Goal: Task Accomplishment & Management: Use online tool/utility

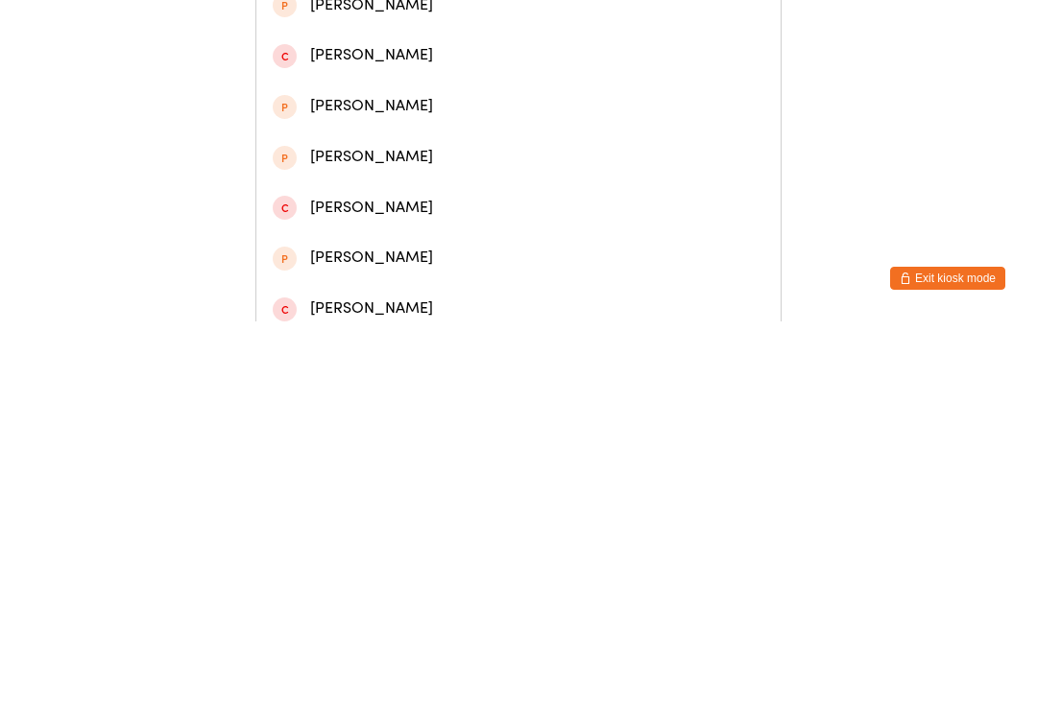
type input "Ava alo"
click at [352, 114] on div "Ava Aloysius" at bounding box center [518, 89] width 524 height 51
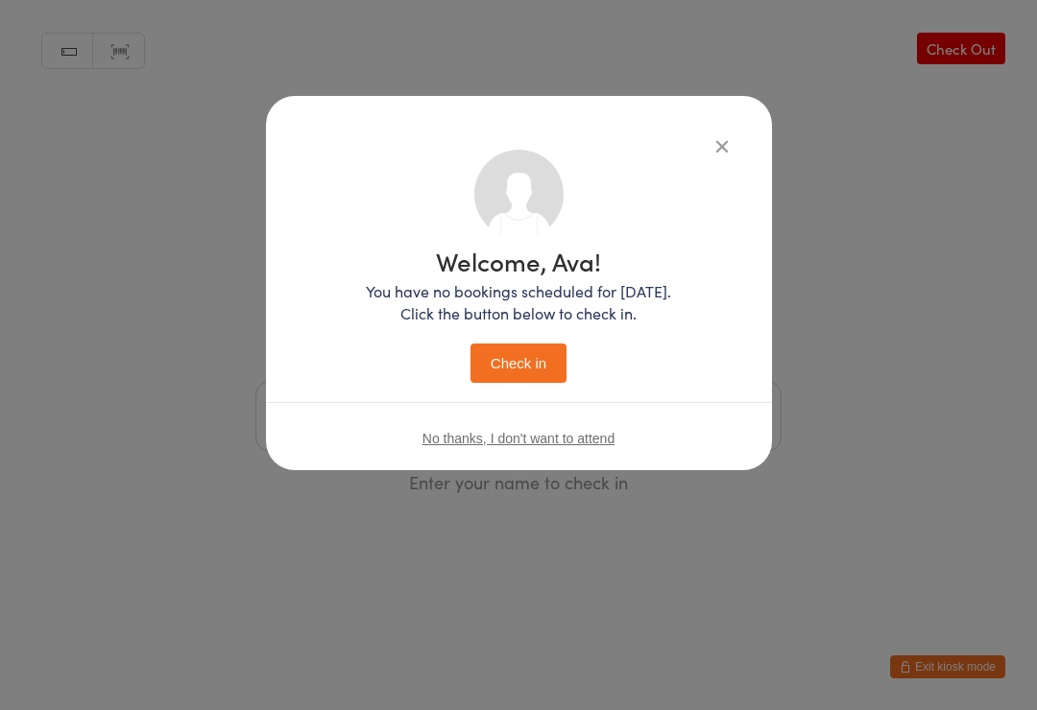
click at [492, 365] on button "Check in" at bounding box center [518, 363] width 96 height 39
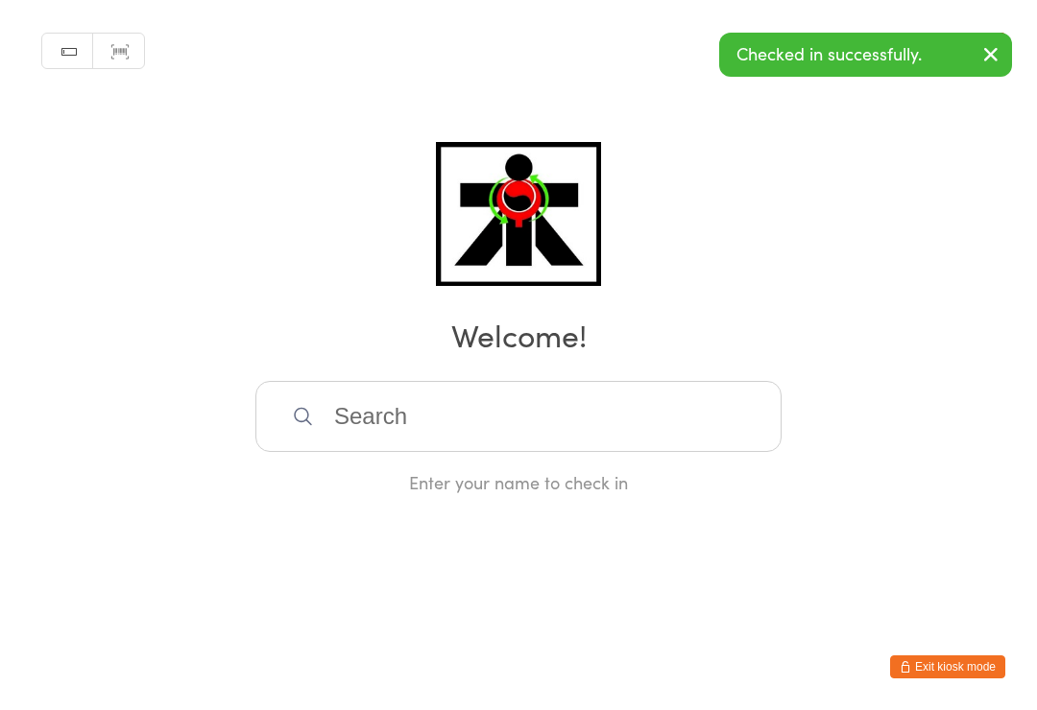
click at [360, 435] on input "search" at bounding box center [518, 416] width 526 height 71
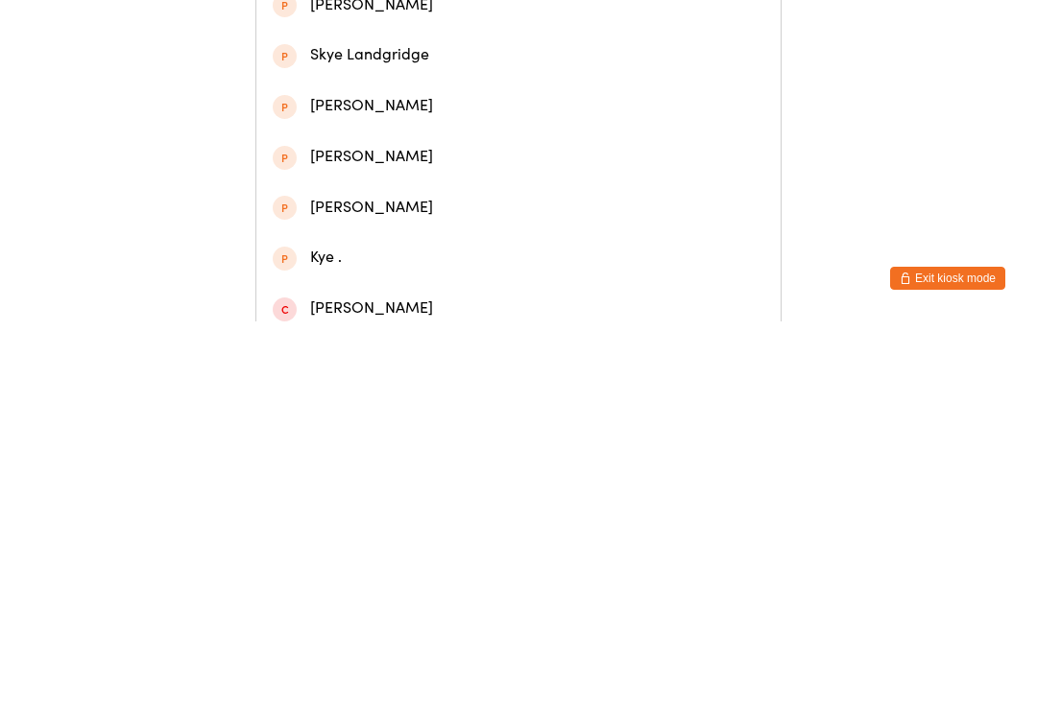
type input "Skye pes"
click at [366, 111] on div "Skye Pestrowski" at bounding box center [518, 89] width 524 height 51
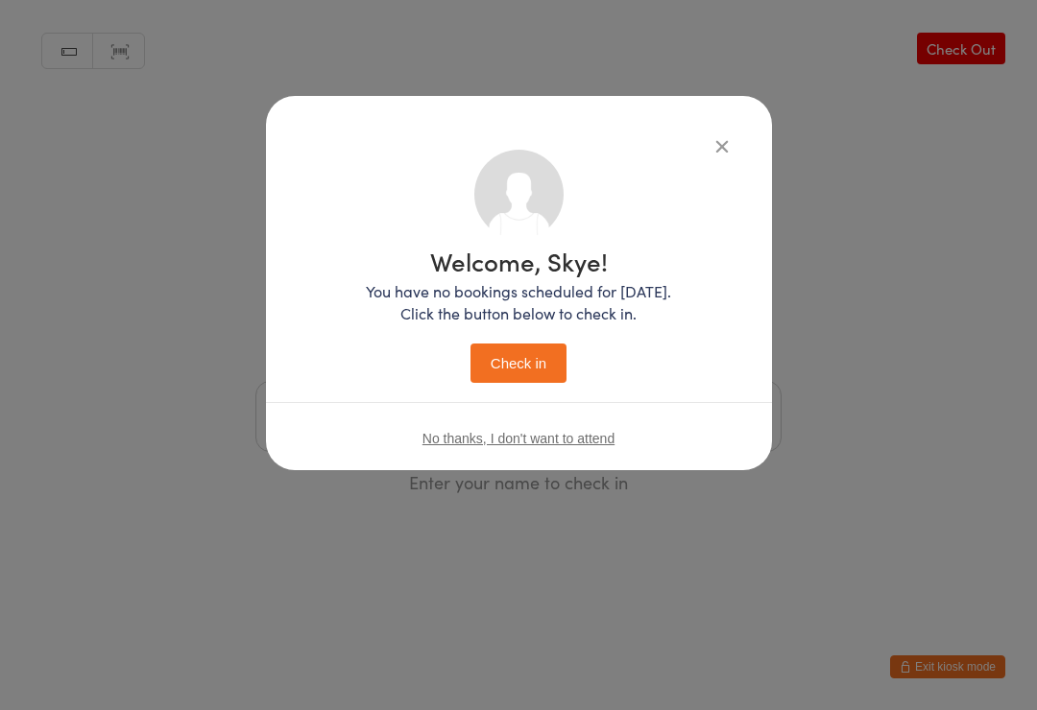
click at [501, 369] on button "Check in" at bounding box center [518, 363] width 96 height 39
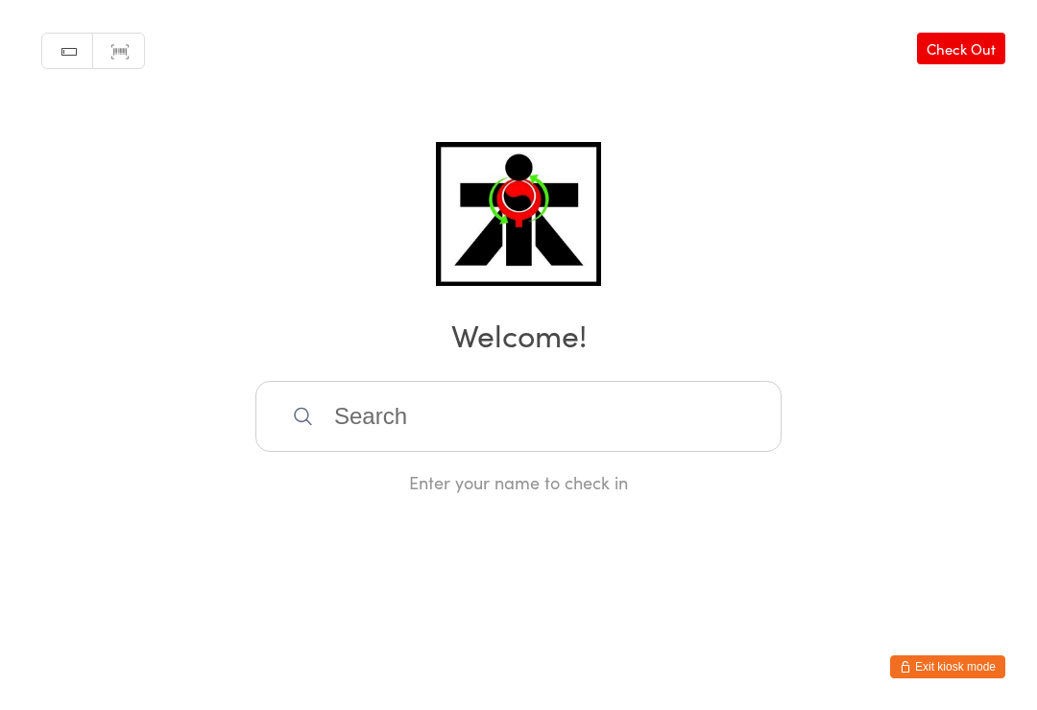
click at [453, 428] on input "search" at bounding box center [518, 416] width 526 height 71
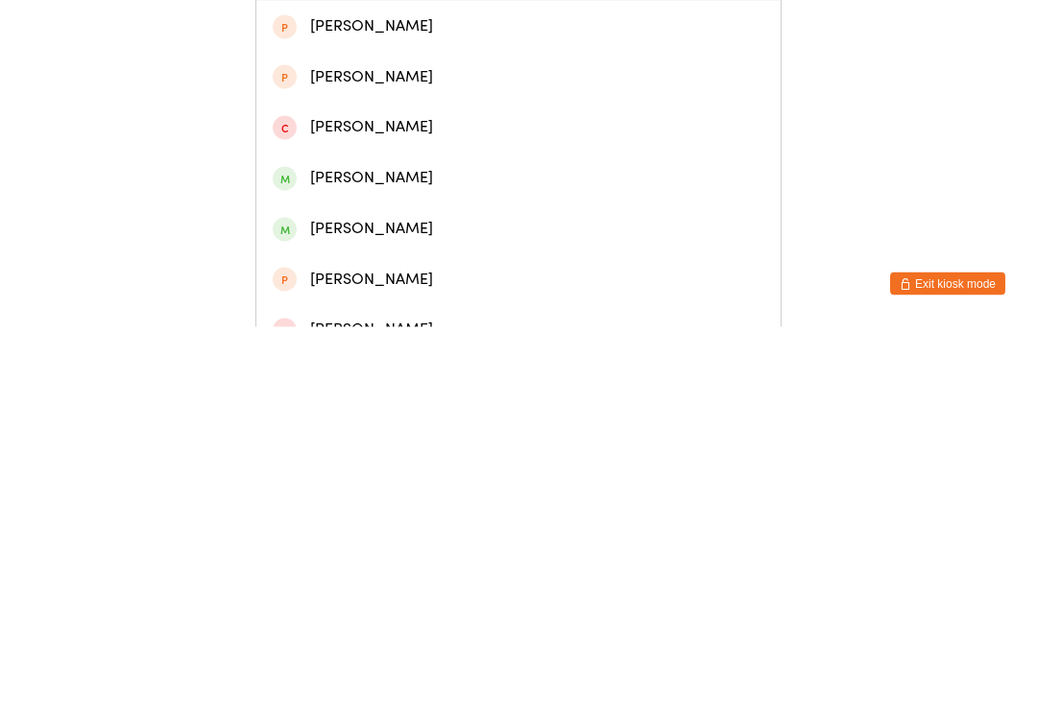
scroll to position [127, 0]
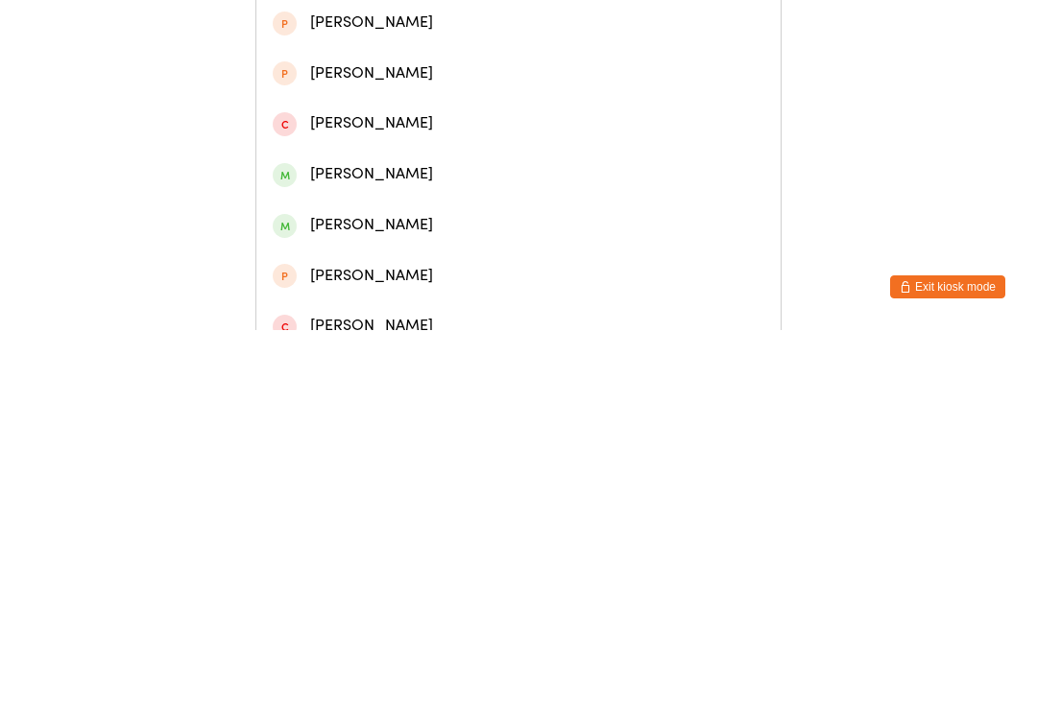
type input "Sebastian"
click at [420, 580] on div "Sebastian Formato" at bounding box center [518, 605] width 524 height 51
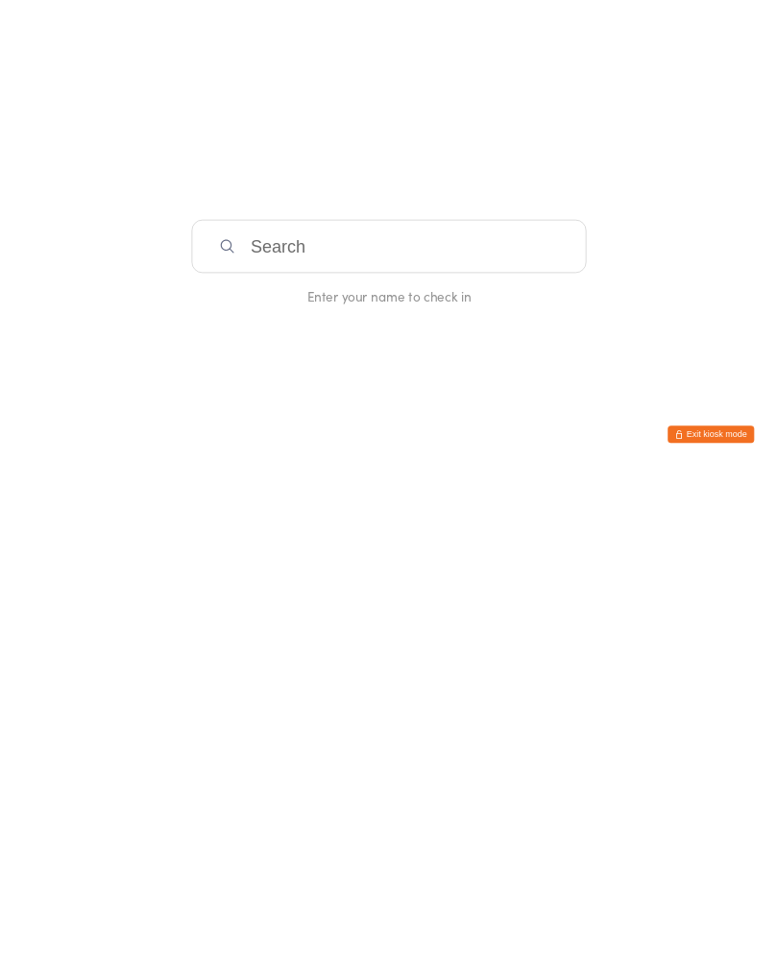
scroll to position [0, 0]
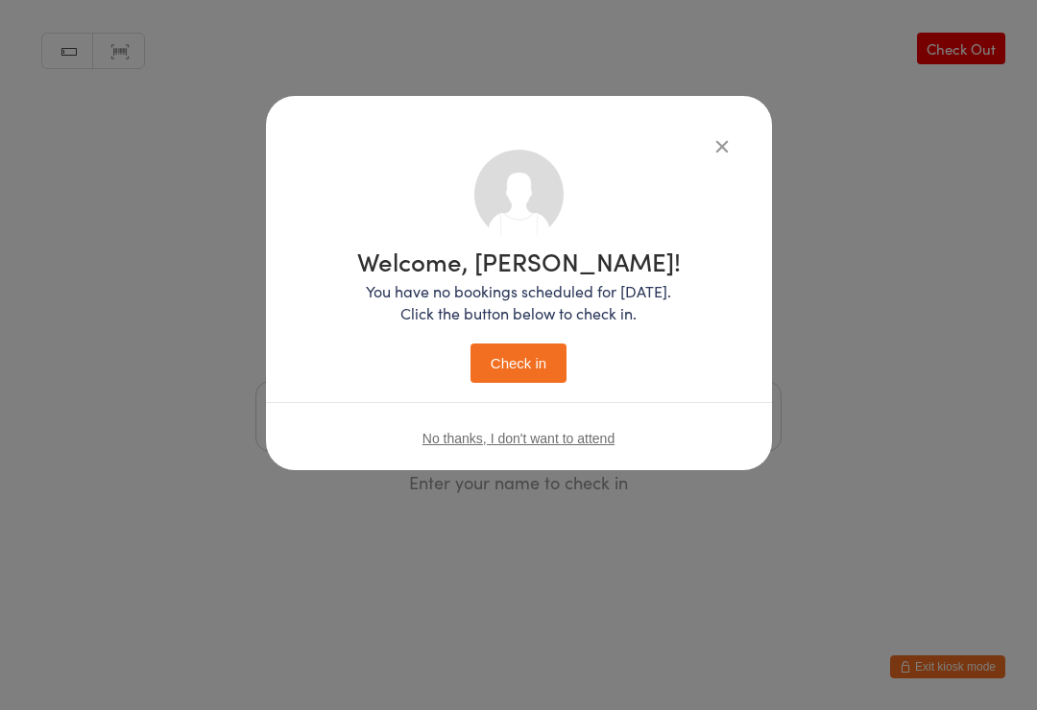
click at [536, 372] on button "Check in" at bounding box center [518, 363] width 96 height 39
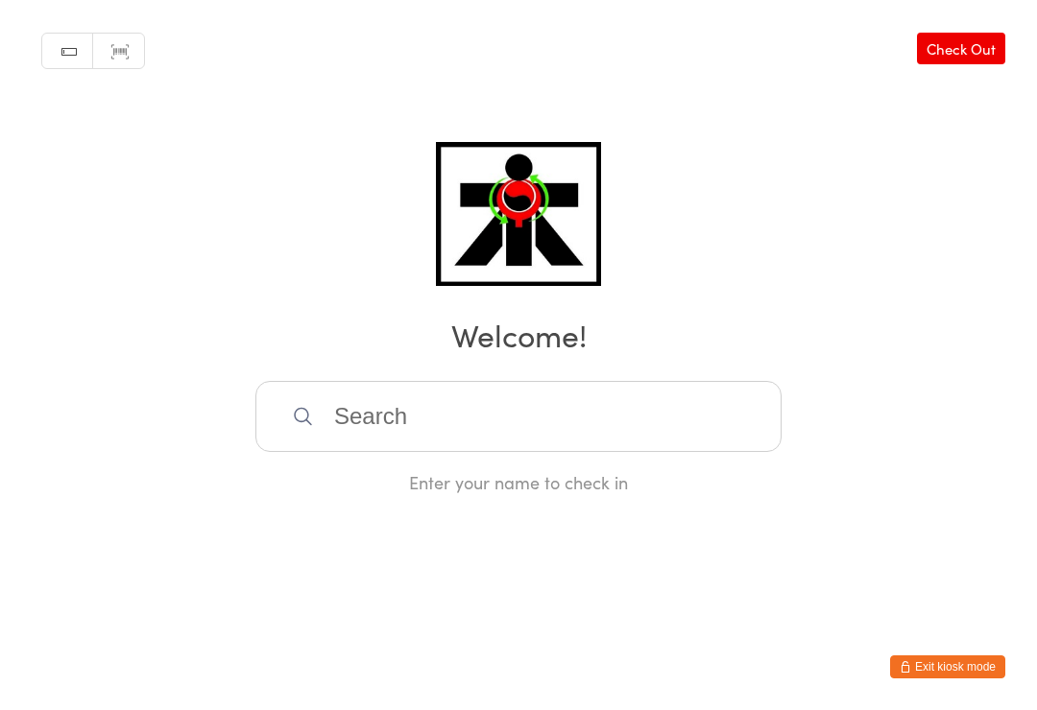
click at [379, 423] on input "search" at bounding box center [518, 416] width 526 height 71
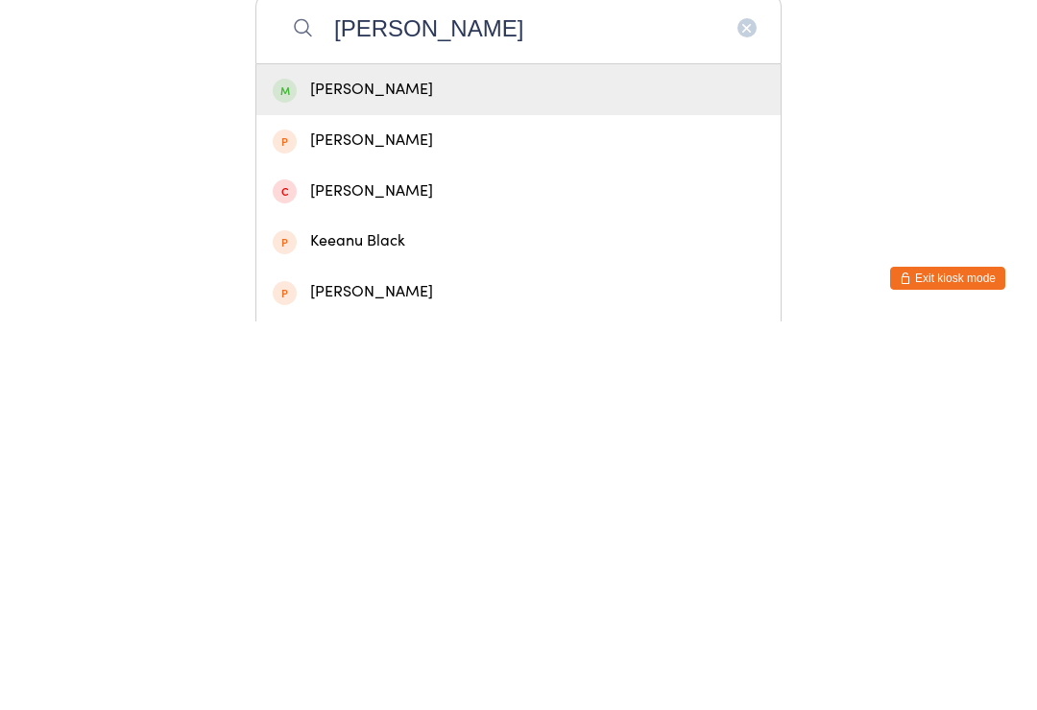
type input "Keanu"
click at [404, 466] on div "Keanu Le" at bounding box center [519, 479] width 492 height 26
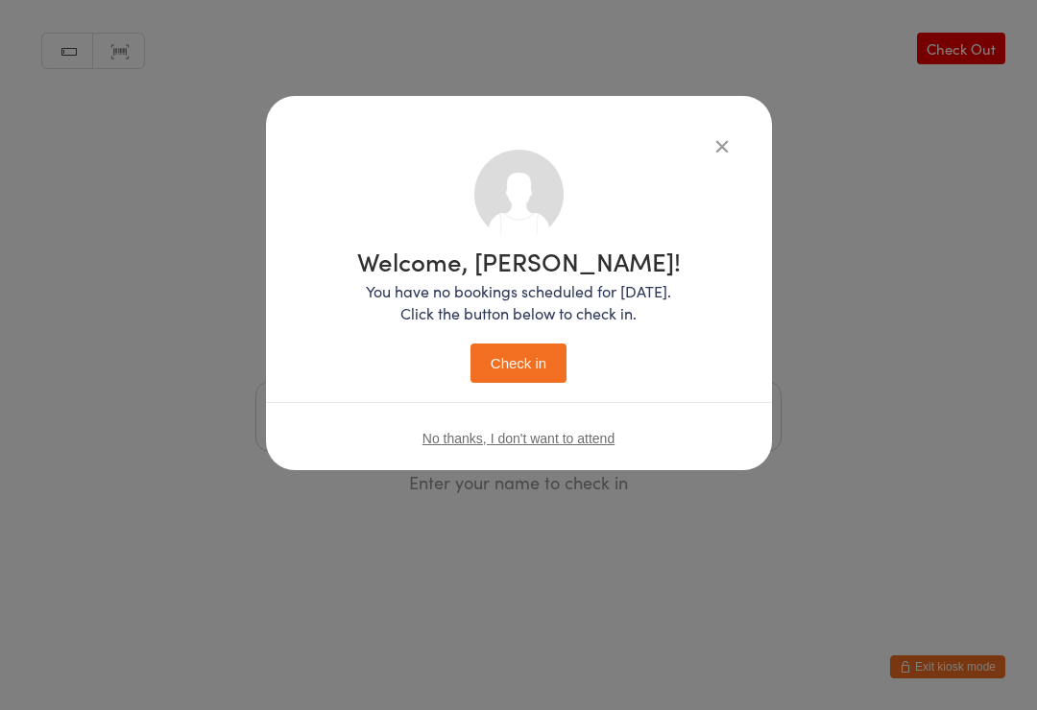
click at [526, 362] on button "Check in" at bounding box center [518, 363] width 96 height 39
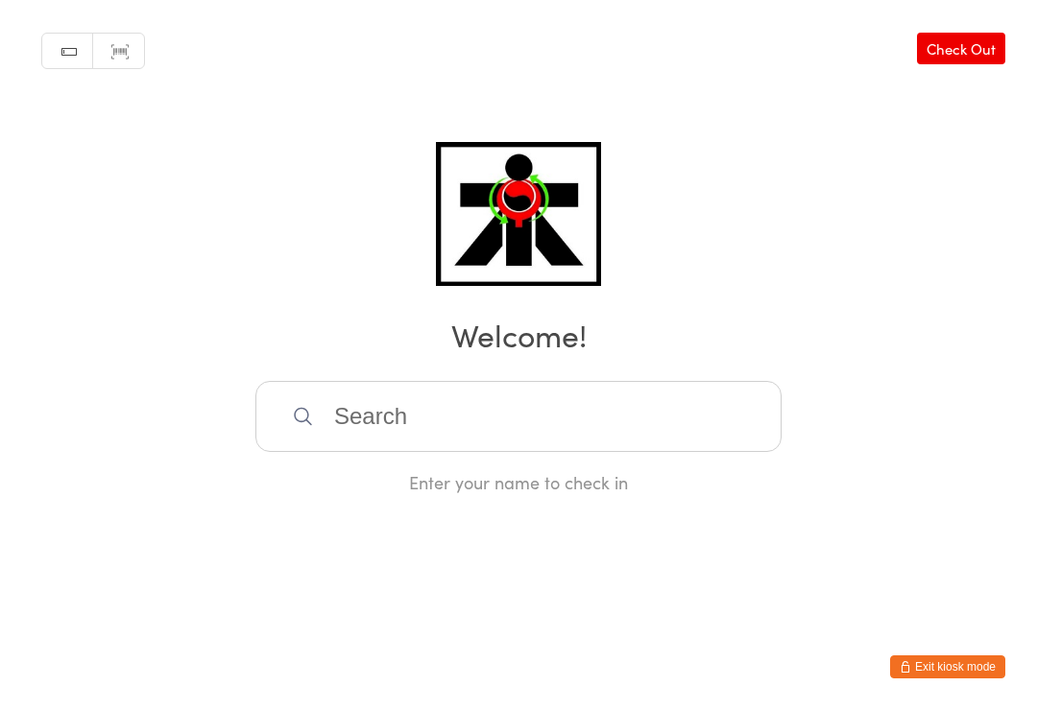
click at [609, 433] on input "search" at bounding box center [518, 416] width 526 height 71
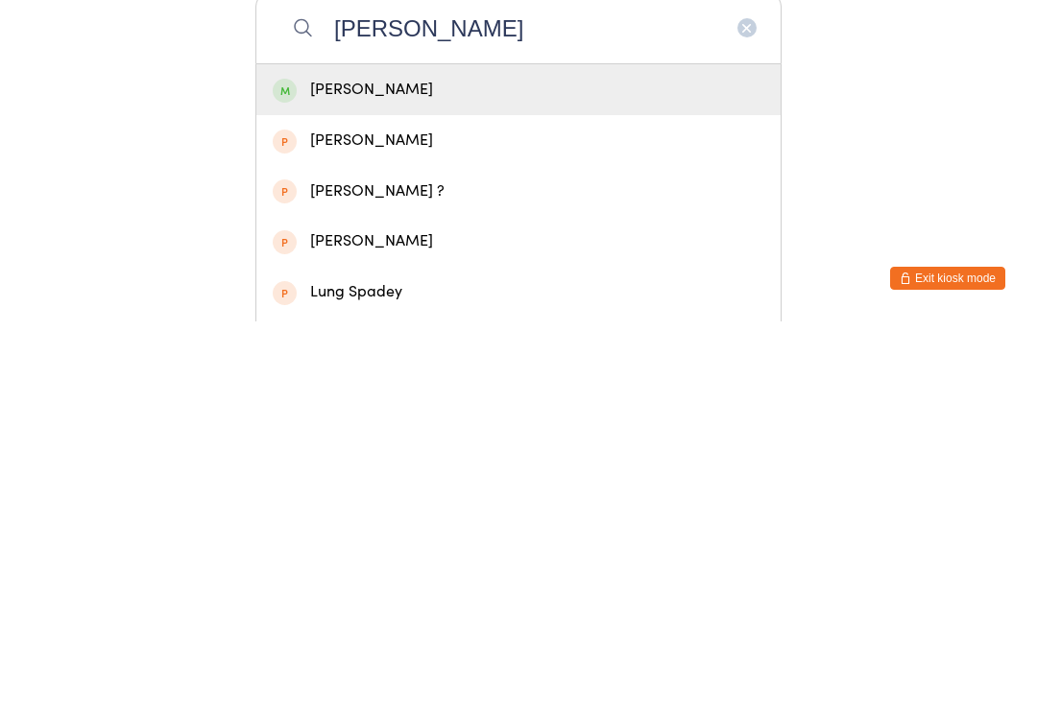
type input "Luna"
click at [629, 466] on div "Luna Kallimanes" at bounding box center [519, 479] width 492 height 26
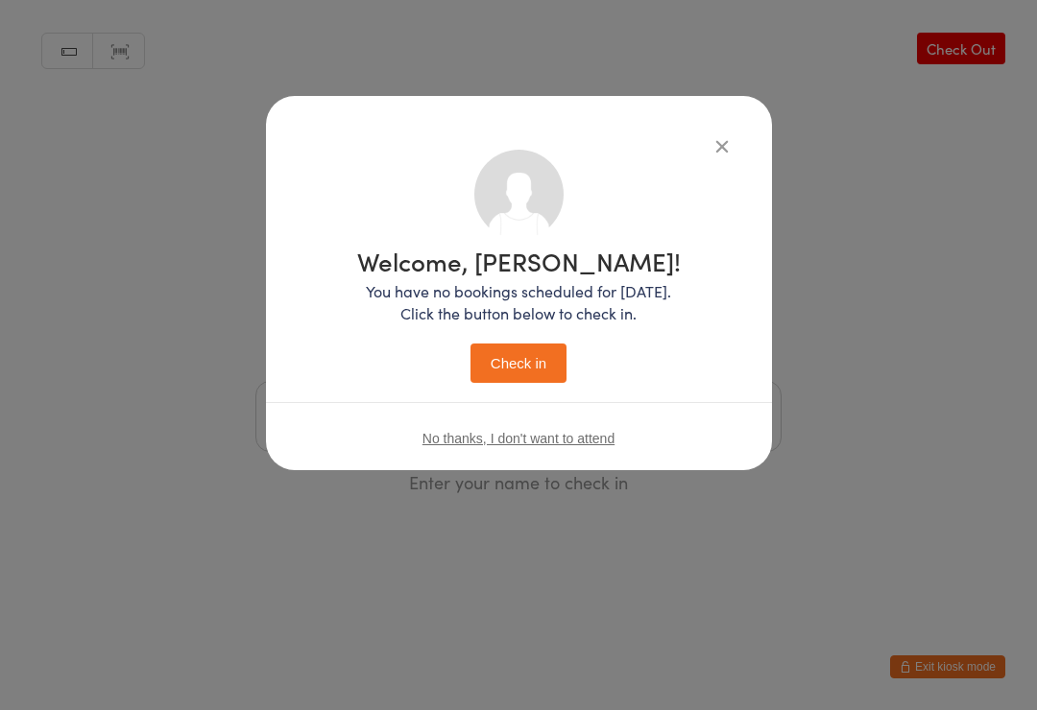
click at [536, 372] on button "Check in" at bounding box center [518, 363] width 96 height 39
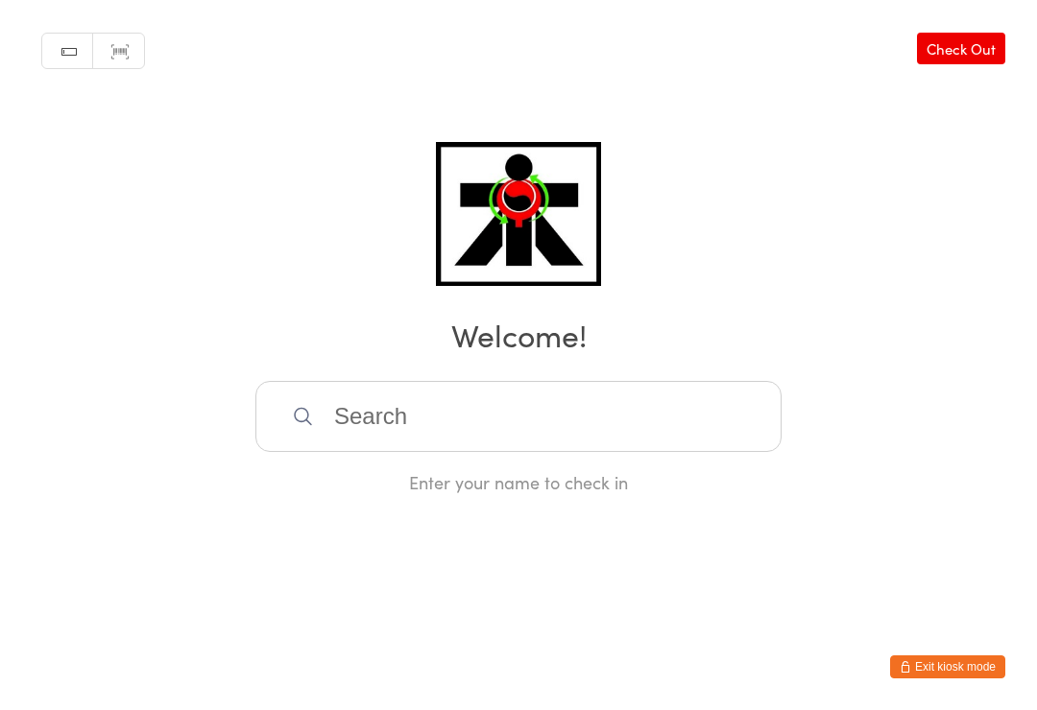
click at [352, 429] on input "search" at bounding box center [518, 416] width 526 height 71
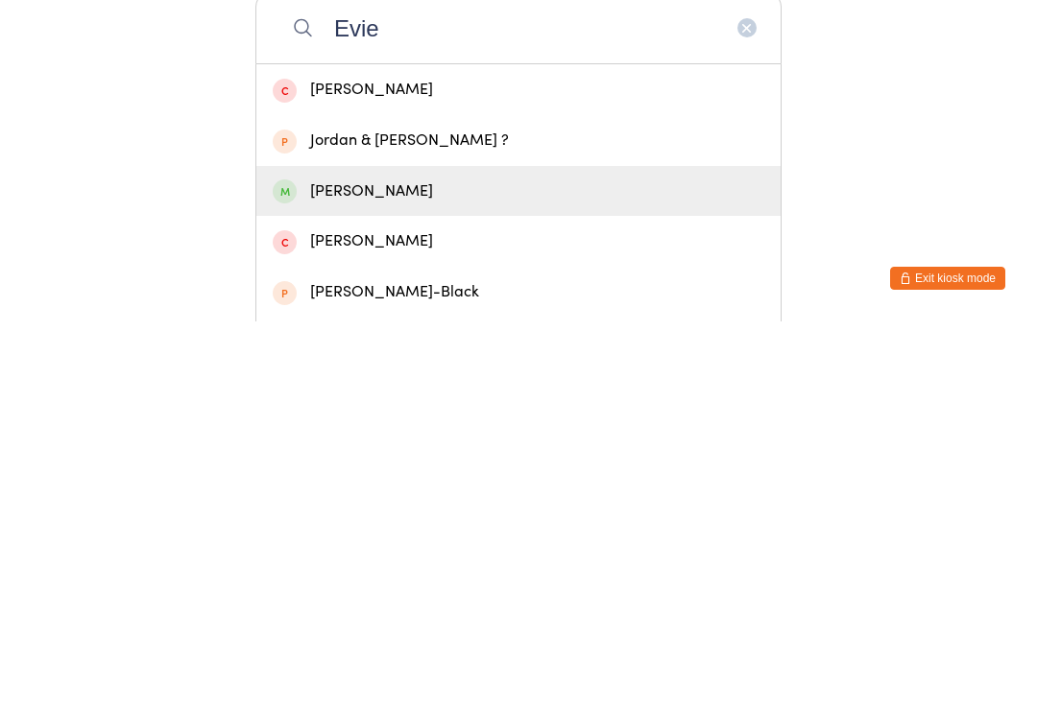
type input "Evie"
click at [278, 568] on span at bounding box center [285, 580] width 24 height 24
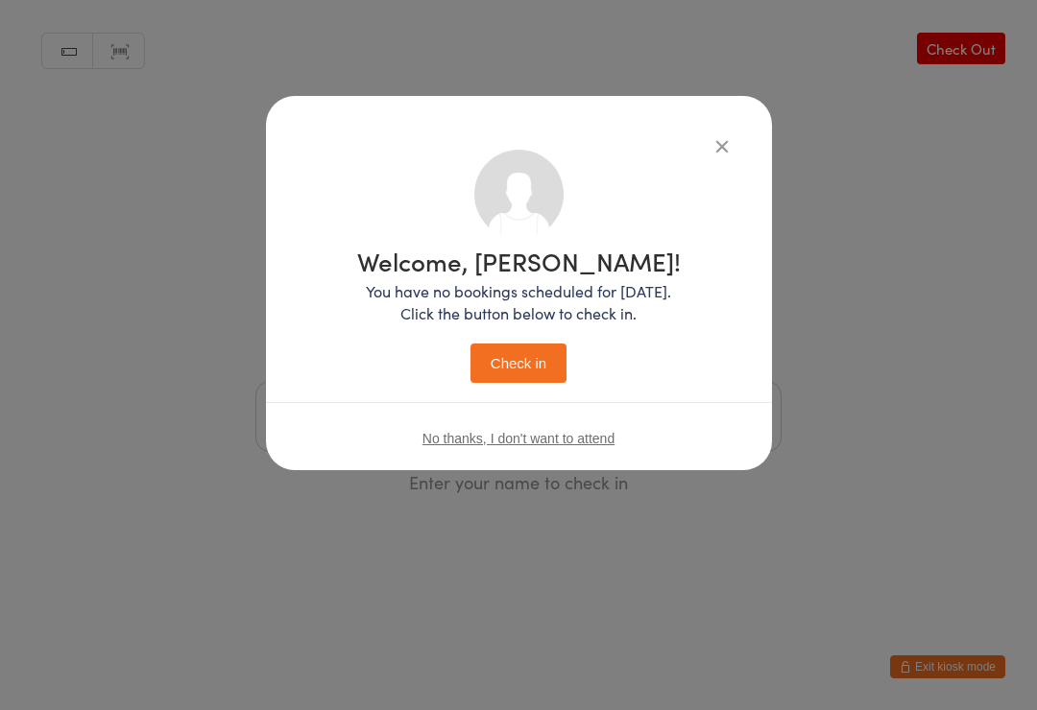
click at [506, 373] on button "Check in" at bounding box center [518, 363] width 96 height 39
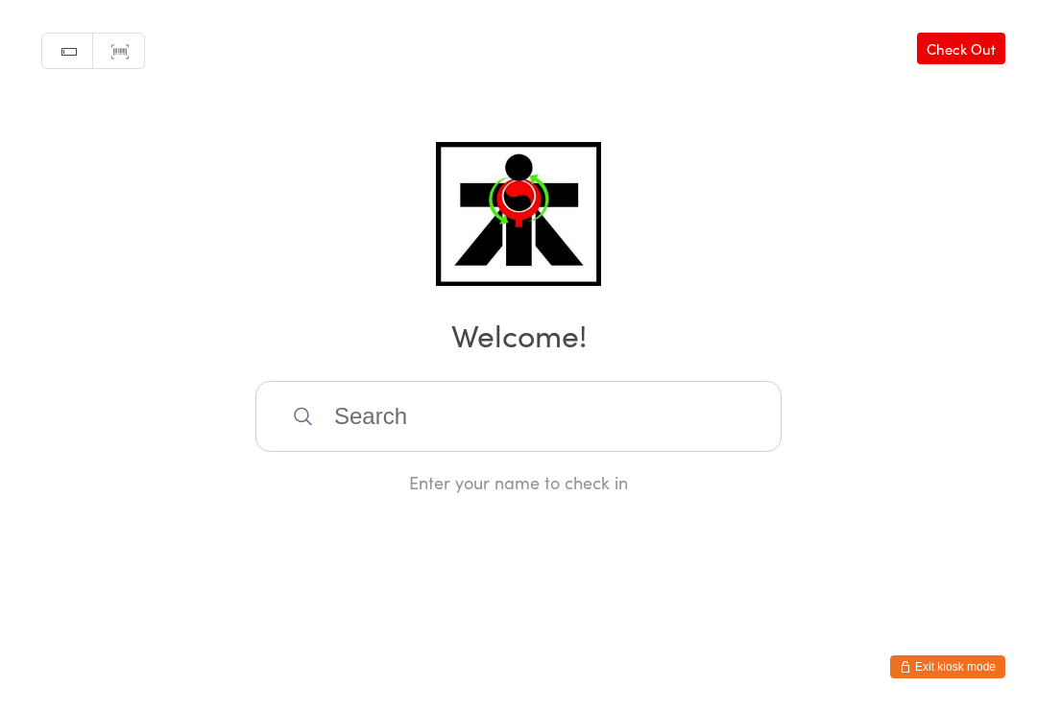
click at [401, 425] on input "search" at bounding box center [518, 416] width 526 height 71
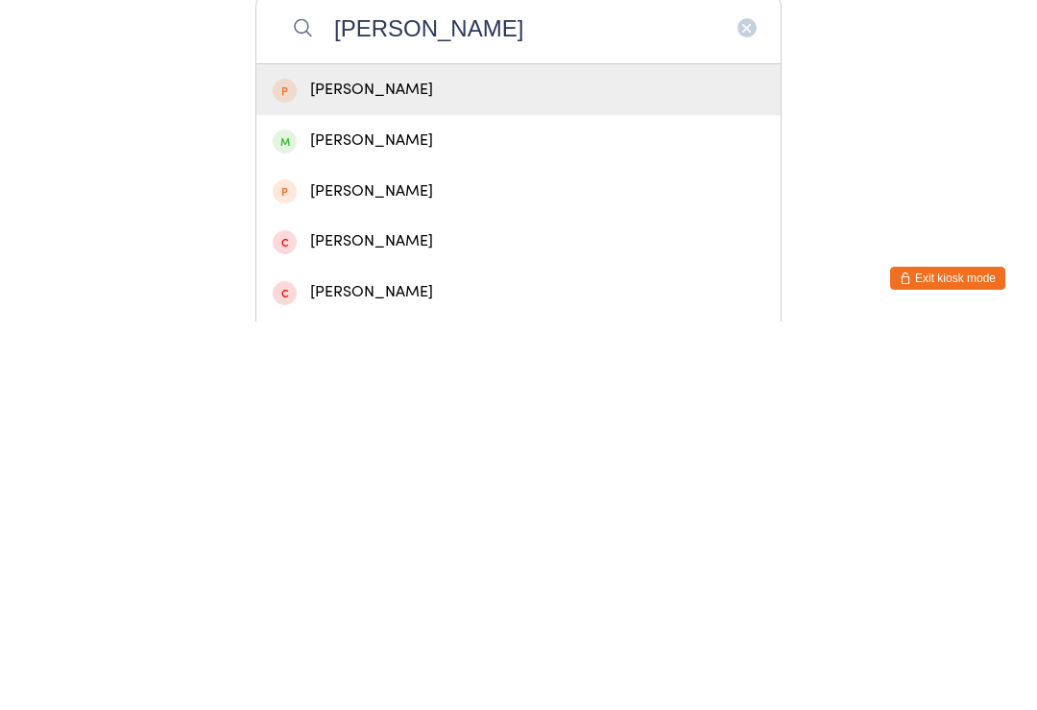
type input "Lukas"
click at [368, 504] on div "Lukas Vlahos" at bounding box center [518, 529] width 524 height 51
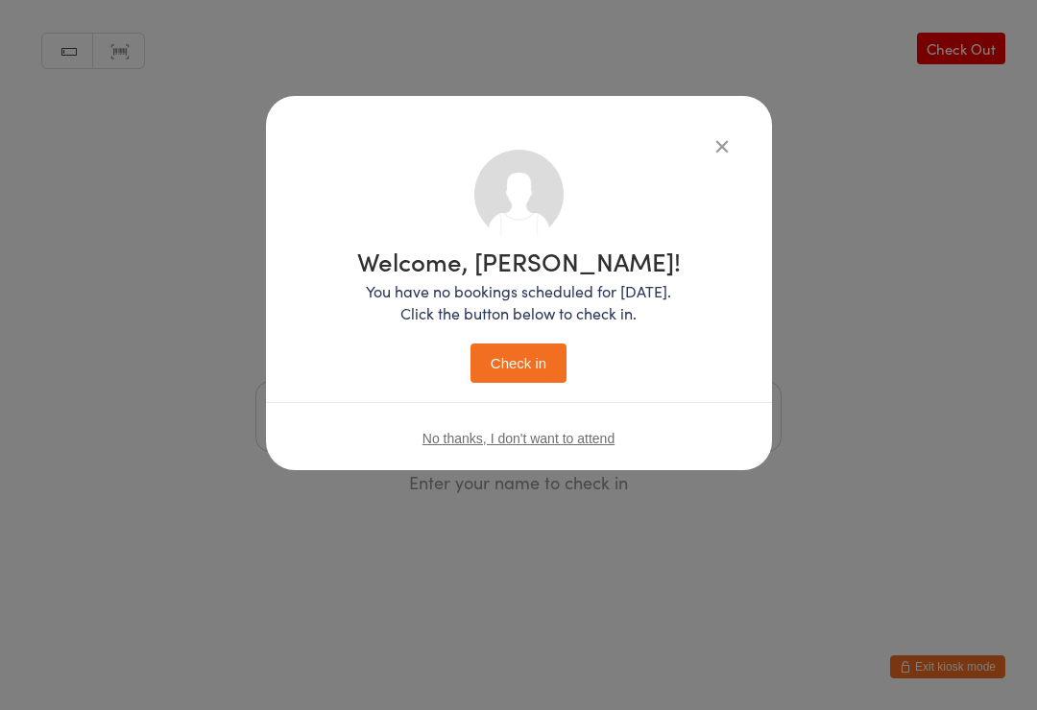
click at [502, 369] on button "Check in" at bounding box center [518, 363] width 96 height 39
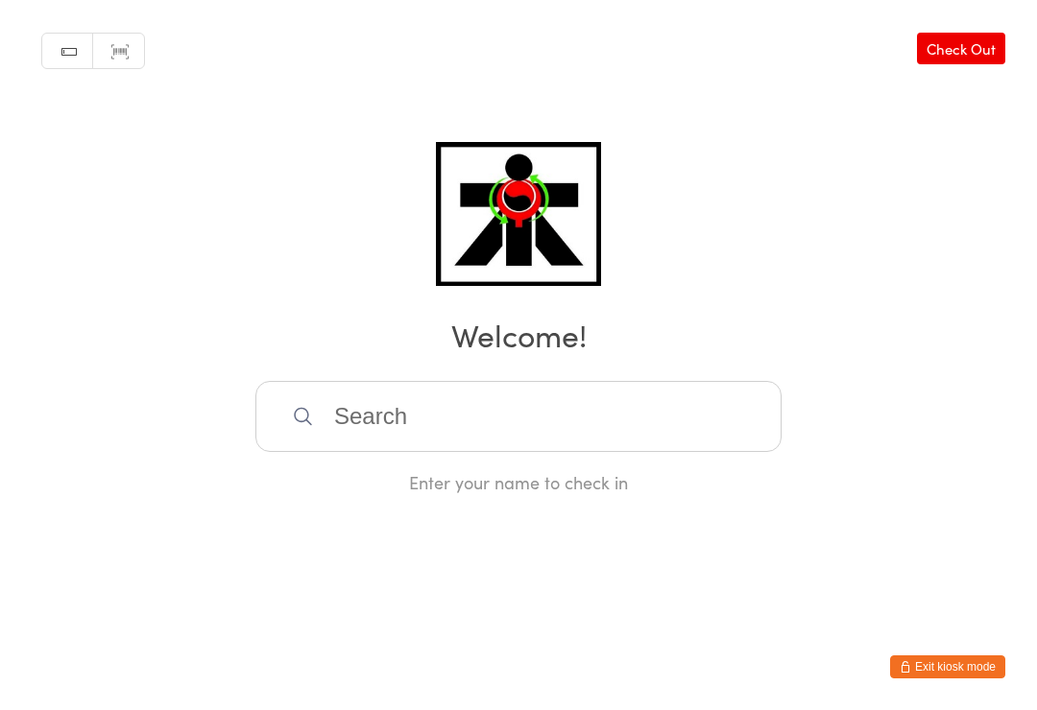
click at [350, 438] on input "search" at bounding box center [518, 416] width 526 height 71
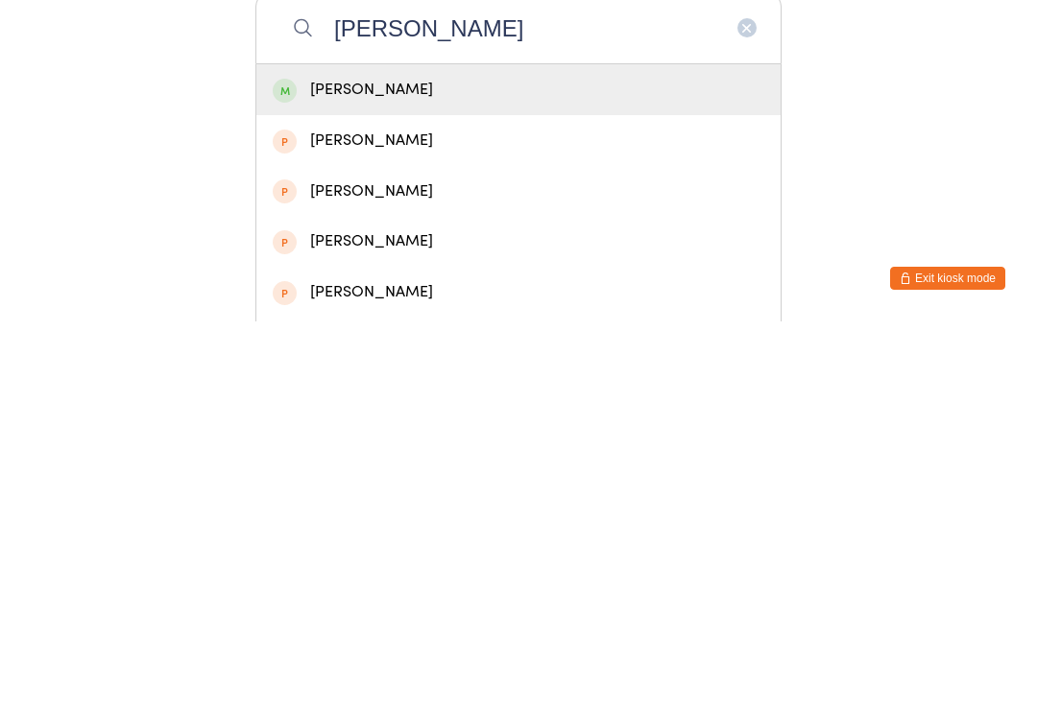
type input "Isabella bechelli"
click at [528, 453] on div "Isabella Bechelli" at bounding box center [518, 478] width 524 height 51
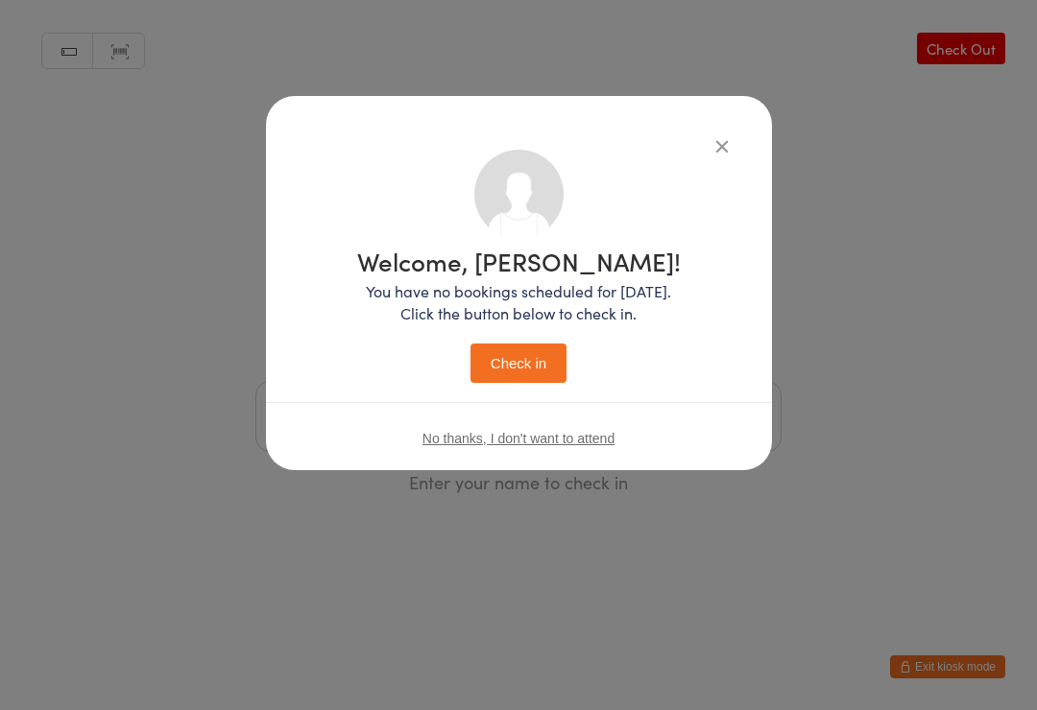
click at [540, 368] on button "Check in" at bounding box center [518, 363] width 96 height 39
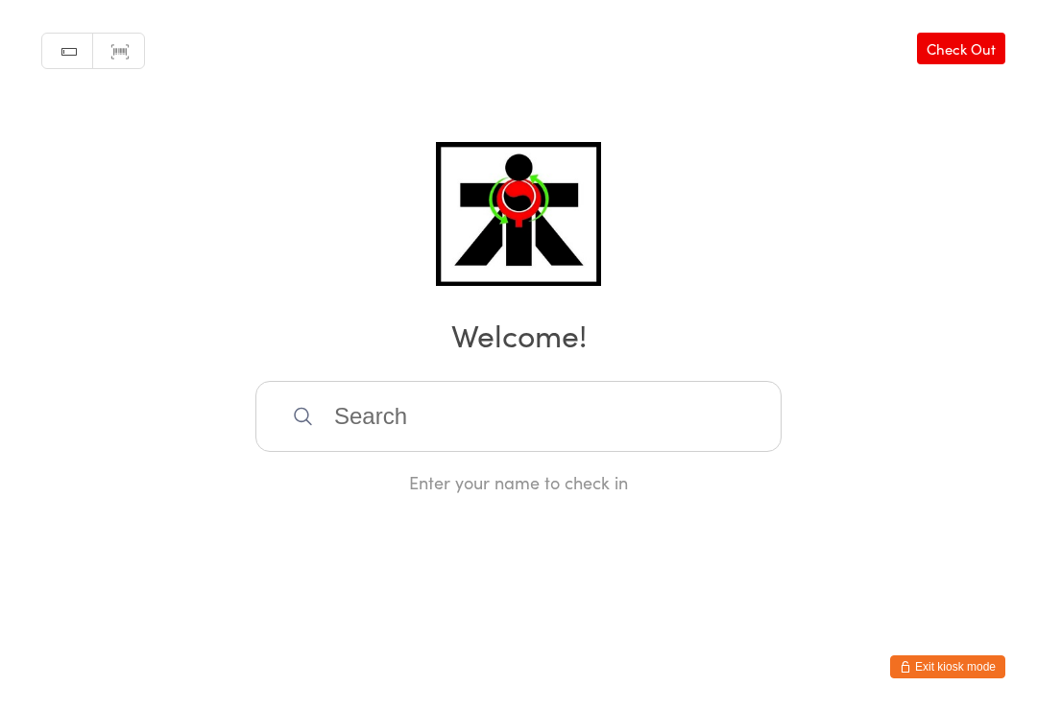
click at [690, 384] on div "Manual search Scanner input Check Out Welcome! Enter your name to check in" at bounding box center [518, 247] width 1037 height 494
click at [674, 404] on input "search" at bounding box center [518, 416] width 526 height 71
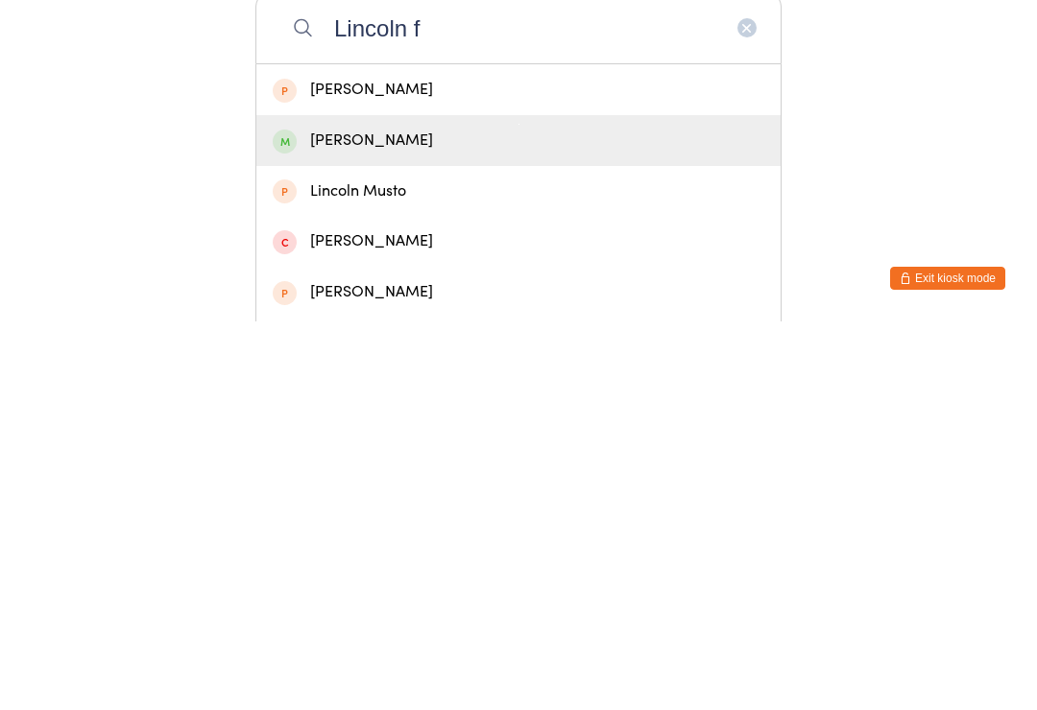
type input "Lincoln f"
click at [647, 504] on div "Lincoln Foster" at bounding box center [518, 529] width 524 height 51
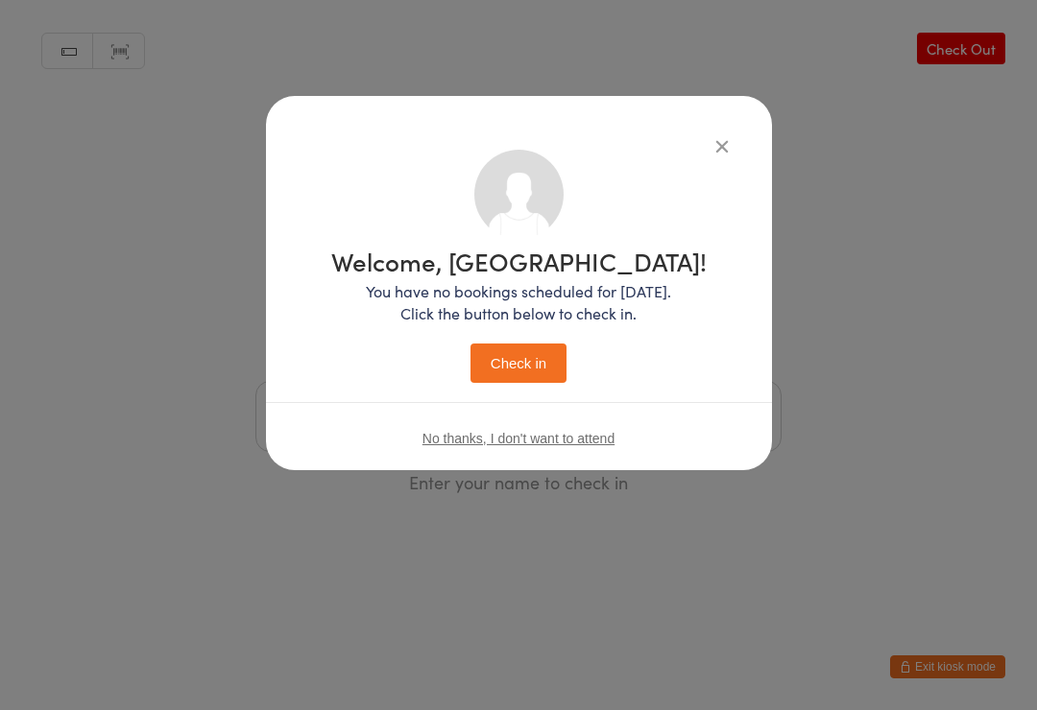
click at [502, 334] on div "Welcome, Lincoln! You have no bookings scheduled for today. Click the button be…" at bounding box center [518, 316] width 375 height 134
click at [550, 360] on button "Check in" at bounding box center [518, 363] width 96 height 39
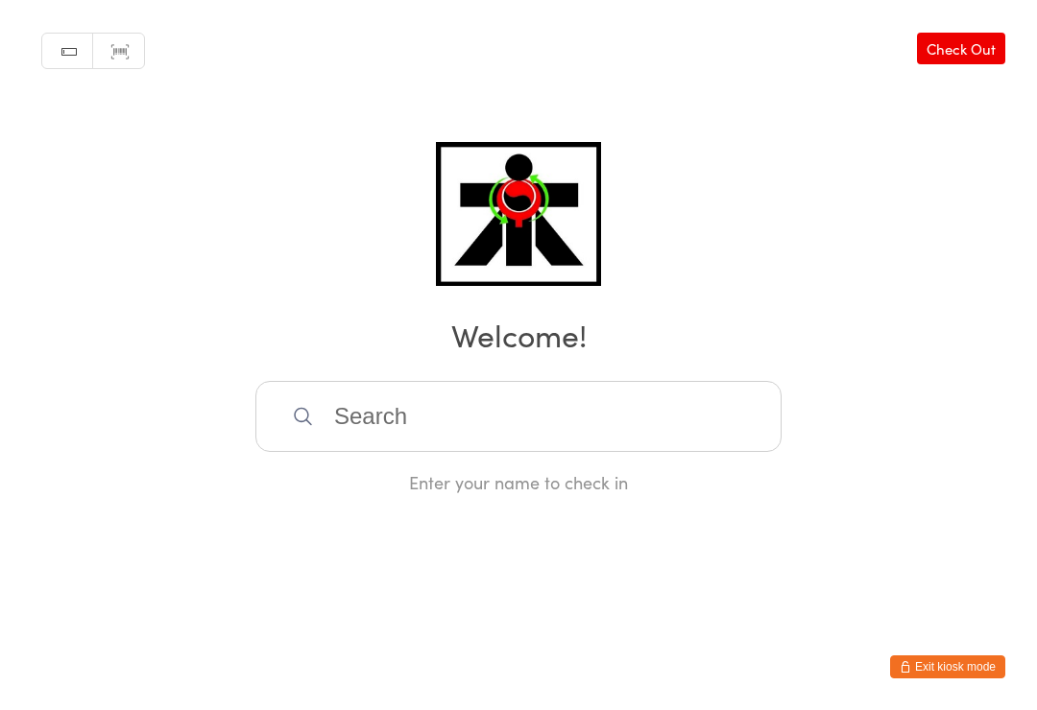
click at [372, 429] on input "search" at bounding box center [518, 416] width 526 height 71
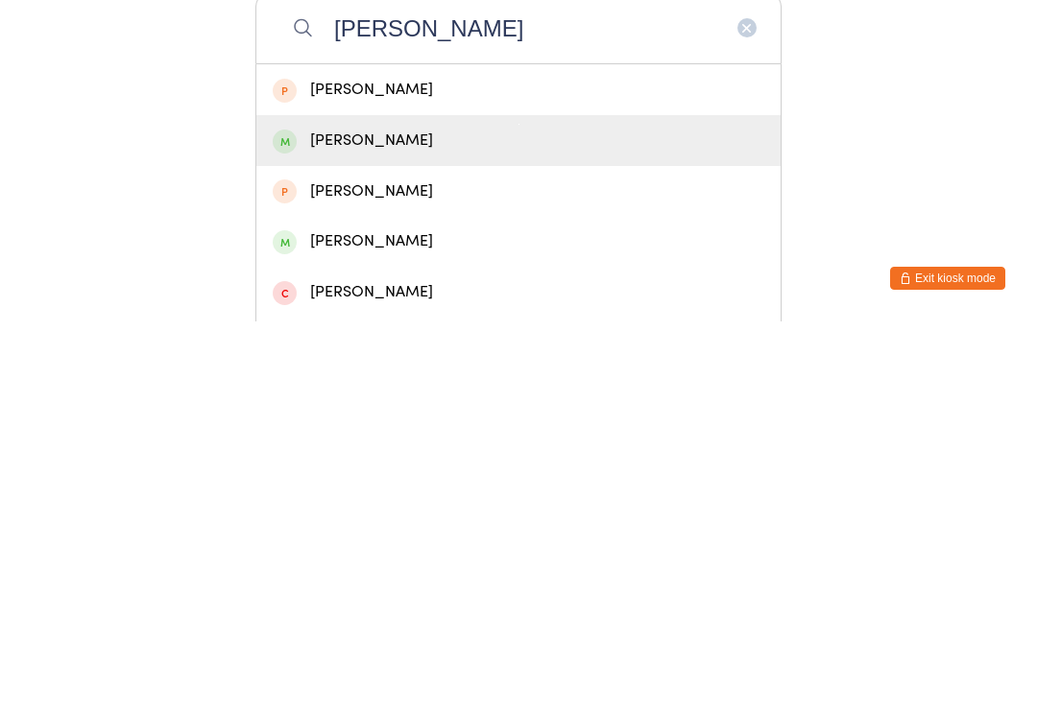
type input "Pranshi"
click at [354, 516] on div "Pranshi Pidhadiya" at bounding box center [519, 529] width 492 height 26
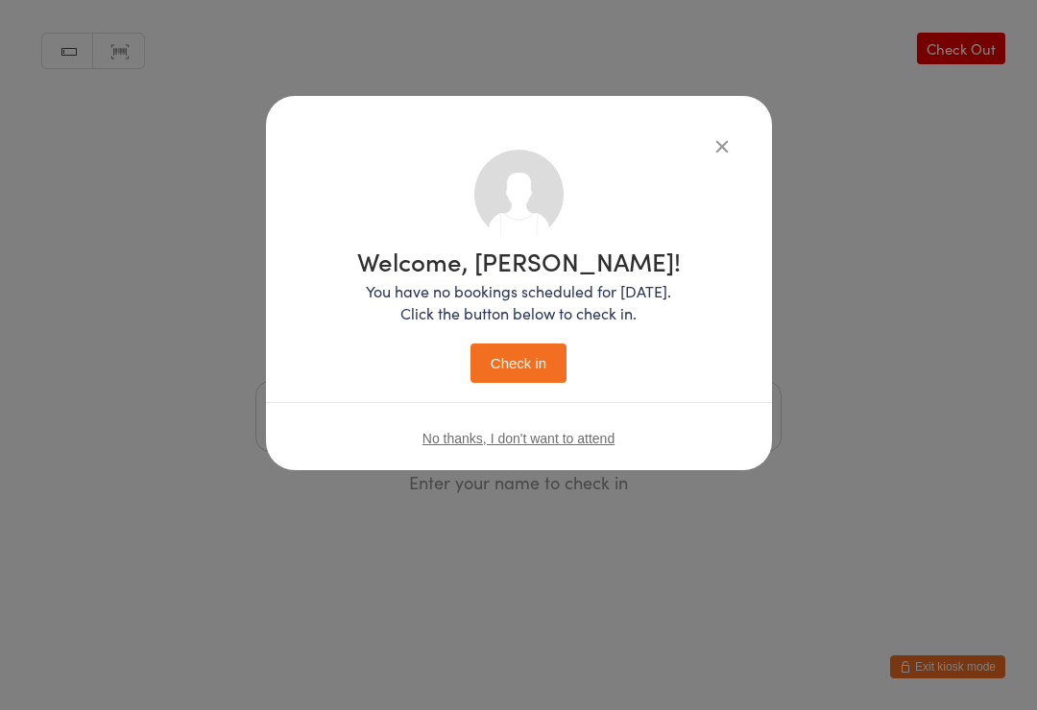
click at [508, 353] on button "Check in" at bounding box center [518, 363] width 96 height 39
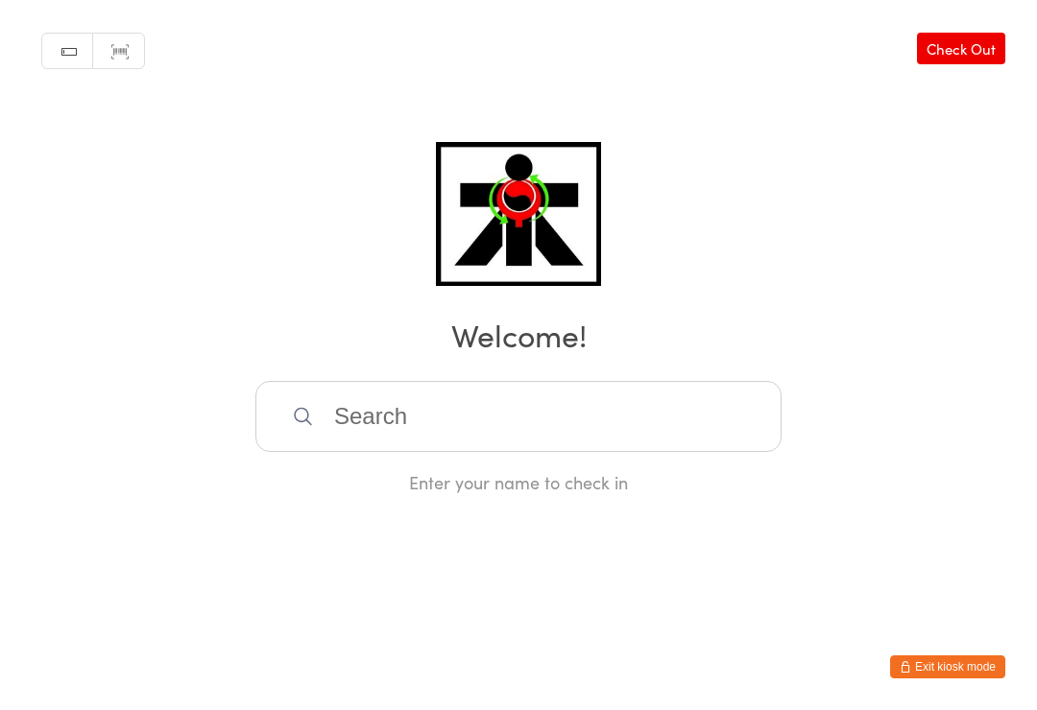
click at [485, 405] on input "search" at bounding box center [518, 416] width 526 height 71
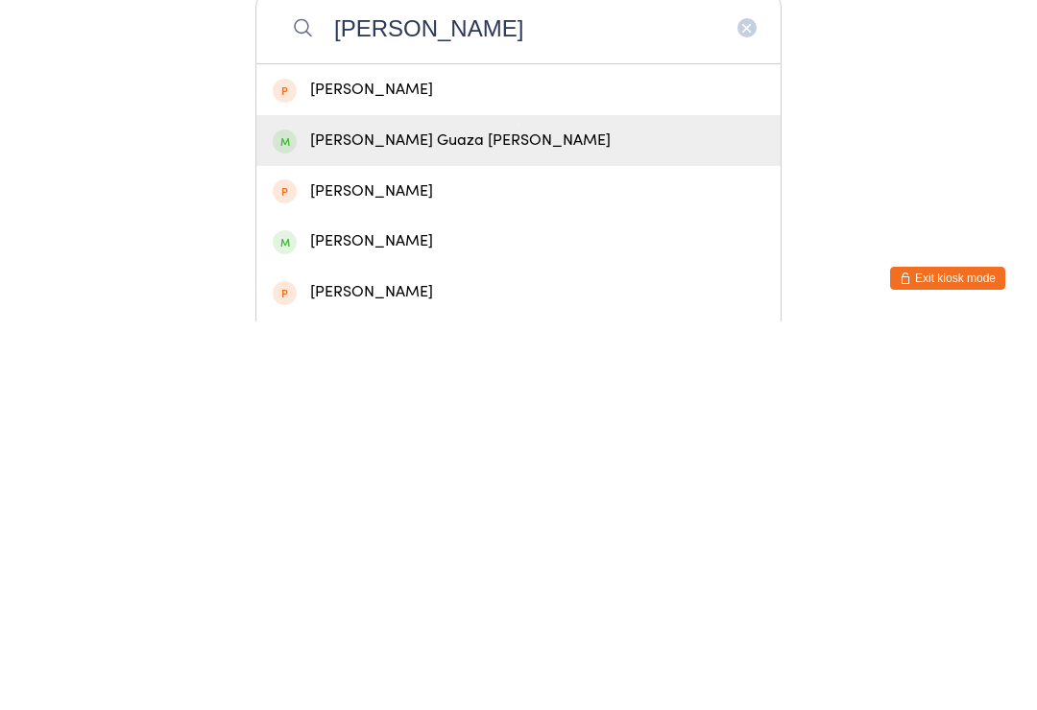
type input "Matias"
click at [453, 516] on div "Matias Guaza Castro" at bounding box center [519, 529] width 492 height 26
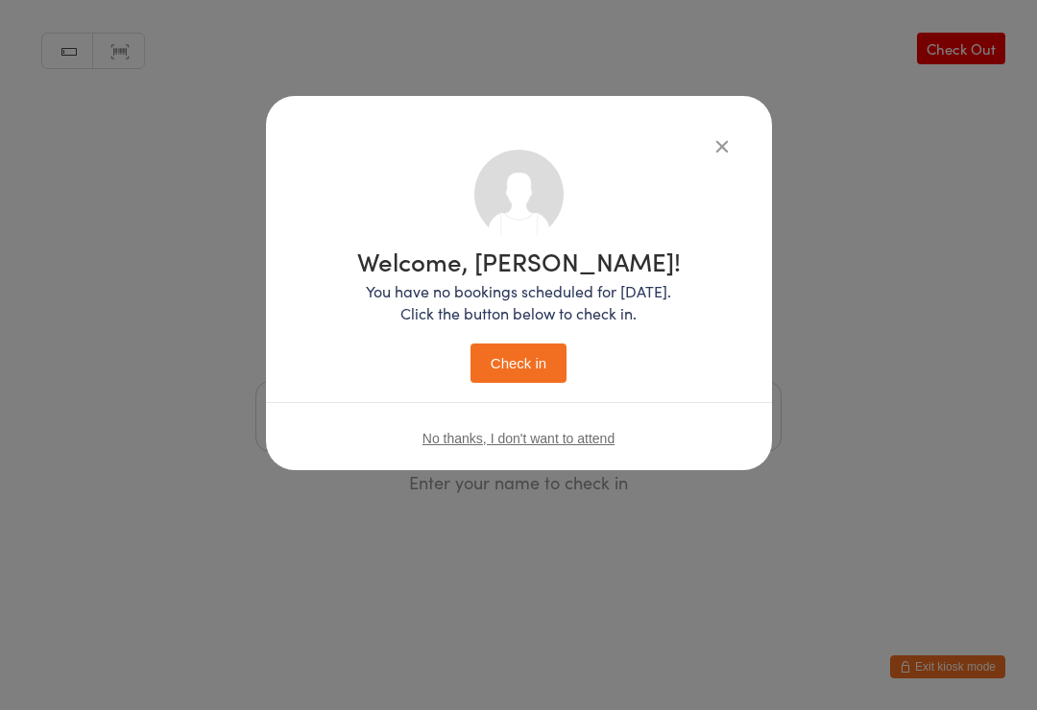
click at [527, 378] on button "Check in" at bounding box center [518, 363] width 96 height 39
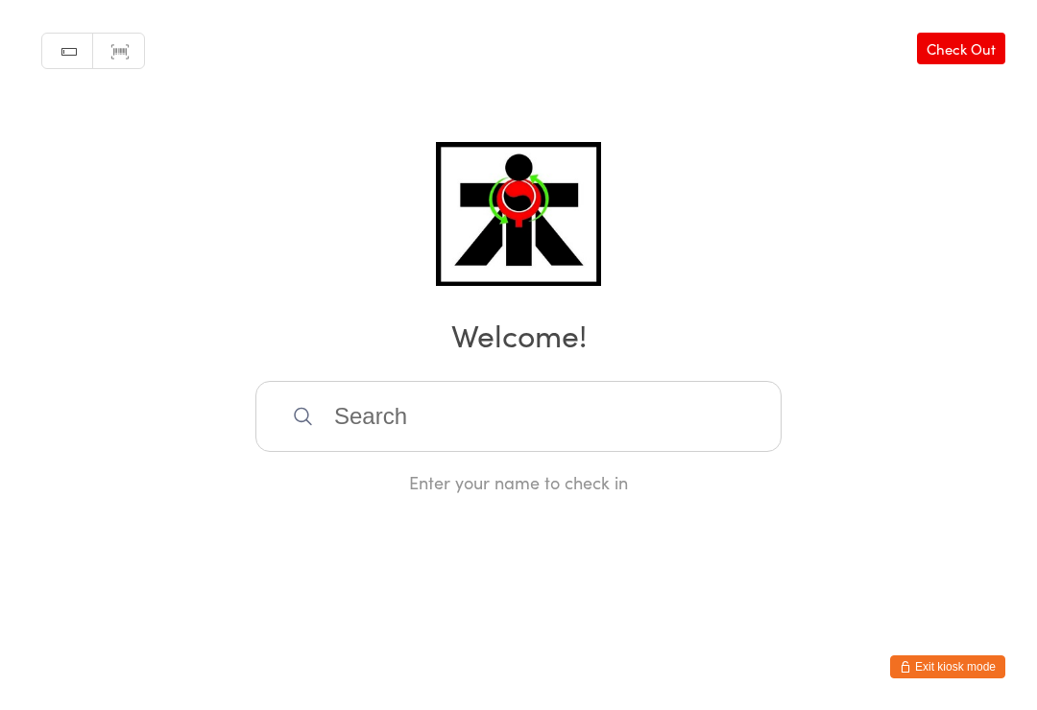
click at [522, 413] on input "search" at bounding box center [518, 416] width 526 height 71
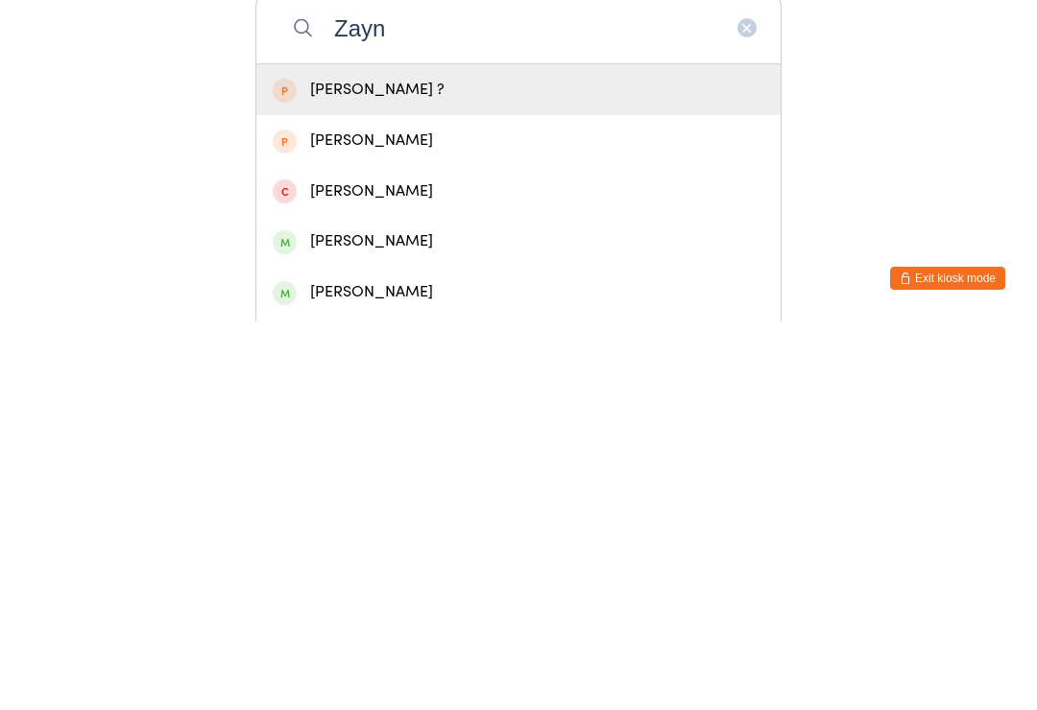
type input "Zayn"
click at [416, 617] on div "Zayn Bhambri" at bounding box center [519, 630] width 492 height 26
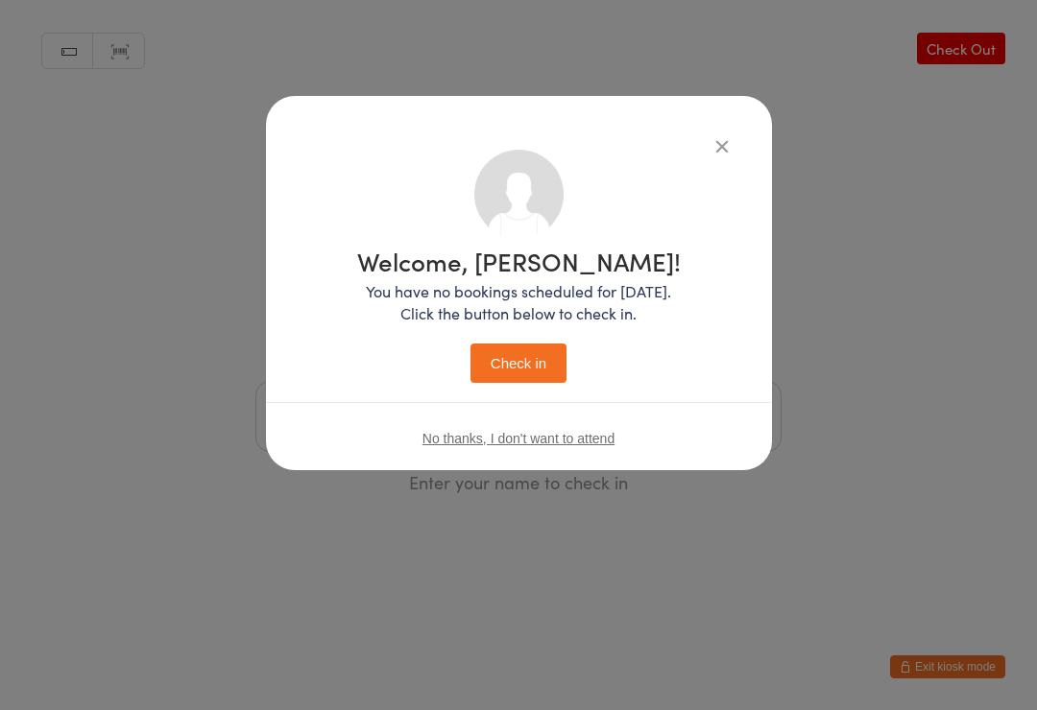
click at [528, 372] on button "Check in" at bounding box center [518, 363] width 96 height 39
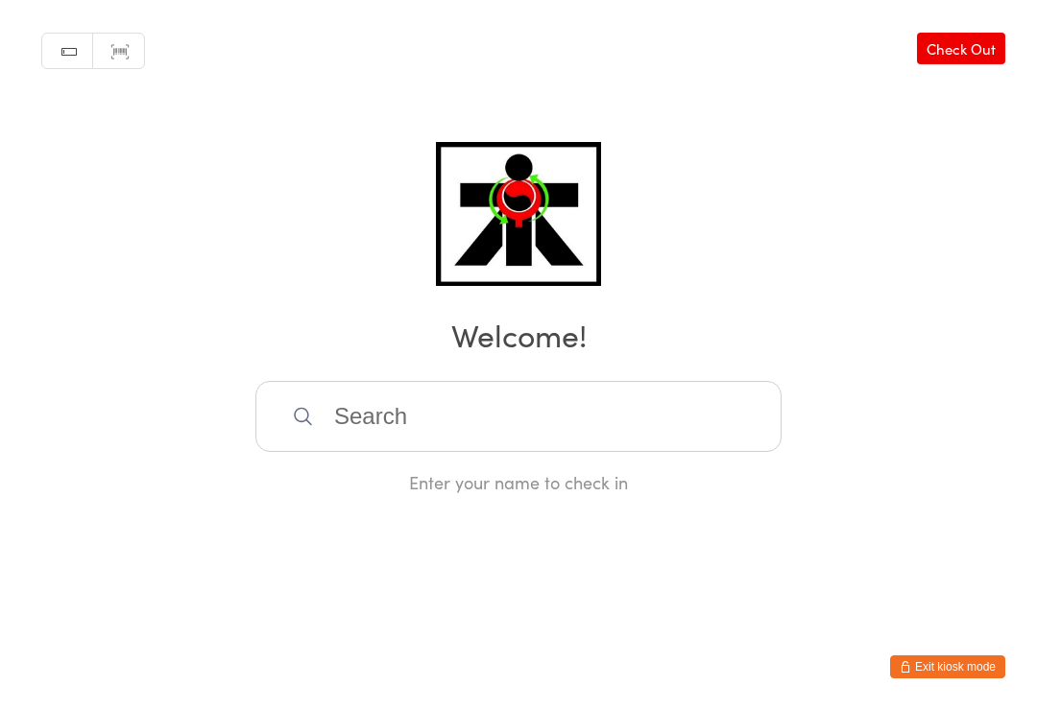
click at [512, 439] on input "search" at bounding box center [518, 416] width 526 height 71
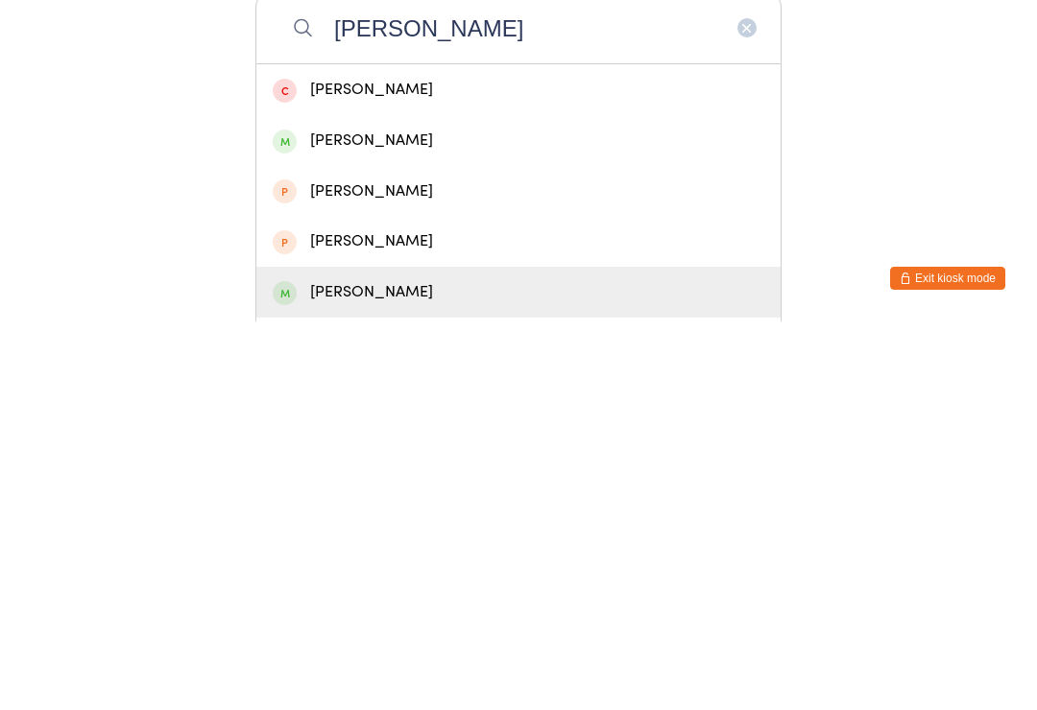
type input "Mikael"
click at [463, 668] on div "Mikael Mohamad Afiq" at bounding box center [519, 681] width 492 height 26
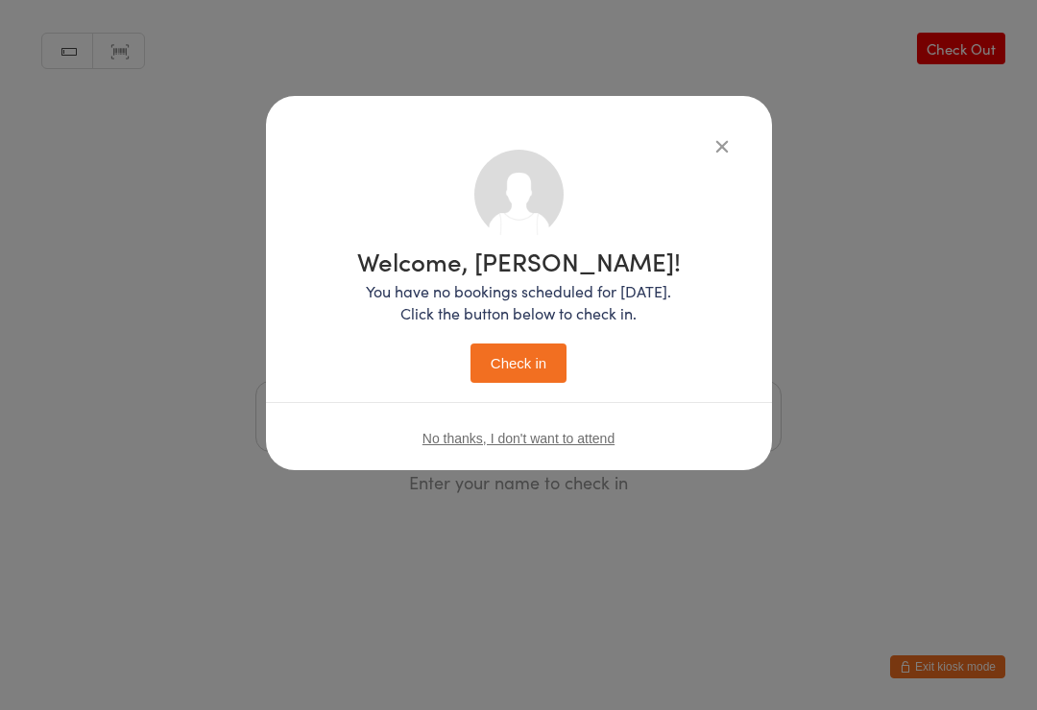
click at [500, 374] on button "Check in" at bounding box center [518, 363] width 96 height 39
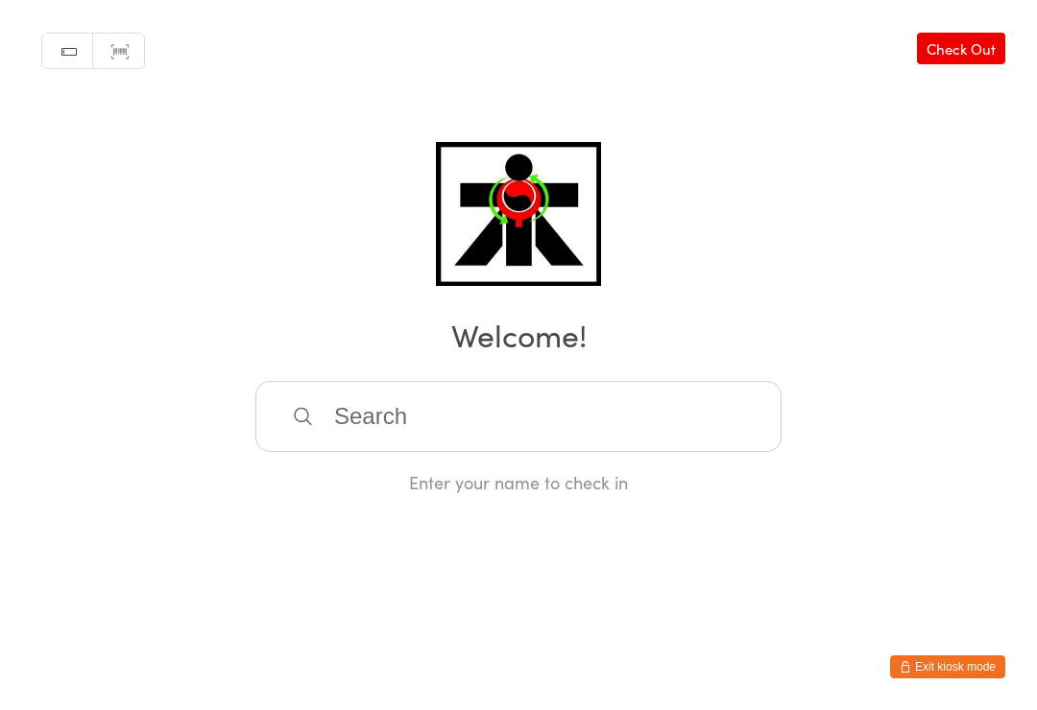
click at [438, 451] on input "search" at bounding box center [518, 416] width 526 height 71
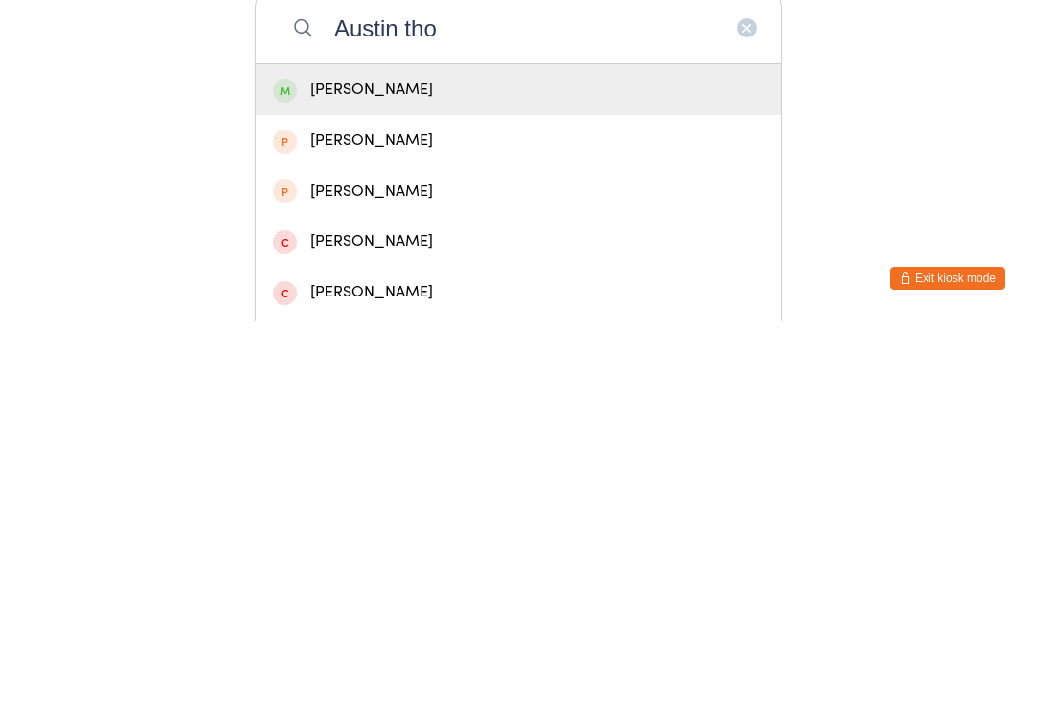
type input "Austin tho"
click at [395, 466] on div "Austin Thompson" at bounding box center [519, 479] width 492 height 26
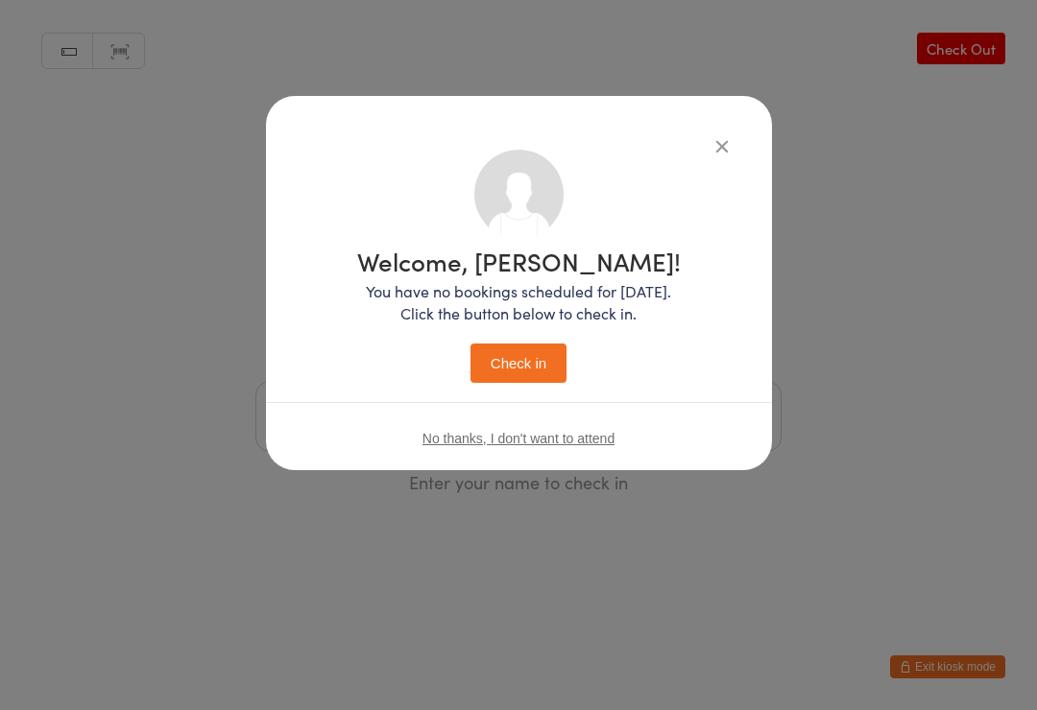
click at [549, 351] on button "Check in" at bounding box center [518, 363] width 96 height 39
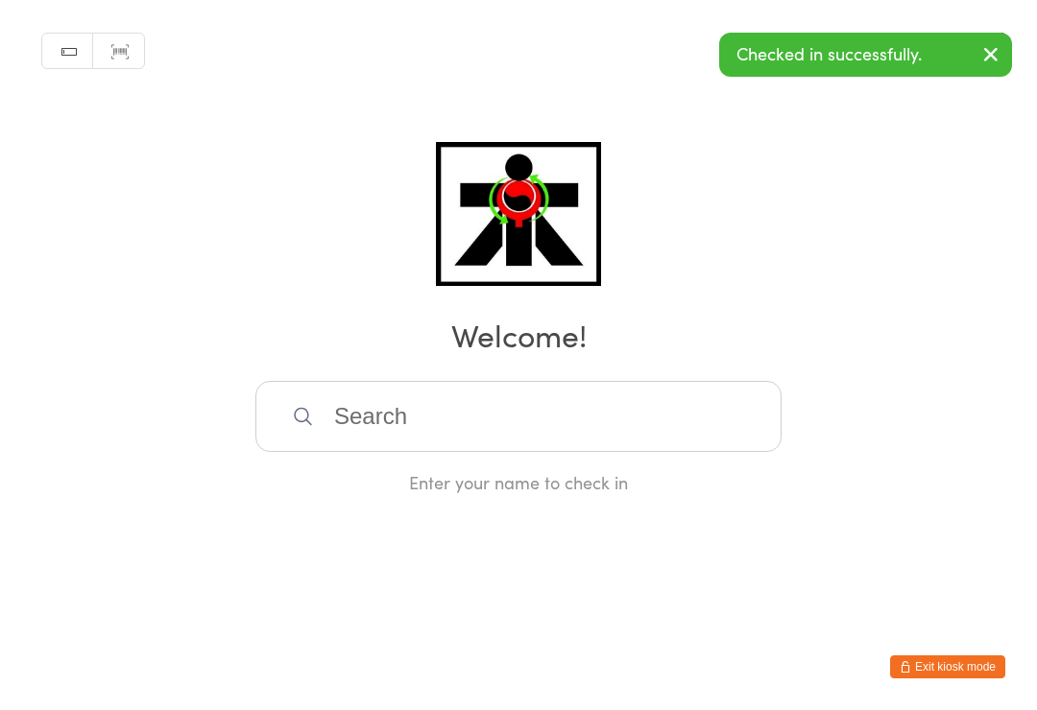
click at [364, 436] on input "search" at bounding box center [518, 416] width 526 height 71
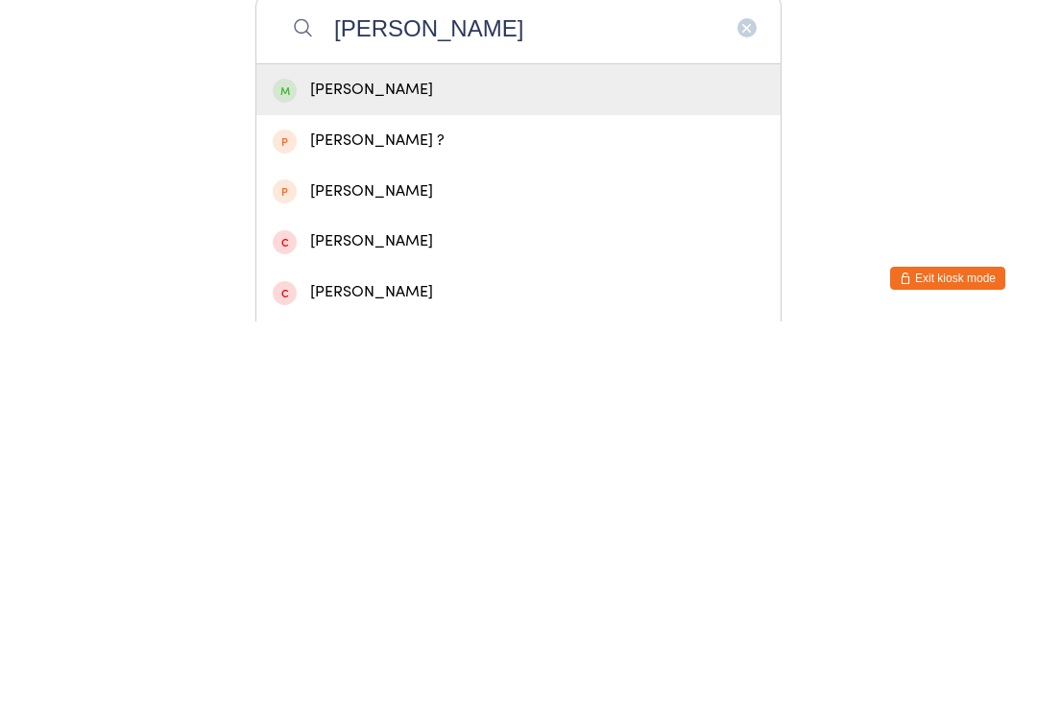
type input "Eddie thom"
click at [427, 466] on div "Eddie Thompson" at bounding box center [519, 479] width 492 height 26
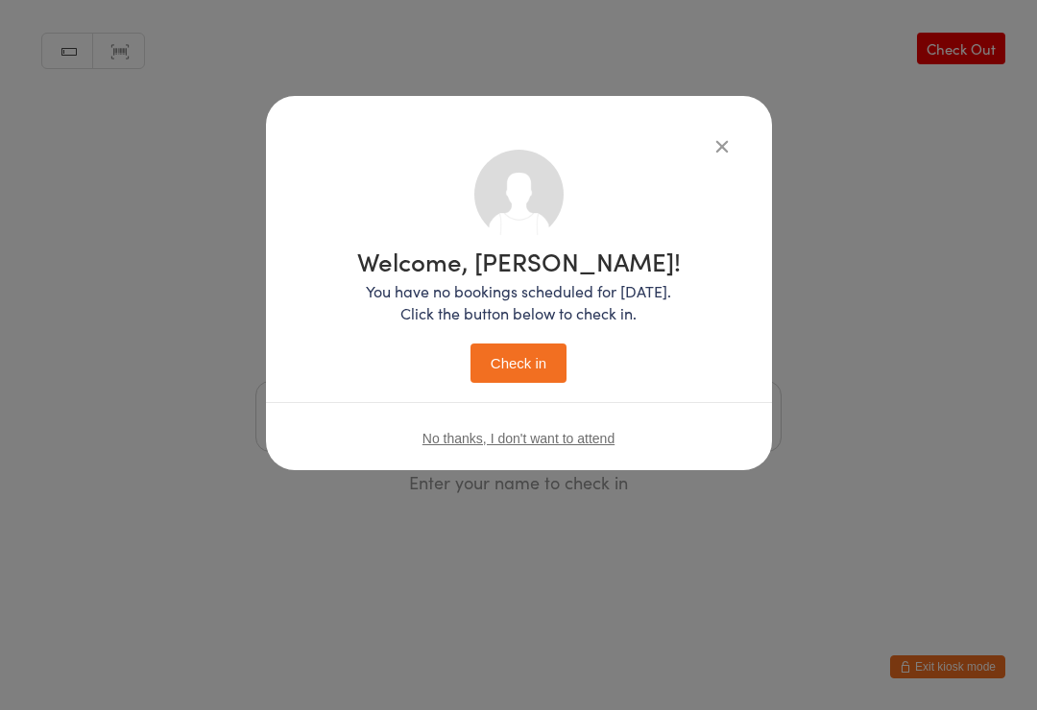
click at [527, 348] on button "Check in" at bounding box center [518, 363] width 96 height 39
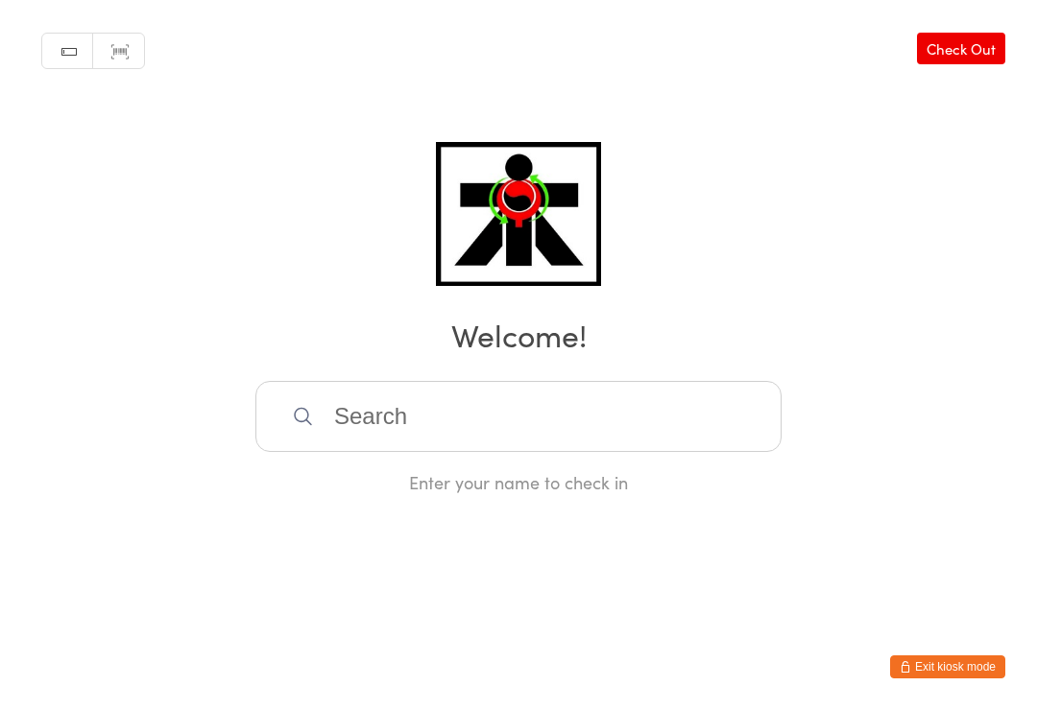
click at [646, 473] on div "Enter your name to check in" at bounding box center [518, 437] width 526 height 113
click at [705, 446] on input "search" at bounding box center [518, 416] width 526 height 71
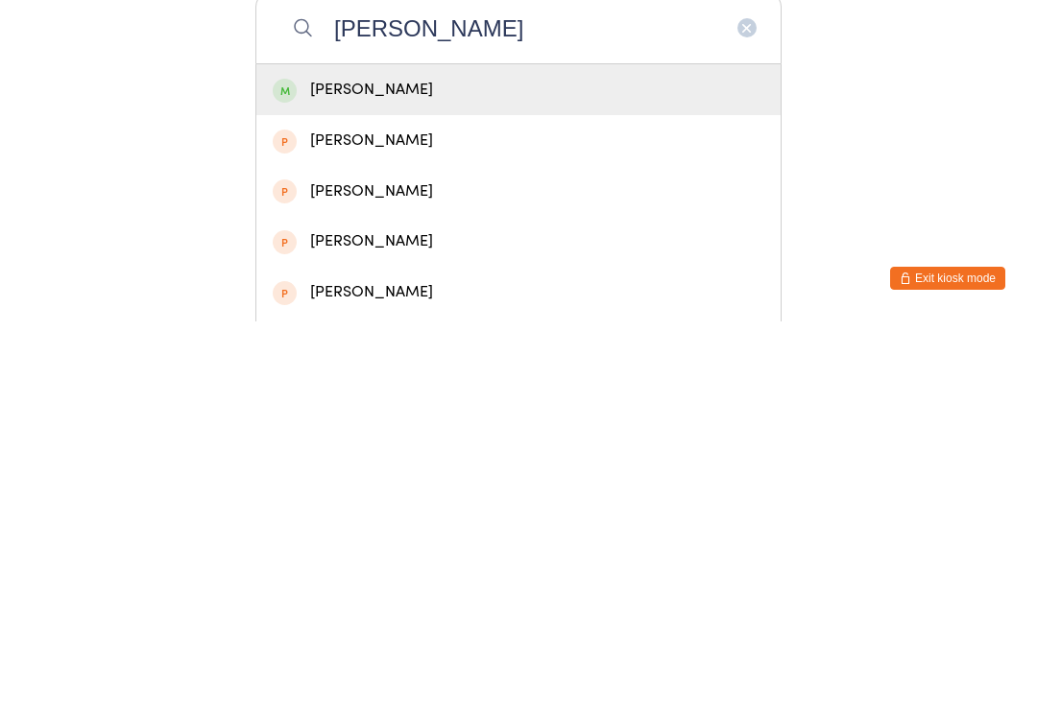
type input "Isabella paul"
click at [603, 466] on div "Isabella Paulus" at bounding box center [519, 479] width 492 height 26
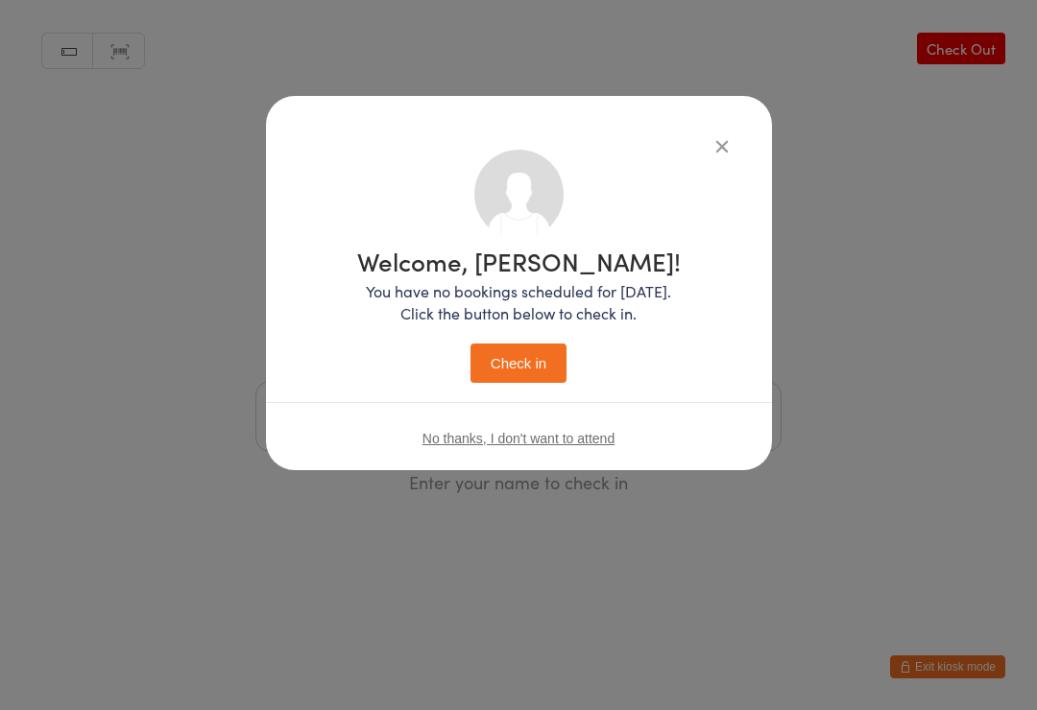
click at [534, 369] on button "Check in" at bounding box center [518, 363] width 96 height 39
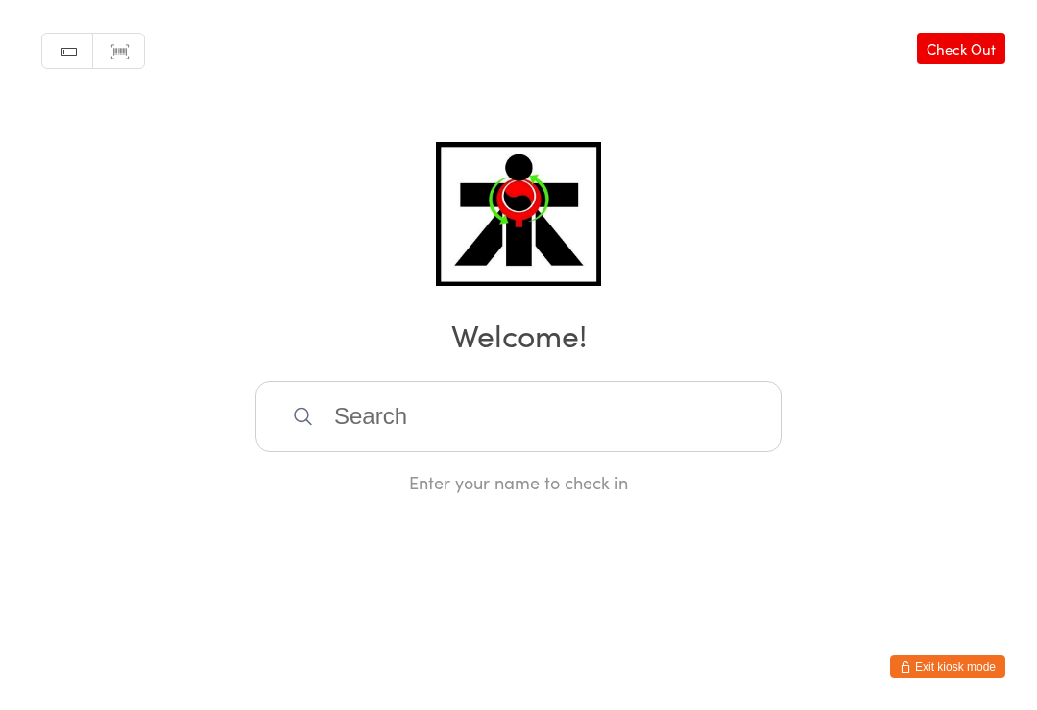
click at [333, 452] on input "search" at bounding box center [518, 416] width 526 height 71
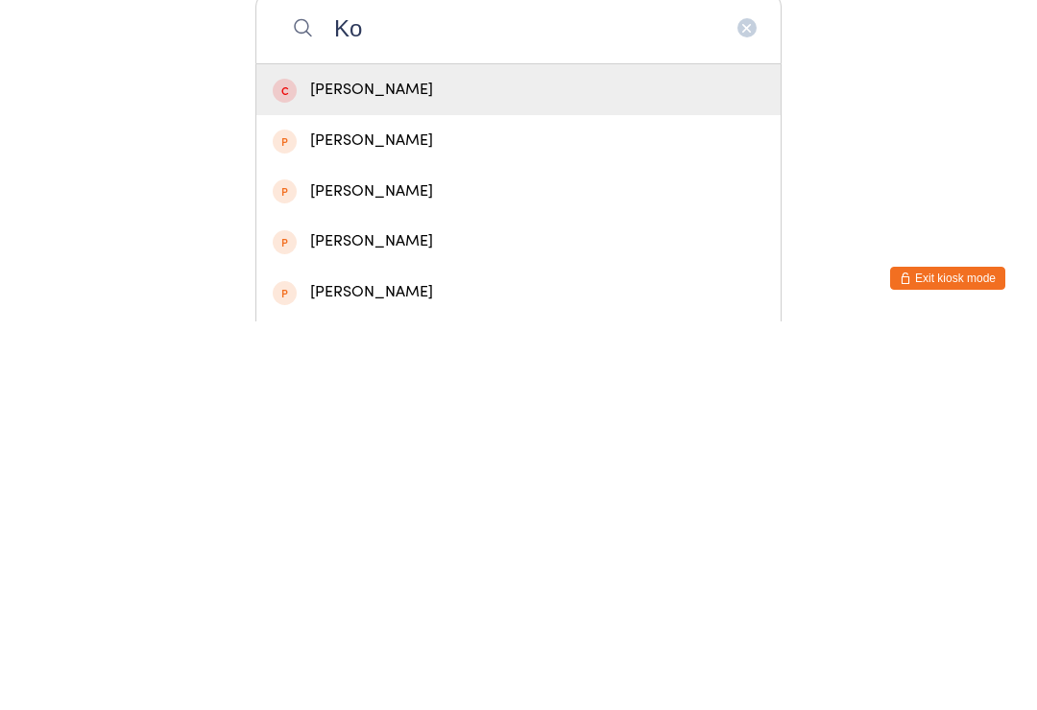
type input "K"
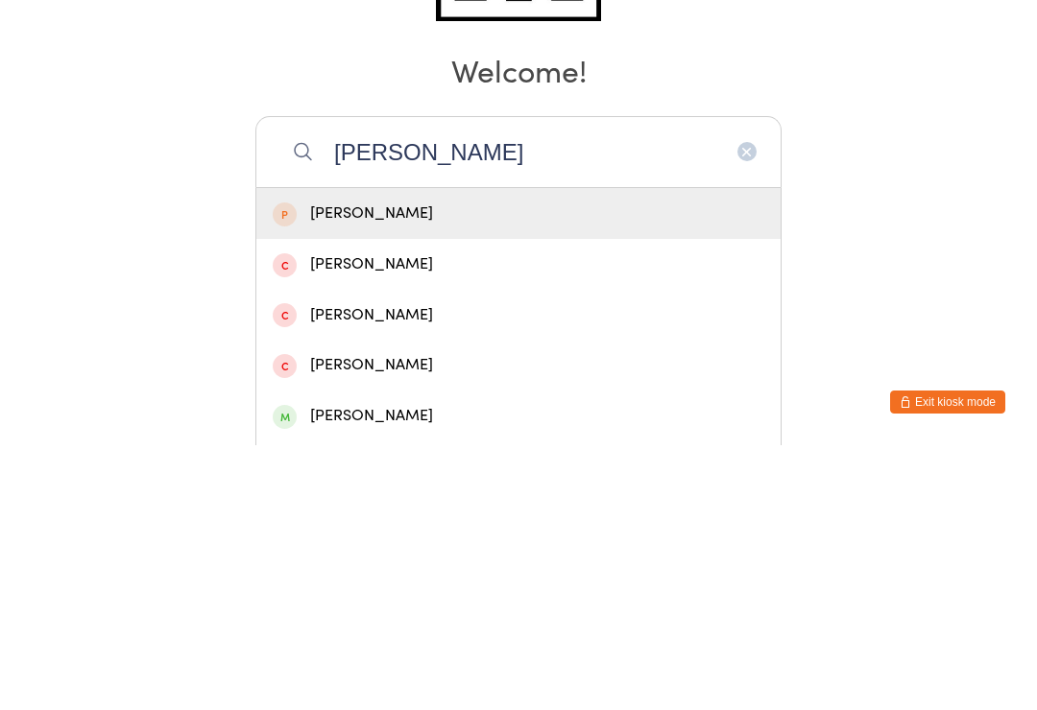
type input "Lorenzo gentili"
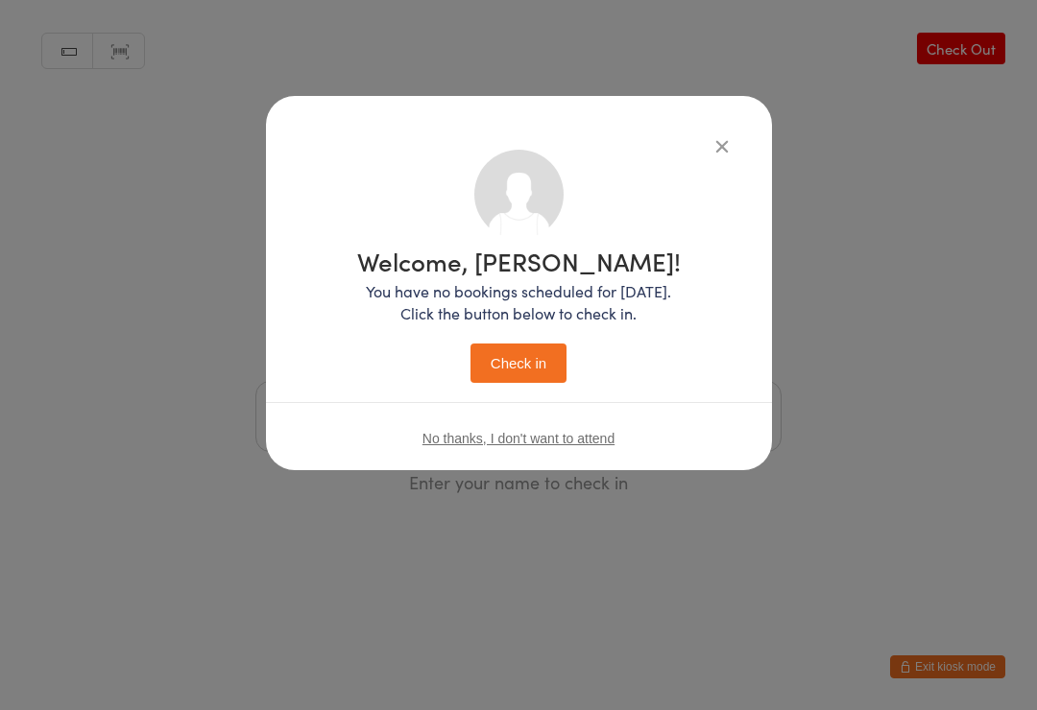
click at [532, 372] on button "Check in" at bounding box center [518, 363] width 96 height 39
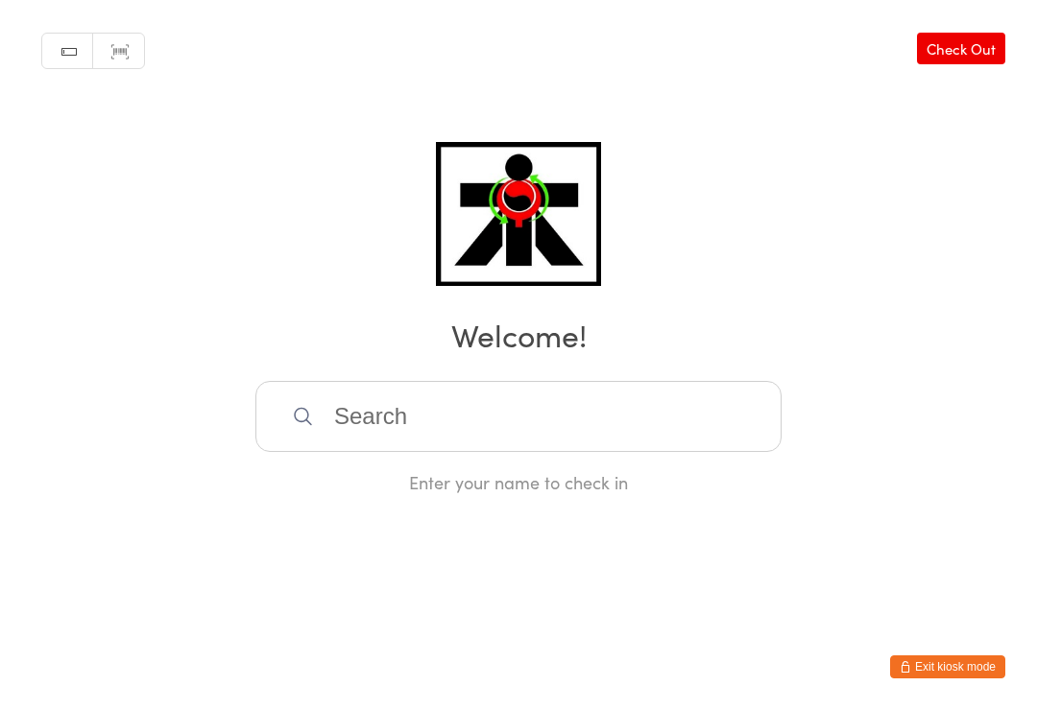
click at [468, 428] on input "search" at bounding box center [518, 416] width 526 height 71
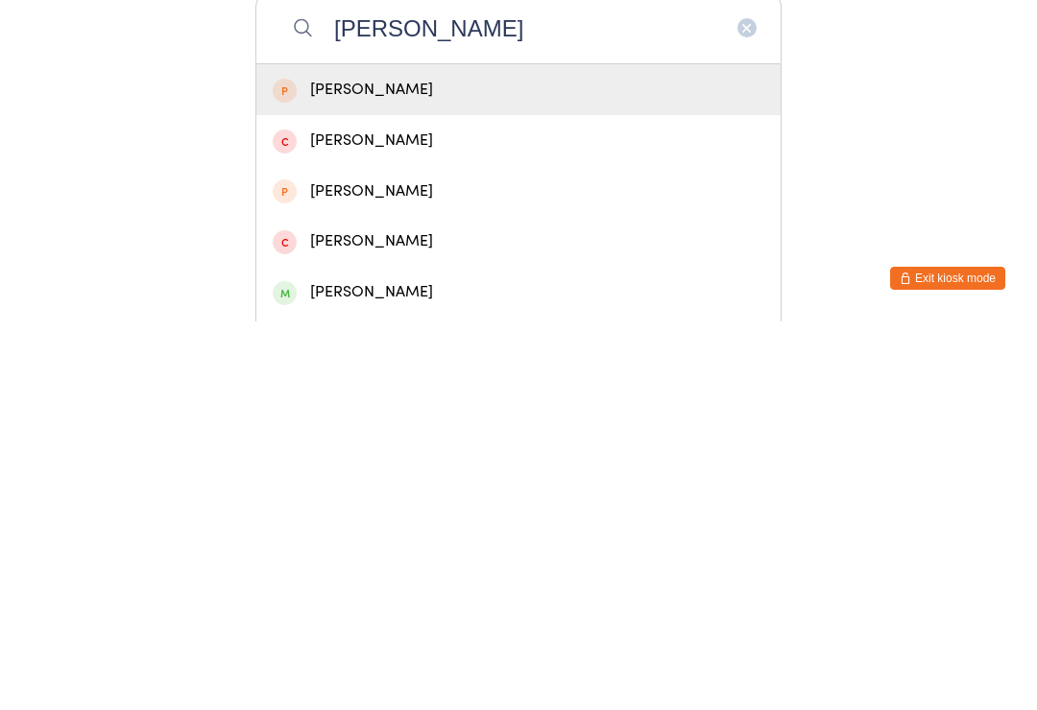
type input "Aidan"
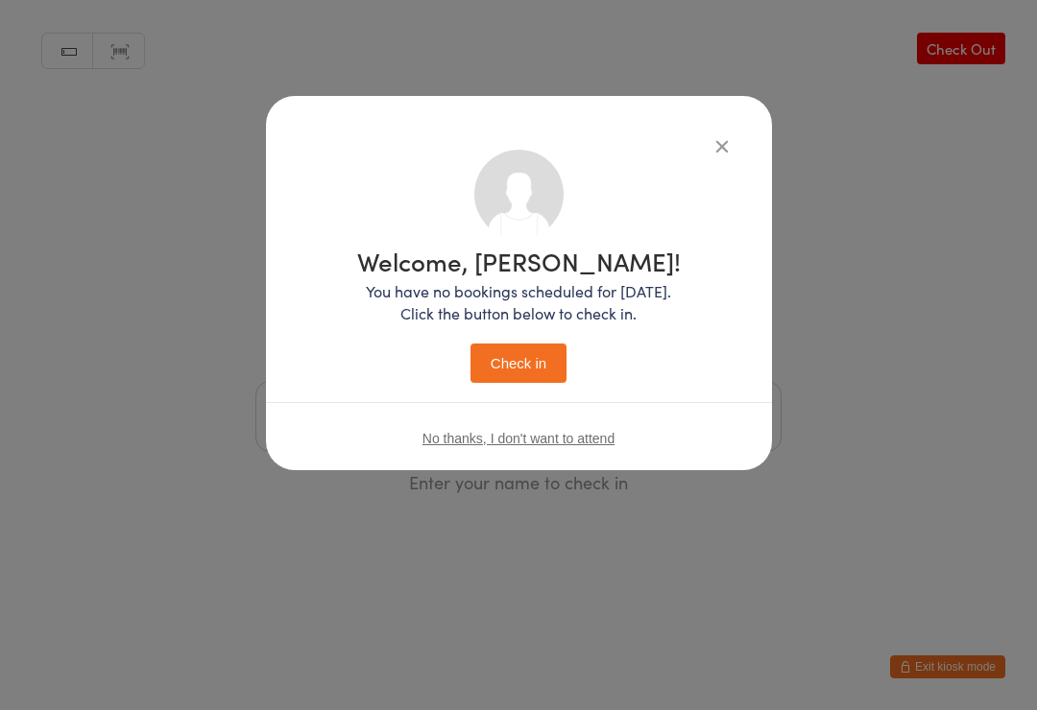
click at [711, 137] on icon "button" at bounding box center [721, 145] width 21 height 21
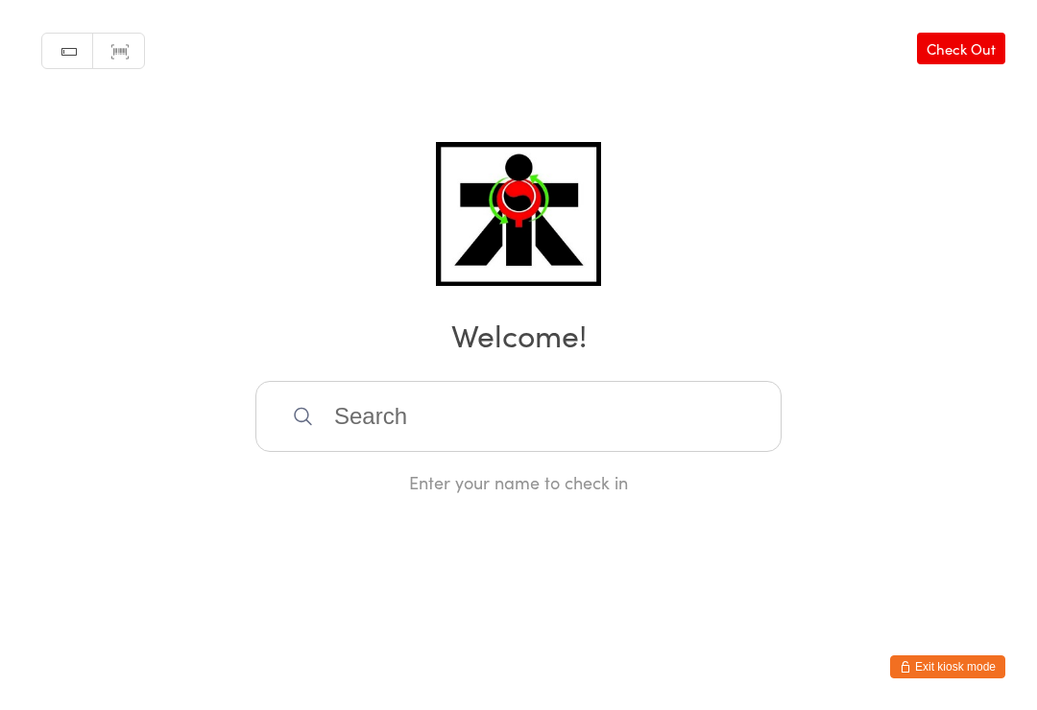
click at [476, 423] on input "search" at bounding box center [518, 416] width 526 height 71
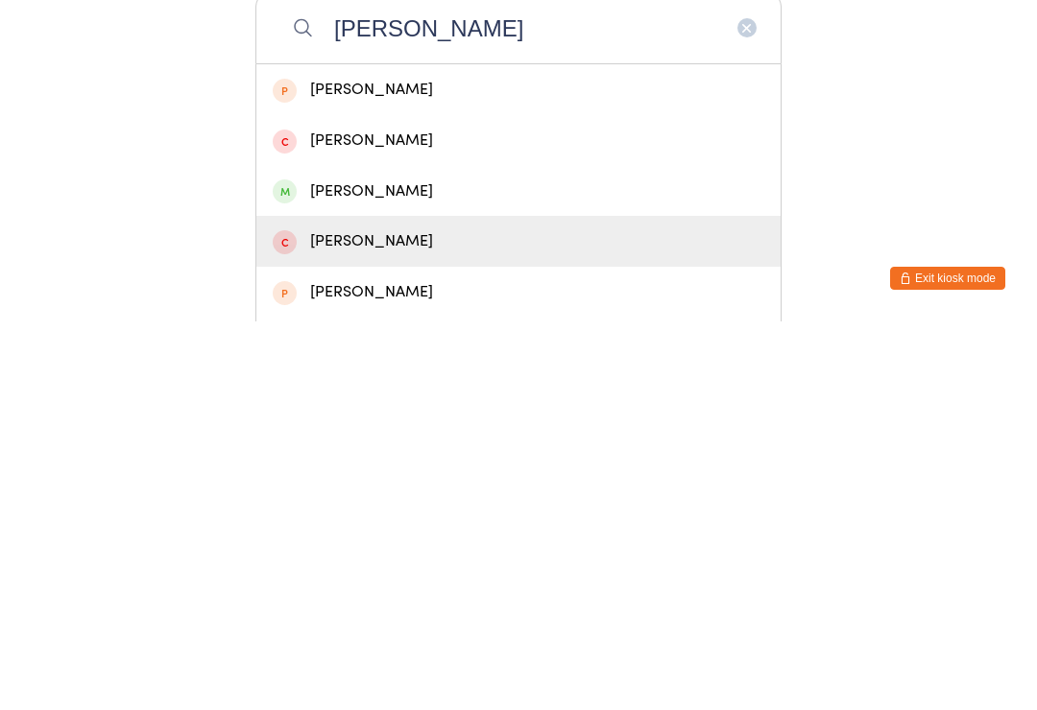
type input "Aidan"
click at [332, 617] on div "Aidan Murray" at bounding box center [519, 630] width 492 height 26
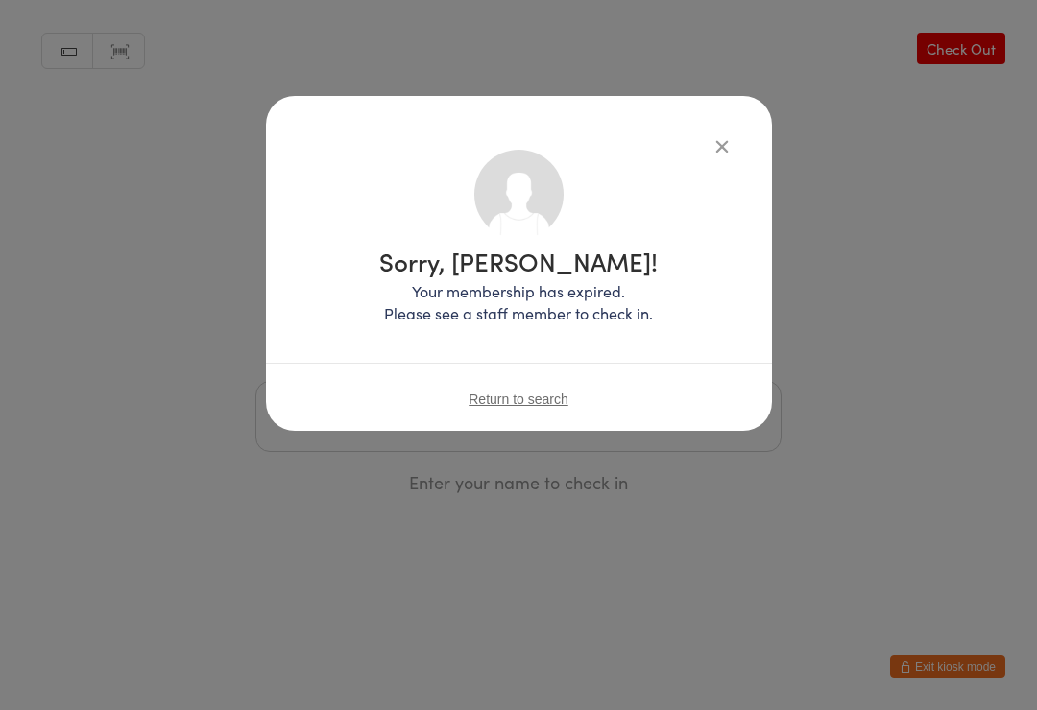
click at [718, 165] on div "Sorry, Aidan Murray! Your membership has expired. Please see a staff member to …" at bounding box center [518, 247] width 429 height 194
click at [714, 138] on icon "button" at bounding box center [721, 145] width 21 height 21
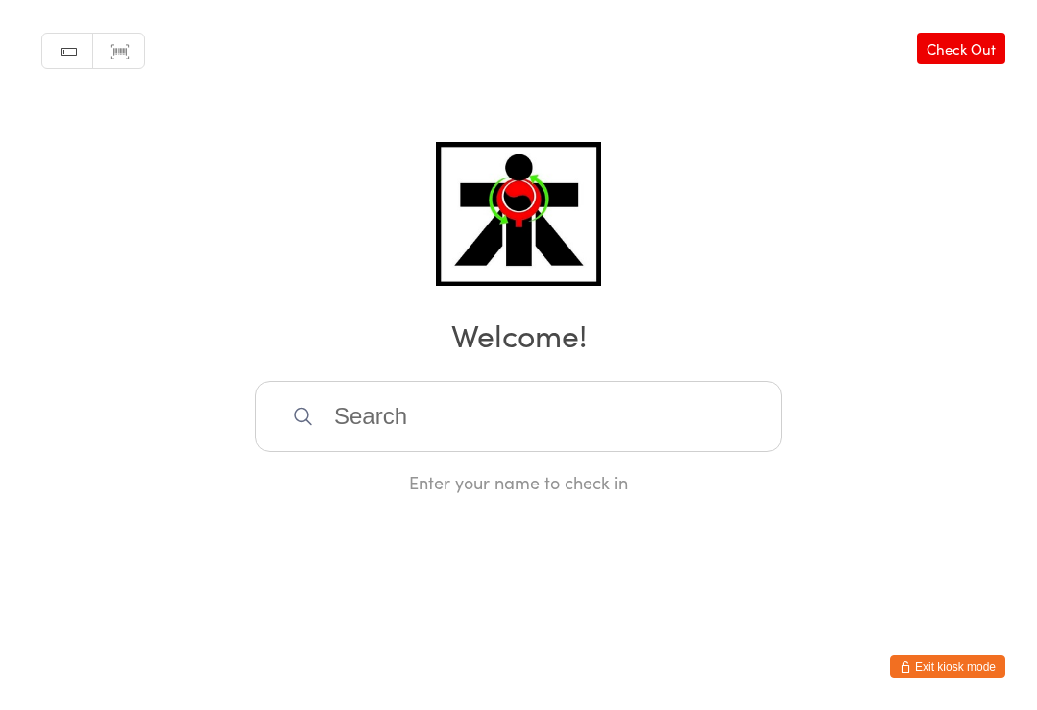
click at [455, 444] on input "search" at bounding box center [518, 416] width 526 height 71
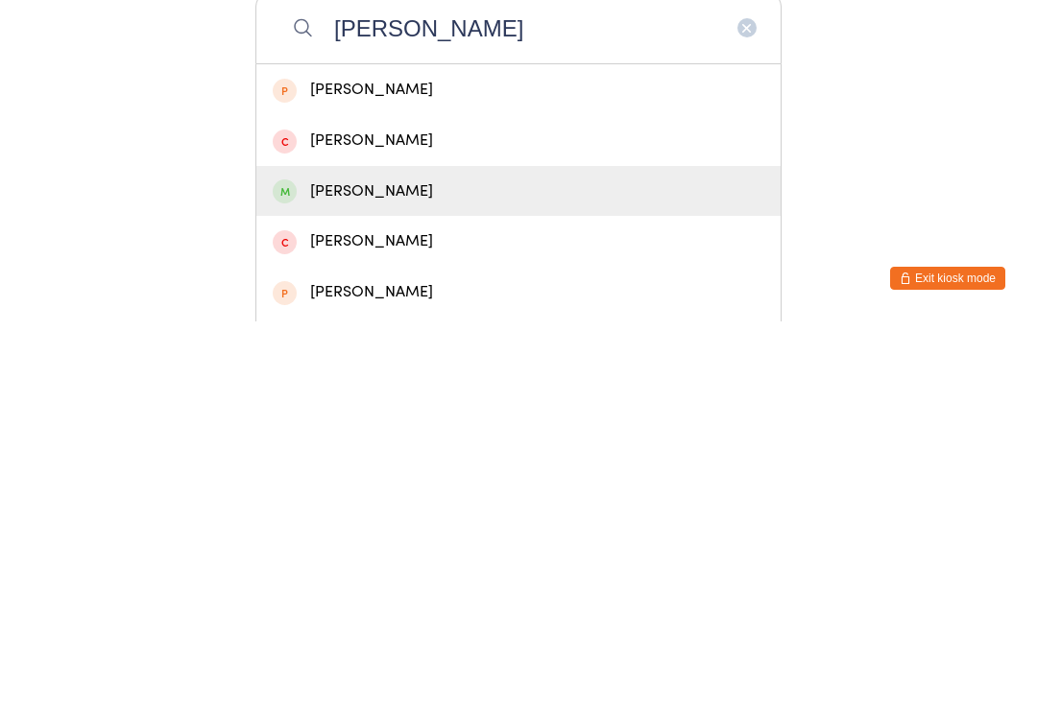
type input "Aidan"
click at [388, 555] on div "Aidan Martin" at bounding box center [518, 580] width 524 height 51
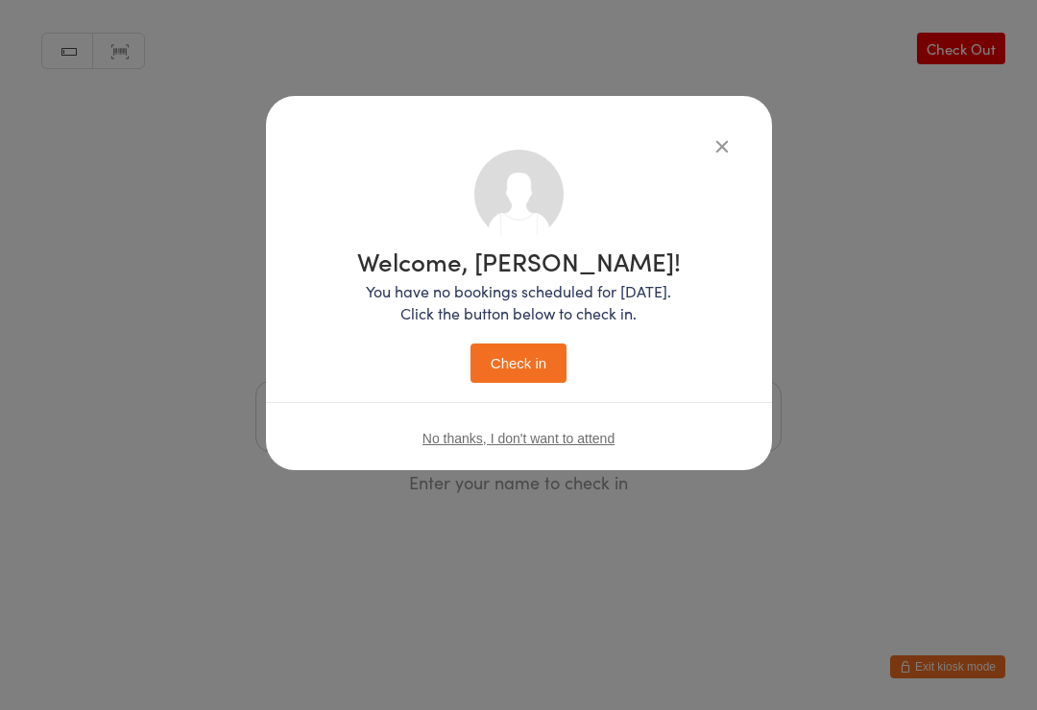
click at [516, 366] on button "Check in" at bounding box center [518, 363] width 96 height 39
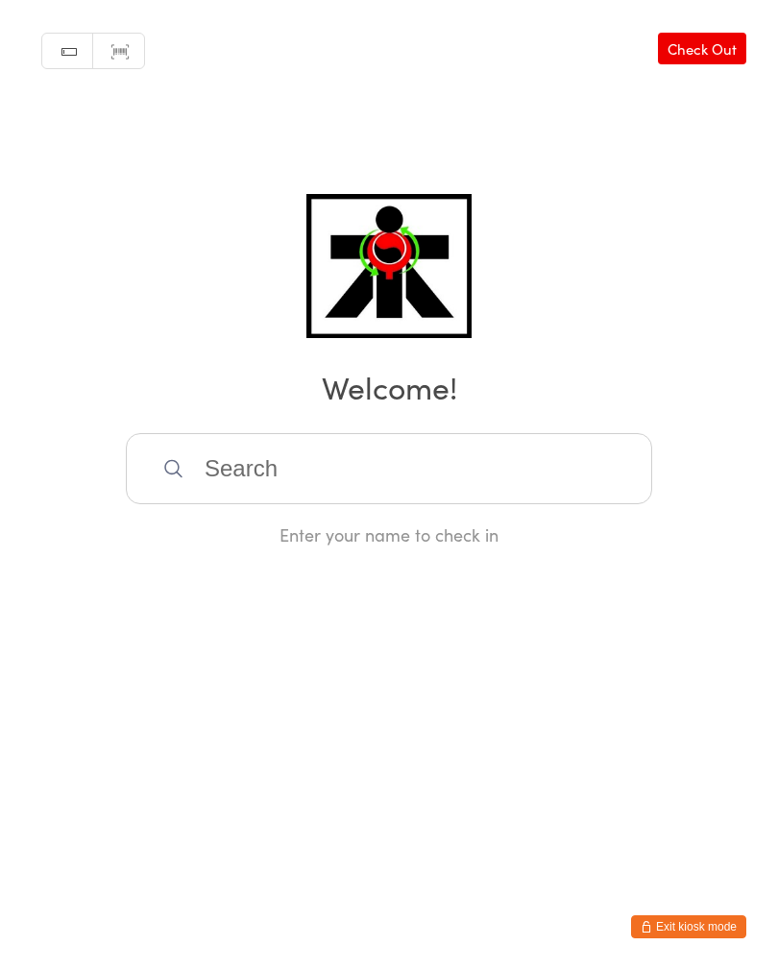
click at [331, 484] on input "search" at bounding box center [389, 468] width 526 height 71
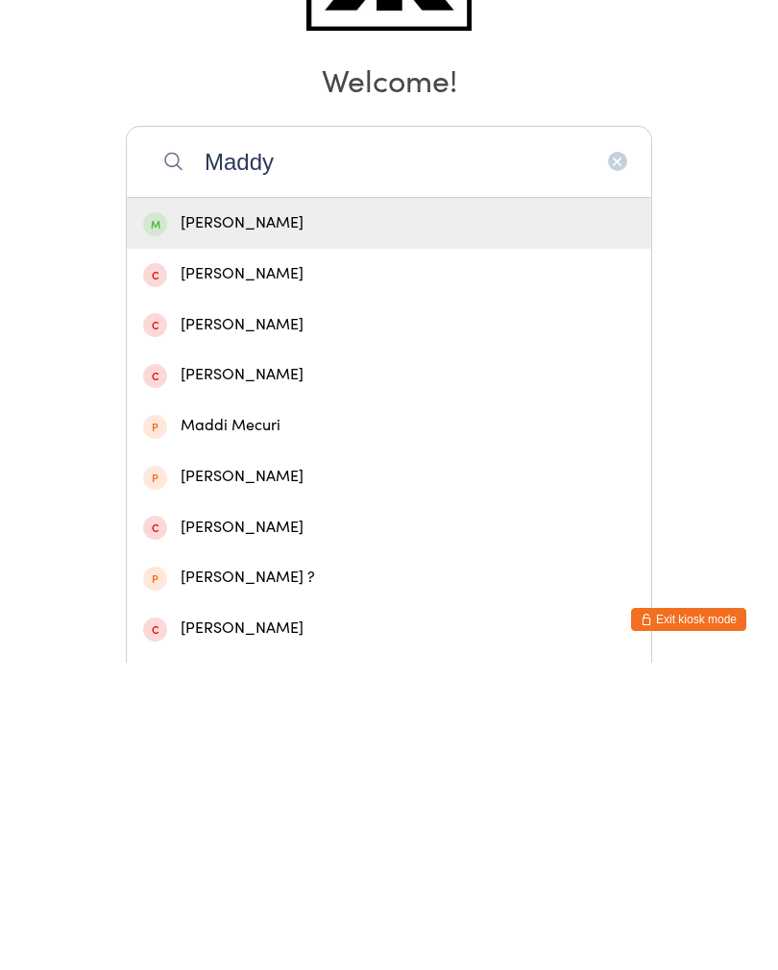
type input "Maddy"
click at [438, 517] on div "Maddy Bradshaw" at bounding box center [389, 530] width 492 height 26
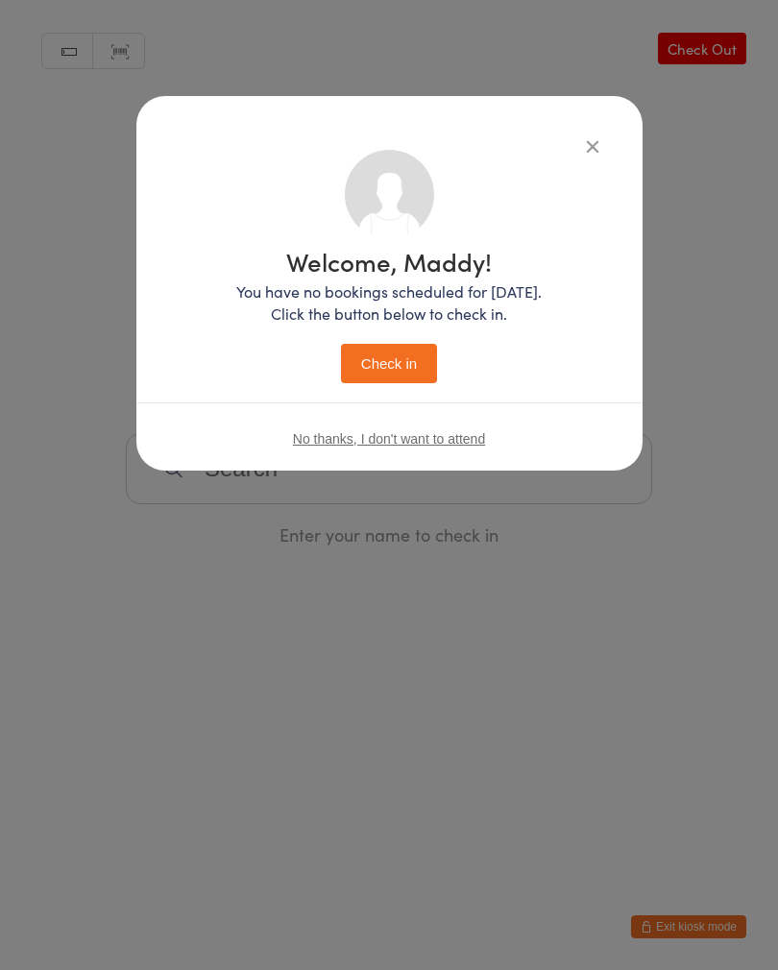
click at [384, 366] on button "Check in" at bounding box center [389, 363] width 96 height 39
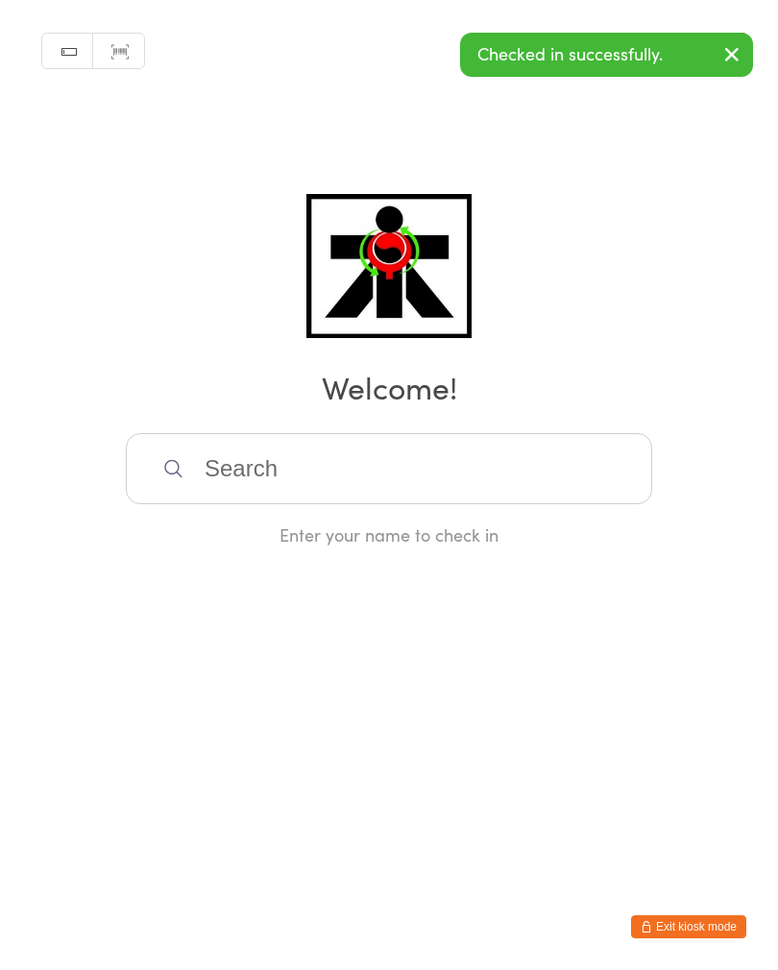
click at [750, 42] on button "button" at bounding box center [731, 56] width 42 height 44
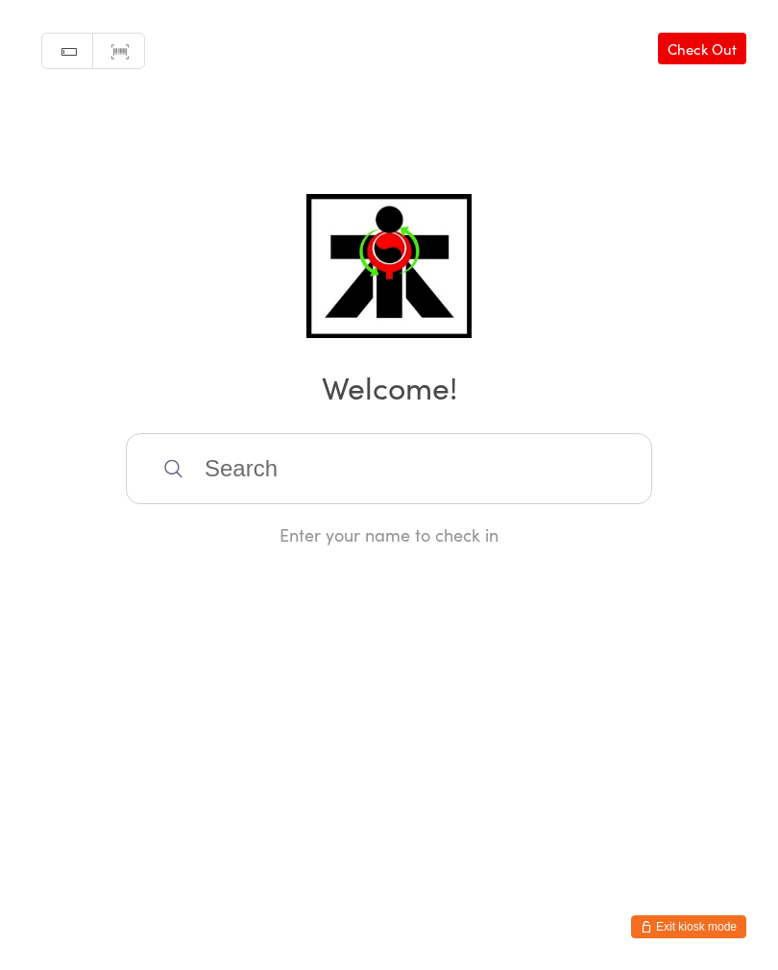
click at [775, 51] on div "Manual search Scanner input Check Out Welcome! Enter your name to check in" at bounding box center [389, 273] width 778 height 546
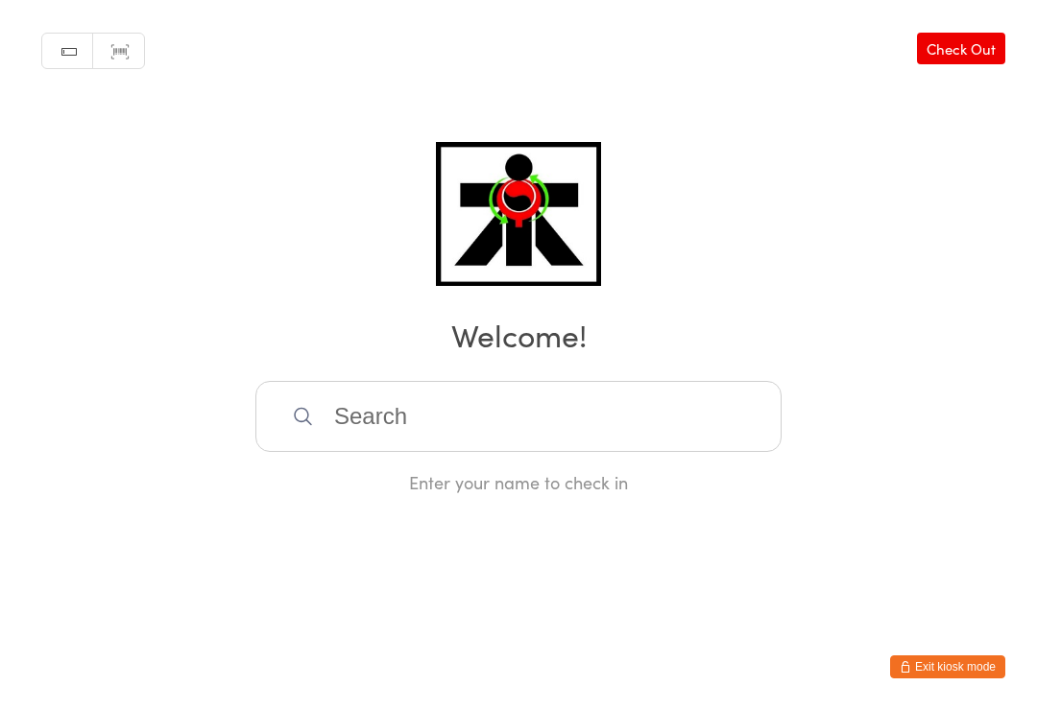
click at [366, 425] on input "search" at bounding box center [518, 416] width 526 height 71
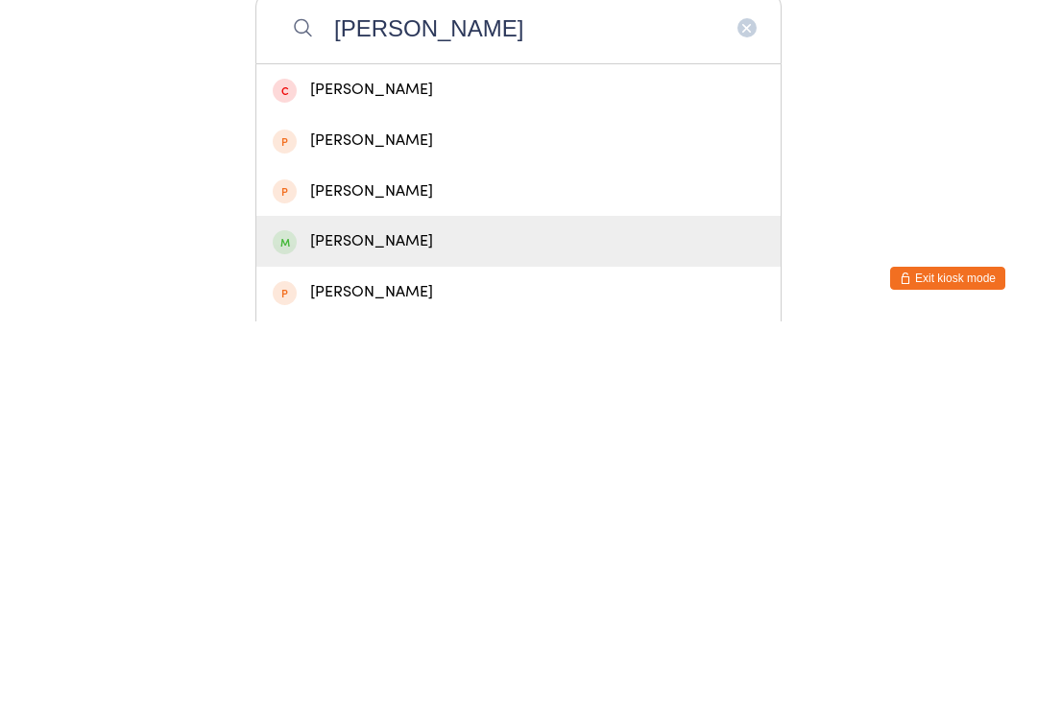
type input "Jennifer"
click at [334, 617] on div "[PERSON_NAME]" at bounding box center [519, 630] width 492 height 26
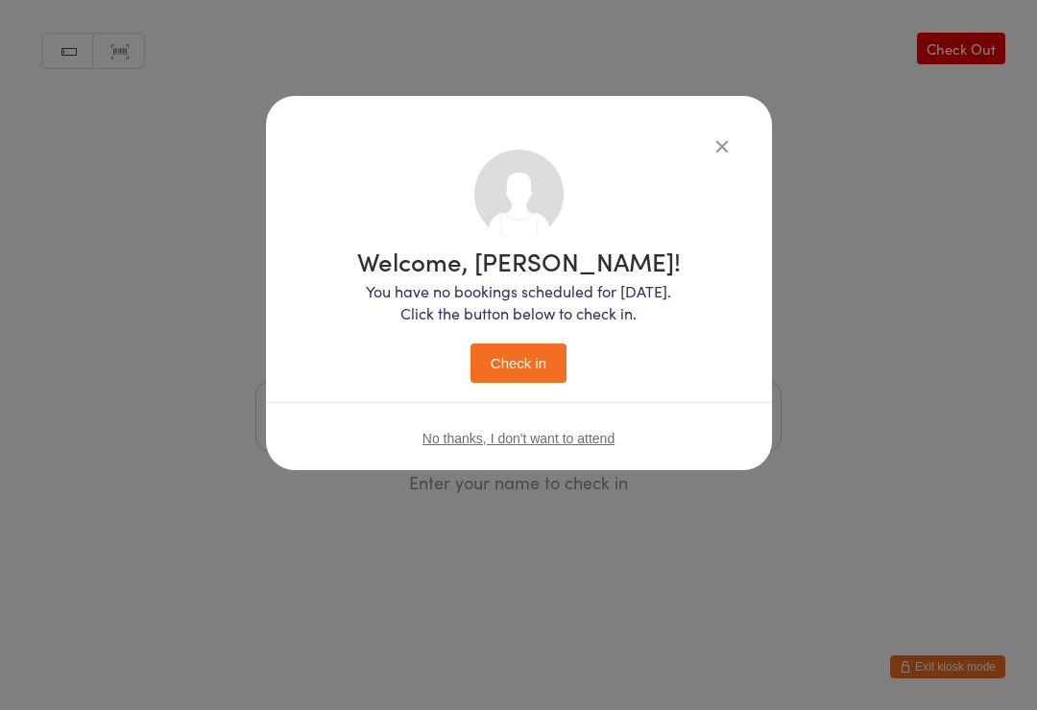
click at [534, 352] on button "Check in" at bounding box center [518, 363] width 96 height 39
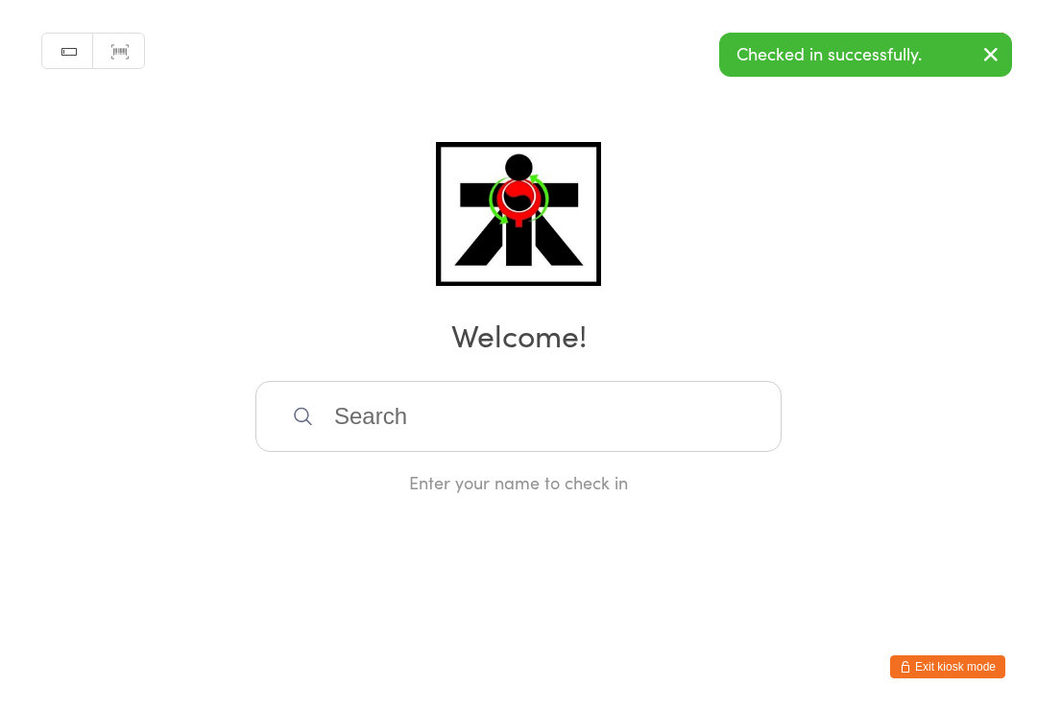
click at [473, 428] on input "search" at bounding box center [518, 416] width 526 height 71
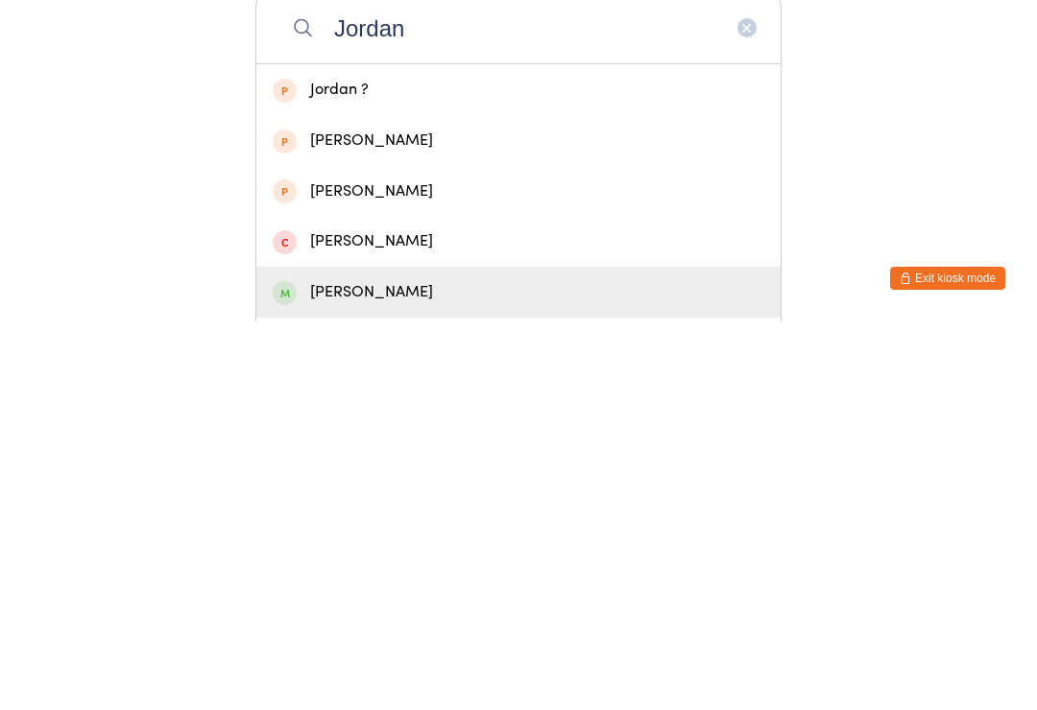
type input "Jordan"
click at [345, 668] on div "Jordan Tran" at bounding box center [519, 681] width 492 height 26
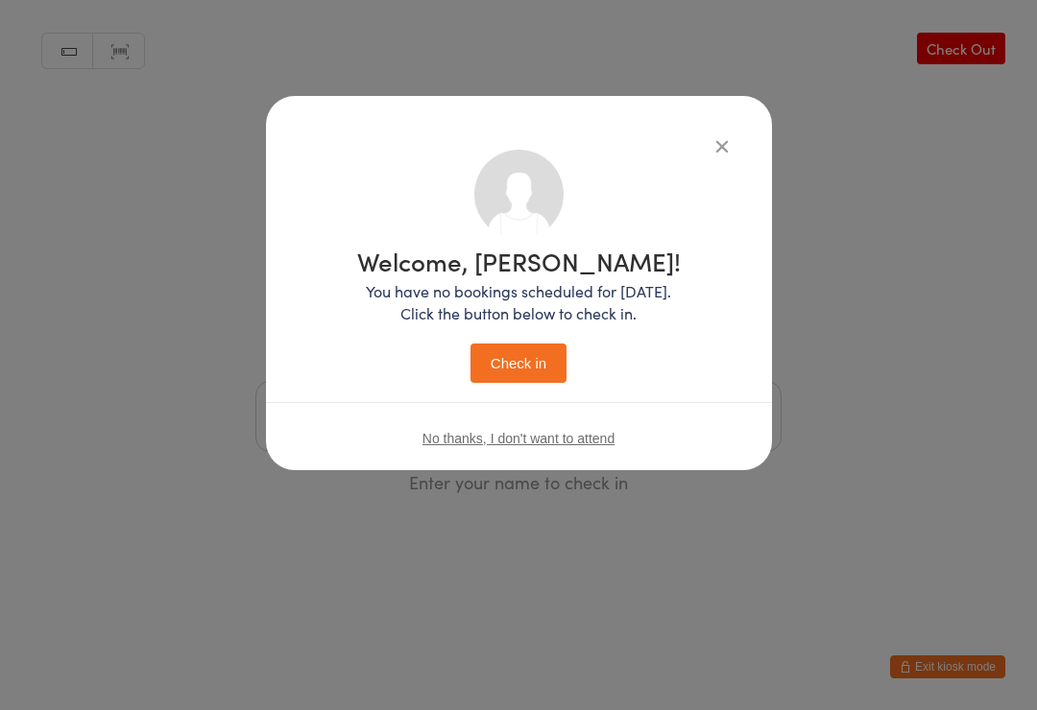
click at [524, 370] on button "Check in" at bounding box center [518, 363] width 96 height 39
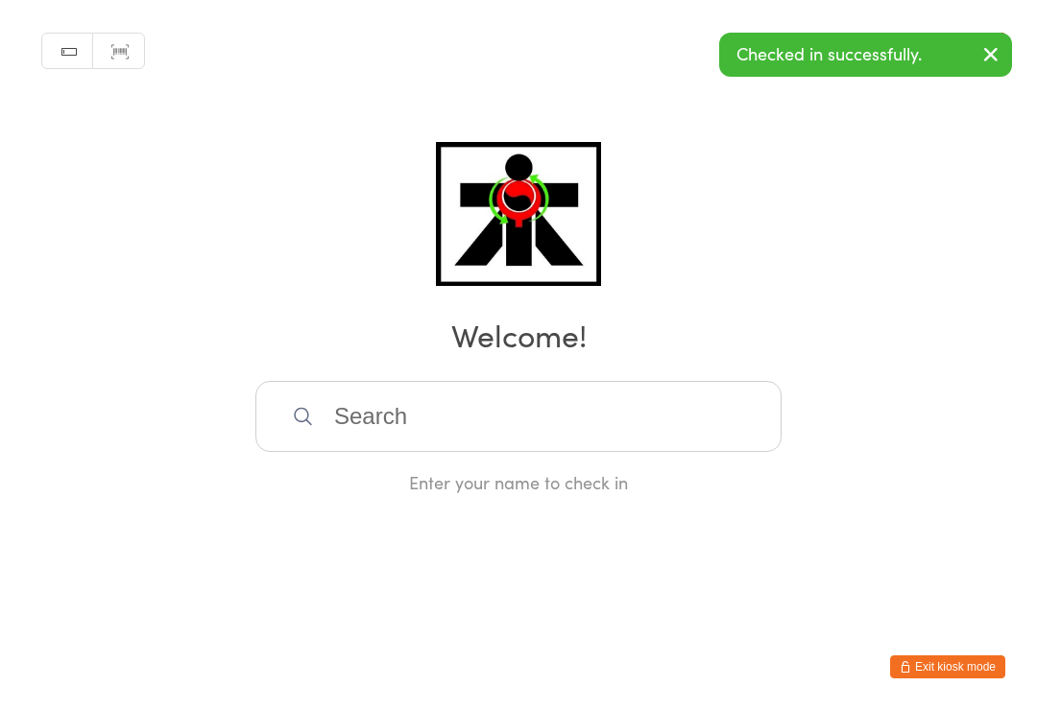
click at [448, 432] on input "search" at bounding box center [518, 416] width 526 height 71
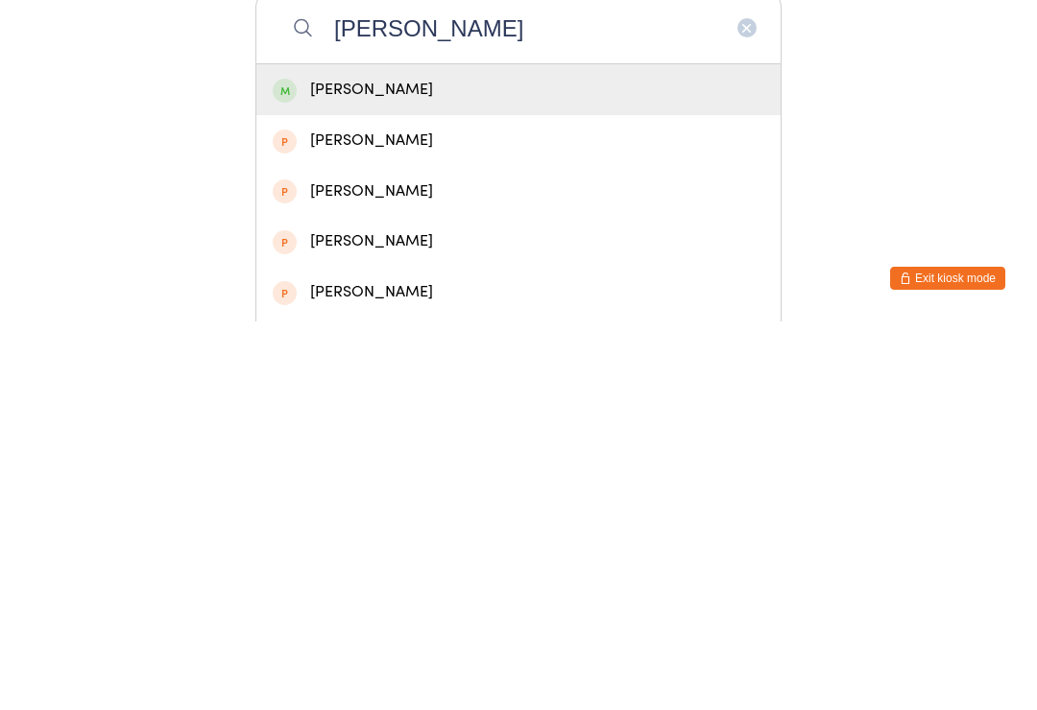
type input "Kendall"
click at [345, 466] on div "Kendall Shaw" at bounding box center [519, 479] width 492 height 26
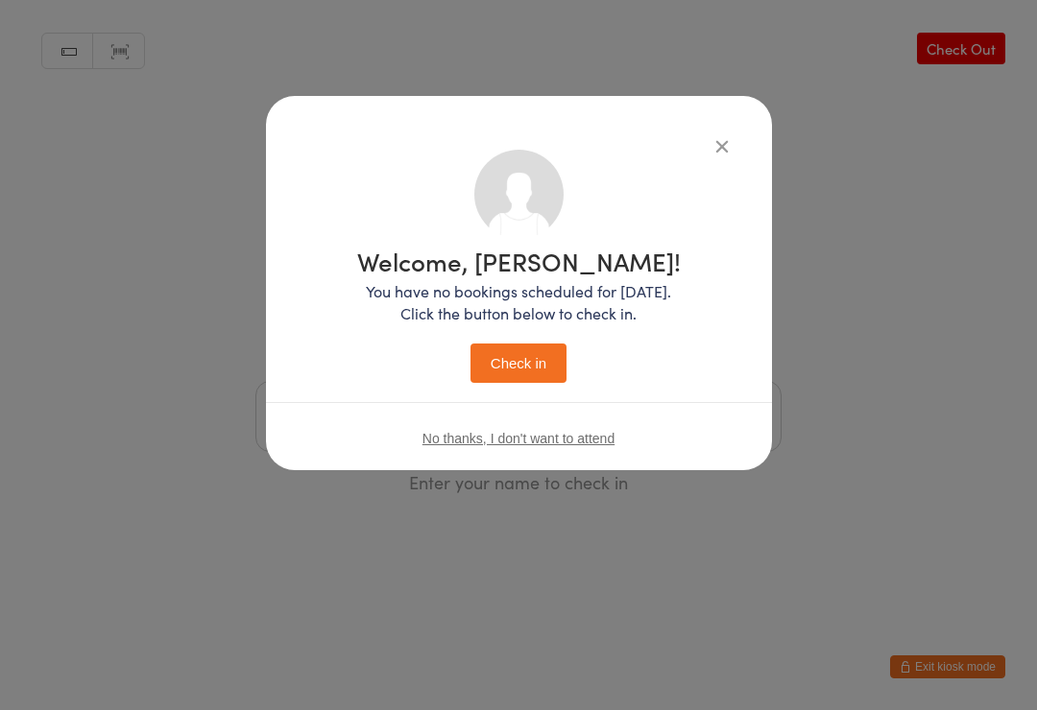
click at [501, 345] on button "Check in" at bounding box center [518, 363] width 96 height 39
click at [533, 385] on div "Welcome, Kendall! You have no bookings scheduled for today. Click the button be…" at bounding box center [518, 312] width 429 height 324
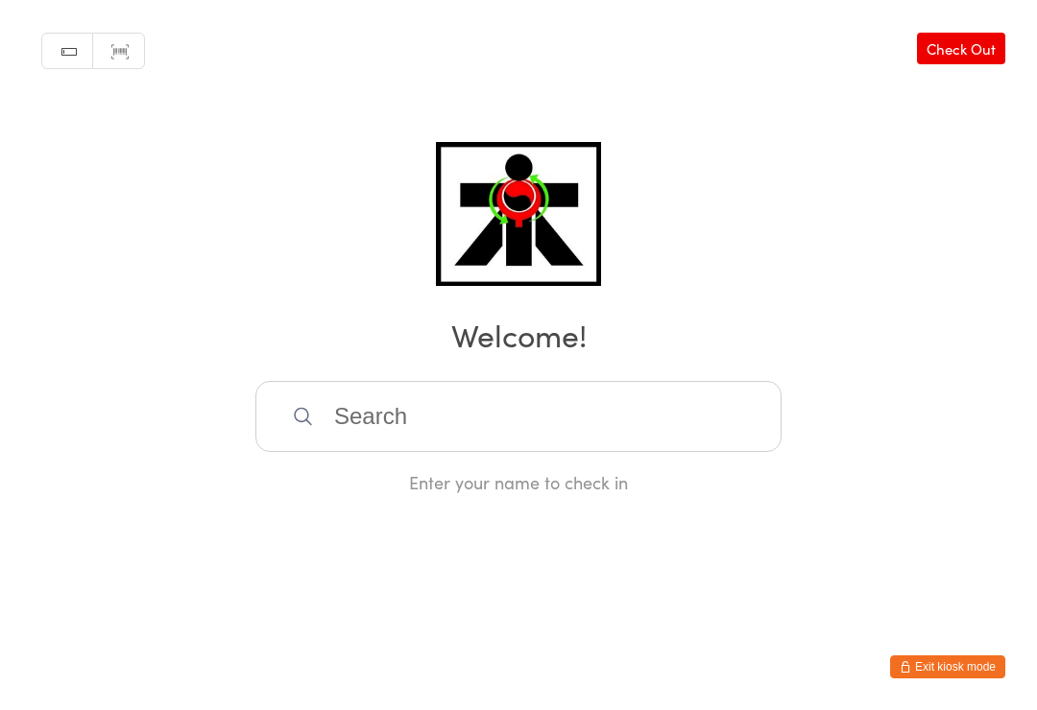
click at [546, 425] on input "search" at bounding box center [518, 416] width 526 height 71
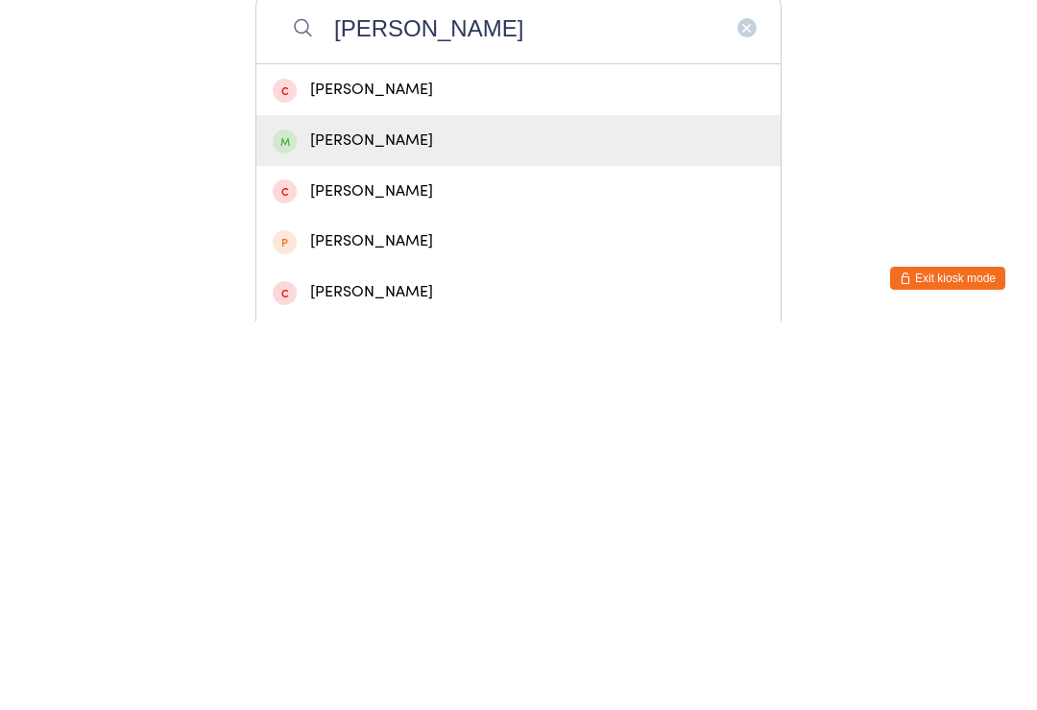
type input "Salman"
click at [453, 516] on div "Salman Omar" at bounding box center [519, 529] width 492 height 26
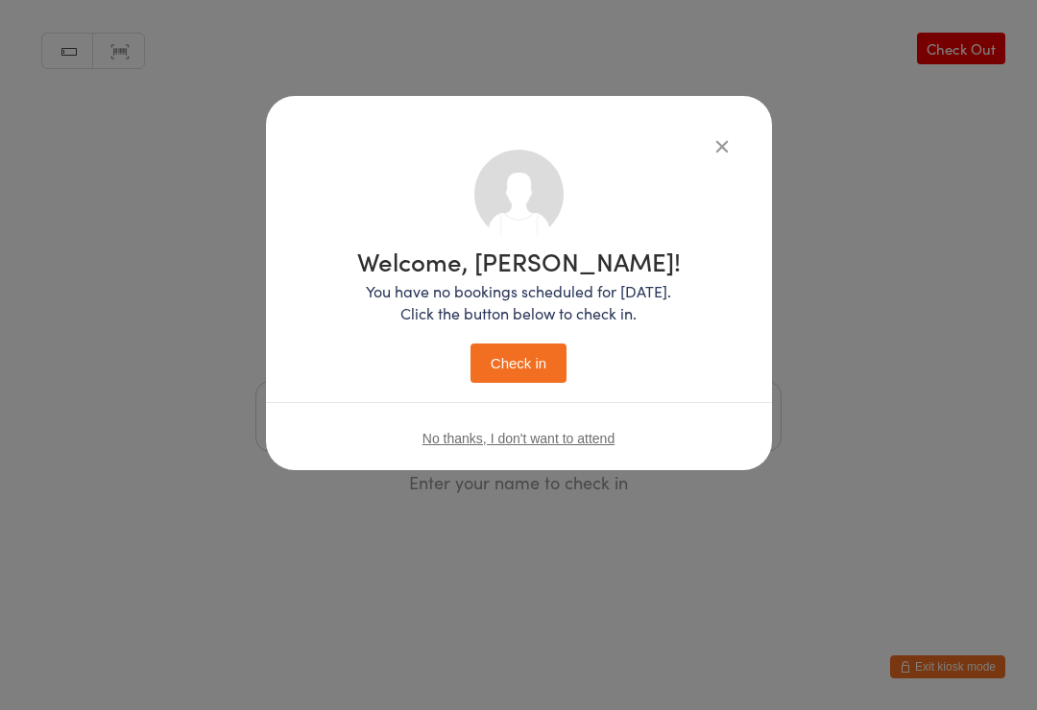
click at [544, 381] on button "Check in" at bounding box center [518, 363] width 96 height 39
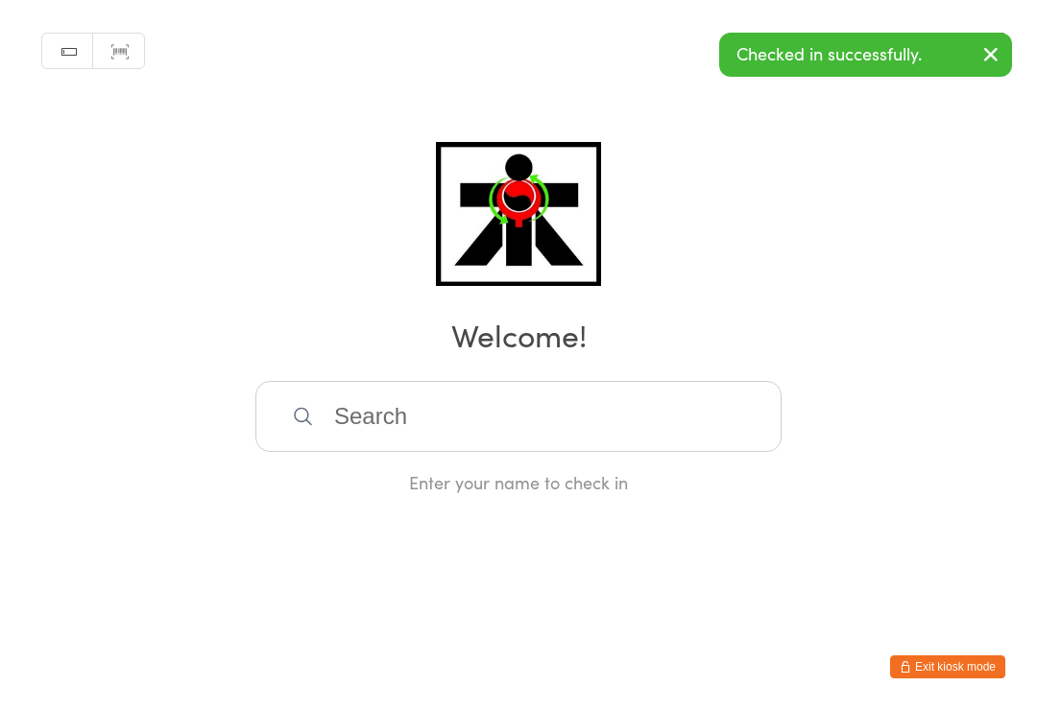
click at [608, 434] on input "search" at bounding box center [518, 416] width 526 height 71
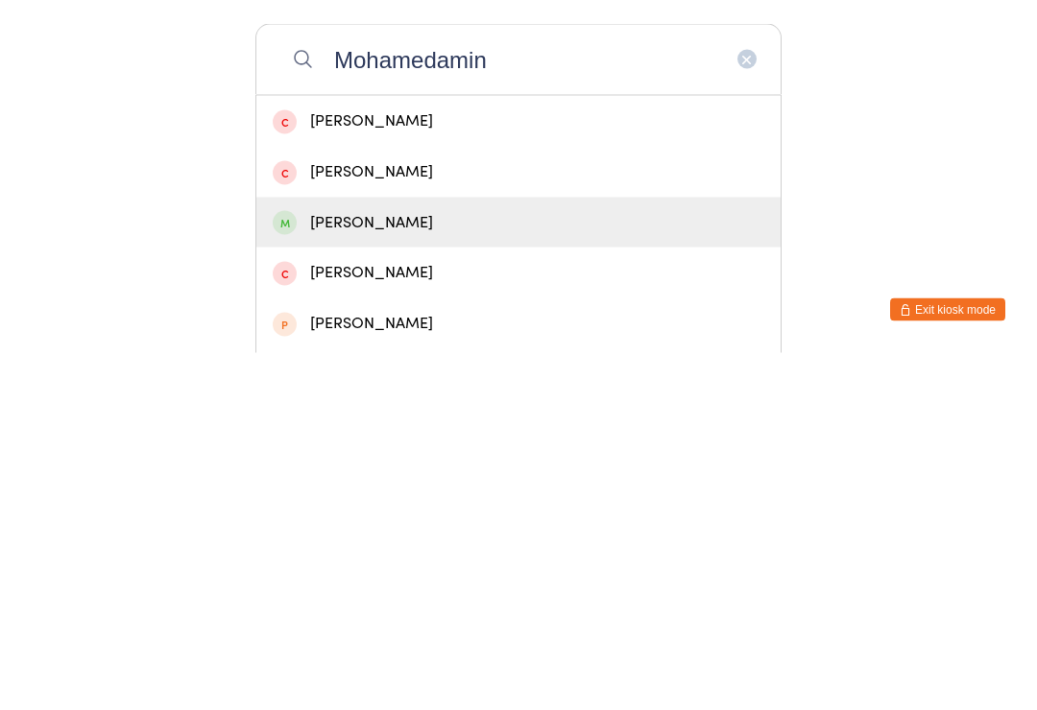
type input "Mohamedamin"
click at [474, 567] on div "Mohamed Amin Farah" at bounding box center [519, 580] width 492 height 26
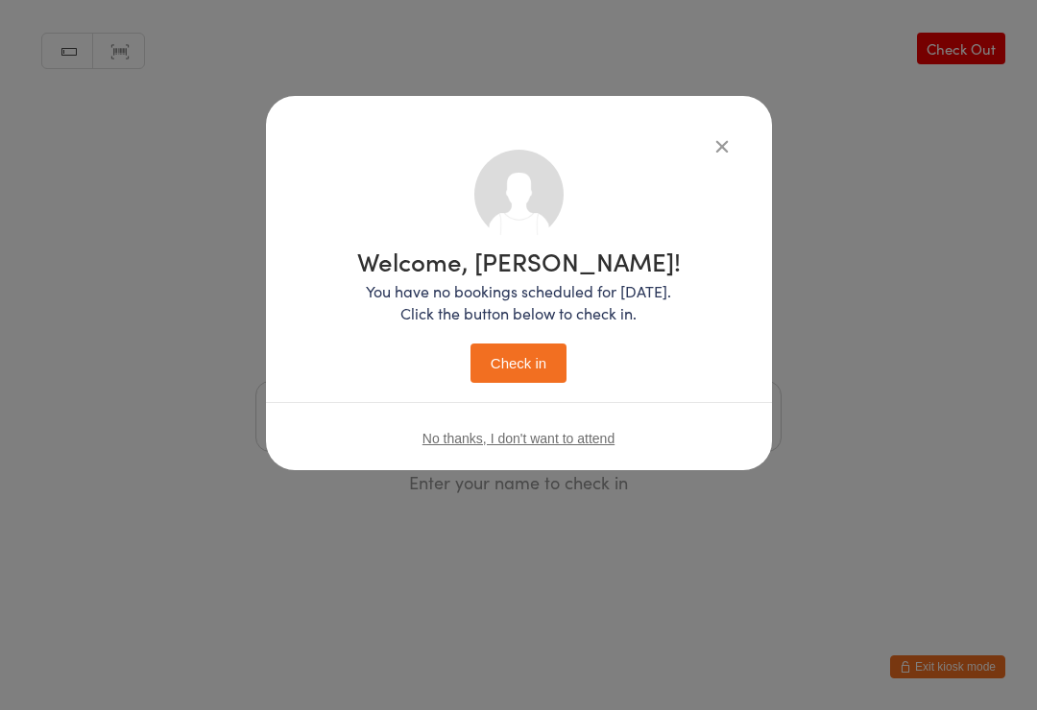
click at [528, 367] on button "Check in" at bounding box center [518, 363] width 96 height 39
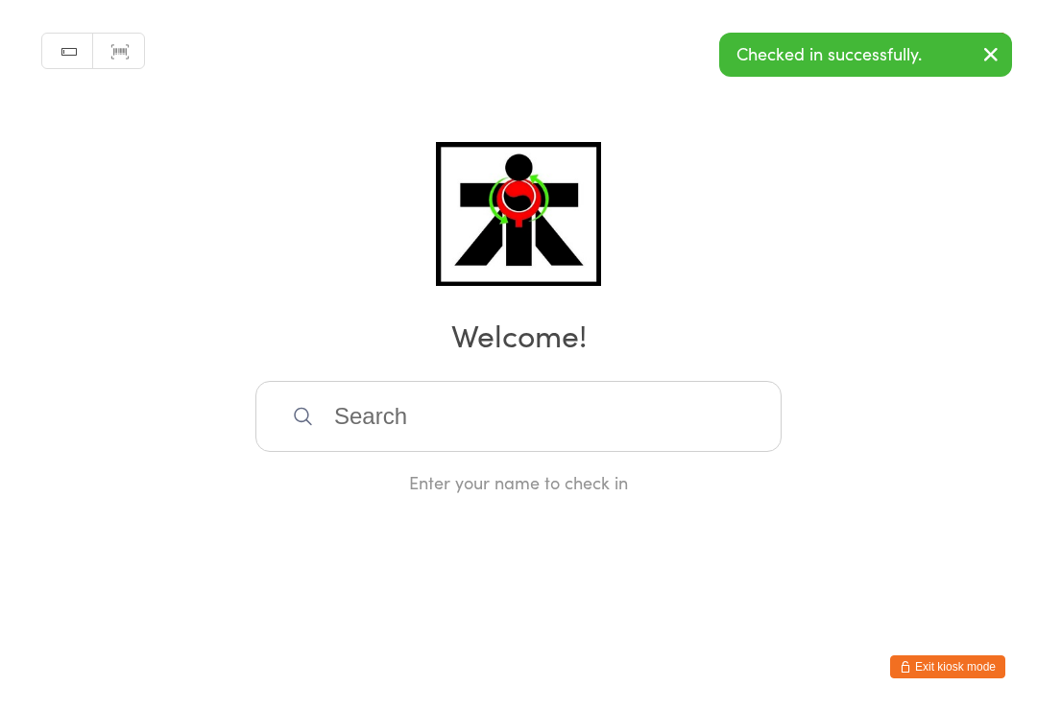
click at [519, 438] on input "search" at bounding box center [518, 416] width 526 height 71
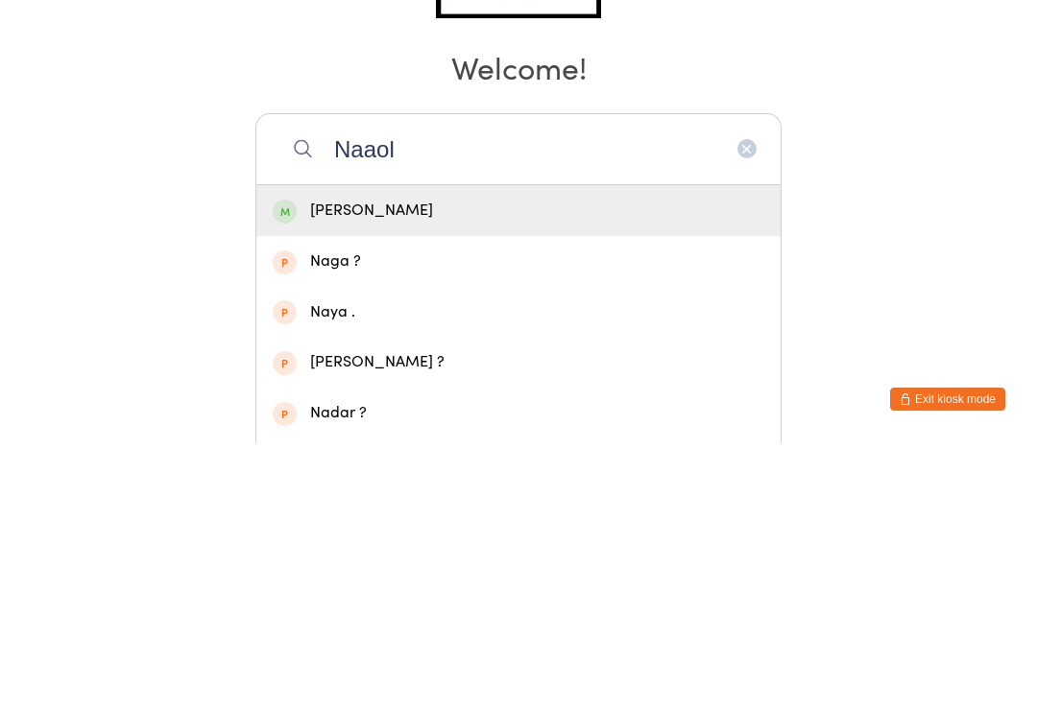
type input "Naaol"
click at [499, 466] on div "Naaol Desta" at bounding box center [519, 479] width 492 height 26
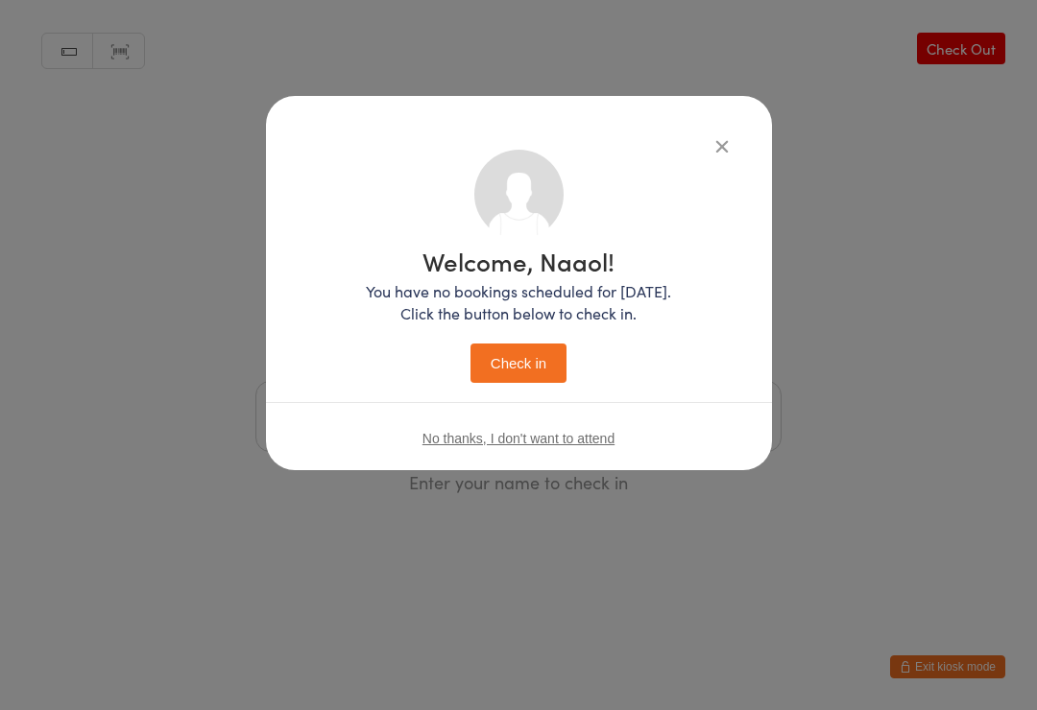
click at [718, 174] on div "Welcome, Naaol! You have no bookings scheduled for today. Click the button belo…" at bounding box center [518, 266] width 429 height 233
click at [732, 152] on button "button" at bounding box center [721, 145] width 23 height 23
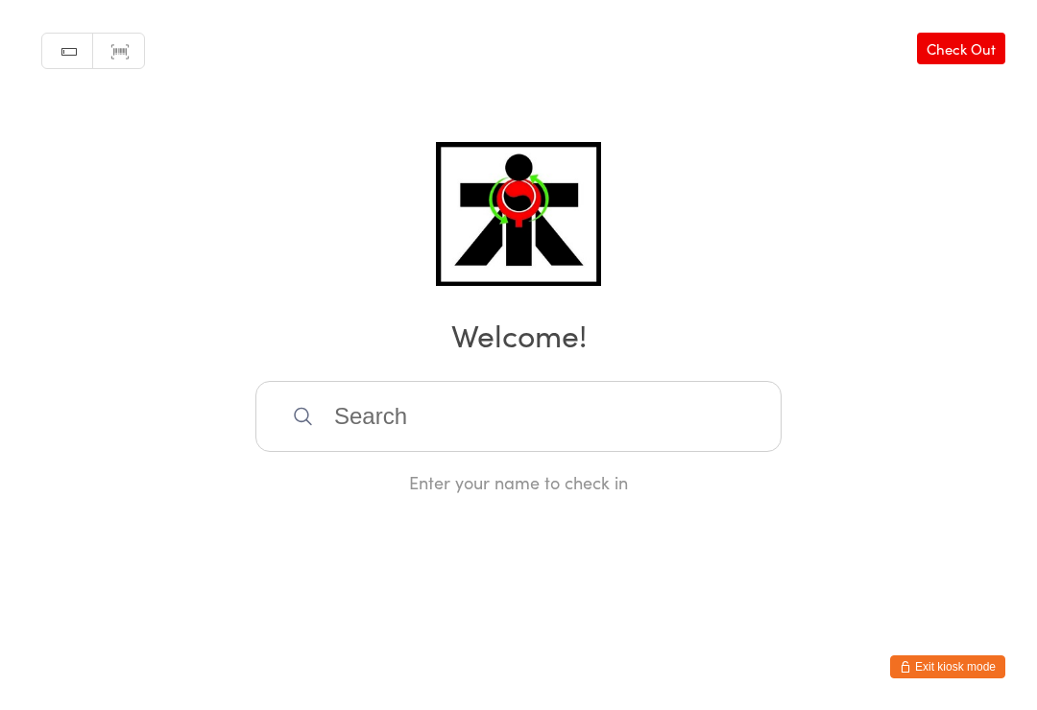
click at [496, 408] on input "search" at bounding box center [518, 416] width 526 height 71
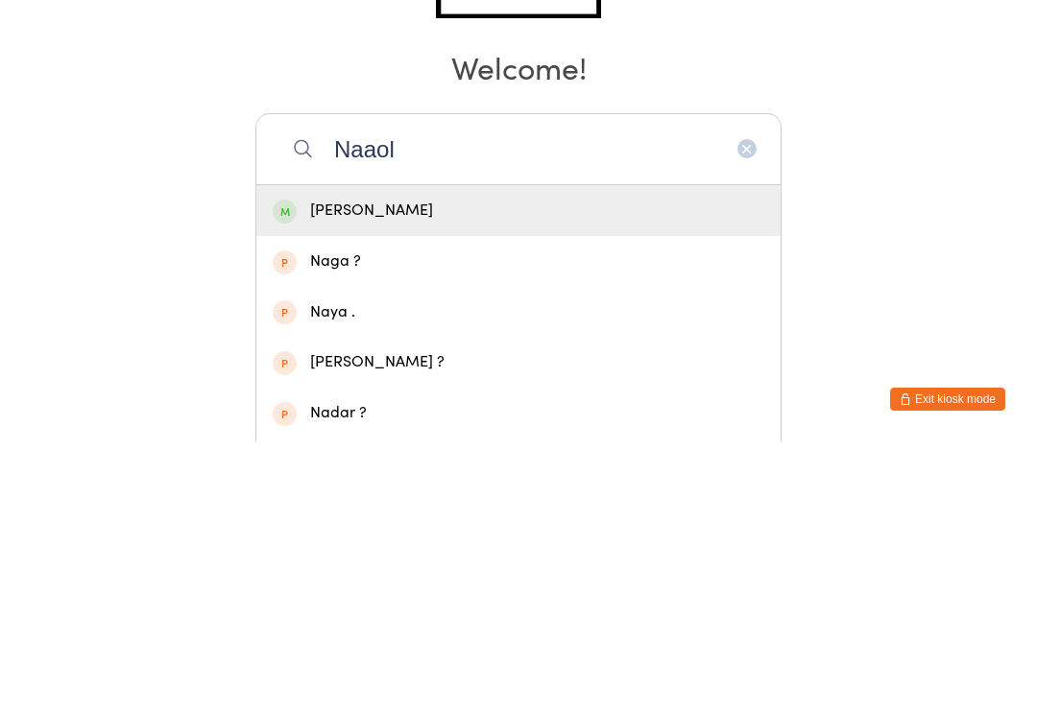
type input "Naaol"
click at [588, 466] on div "Naaol Desta" at bounding box center [519, 479] width 492 height 26
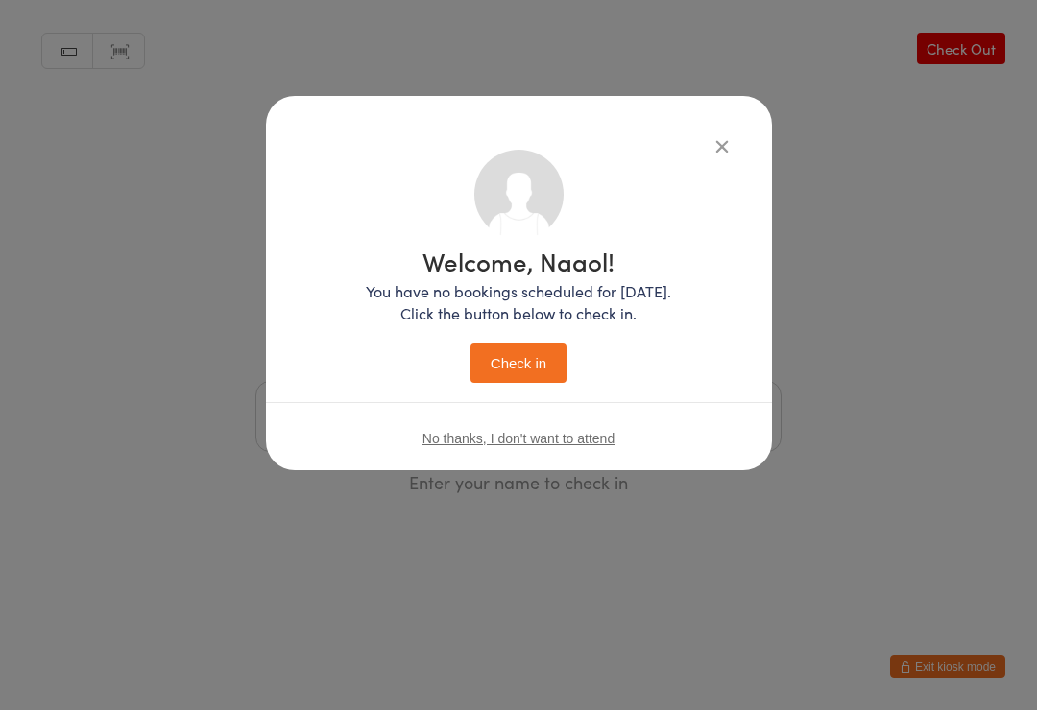
click at [536, 360] on button "Check in" at bounding box center [518, 363] width 96 height 39
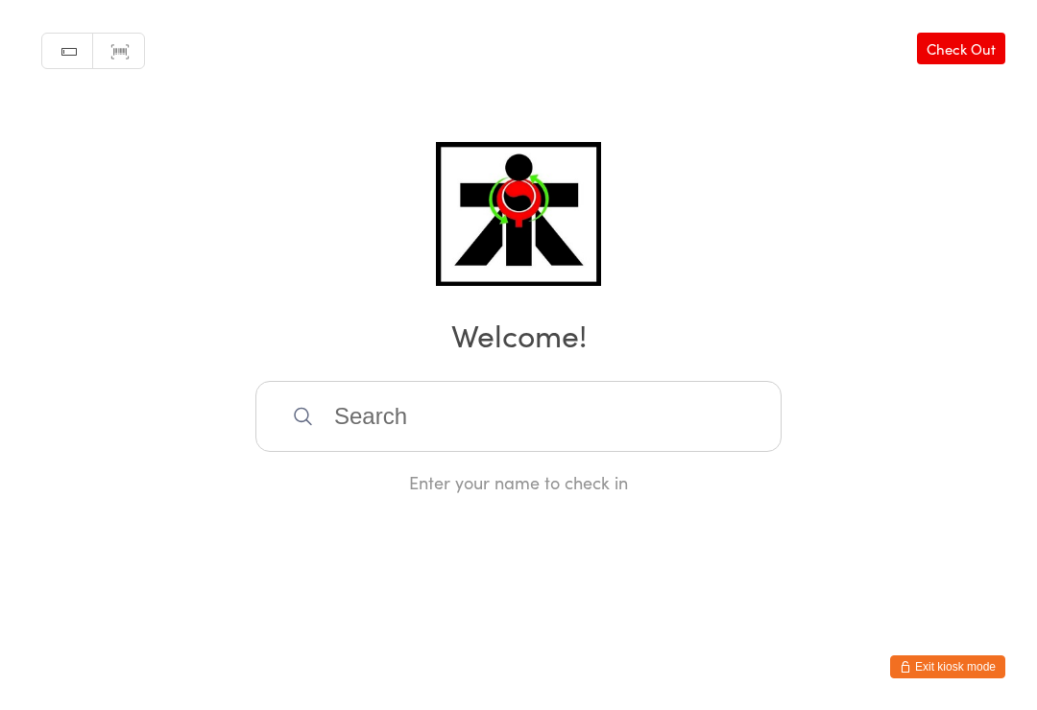
click at [387, 396] on input "search" at bounding box center [518, 416] width 526 height 71
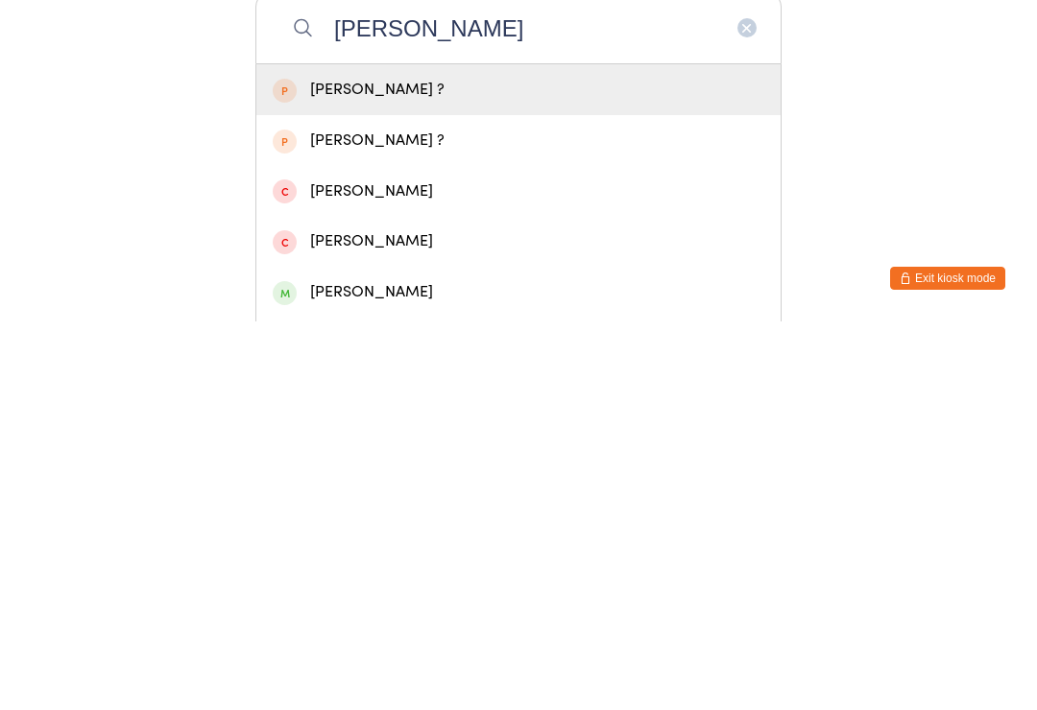
type input "Jesse"
click at [283, 670] on span at bounding box center [285, 682] width 24 height 24
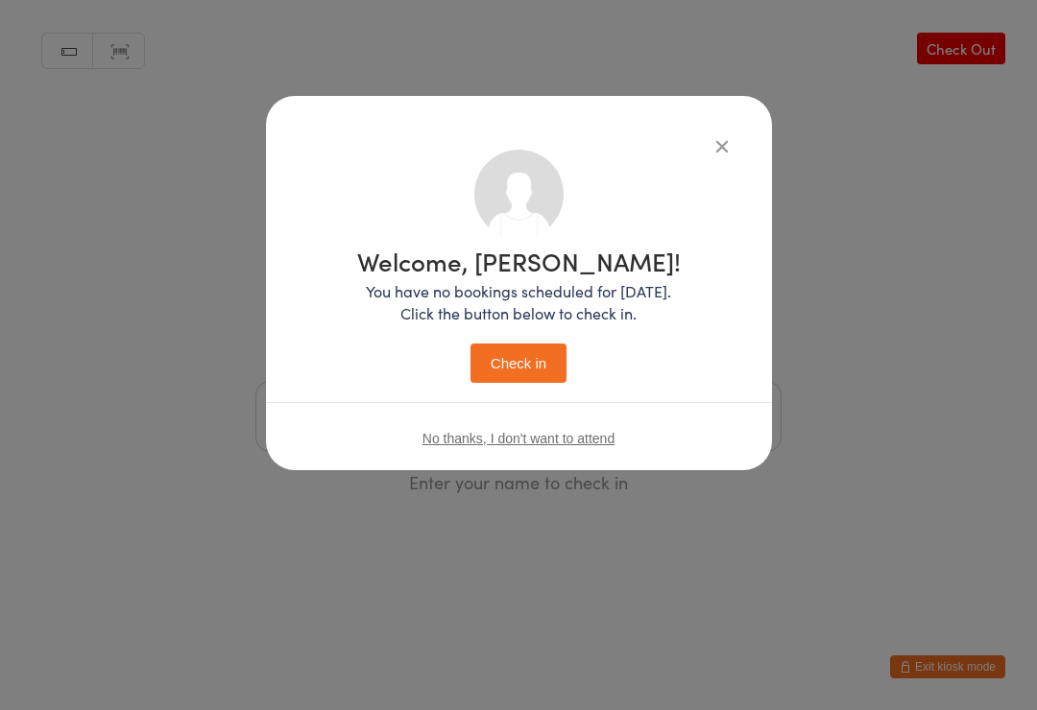
click at [524, 355] on button "Check in" at bounding box center [518, 363] width 96 height 39
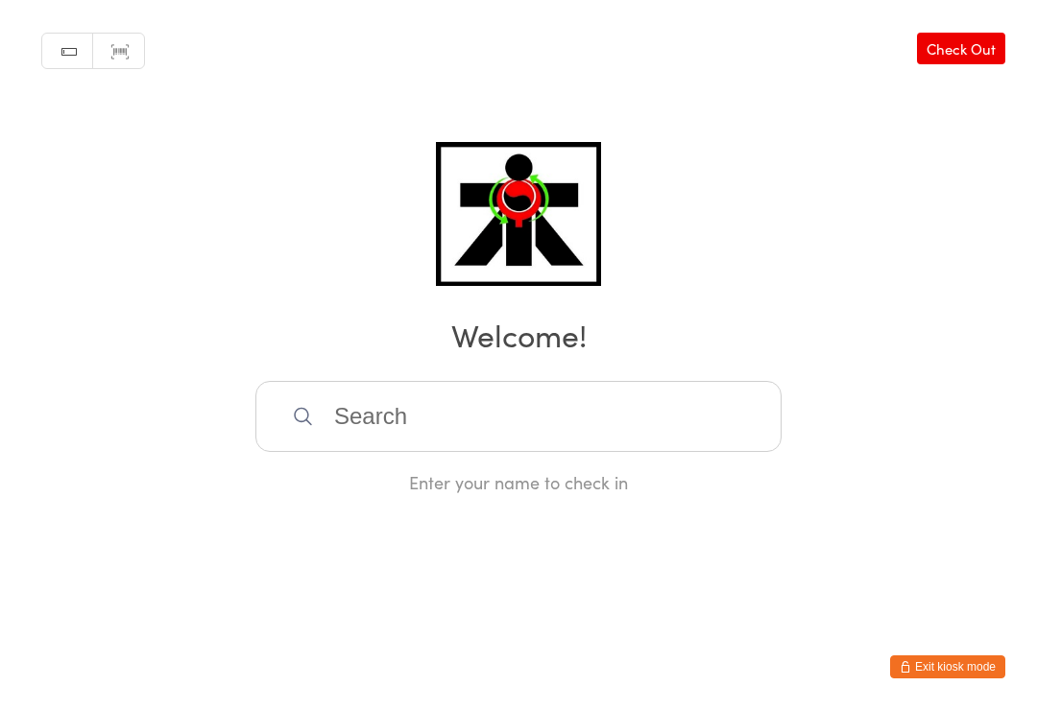
click at [401, 427] on input "search" at bounding box center [518, 416] width 526 height 71
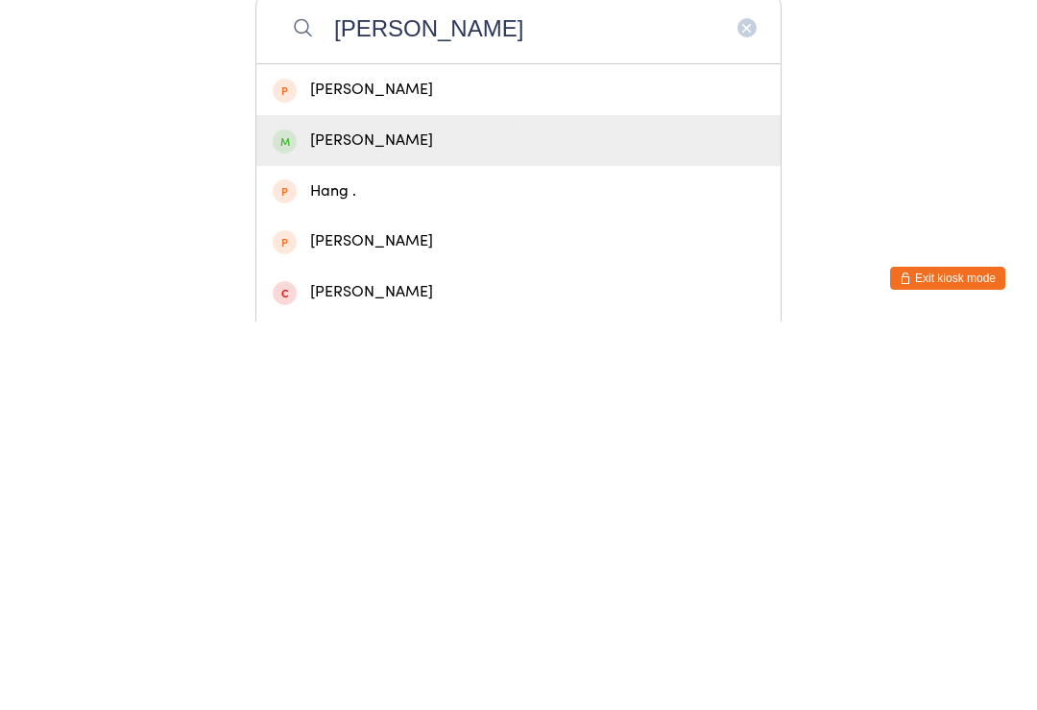
type input "Haneet"
click at [431, 516] on div "Haneet Kaur Karhra" at bounding box center [519, 529] width 492 height 26
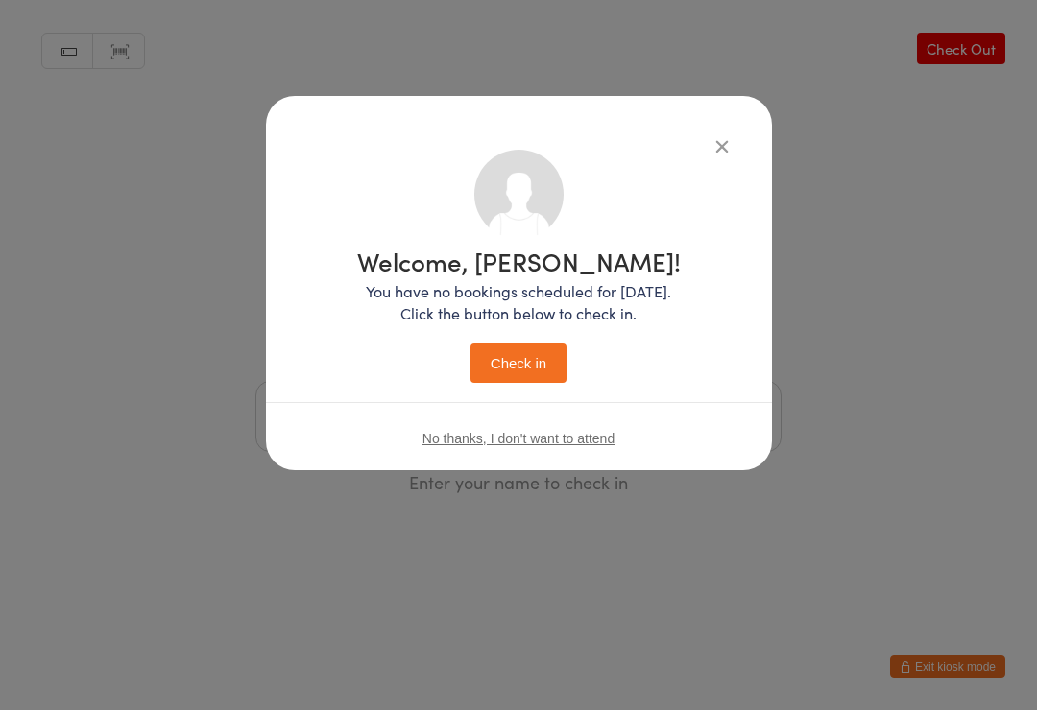
click at [524, 354] on button "Check in" at bounding box center [518, 363] width 96 height 39
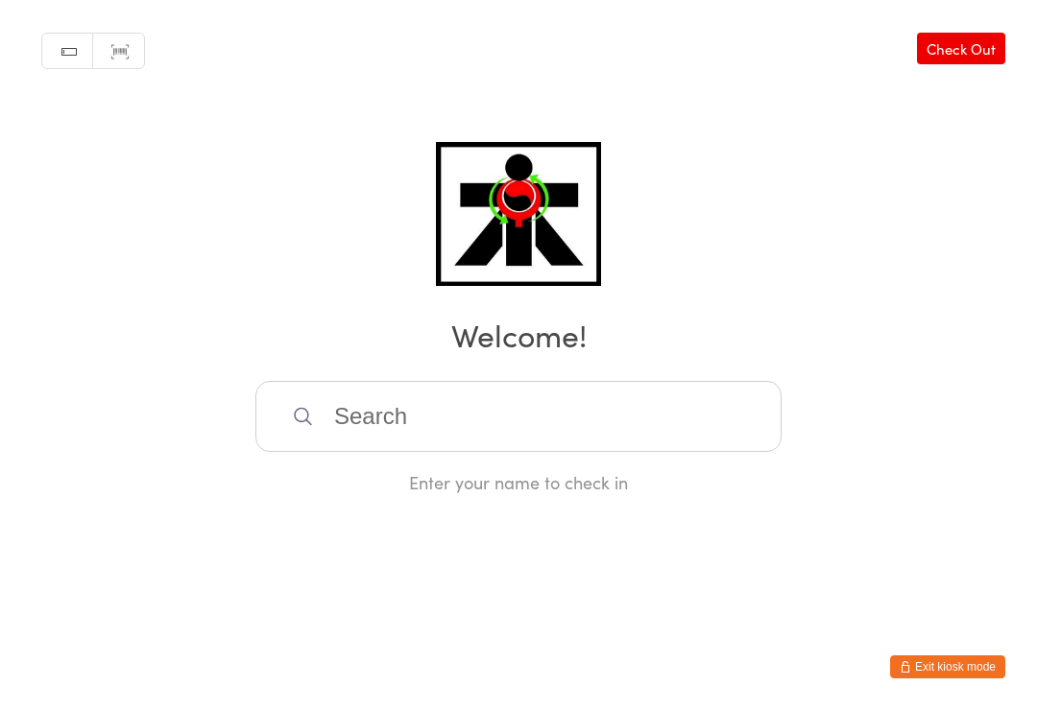
click at [727, 400] on input "search" at bounding box center [518, 416] width 526 height 71
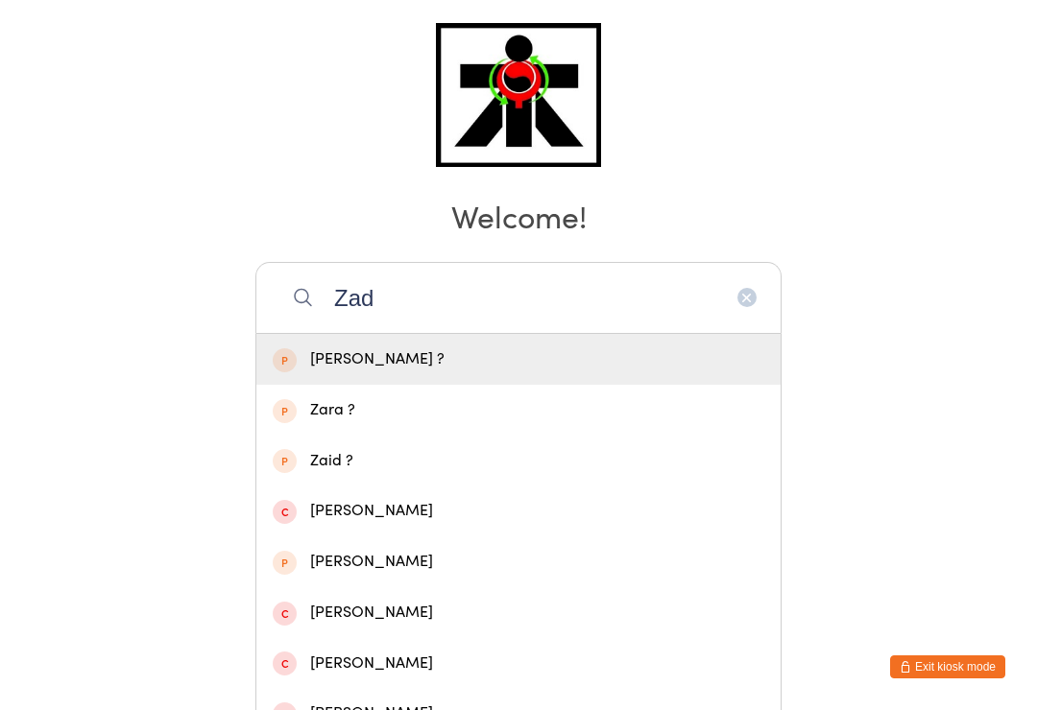
scroll to position [118, 0]
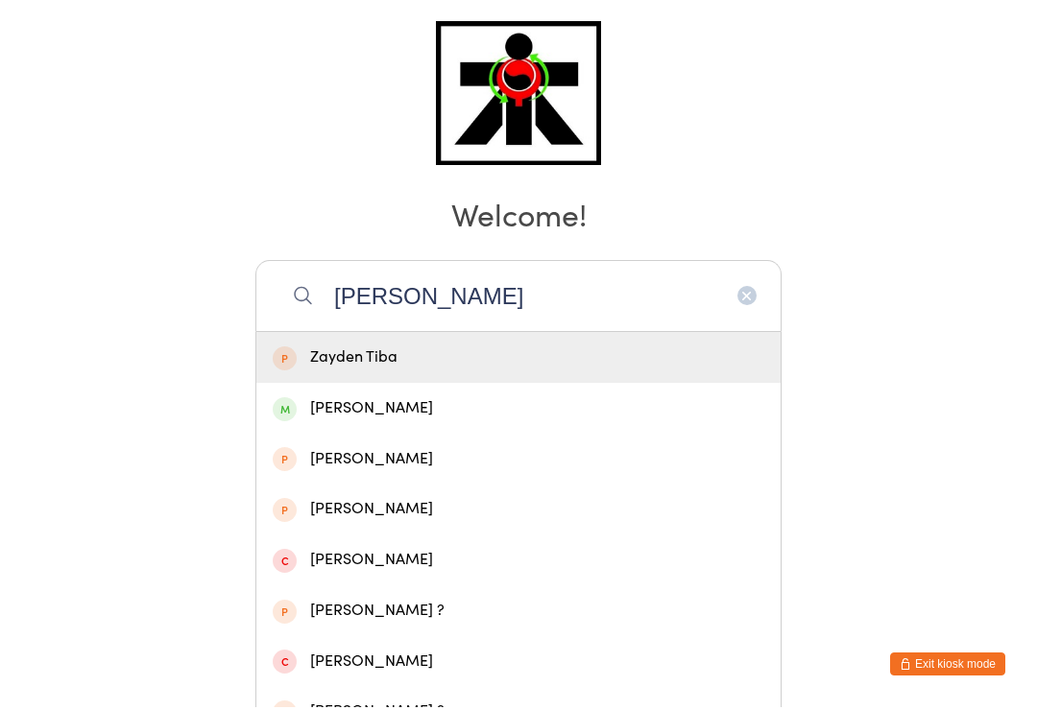
click at [503, 286] on input "Zayden" at bounding box center [518, 298] width 526 height 71
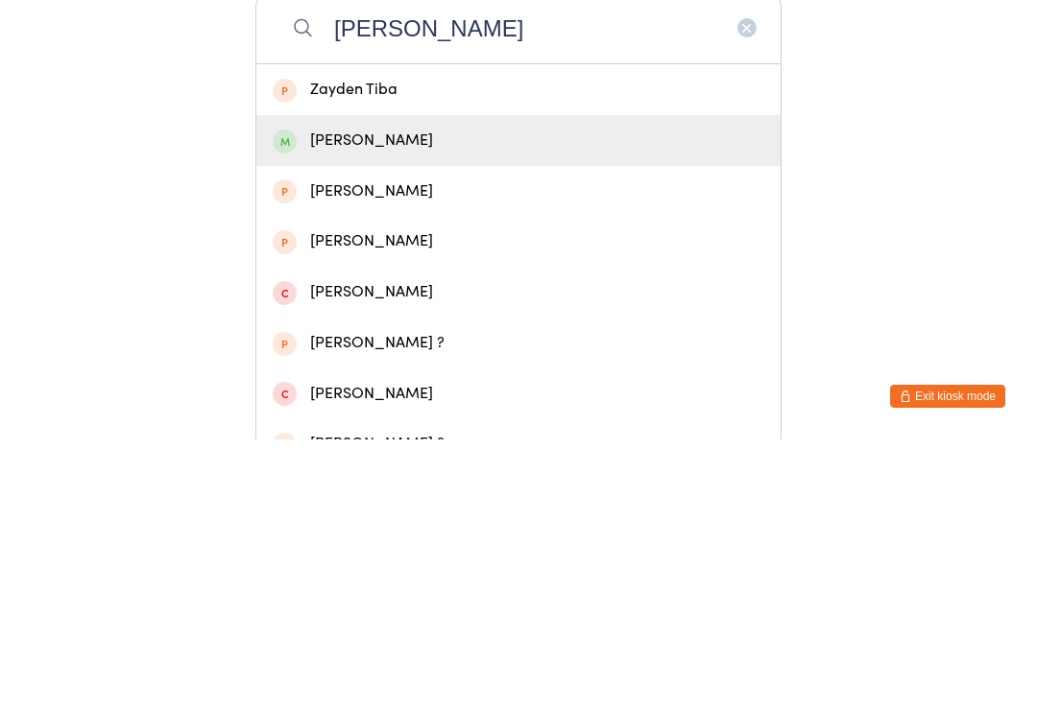
type input "Zayden"
click at [380, 398] on div "Zayden John" at bounding box center [519, 411] width 492 height 26
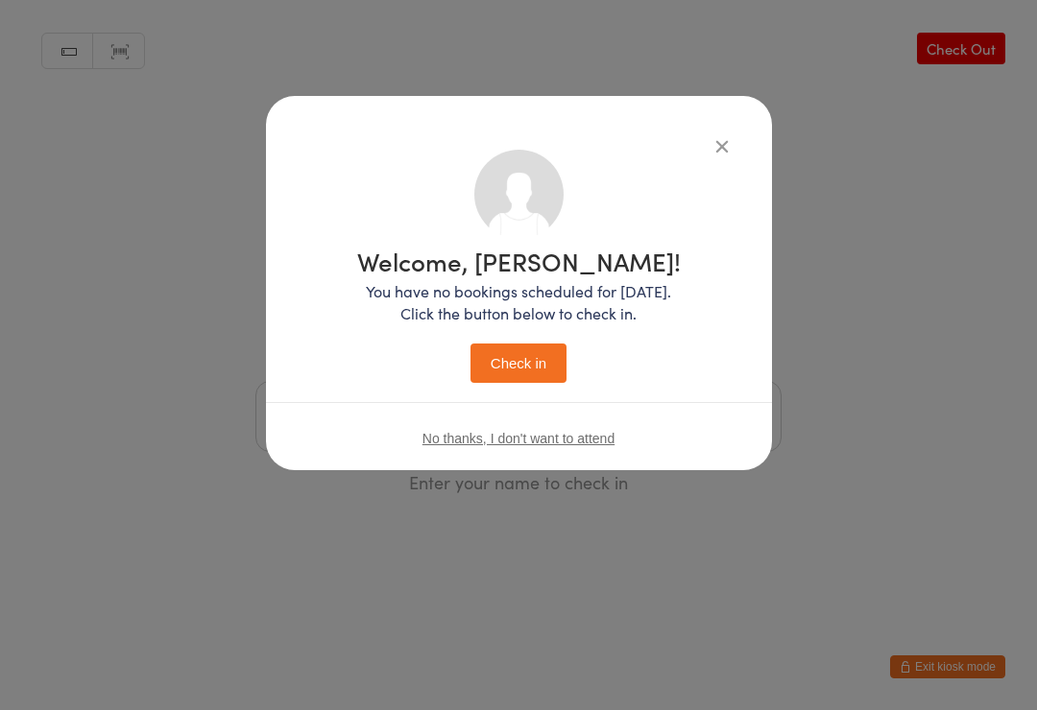
click at [520, 355] on button "Check in" at bounding box center [518, 363] width 96 height 39
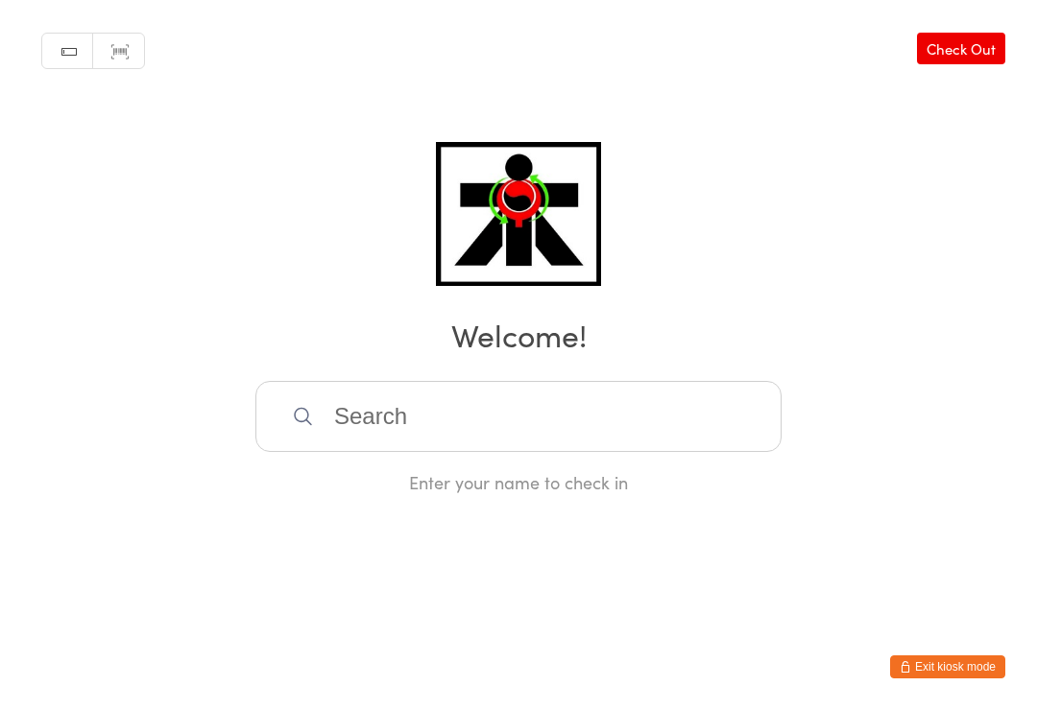
click at [390, 402] on input "search" at bounding box center [518, 416] width 526 height 71
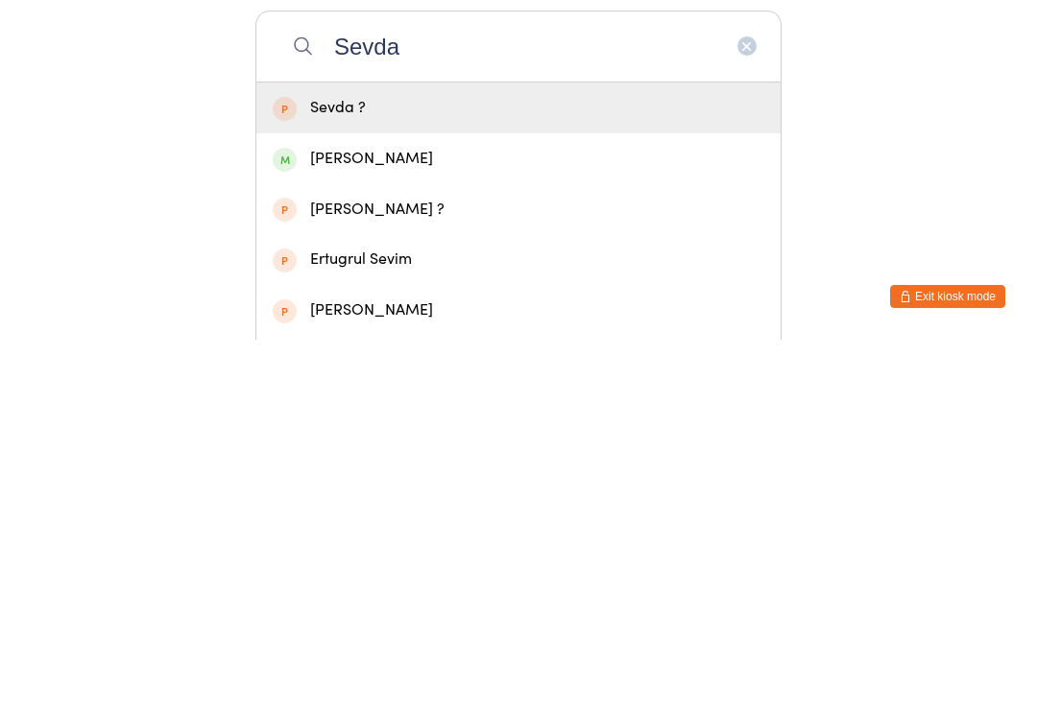
type input "Sevda"
click at [267, 504] on div "Sevda Kadic" at bounding box center [518, 529] width 524 height 51
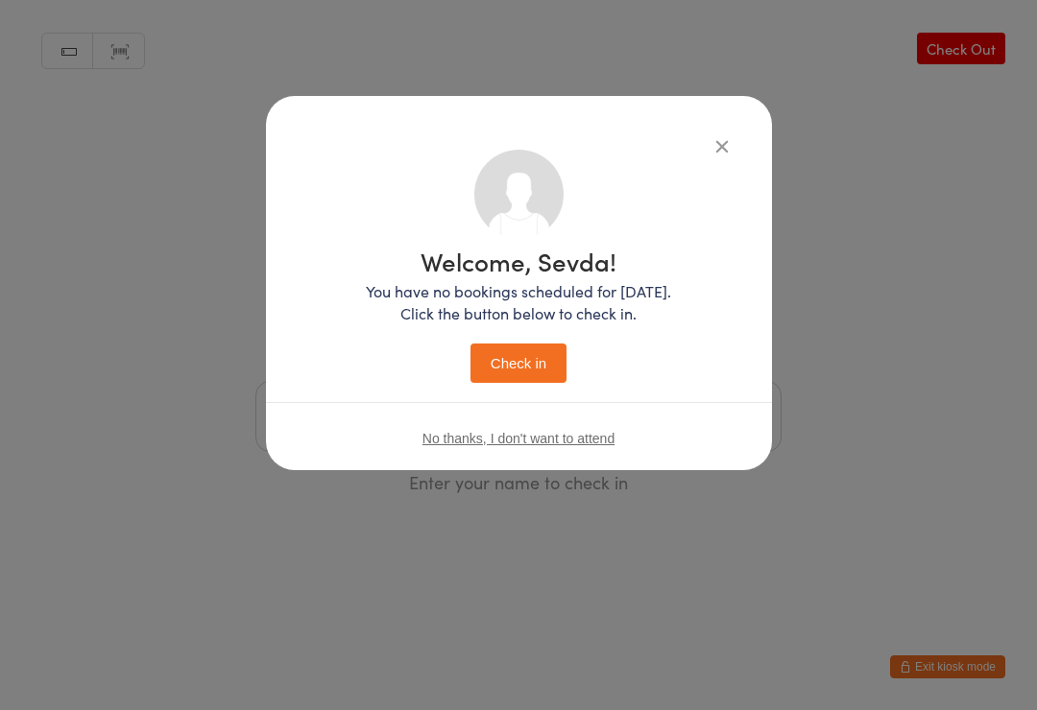
click at [510, 370] on button "Check in" at bounding box center [518, 363] width 96 height 39
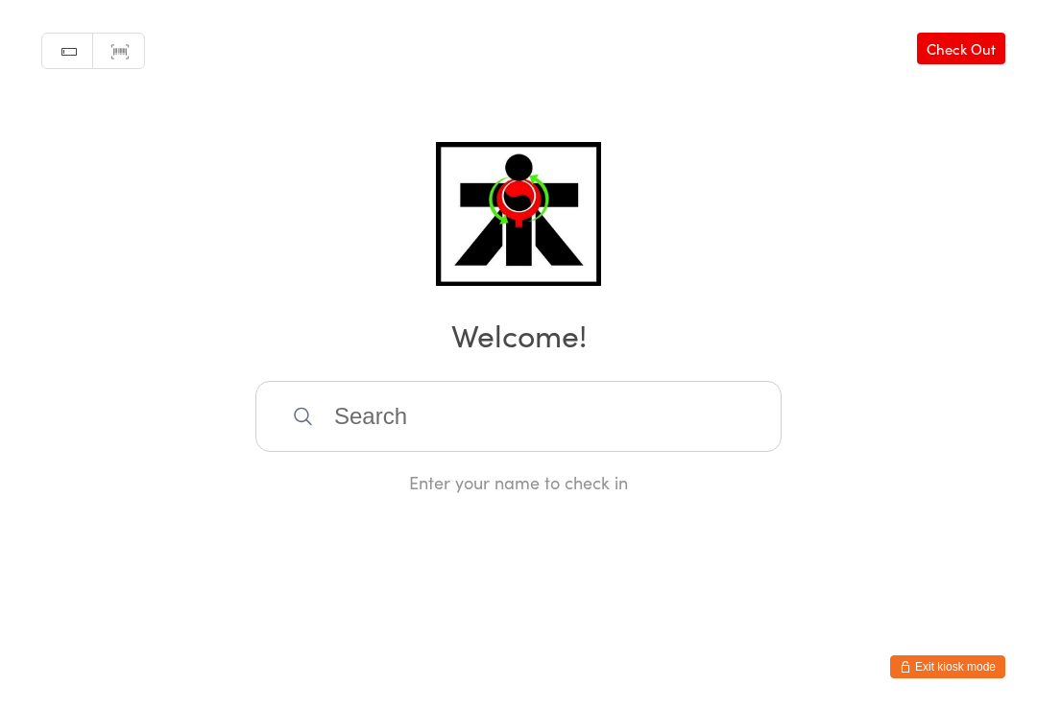
click at [383, 419] on input "search" at bounding box center [518, 416] width 526 height 71
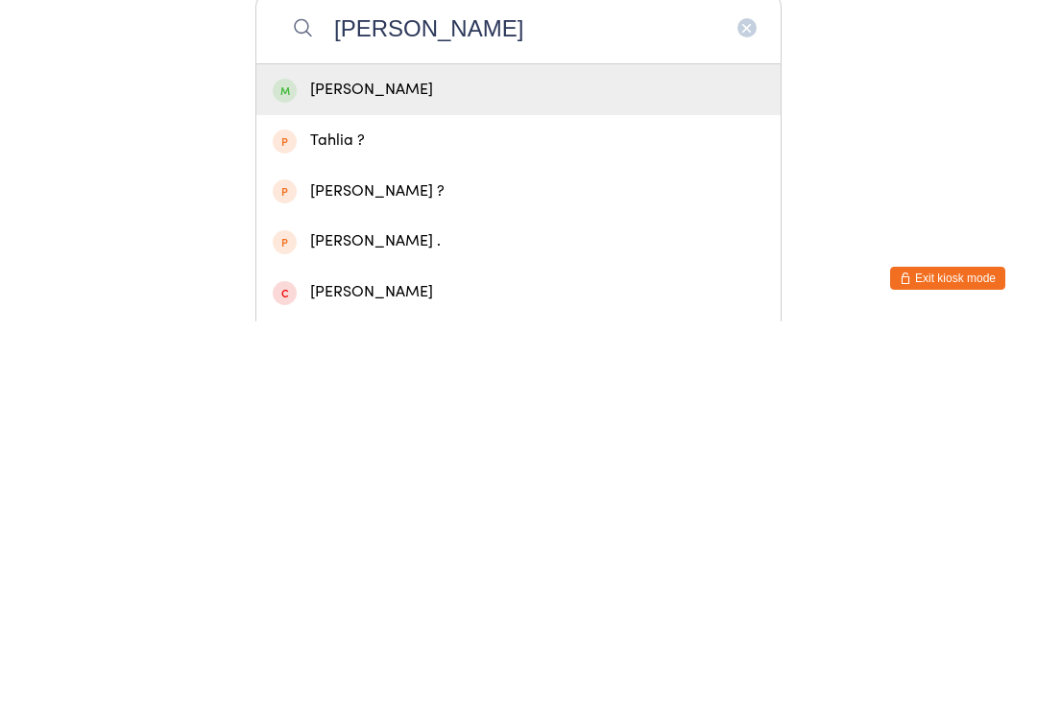
type input "Tahlia John"
click at [367, 466] on div "Tahlia John" at bounding box center [519, 479] width 492 height 26
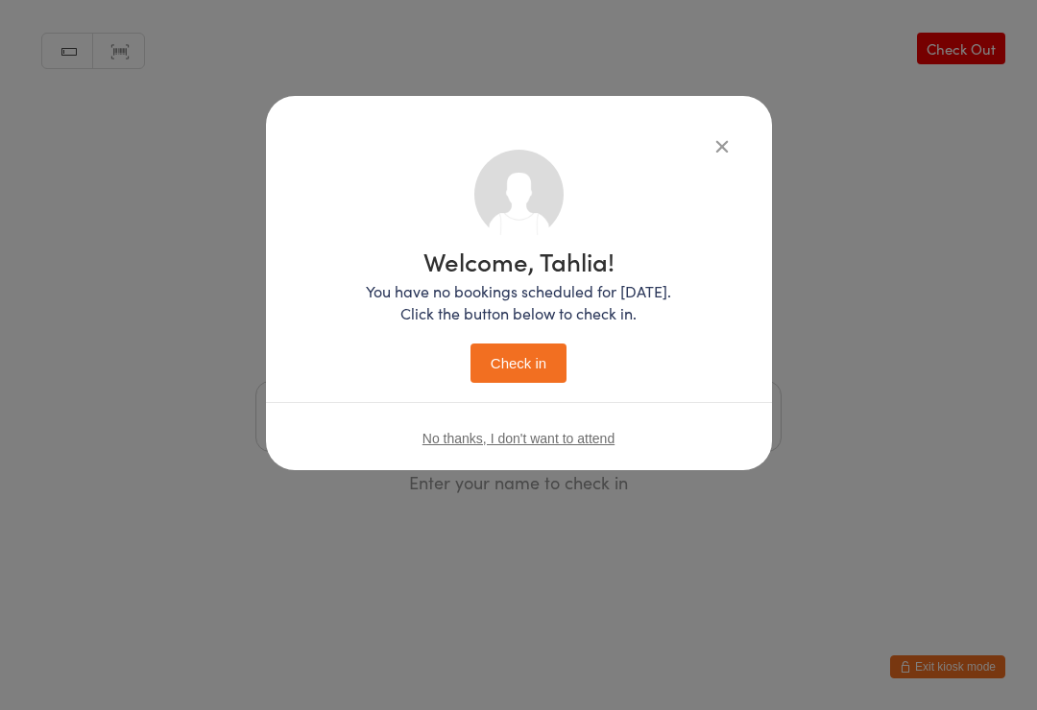
click at [534, 361] on button "Check in" at bounding box center [518, 363] width 96 height 39
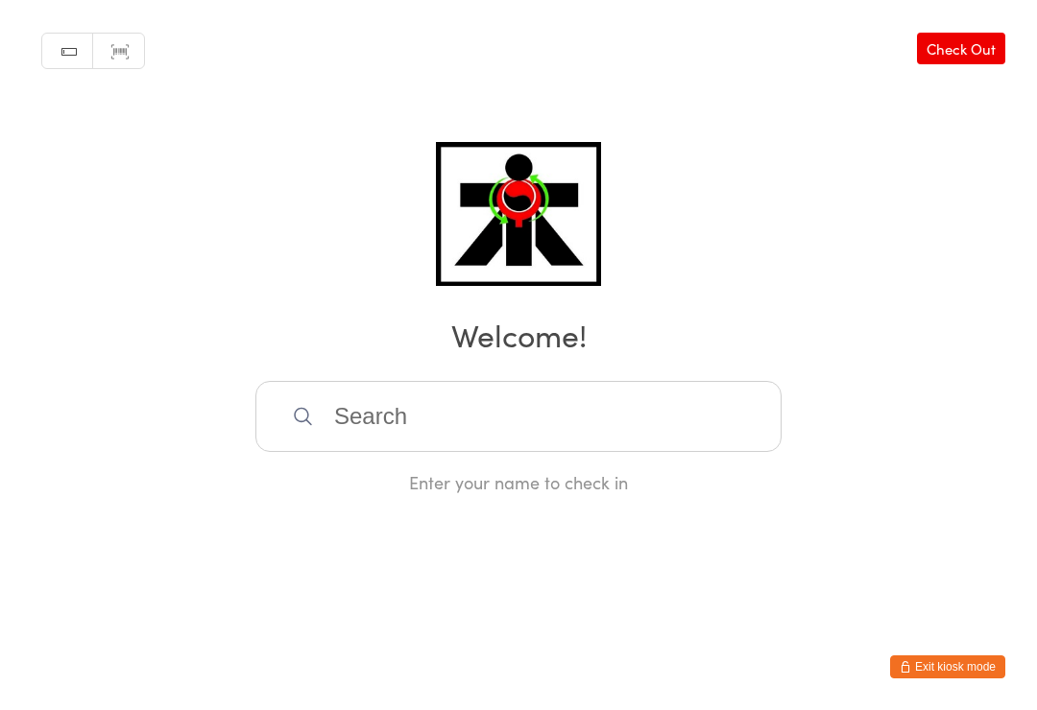
click at [483, 470] on div "Enter your name to check in" at bounding box center [518, 437] width 526 height 113
click at [385, 416] on input "search" at bounding box center [518, 416] width 526 height 71
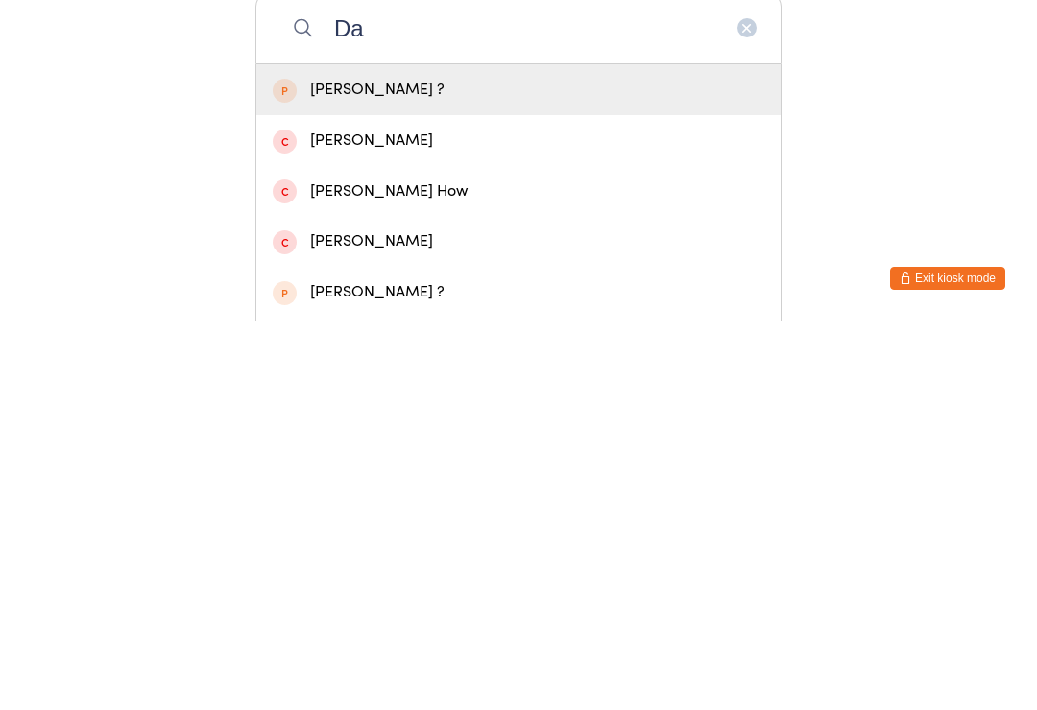
type input "D"
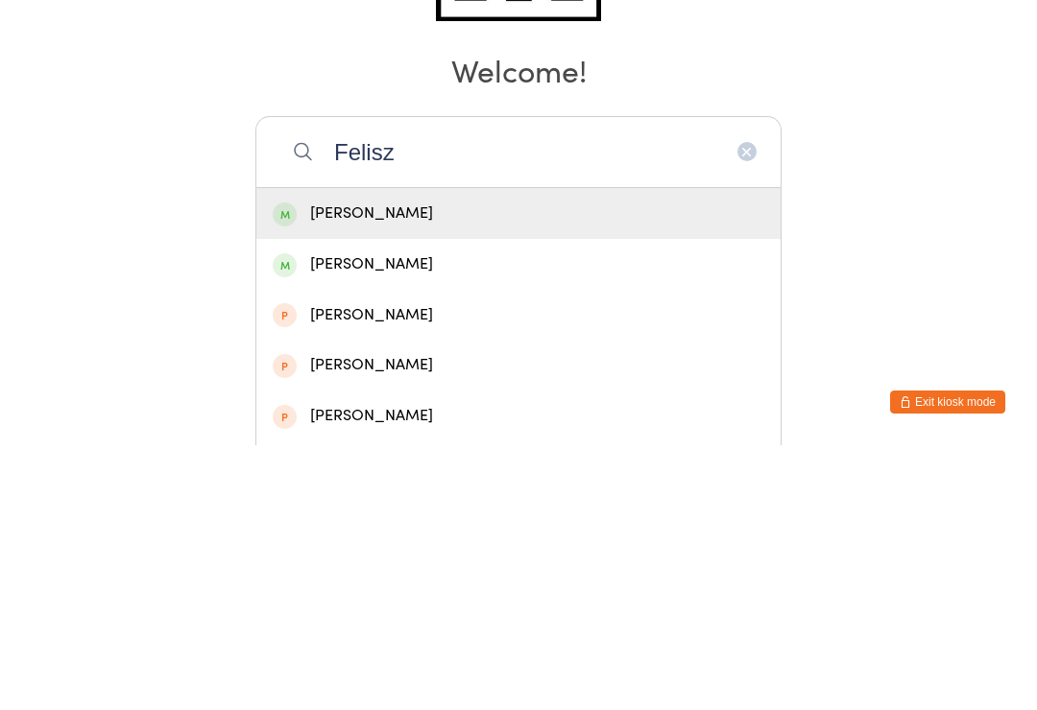
type input "Felisz"
click at [395, 466] on div "Xavier Feliszek" at bounding box center [519, 479] width 492 height 26
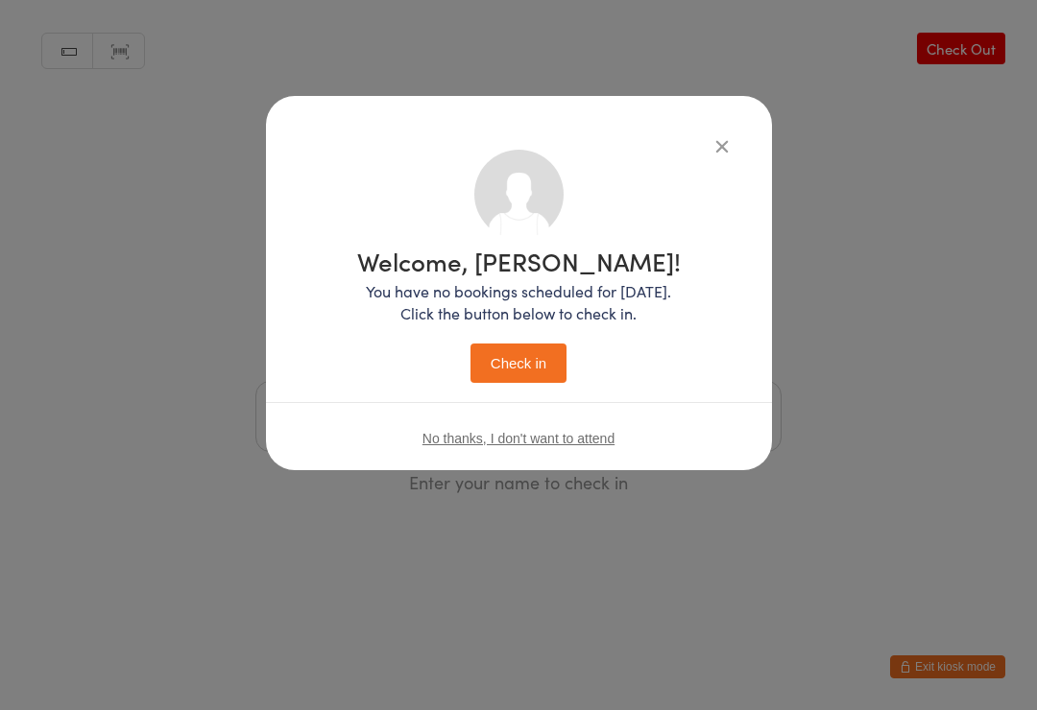
click at [508, 372] on button "Check in" at bounding box center [518, 363] width 96 height 39
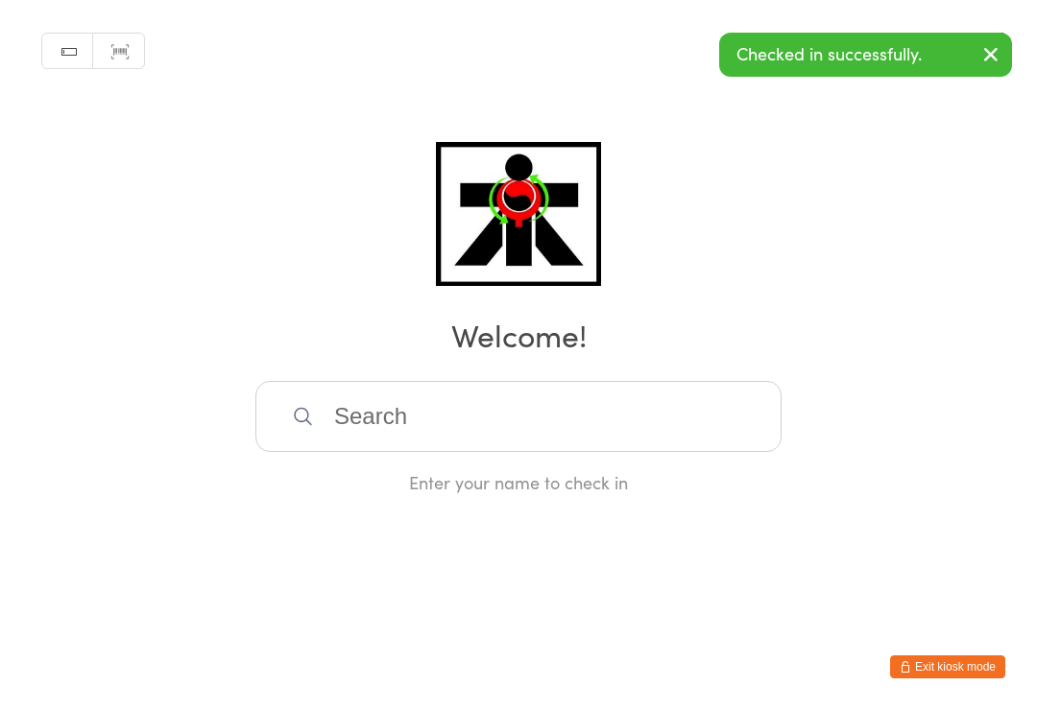
click at [377, 423] on input "search" at bounding box center [518, 416] width 526 height 71
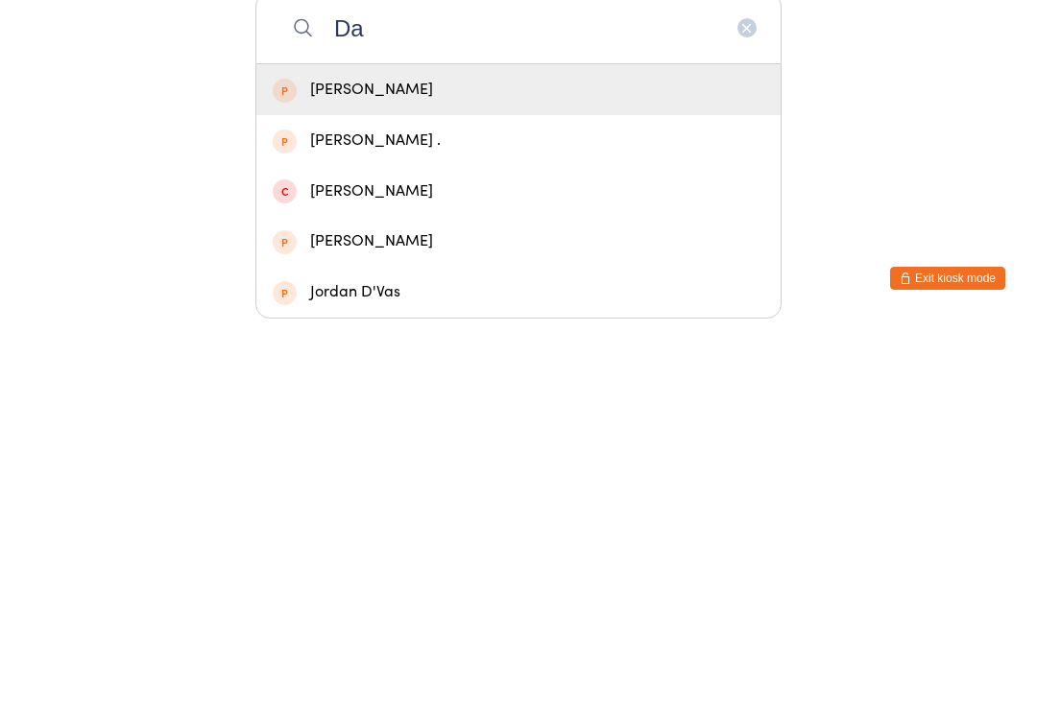
type input "D"
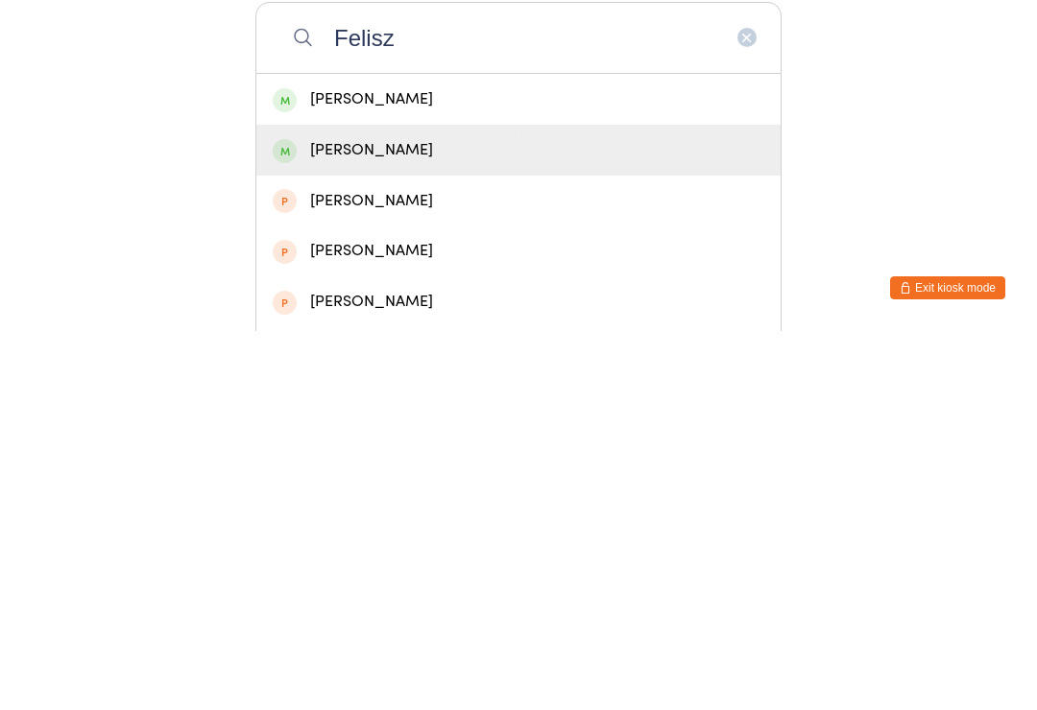
type input "Felisz"
click at [430, 516] on div "Daniel Feliszek" at bounding box center [519, 529] width 492 height 26
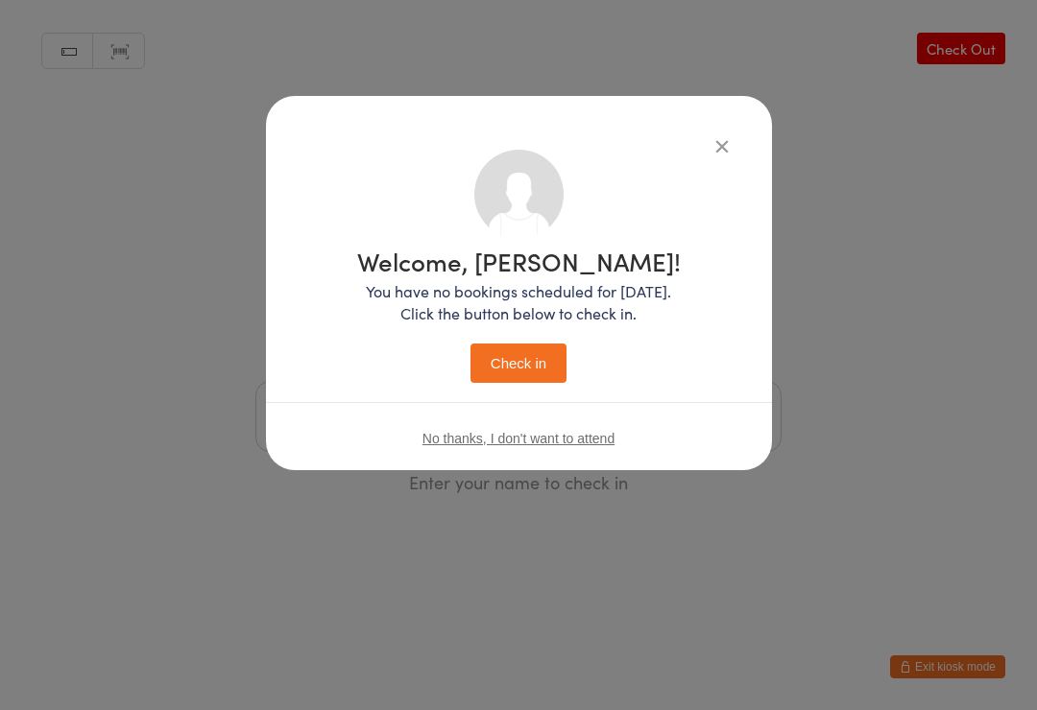
click at [513, 352] on button "Check in" at bounding box center [518, 363] width 96 height 39
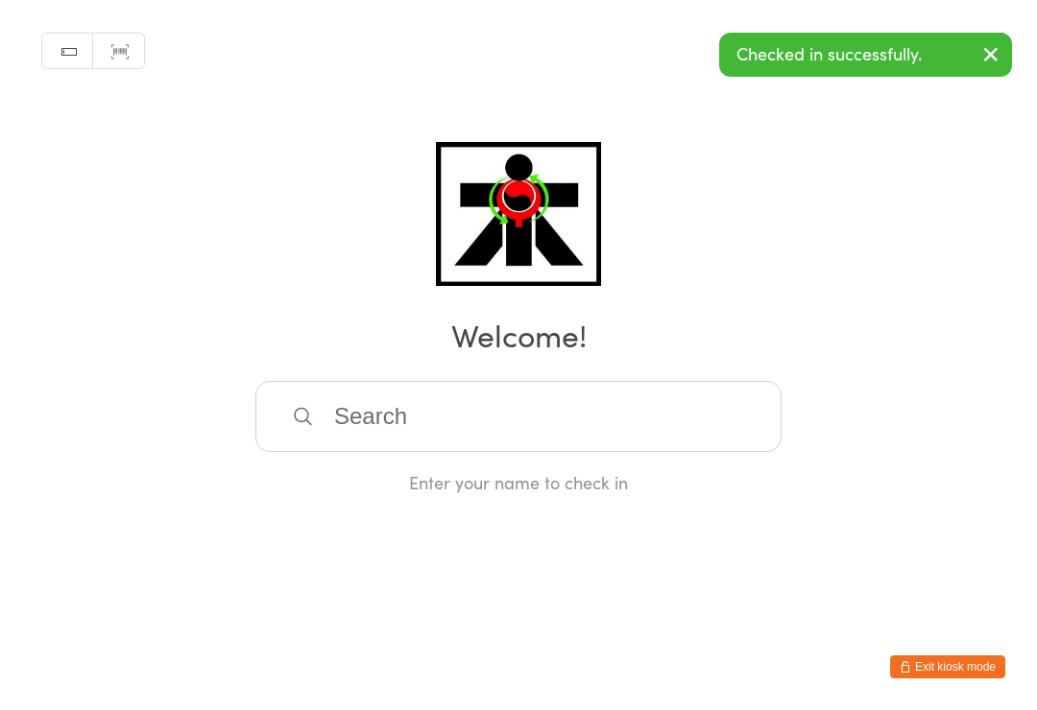
click at [351, 425] on input "search" at bounding box center [518, 416] width 526 height 71
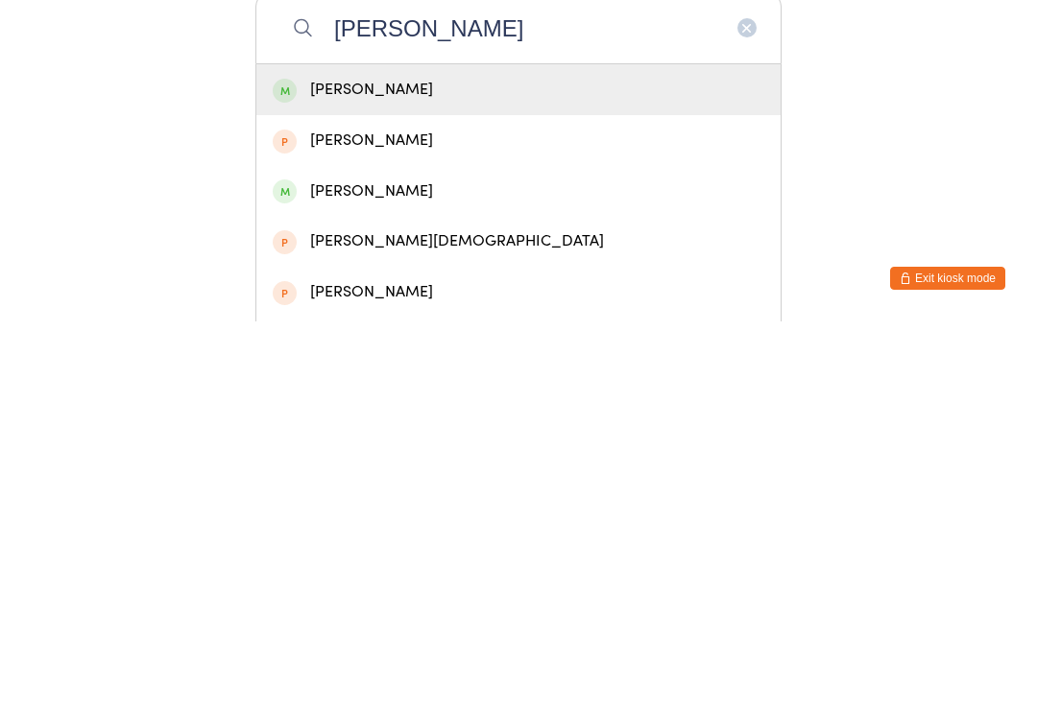
type input "Kavleen"
click at [386, 466] on div "Kavleen Kaur" at bounding box center [519, 479] width 492 height 26
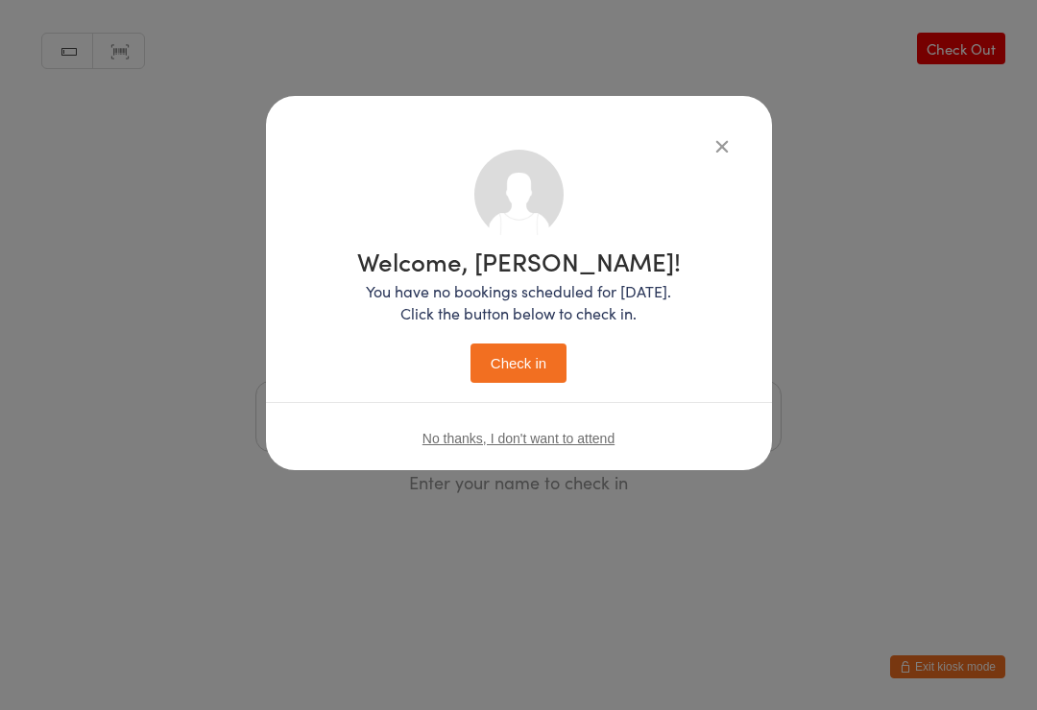
click at [522, 359] on button "Check in" at bounding box center [518, 363] width 96 height 39
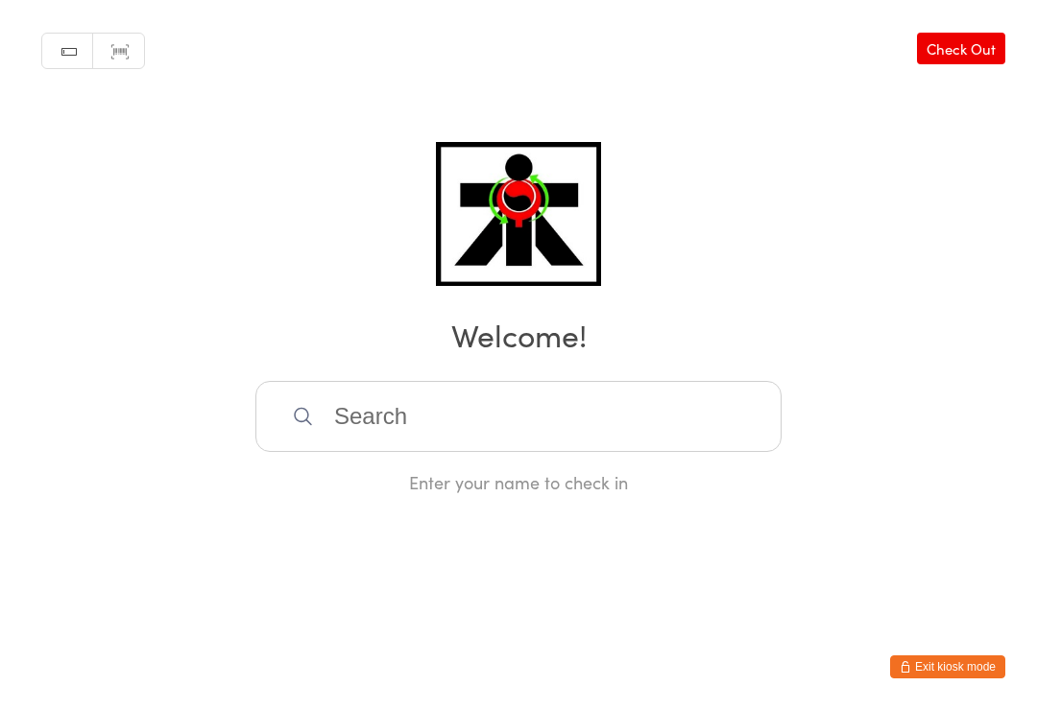
click at [348, 408] on input "search" at bounding box center [518, 416] width 526 height 71
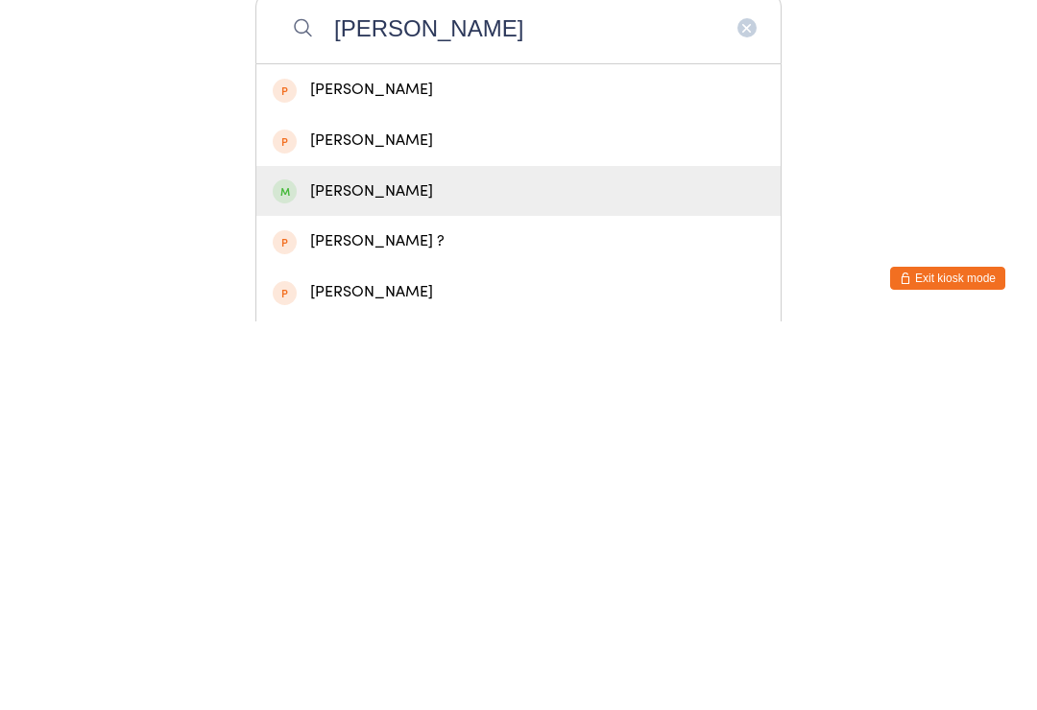
type input "Alisa"
click at [291, 568] on span at bounding box center [285, 580] width 24 height 24
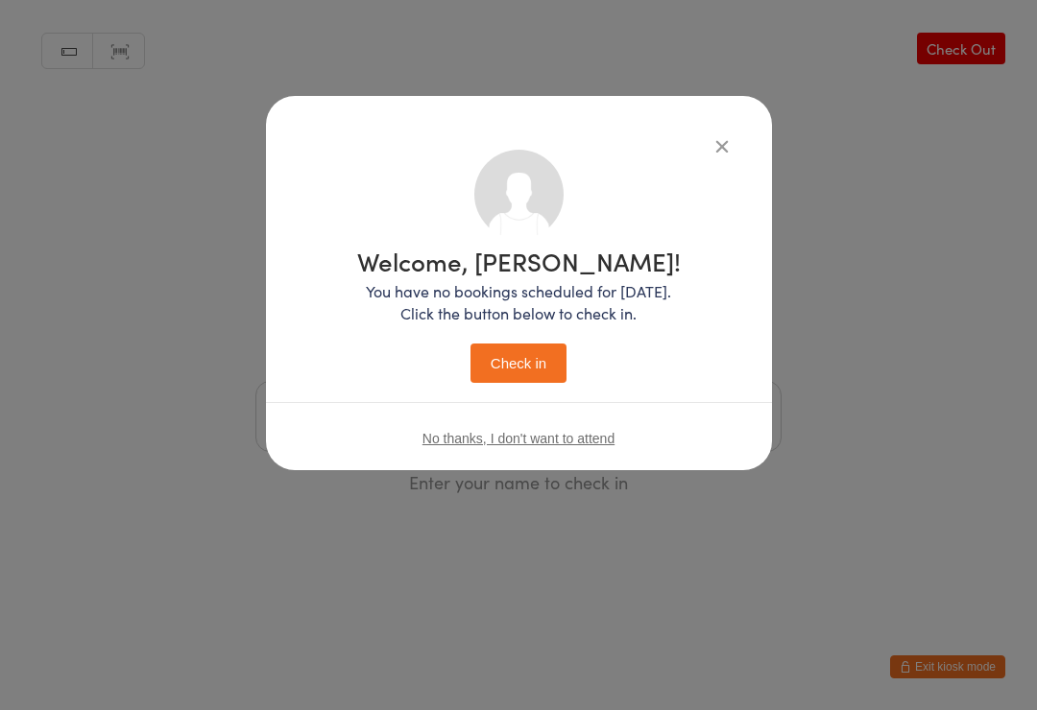
click at [551, 348] on button "Check in" at bounding box center [518, 363] width 96 height 39
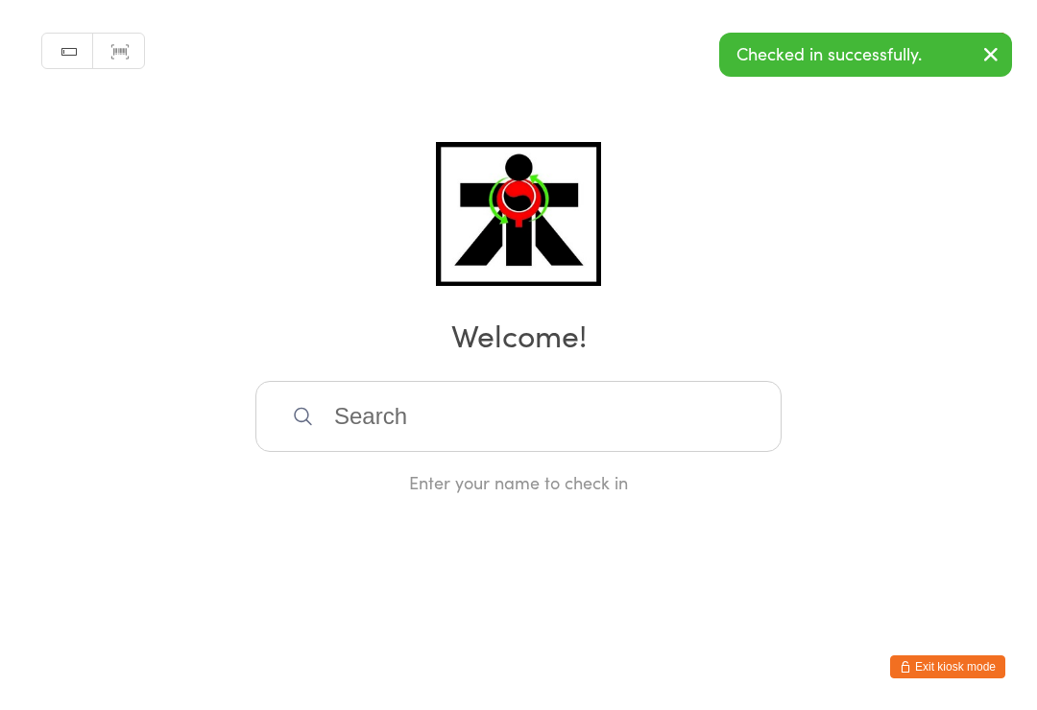
click at [556, 411] on input "search" at bounding box center [518, 416] width 526 height 71
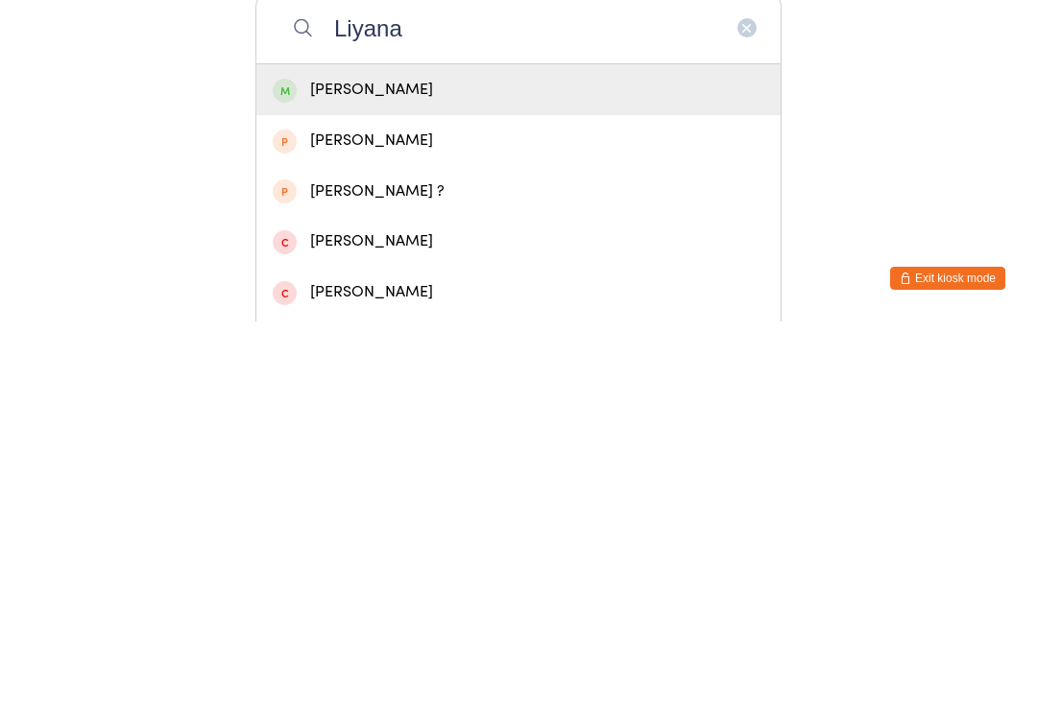
type input "Liyana"
click at [330, 466] on div "Liyana Karajcic" at bounding box center [519, 479] width 492 height 26
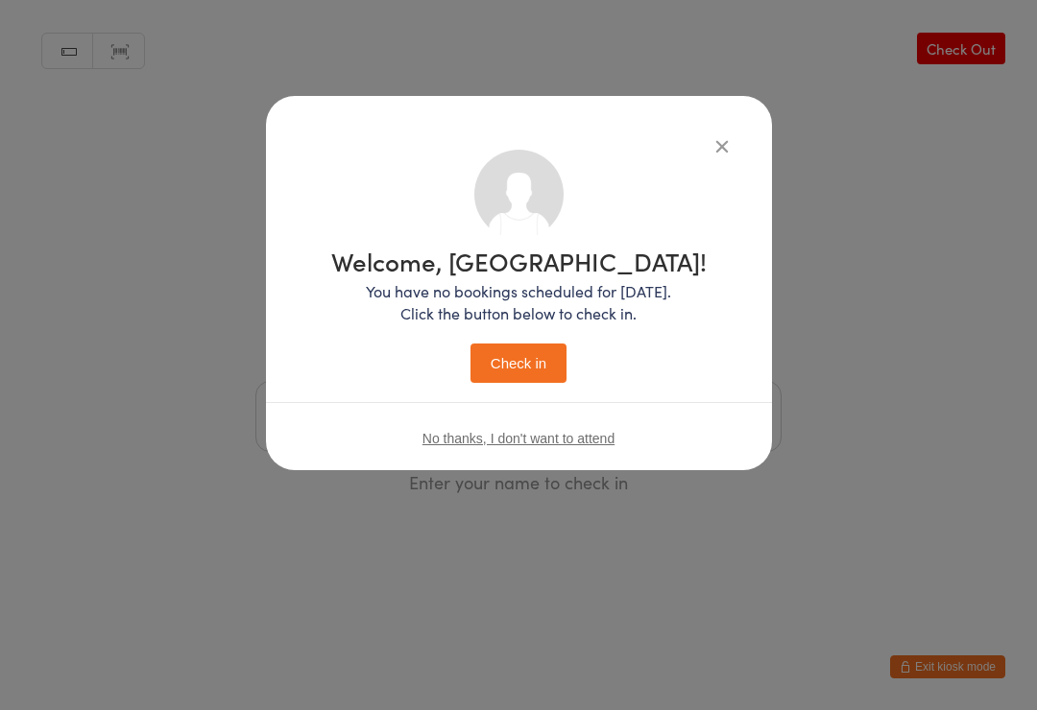
click at [535, 363] on button "Check in" at bounding box center [518, 363] width 96 height 39
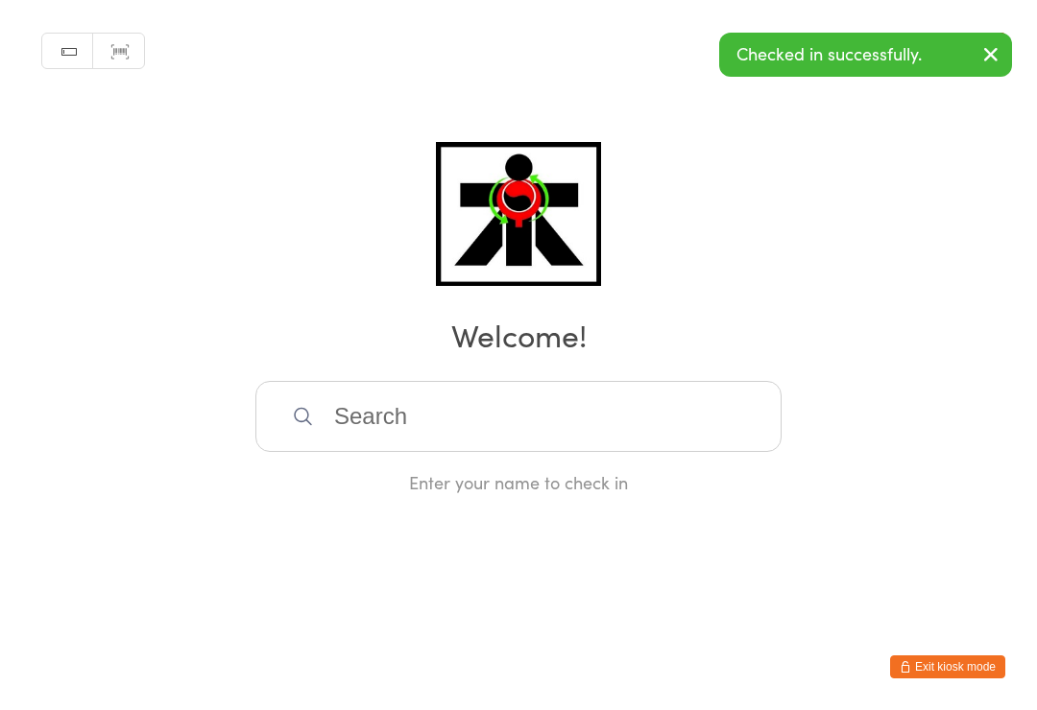
click at [557, 408] on input "search" at bounding box center [518, 416] width 526 height 71
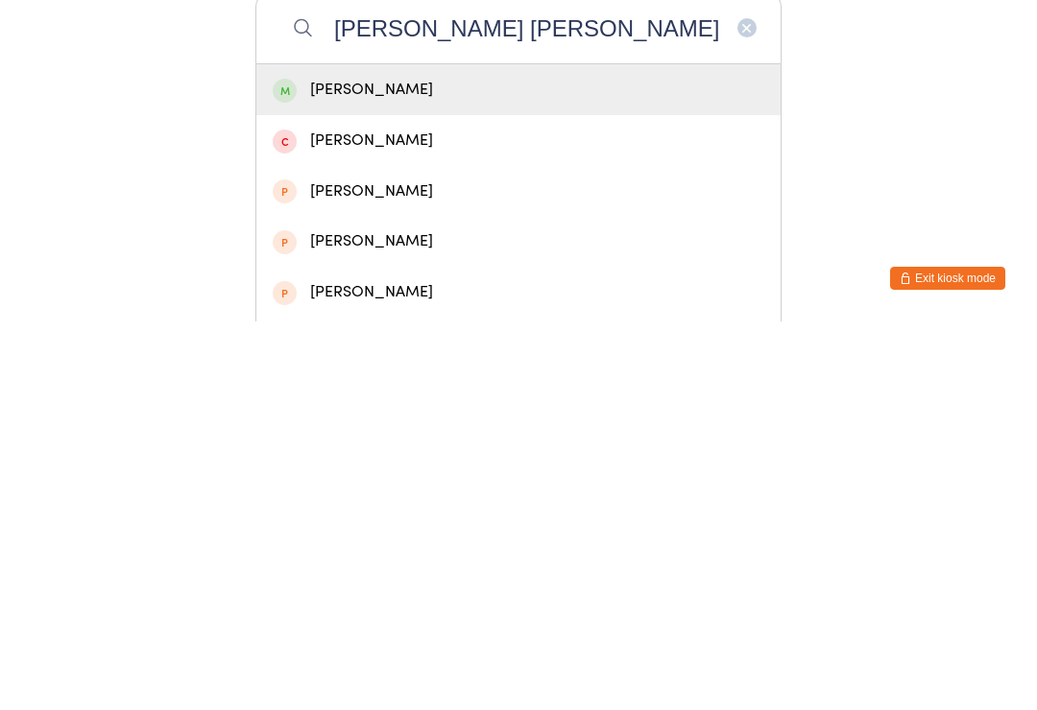
type input "Aisha kara"
click at [310, 466] on div "Aisha Karajcic" at bounding box center [519, 479] width 492 height 26
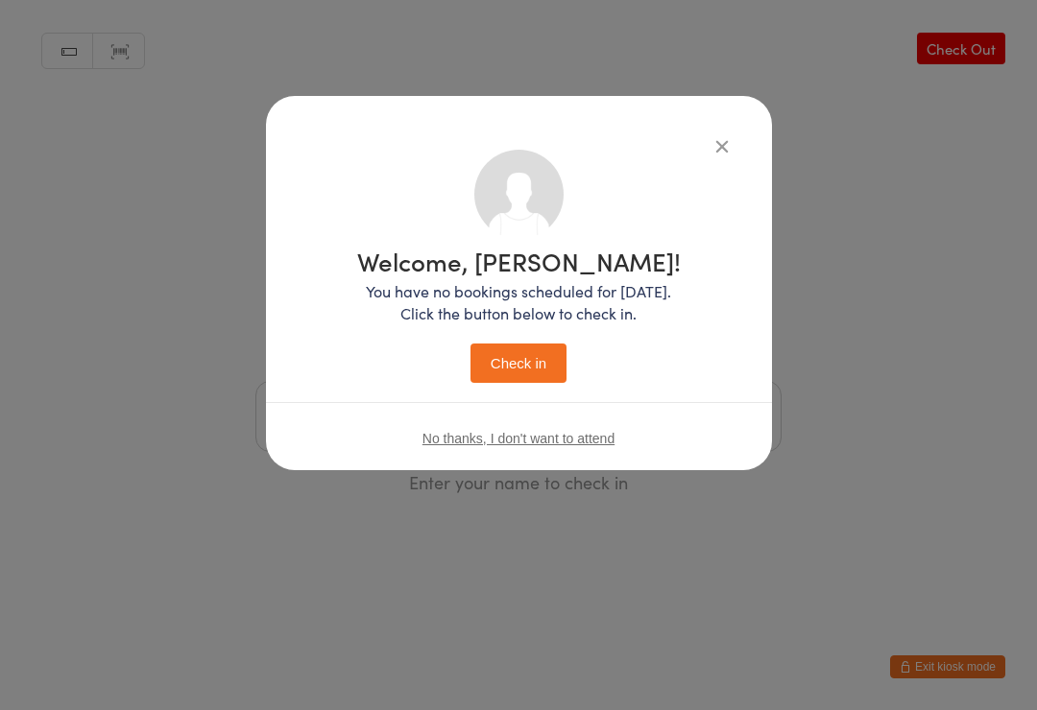
click at [527, 367] on button "Check in" at bounding box center [518, 363] width 96 height 39
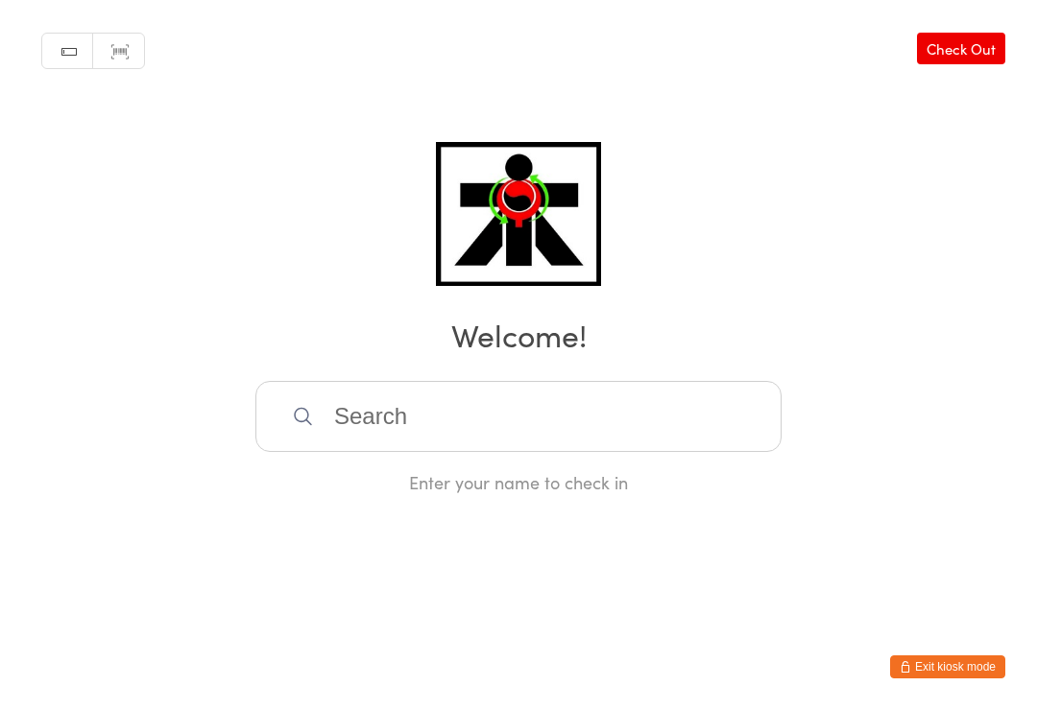
click at [323, 403] on input "search" at bounding box center [518, 416] width 526 height 71
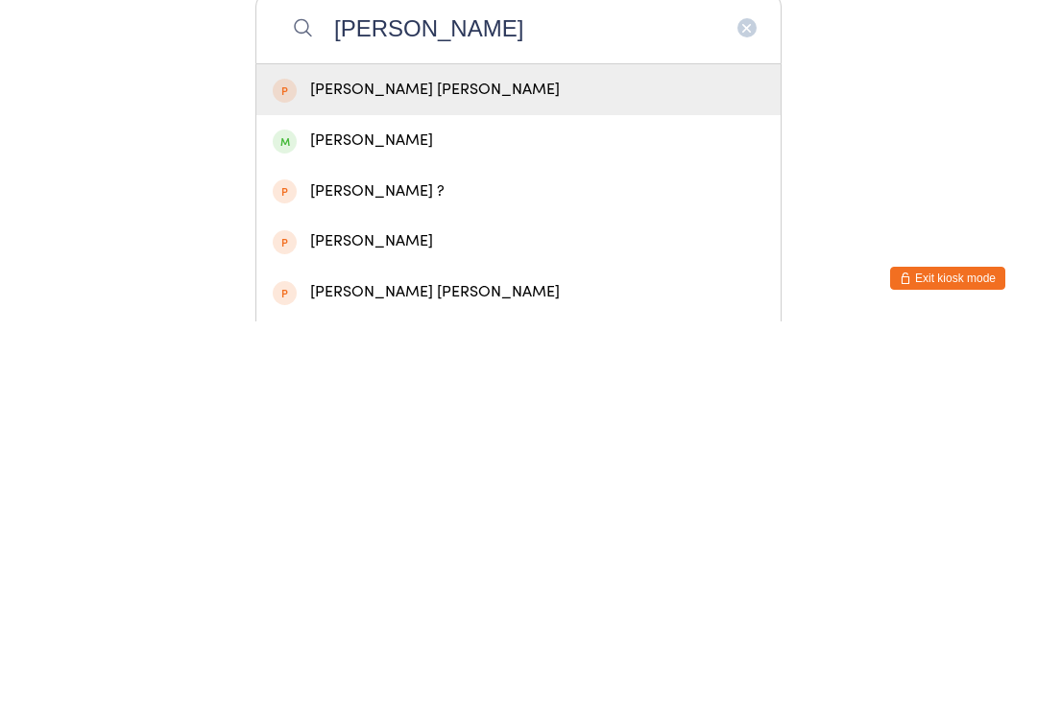
type input "Sadie"
click at [574, 555] on div "[PERSON_NAME] ?" at bounding box center [518, 580] width 524 height 51
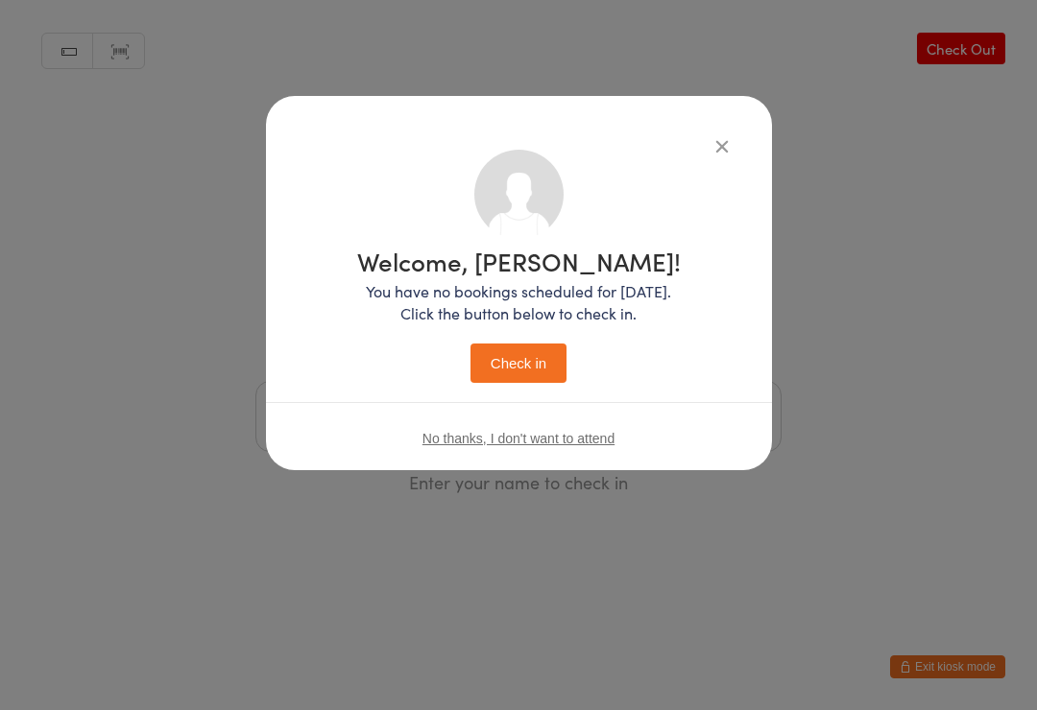
click at [588, 377] on div "Welcome, Sam! You have no bookings scheduled for today. Click the button below …" at bounding box center [519, 316] width 324 height 134
click at [566, 347] on button "Check in" at bounding box center [518, 363] width 96 height 39
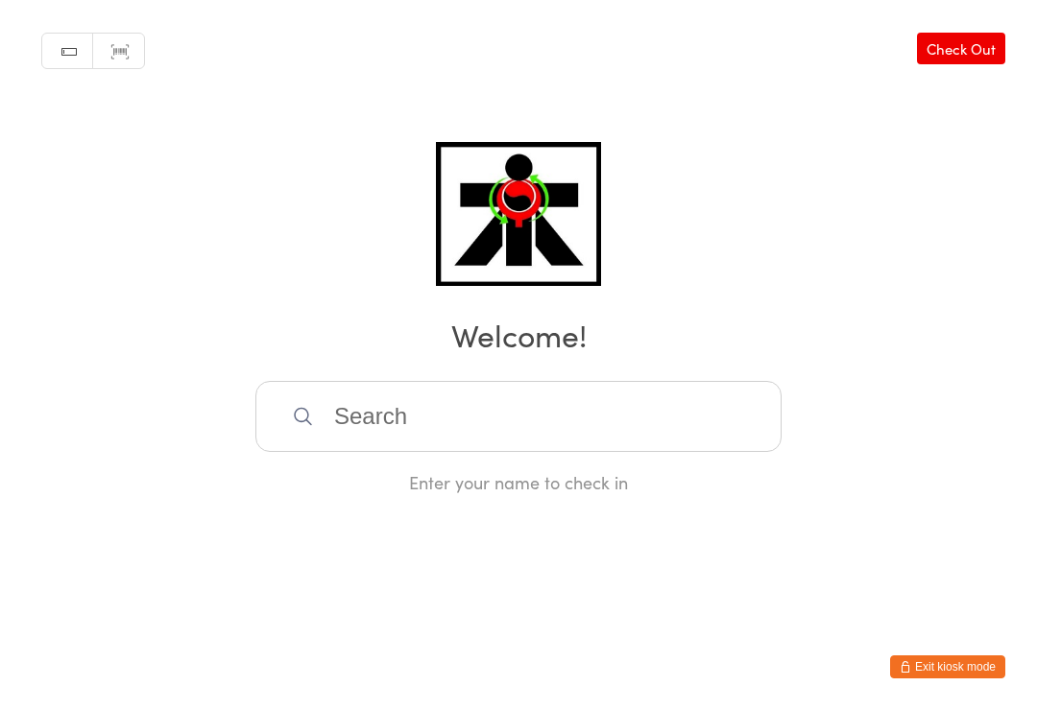
click at [386, 438] on input "search" at bounding box center [518, 416] width 526 height 71
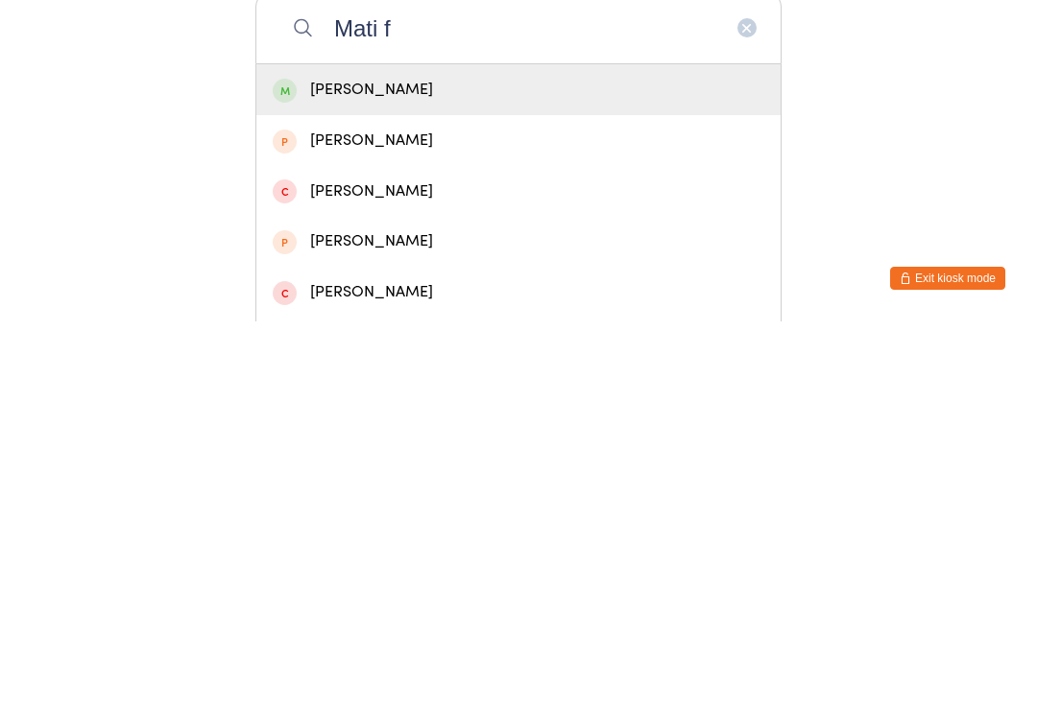
type input "Mati f"
click at [310, 453] on div "Mati Feleke" at bounding box center [518, 478] width 524 height 51
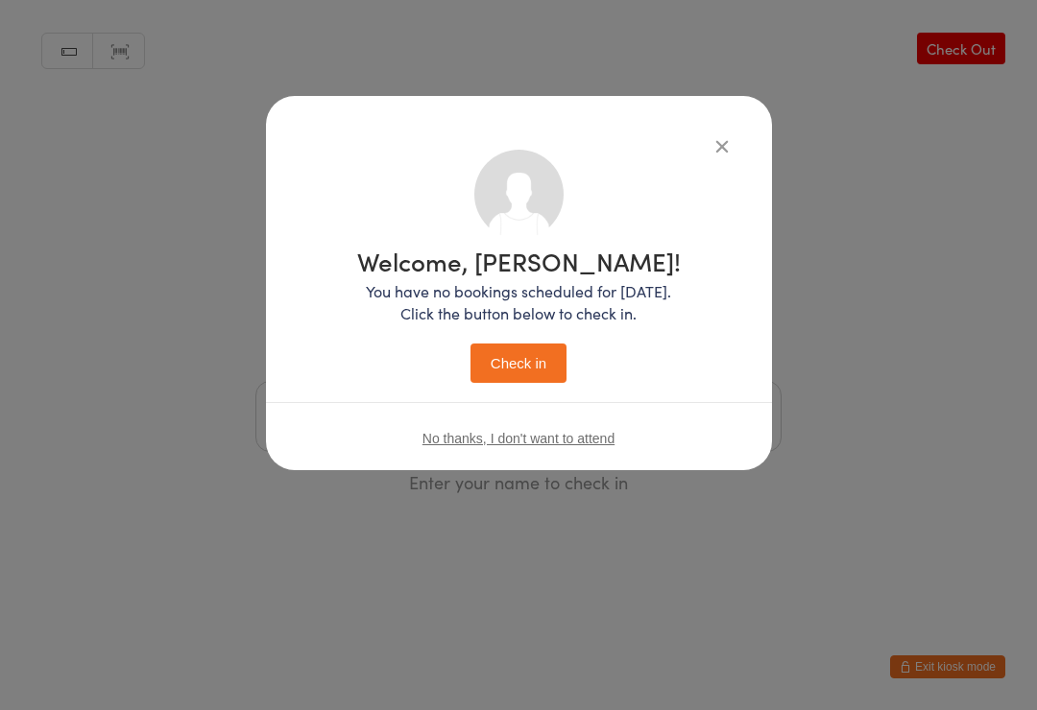
click at [502, 356] on button "Check in" at bounding box center [518, 363] width 96 height 39
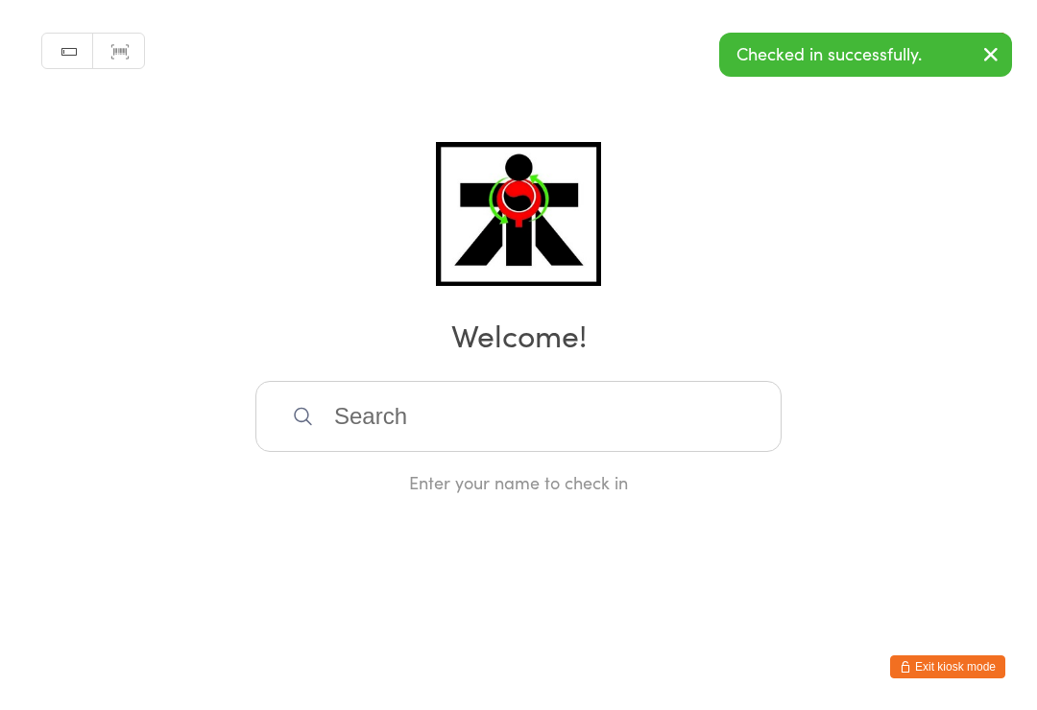
click at [358, 416] on input "search" at bounding box center [518, 416] width 526 height 71
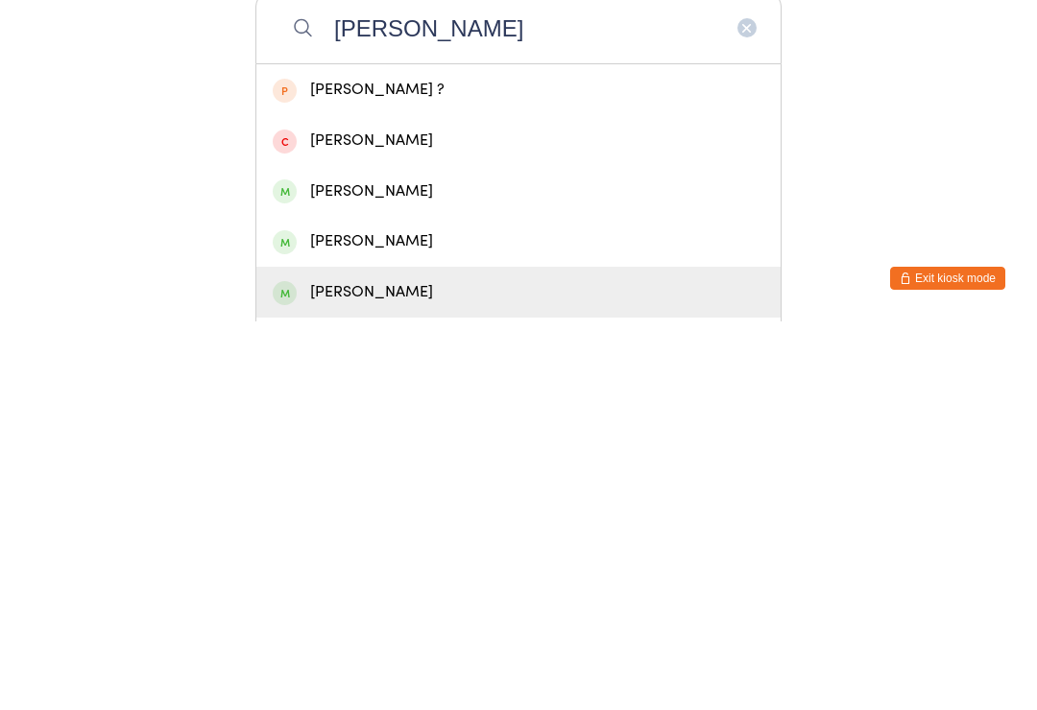
type input "Nathan f"
click at [383, 668] on div "Nathan Feleke" at bounding box center [519, 681] width 492 height 26
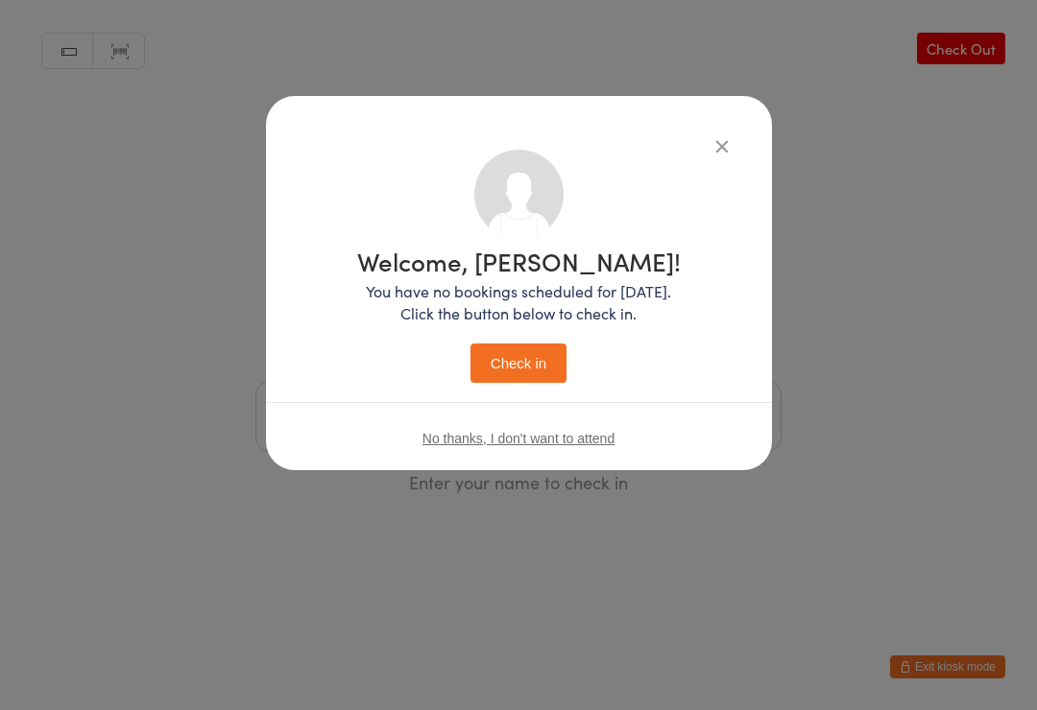
click at [526, 370] on button "Check in" at bounding box center [518, 363] width 96 height 39
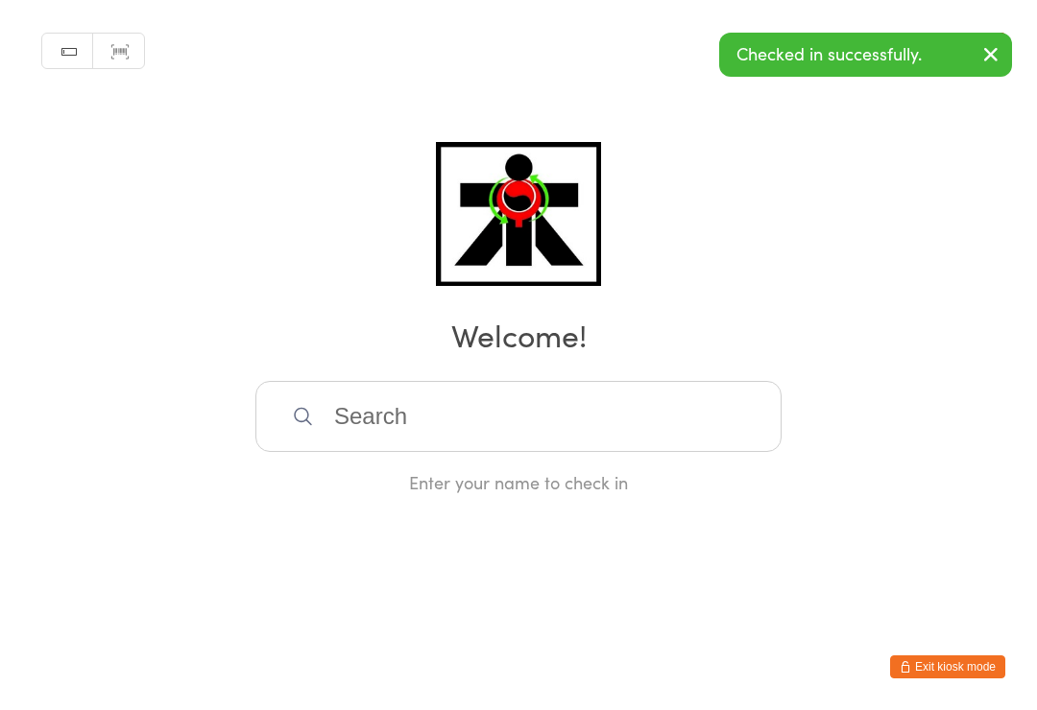
click at [399, 452] on input "search" at bounding box center [518, 416] width 526 height 71
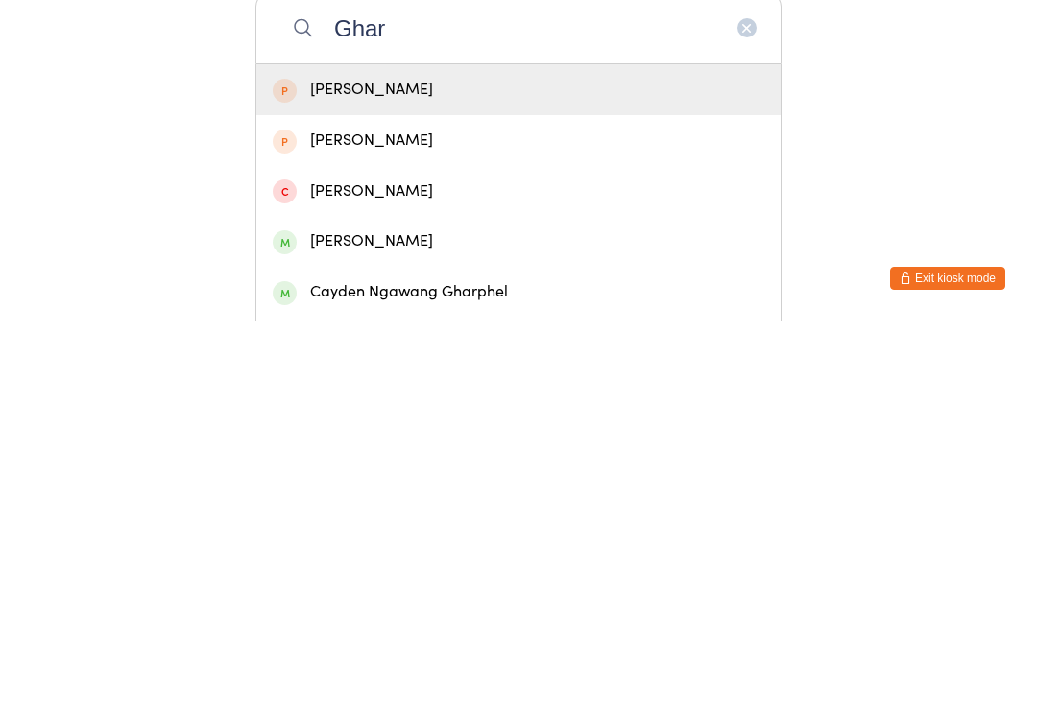
type input "Ghar"
click at [483, 668] on div "Cayden Ngawang Gharphel" at bounding box center [519, 681] width 492 height 26
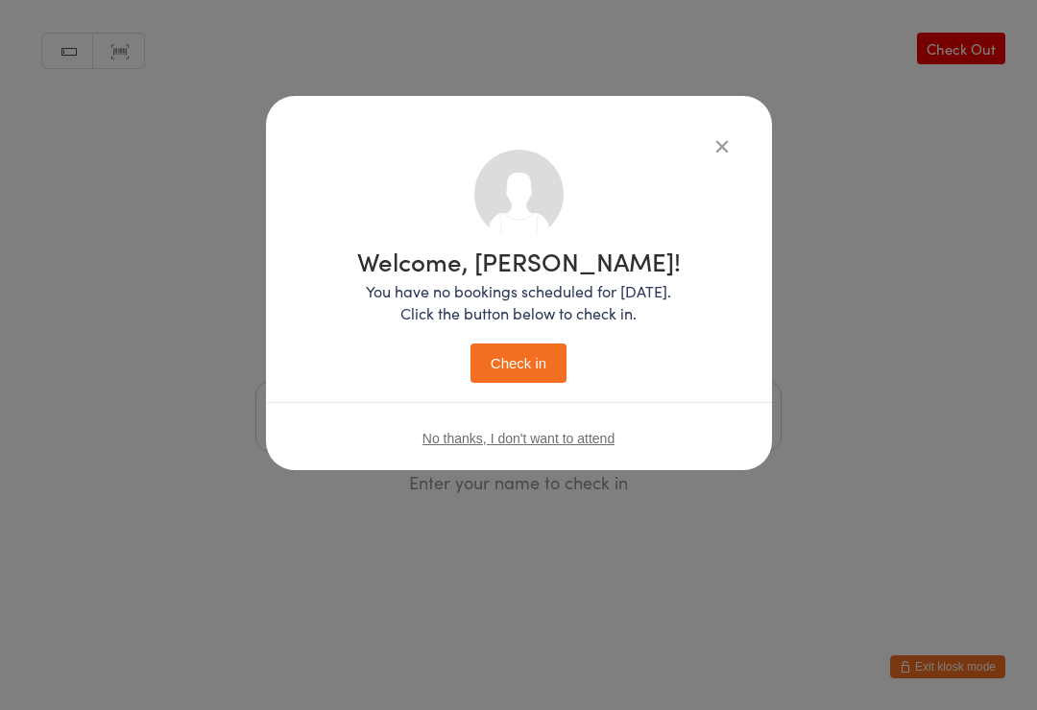
click at [532, 375] on button "Check in" at bounding box center [518, 363] width 96 height 39
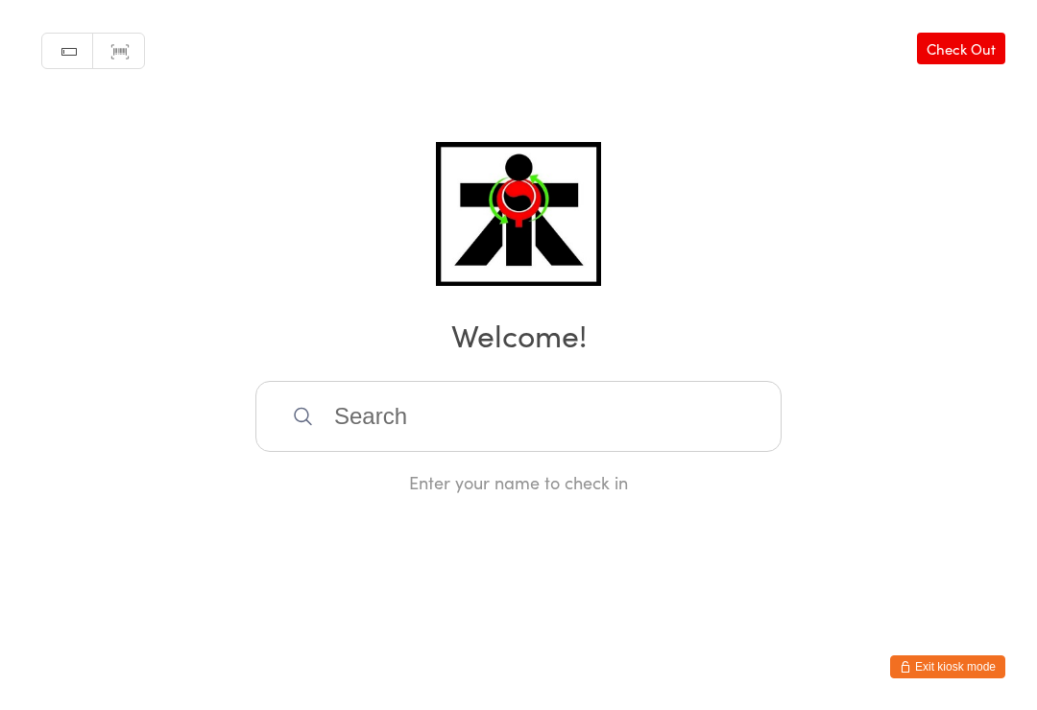
click at [633, 426] on input "search" at bounding box center [518, 416] width 526 height 71
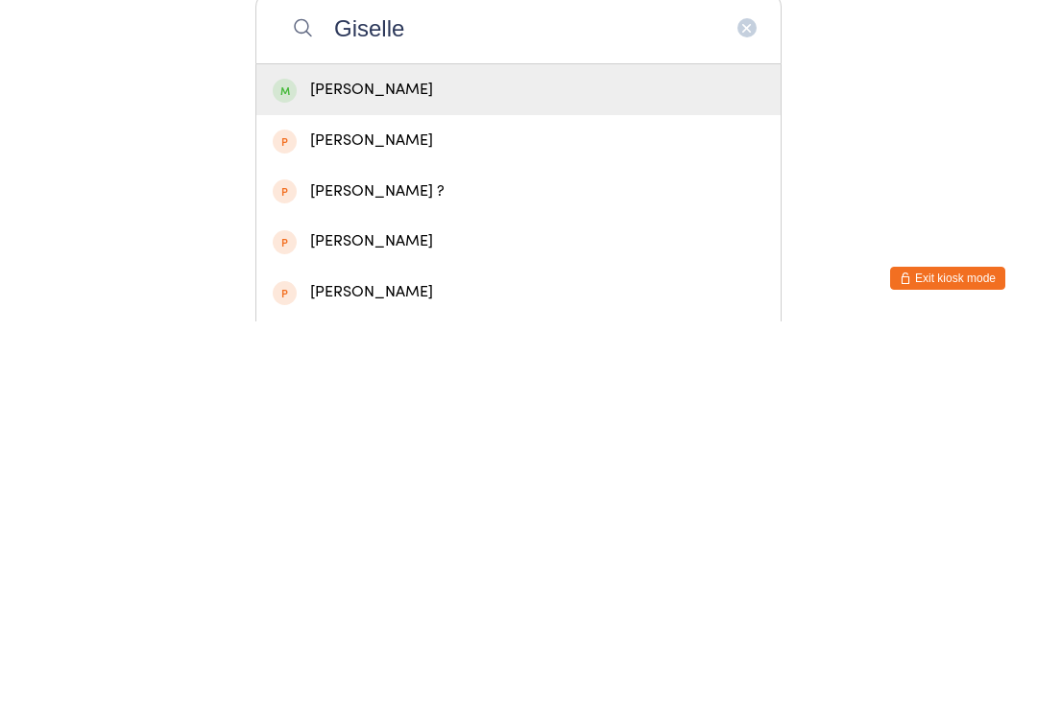
type input "Giselle"
click at [331, 466] on div "Giselle Li" at bounding box center [519, 479] width 492 height 26
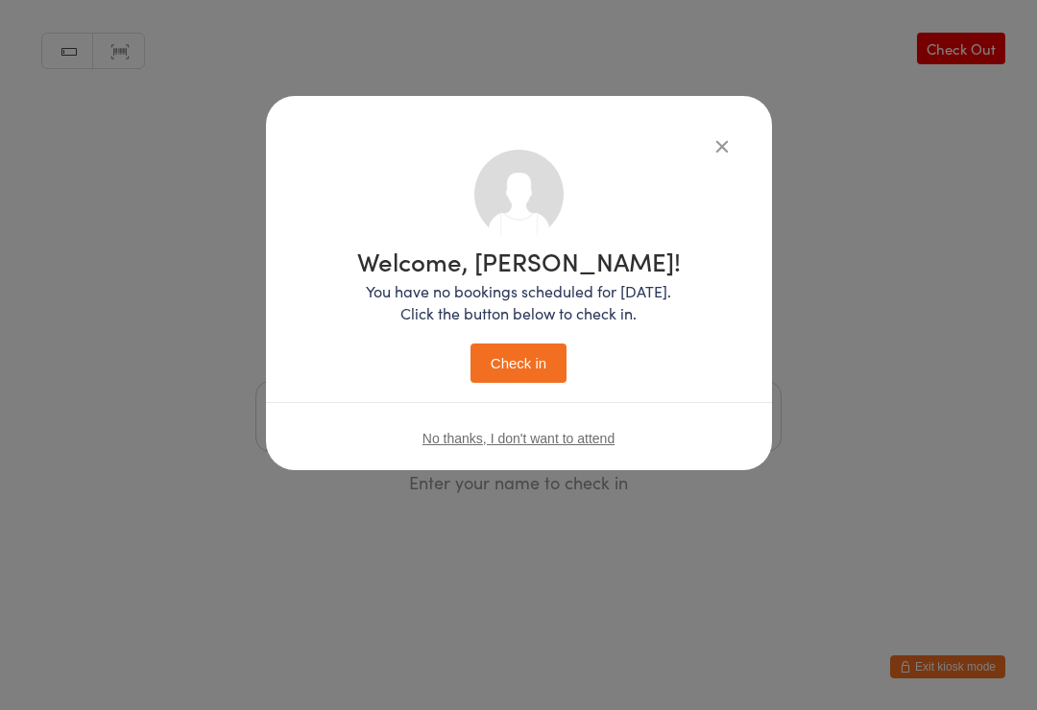
click at [513, 360] on button "Check in" at bounding box center [518, 363] width 96 height 39
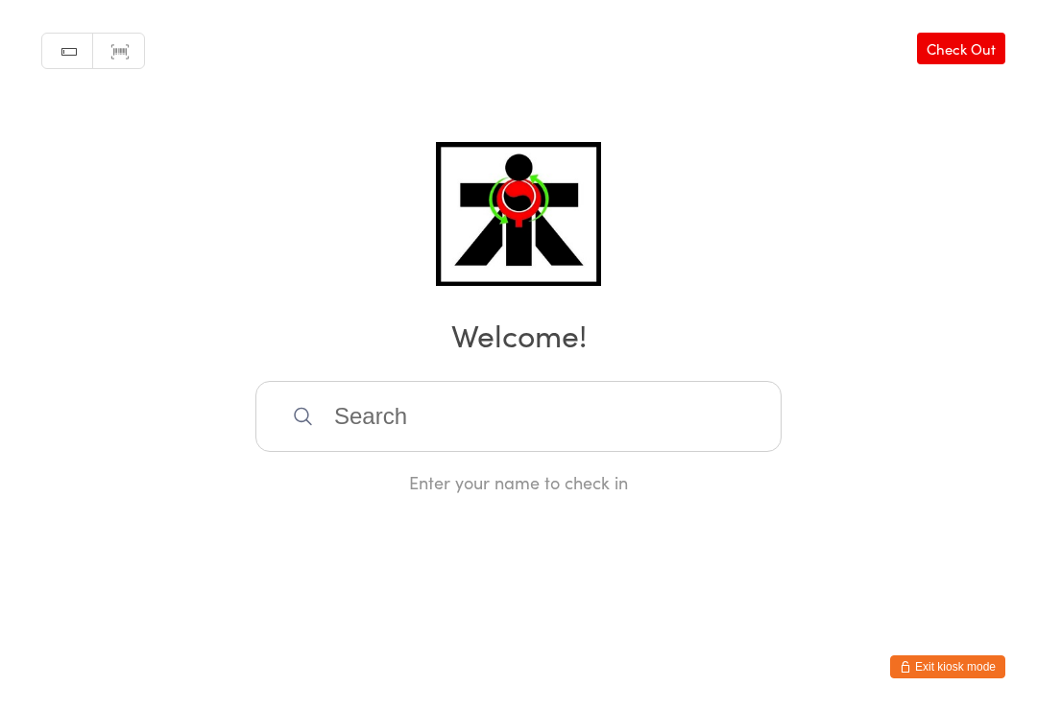
click at [542, 433] on input "search" at bounding box center [518, 416] width 526 height 71
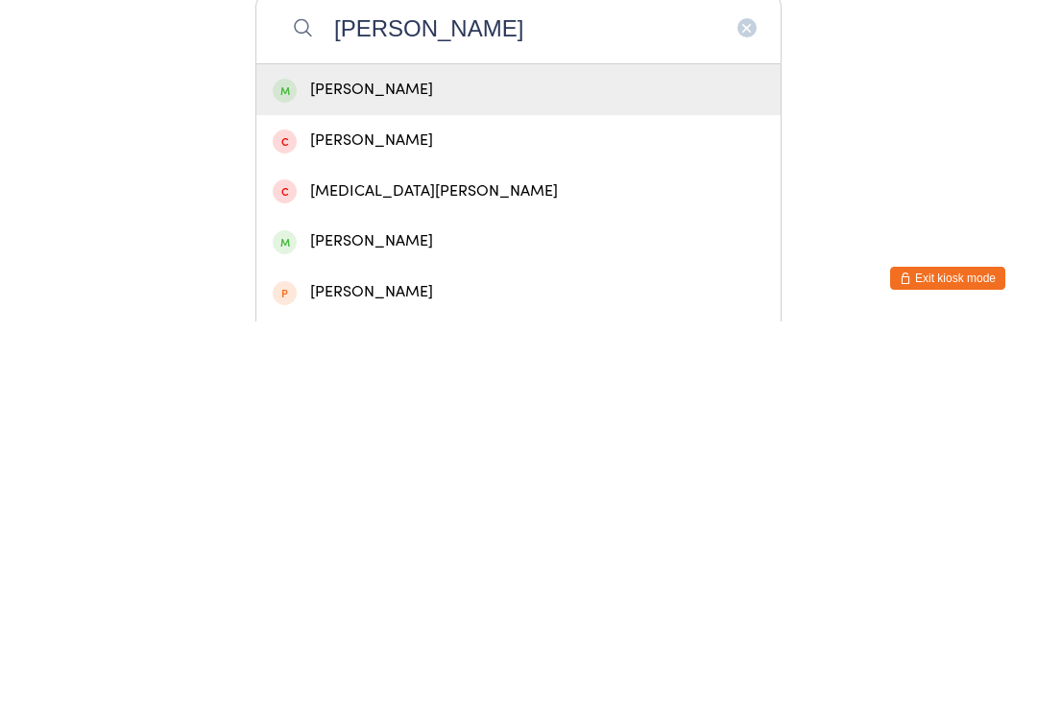
type input "Ali yazda"
click at [524, 466] on div "Ali Yazdari" at bounding box center [519, 479] width 492 height 26
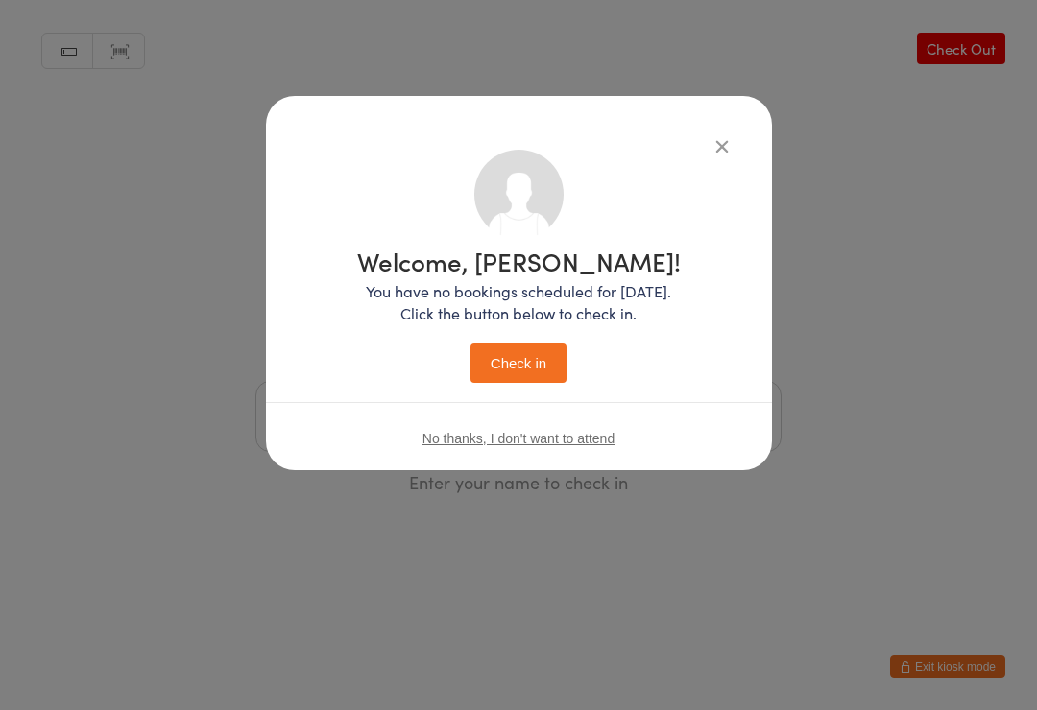
click at [532, 370] on button "Check in" at bounding box center [518, 363] width 96 height 39
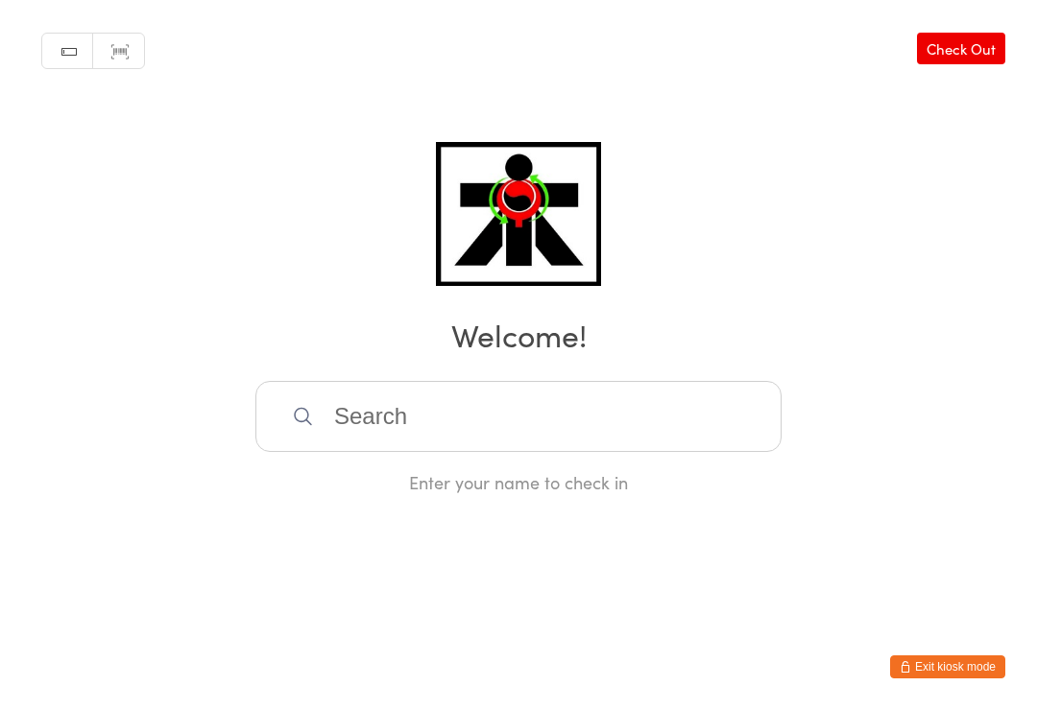
click at [987, 672] on button "Exit kiosk mode" at bounding box center [947, 667] width 115 height 23
click at [516, 402] on input "search" at bounding box center [518, 416] width 526 height 71
click at [527, 443] on input "Ta" at bounding box center [518, 416] width 526 height 71
click at [502, 437] on input "Tanh" at bounding box center [518, 416] width 526 height 71
click at [531, 432] on input "Tanha" at bounding box center [518, 416] width 526 height 71
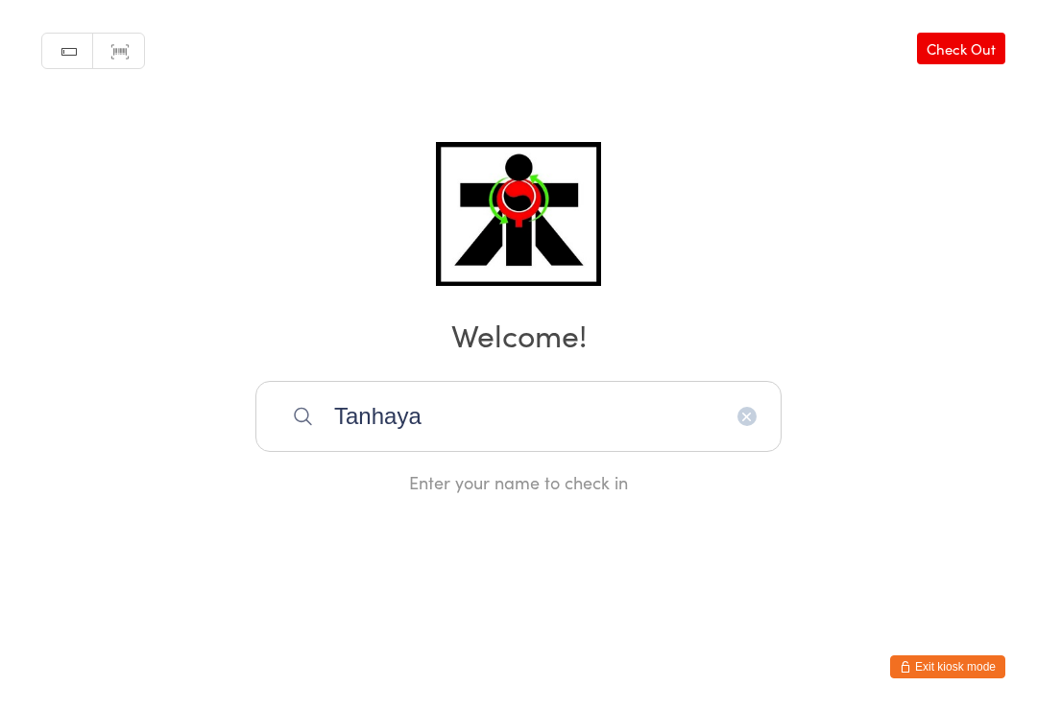
click at [483, 430] on input "Tanhaya" at bounding box center [518, 416] width 526 height 71
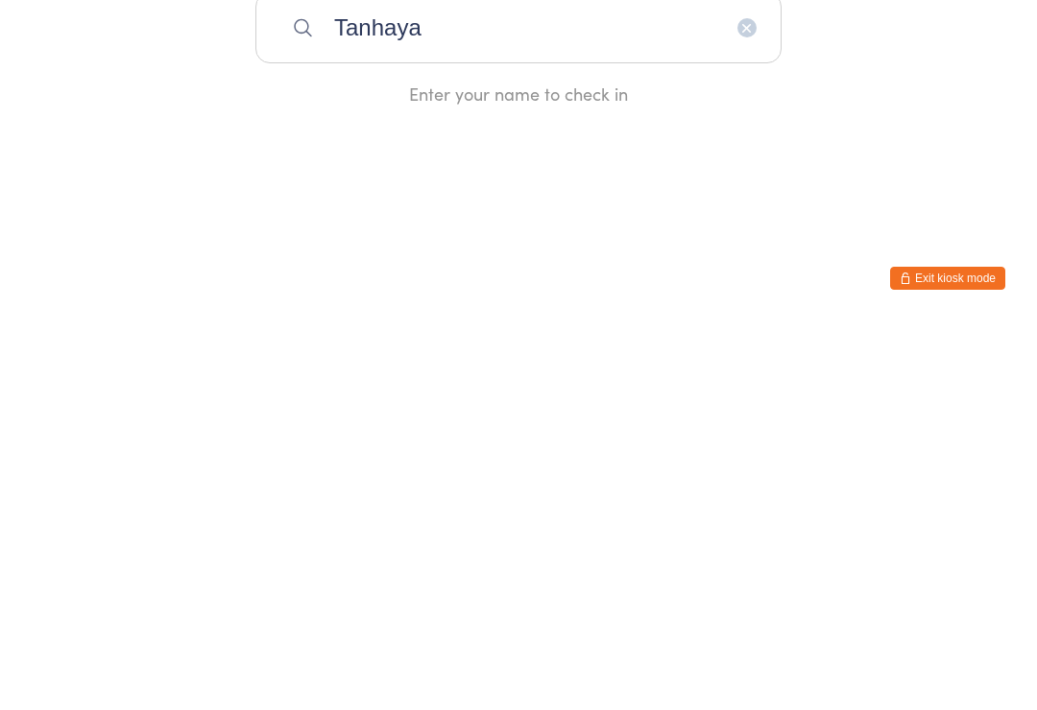
type input "Tanhaya"
click at [983, 656] on button "Exit kiosk mode" at bounding box center [947, 667] width 115 height 23
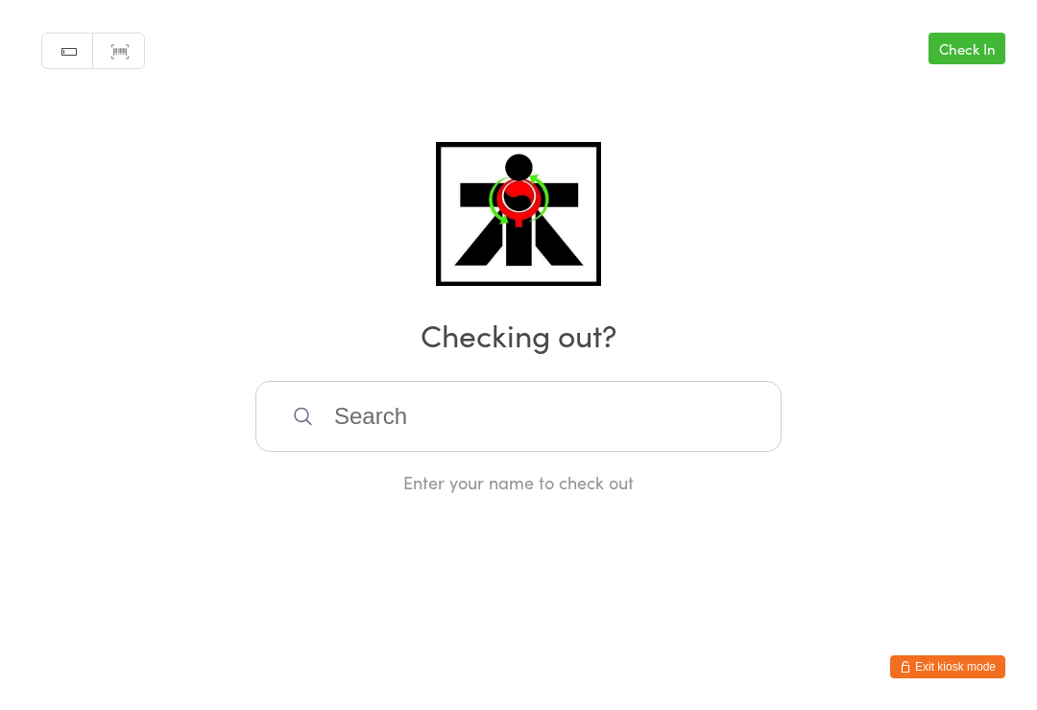
click at [360, 437] on input "search" at bounding box center [518, 416] width 526 height 71
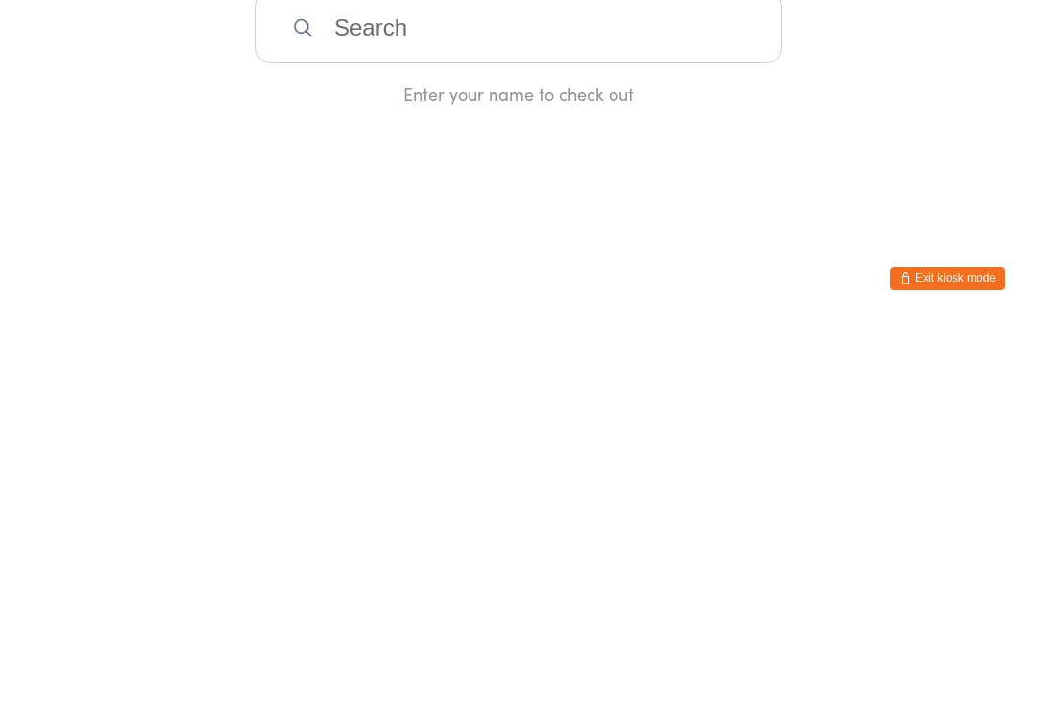
click at [951, 656] on button "Exit kiosk mode" at bounding box center [947, 667] width 115 height 23
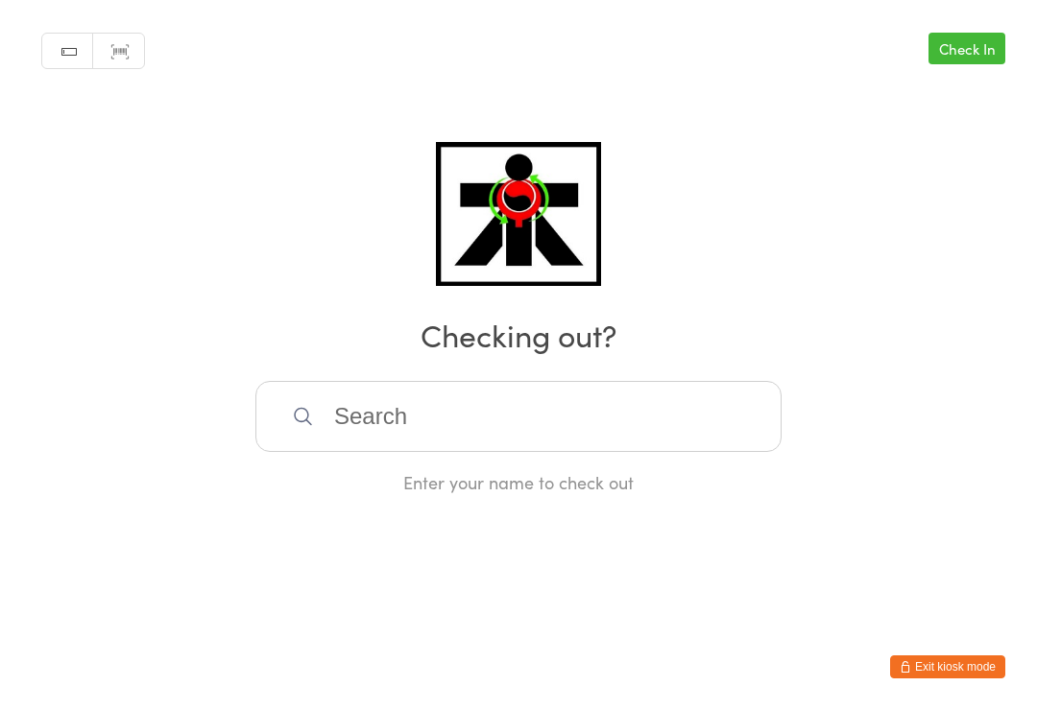
click at [705, 422] on input "search" at bounding box center [518, 416] width 526 height 71
click at [678, 420] on input "Nhat" at bounding box center [518, 416] width 526 height 71
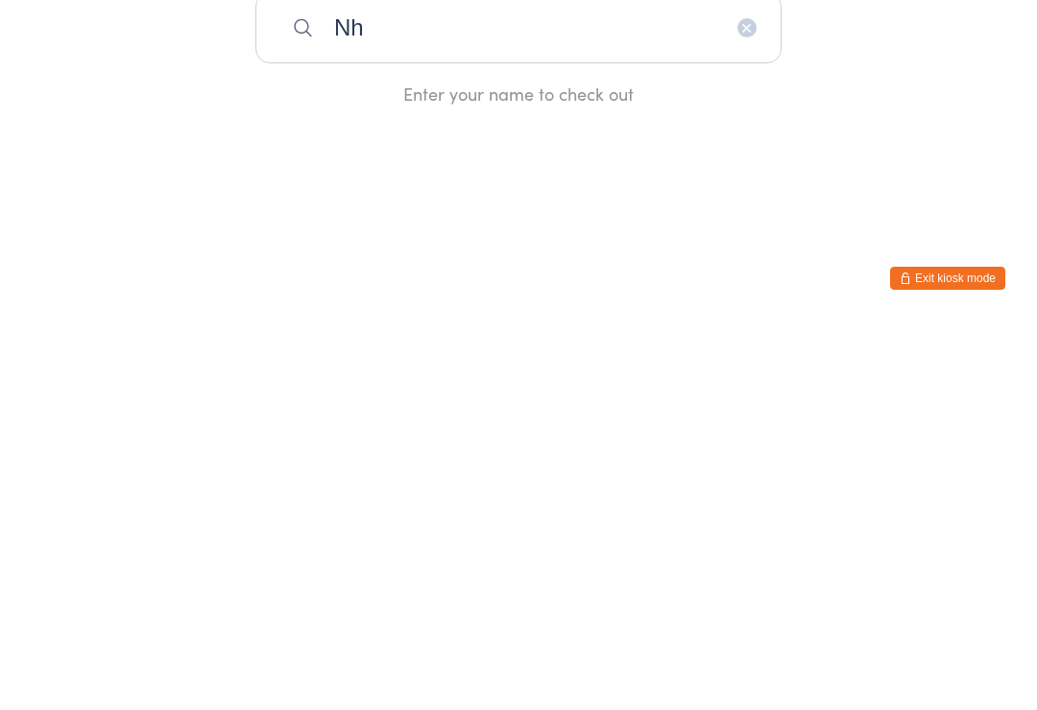
type input "N"
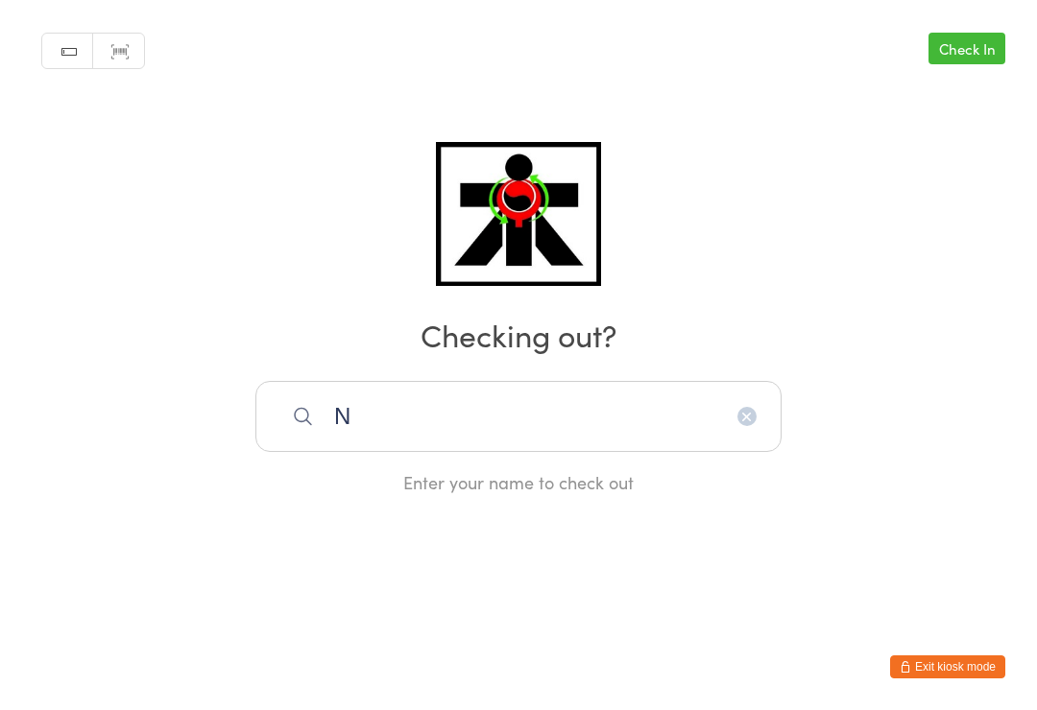
click at [633, 438] on input "N" at bounding box center [518, 416] width 526 height 71
click at [652, 422] on input "Nhat" at bounding box center [518, 416] width 526 height 71
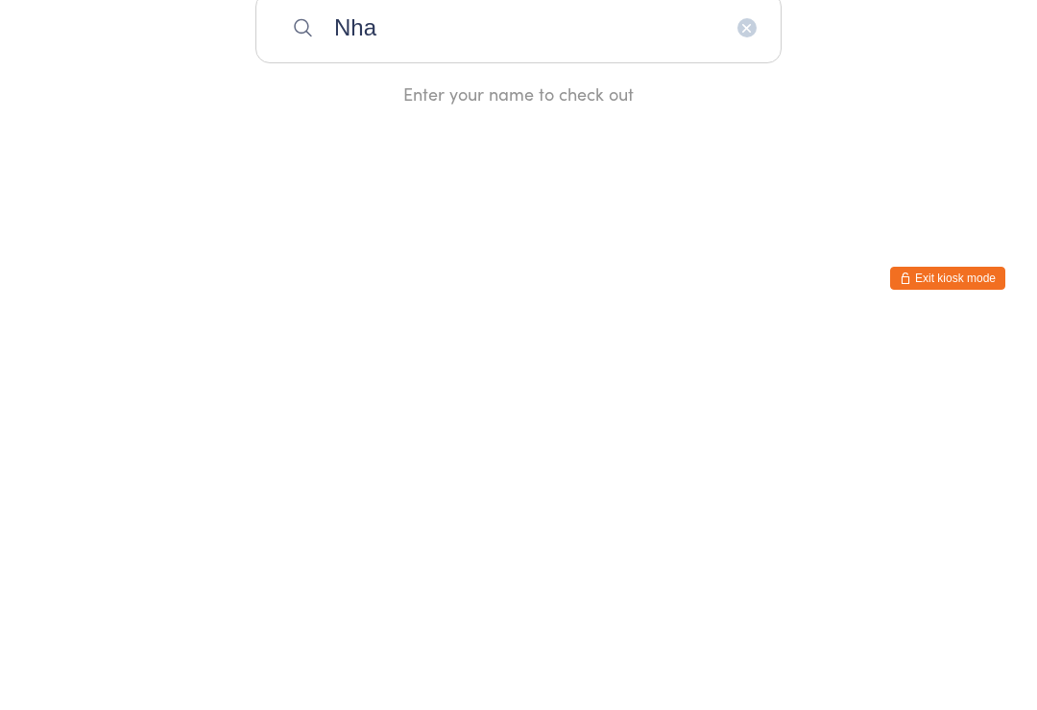
type input "Nh"
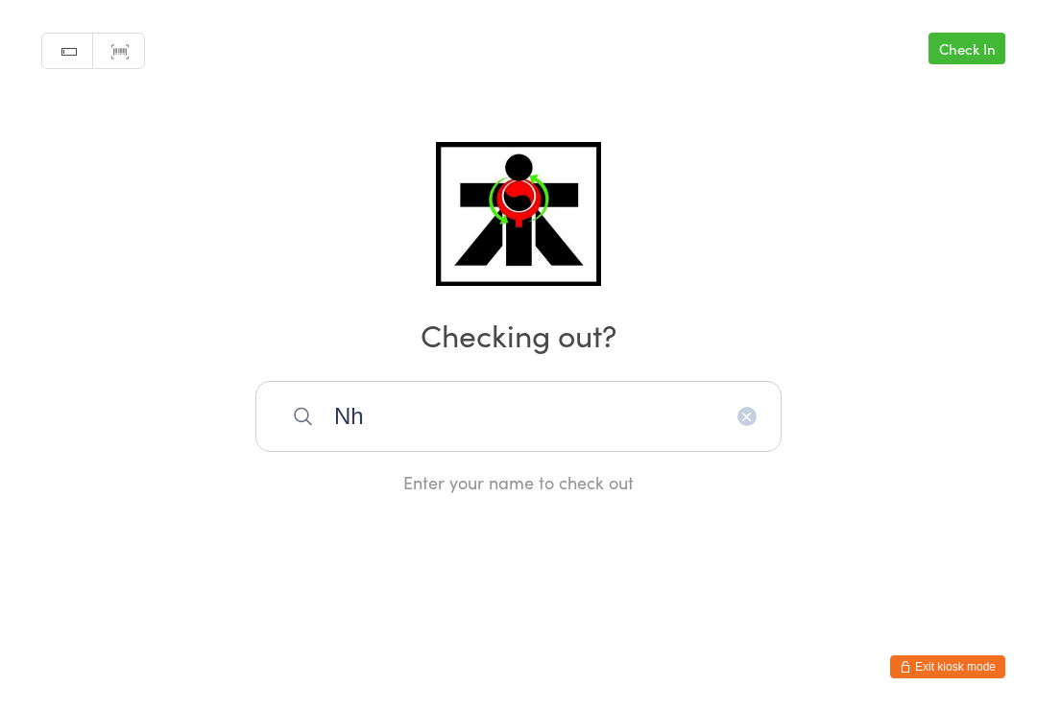
click at [626, 415] on input "Nh" at bounding box center [518, 416] width 526 height 71
click at [684, 41] on div "Manual search Scanner input Check In Checking out? Nhat Enter your name to chec…" at bounding box center [518, 247] width 1037 height 494
click at [761, 409] on input "Nhat" at bounding box center [518, 416] width 526 height 71
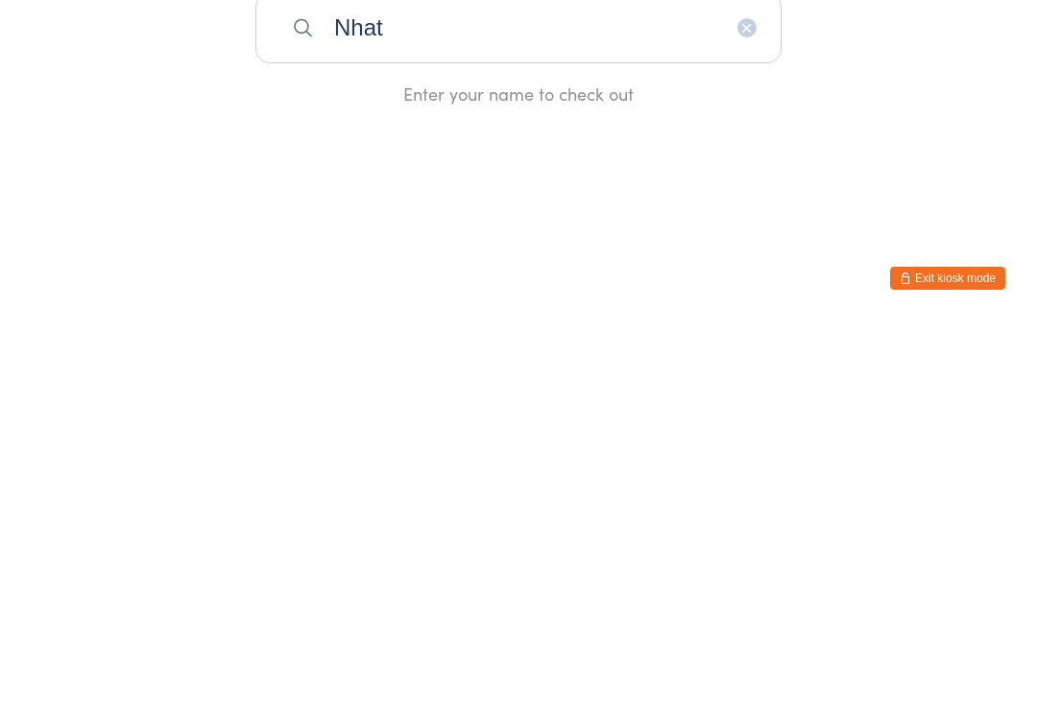
click at [386, 381] on input "Nhat" at bounding box center [518, 416] width 526 height 71
type input "Nh"
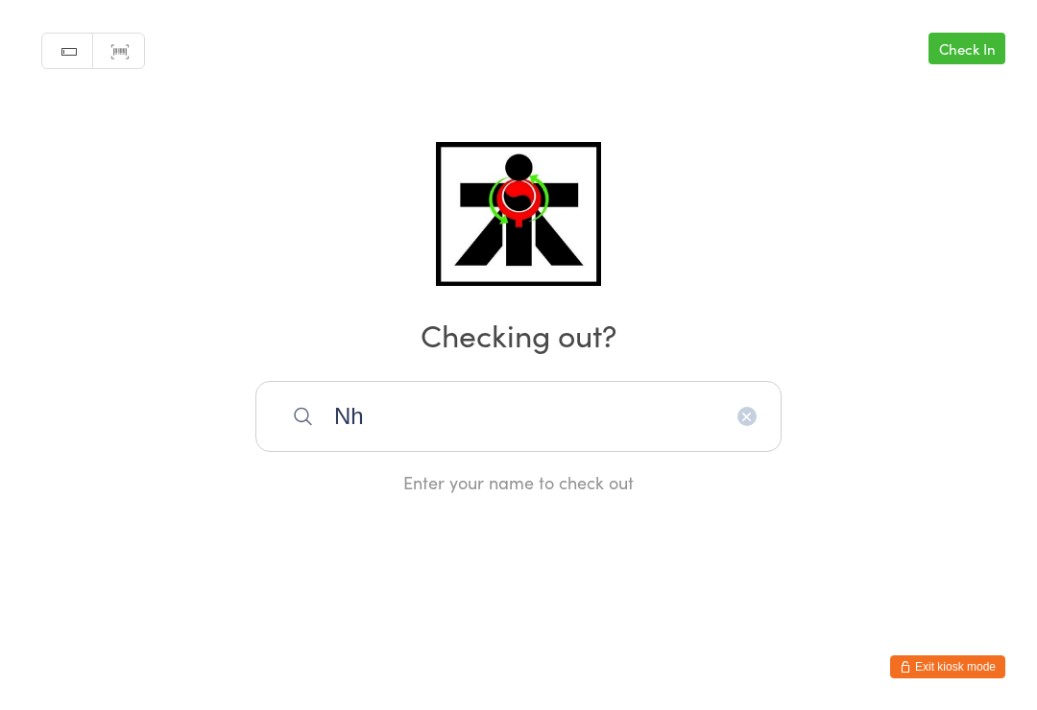
click at [420, 426] on input "Nh" at bounding box center [518, 416] width 526 height 71
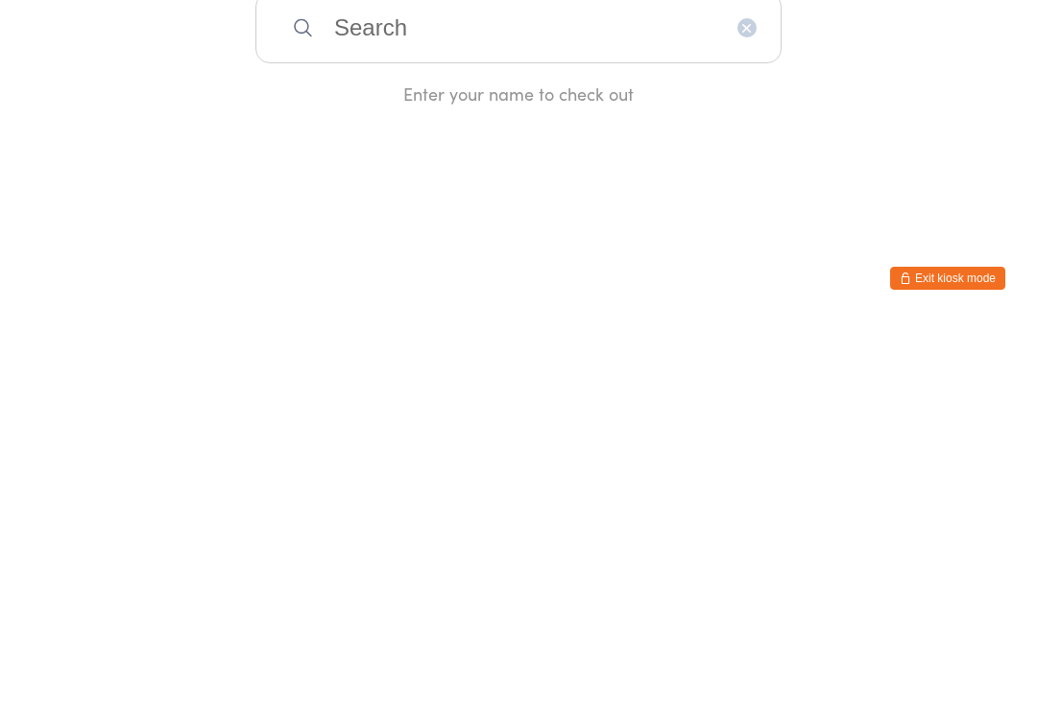
type input "K"
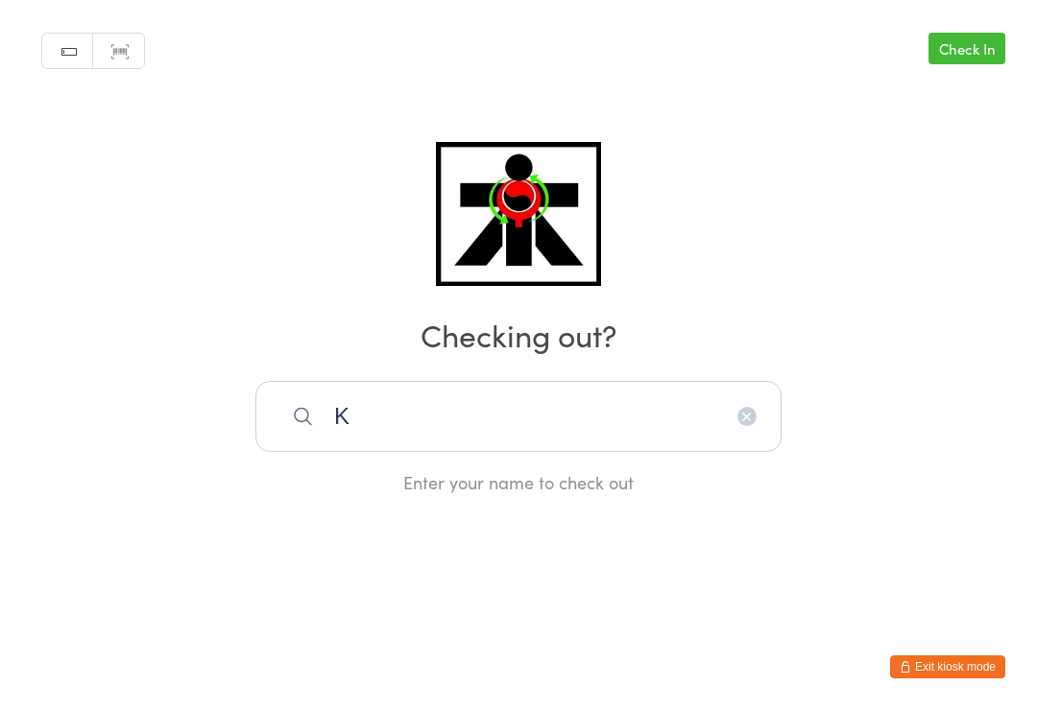
click at [676, 431] on input "K" at bounding box center [518, 416] width 526 height 71
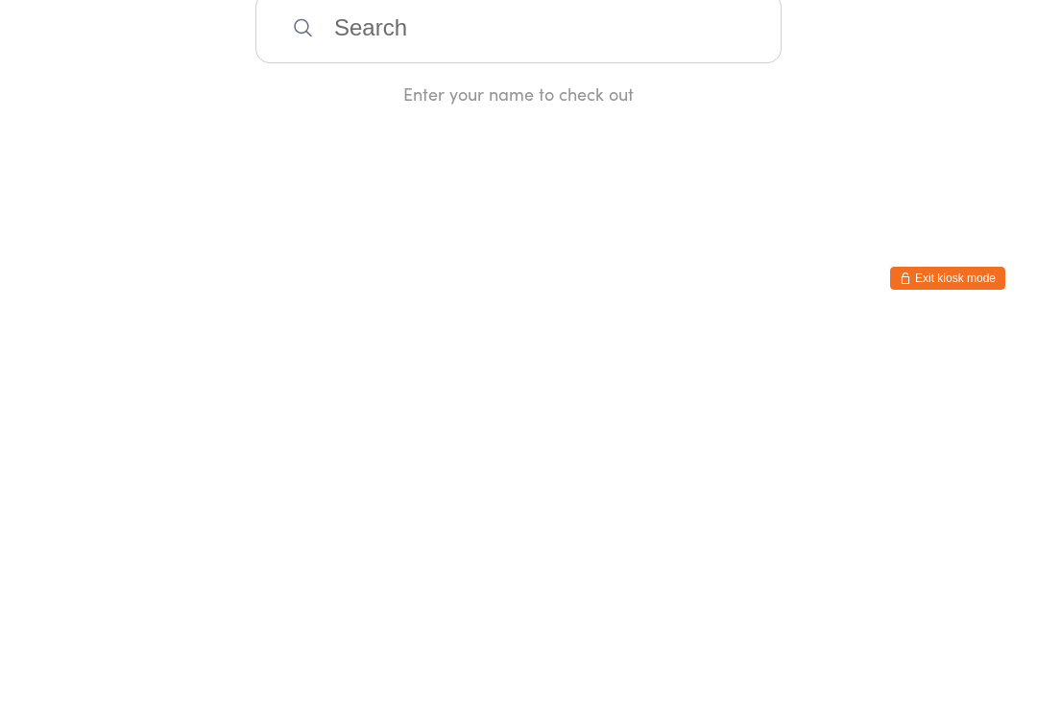
click at [949, 232] on html "You have now entered Kiosk Mode. Members will be able to check themselves in us…" at bounding box center [518, 355] width 1037 height 710
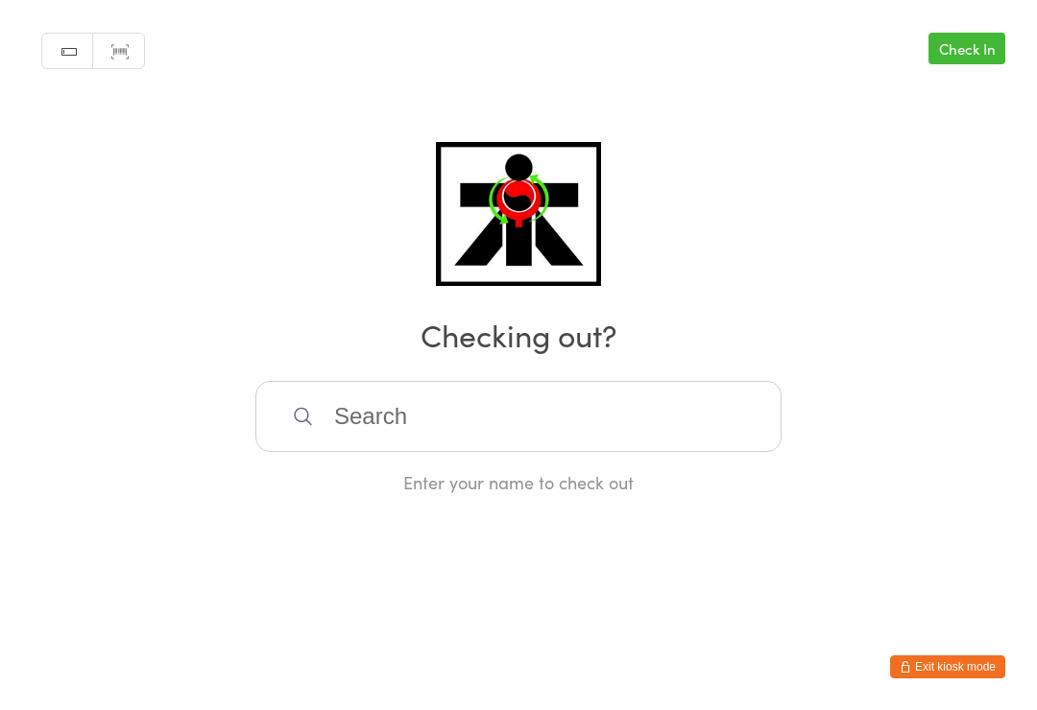
click at [685, 444] on input "search" at bounding box center [518, 416] width 526 height 71
click at [623, 404] on input "Nhat" at bounding box center [518, 416] width 526 height 71
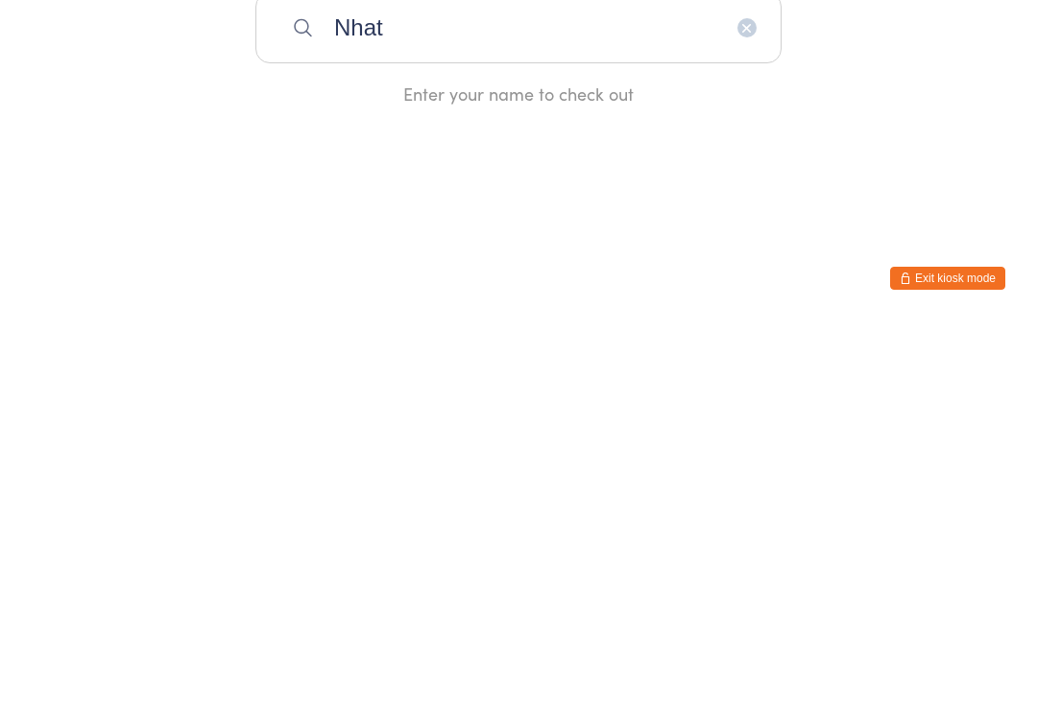
click at [383, 381] on input "Nhat" at bounding box center [518, 416] width 526 height 71
type input "Nh"
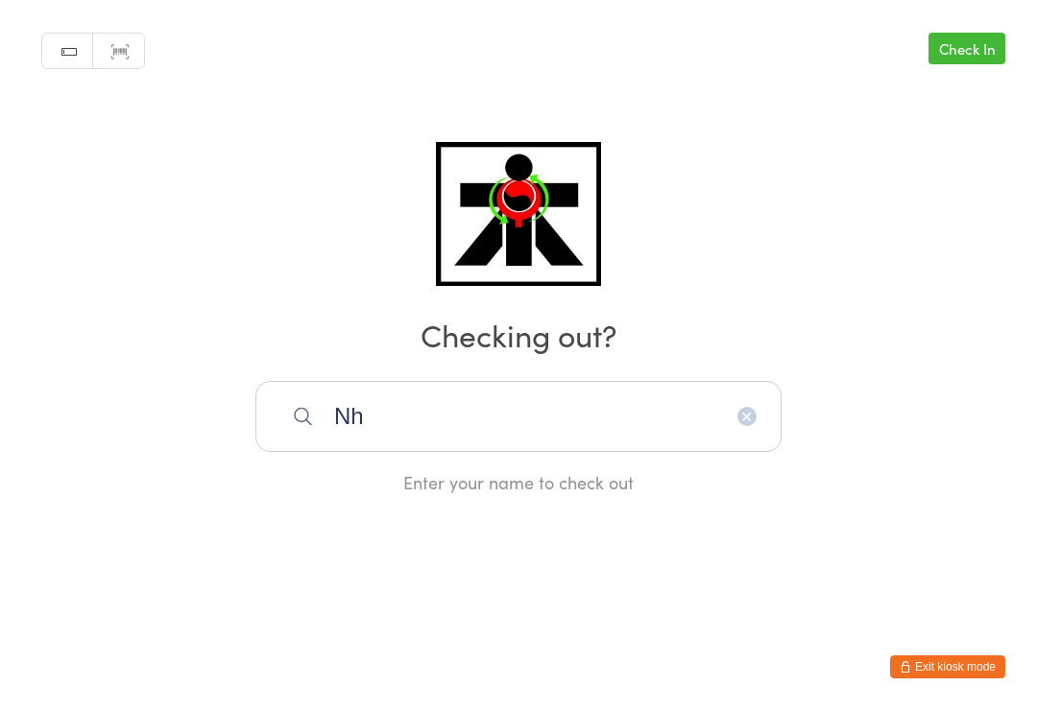
click at [406, 430] on input "Nh" at bounding box center [518, 416] width 526 height 71
click at [373, 409] on input "Nh" at bounding box center [518, 416] width 526 height 71
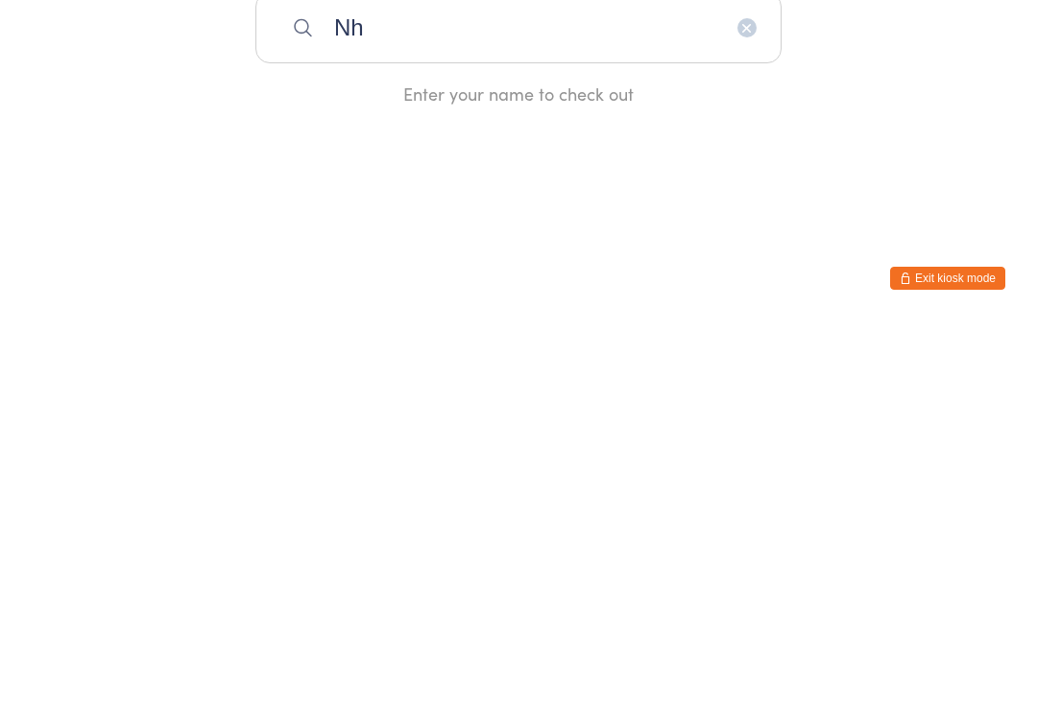
click at [379, 381] on input "Nh" at bounding box center [518, 416] width 526 height 71
type input "N"
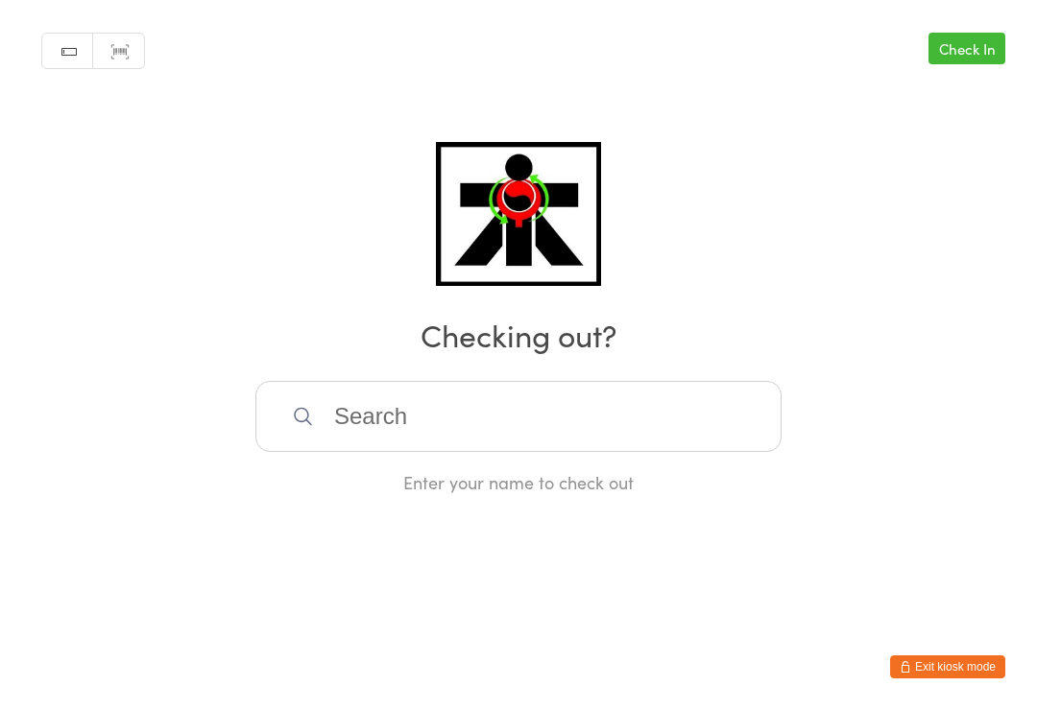
click at [334, 443] on input "search" at bounding box center [518, 416] width 526 height 71
click at [686, 409] on input "C" at bounding box center [518, 416] width 526 height 71
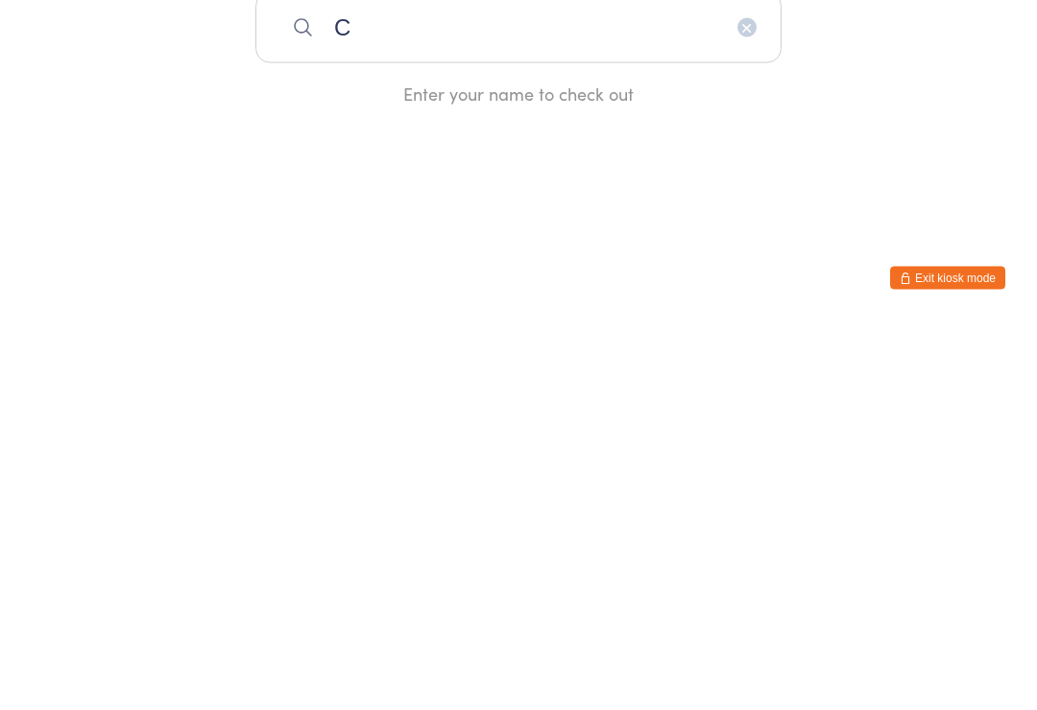
type input "C"
click at [971, 251] on html "You have now entered Kiosk Mode. Members will be able to check themselves in us…" at bounding box center [518, 355] width 1037 height 710
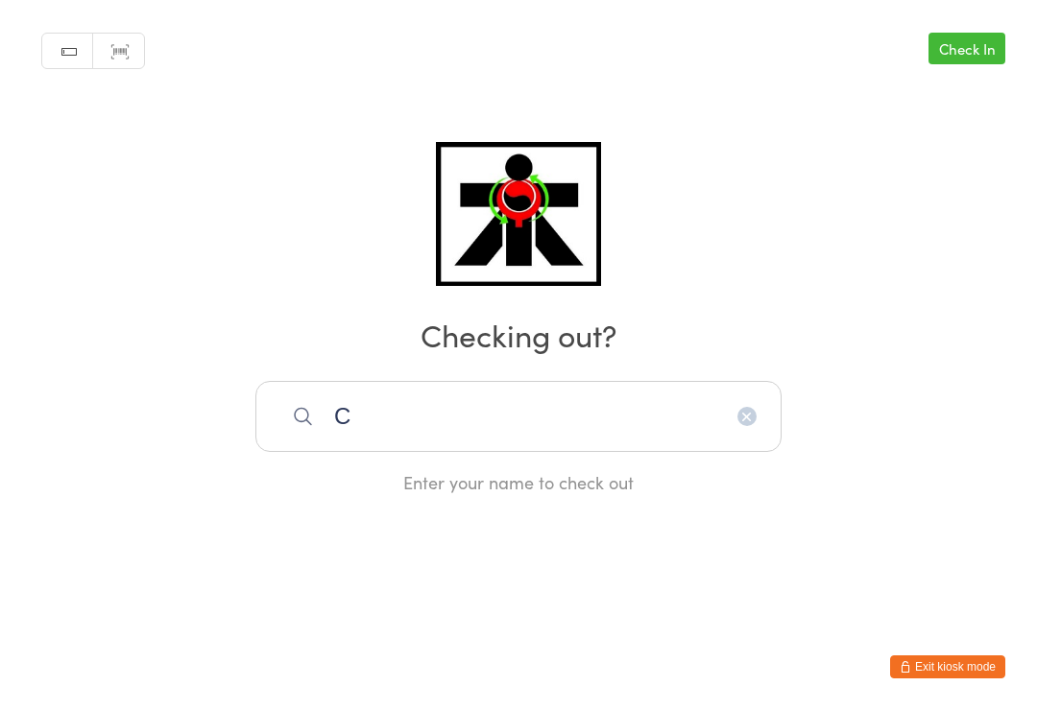
click at [618, 394] on input "C" at bounding box center [518, 416] width 526 height 71
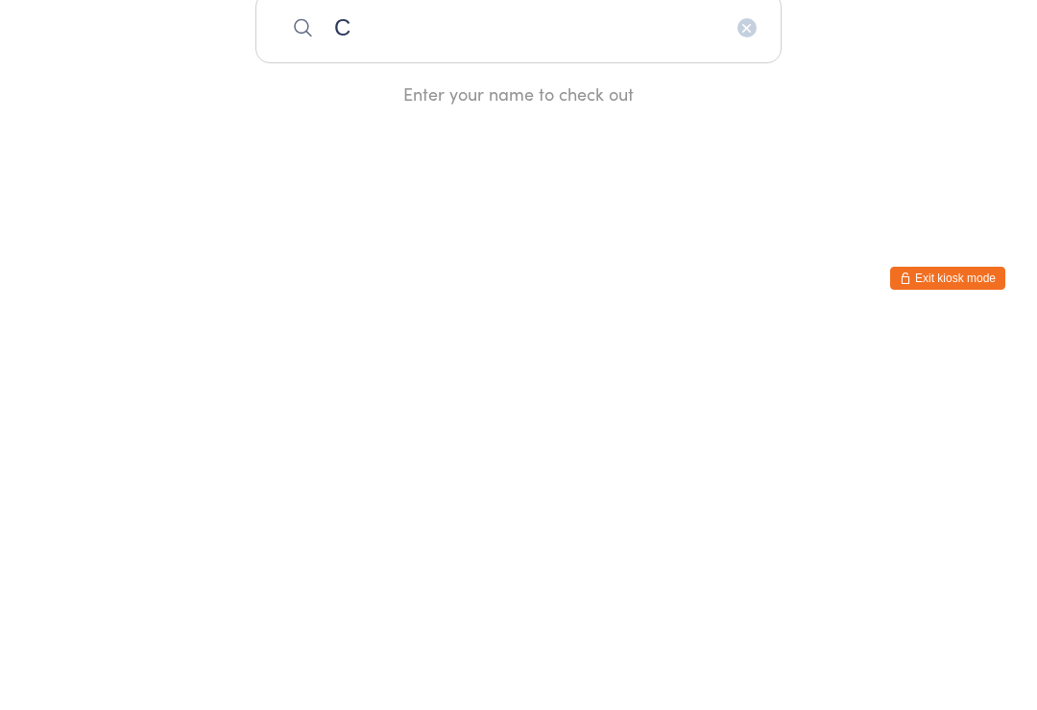
click at [386, 381] on input "C" at bounding box center [518, 416] width 526 height 71
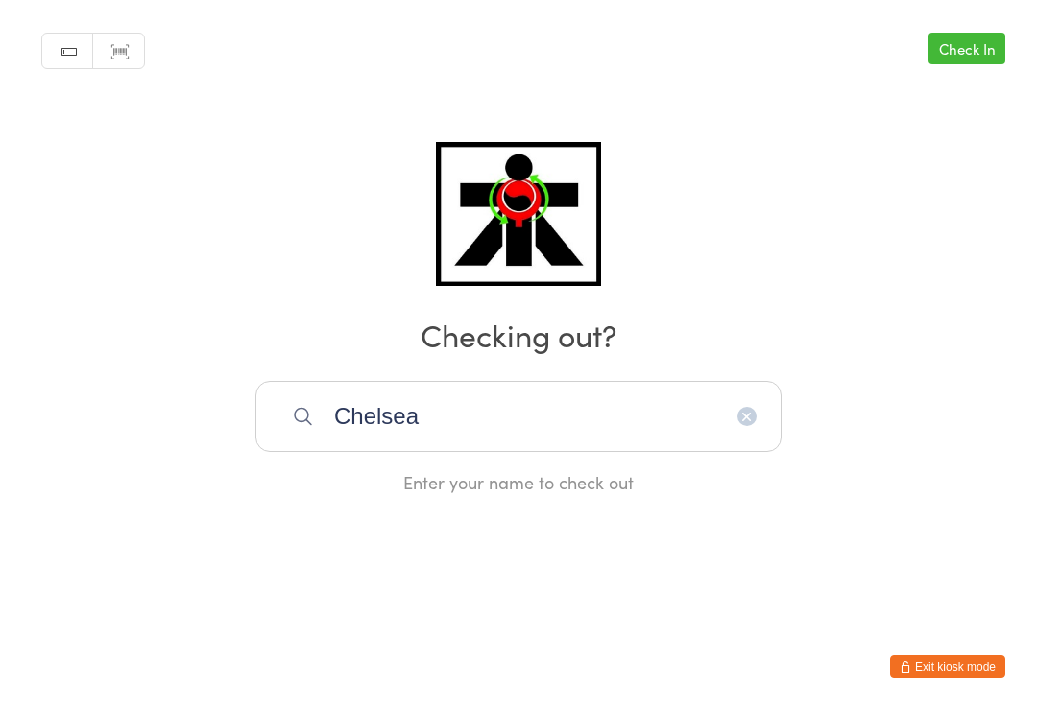
click at [429, 404] on input "Chelsea" at bounding box center [518, 416] width 526 height 71
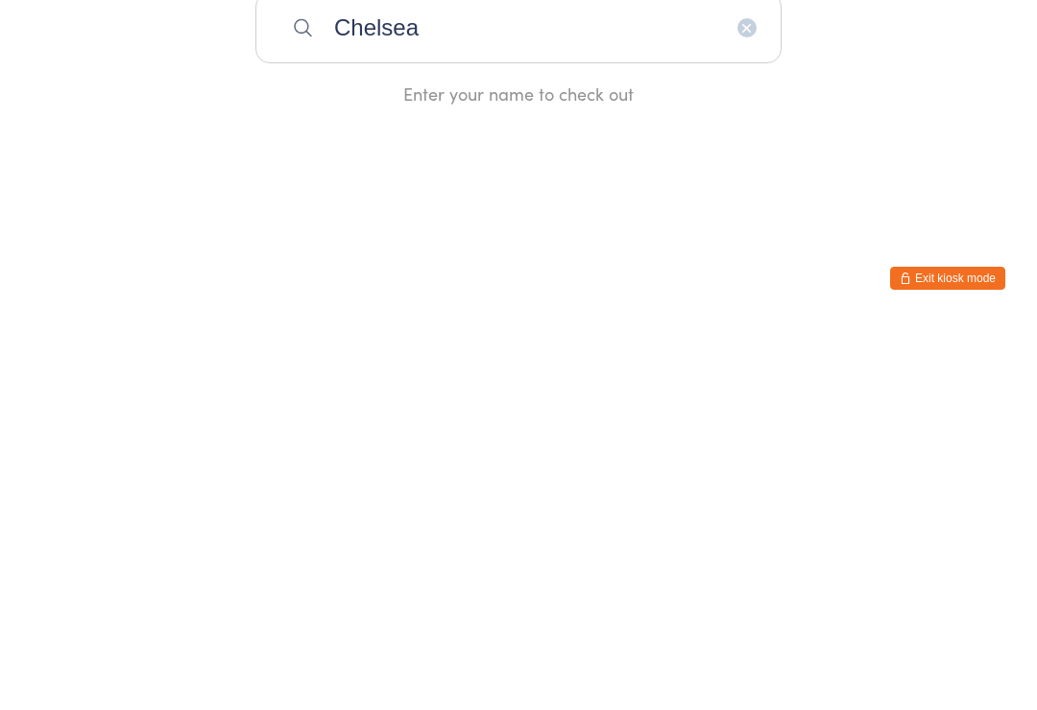
click at [508, 381] on input "Chelsea" at bounding box center [518, 416] width 526 height 71
click at [490, 381] on input "Chelsea" at bounding box center [518, 416] width 526 height 71
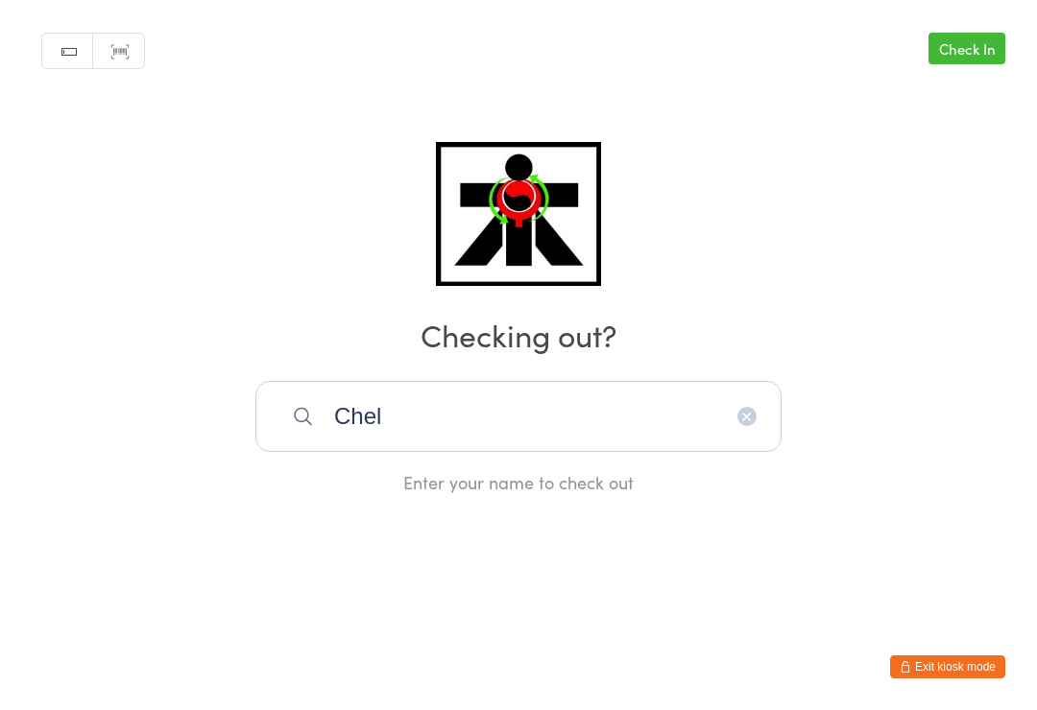
click at [500, 413] on input "Chel" at bounding box center [518, 416] width 526 height 71
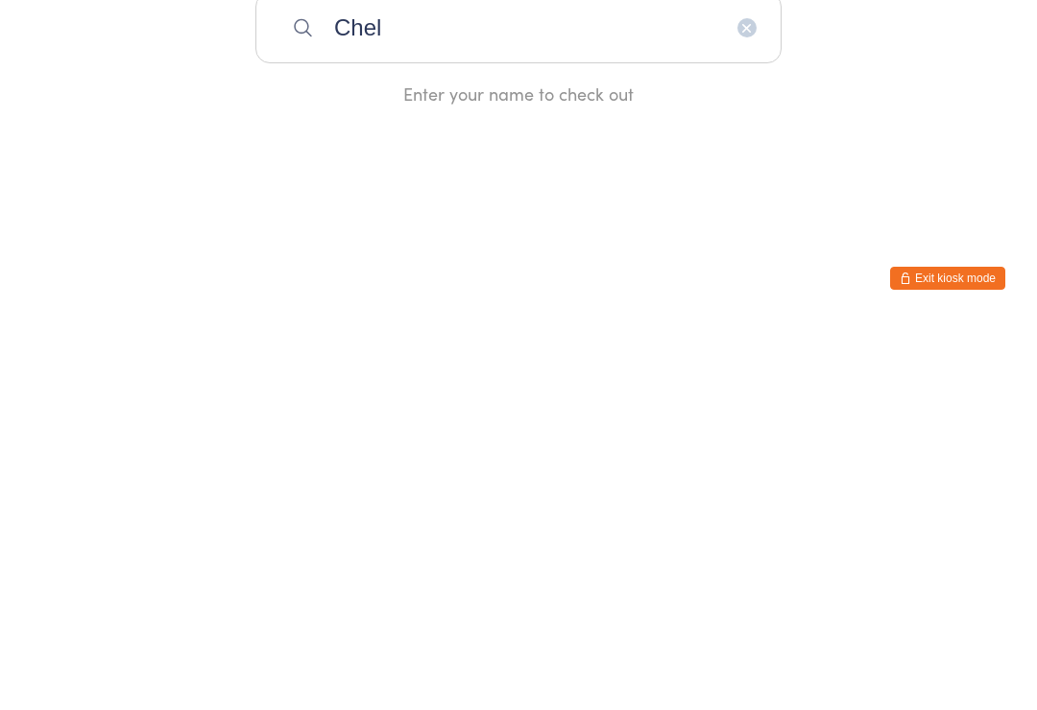
type input "C"
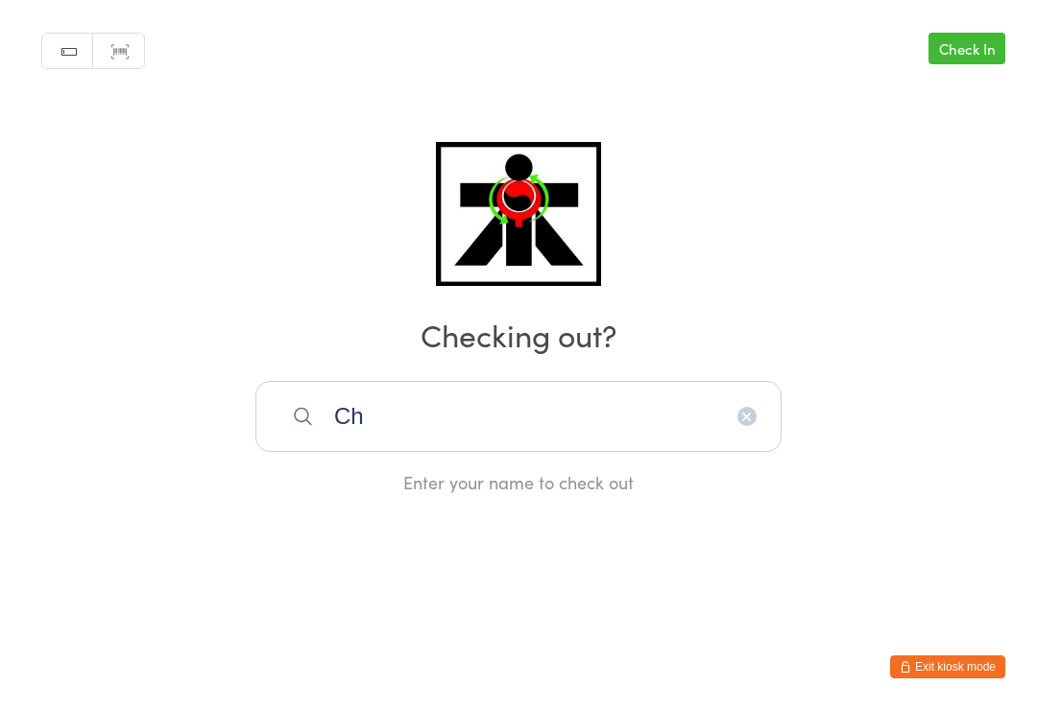
click at [406, 423] on input "Ch" at bounding box center [518, 416] width 526 height 71
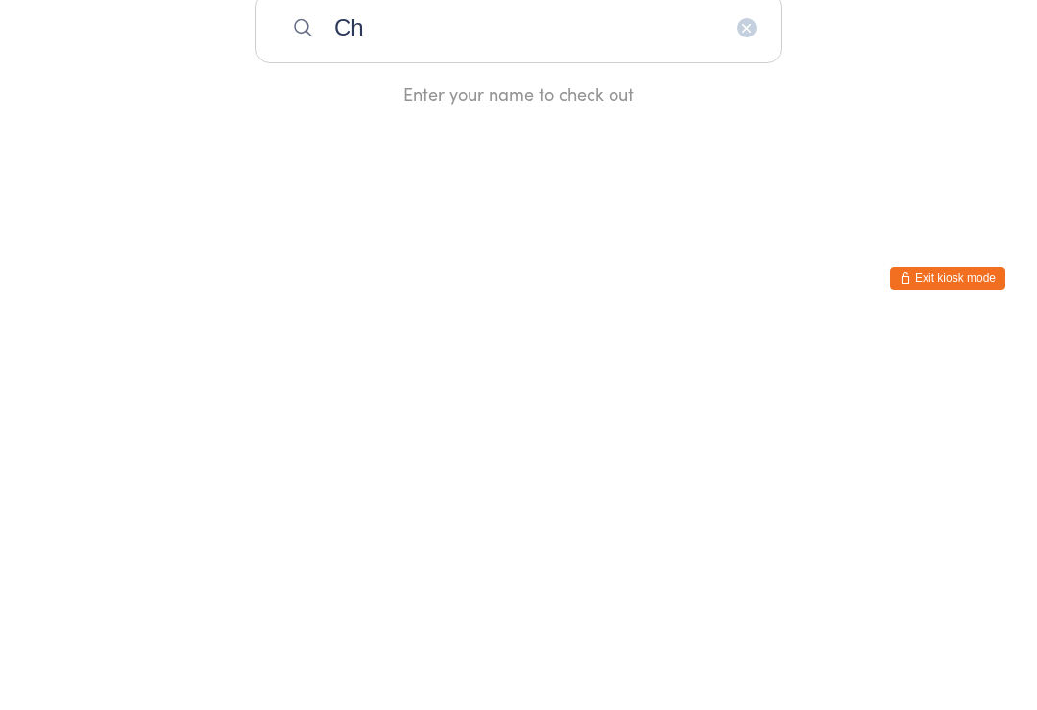
type input "C"
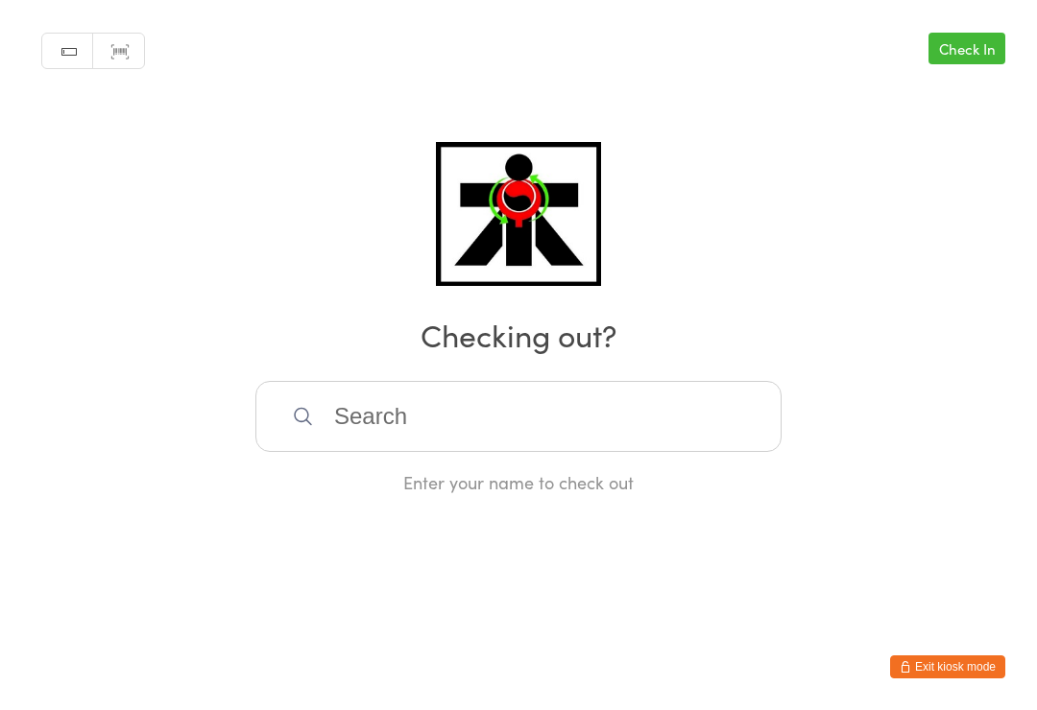
click at [453, 411] on input "search" at bounding box center [518, 416] width 526 height 71
click at [579, 439] on input "Se" at bounding box center [518, 416] width 526 height 71
click at [539, 414] on input "Sea" at bounding box center [518, 416] width 526 height 71
click at [499, 435] on input "Sear" at bounding box center [518, 416] width 526 height 71
click at [612, 431] on input "Searc" at bounding box center [518, 416] width 526 height 71
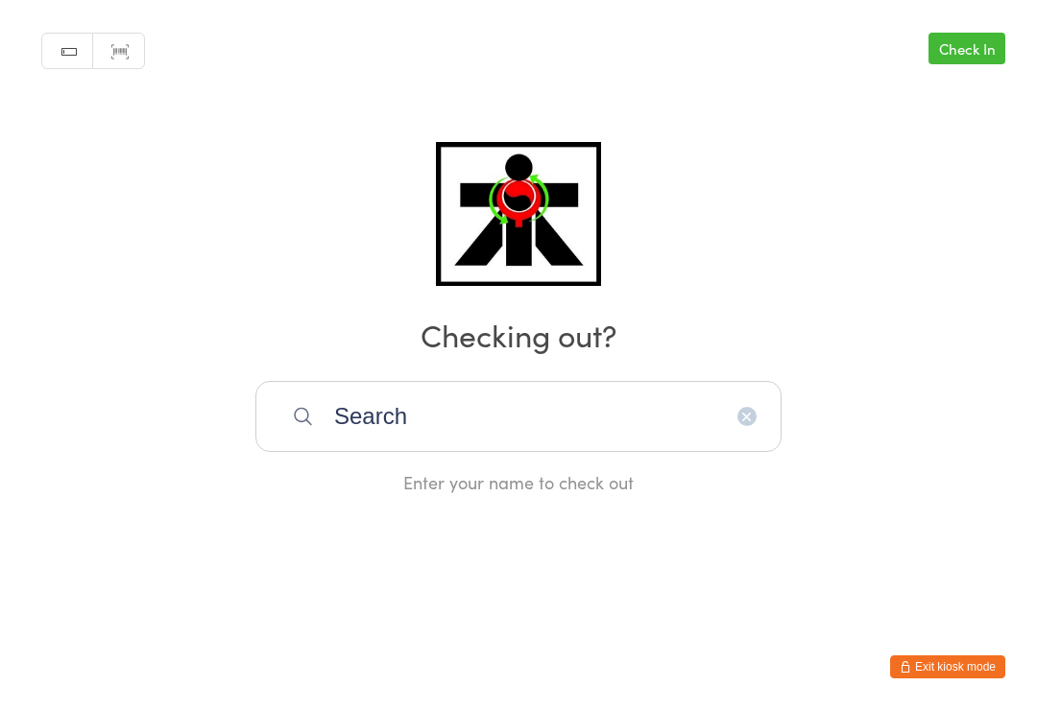
click at [647, 396] on input "Search" at bounding box center [518, 416] width 526 height 71
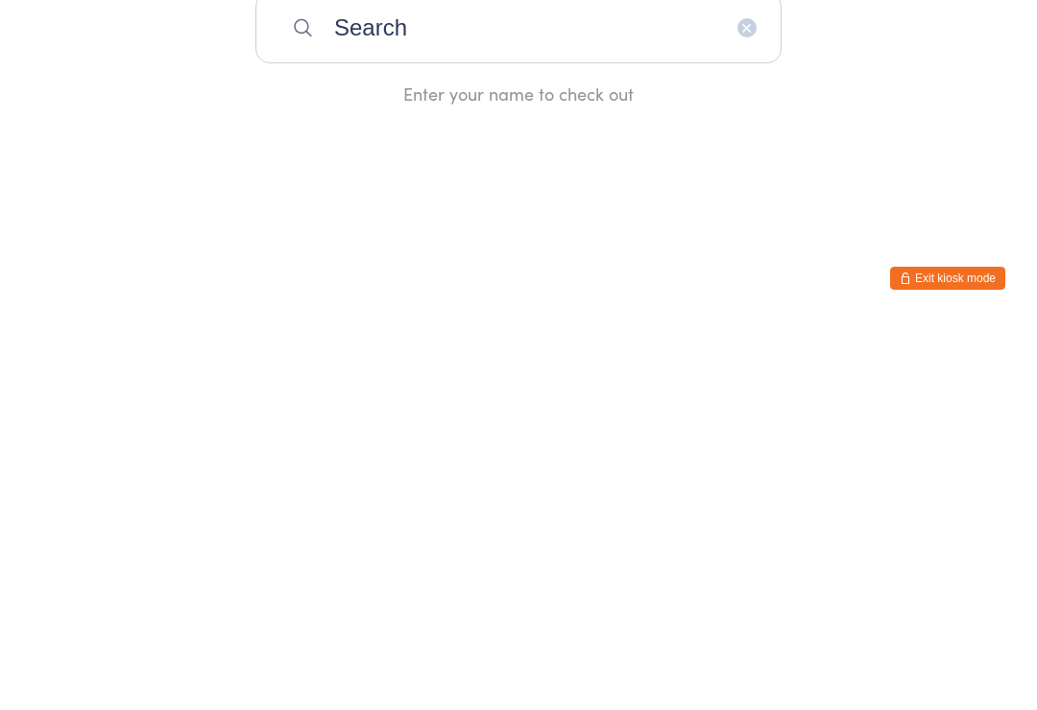
click at [430, 381] on input "Search" at bounding box center [518, 416] width 526 height 71
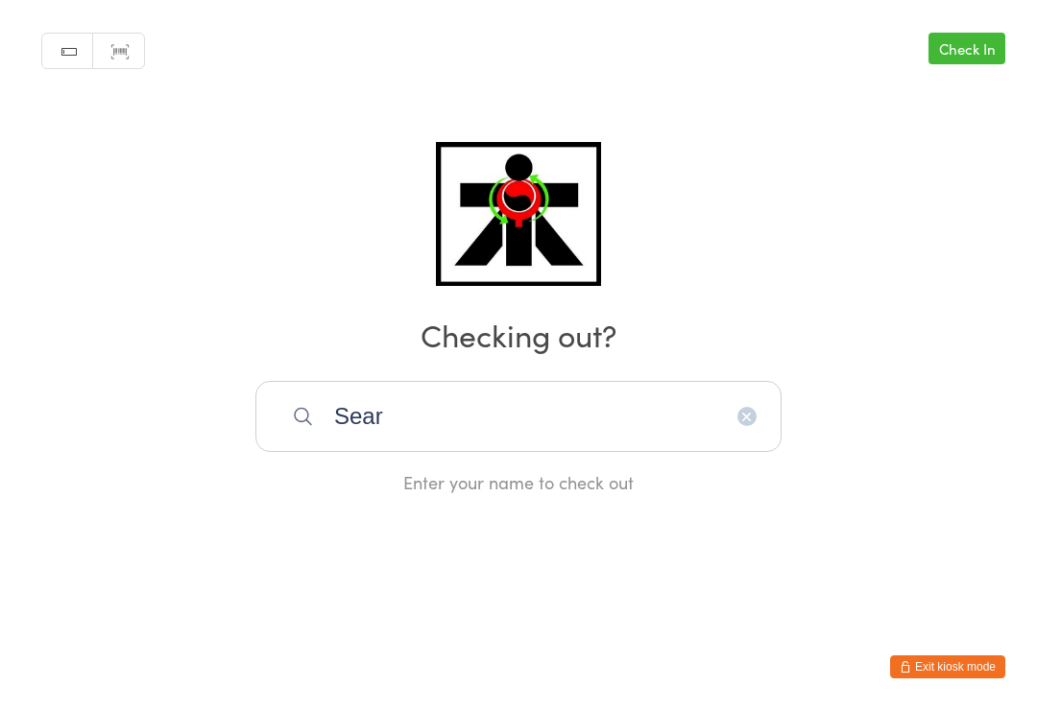
click at [571, 400] on input "Sear" at bounding box center [518, 416] width 526 height 71
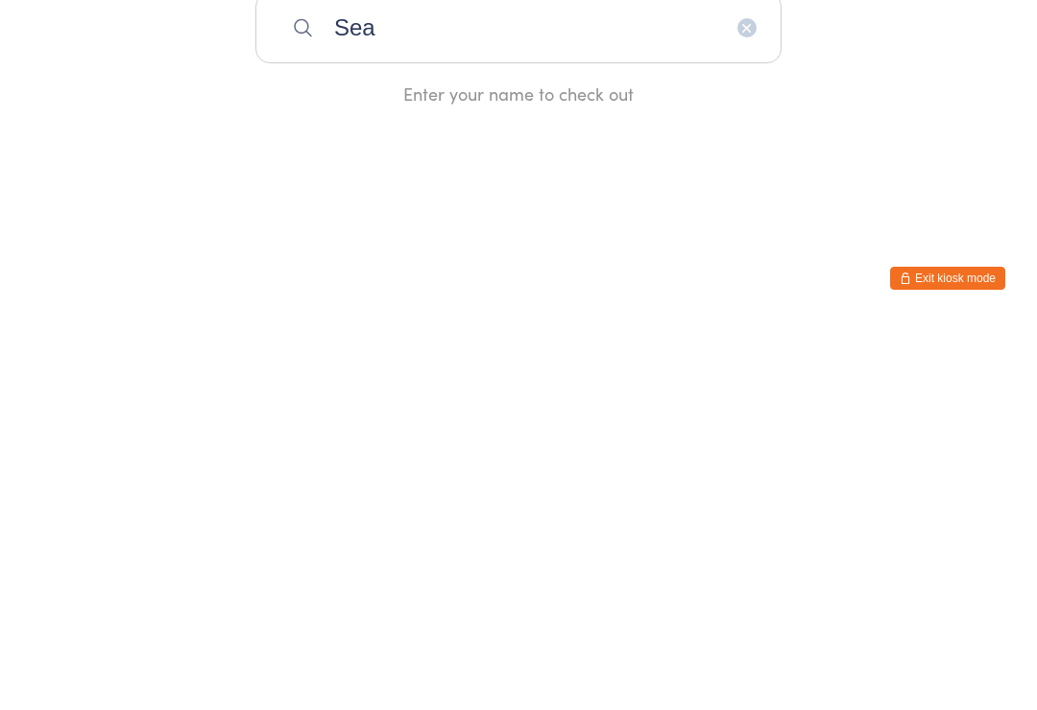
click at [389, 381] on input "Sea" at bounding box center [518, 416] width 526 height 71
click at [417, 381] on input "Sea" at bounding box center [518, 416] width 526 height 71
type input "S"
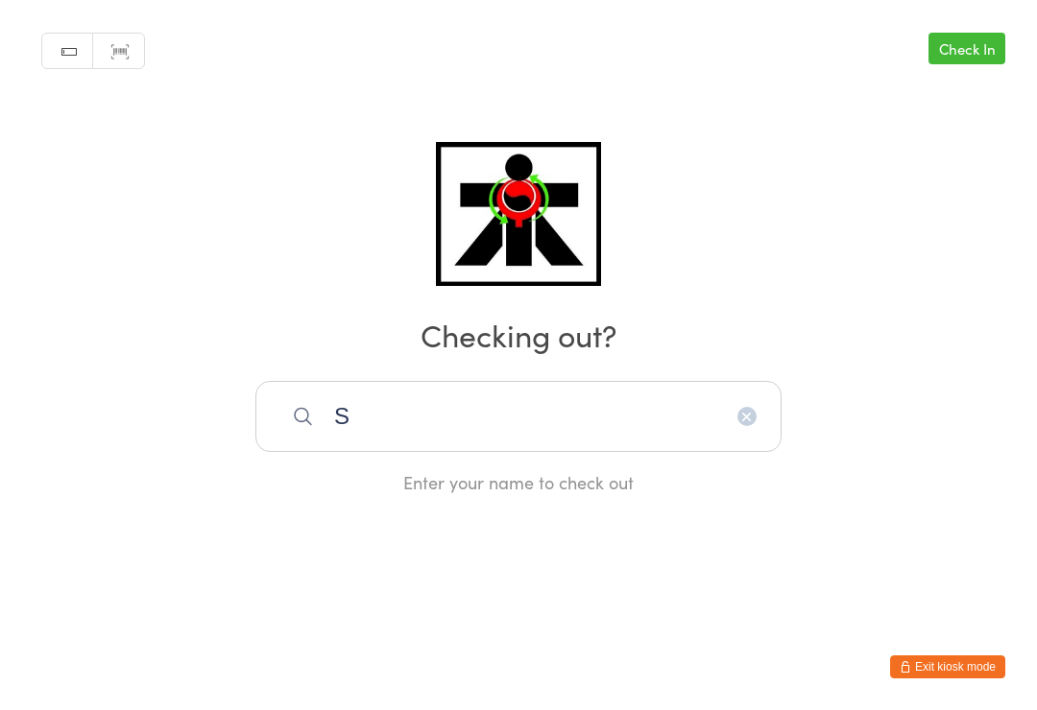
click at [461, 414] on input "S" at bounding box center [518, 416] width 526 height 71
click at [647, 420] on input "Ch" at bounding box center [518, 416] width 526 height 71
click at [638, 424] on input "Chelsea" at bounding box center [518, 416] width 526 height 71
click at [661, 418] on input "Chelsea tr" at bounding box center [518, 416] width 526 height 71
click at [609, 407] on input "Chelsea" at bounding box center [518, 416] width 526 height 71
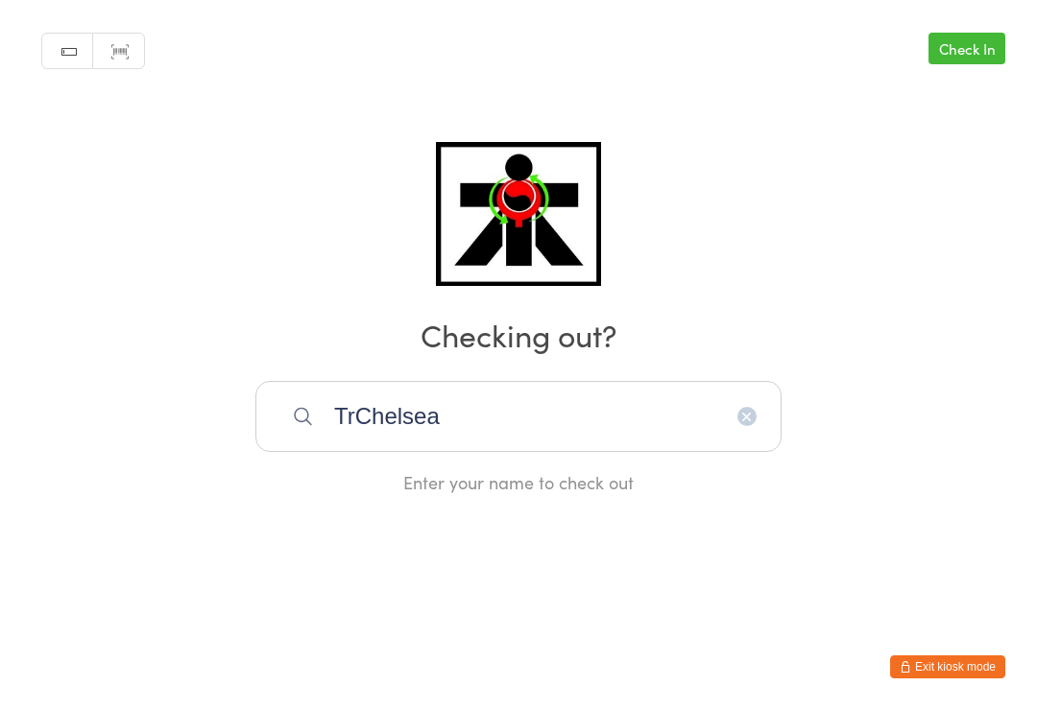
click at [543, 395] on input "TrChelsea" at bounding box center [518, 416] width 526 height 71
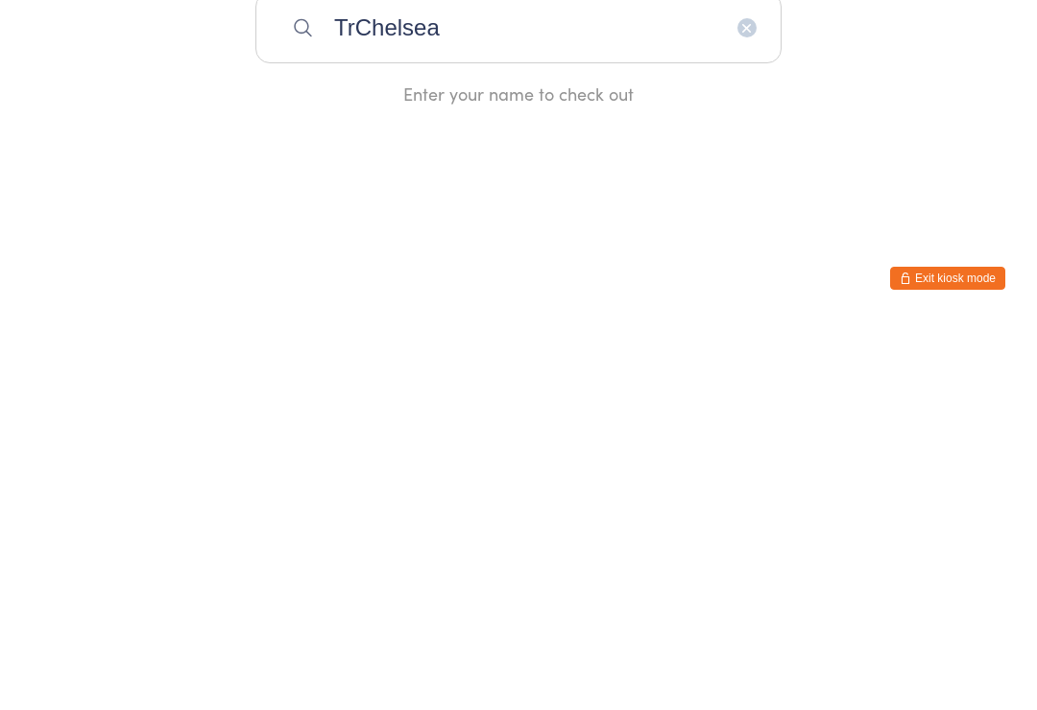
click at [444, 381] on input "TrChelsea" at bounding box center [518, 416] width 526 height 71
type input "T"
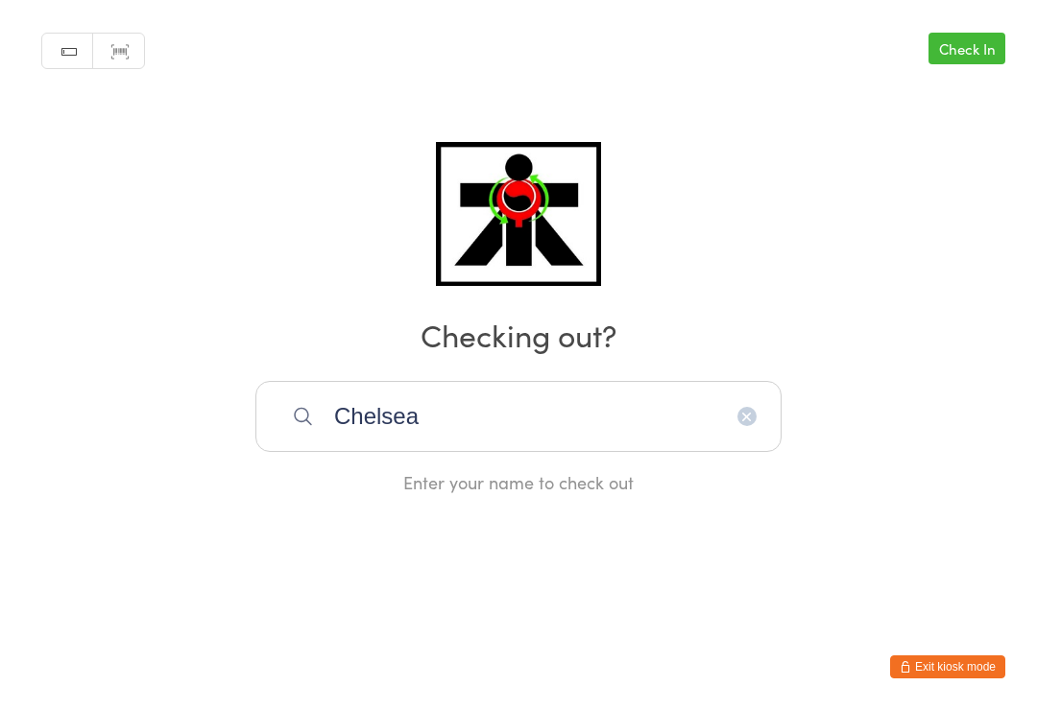
click at [631, 411] on input "Chelsea" at bounding box center [518, 416] width 526 height 71
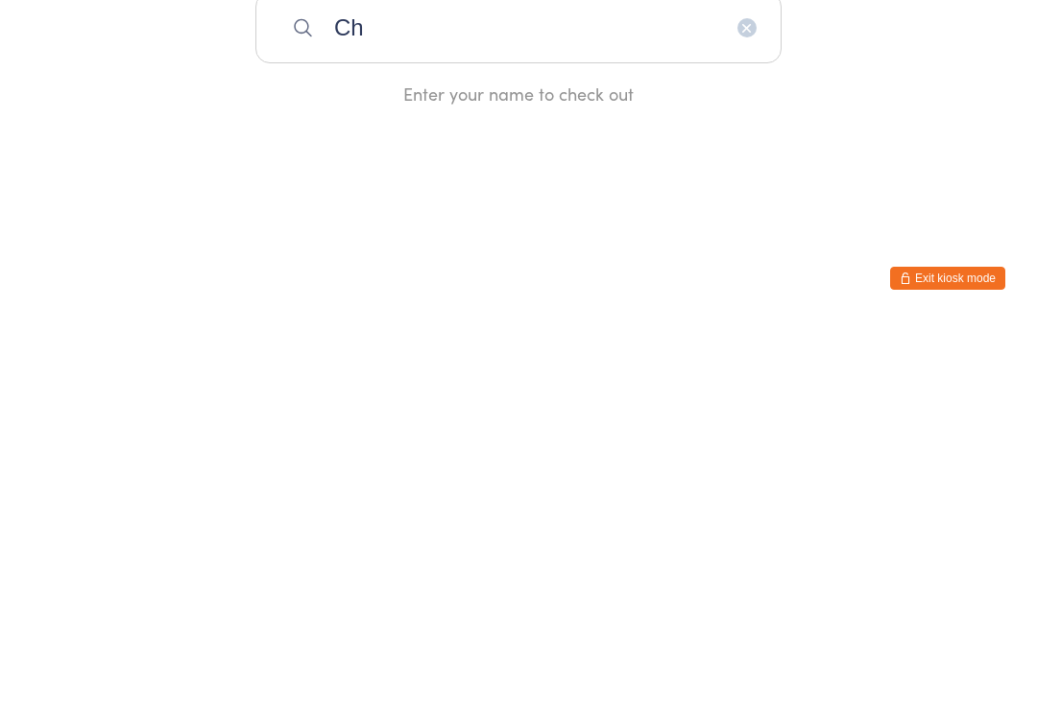
type input "C"
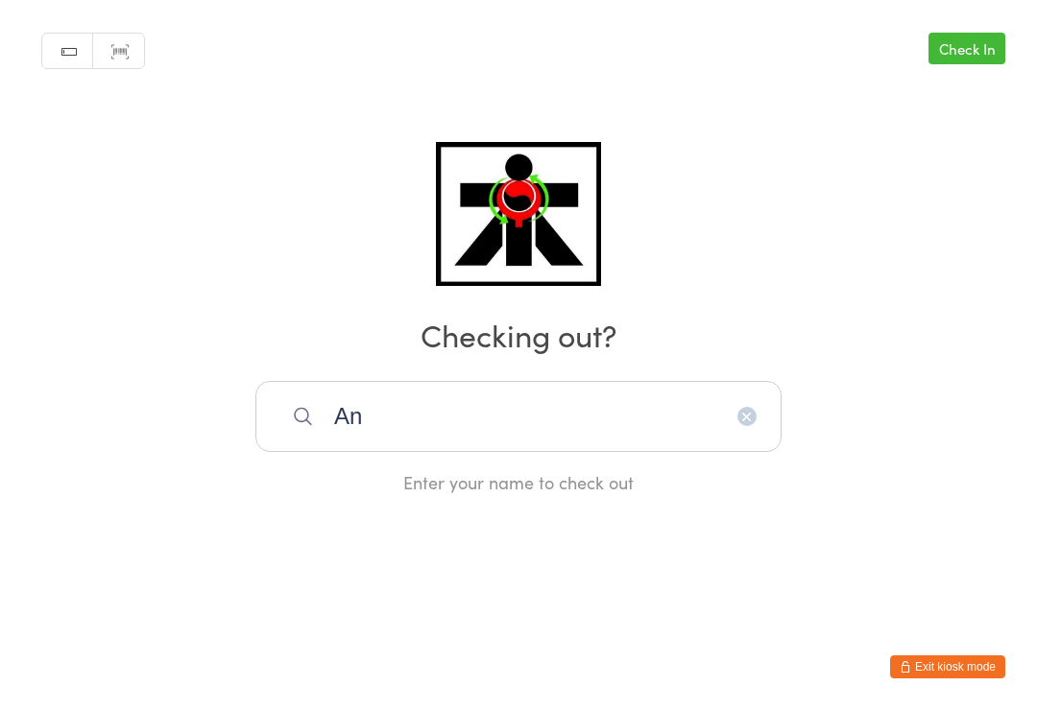
click at [606, 402] on input "An" at bounding box center [518, 416] width 526 height 71
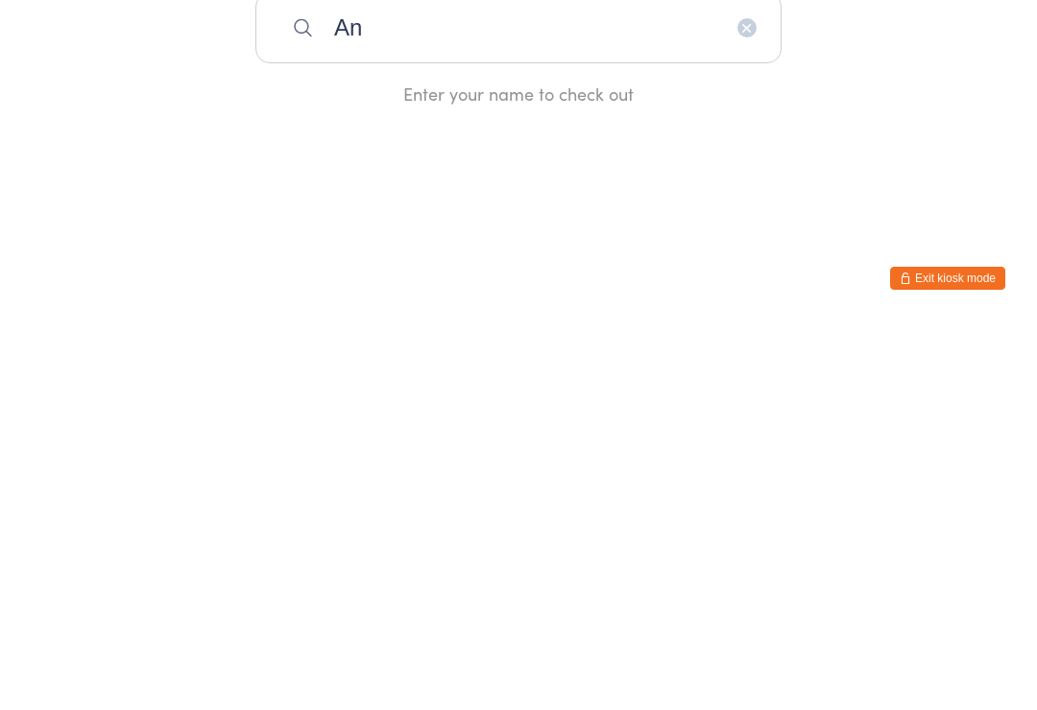
click at [492, 381] on input "An" at bounding box center [518, 416] width 526 height 71
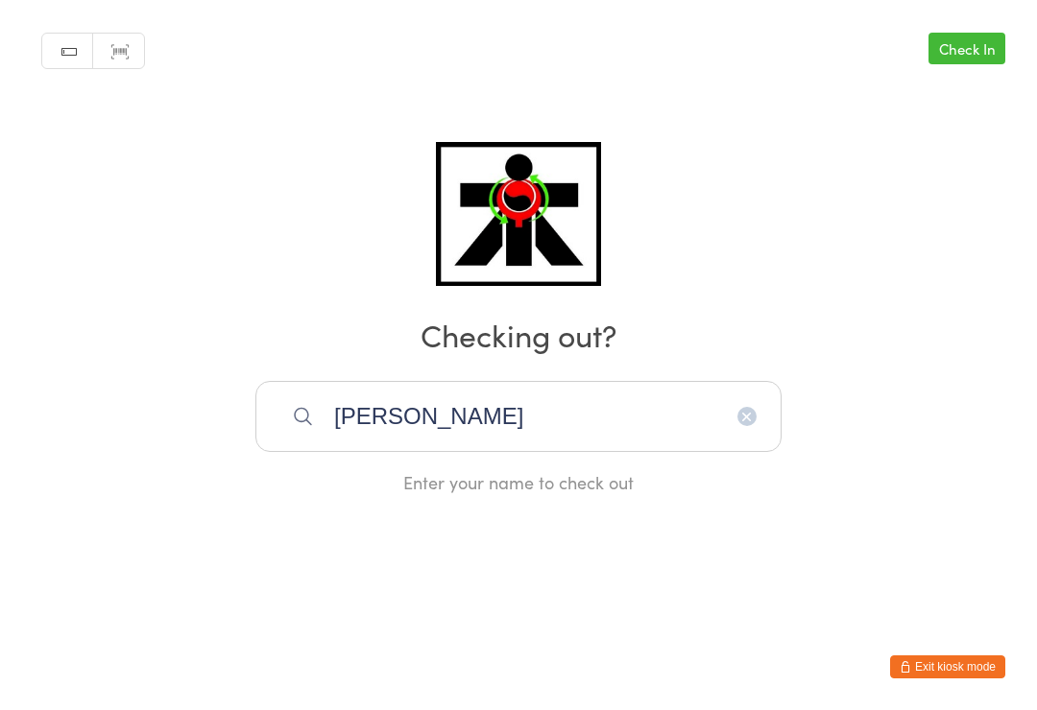
click at [611, 402] on input "[PERSON_NAME]" at bounding box center [518, 416] width 526 height 71
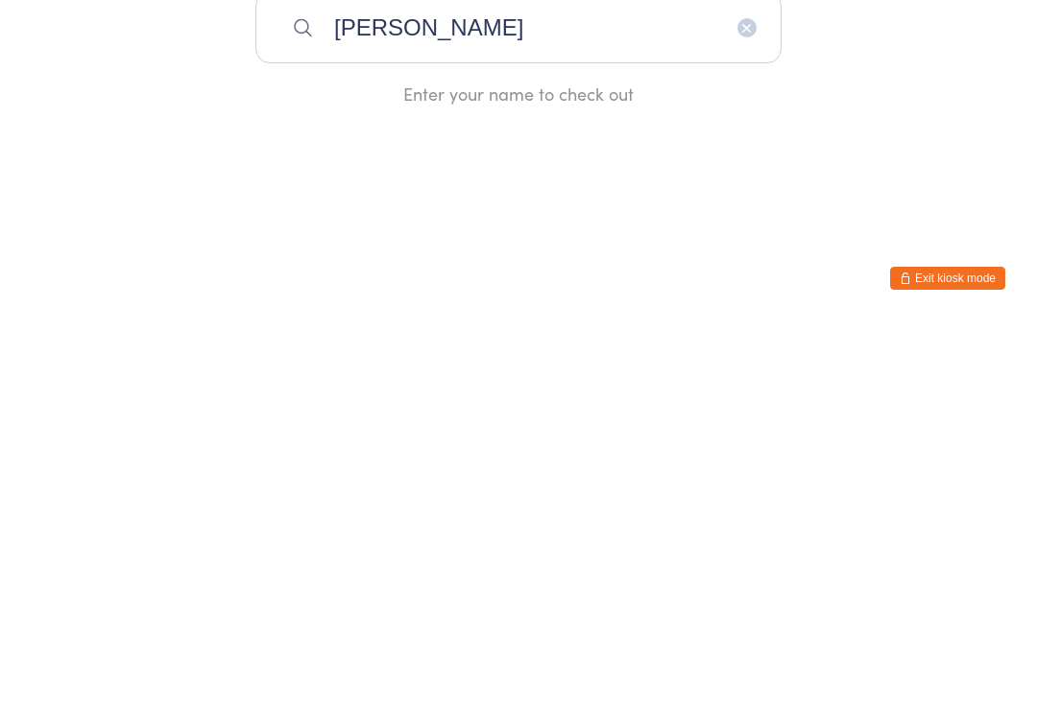
click at [408, 381] on input "[PERSON_NAME]" at bounding box center [518, 416] width 526 height 71
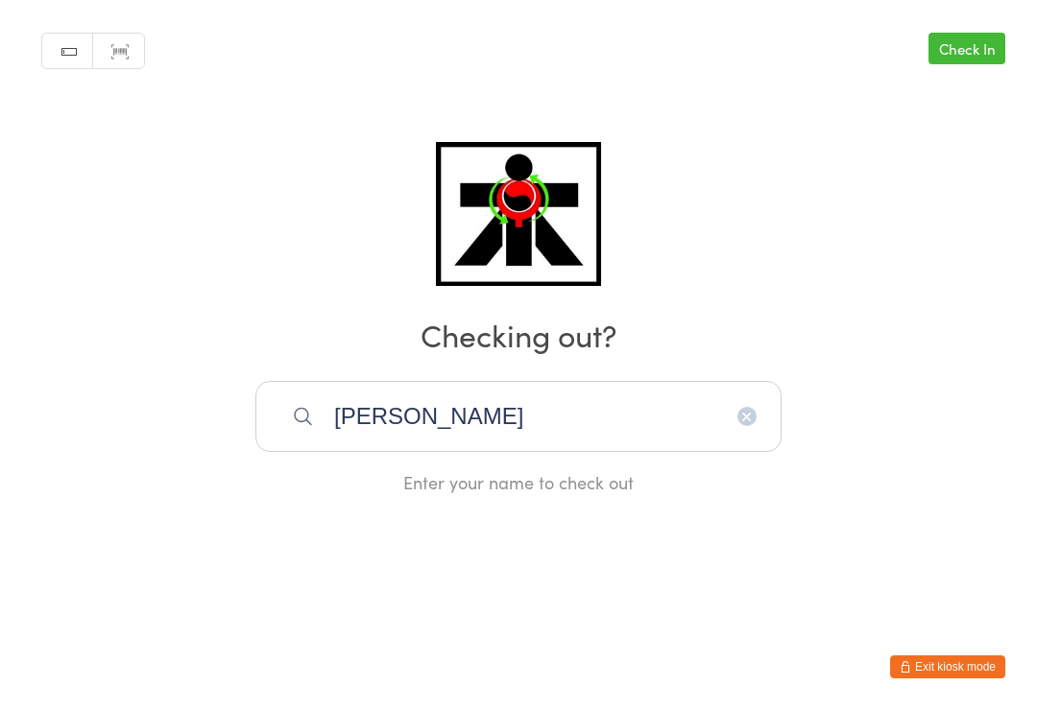
click at [631, 423] on input "Andy tr" at bounding box center [518, 416] width 526 height 71
click at [565, 402] on input "Andy truck" at bounding box center [518, 416] width 526 height 71
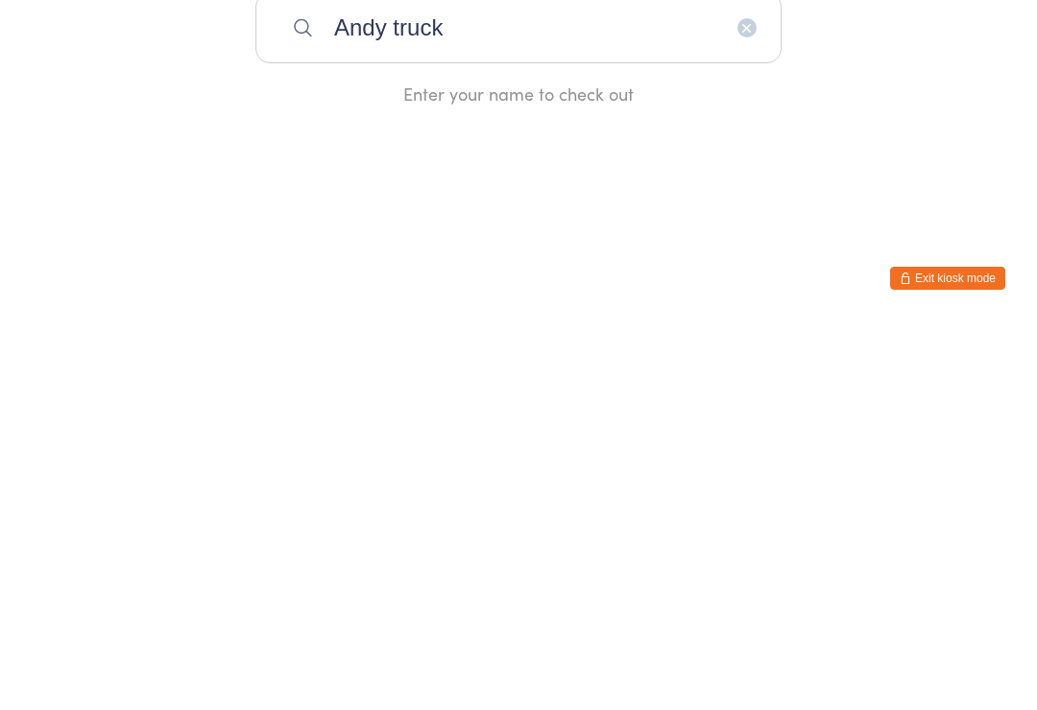
click at [455, 381] on input "Andy truck" at bounding box center [518, 416] width 526 height 71
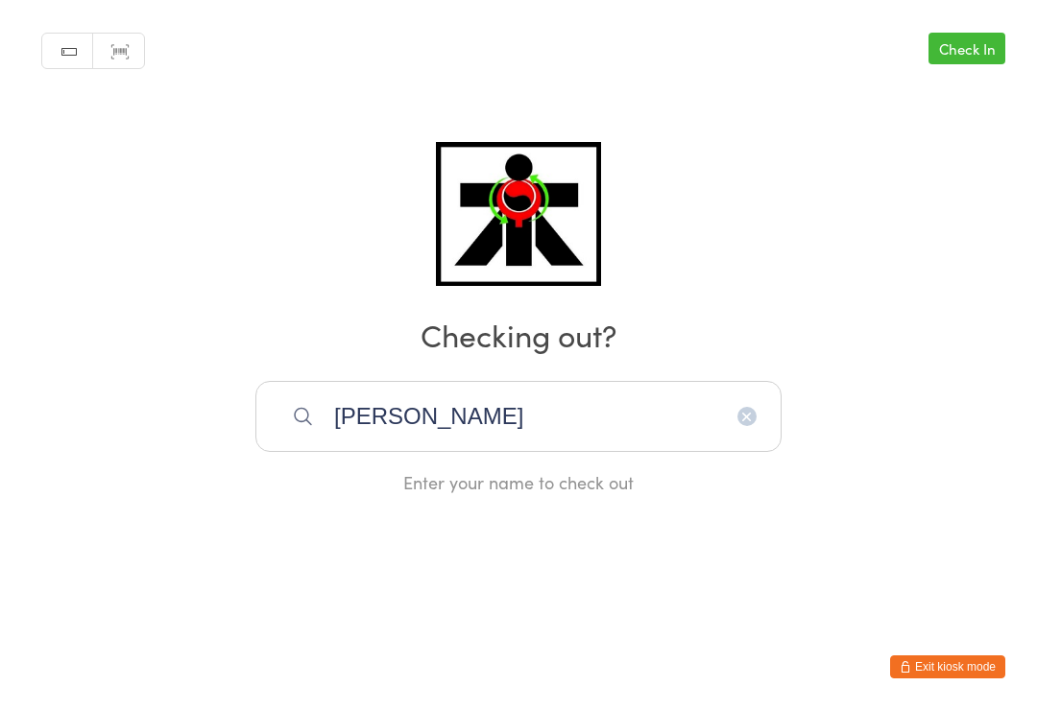
click at [502, 425] on input "Andy tr" at bounding box center [518, 416] width 526 height 71
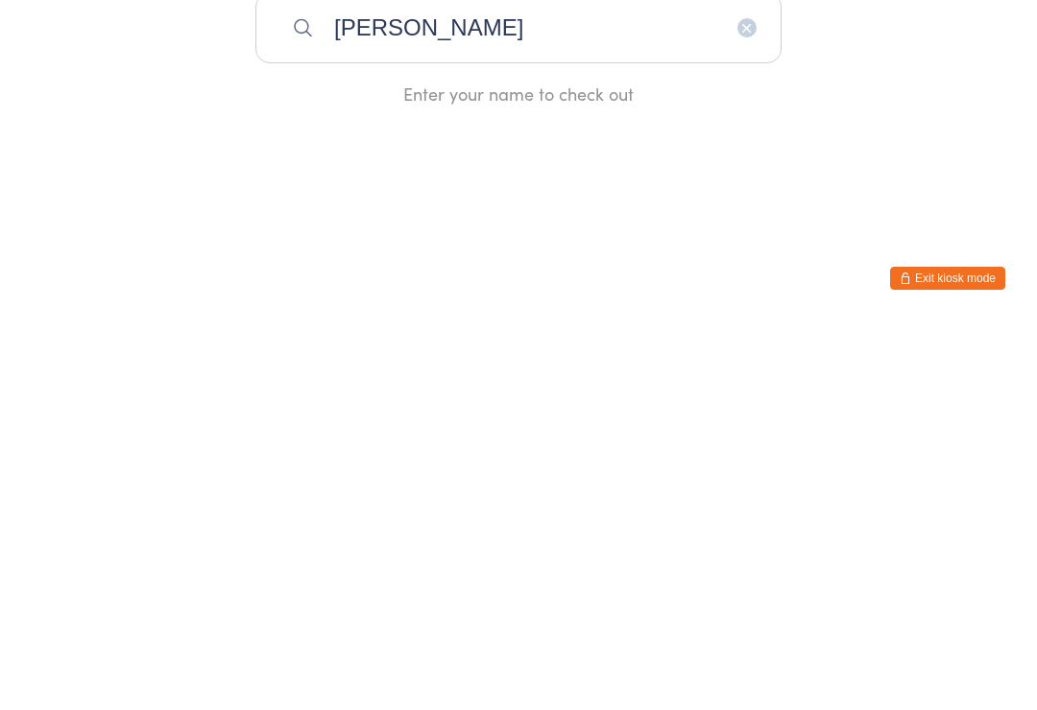
type input "[PERSON_NAME]"
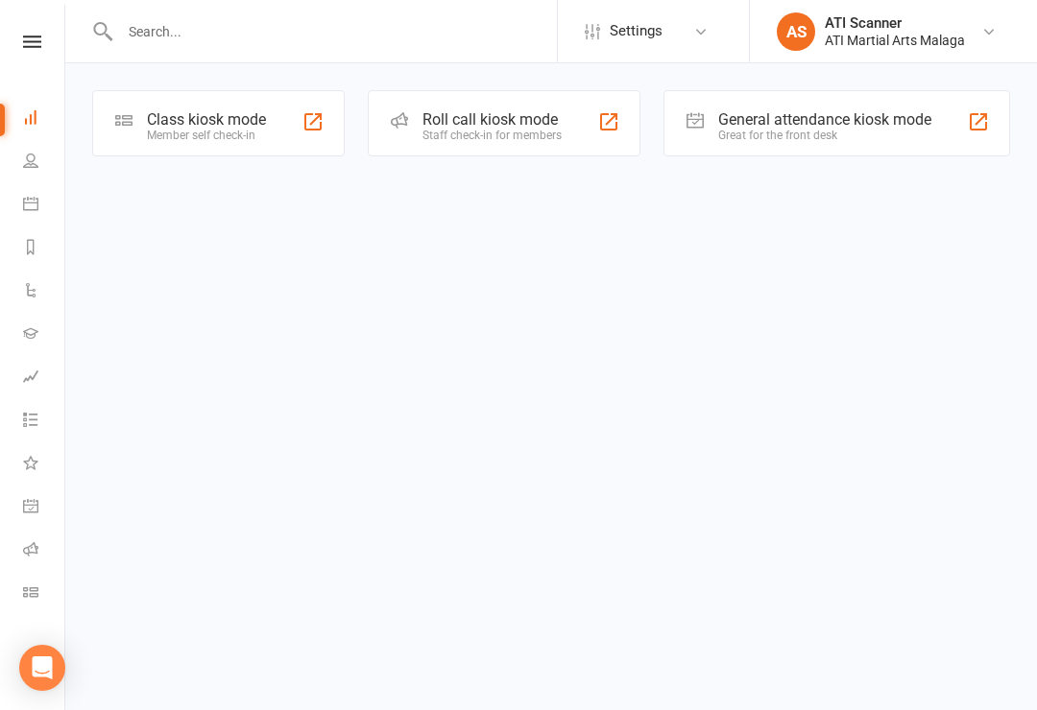
click at [1035, 211] on html "Settings Event Templates Appointment Types AS ATI Scanner ATI Martial Arts Mala…" at bounding box center [518, 105] width 1037 height 211
click at [445, 20] on input "text" at bounding box center [335, 31] width 443 height 27
type input "S"
click at [34, 166] on icon at bounding box center [30, 160] width 15 height 15
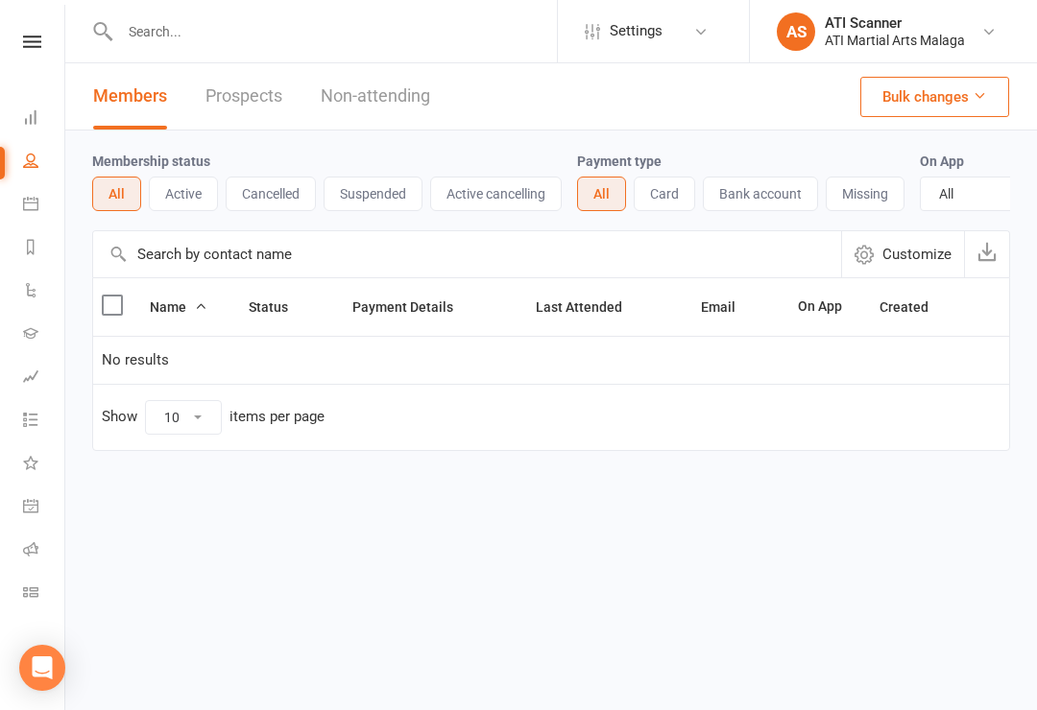
click at [36, 117] on icon at bounding box center [30, 116] width 15 height 15
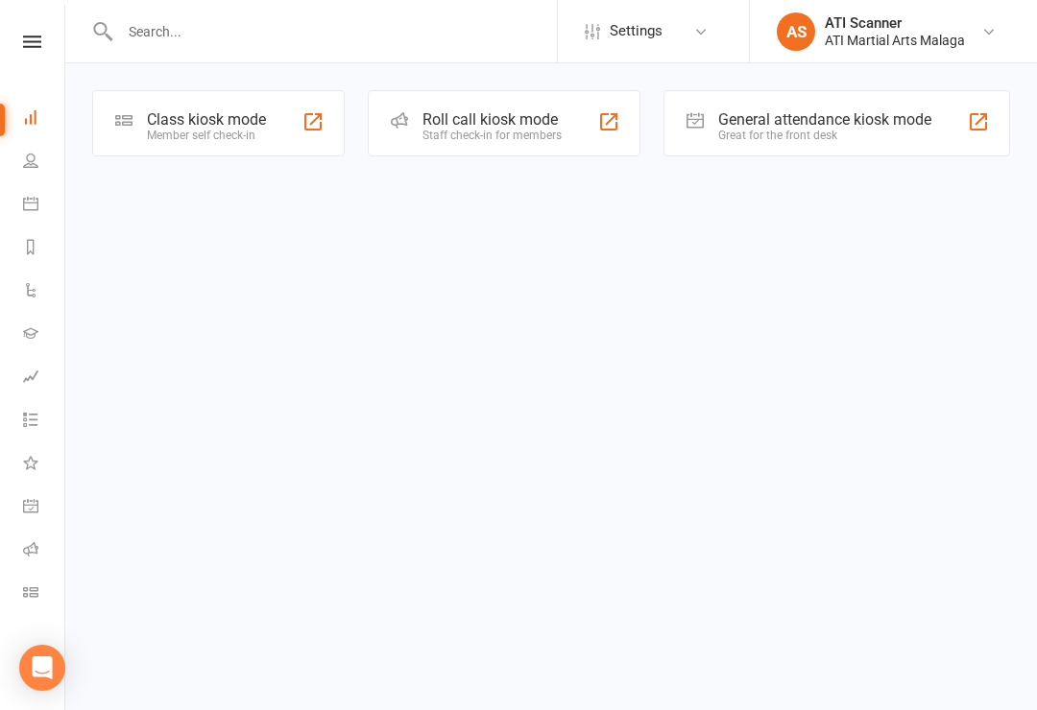
click at [32, 167] on icon at bounding box center [30, 160] width 15 height 15
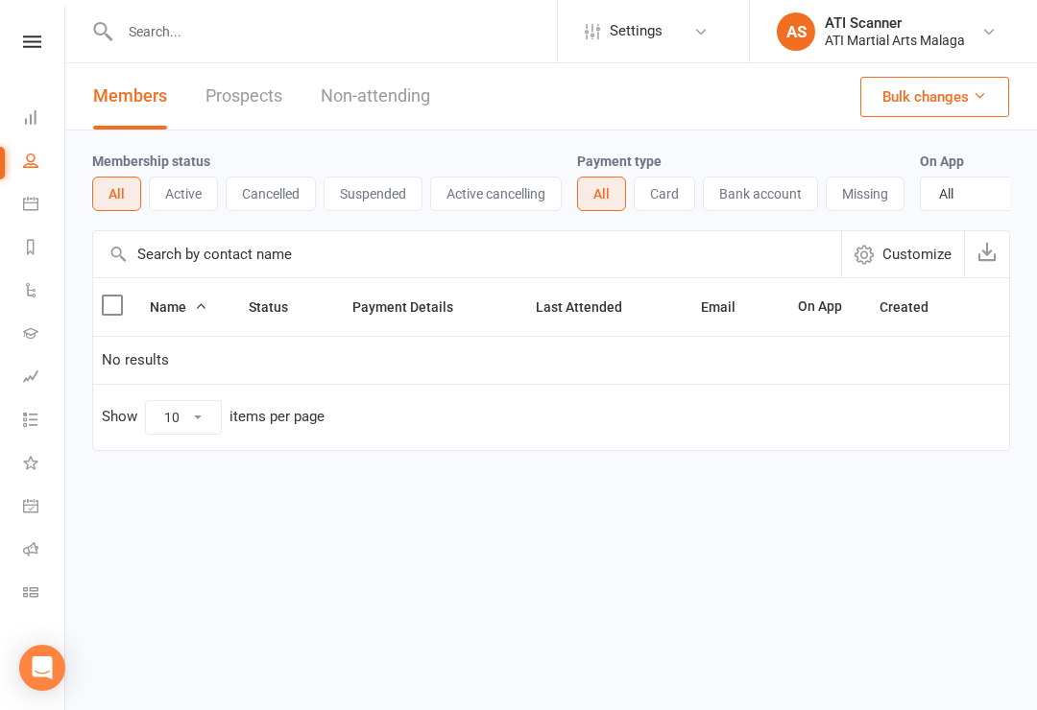
click at [17, 241] on li "Reports" at bounding box center [32, 249] width 64 height 43
click at [18, 252] on li "Reports" at bounding box center [32, 249] width 64 height 43
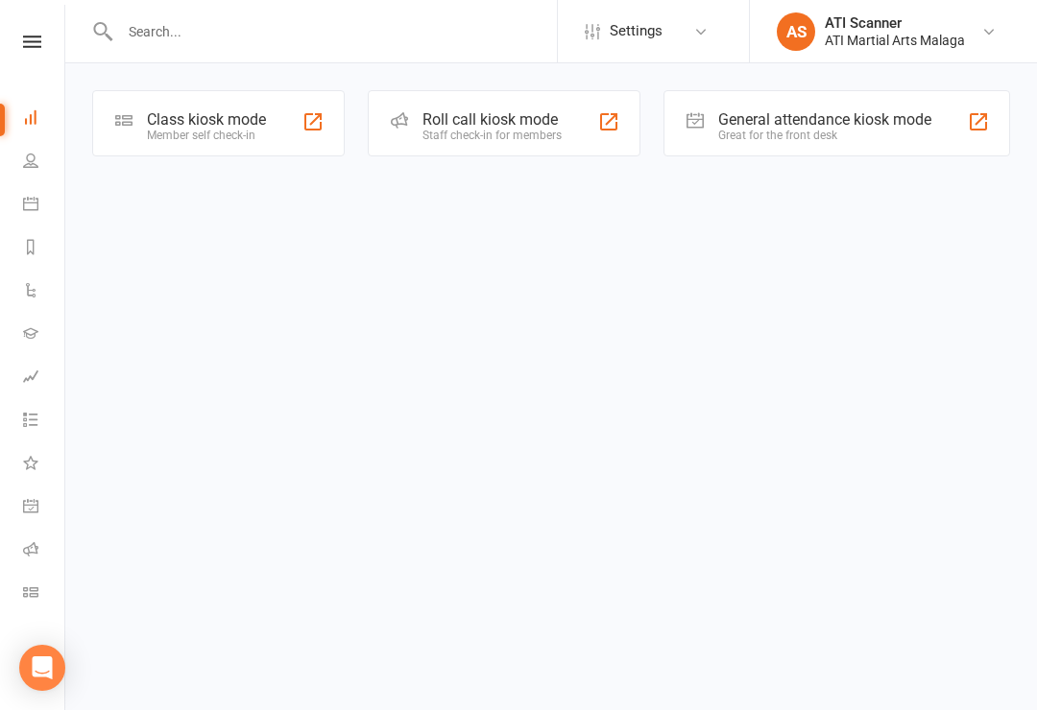
click at [831, 123] on div "General attendance kiosk mode" at bounding box center [824, 119] width 213 height 18
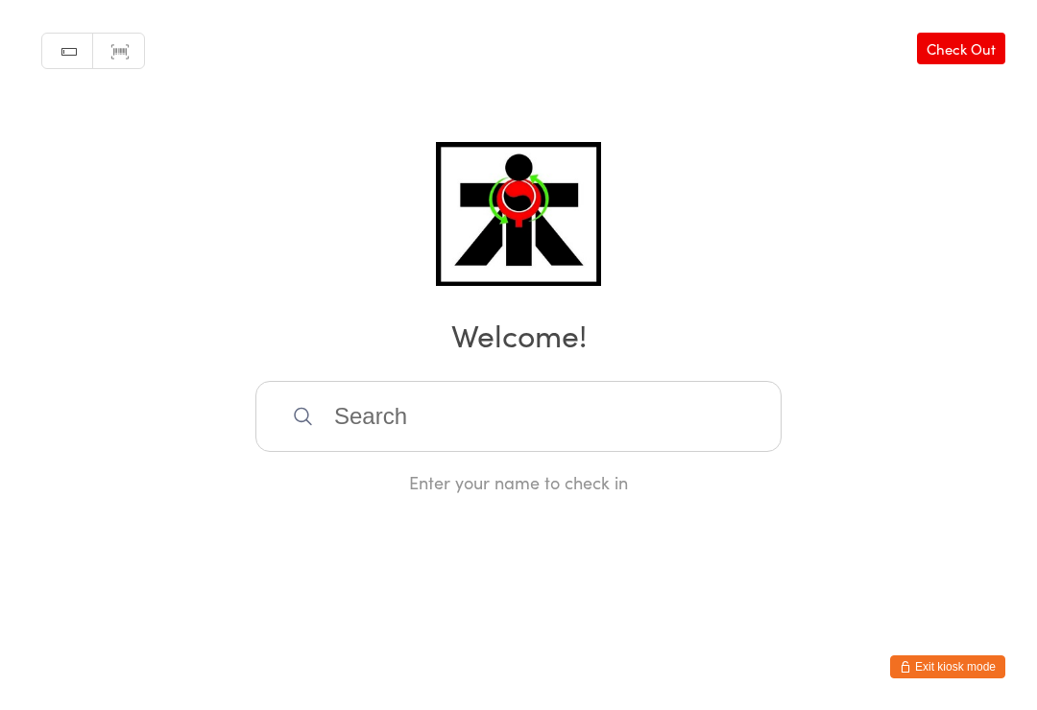
click at [444, 430] on input "search" at bounding box center [518, 416] width 526 height 71
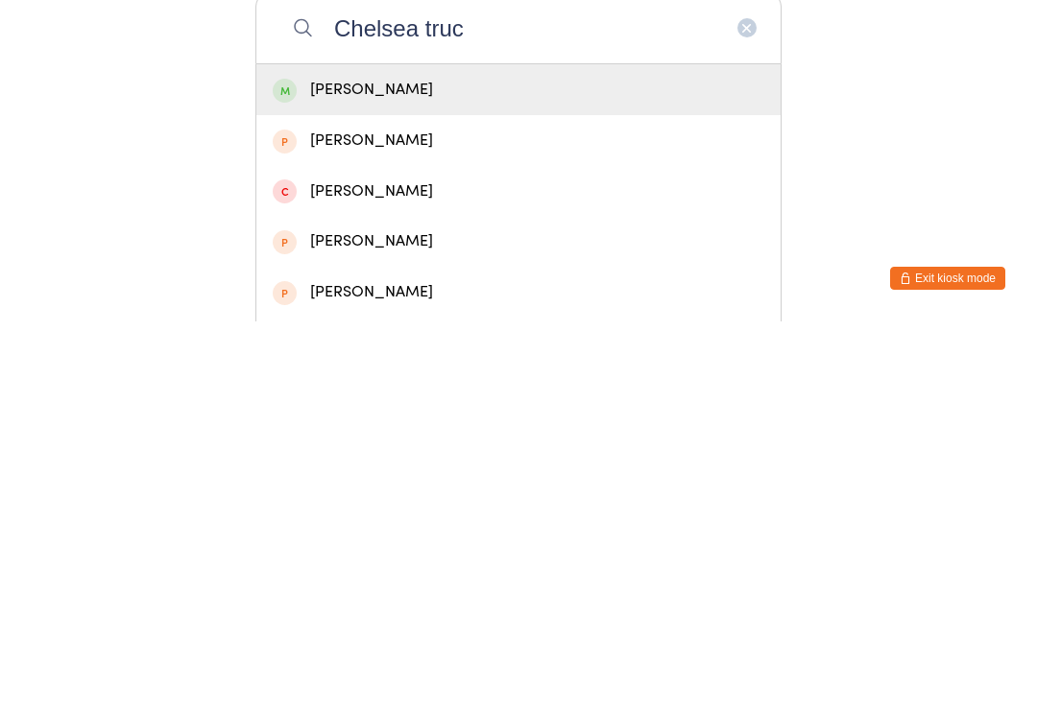
type input "Chelsea truck"
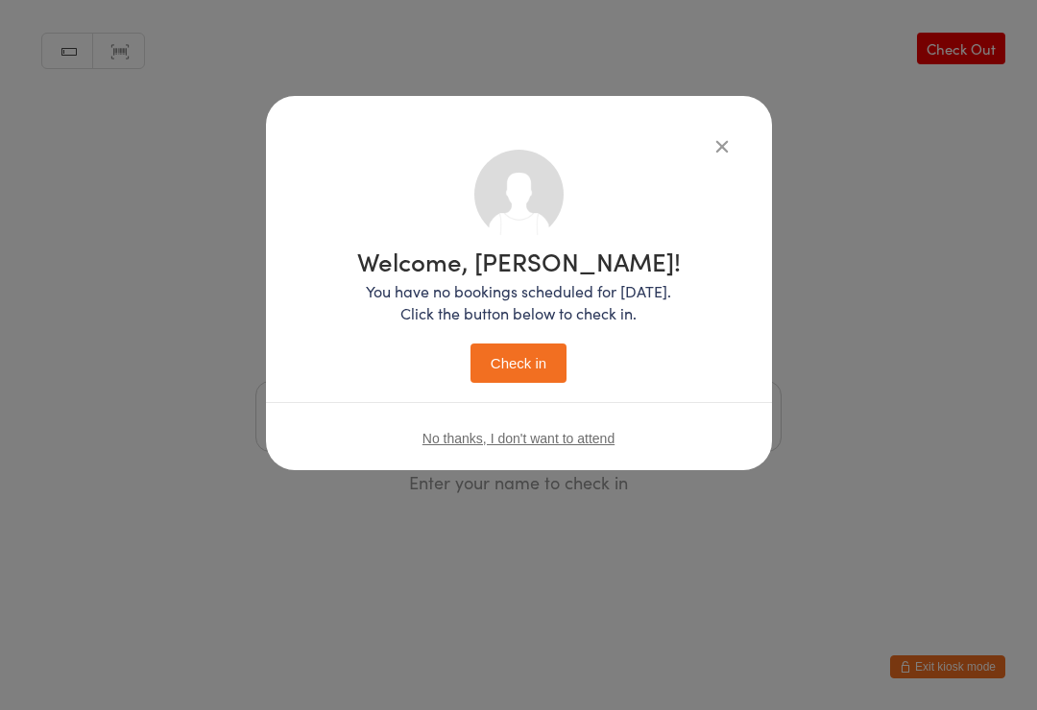
click at [540, 366] on button "Check in" at bounding box center [518, 363] width 96 height 39
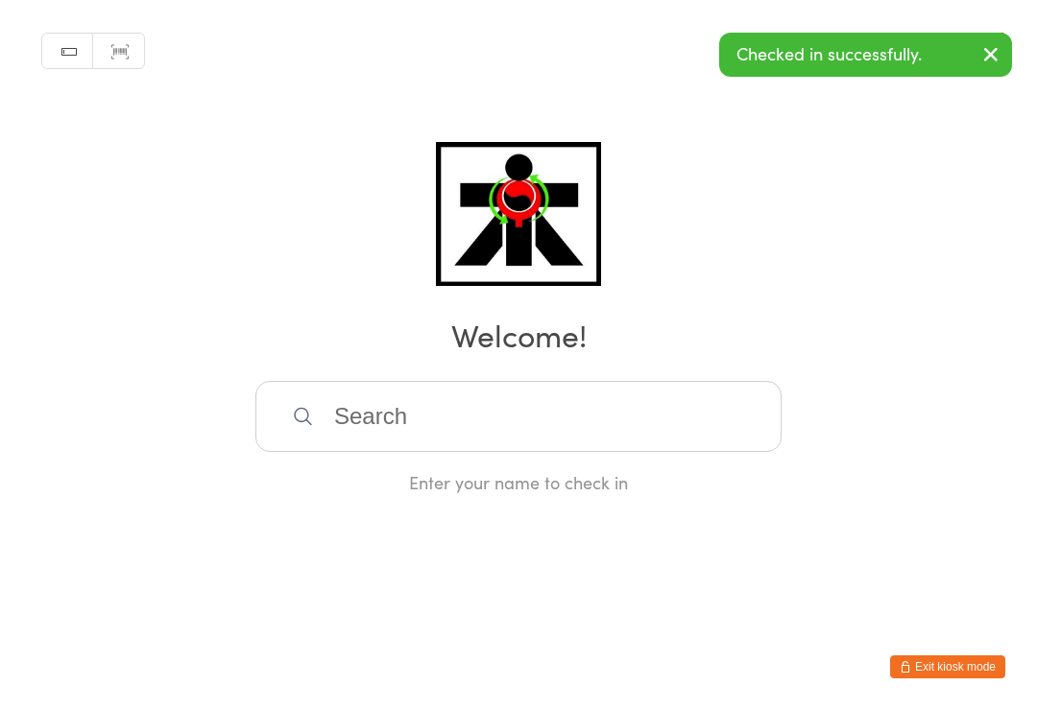
click at [985, 71] on button "button" at bounding box center [991, 56] width 42 height 44
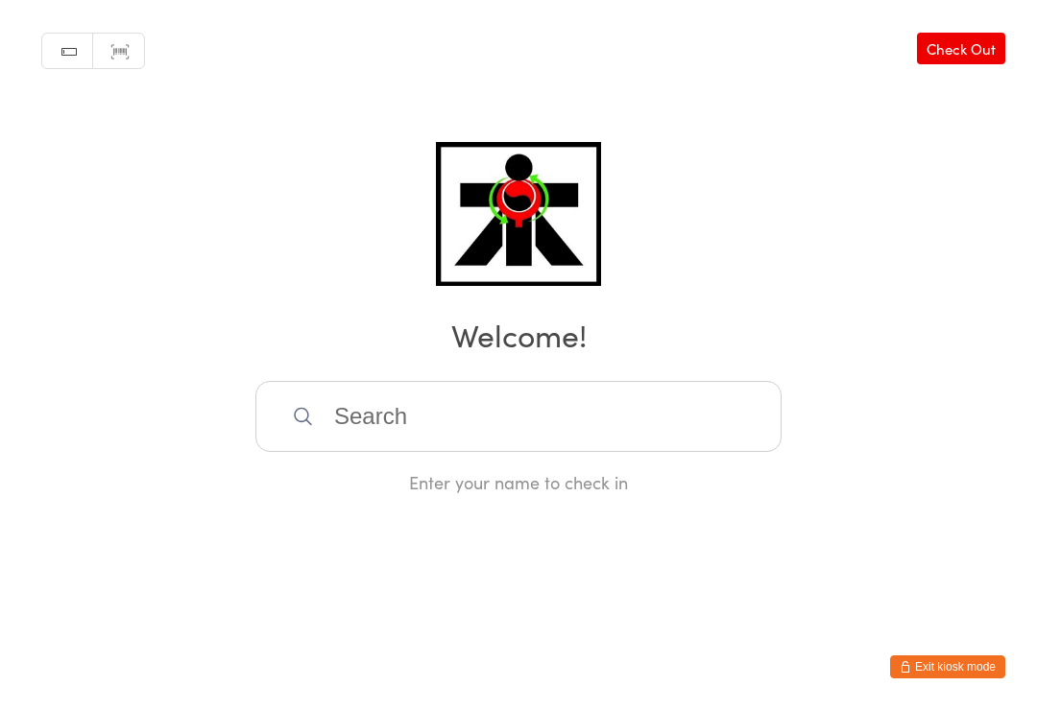
click at [619, 414] on input "search" at bounding box center [518, 416] width 526 height 71
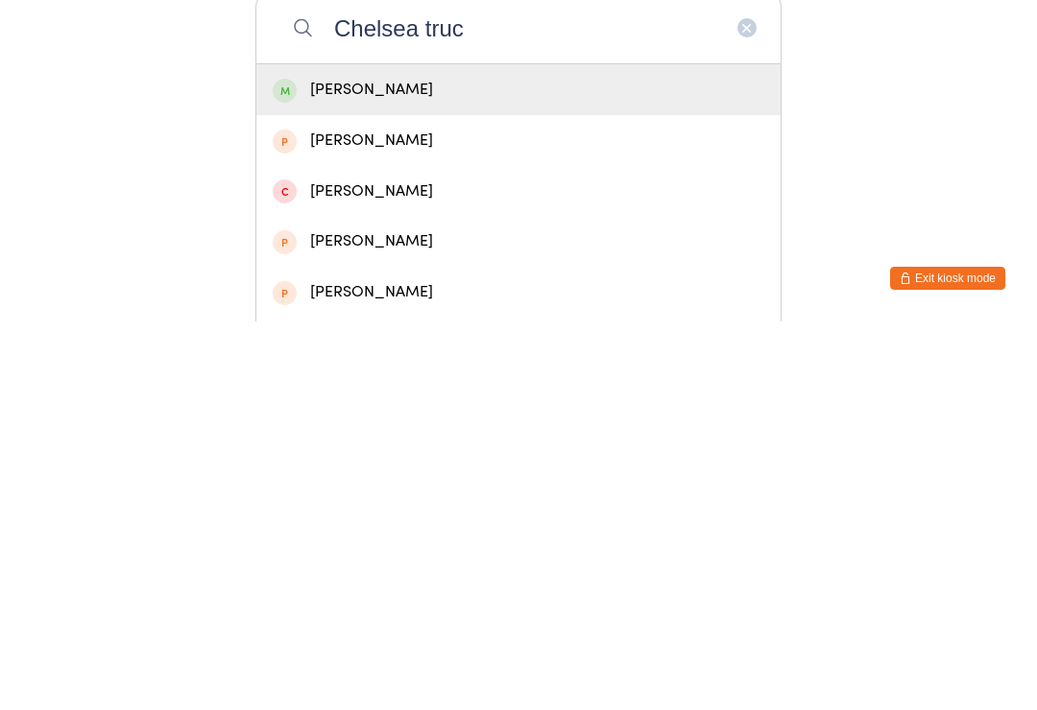
type input "Chelsea truck"
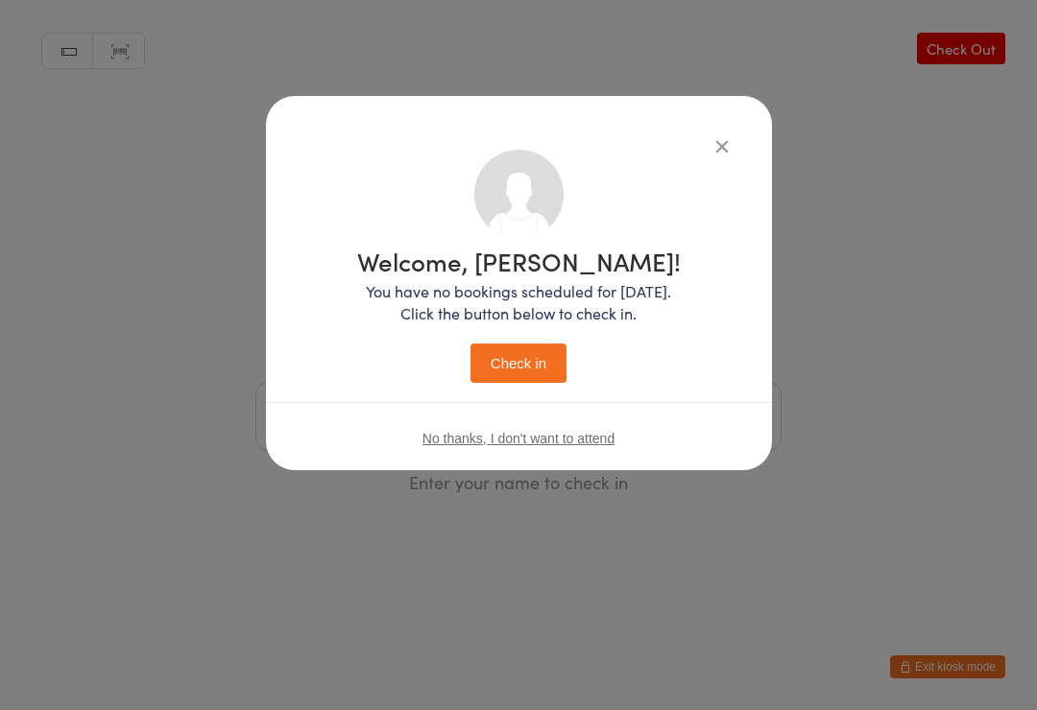
click at [740, 117] on div "Welcome, Chelsea! You have no bookings scheduled for today. Click the button be…" at bounding box center [519, 283] width 506 height 374
click at [866, 135] on div "Welcome, Chelsea! You have no bookings scheduled for today. Click the button be…" at bounding box center [518, 355] width 1037 height 710
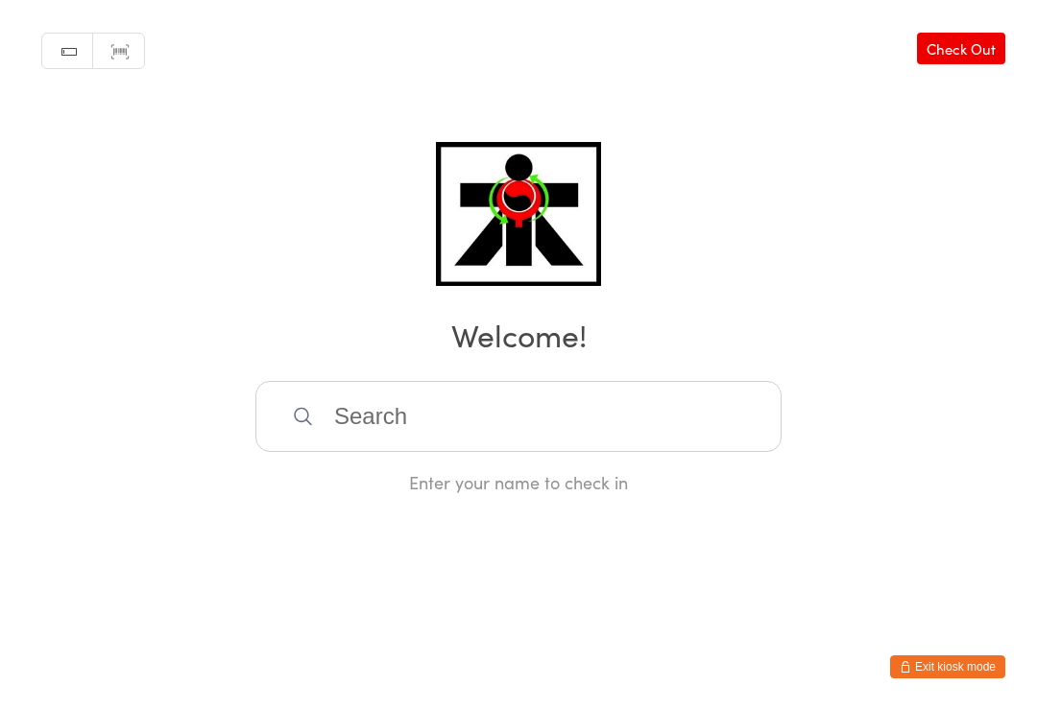
click at [399, 435] on input "search" at bounding box center [518, 416] width 526 height 71
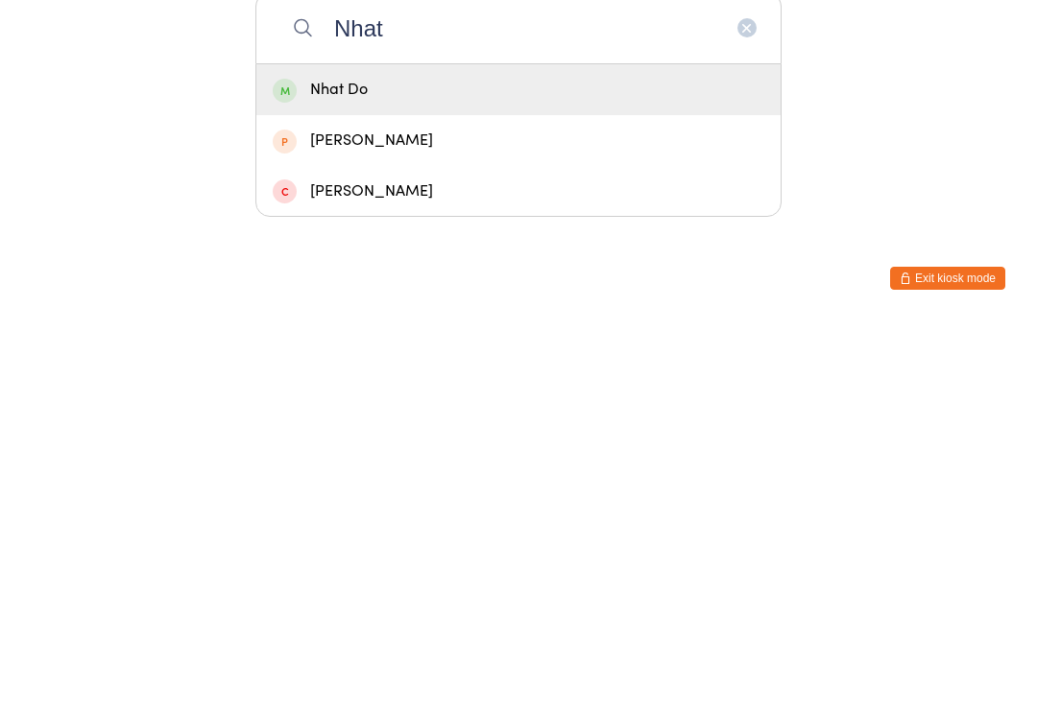
type input "Nhat"
click at [628, 466] on div "Nhat Do" at bounding box center [519, 479] width 492 height 26
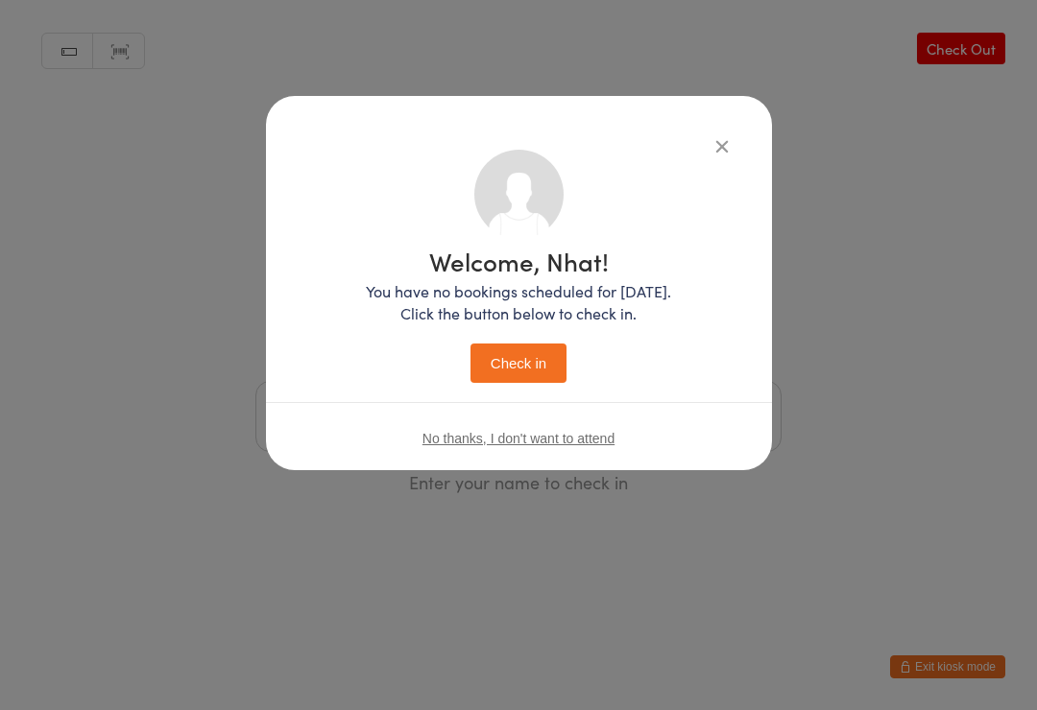
click at [550, 365] on button "Check in" at bounding box center [518, 363] width 96 height 39
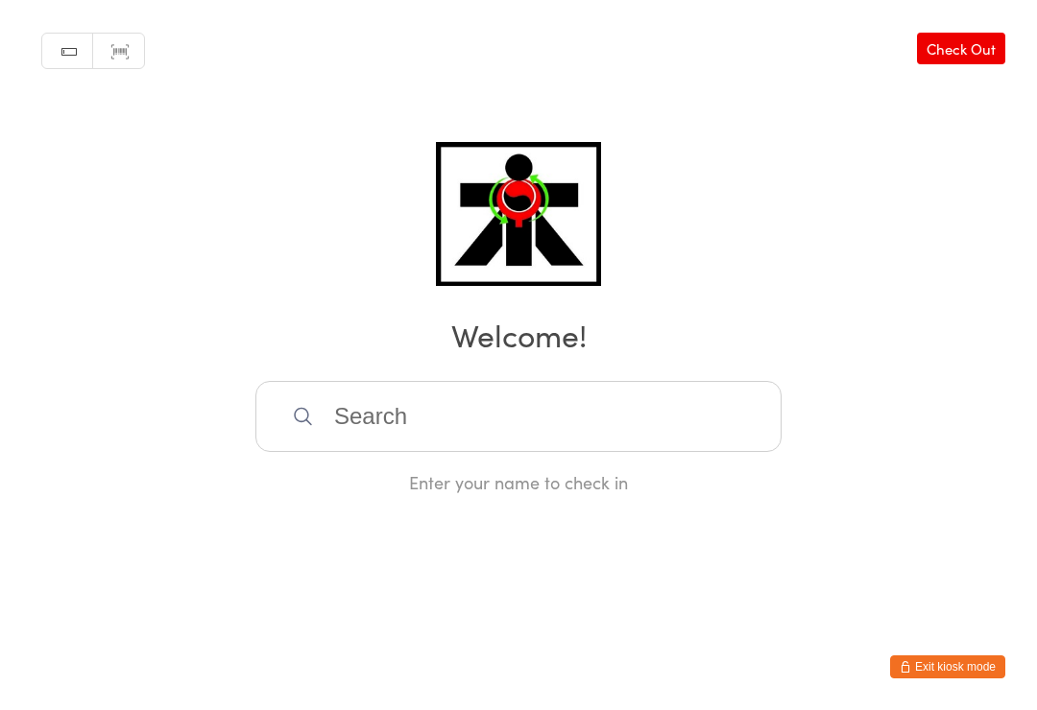
click at [405, 438] on input "search" at bounding box center [518, 416] width 526 height 71
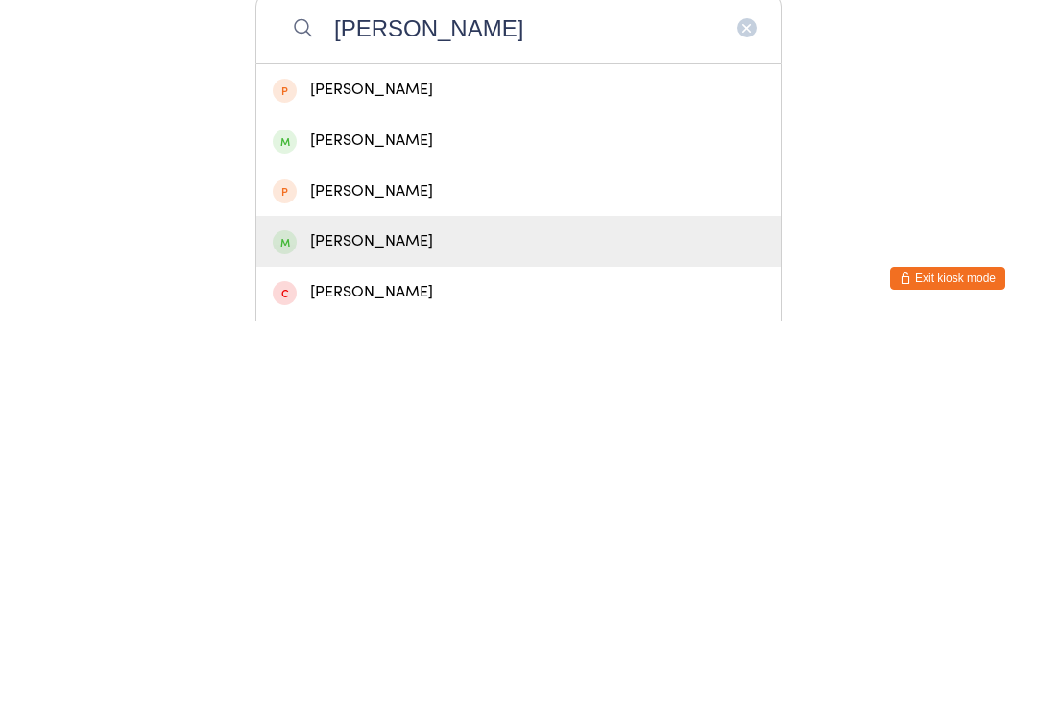
type input "Yahya"
click at [419, 605] on div "Yahya Mohammad" at bounding box center [518, 630] width 524 height 51
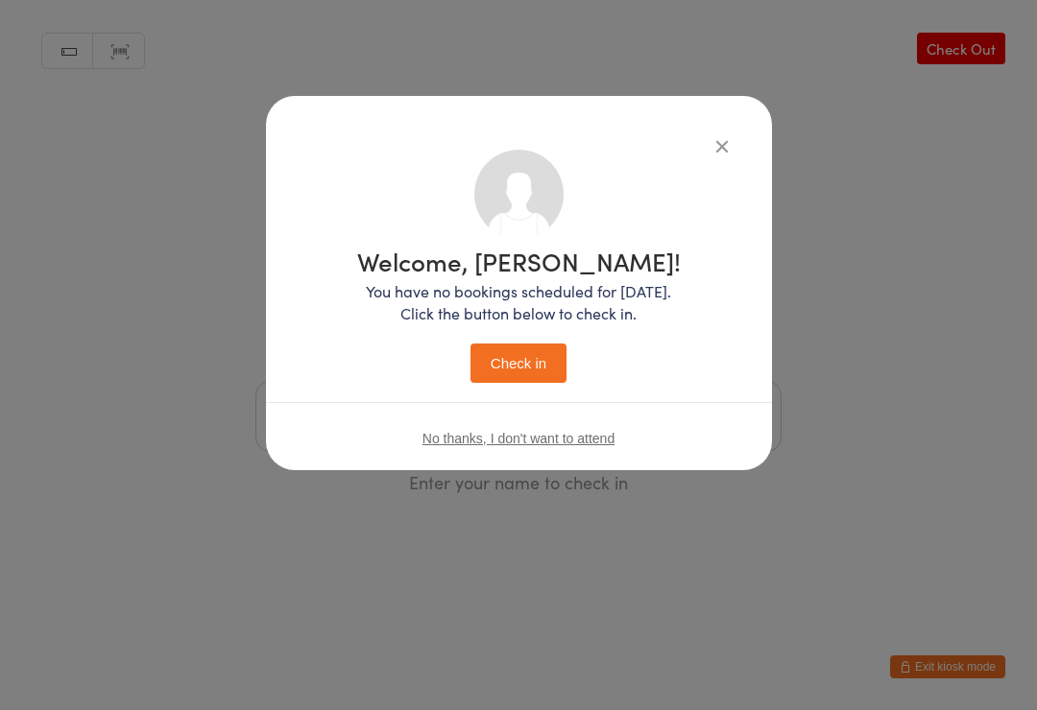
click at [516, 357] on button "Check in" at bounding box center [518, 363] width 96 height 39
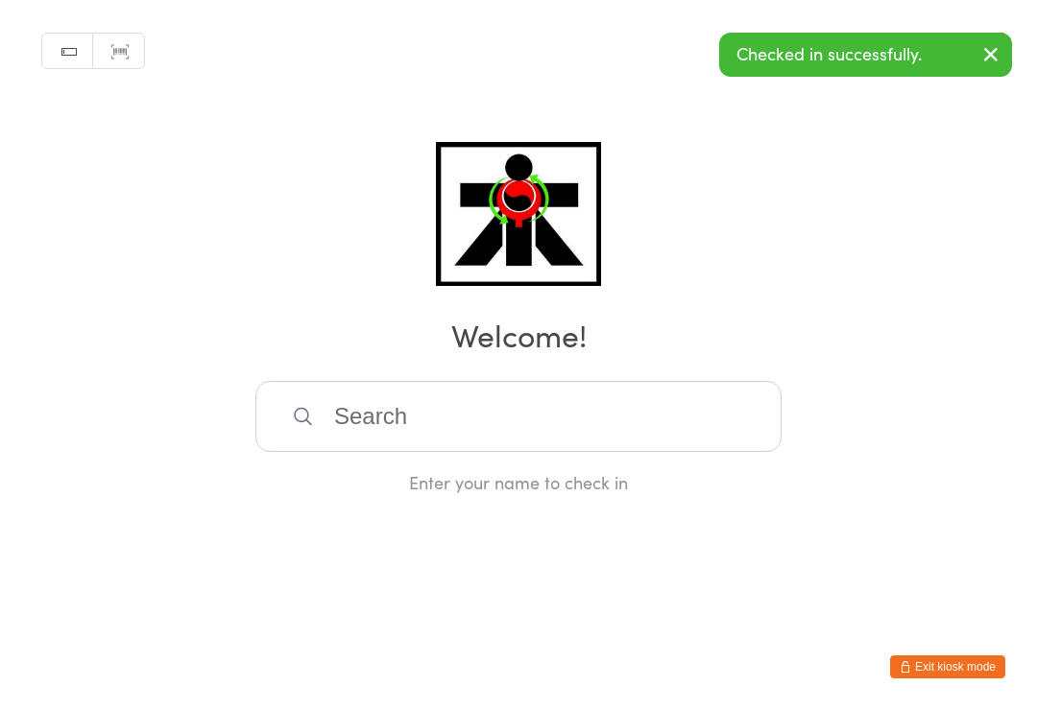
click at [651, 447] on input "search" at bounding box center [518, 416] width 526 height 71
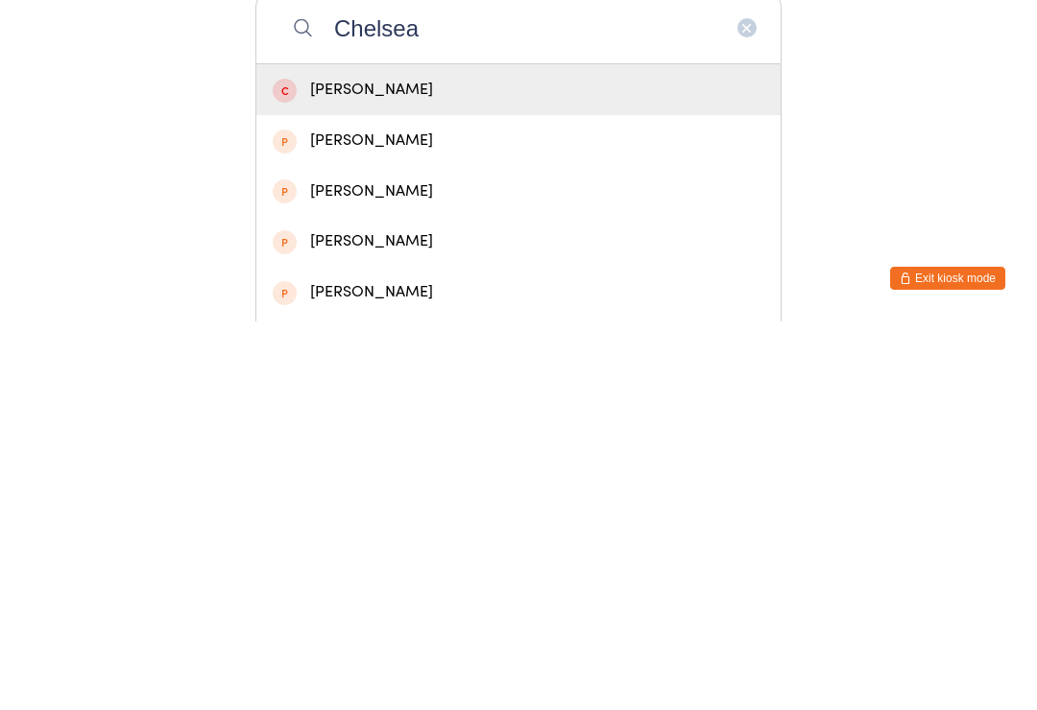
scroll to position [44, 0]
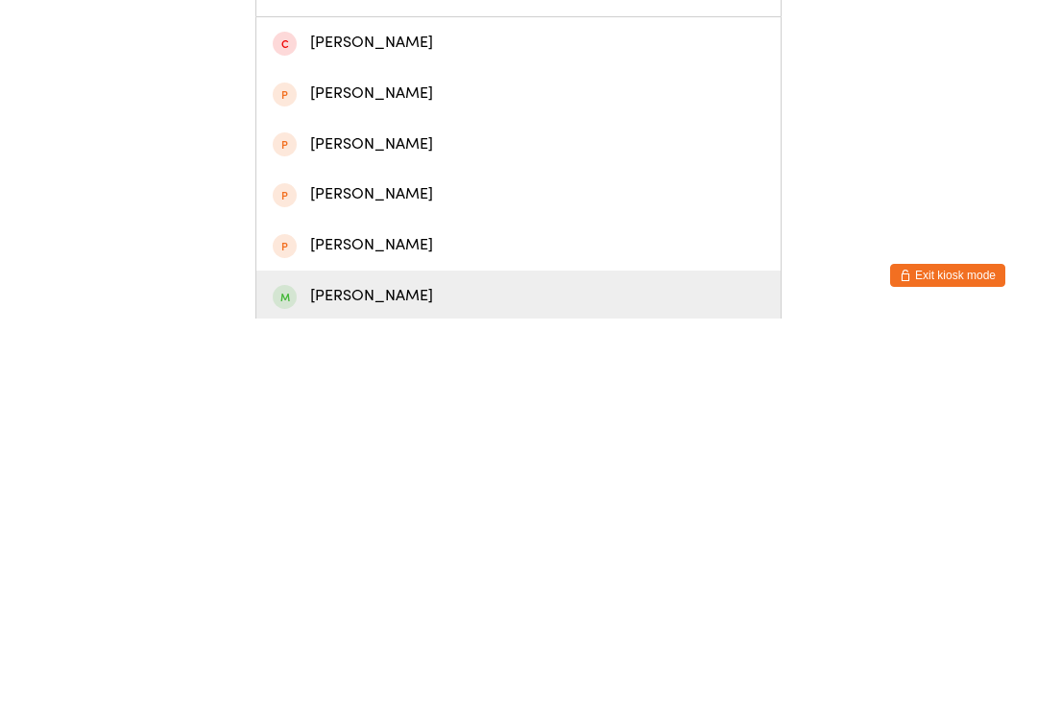
type input "Chelsea"
click at [300, 675] on div "Chelsea Truong" at bounding box center [519, 688] width 492 height 26
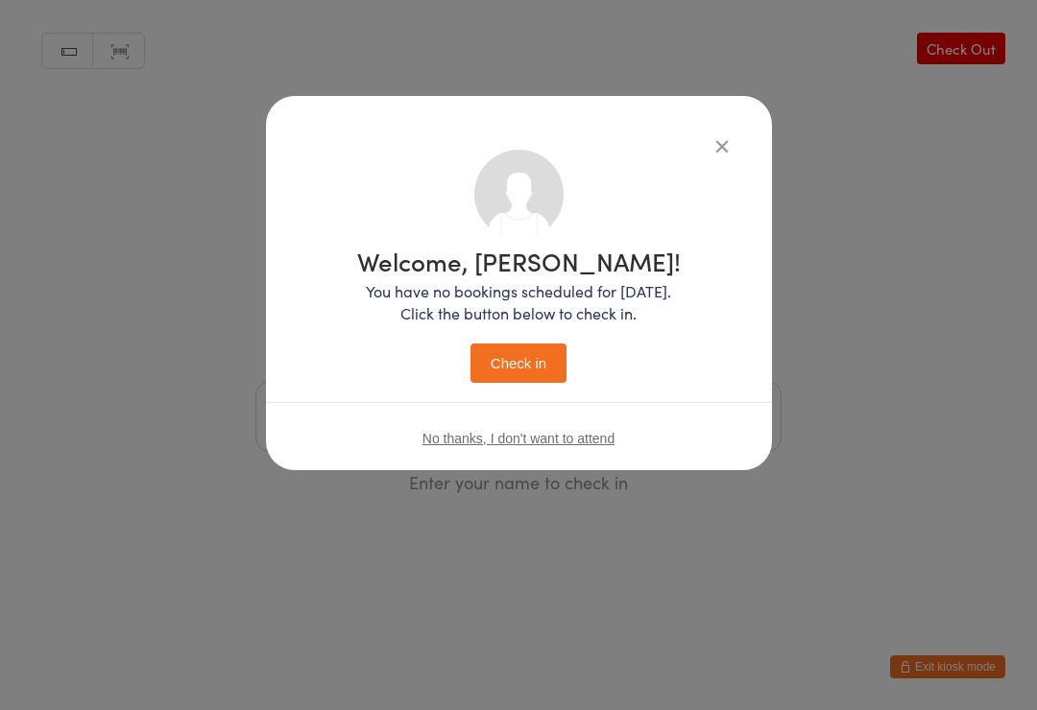
click at [554, 354] on button "Check in" at bounding box center [518, 363] width 96 height 39
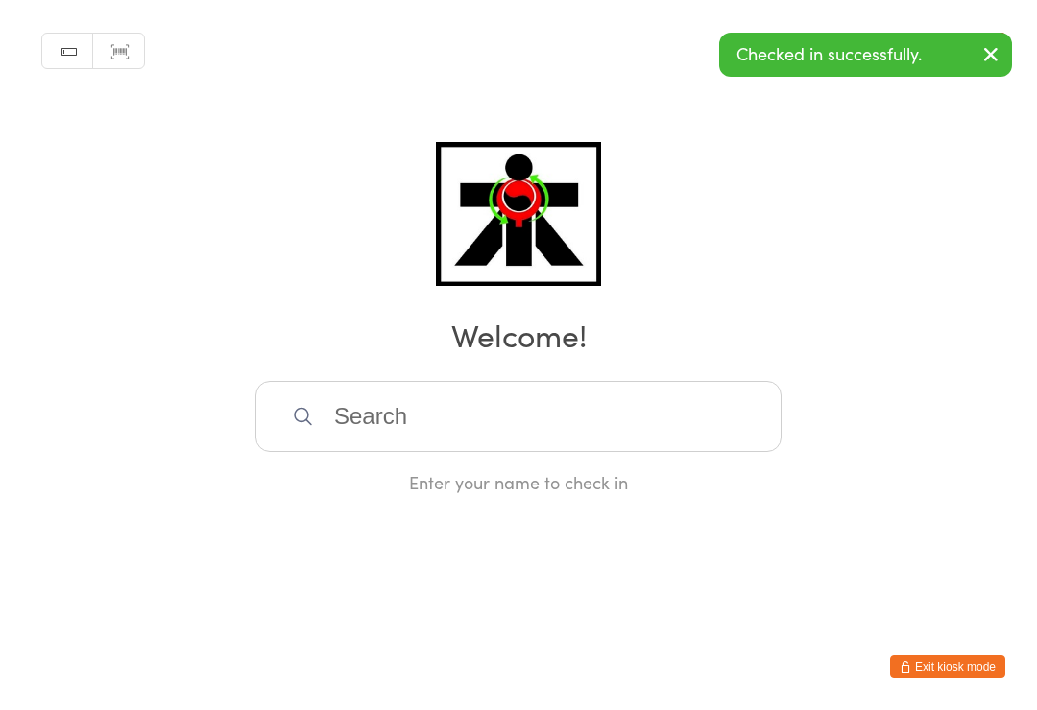
click at [63, 703] on html "You have now entered Kiosk Mode. Members will be able to check themselves in us…" at bounding box center [518, 355] width 1037 height 710
click at [713, 383] on div "Manual search Scanner input Check Out Welcome! Enter your name to check in" at bounding box center [518, 247] width 1037 height 494
click at [719, 420] on input "search" at bounding box center [518, 416] width 526 height 71
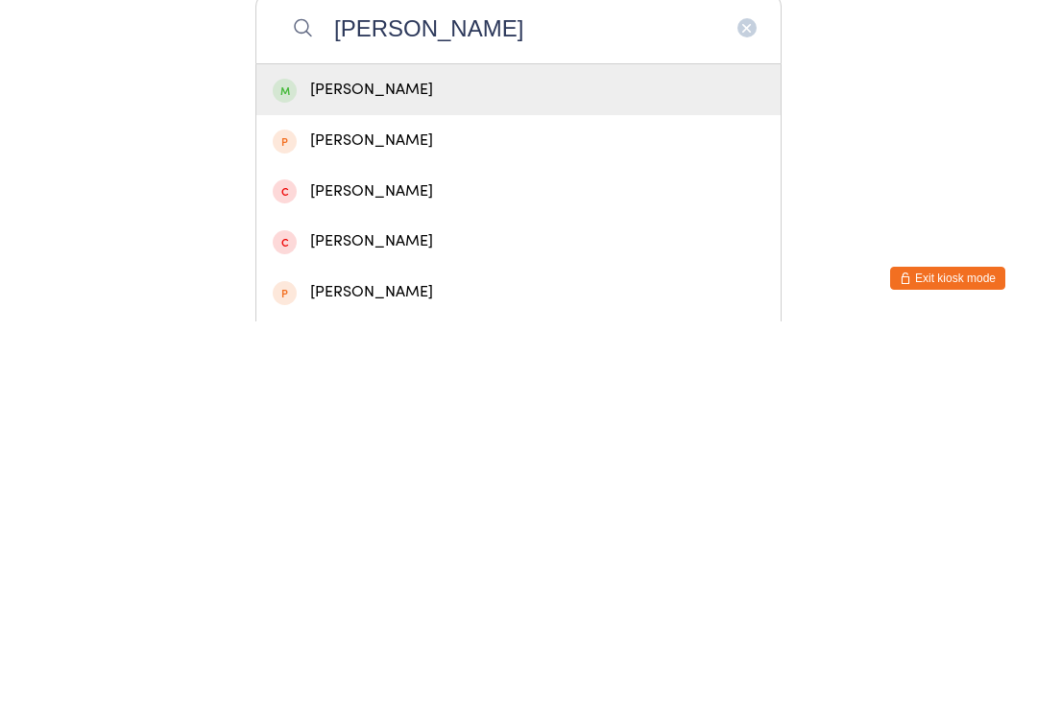
type input "Noah m"
click at [698, 466] on div "Noah McIvor" at bounding box center [519, 479] width 492 height 26
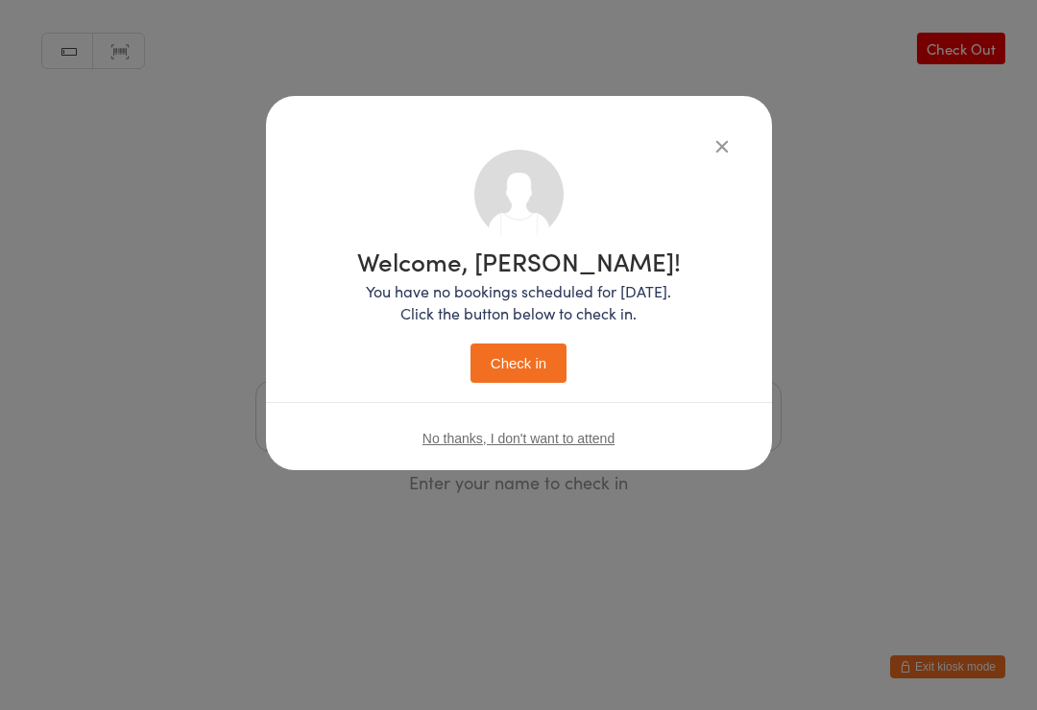
click at [517, 355] on button "Check in" at bounding box center [518, 363] width 96 height 39
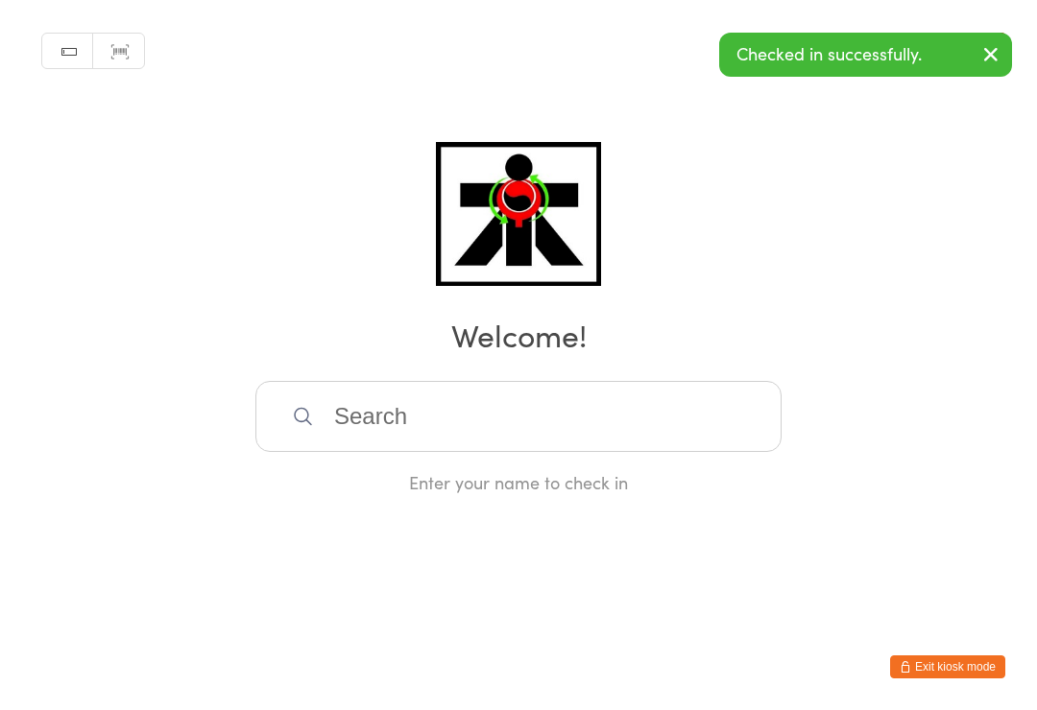
click at [683, 432] on input "search" at bounding box center [518, 416] width 526 height 71
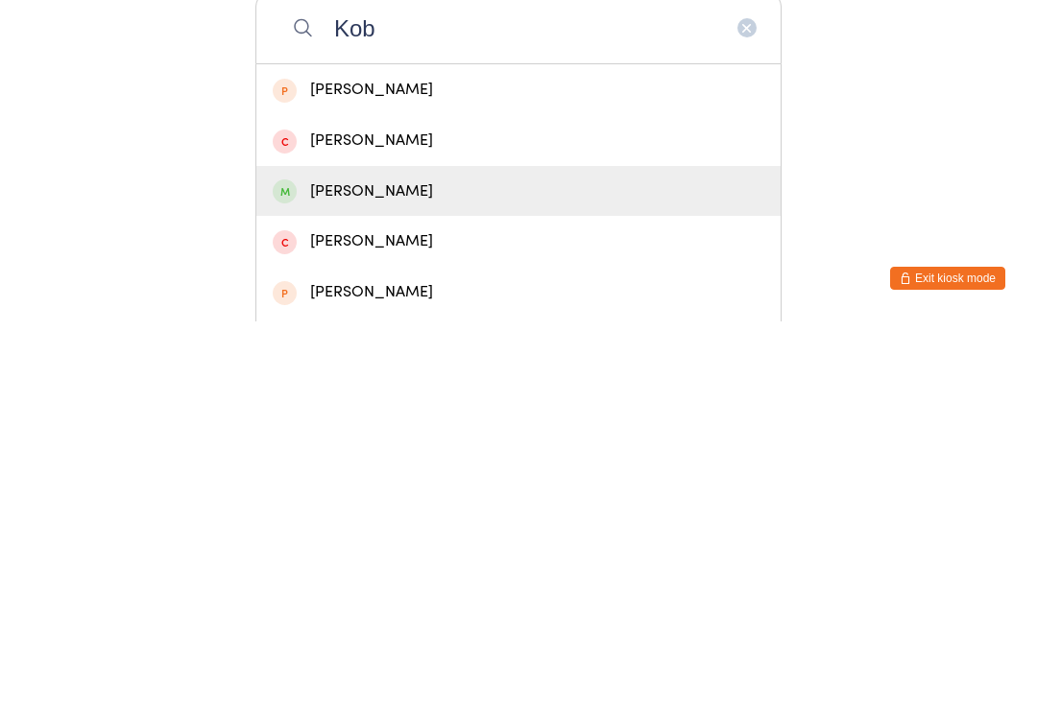
type input "Kob"
click at [399, 567] on div "Kobe White" at bounding box center [519, 580] width 492 height 26
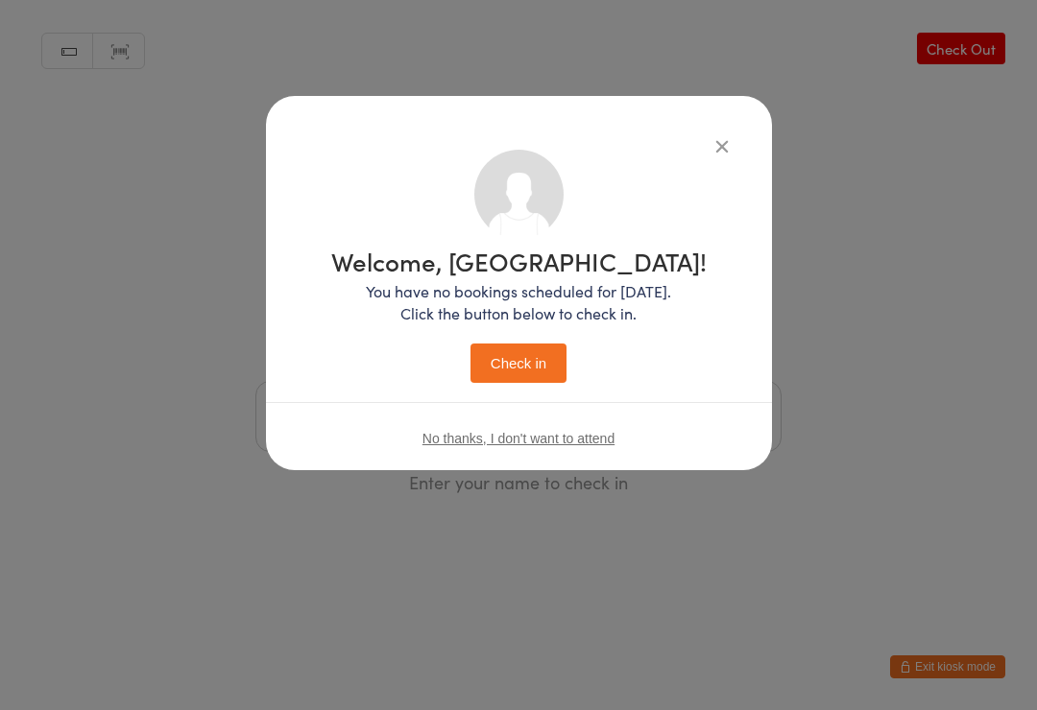
click at [518, 374] on button "Check in" at bounding box center [518, 363] width 96 height 39
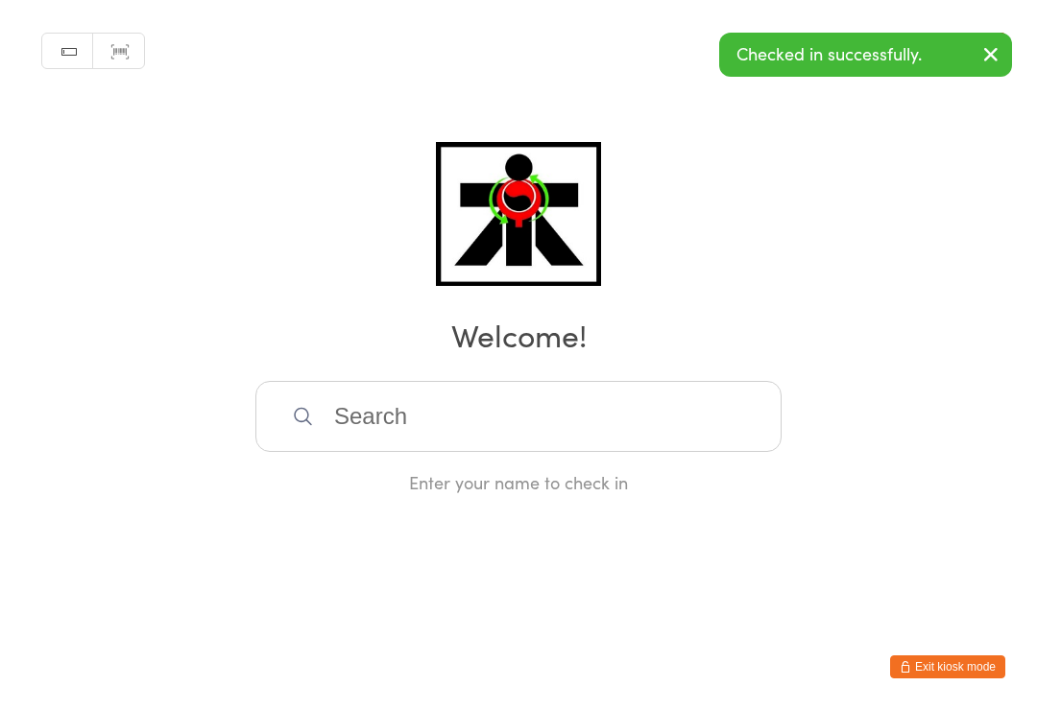
click at [655, 440] on input "search" at bounding box center [518, 416] width 526 height 71
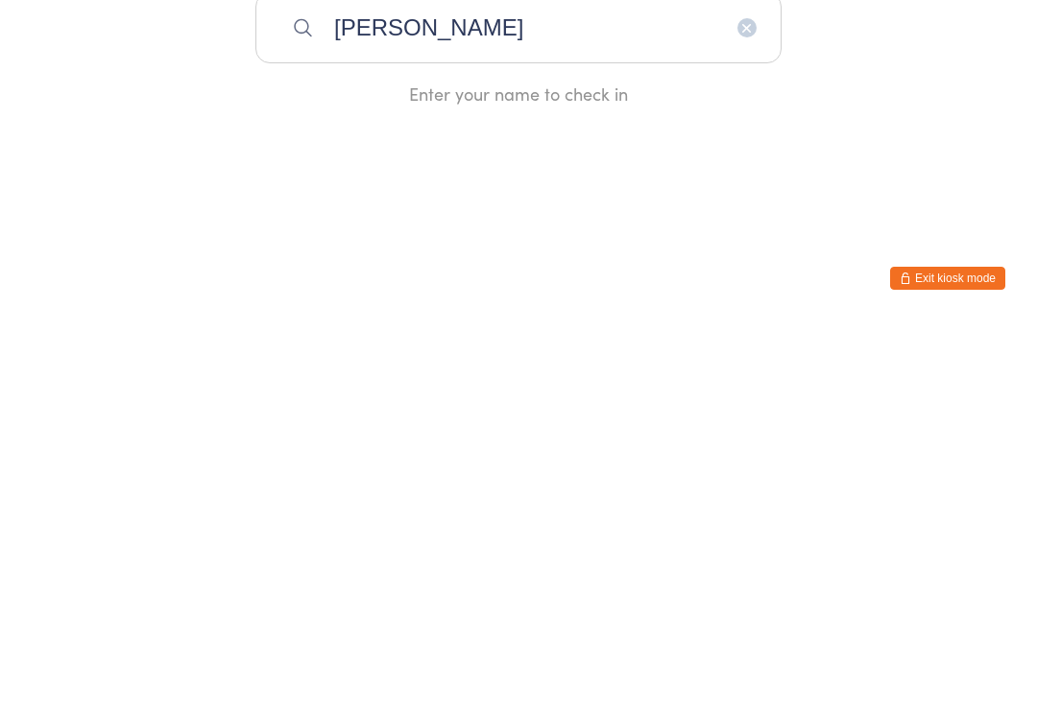
type input "Bill huynh"
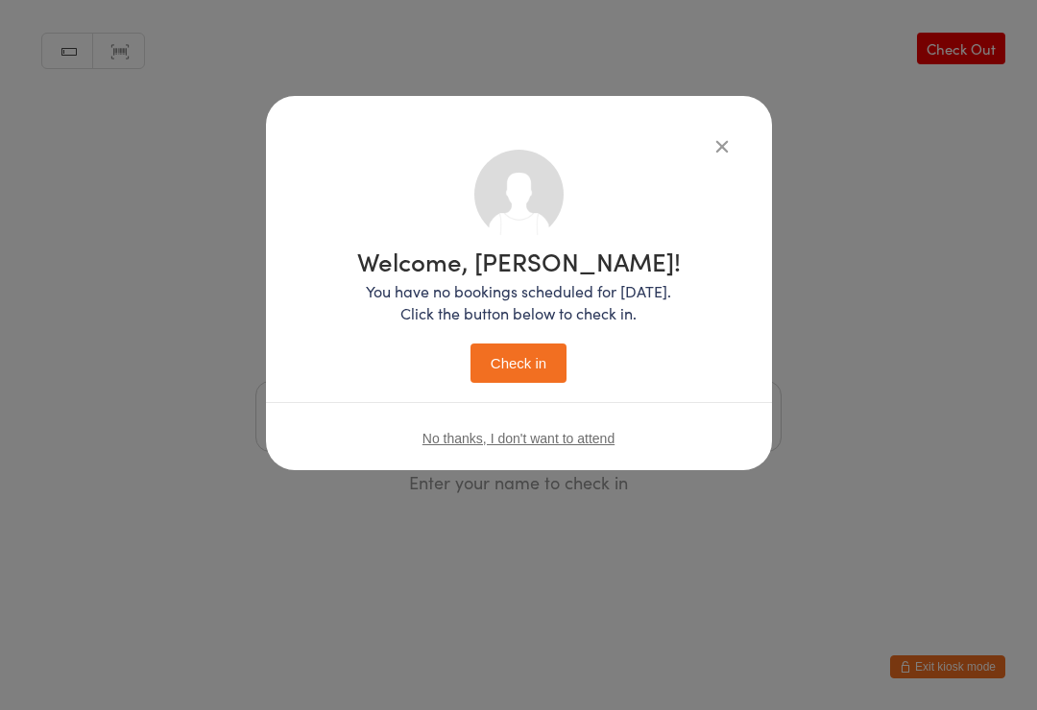
click at [534, 361] on button "Check in" at bounding box center [518, 363] width 96 height 39
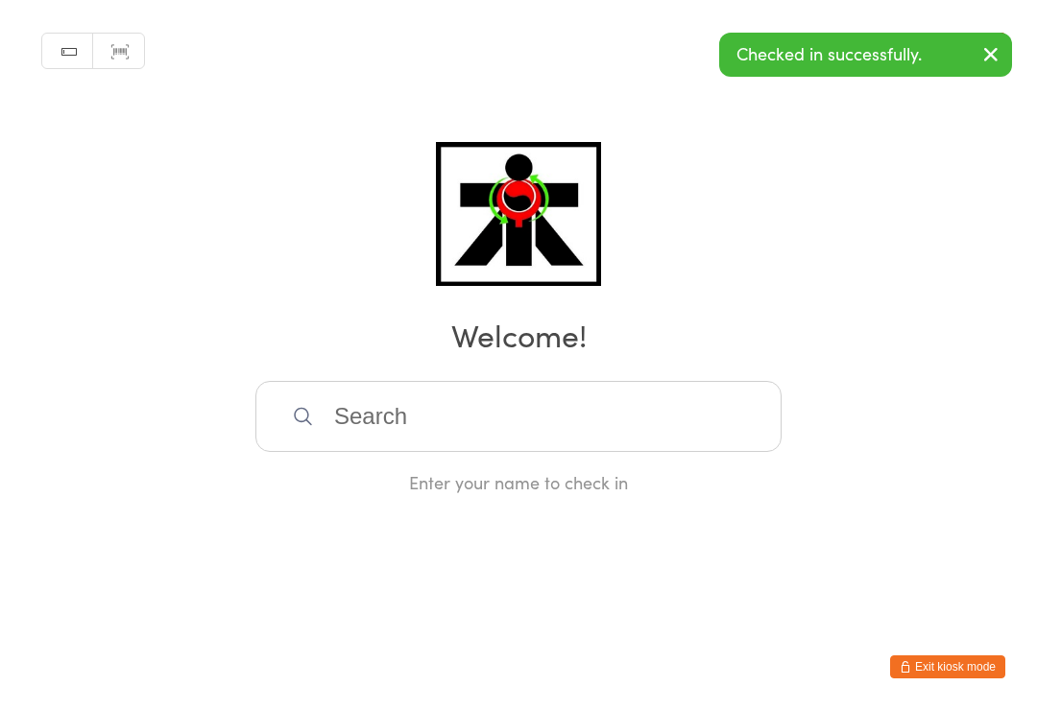
click at [712, 440] on input "search" at bounding box center [518, 416] width 526 height 71
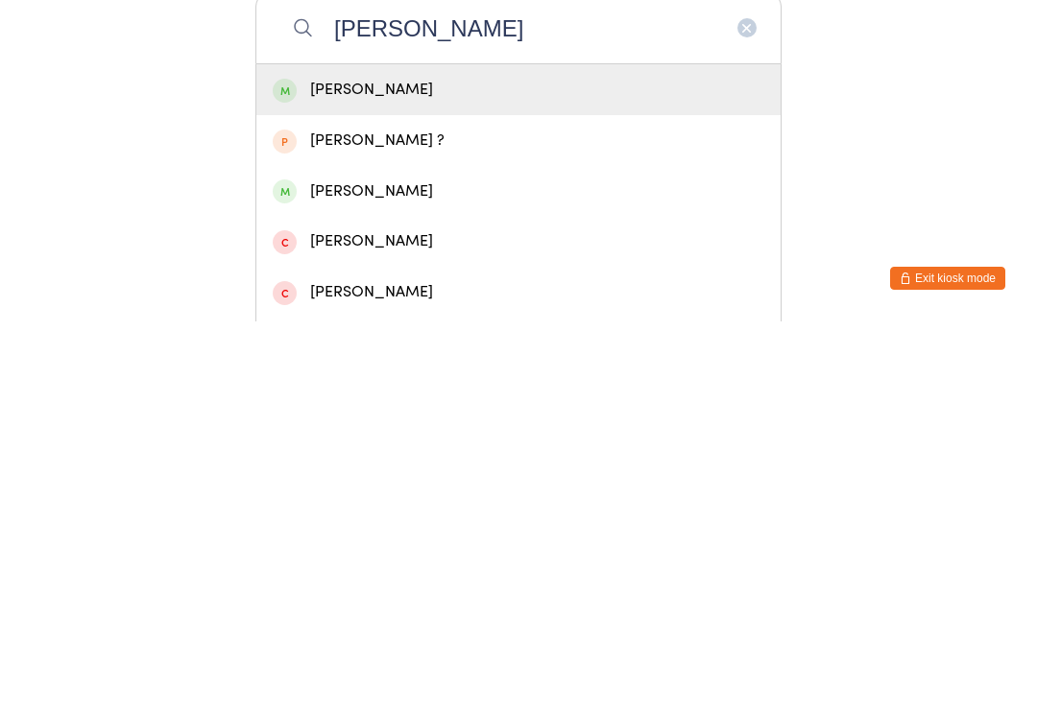
type input "Nathan lam"
click at [722, 466] on div "Nathan Lam" at bounding box center [519, 479] width 492 height 26
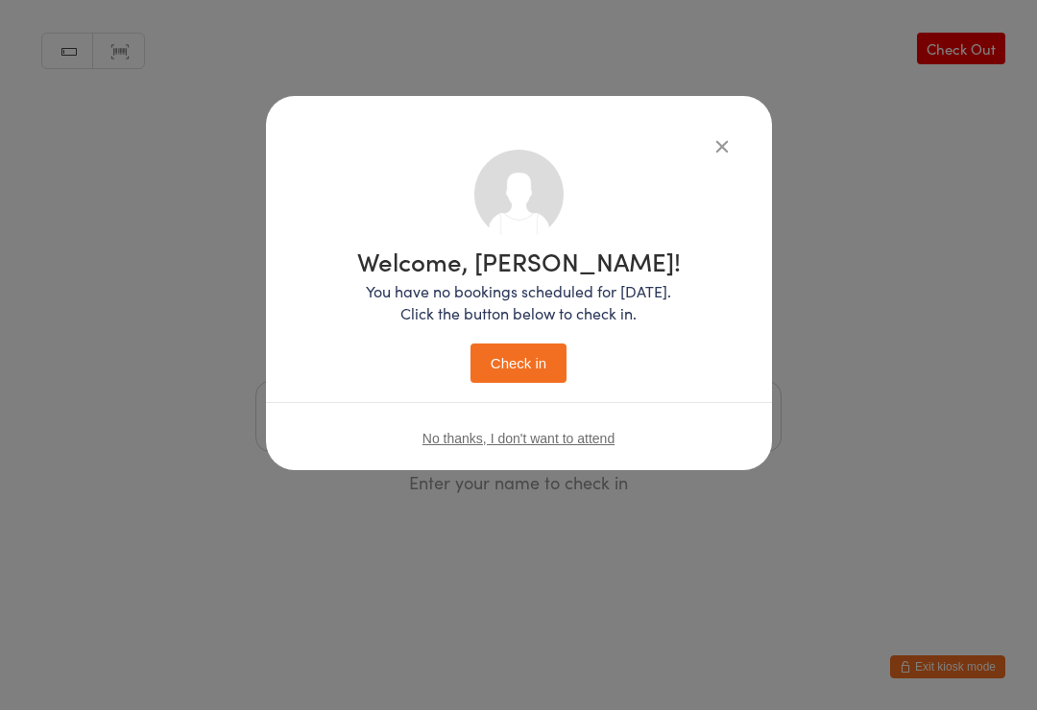
click at [527, 374] on button "Check in" at bounding box center [518, 363] width 96 height 39
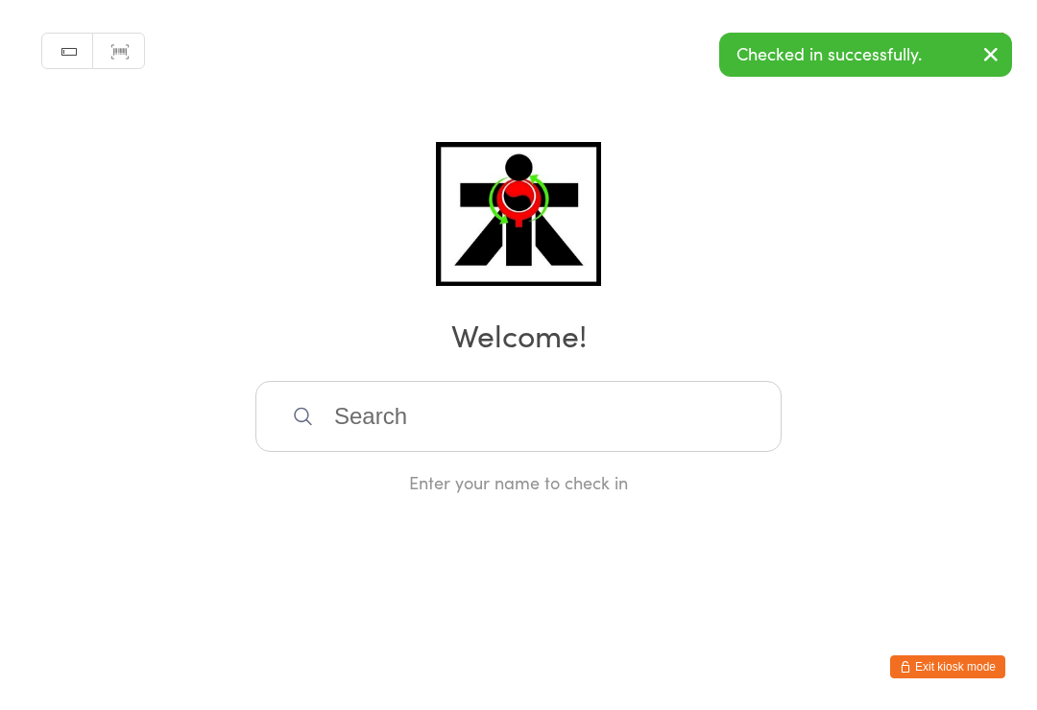
click at [361, 433] on input "search" at bounding box center [518, 416] width 526 height 71
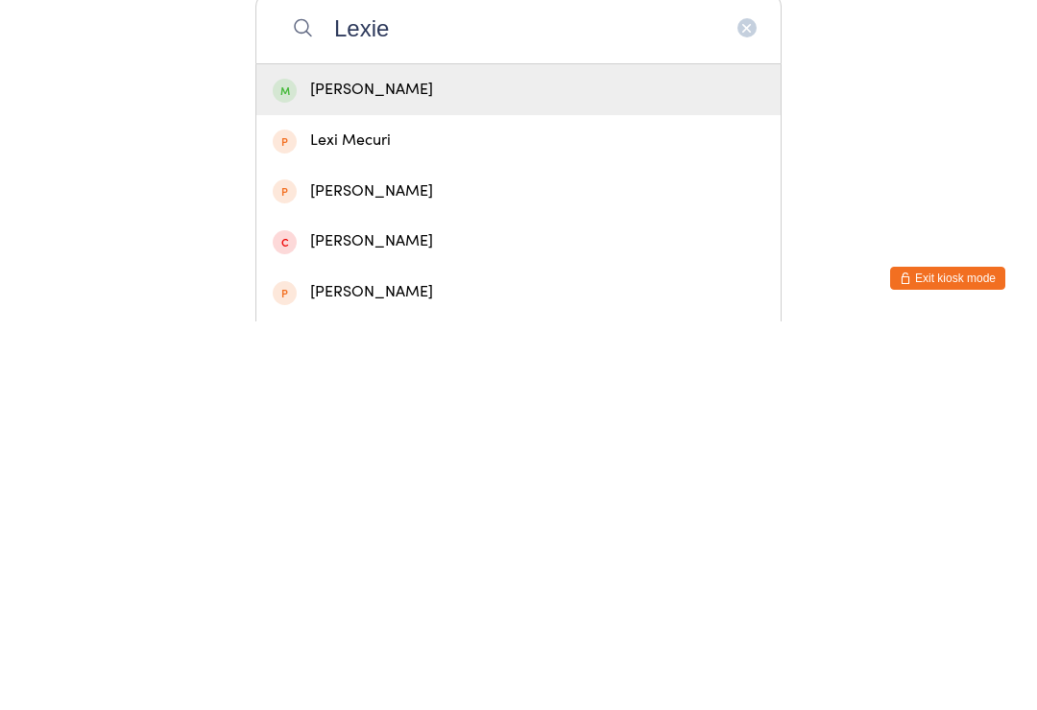
type input "Lexie"
click at [719, 466] on div "Lexie Horrigan" at bounding box center [519, 479] width 492 height 26
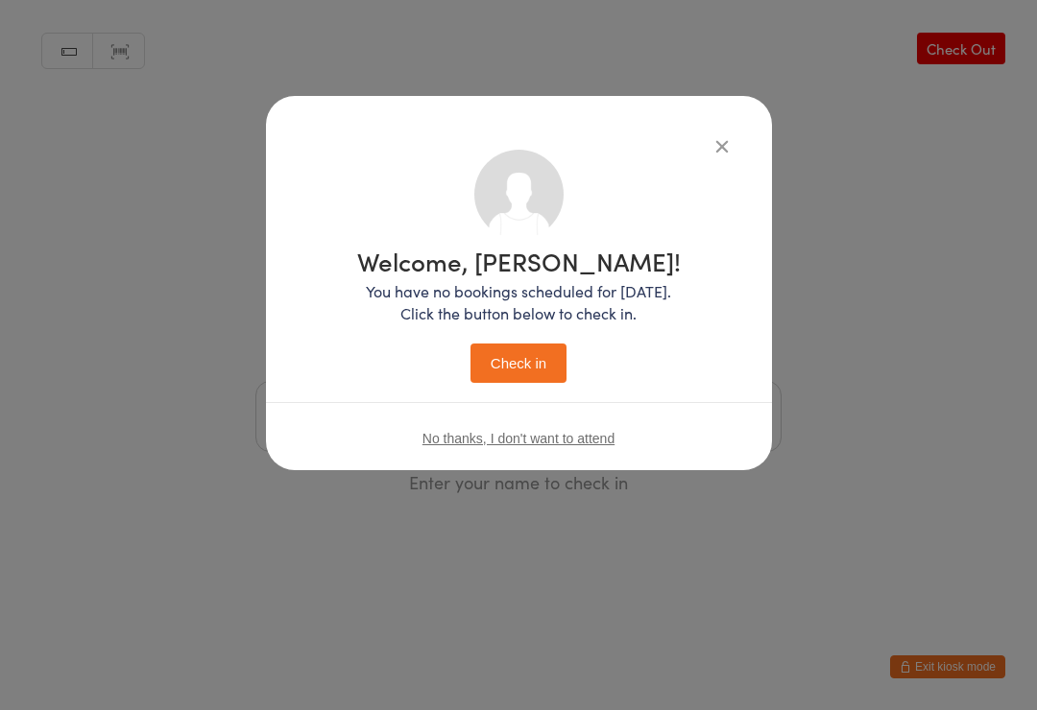
click at [538, 372] on button "Check in" at bounding box center [518, 363] width 96 height 39
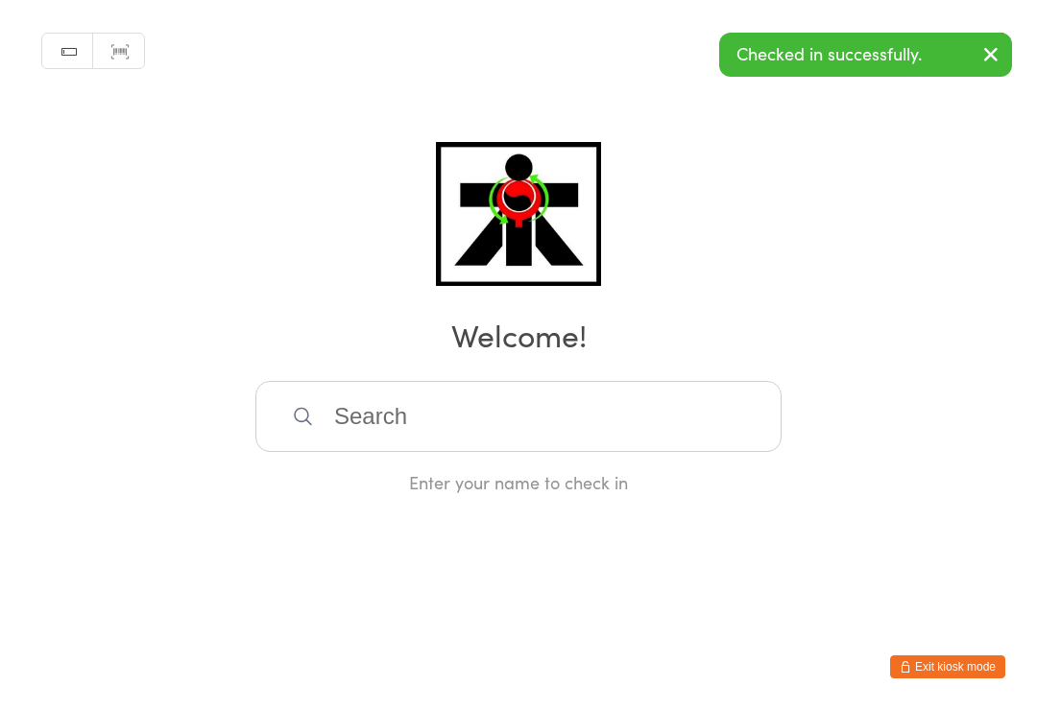
click at [319, 452] on input "search" at bounding box center [518, 416] width 526 height 71
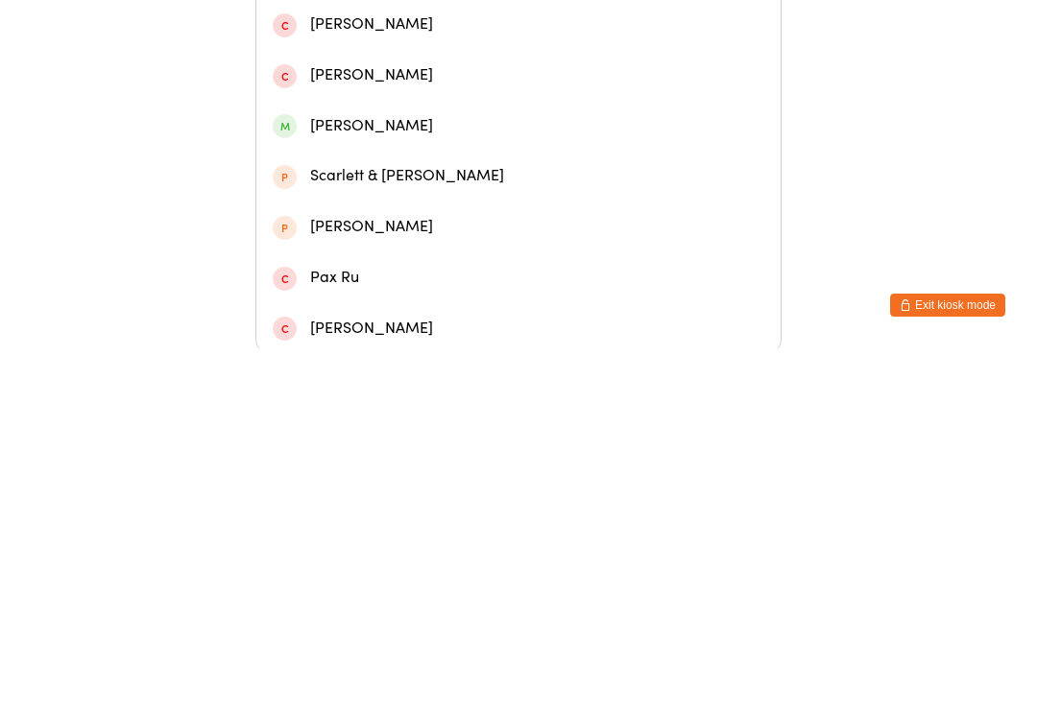
scroll to position [502, 0]
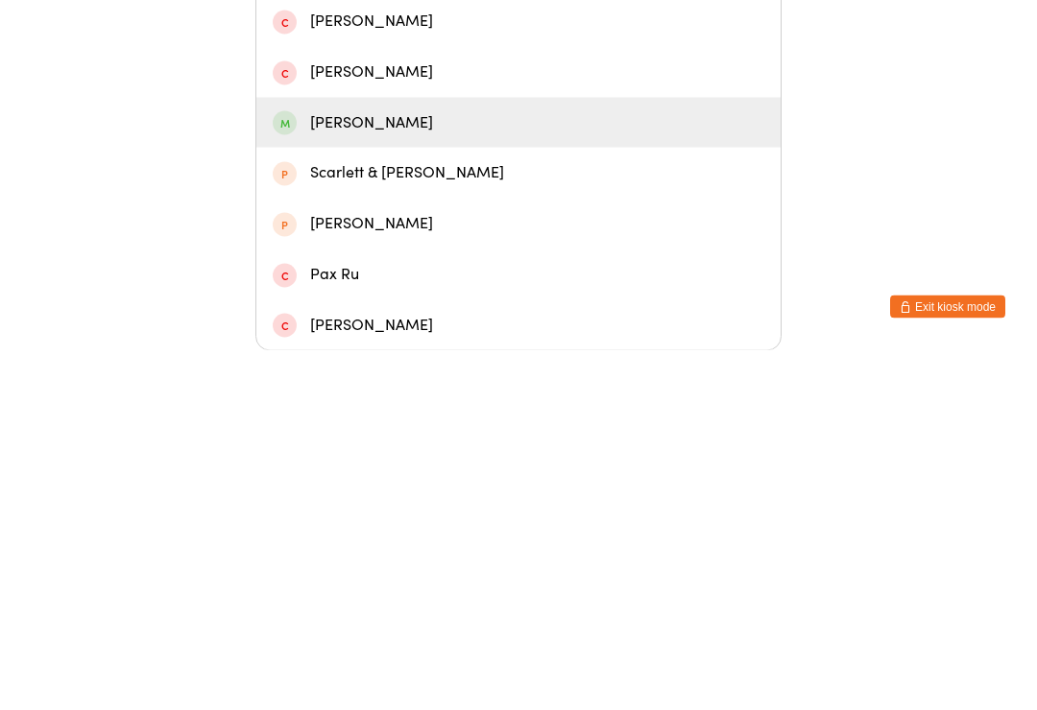
type input "Ruby"
click at [343, 470] on div "Ruby Wellington" at bounding box center [519, 483] width 492 height 26
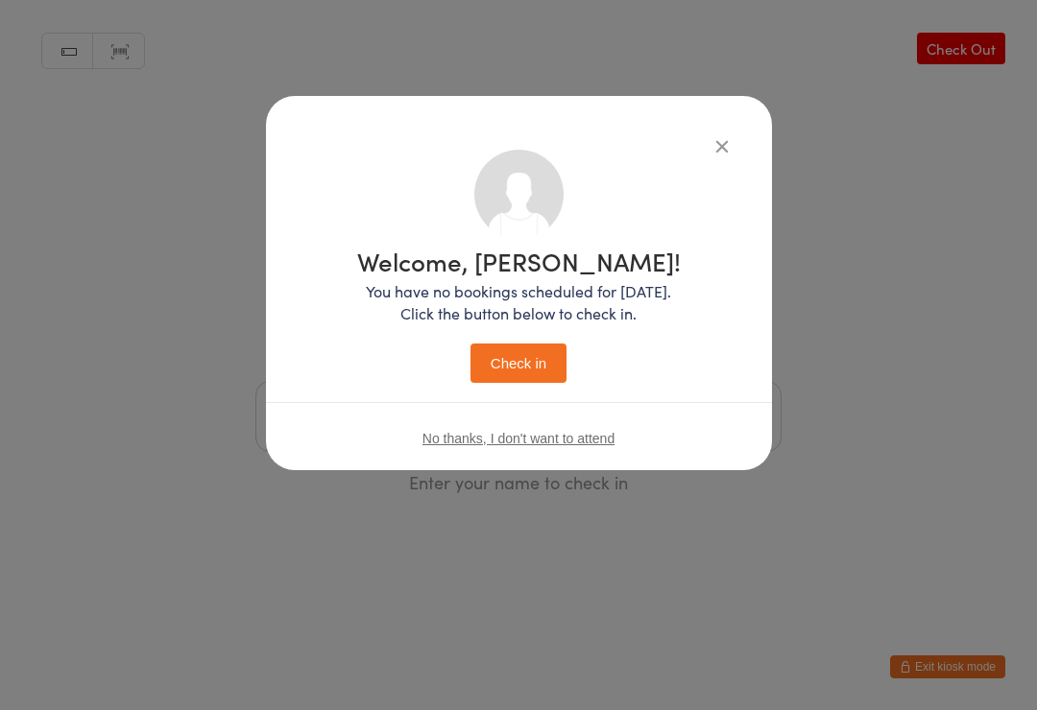
click at [513, 376] on button "Check in" at bounding box center [518, 363] width 96 height 39
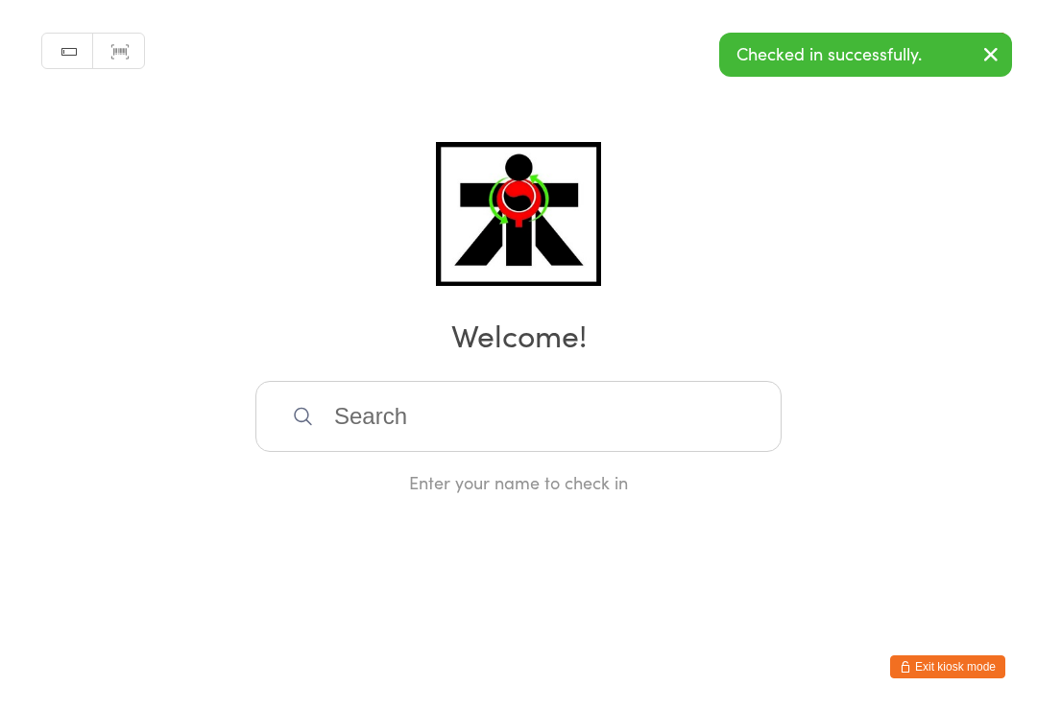
click at [555, 423] on input "search" at bounding box center [518, 416] width 526 height 71
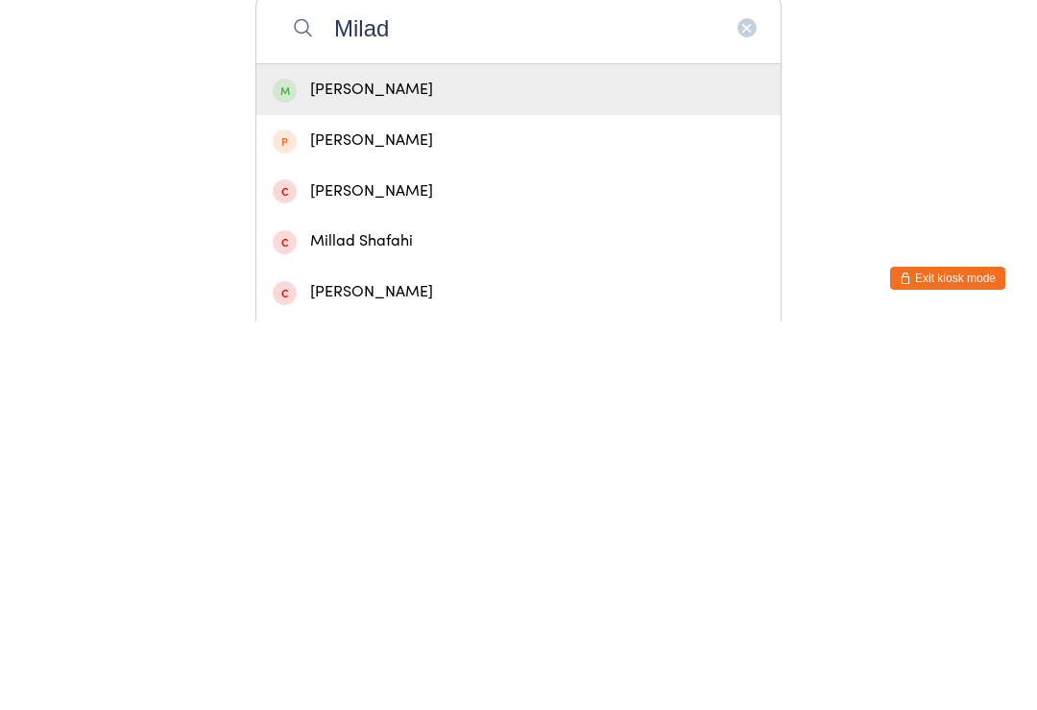
type input "Milad"
click at [614, 466] on div "Milad Mohammadi" at bounding box center [519, 479] width 492 height 26
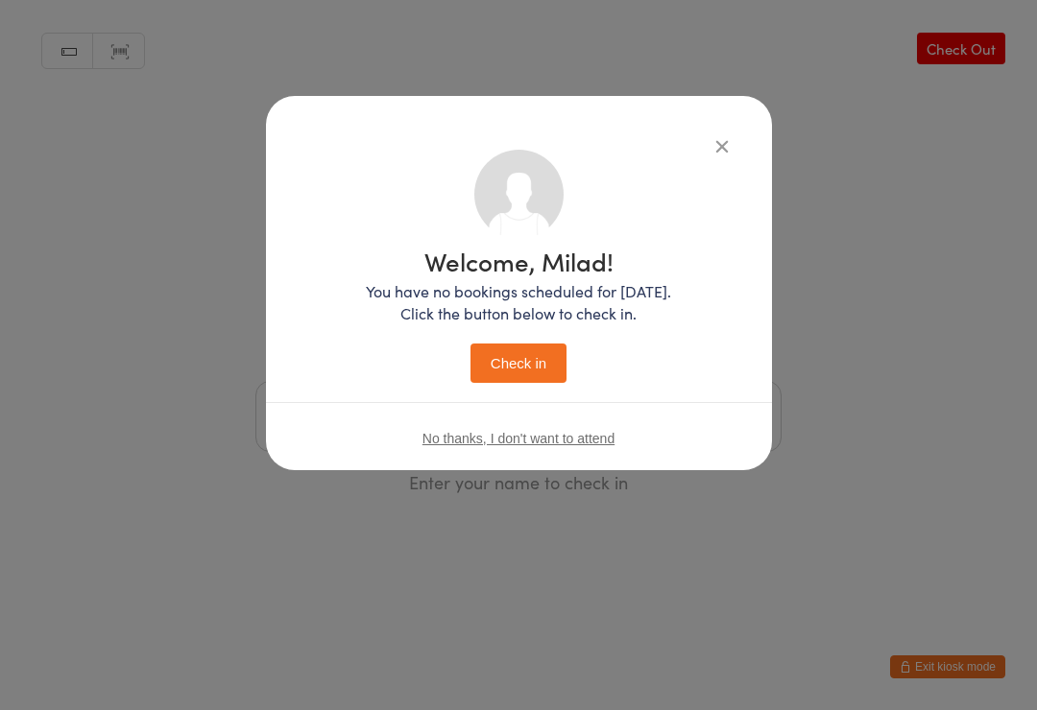
click at [548, 355] on button "Check in" at bounding box center [518, 363] width 96 height 39
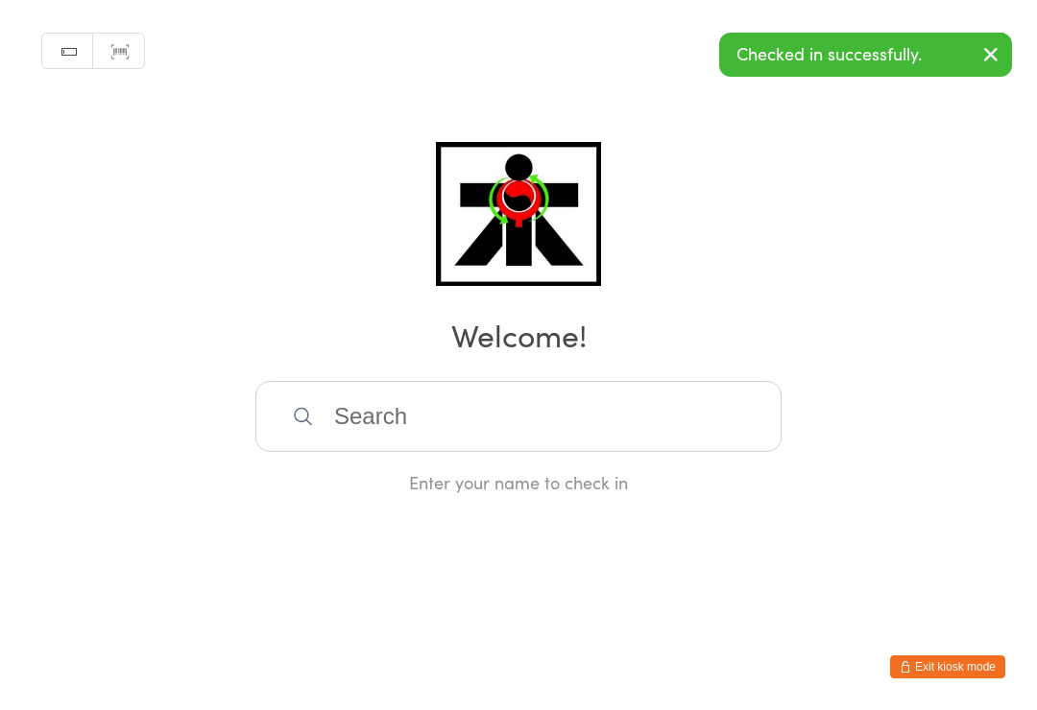
click at [313, 438] on input "search" at bounding box center [518, 416] width 526 height 71
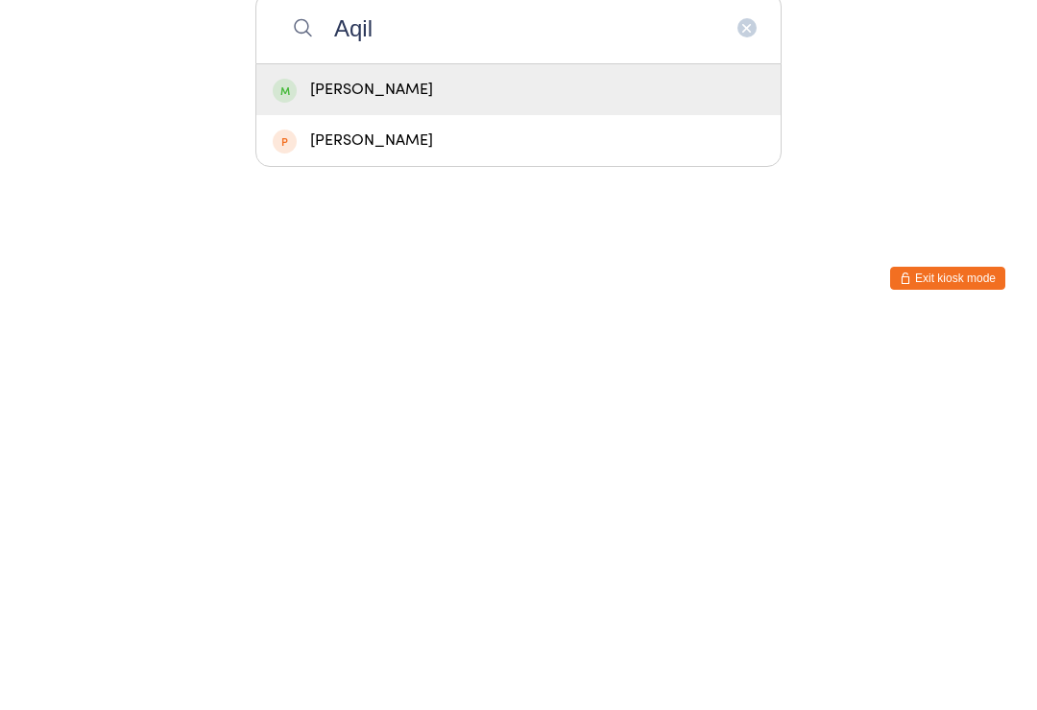
type input "Aqil"
click at [276, 453] on div "Aqil Turkmani" at bounding box center [518, 478] width 524 height 51
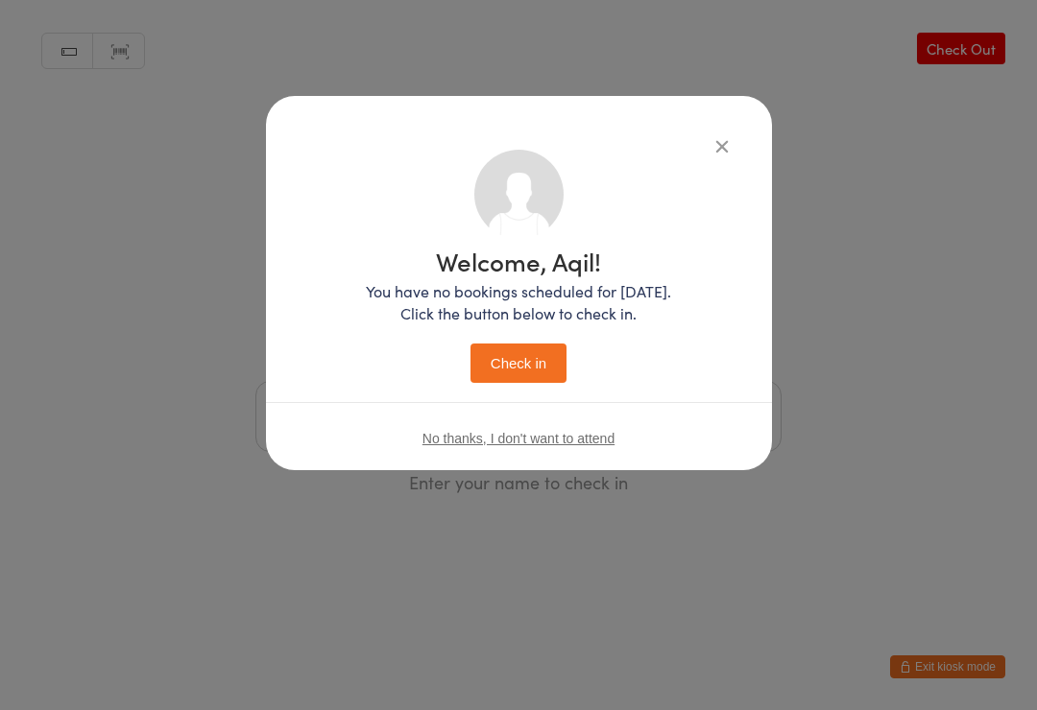
click at [495, 371] on button "Check in" at bounding box center [518, 363] width 96 height 39
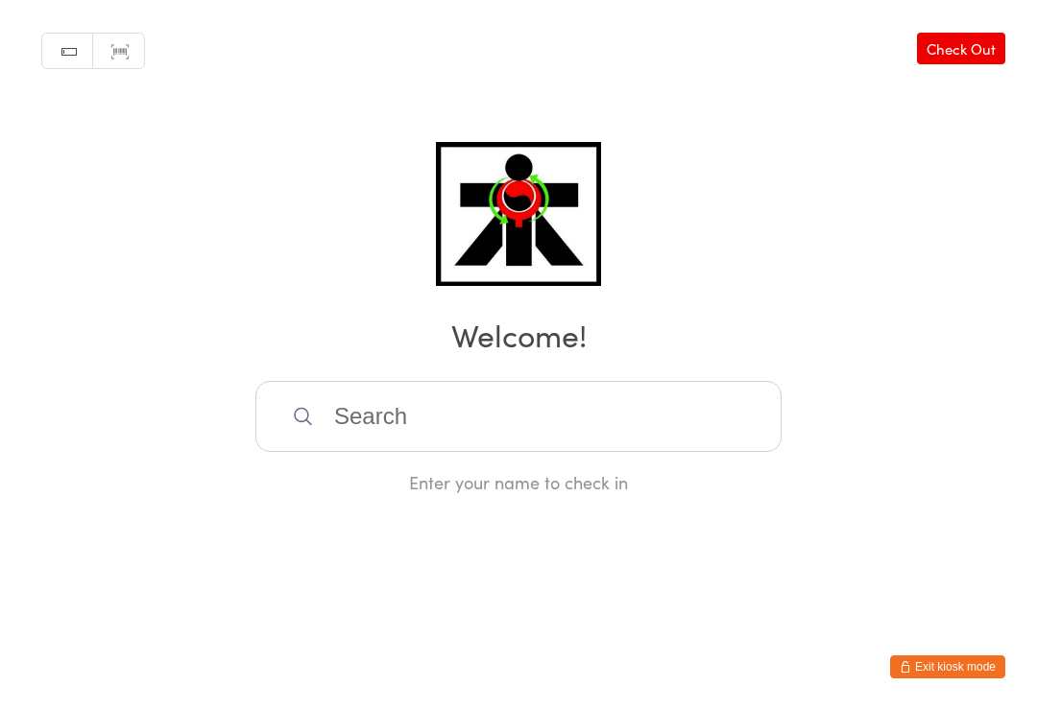
click at [388, 408] on input "search" at bounding box center [518, 416] width 526 height 71
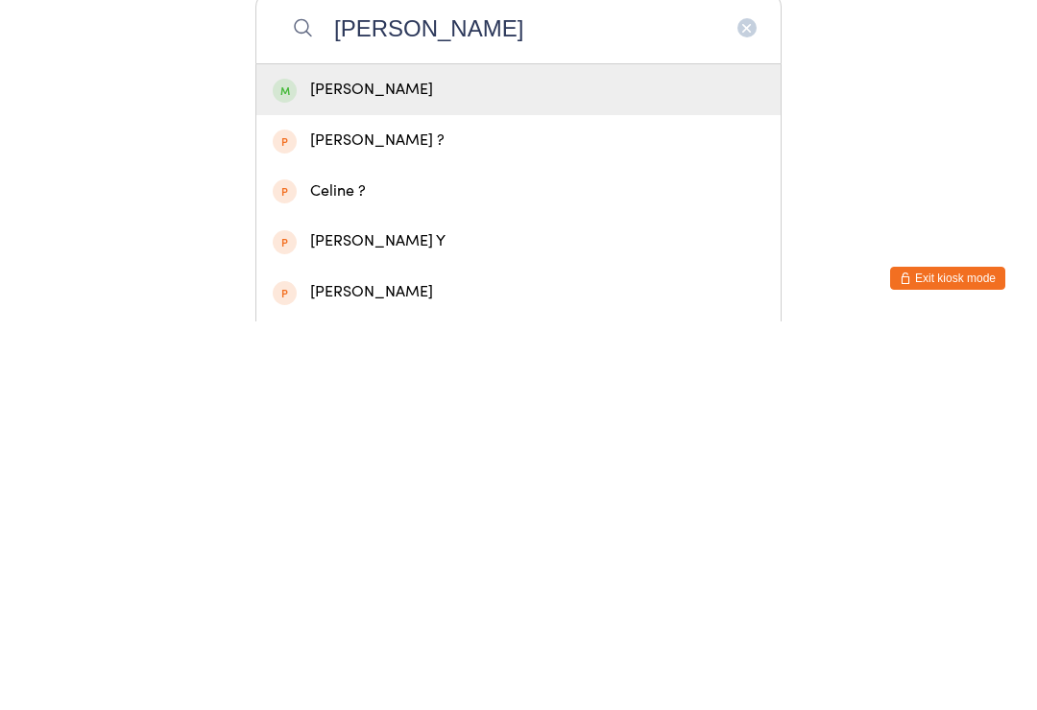
type input "Adeline"
click at [424, 466] on div "[PERSON_NAME]" at bounding box center [519, 479] width 492 height 26
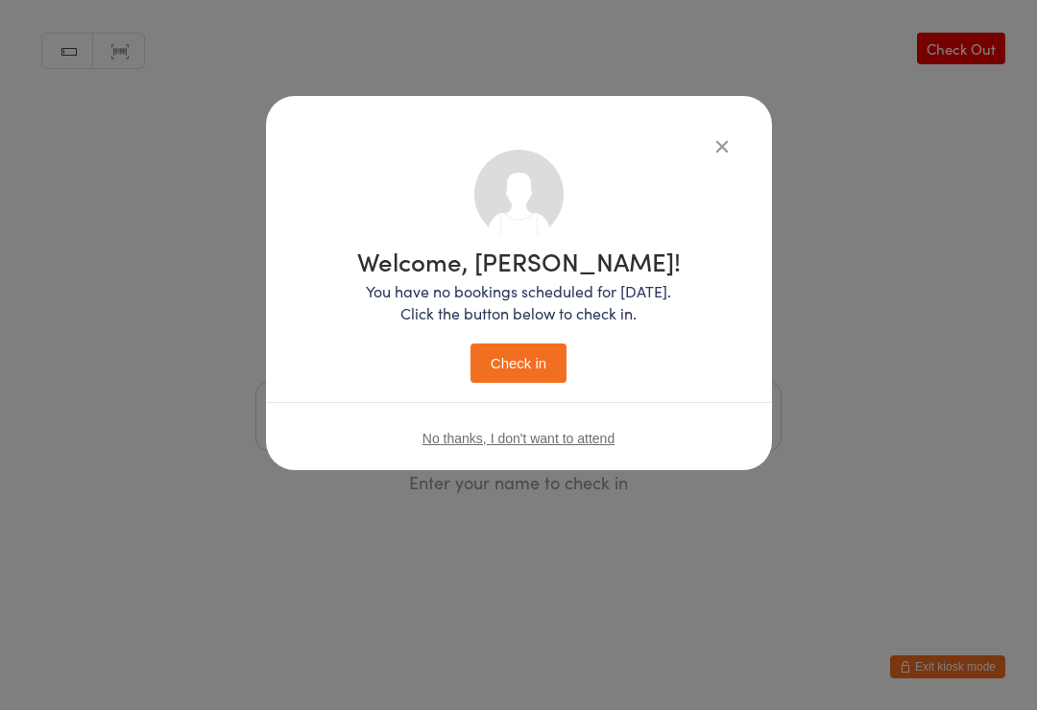
click at [527, 367] on button "Check in" at bounding box center [518, 363] width 96 height 39
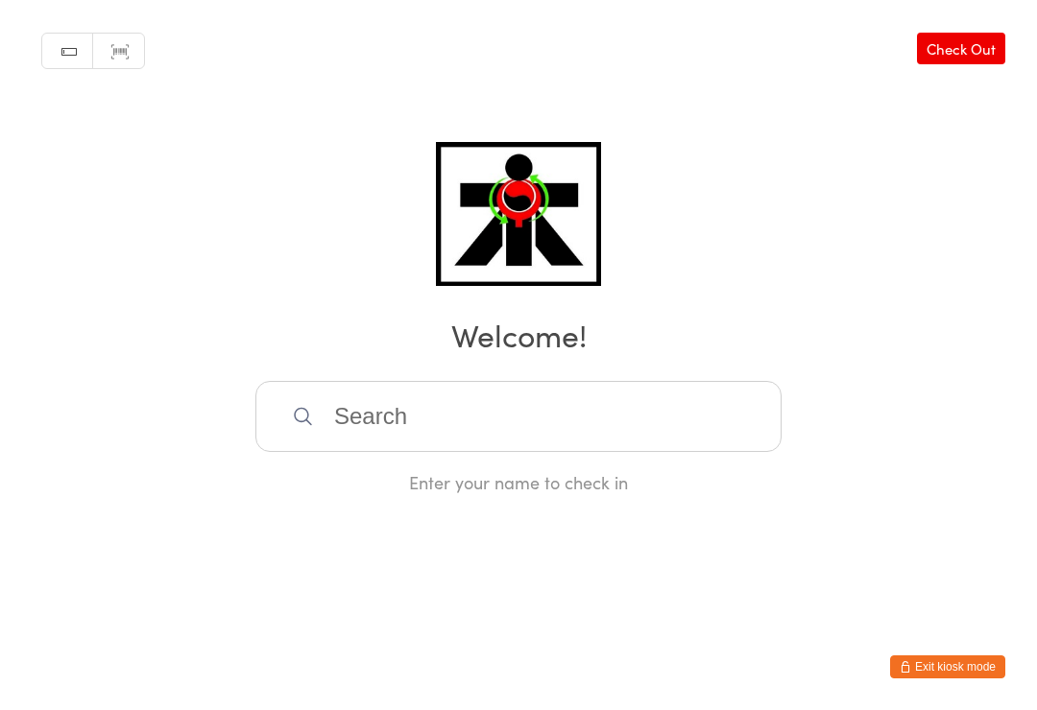
click at [434, 428] on input "search" at bounding box center [518, 416] width 526 height 71
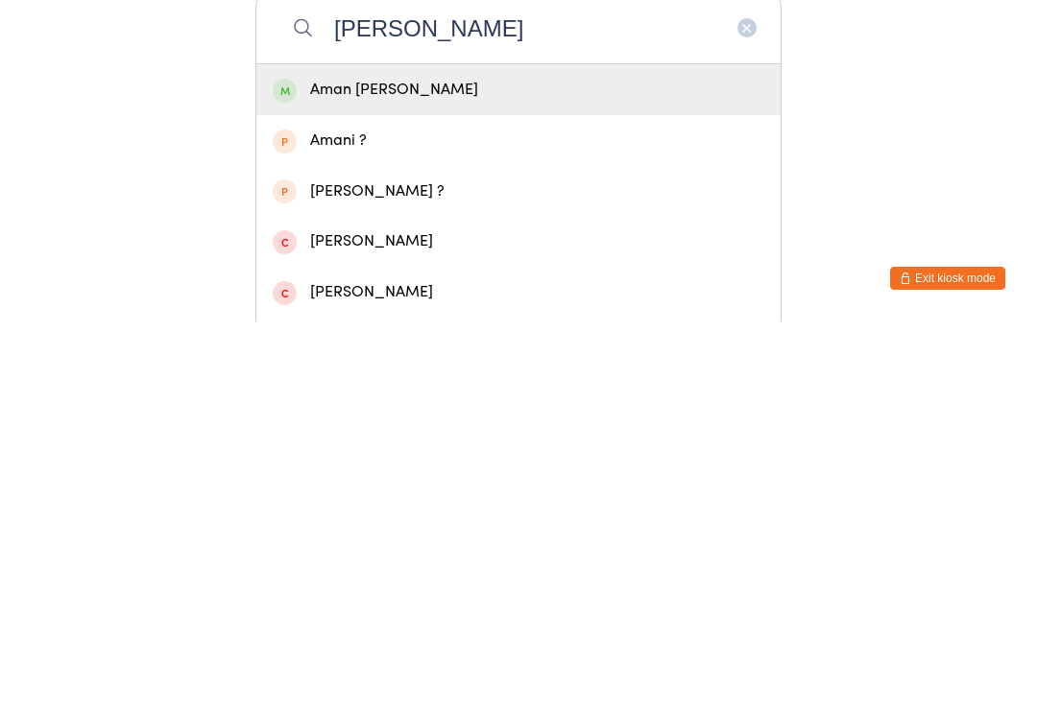
type input "Amanpreet"
click at [448, 466] on div "Aman Preet Gill" at bounding box center [519, 479] width 492 height 26
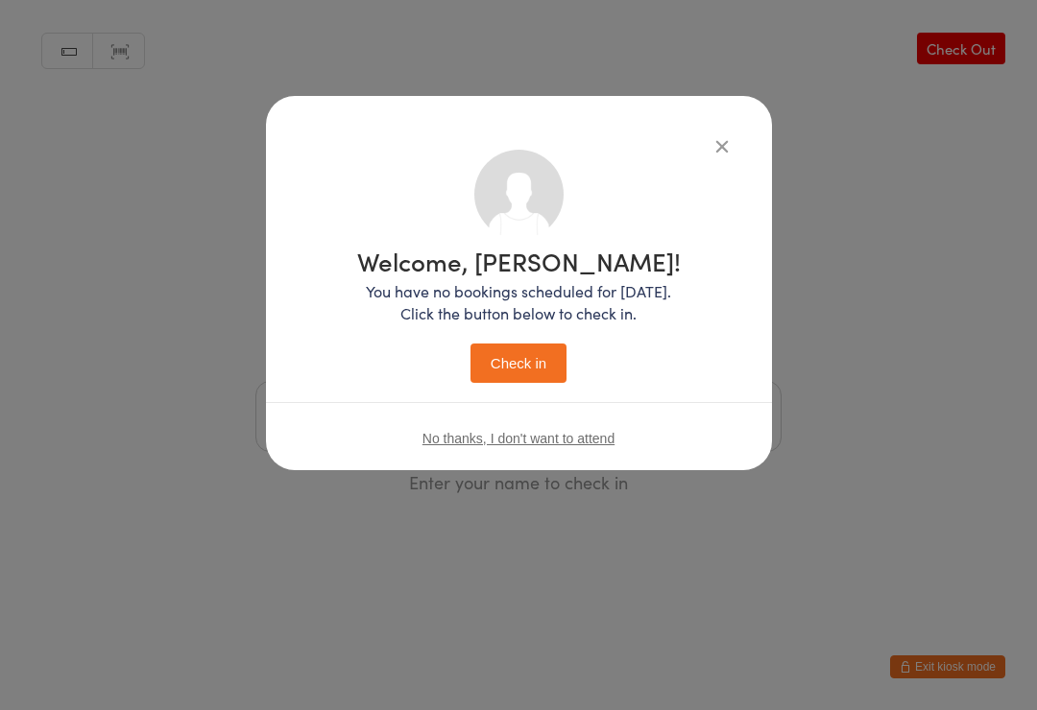
click at [516, 364] on button "Check in" at bounding box center [518, 363] width 96 height 39
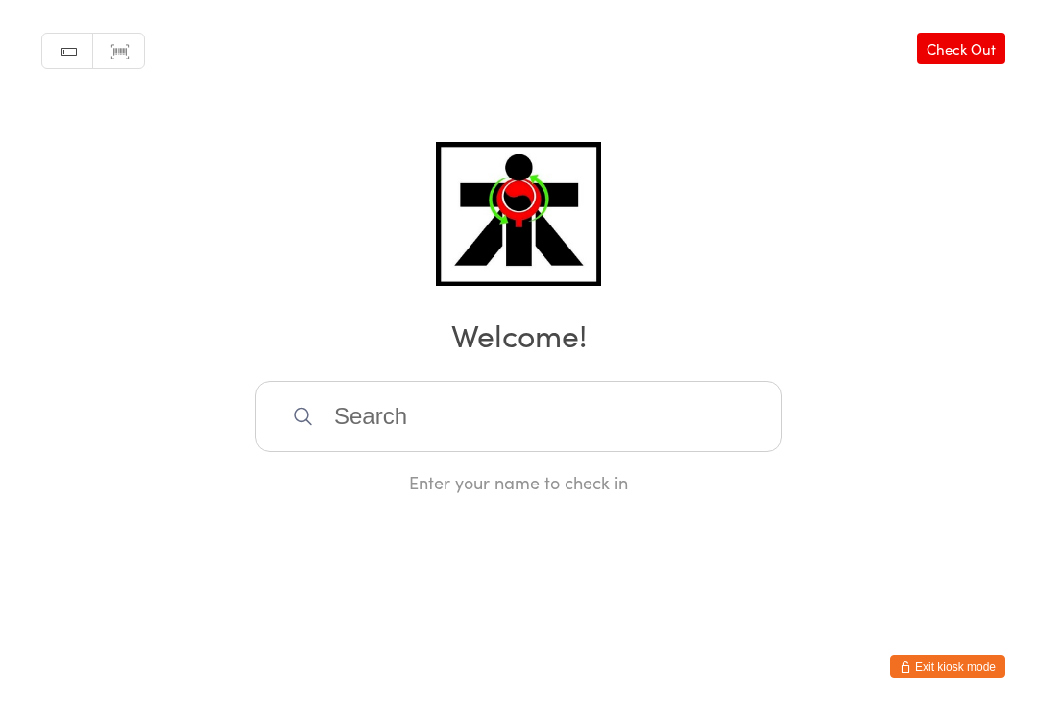
click at [587, 433] on input "search" at bounding box center [518, 416] width 526 height 71
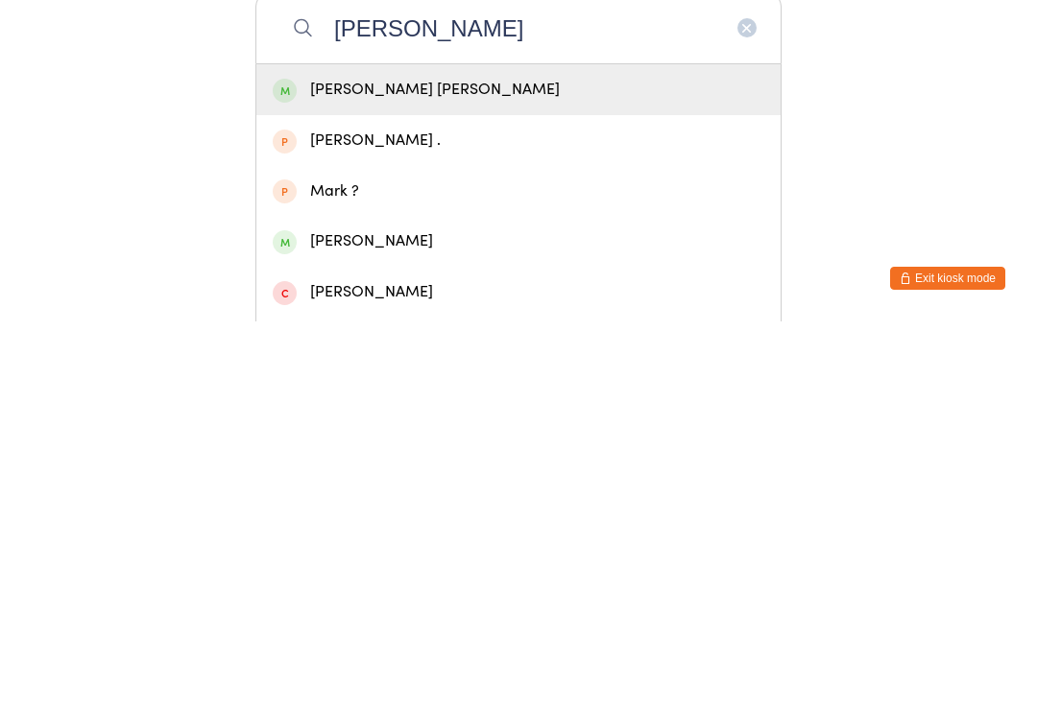
type input "Magdalena"
click at [481, 466] on div "Magdalena Ha Len" at bounding box center [519, 479] width 492 height 26
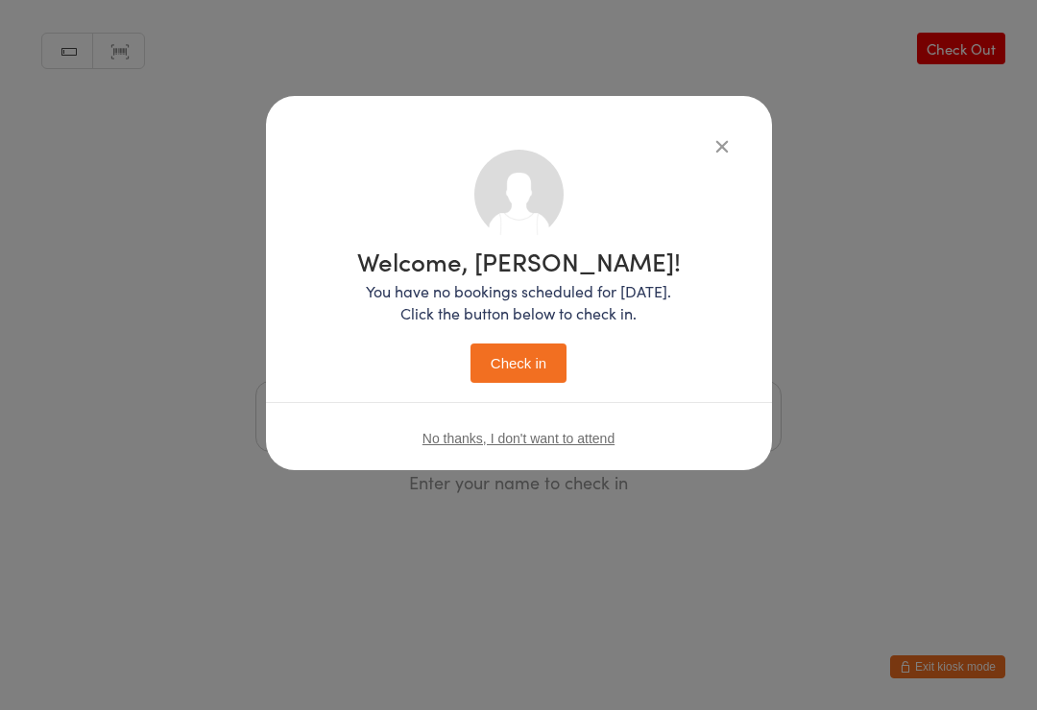
click at [522, 369] on button "Check in" at bounding box center [518, 363] width 96 height 39
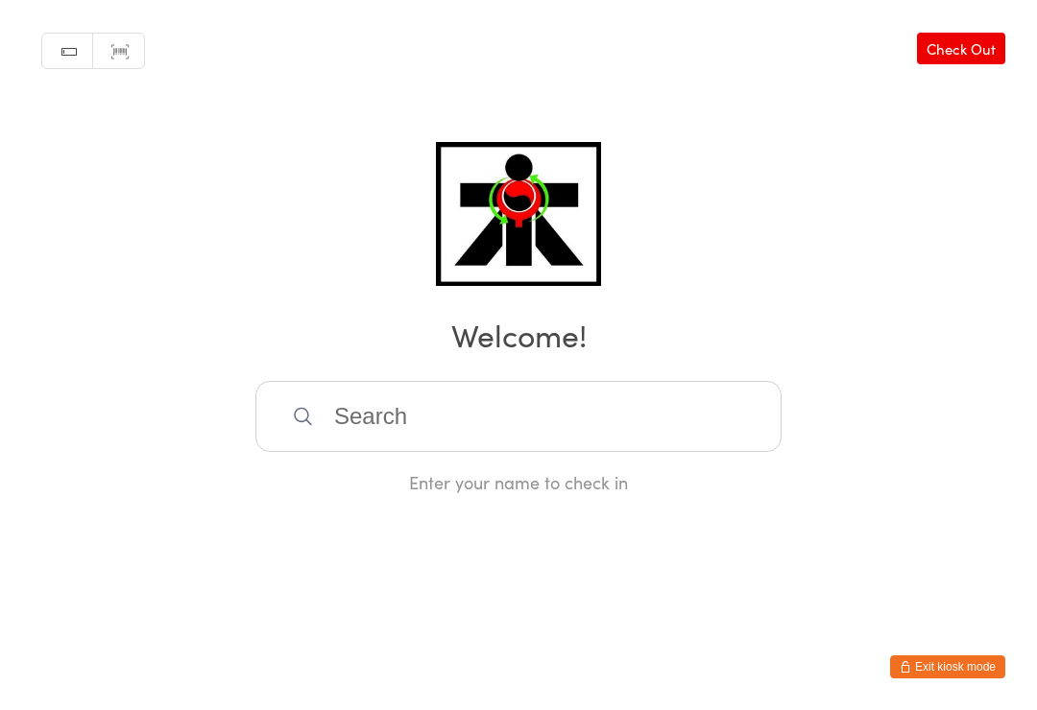
click at [528, 452] on input "search" at bounding box center [518, 416] width 526 height 71
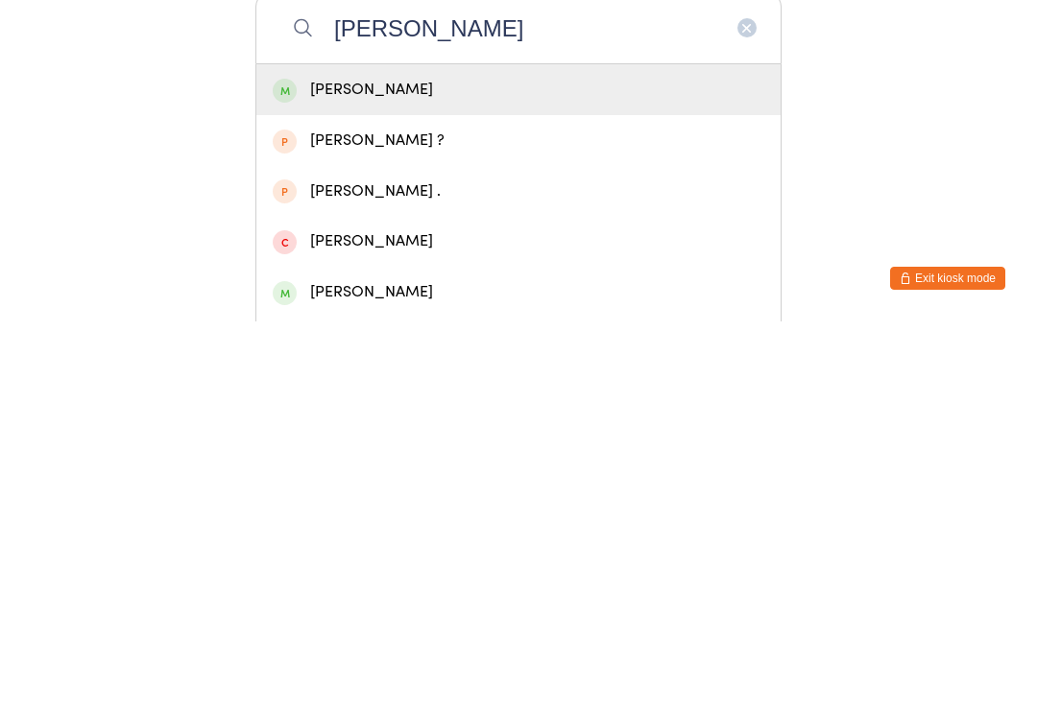
type input "John ha ning"
click at [314, 466] on div "John Ha Ning" at bounding box center [519, 479] width 492 height 26
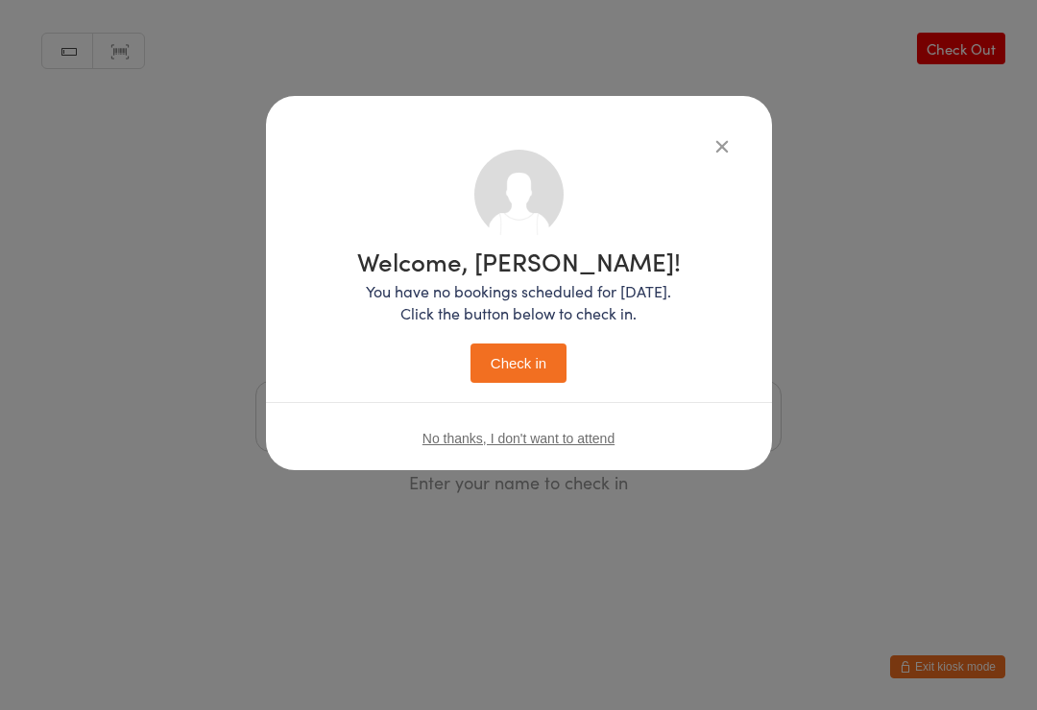
click at [508, 381] on button "Check in" at bounding box center [518, 363] width 96 height 39
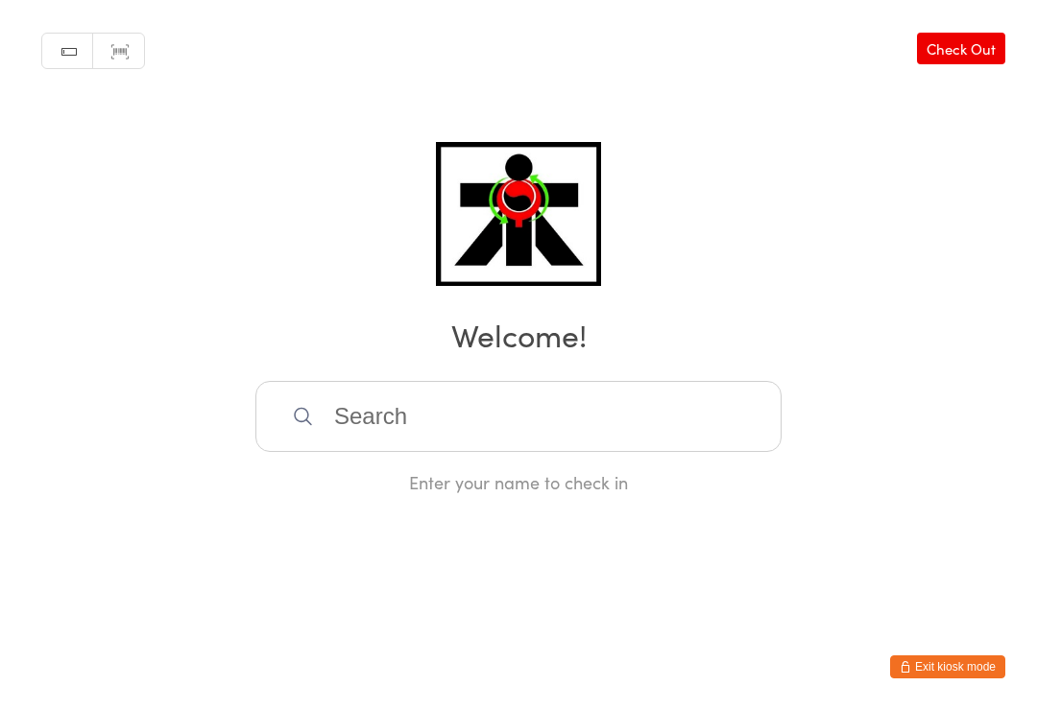
click at [390, 438] on input "search" at bounding box center [518, 416] width 526 height 71
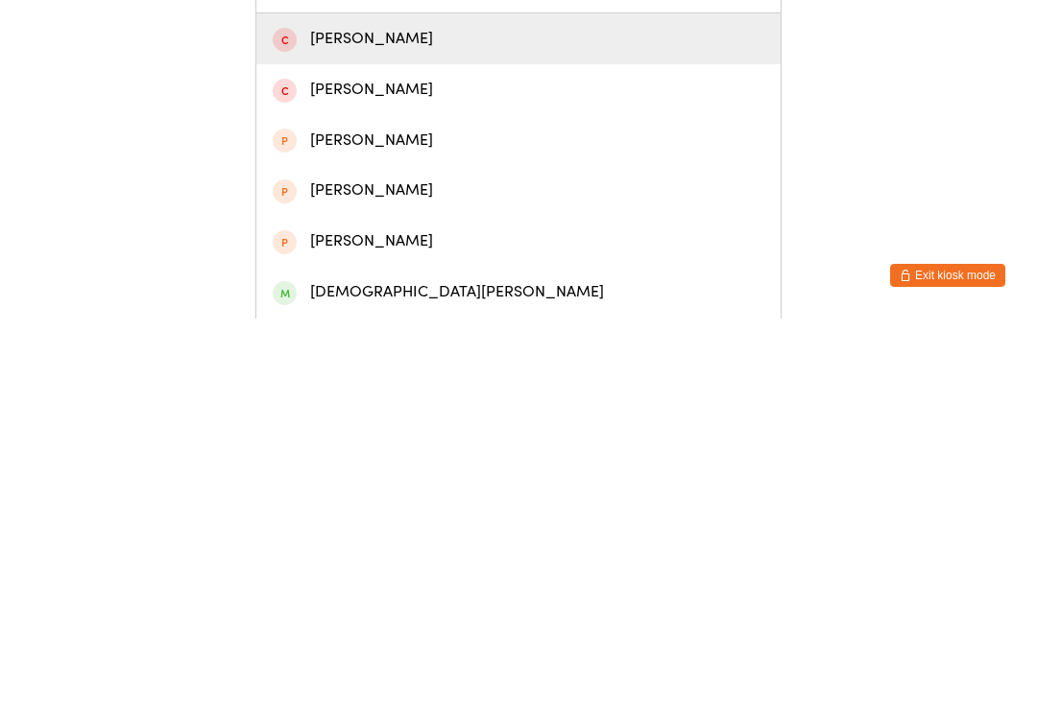
scroll to position [96, 0]
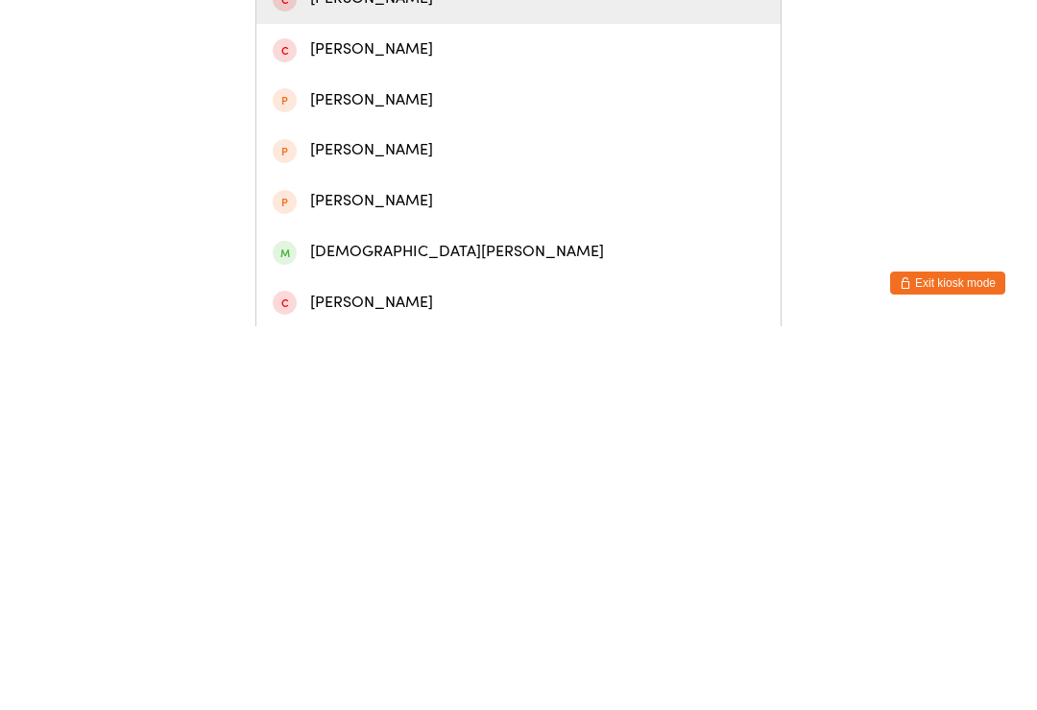
type input "Stojanovski"
click at [318, 623] on div "Christian Stojanovski" at bounding box center [519, 636] width 492 height 26
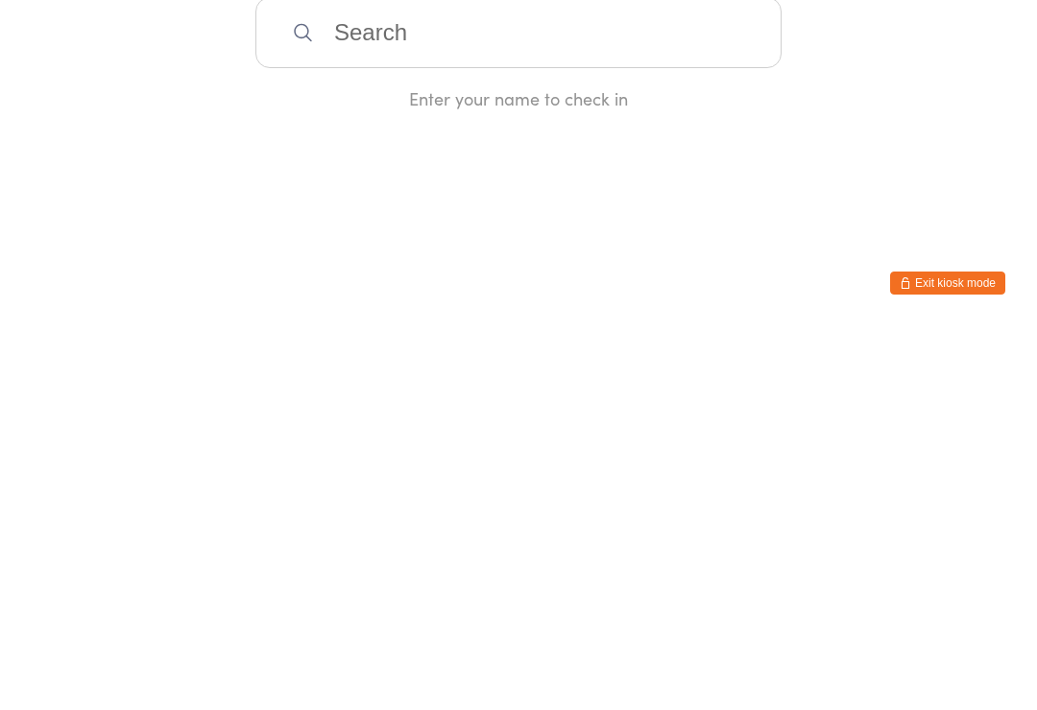
scroll to position [0, 0]
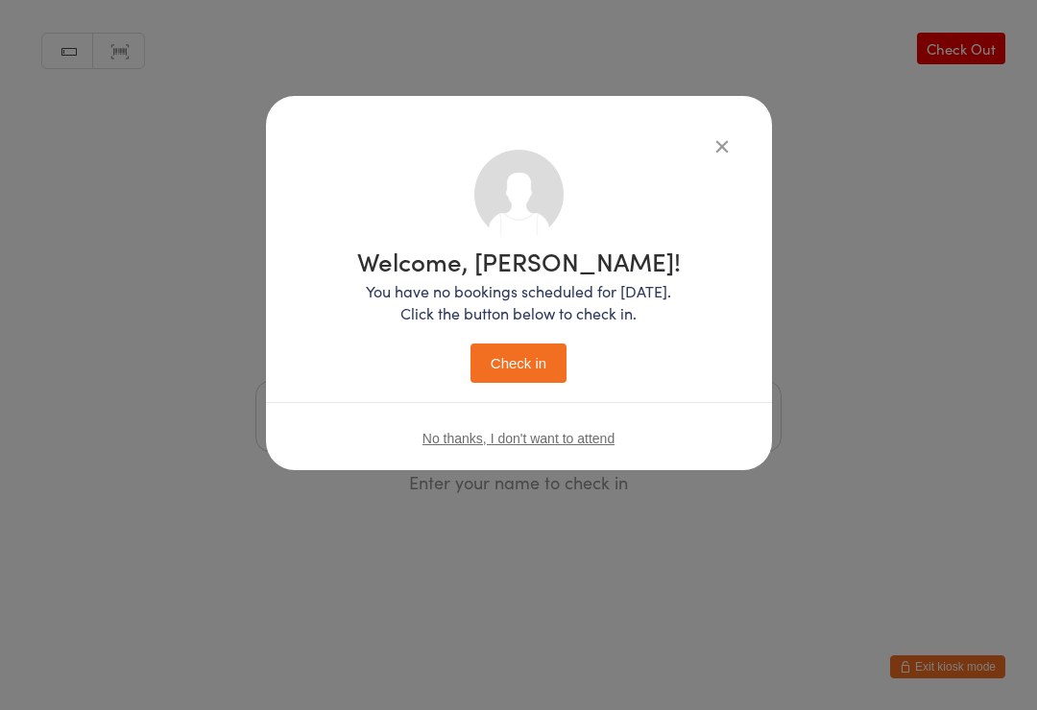
click at [493, 383] on button "Check in" at bounding box center [518, 363] width 96 height 39
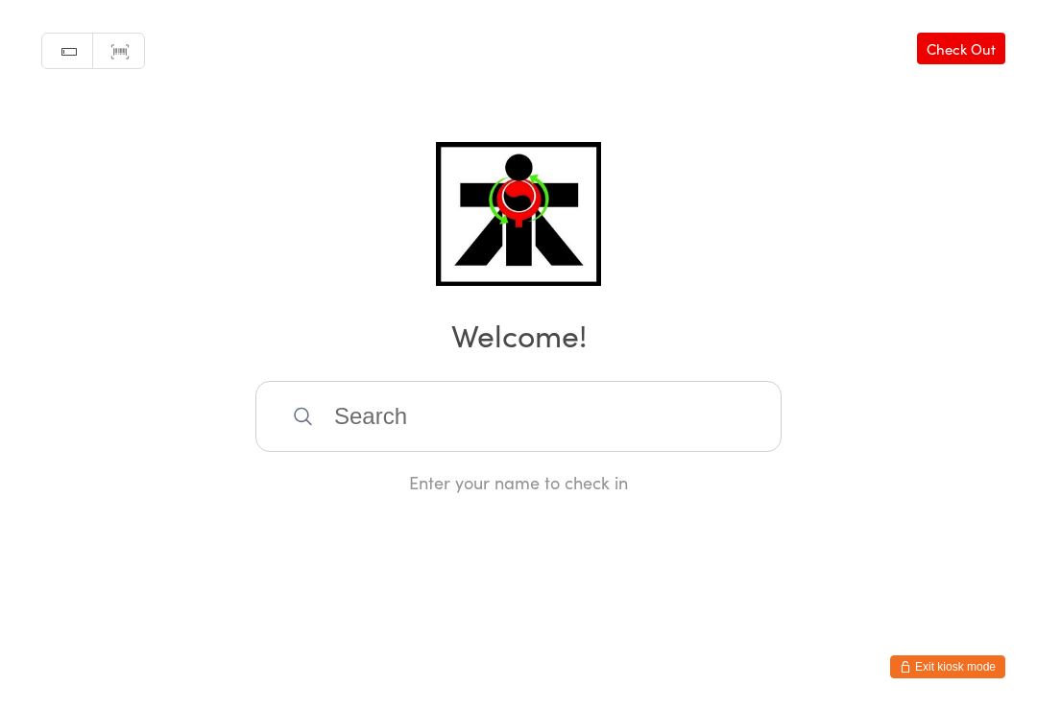
click at [630, 427] on input "search" at bounding box center [518, 416] width 526 height 71
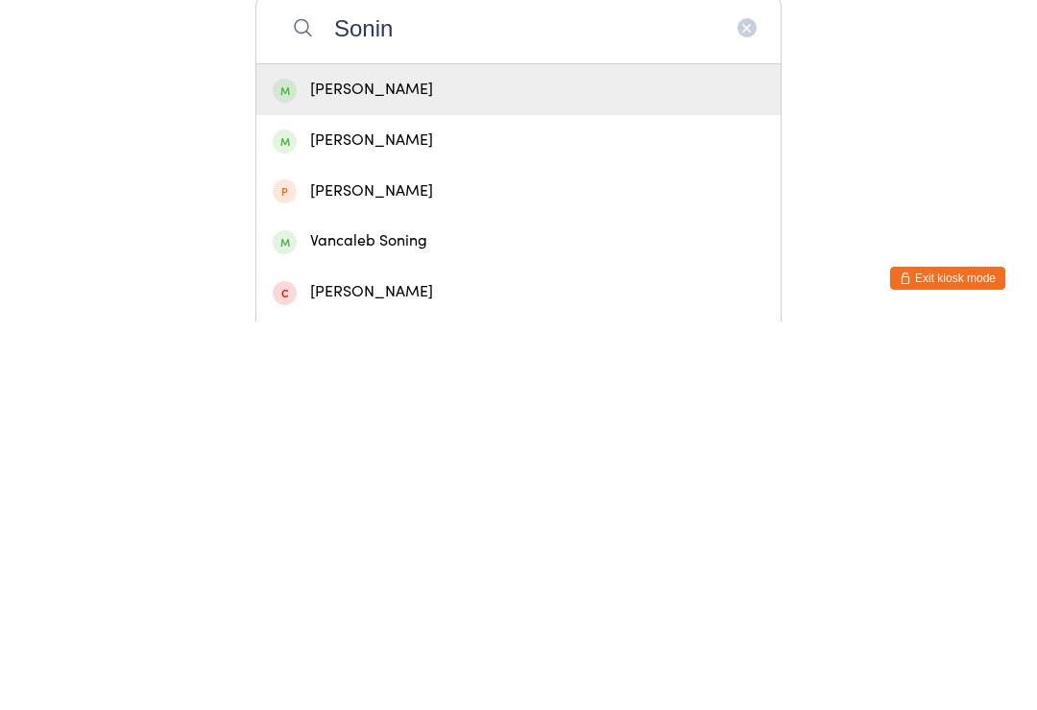
type input "Sonin"
click at [460, 466] on div "Stephen Soning" at bounding box center [519, 479] width 492 height 26
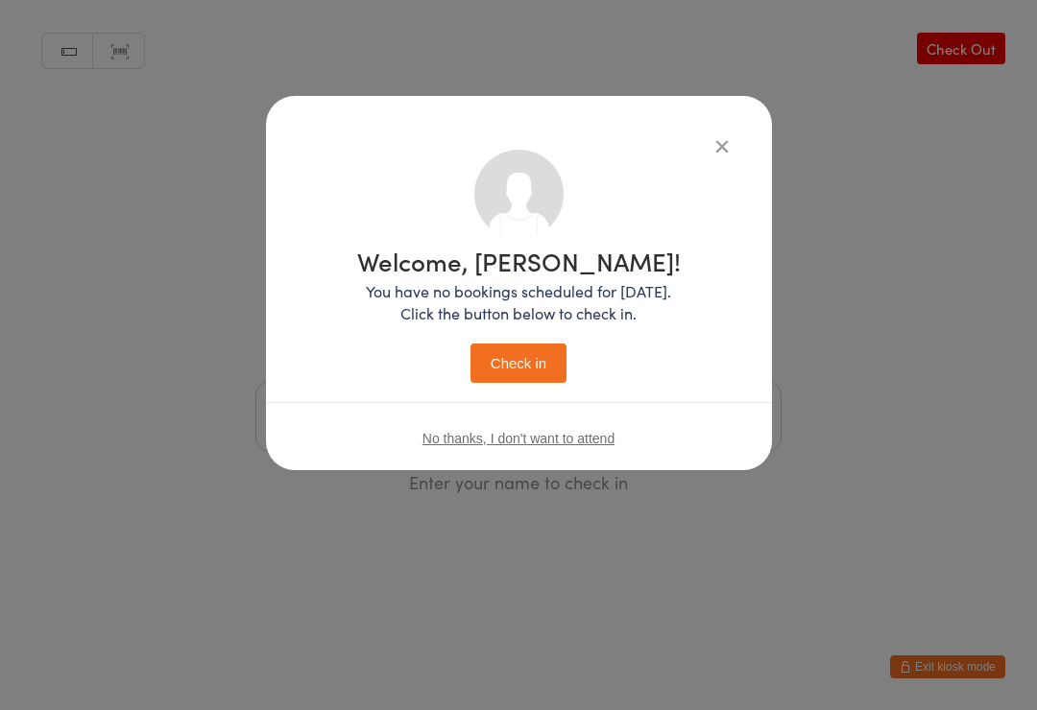
click at [535, 360] on button "Check in" at bounding box center [518, 363] width 96 height 39
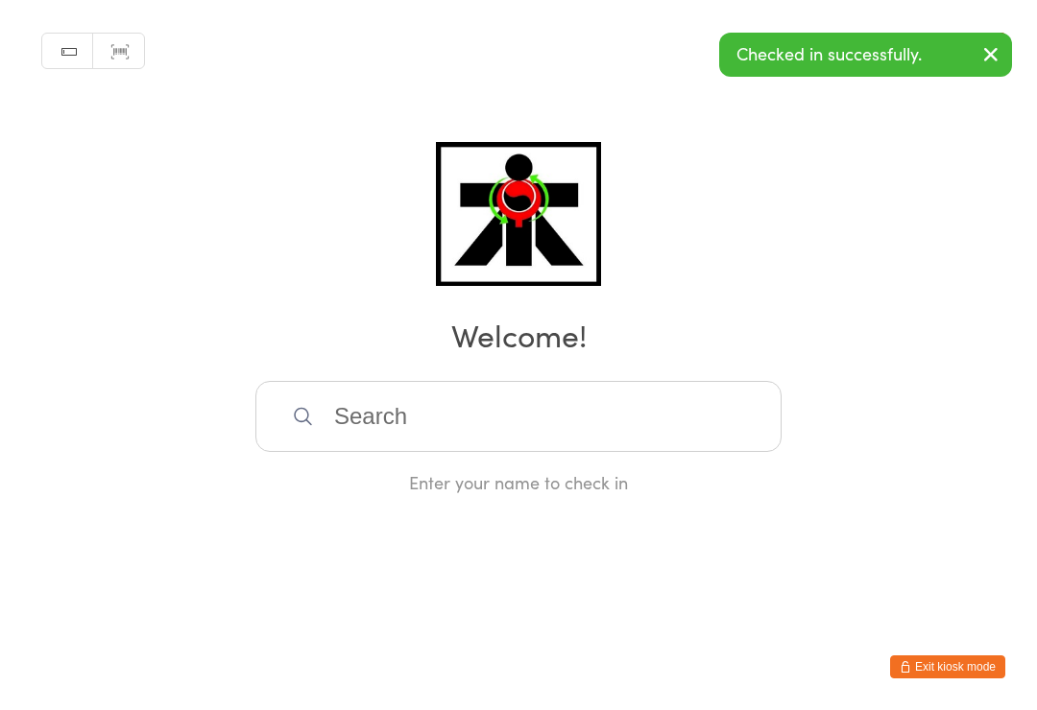
click at [602, 421] on input "search" at bounding box center [518, 416] width 526 height 71
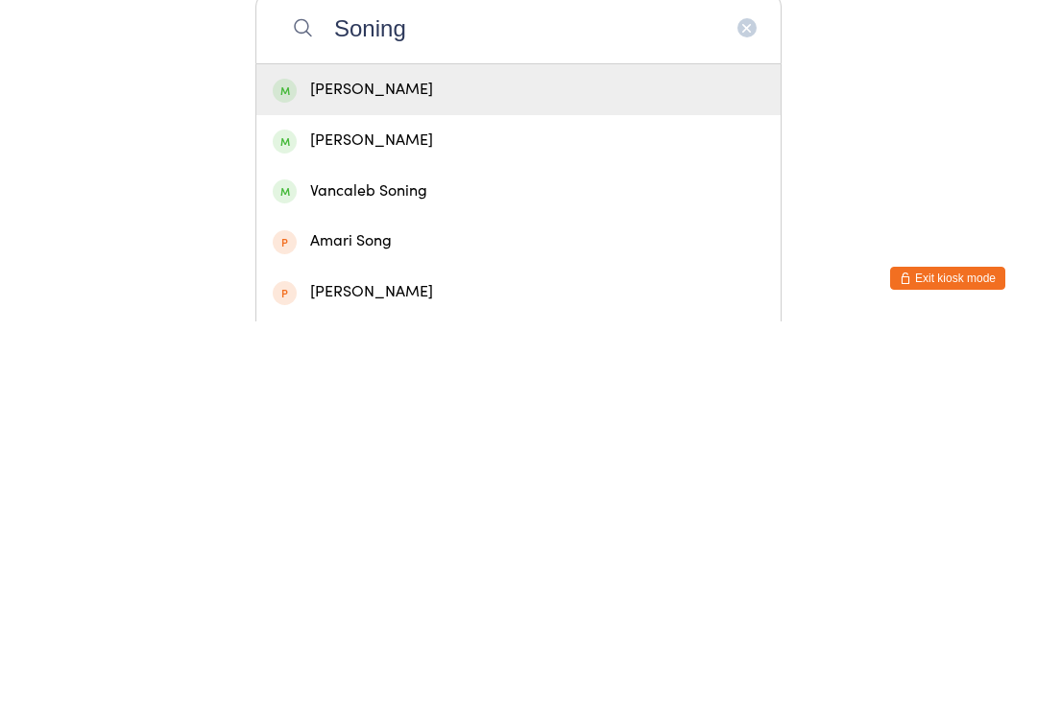
type input "Soning"
click at [403, 466] on div "Joshua Soning" at bounding box center [519, 479] width 492 height 26
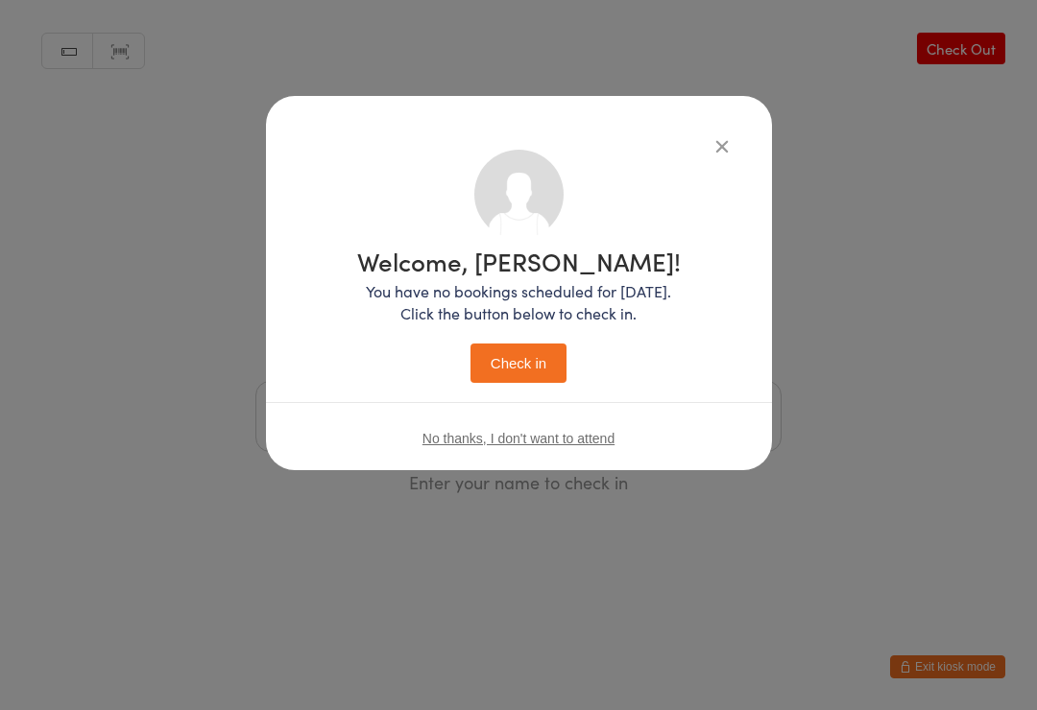
click at [534, 361] on button "Check in" at bounding box center [518, 363] width 96 height 39
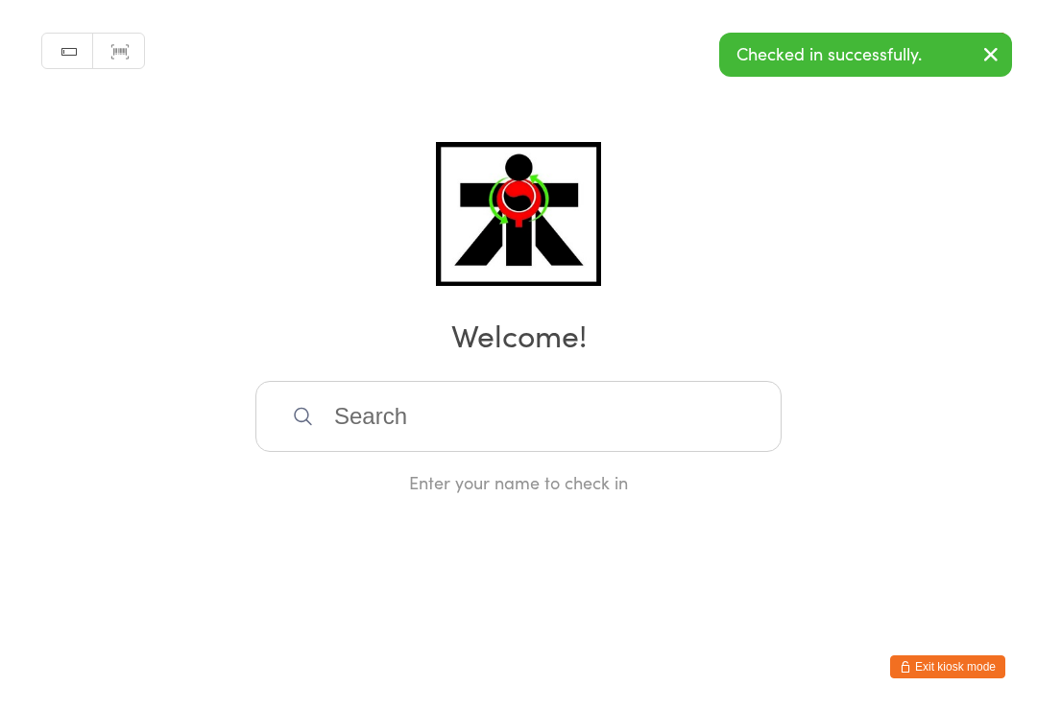
click at [520, 427] on input "search" at bounding box center [518, 416] width 526 height 71
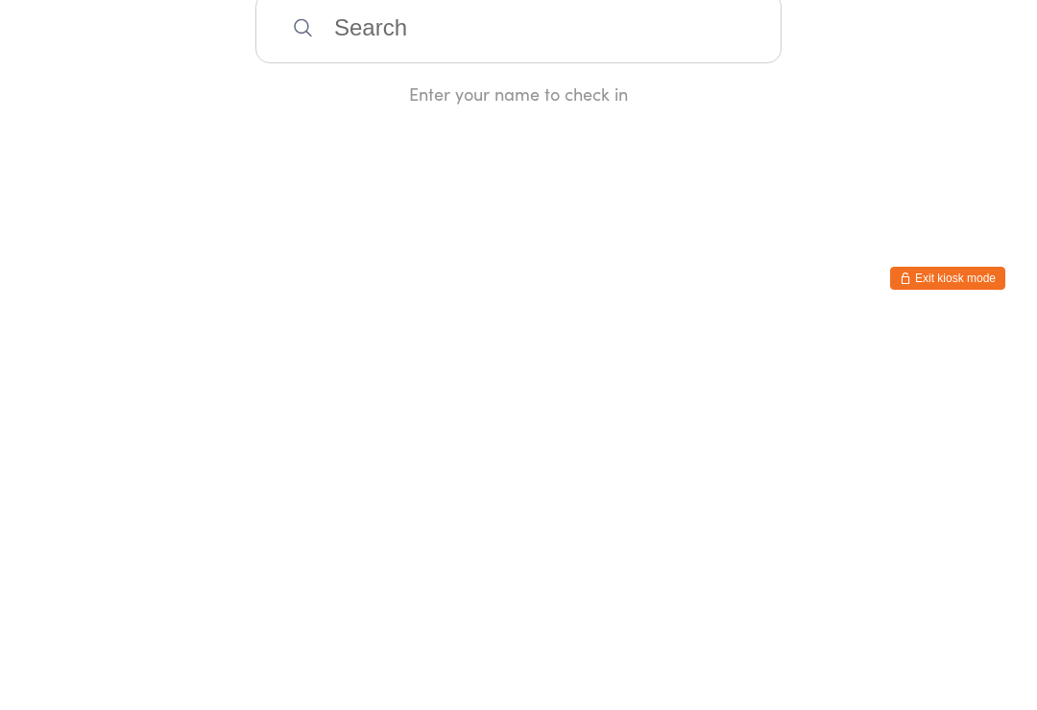
type input "C"
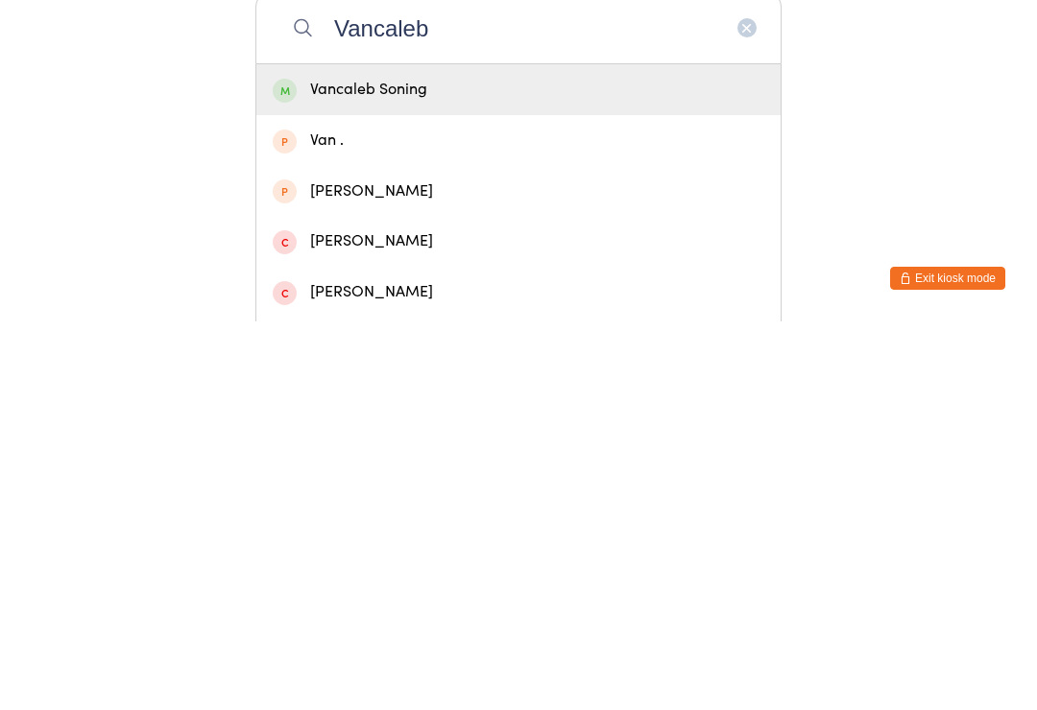
type input "Vancaleb"
click at [470, 466] on div "Vancaleb Soning" at bounding box center [519, 479] width 492 height 26
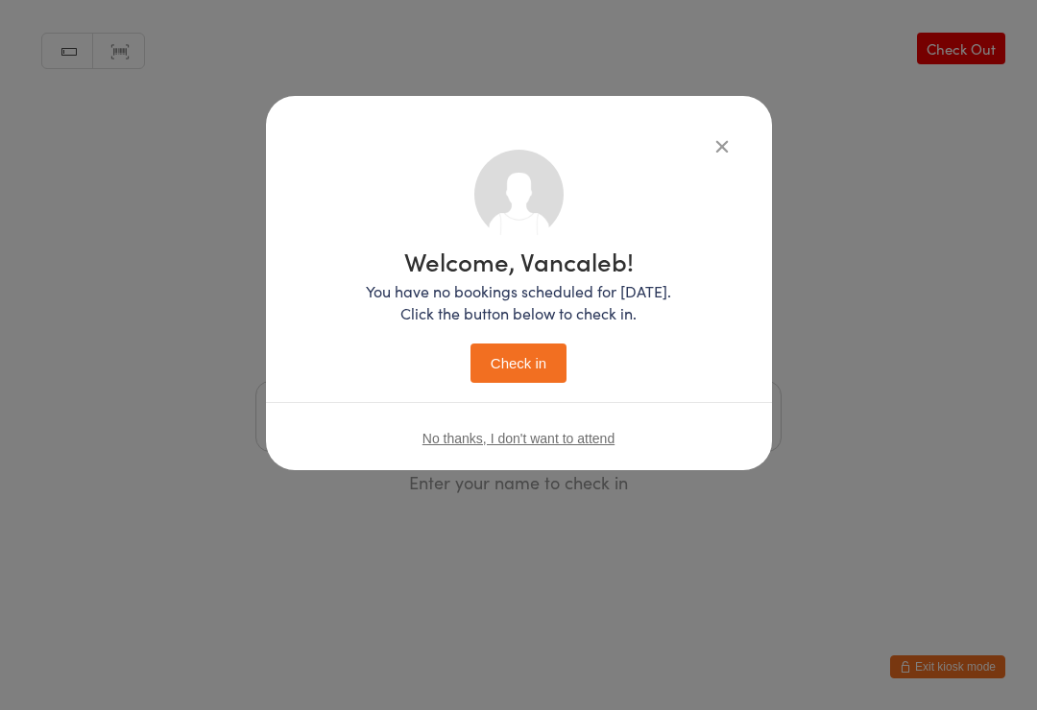
click at [529, 359] on button "Check in" at bounding box center [518, 363] width 96 height 39
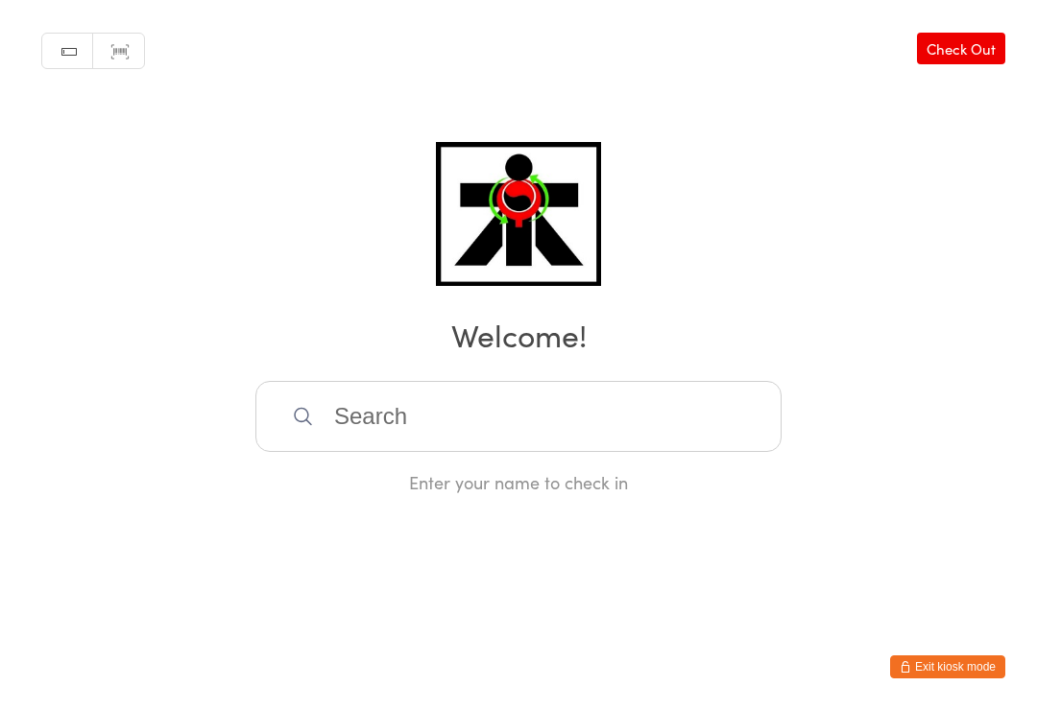
click at [465, 420] on input "search" at bounding box center [518, 416] width 526 height 71
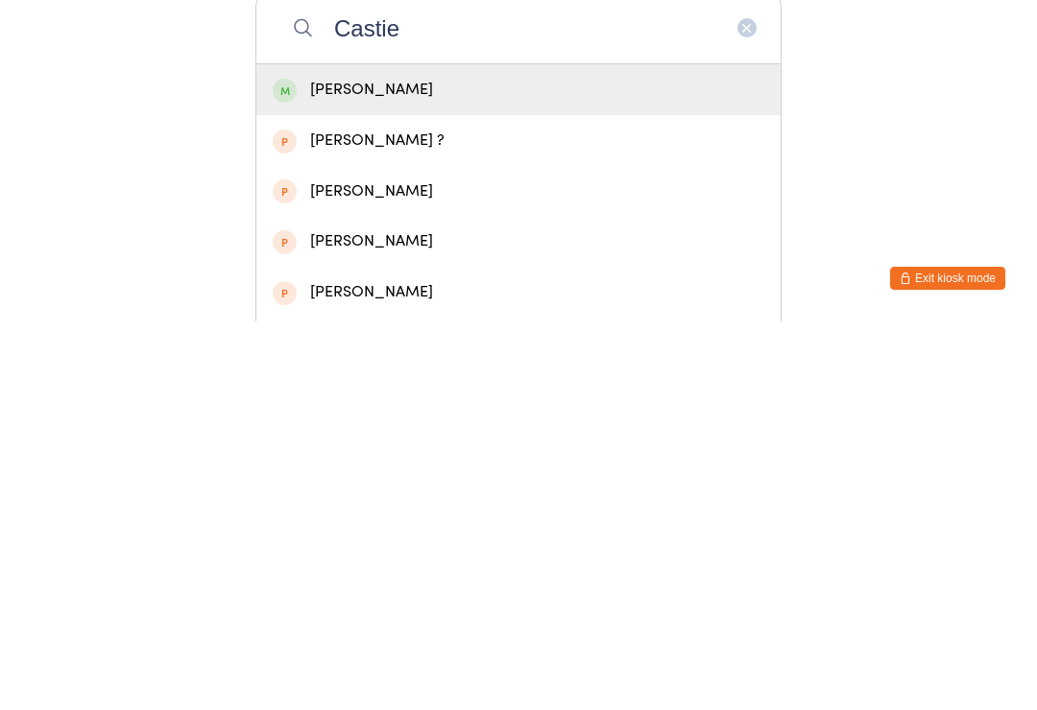
type input "Castie"
click at [504, 466] on div "Castiel Bada" at bounding box center [519, 479] width 492 height 26
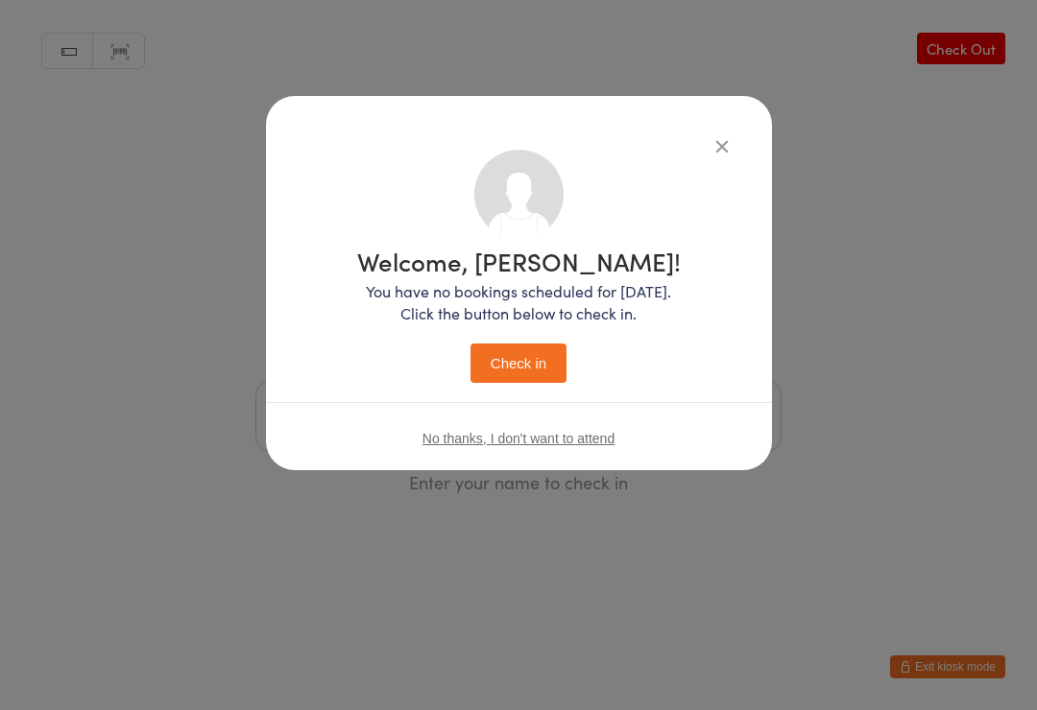
click at [527, 372] on button "Check in" at bounding box center [518, 363] width 96 height 39
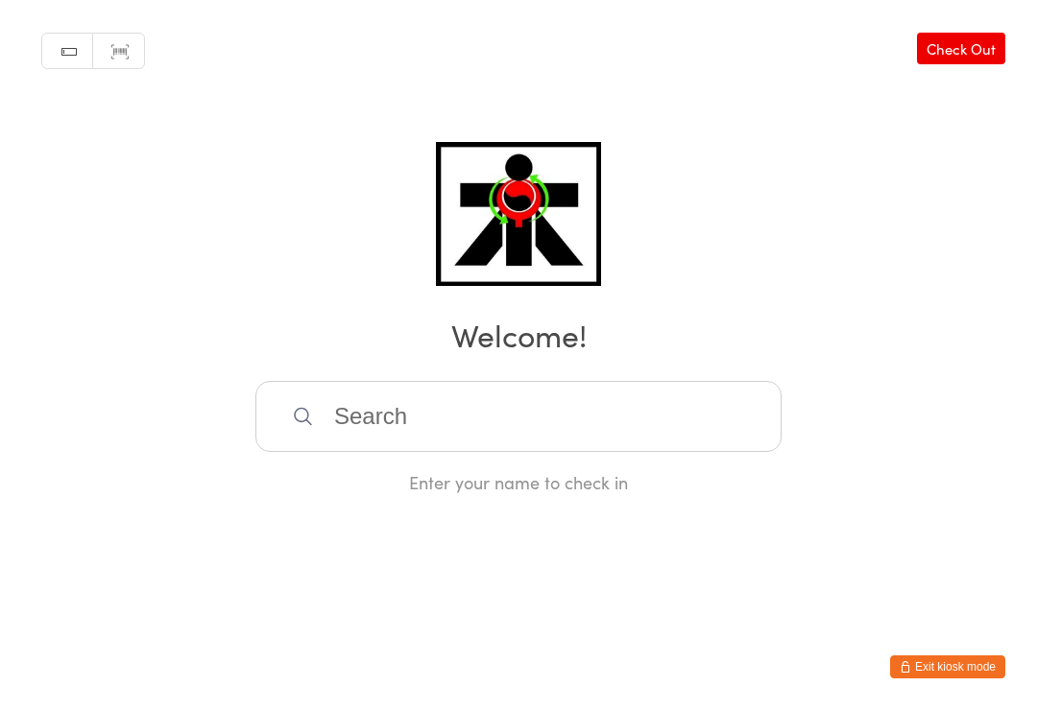
click at [509, 444] on input "search" at bounding box center [518, 416] width 526 height 71
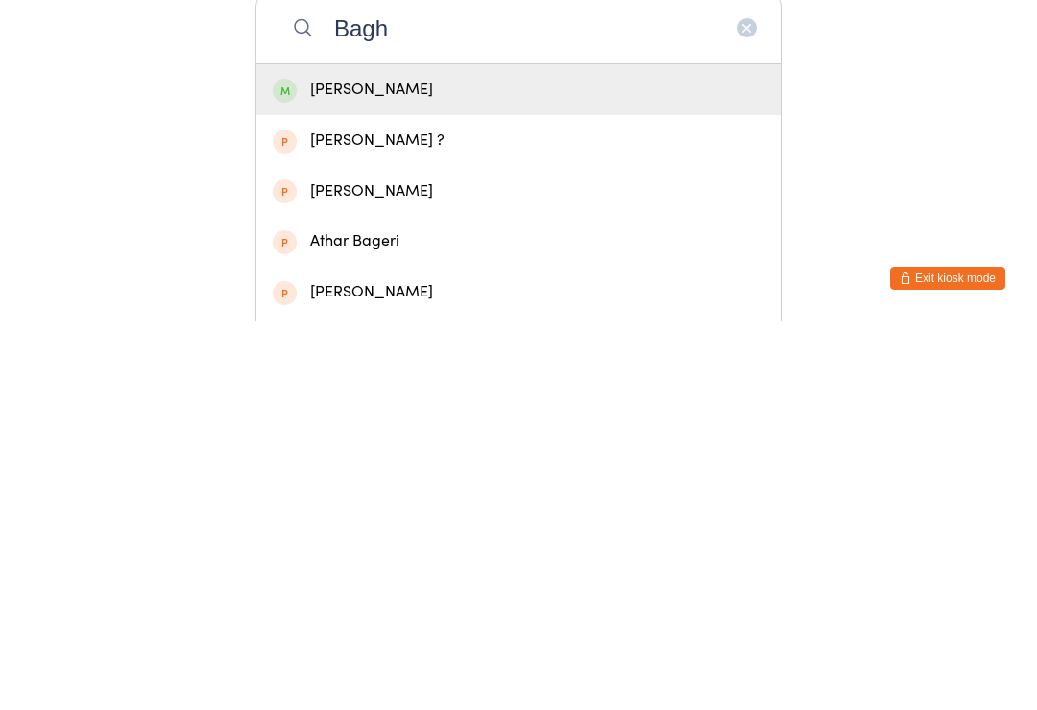
type input "Bagh"
click at [400, 466] on div "Luca Bagheri" at bounding box center [519, 479] width 492 height 26
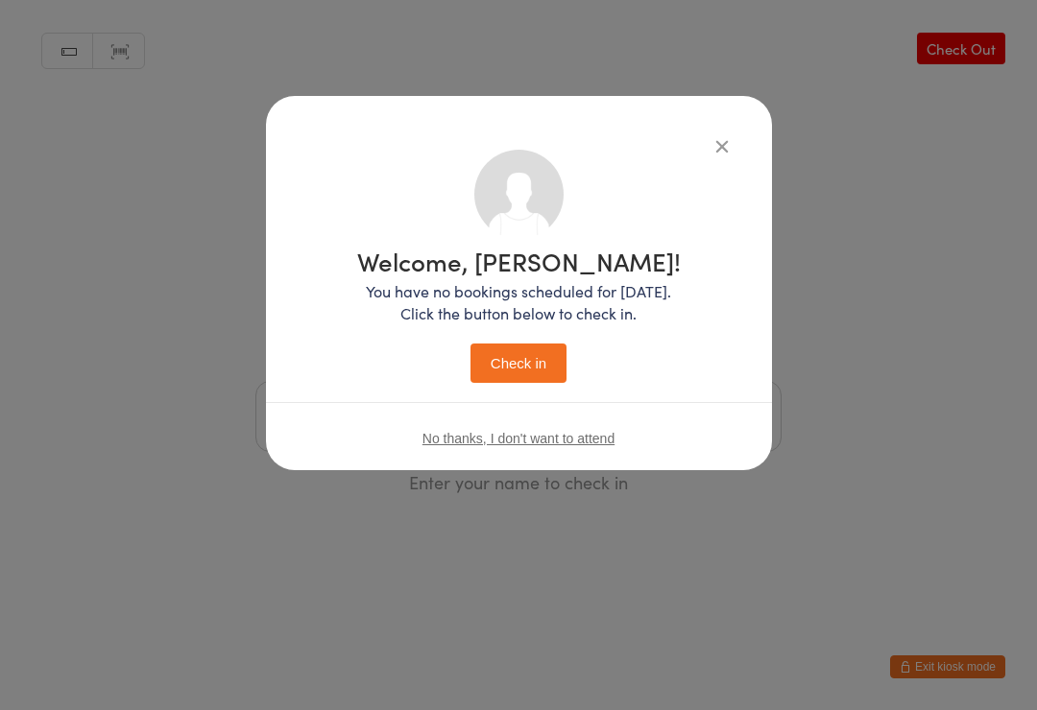
click at [527, 362] on button "Check in" at bounding box center [518, 363] width 96 height 39
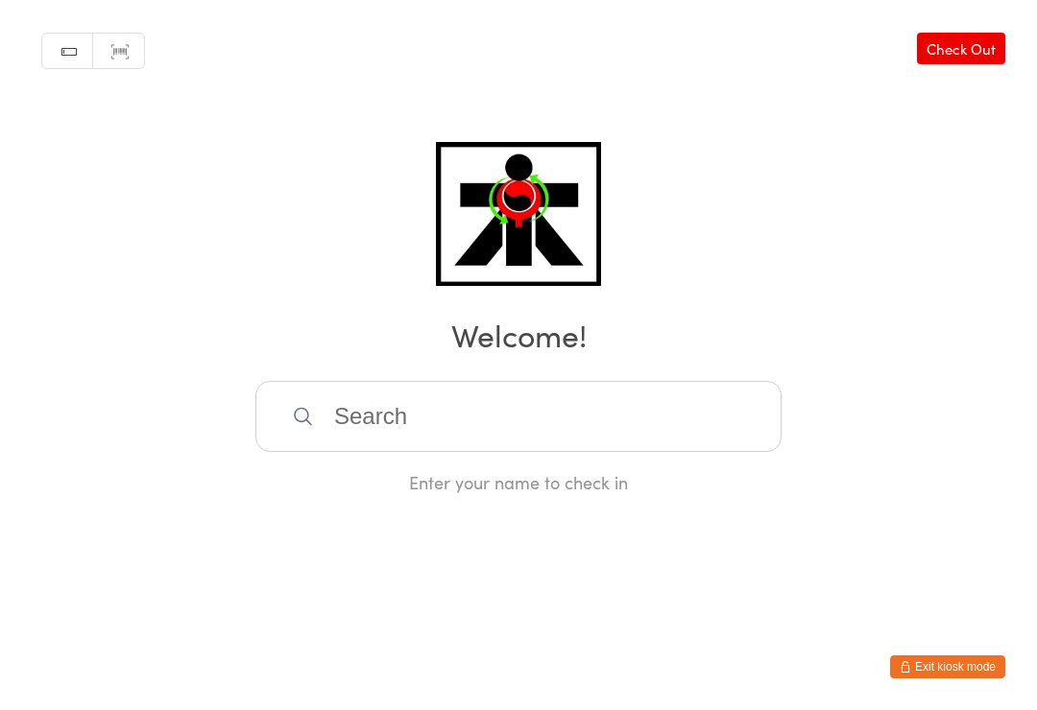
click at [664, 402] on input "search" at bounding box center [518, 416] width 526 height 71
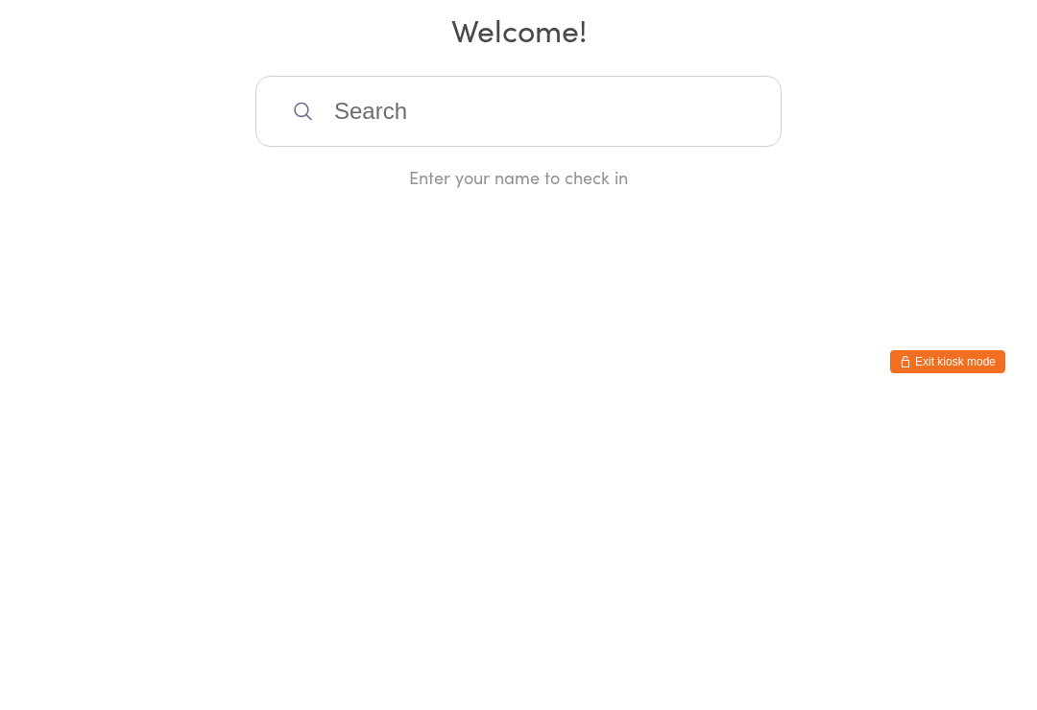
type input "U"
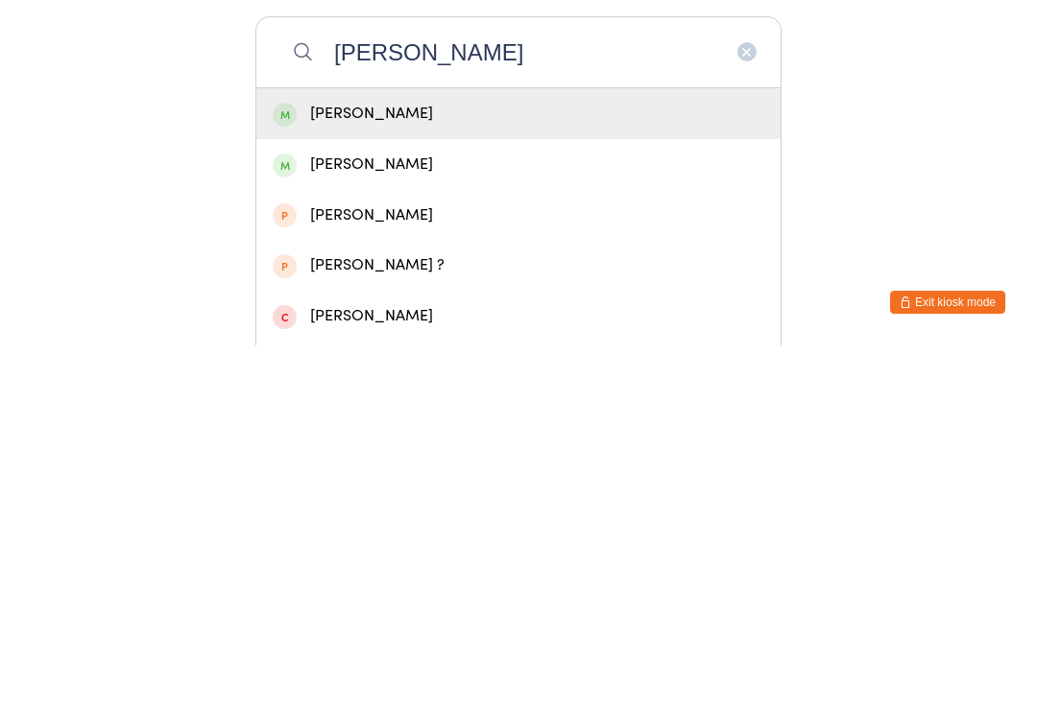
type input "Benji wellington"
click at [316, 466] on div "Benji Wellington" at bounding box center [519, 479] width 492 height 26
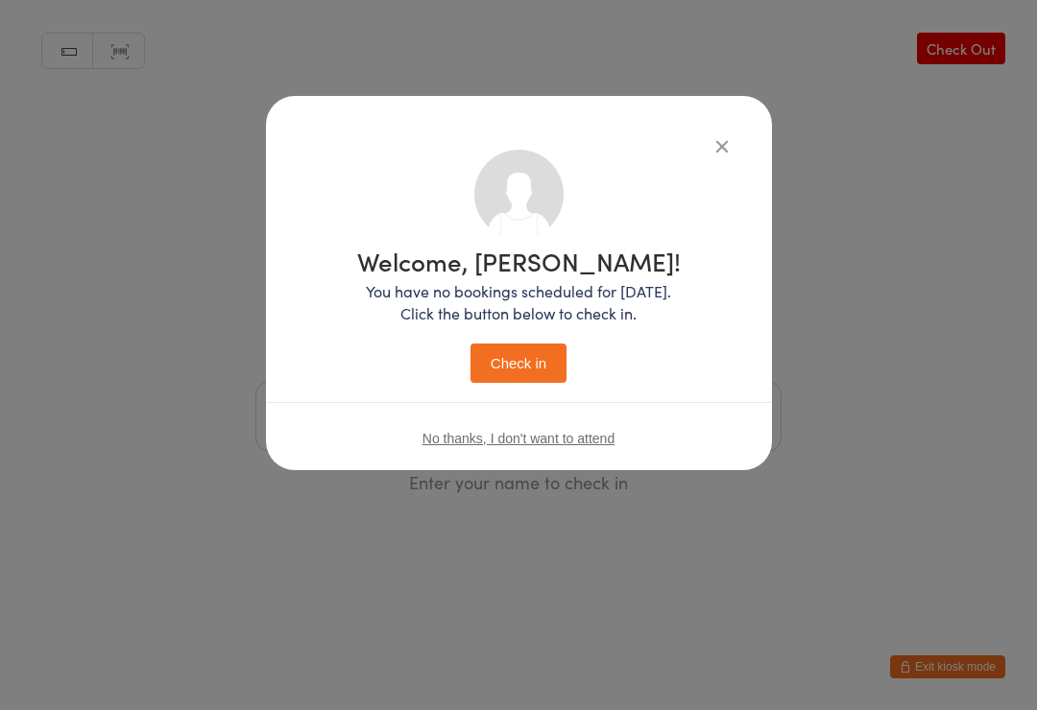
click at [542, 369] on button "Check in" at bounding box center [518, 363] width 96 height 39
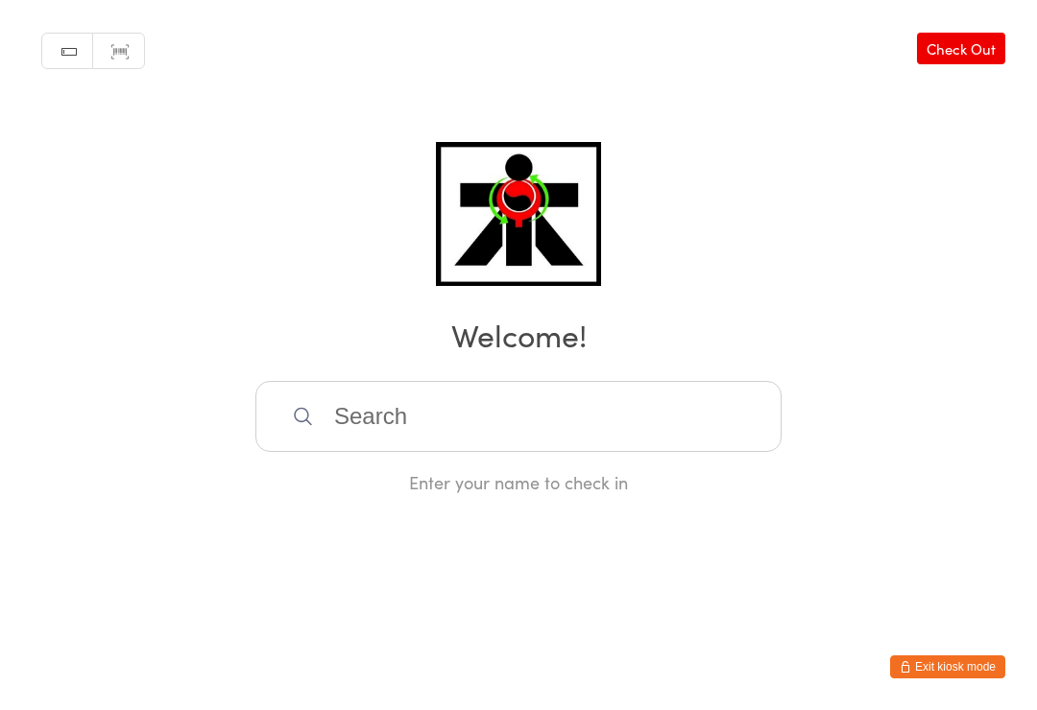
click at [726, 452] on input "search" at bounding box center [518, 416] width 526 height 71
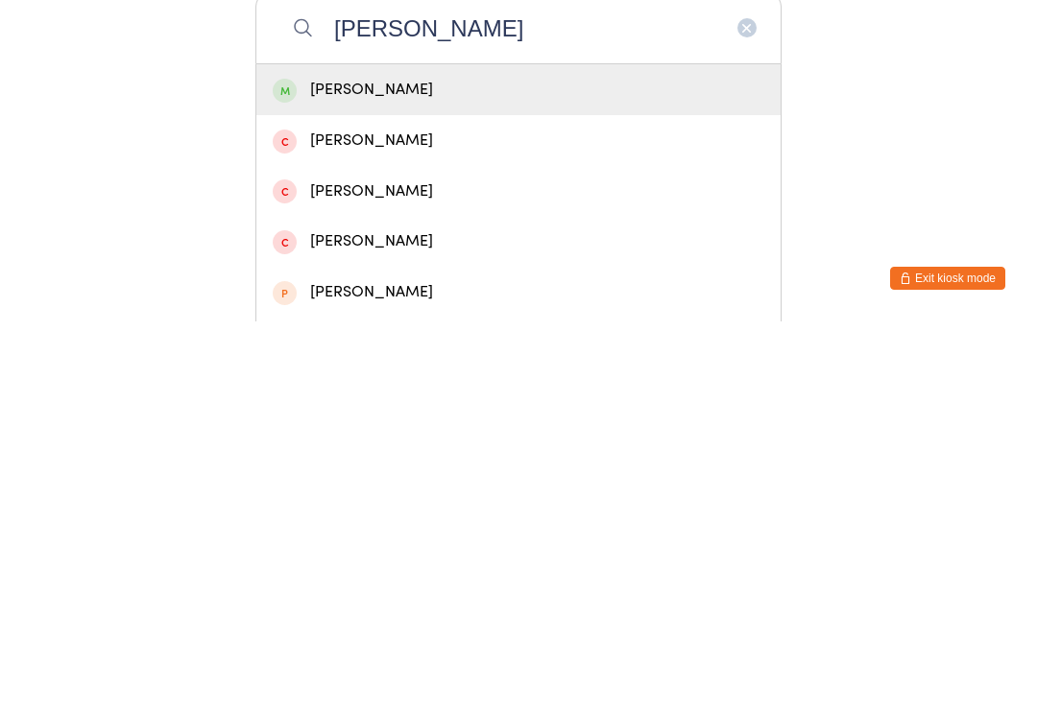
type input "Jayden chaw"
click at [519, 466] on div "Jayden Chawadla" at bounding box center [519, 479] width 492 height 26
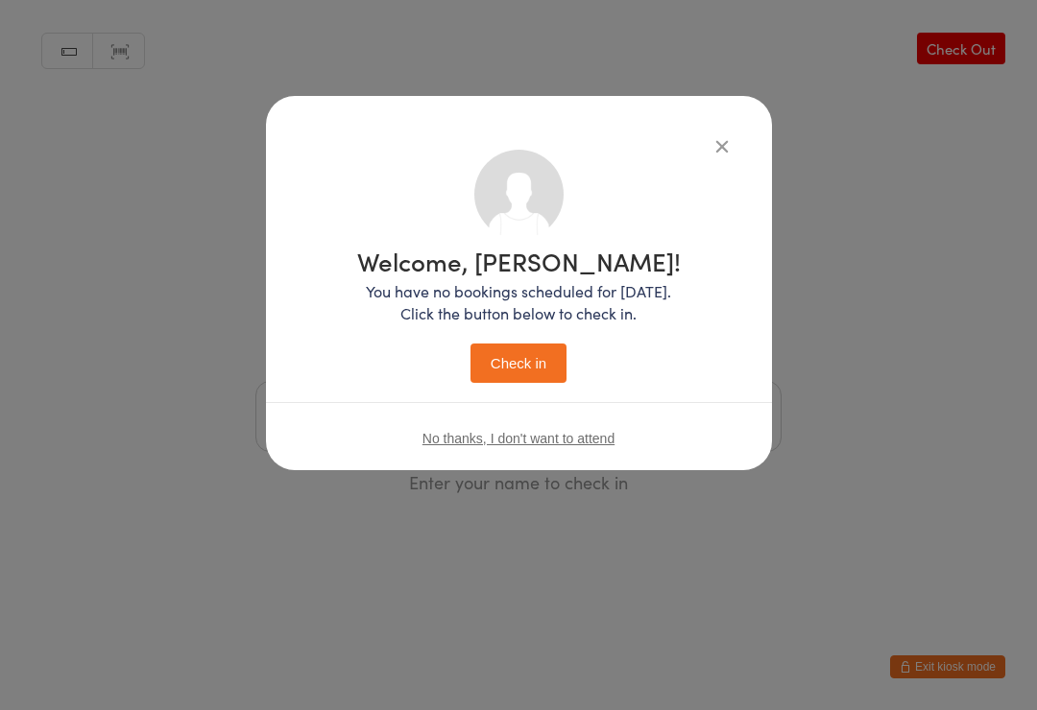
click at [521, 357] on button "Check in" at bounding box center [518, 363] width 96 height 39
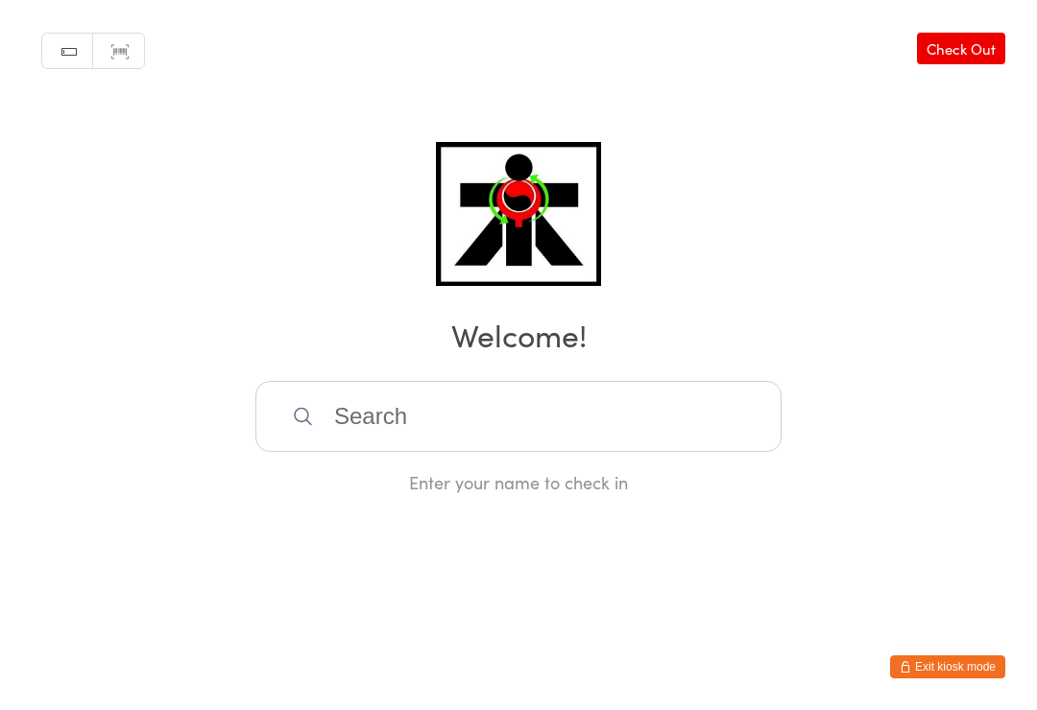
click at [490, 452] on input "search" at bounding box center [518, 416] width 526 height 71
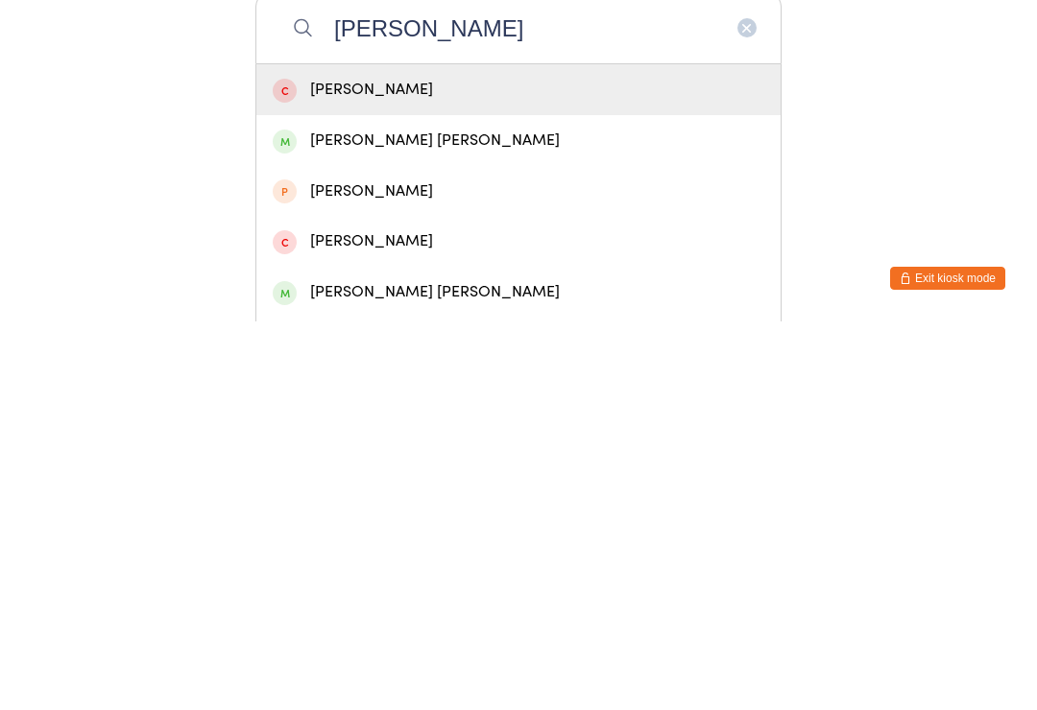
type input "Murphy gr"
click at [342, 516] on div "Hugh Murphy Grace" at bounding box center [519, 529] width 492 height 26
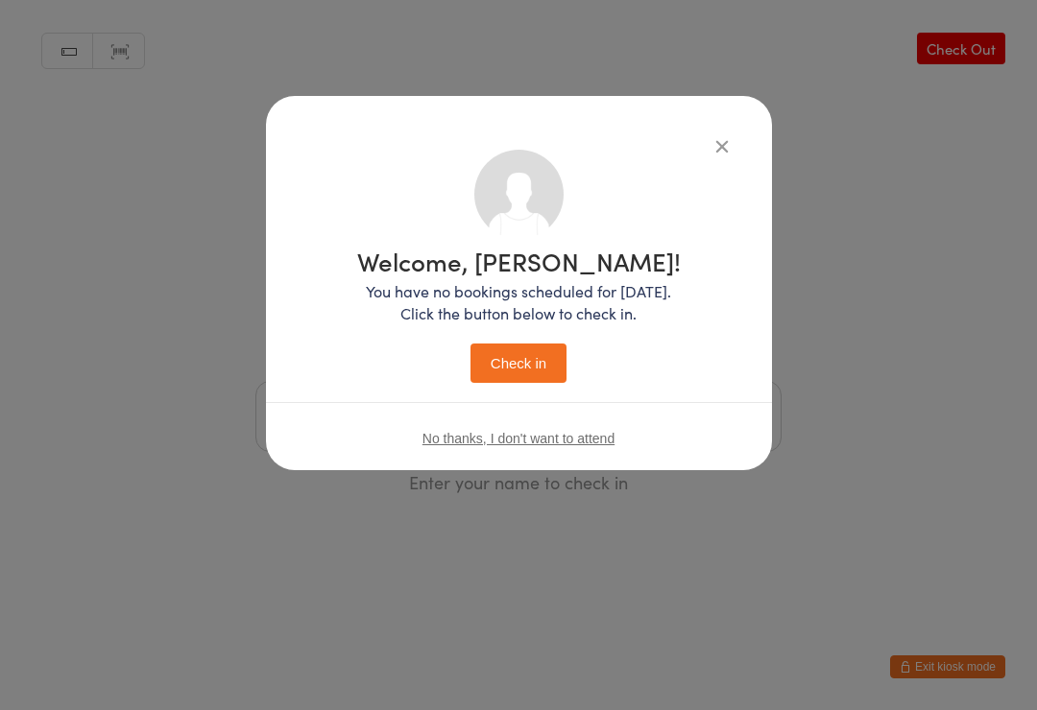
click at [504, 365] on button "Check in" at bounding box center [518, 363] width 96 height 39
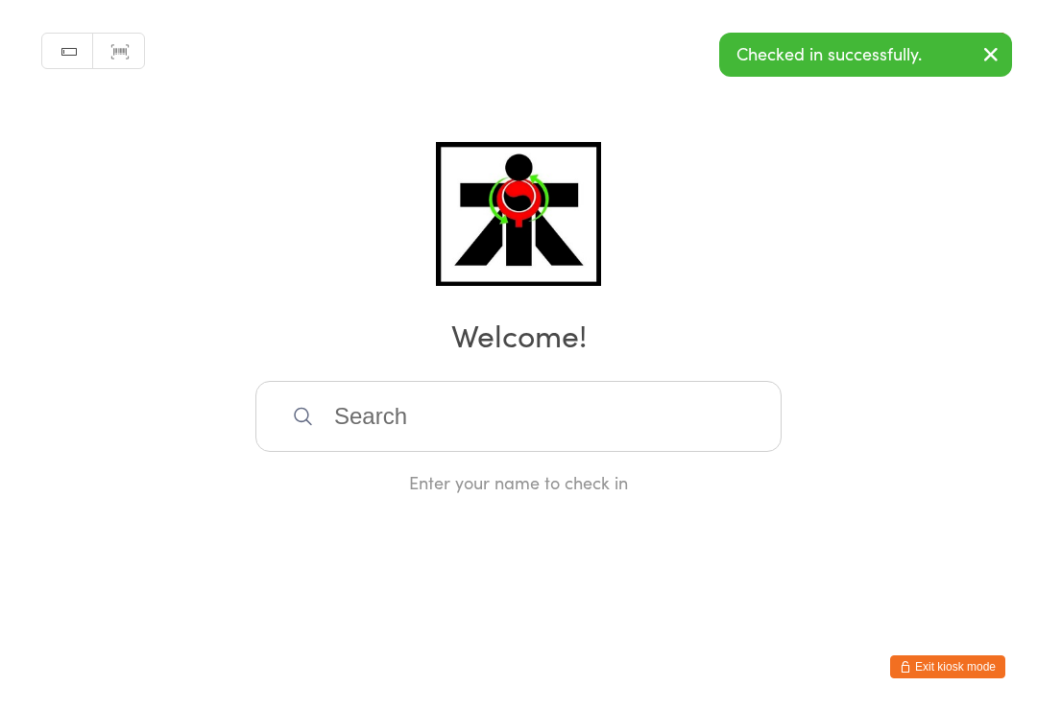
click at [409, 436] on input "search" at bounding box center [518, 416] width 526 height 71
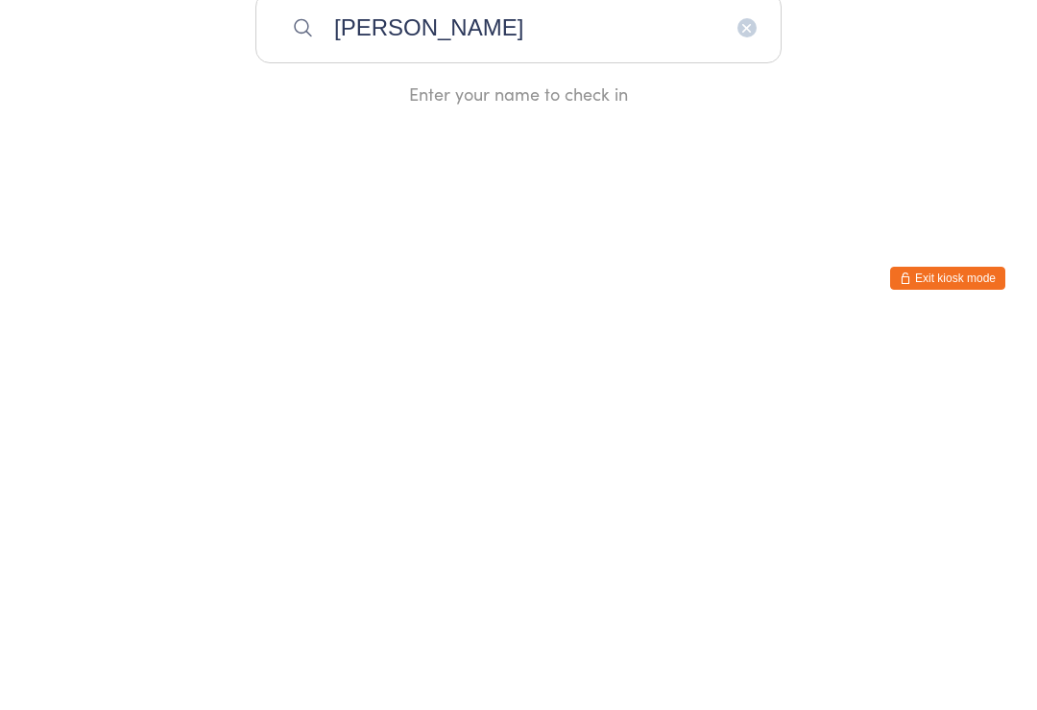
type input "Murphy grace"
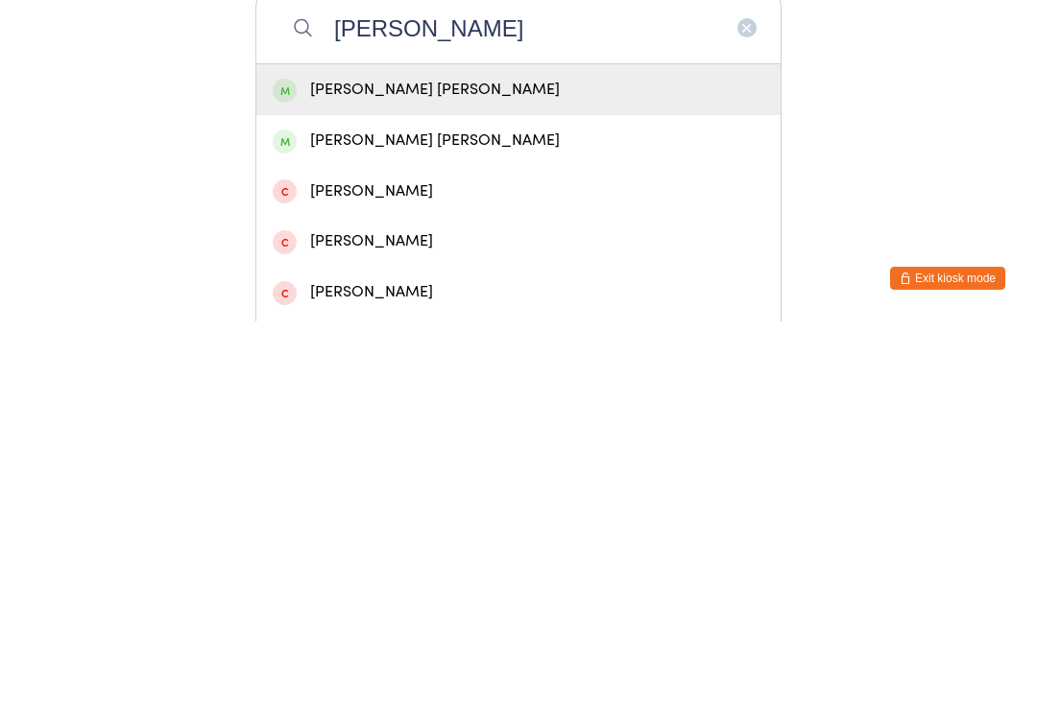
click at [348, 516] on div "Brigid Murphy Grace" at bounding box center [519, 529] width 492 height 26
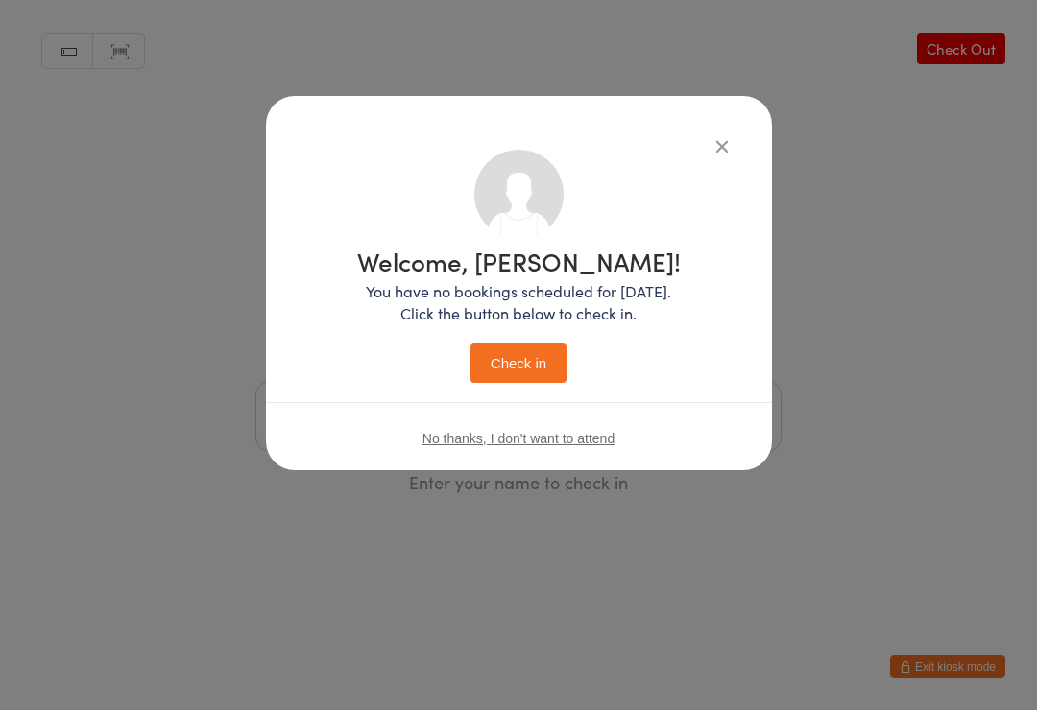
click at [551, 371] on button "Check in" at bounding box center [518, 363] width 96 height 39
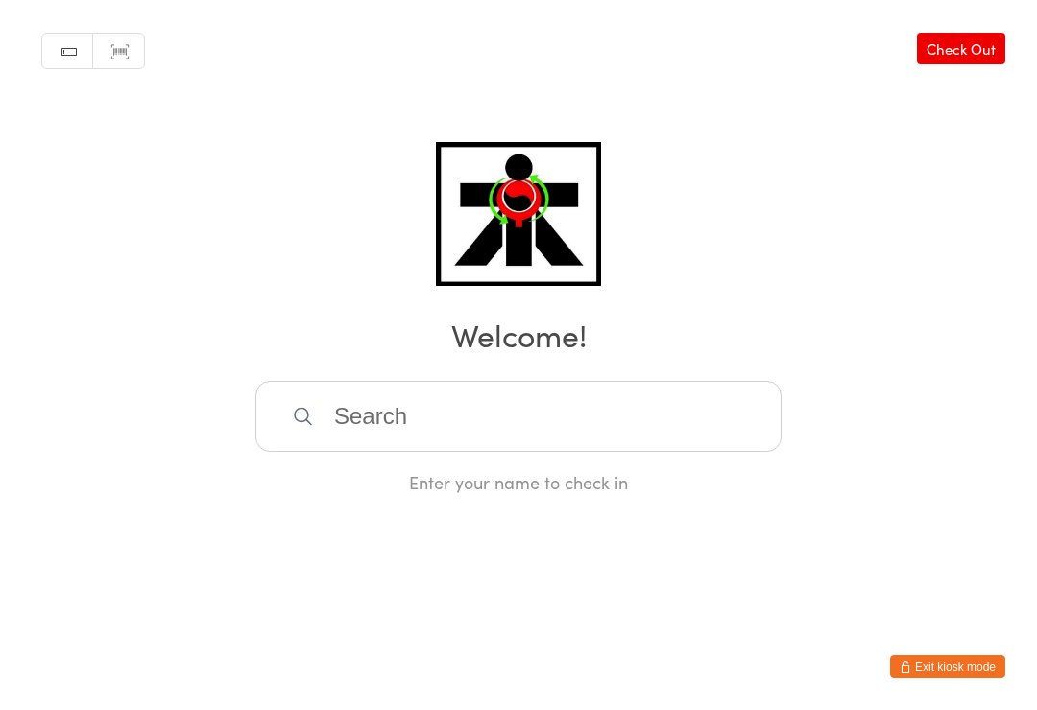
click at [457, 413] on input "search" at bounding box center [518, 416] width 526 height 71
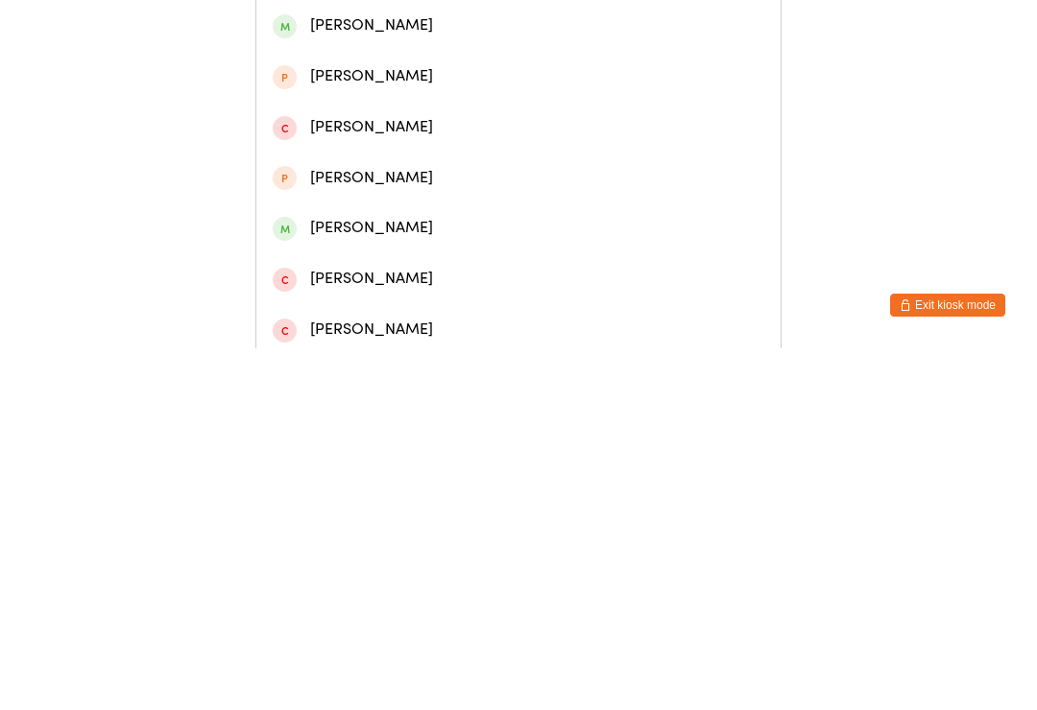
scroll to position [252, 0]
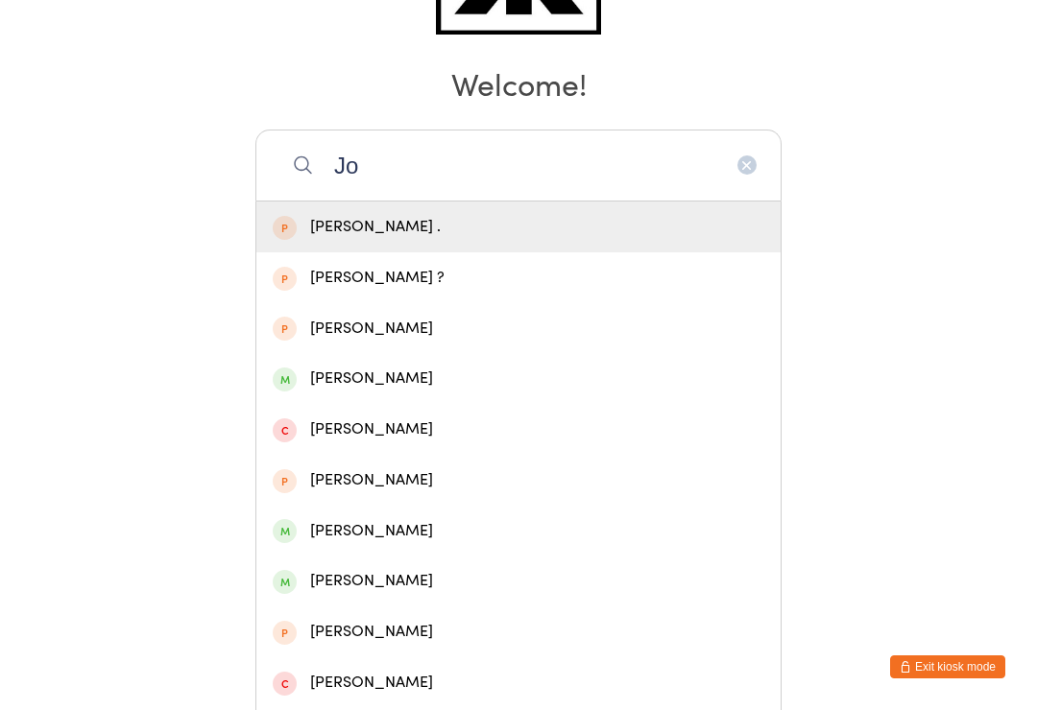
type input "J"
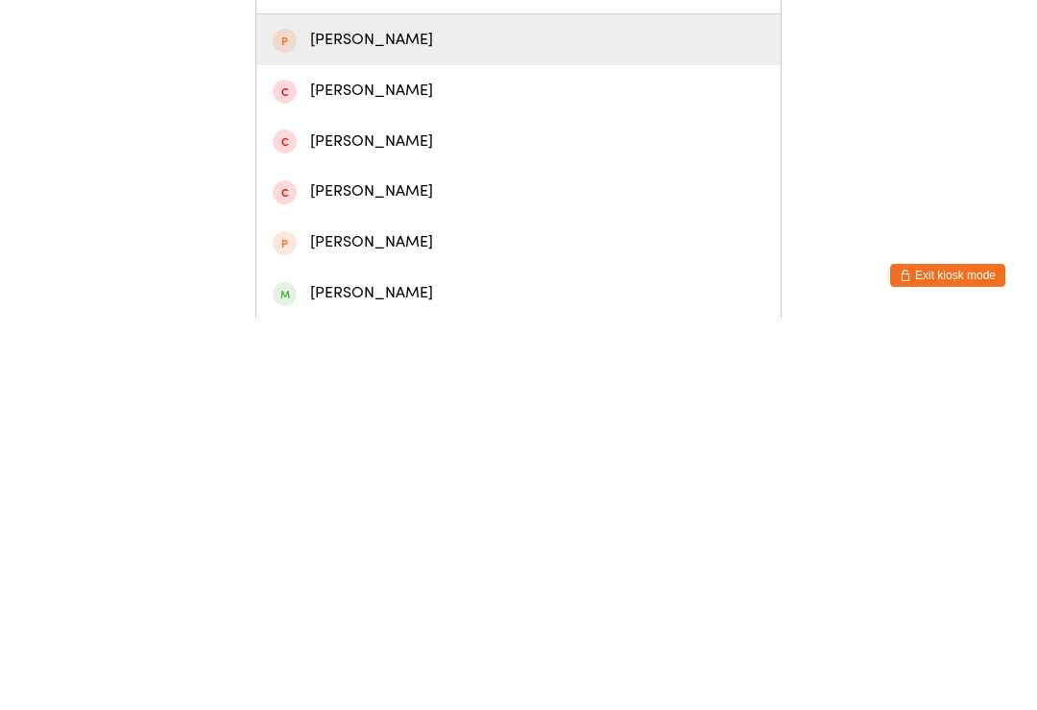
scroll to position [70, 0]
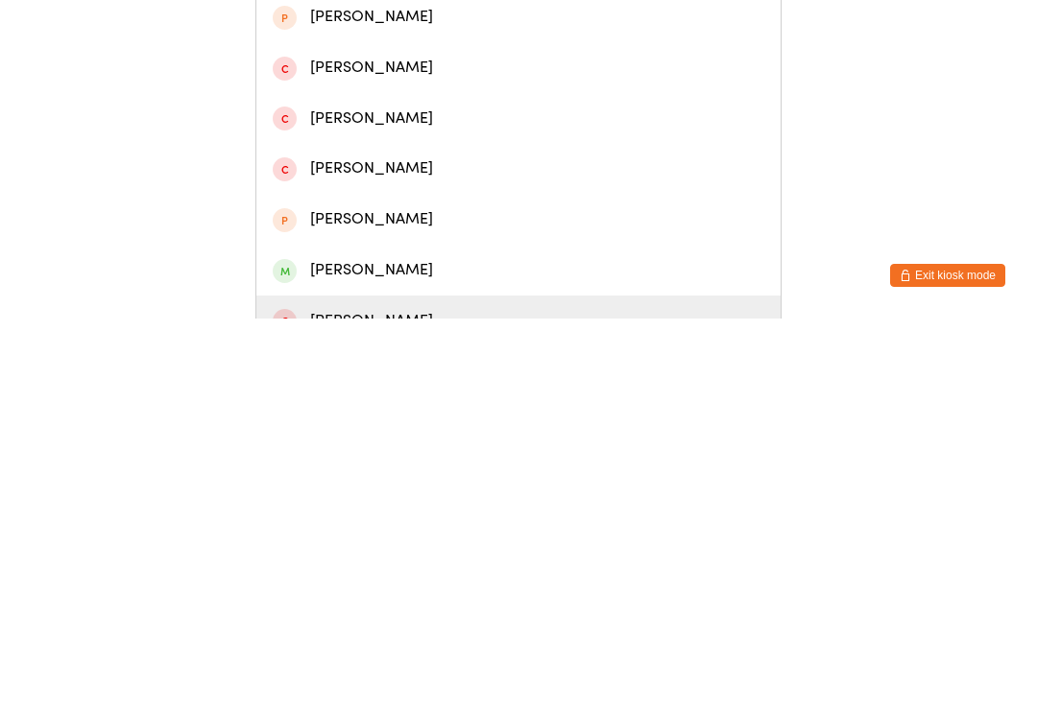
type input "Owen"
click at [366, 687] on div "Owen Lawson" at bounding box center [518, 712] width 524 height 51
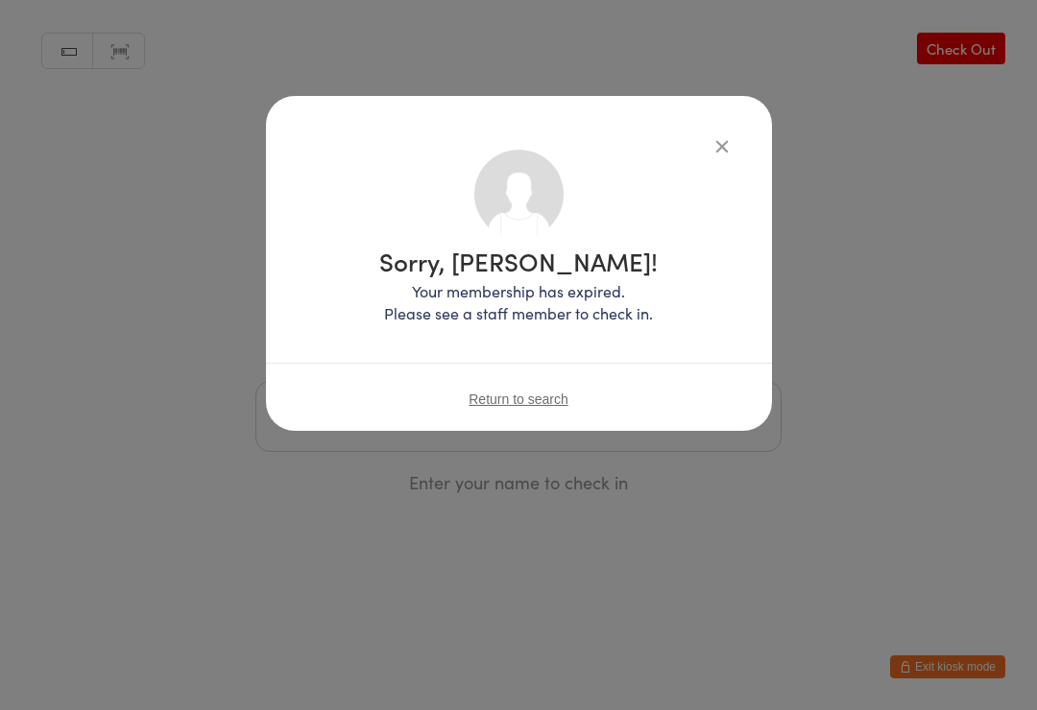
click at [723, 145] on icon "button" at bounding box center [721, 145] width 21 height 21
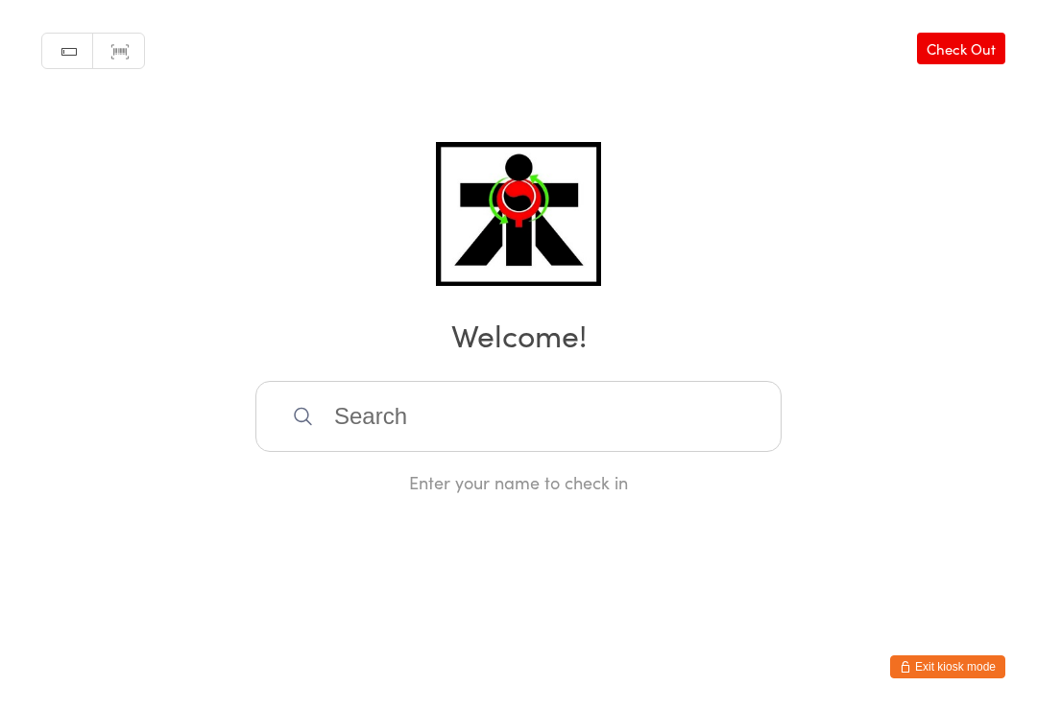
click at [521, 437] on input "search" at bounding box center [518, 416] width 526 height 71
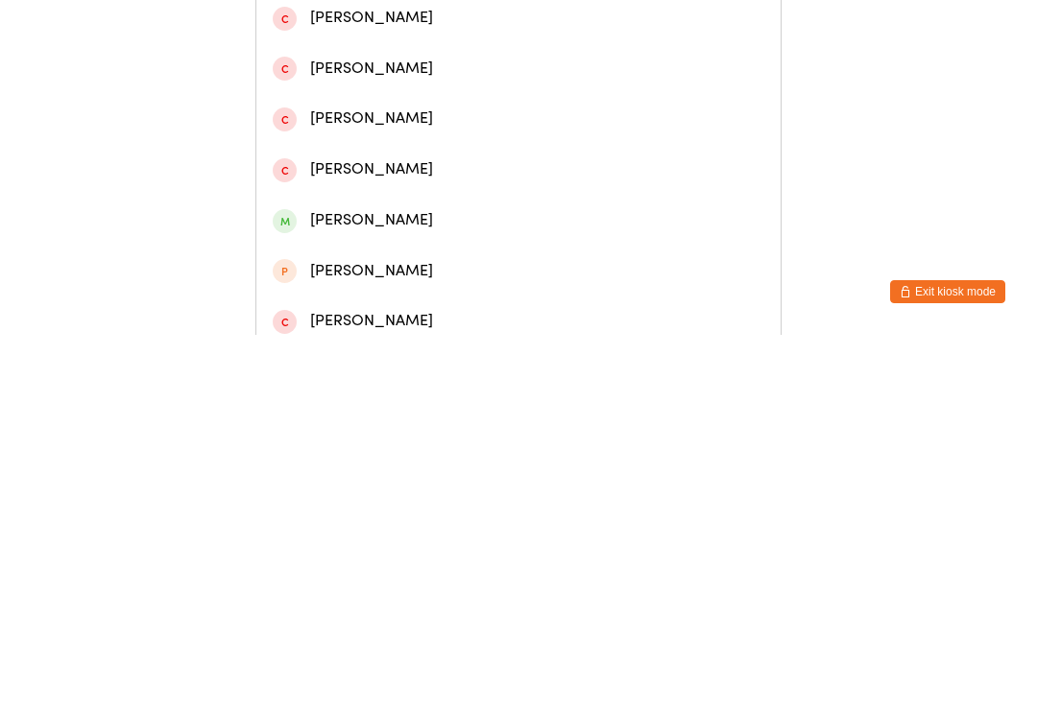
scroll to position [159, 0]
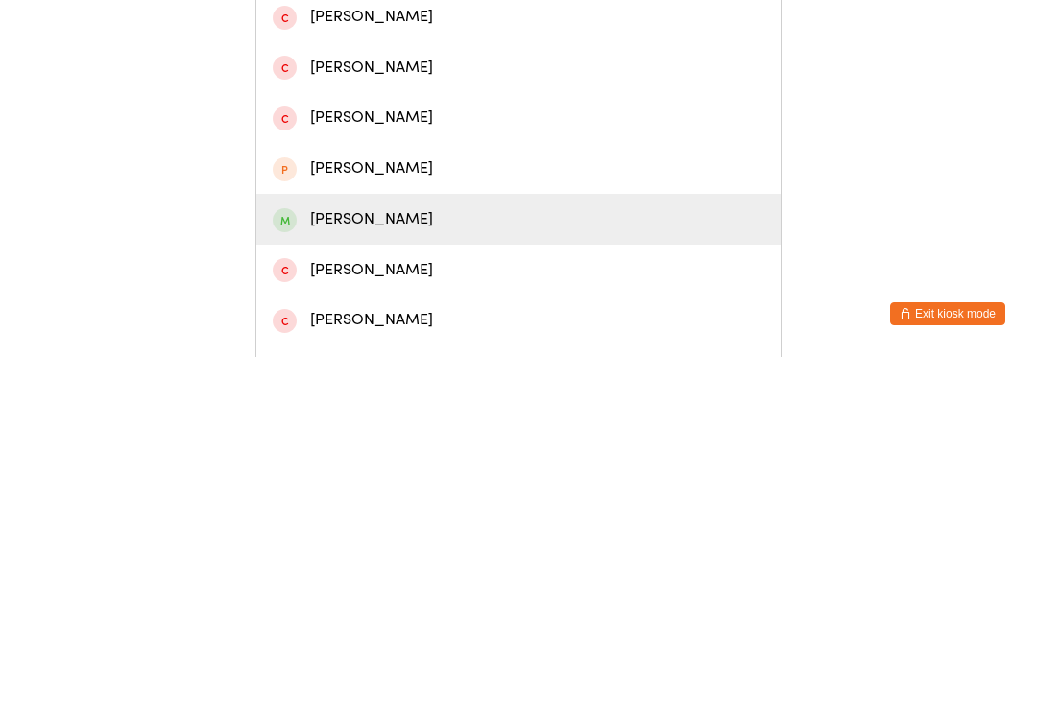
type input "Owen"
click at [365, 560] on div "[PERSON_NAME]" at bounding box center [519, 573] width 492 height 26
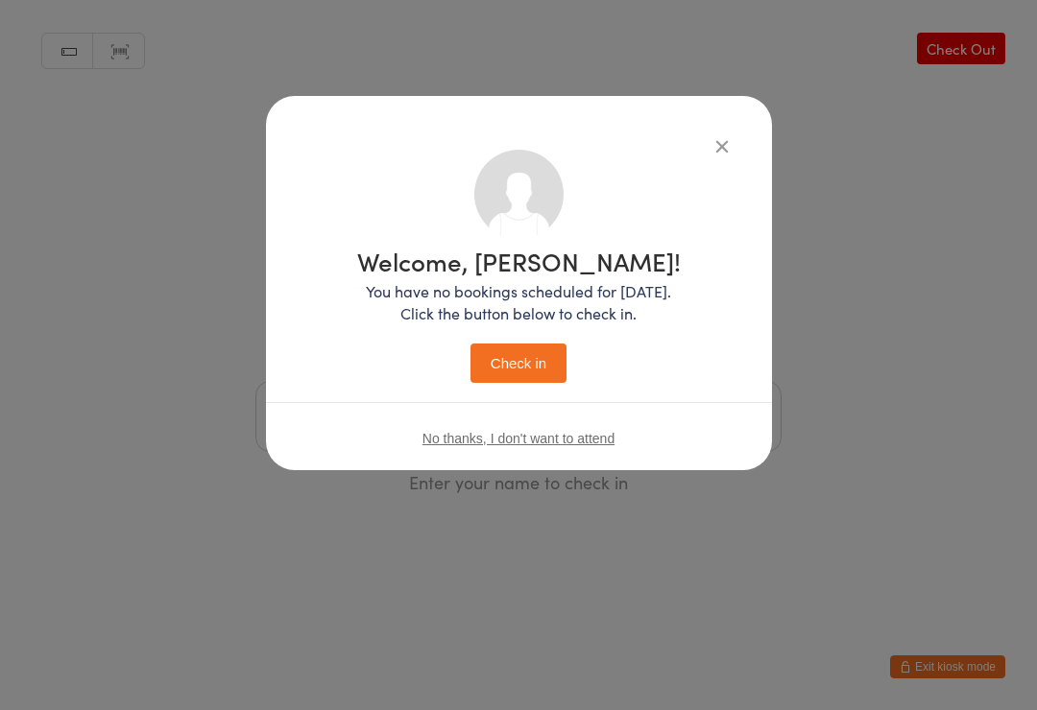
click at [537, 361] on button "Check in" at bounding box center [518, 363] width 96 height 39
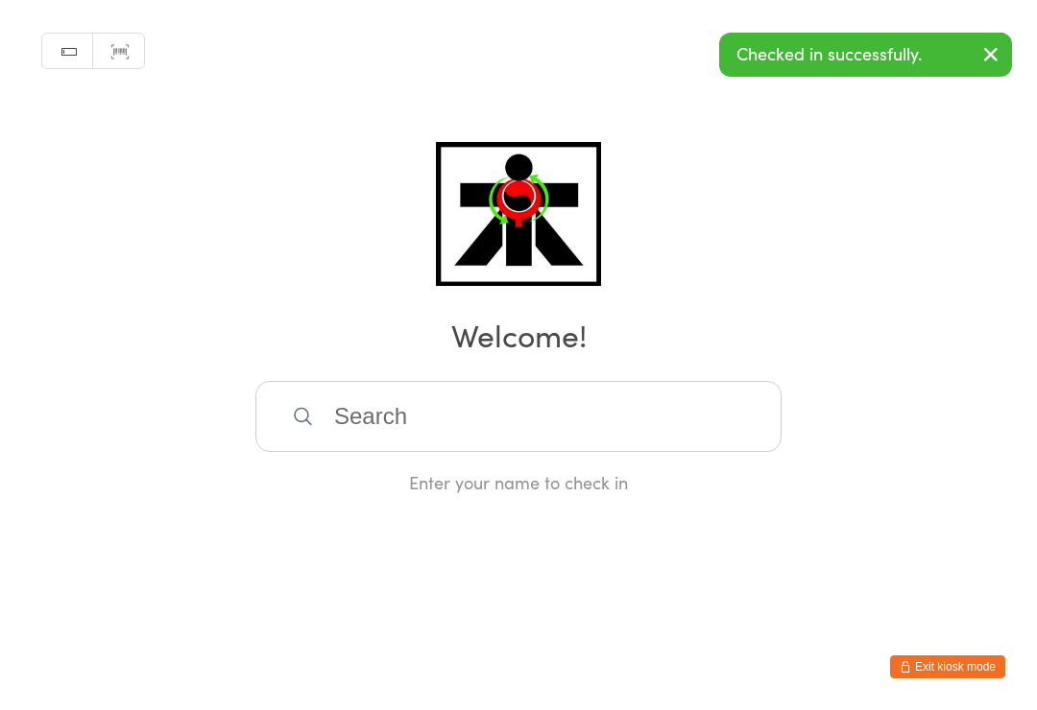
click at [365, 430] on input "search" at bounding box center [518, 416] width 526 height 71
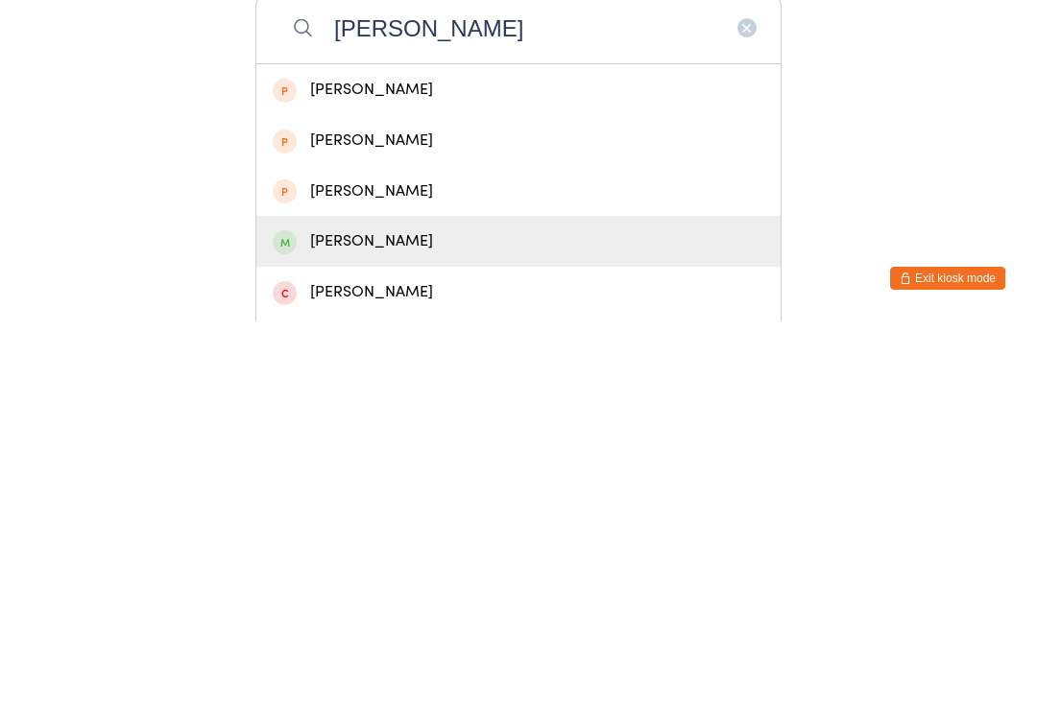
type input "Elise"
click at [345, 617] on div "[PERSON_NAME]" at bounding box center [519, 630] width 492 height 26
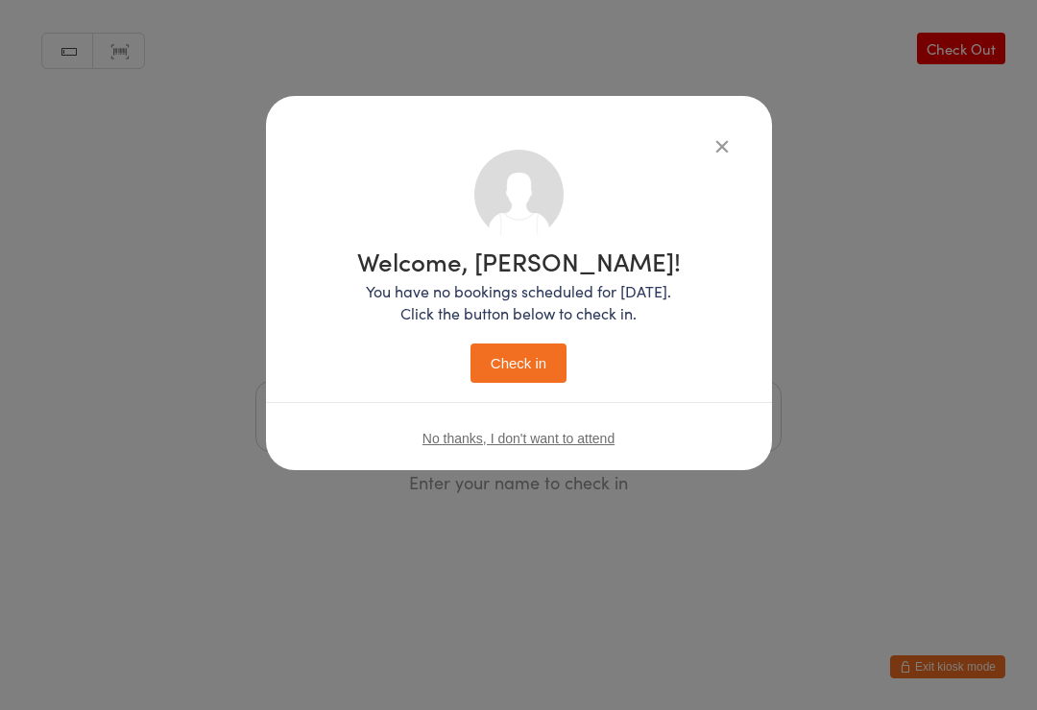
click at [492, 359] on button "Check in" at bounding box center [518, 363] width 96 height 39
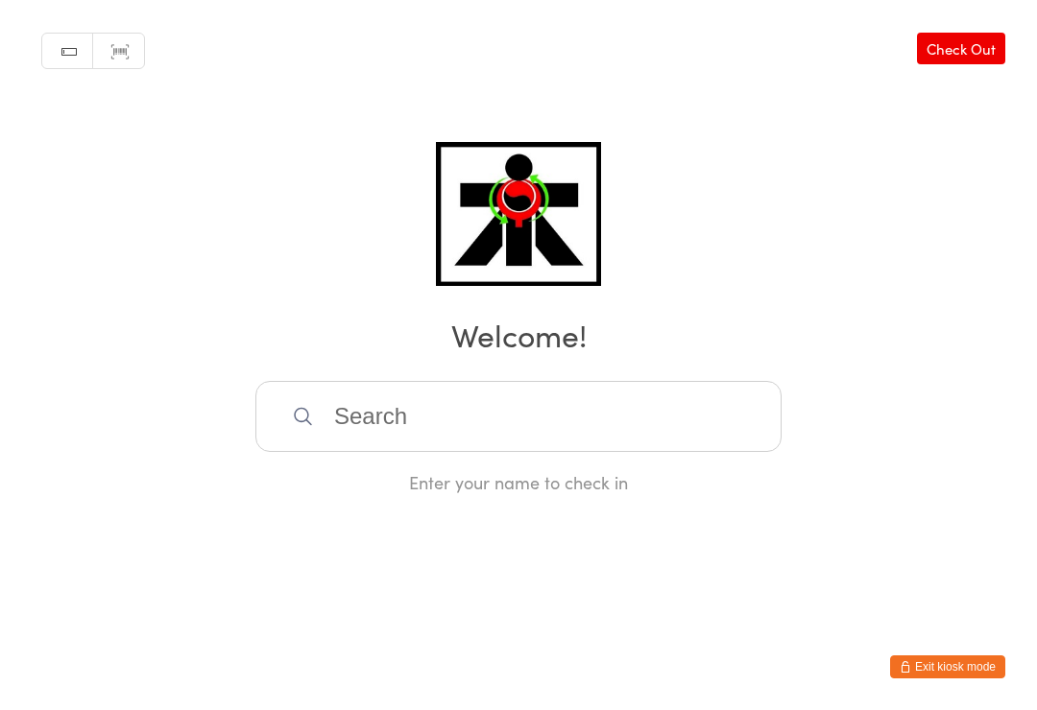
click at [371, 430] on input "search" at bounding box center [518, 416] width 526 height 71
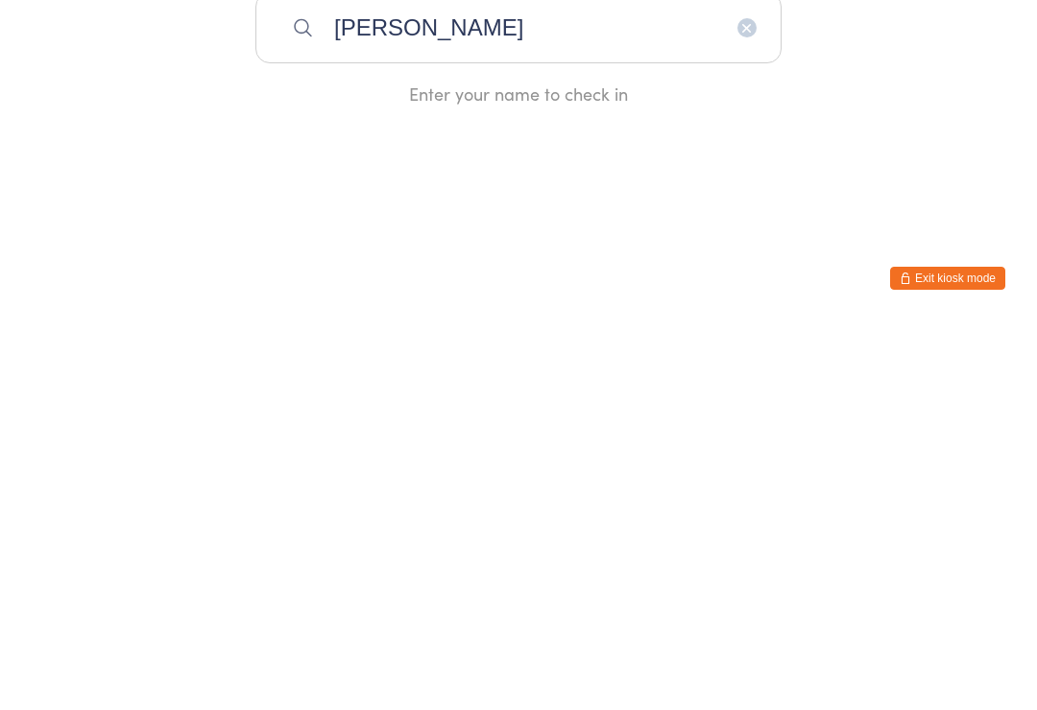
type input "Justine"
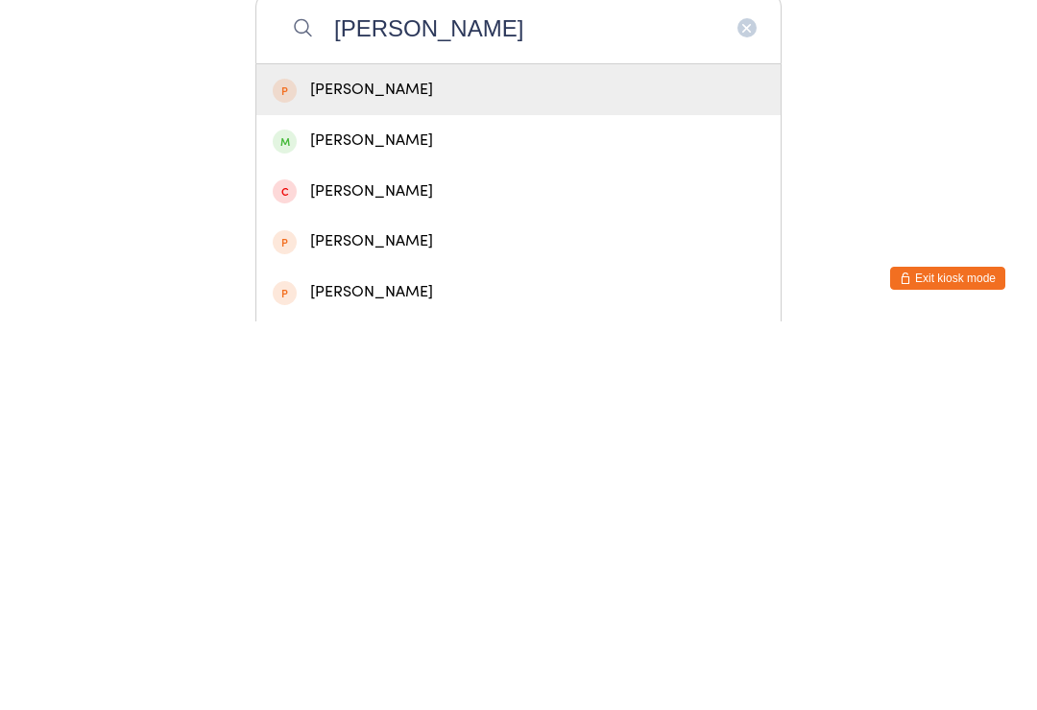
click at [327, 504] on div "Justine Mulvey" at bounding box center [518, 529] width 524 height 51
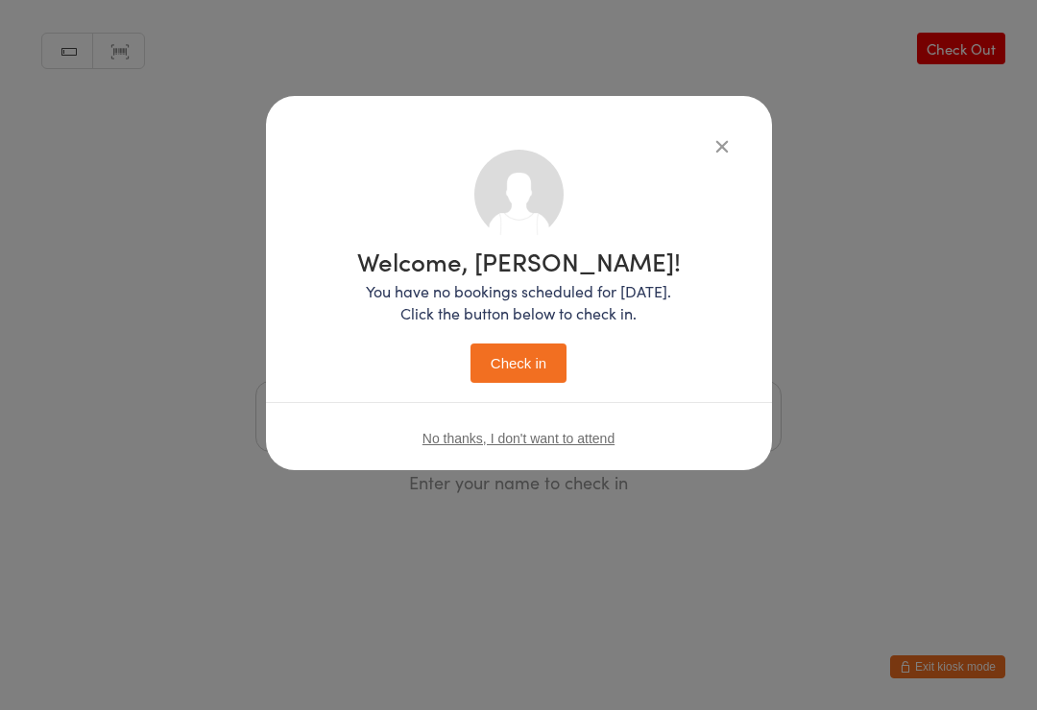
click at [508, 345] on button "Check in" at bounding box center [518, 363] width 96 height 39
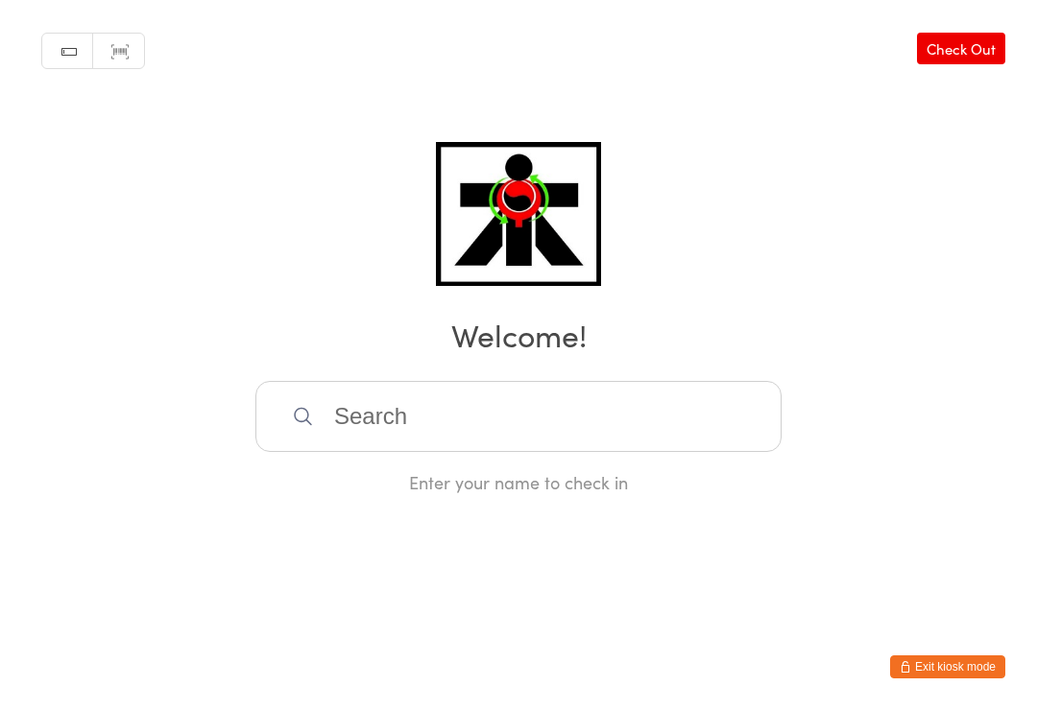
click at [693, 452] on input "search" at bounding box center [518, 416] width 526 height 71
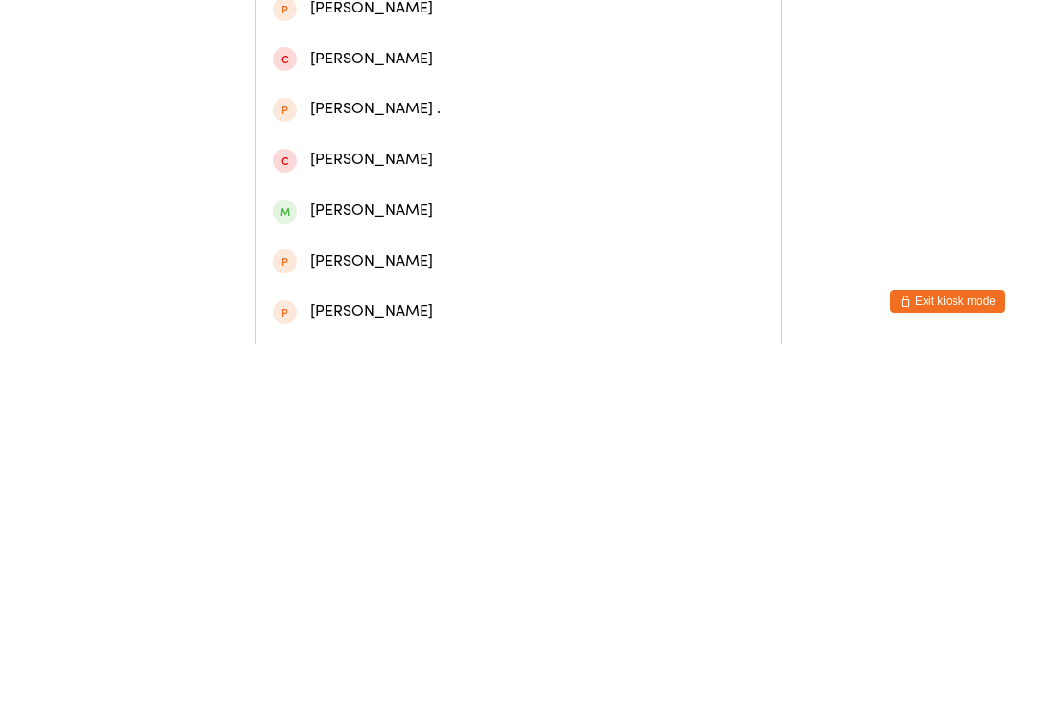
scroll to position [158, 0]
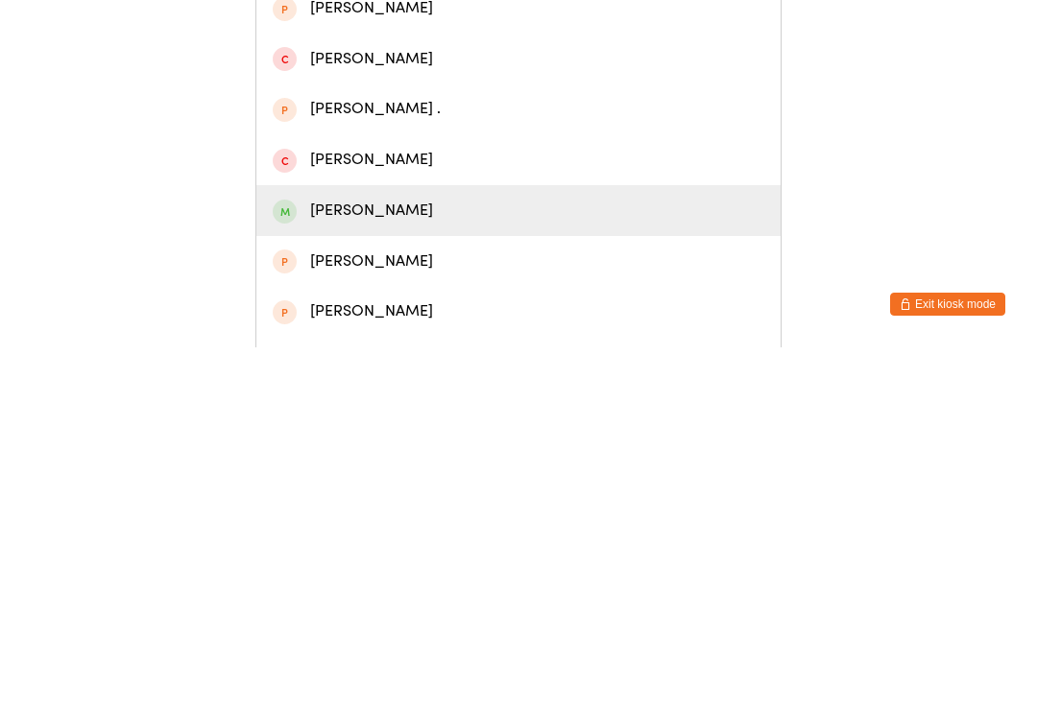
type input "Catherine"
click at [506, 561] on div "Catherine Pam Maung" at bounding box center [519, 574] width 492 height 26
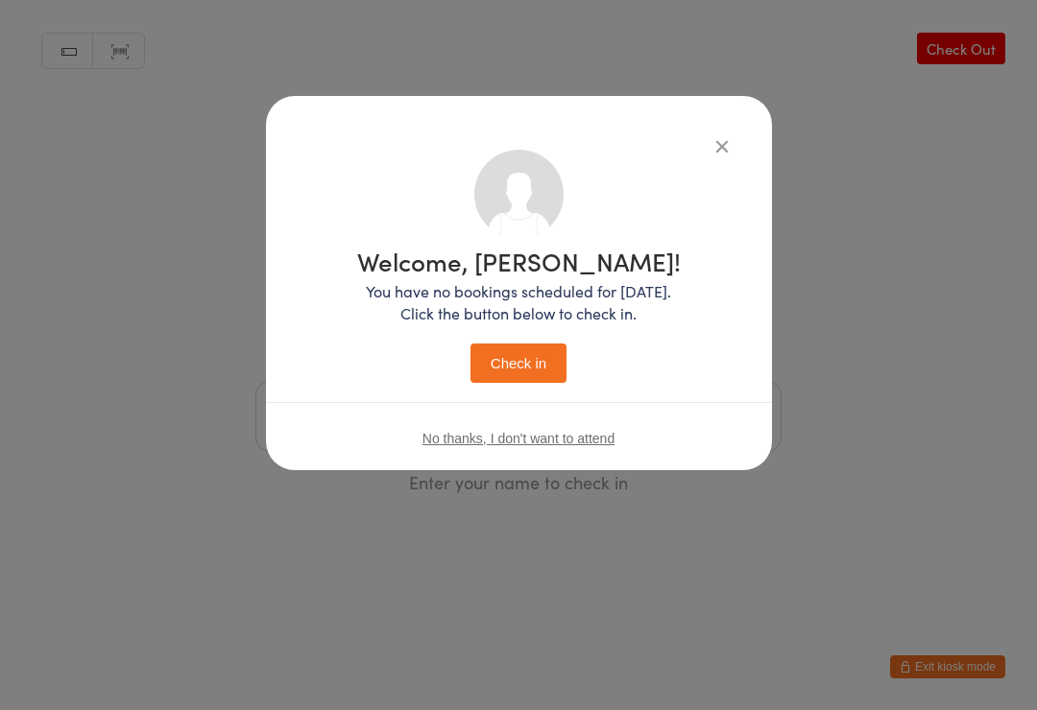
click at [538, 346] on button "Check in" at bounding box center [518, 363] width 96 height 39
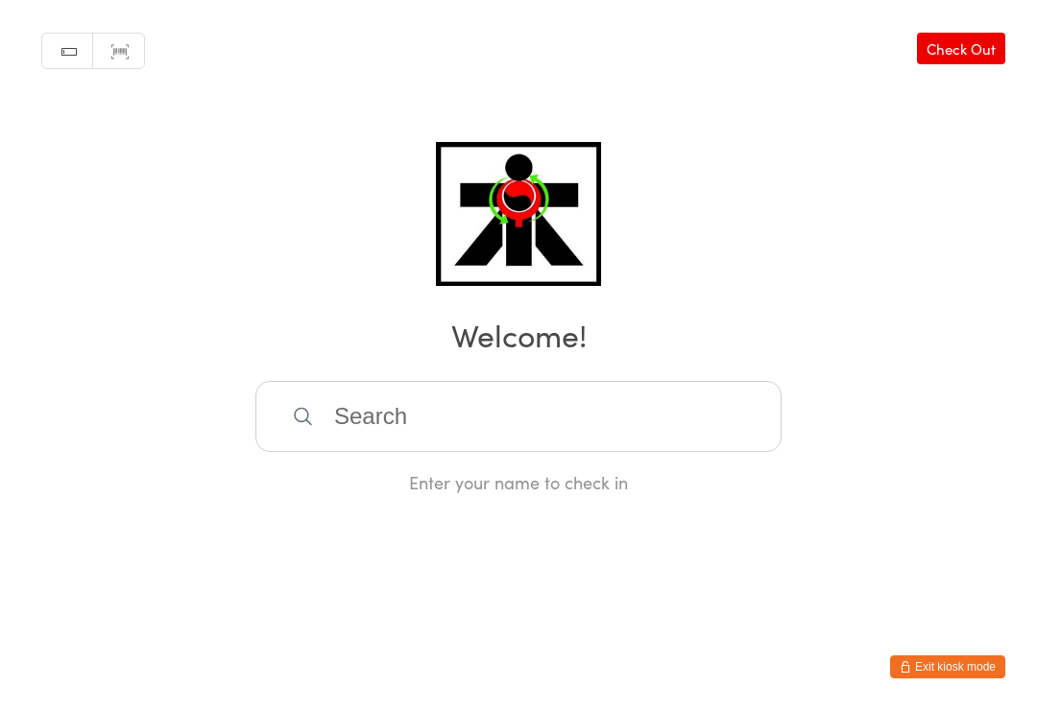
click at [608, 424] on input "search" at bounding box center [518, 416] width 526 height 71
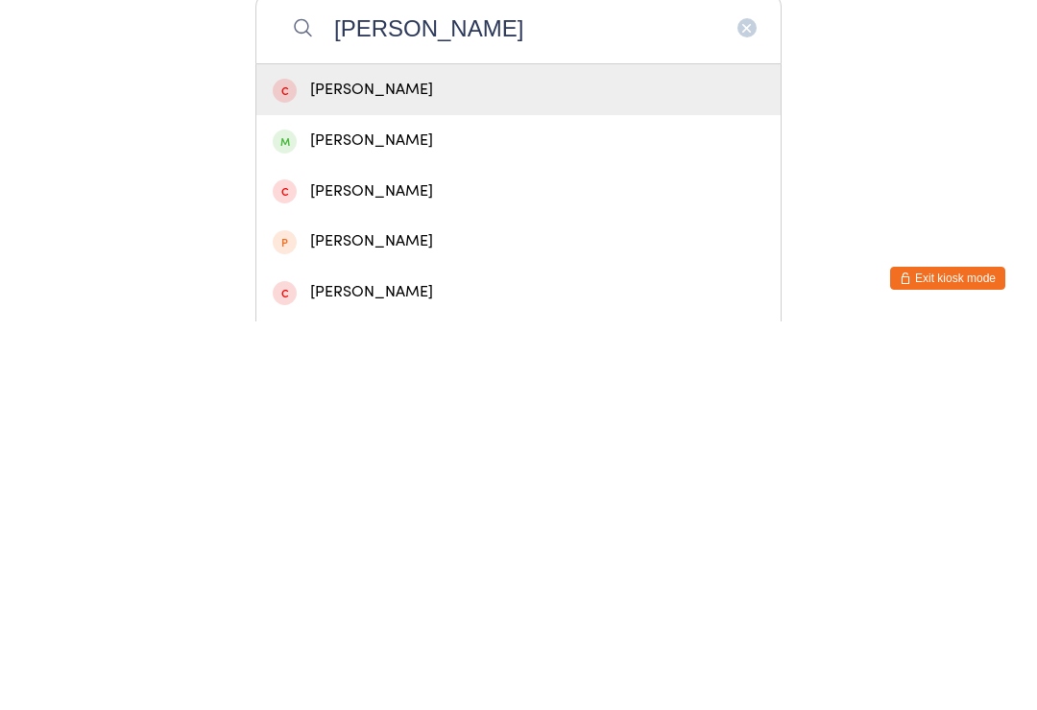
type input "Claudia"
click at [424, 516] on div "Claudia Khanlu" at bounding box center [519, 529] width 492 height 26
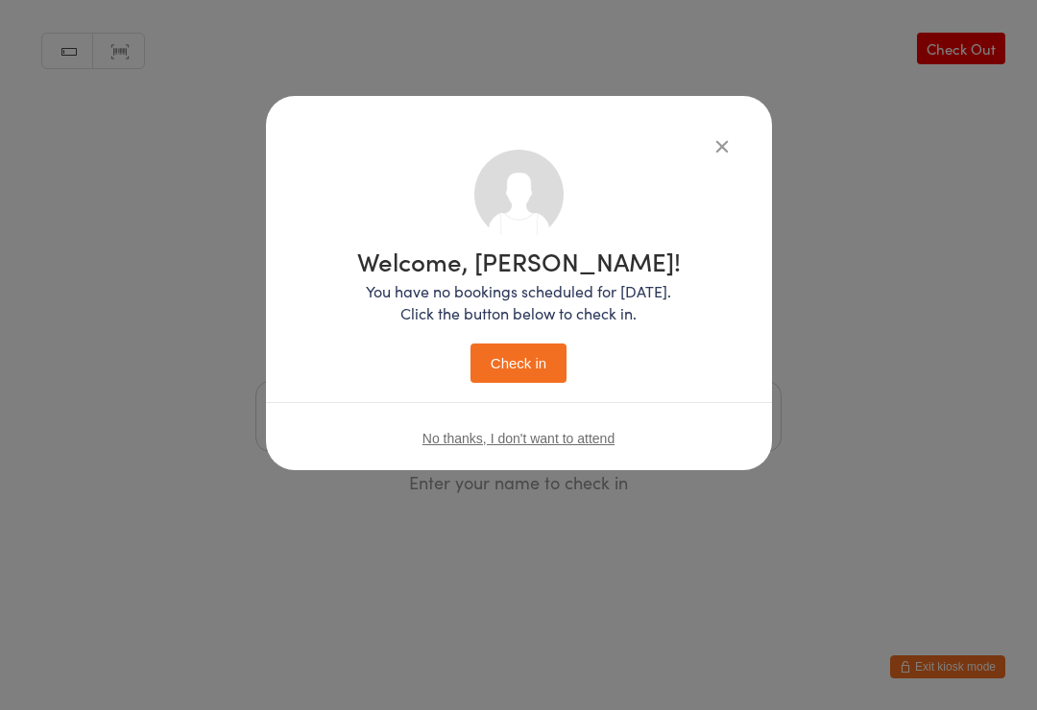
click at [510, 376] on button "Check in" at bounding box center [518, 363] width 96 height 39
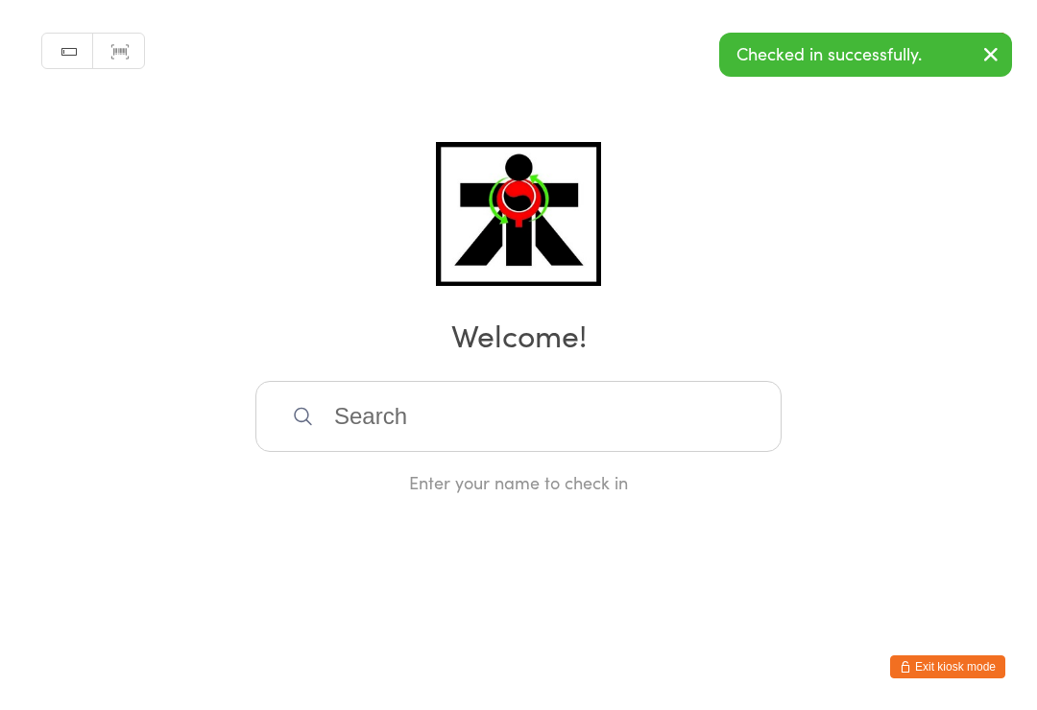
click at [654, 406] on input "search" at bounding box center [518, 416] width 526 height 71
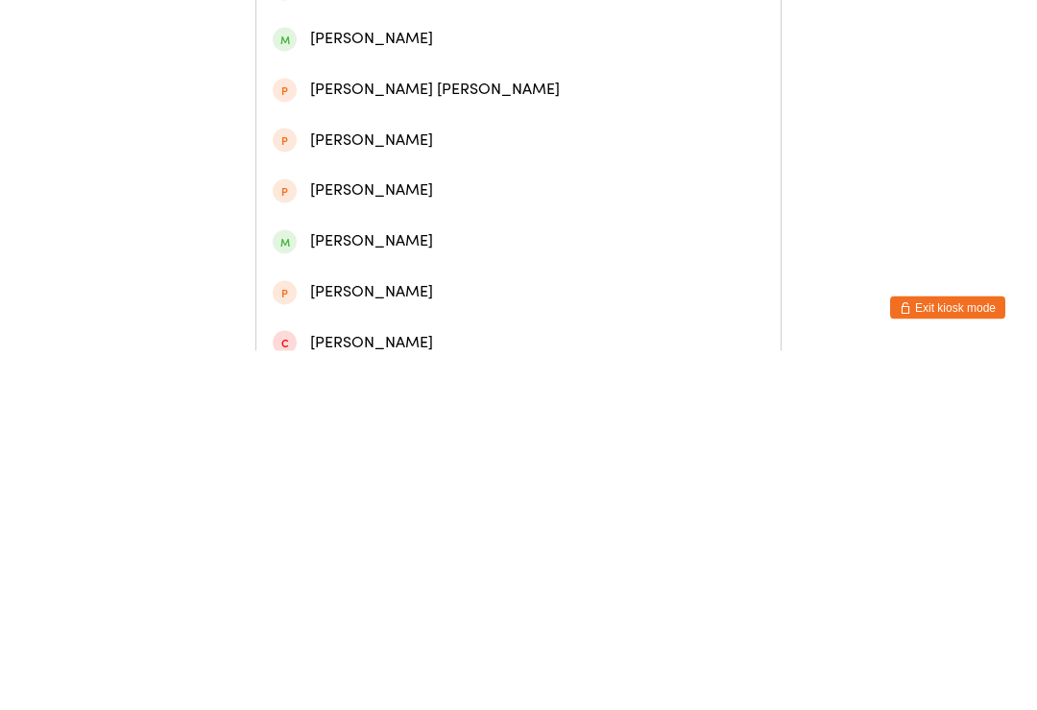
scroll to position [284, 0]
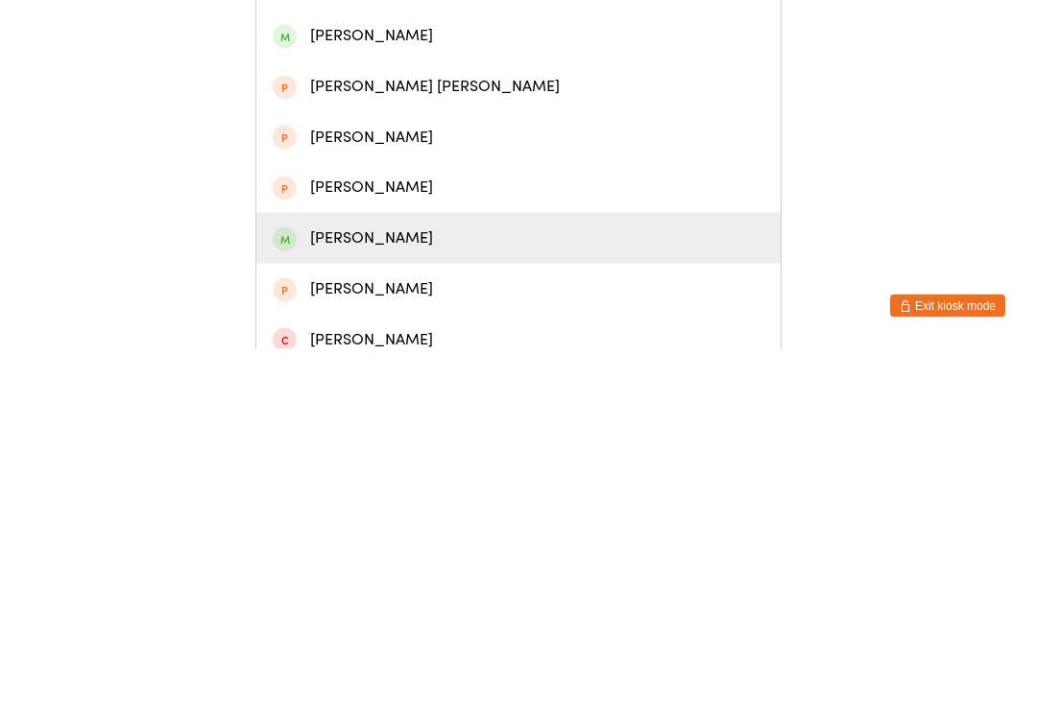
type input "Charlotte"
click at [418, 587] on div "Charlotte Khanlu" at bounding box center [519, 600] width 492 height 26
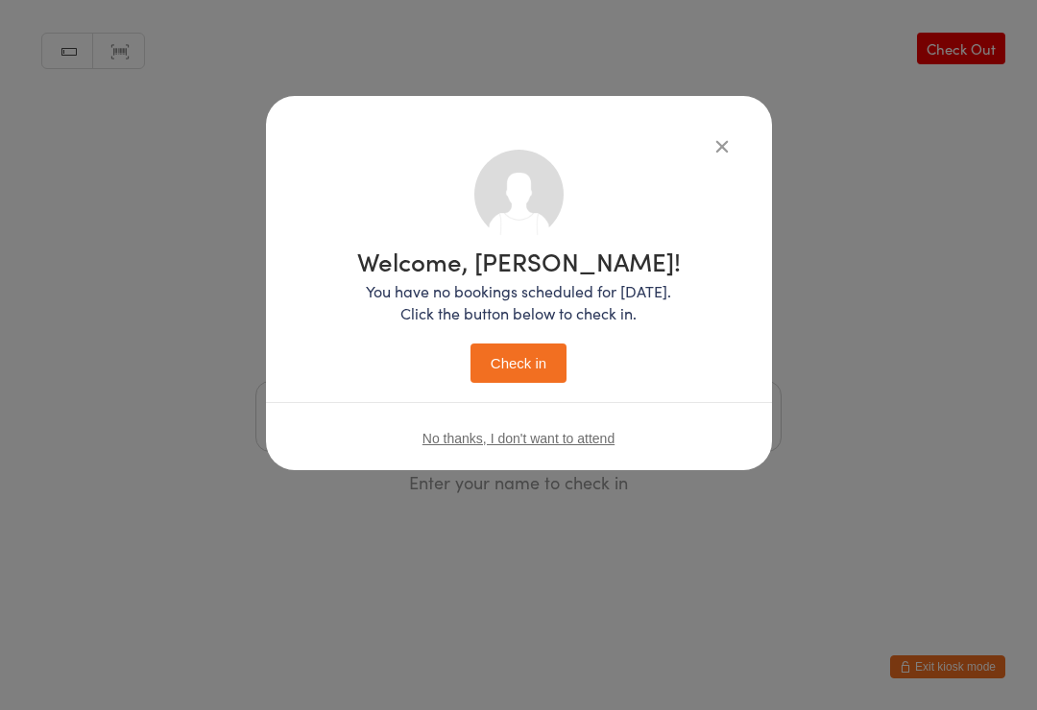
click at [519, 360] on button "Check in" at bounding box center [518, 363] width 96 height 39
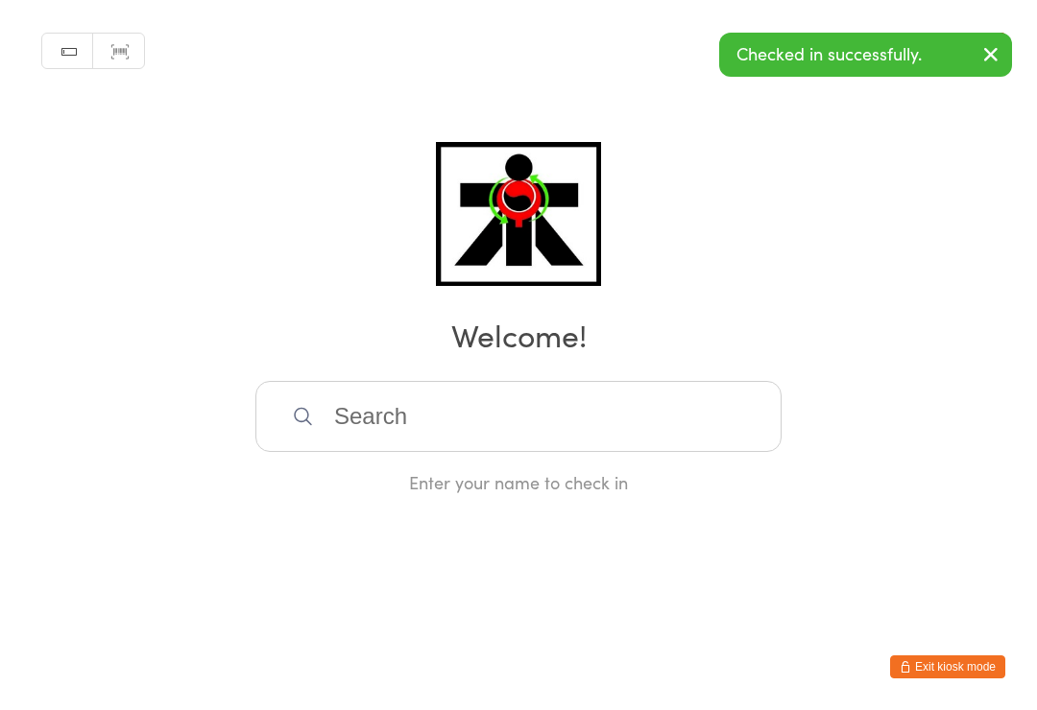
click at [558, 394] on input "search" at bounding box center [518, 416] width 526 height 71
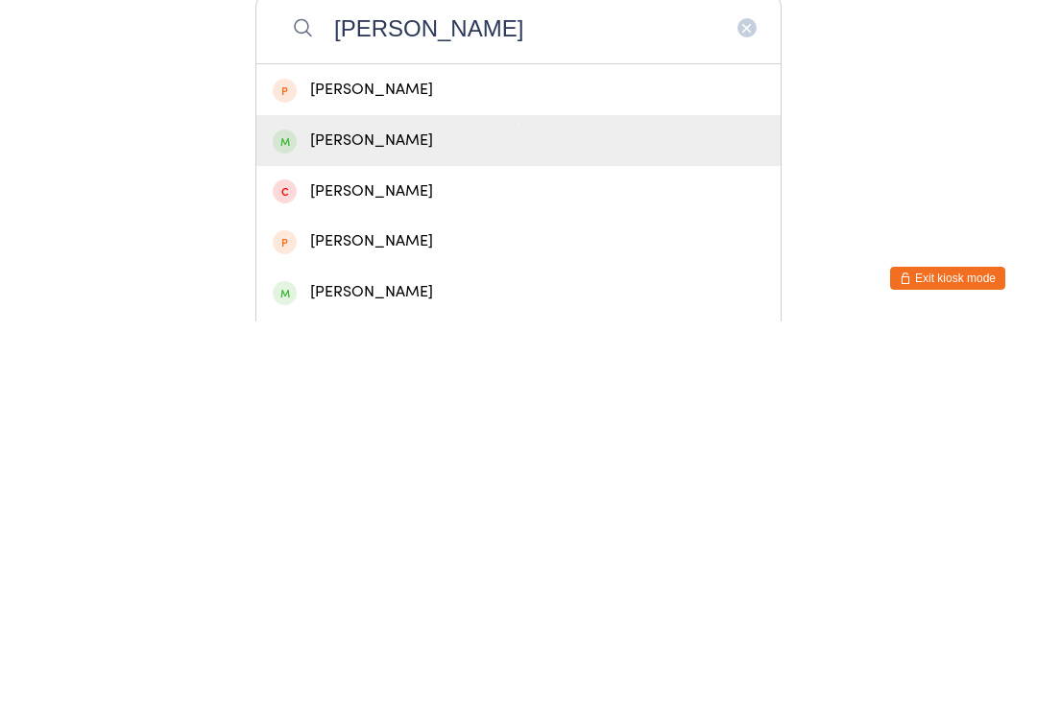
type input "Monica"
click at [441, 504] on div "Monica Khanlu" at bounding box center [518, 529] width 524 height 51
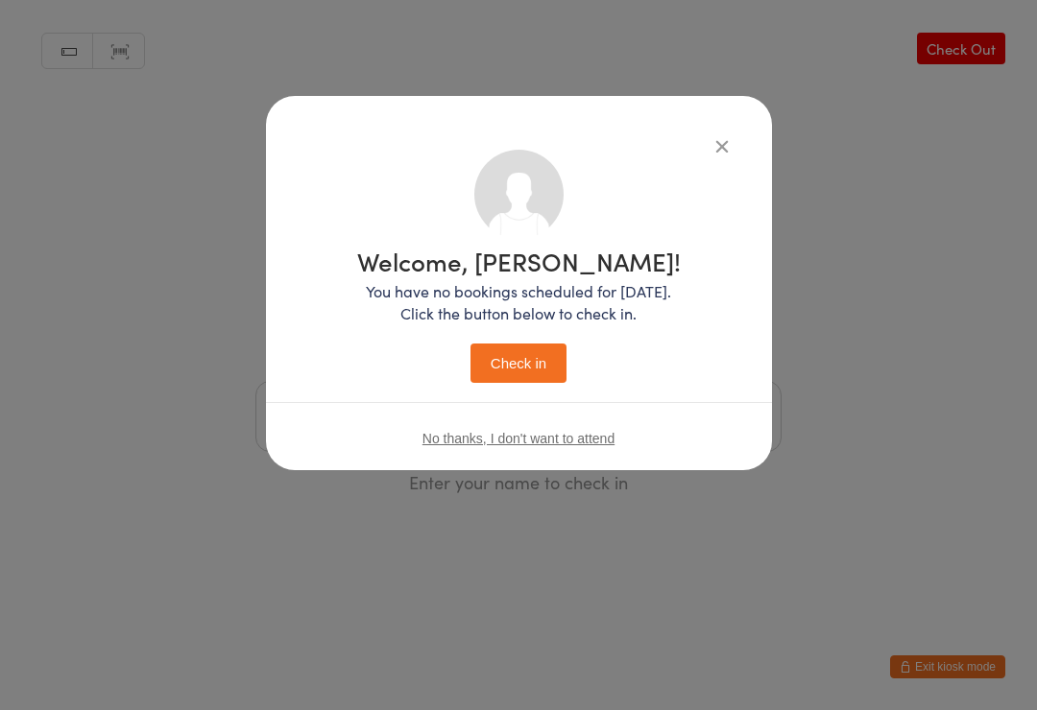
click at [520, 358] on button "Check in" at bounding box center [518, 363] width 96 height 39
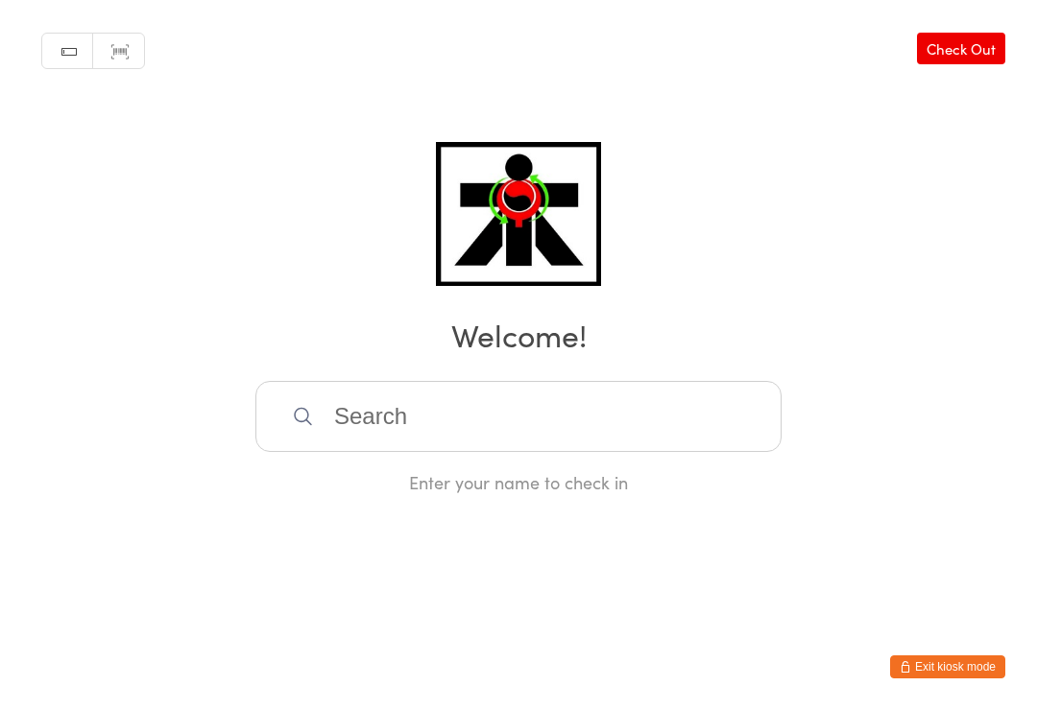
click at [531, 419] on input "search" at bounding box center [518, 416] width 526 height 71
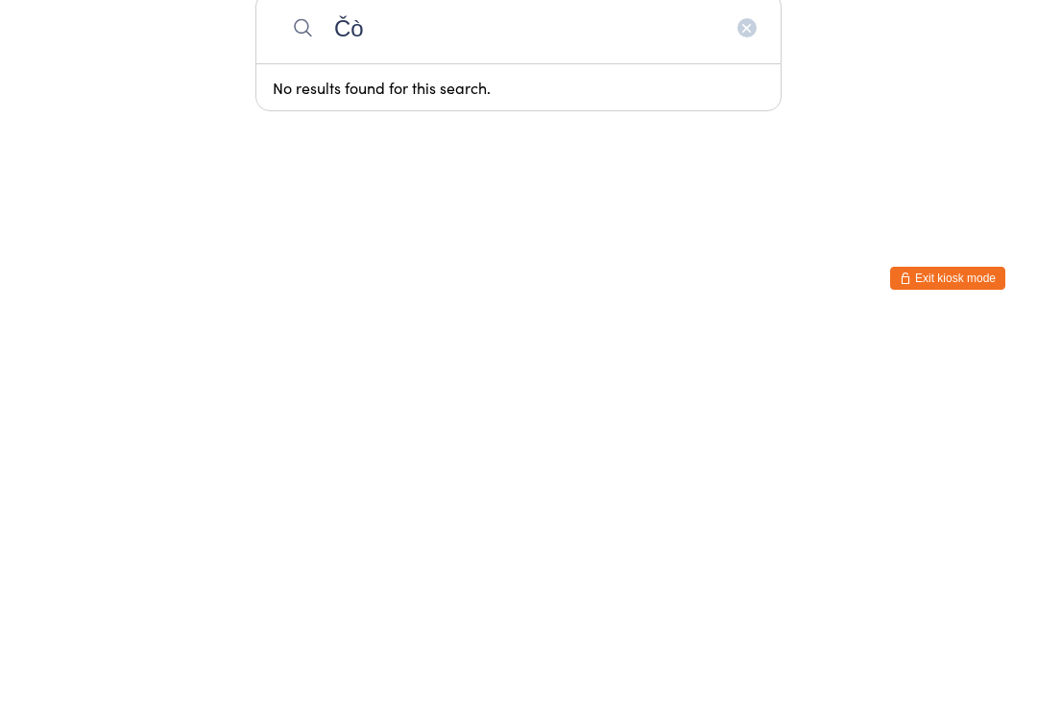
type input "Č"
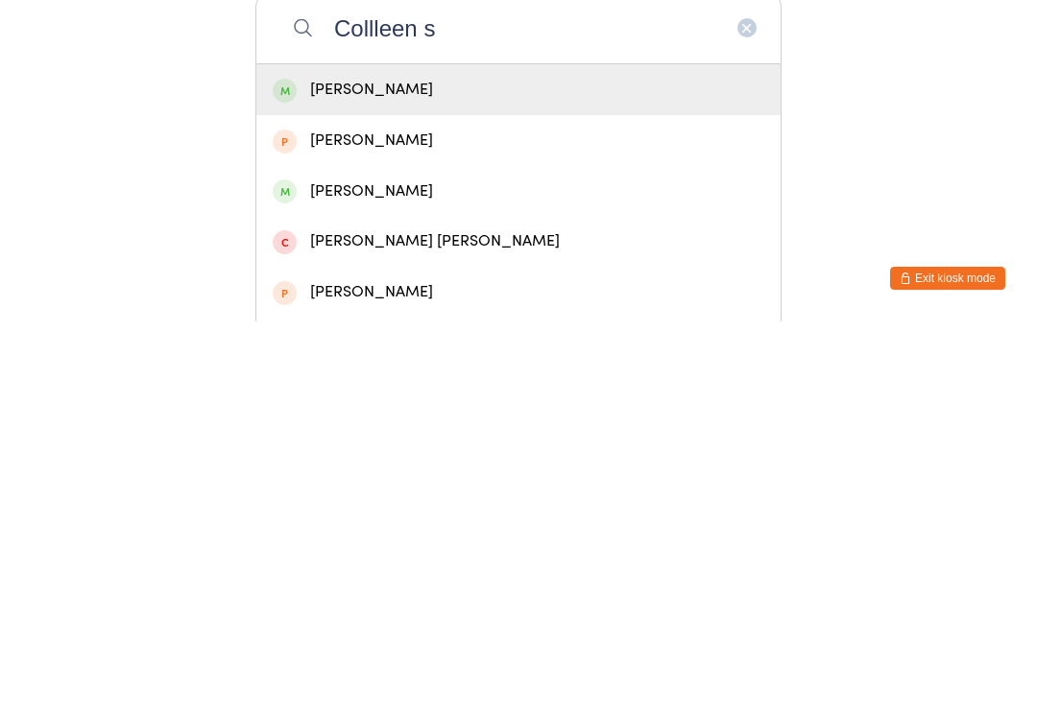
type input "Collleen s"
click at [316, 466] on div "Colleen Quiroz" at bounding box center [519, 479] width 492 height 26
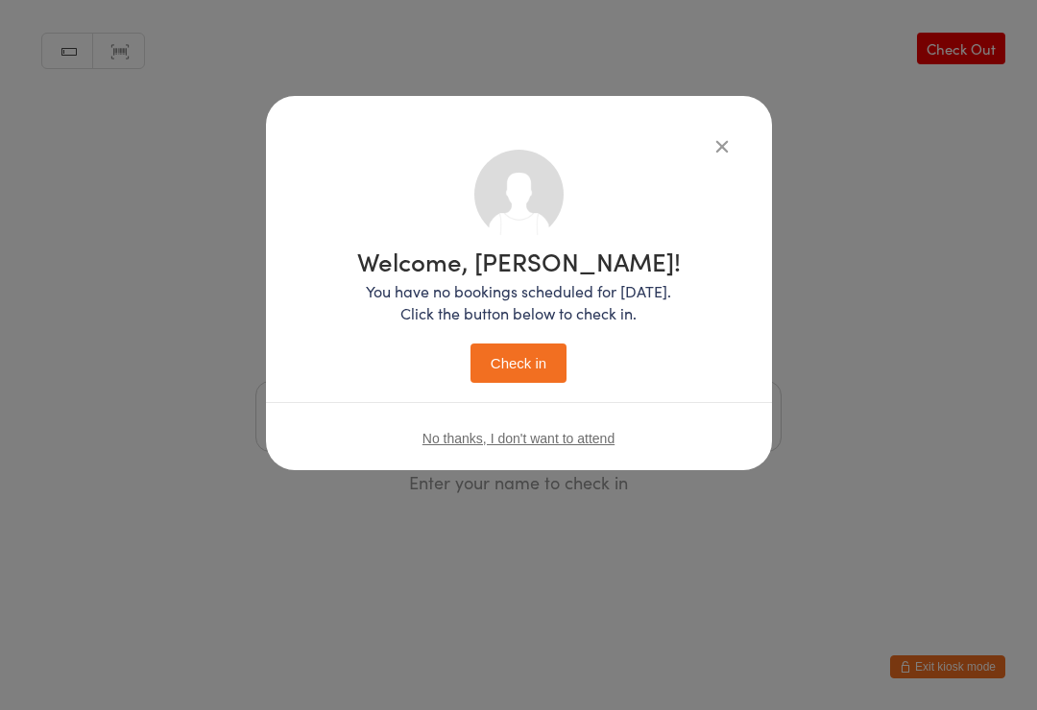
click at [520, 373] on button "Check in" at bounding box center [518, 363] width 96 height 39
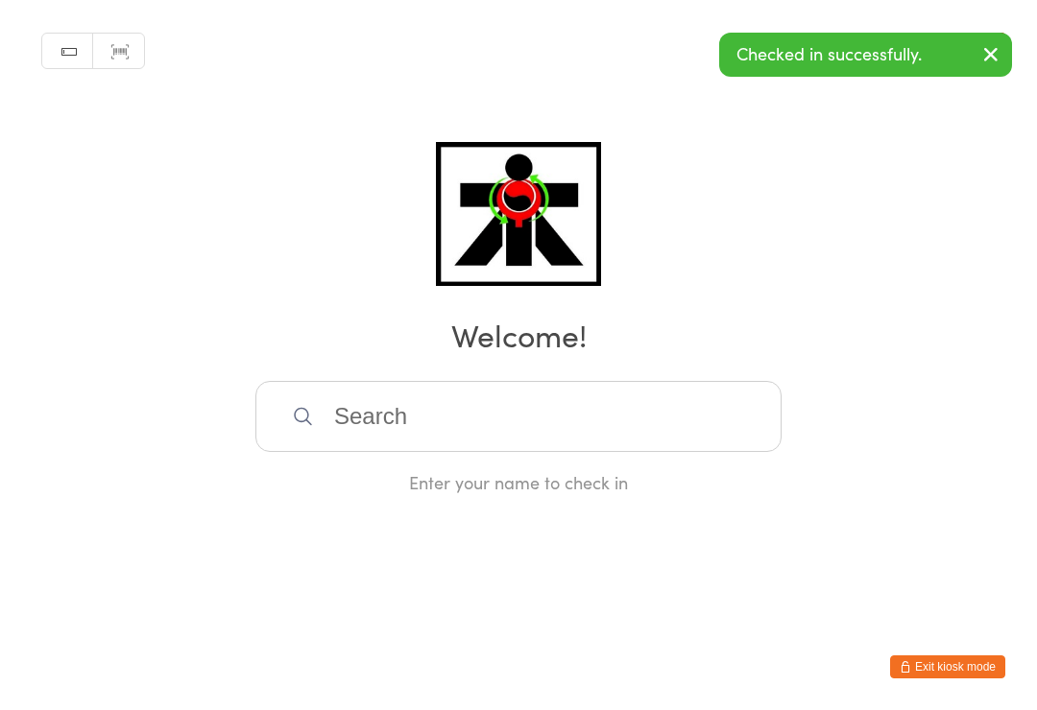
click at [582, 408] on input "search" at bounding box center [518, 416] width 526 height 71
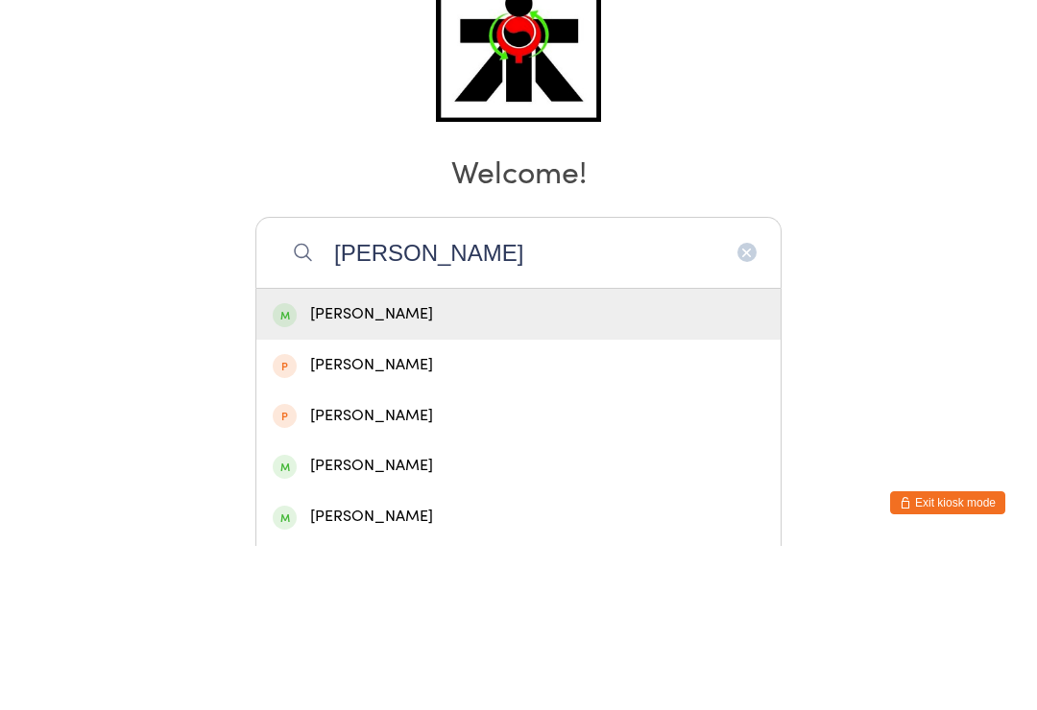
scroll to position [164, 0]
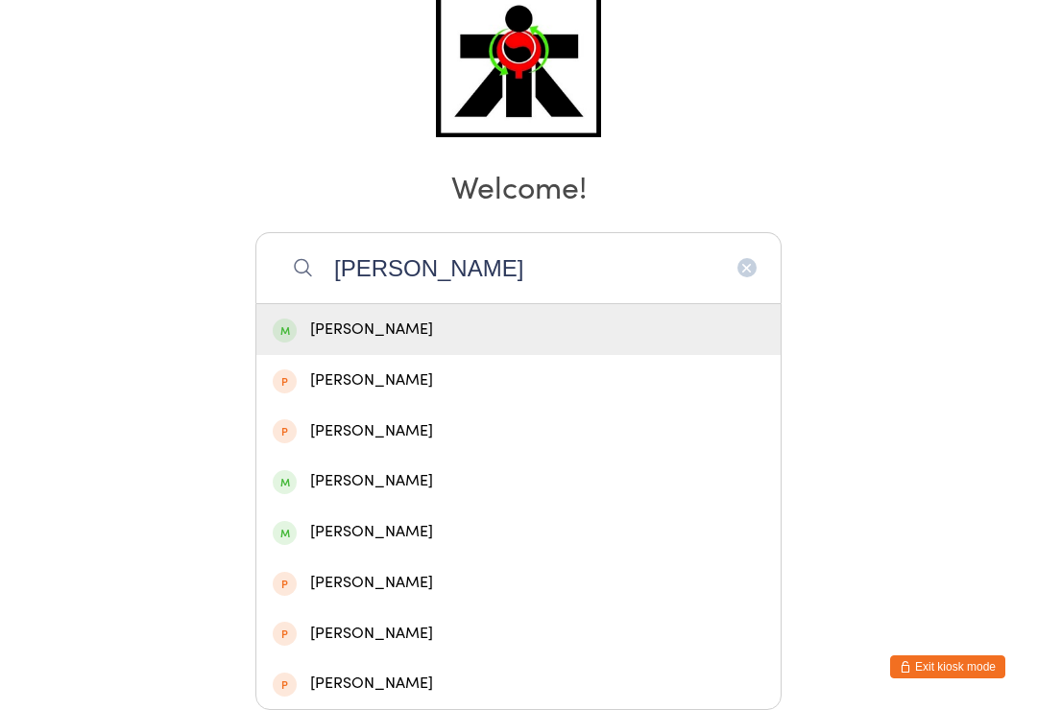
type input "Kieran quiroz"
click at [416, 317] on div "Kieran Quiroz" at bounding box center [519, 330] width 492 height 26
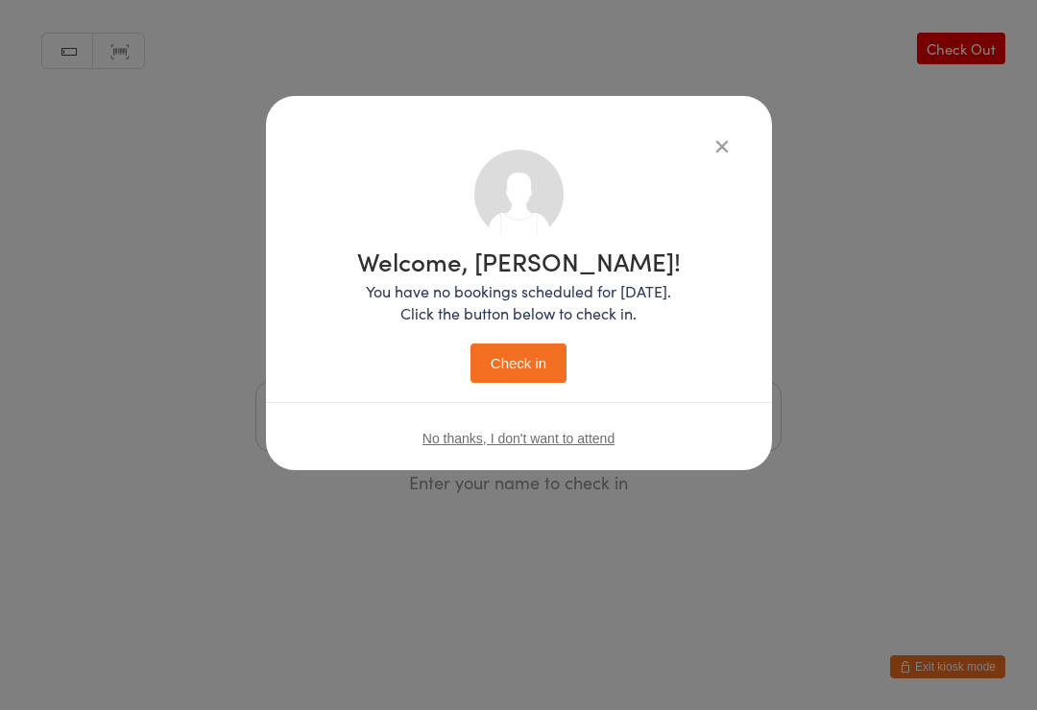
click at [522, 365] on button "Check in" at bounding box center [518, 363] width 96 height 39
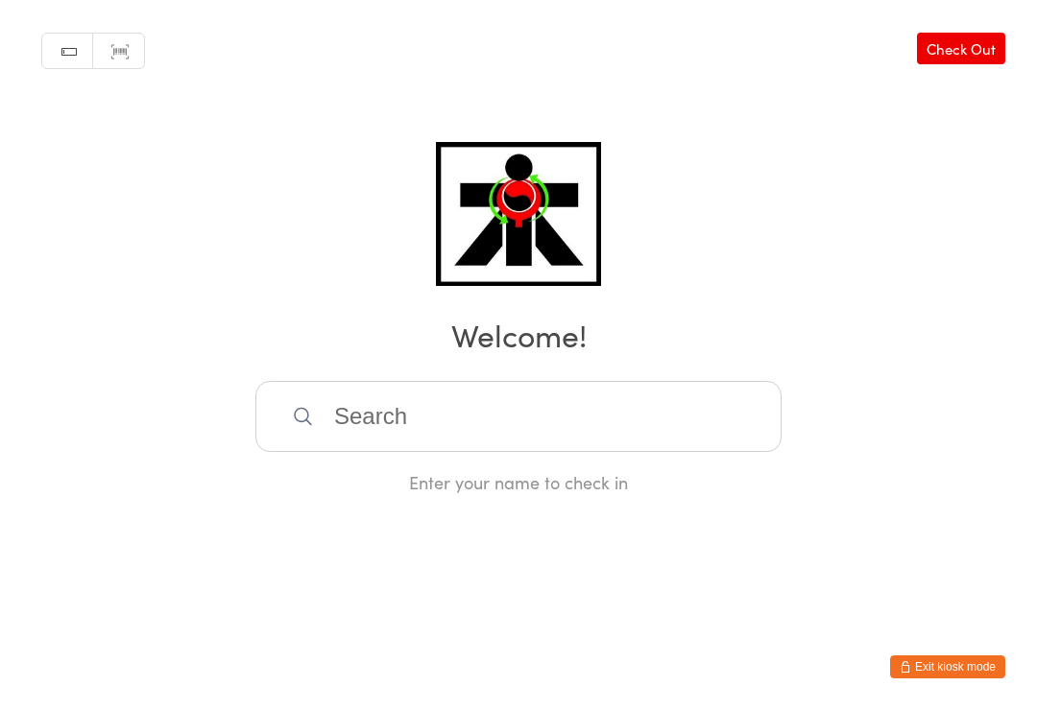
click at [705, 428] on input "search" at bounding box center [518, 416] width 526 height 71
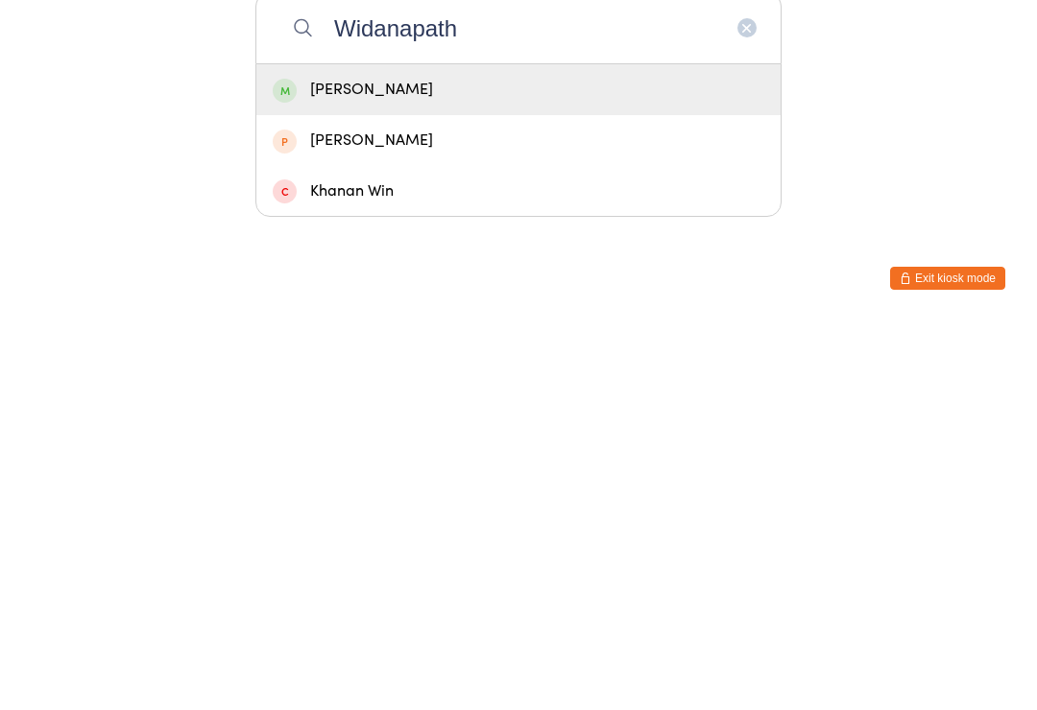
type input "Widanapath"
click at [521, 466] on div "Jayden Widanapathirana" at bounding box center [519, 479] width 492 height 26
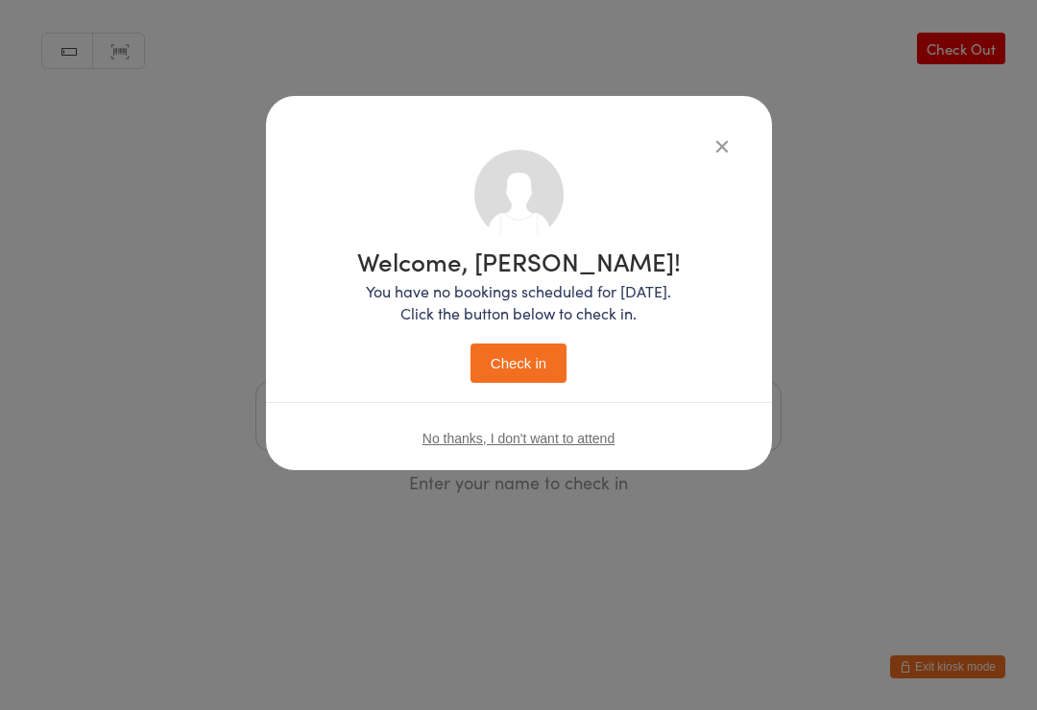
click at [535, 371] on button "Check in" at bounding box center [518, 363] width 96 height 39
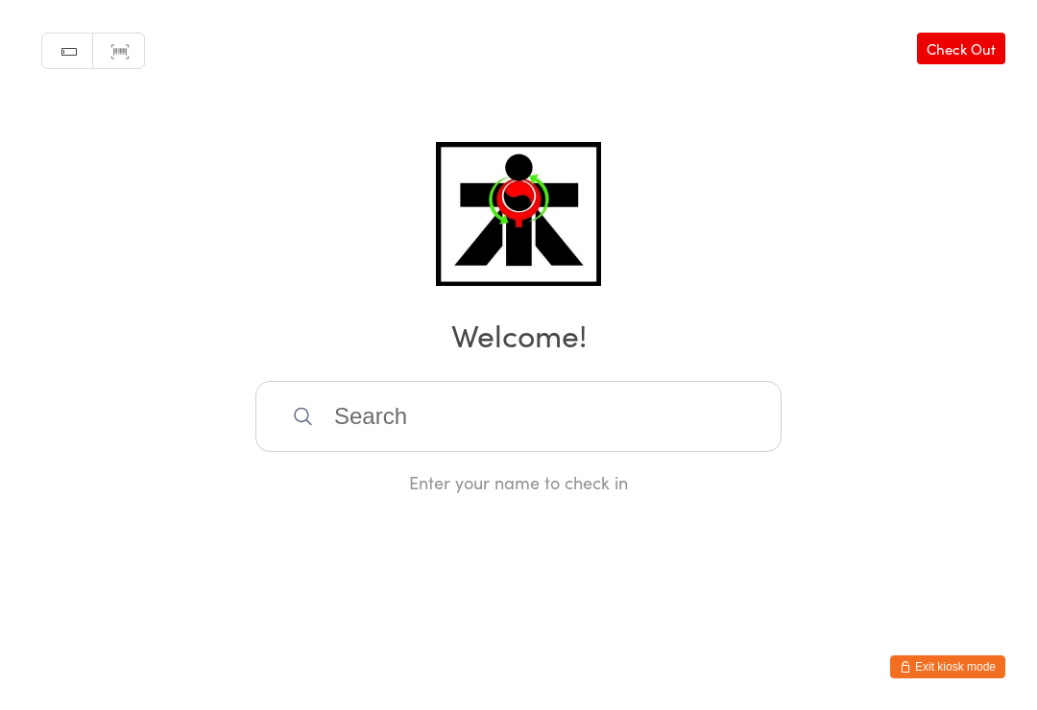
click at [620, 425] on input "search" at bounding box center [518, 416] width 526 height 71
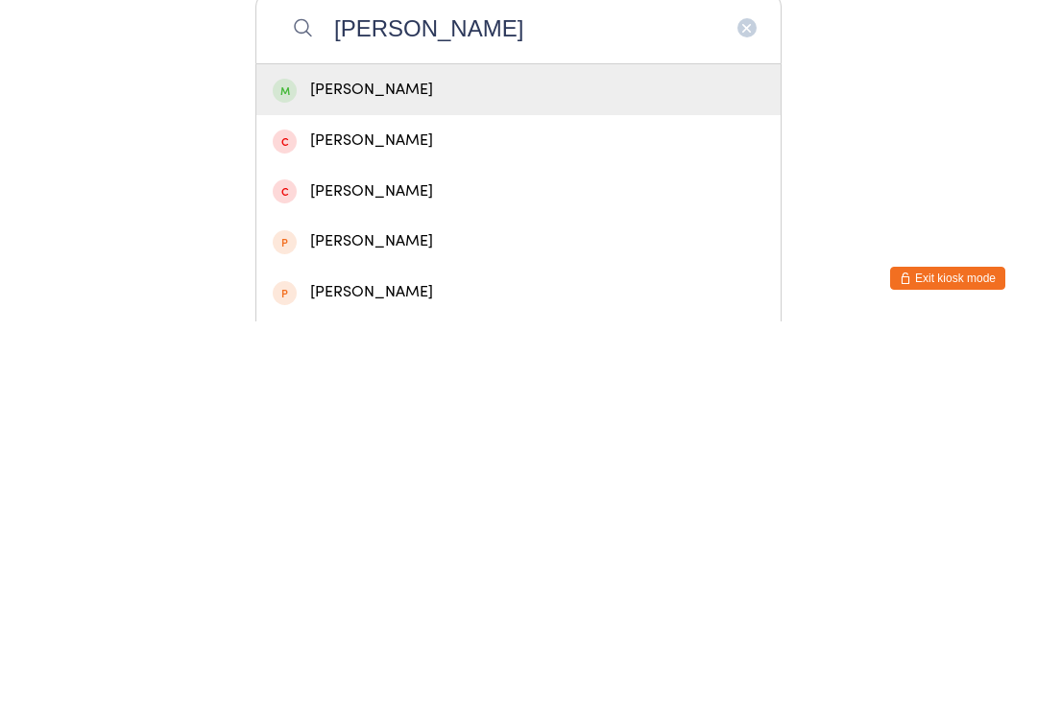
type input "Lillian"
click at [402, 466] on div "Lillian Kruger" at bounding box center [519, 479] width 492 height 26
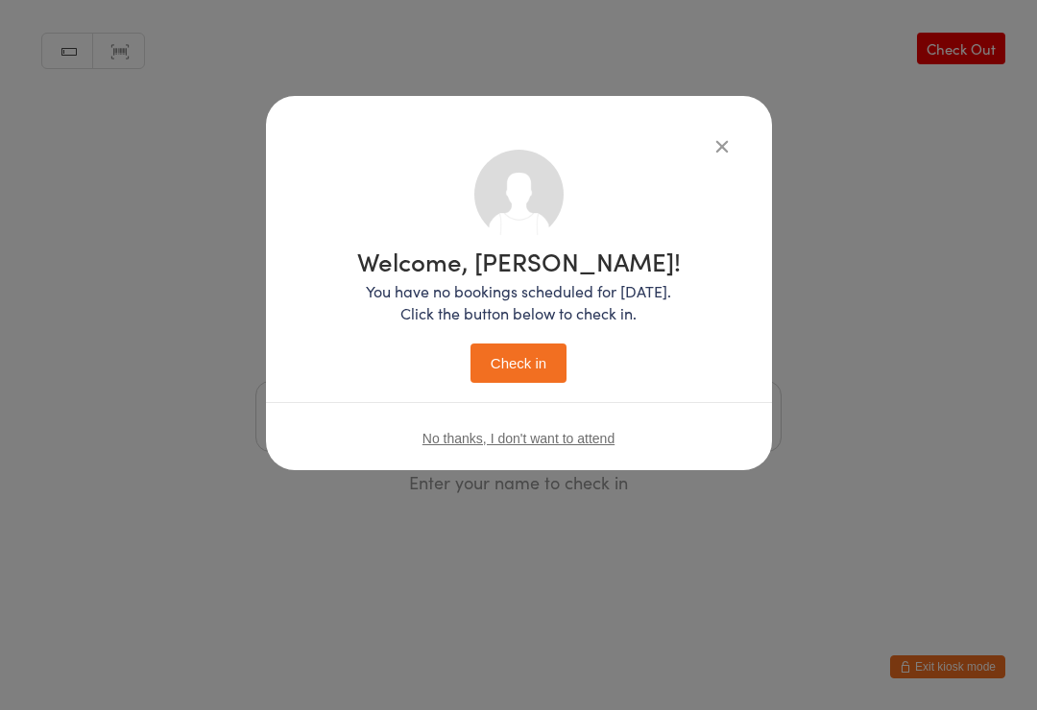
click at [532, 363] on button "Check in" at bounding box center [518, 363] width 96 height 39
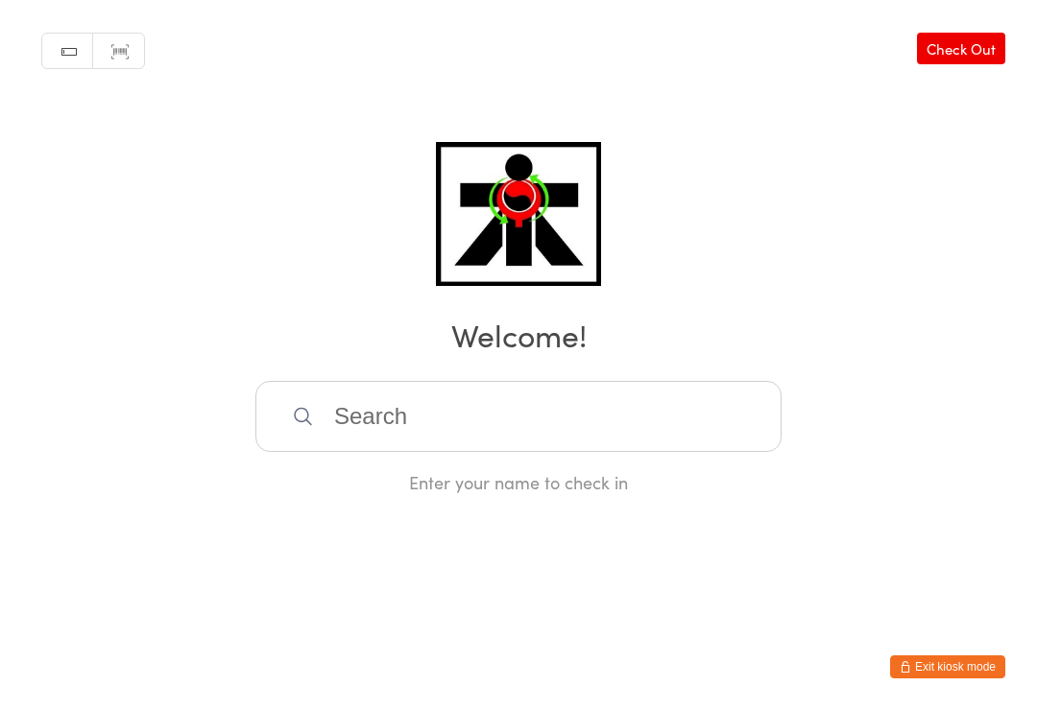
click at [453, 490] on div "Enter your name to check in" at bounding box center [518, 482] width 526 height 24
click at [390, 445] on input "search" at bounding box center [518, 416] width 526 height 71
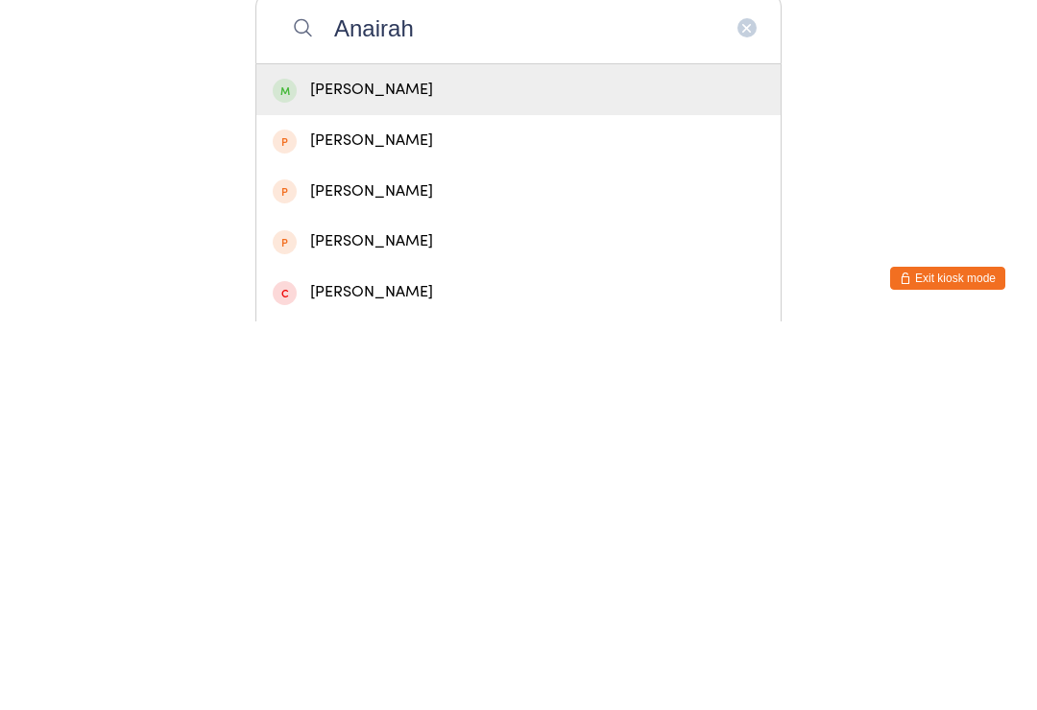
type input "Anairah"
click at [344, 466] on div "Anairah Taylor" at bounding box center [519, 479] width 492 height 26
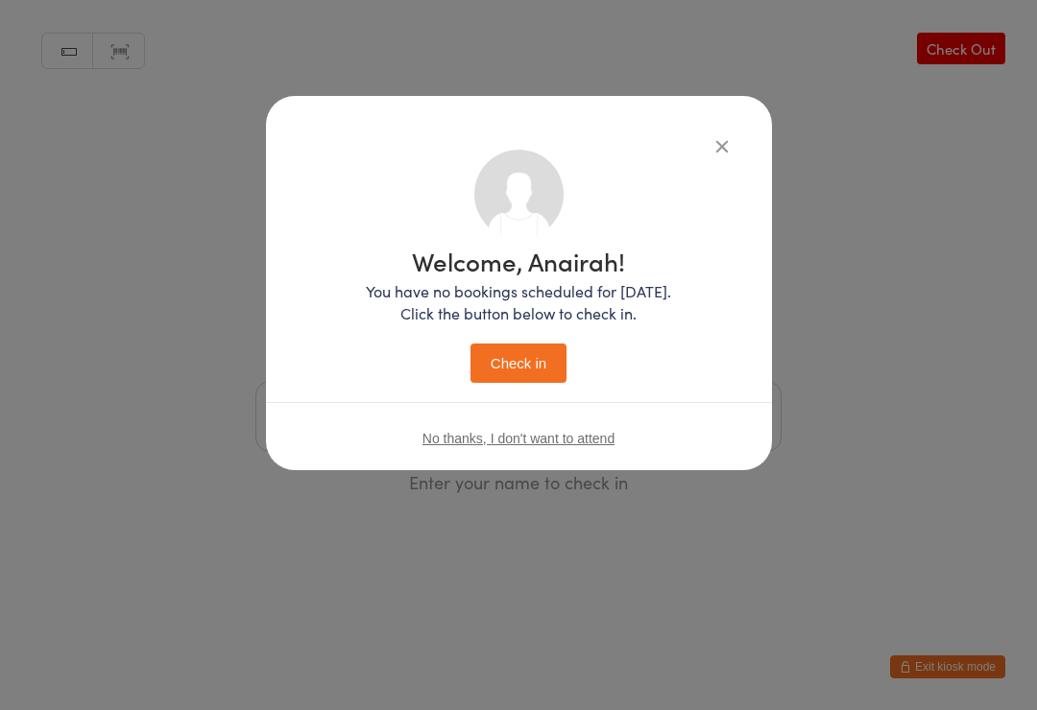
click at [515, 349] on button "Check in" at bounding box center [518, 363] width 96 height 39
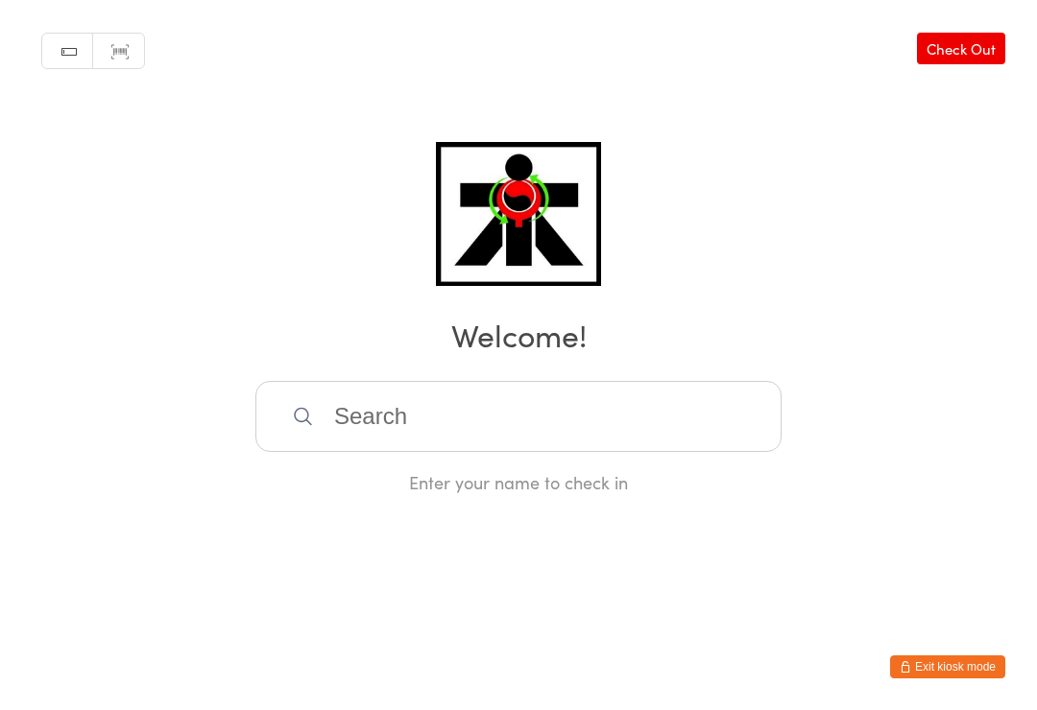
click at [495, 424] on input "search" at bounding box center [518, 416] width 526 height 71
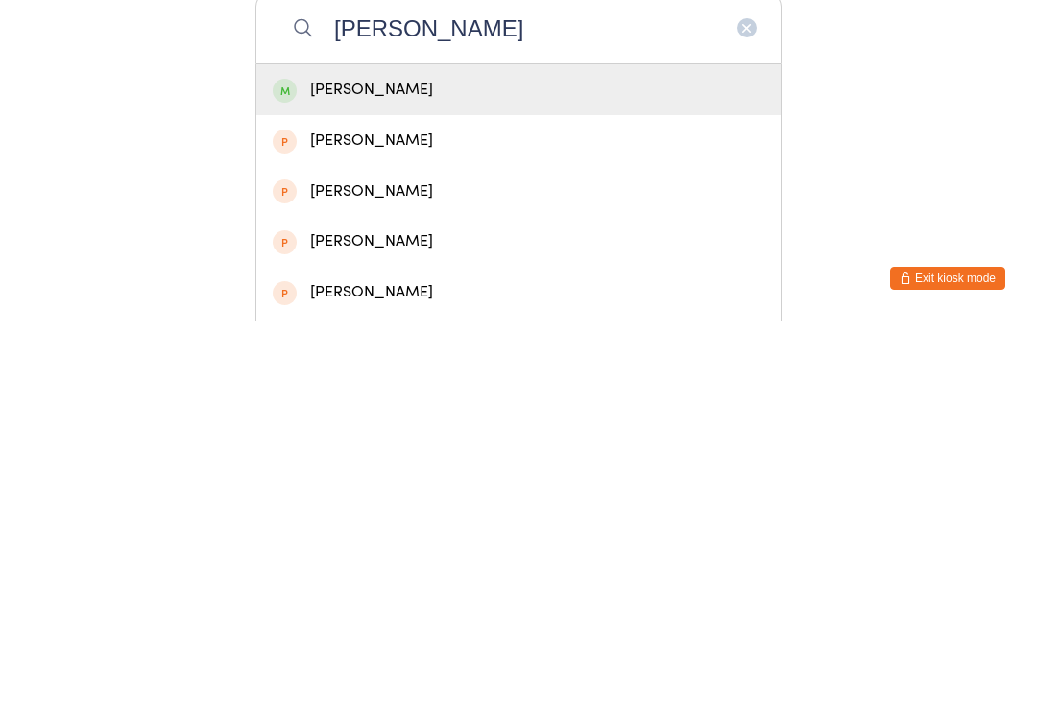
type input "Suhaan"
click at [608, 453] on div "Suhaan Riar" at bounding box center [518, 478] width 524 height 51
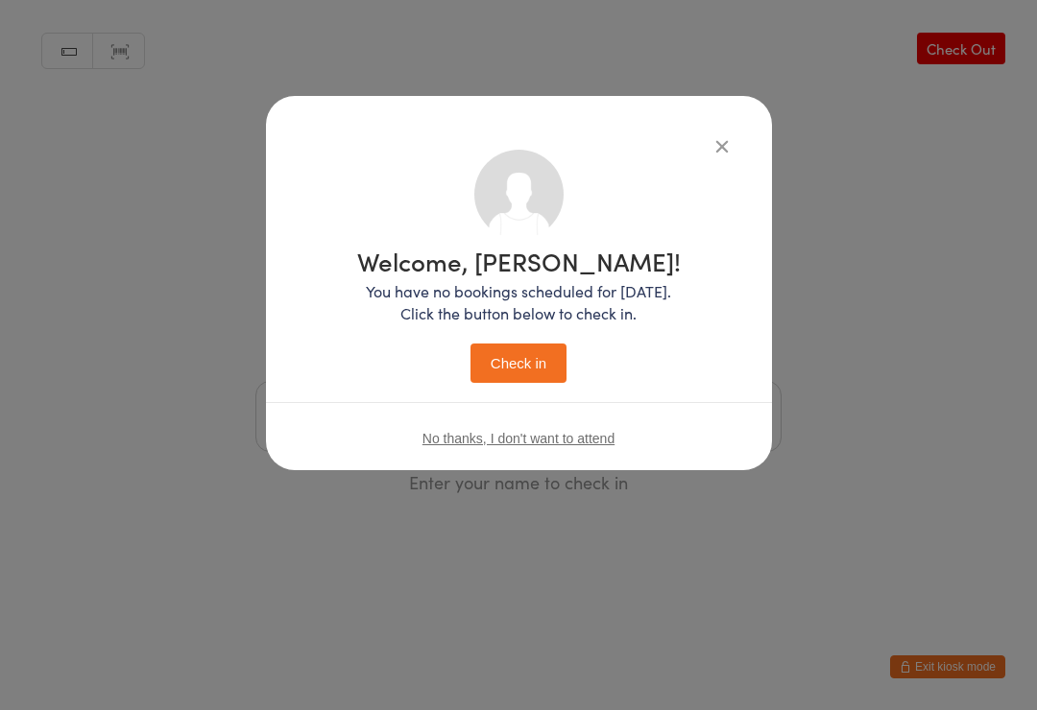
click at [541, 374] on button "Check in" at bounding box center [518, 363] width 96 height 39
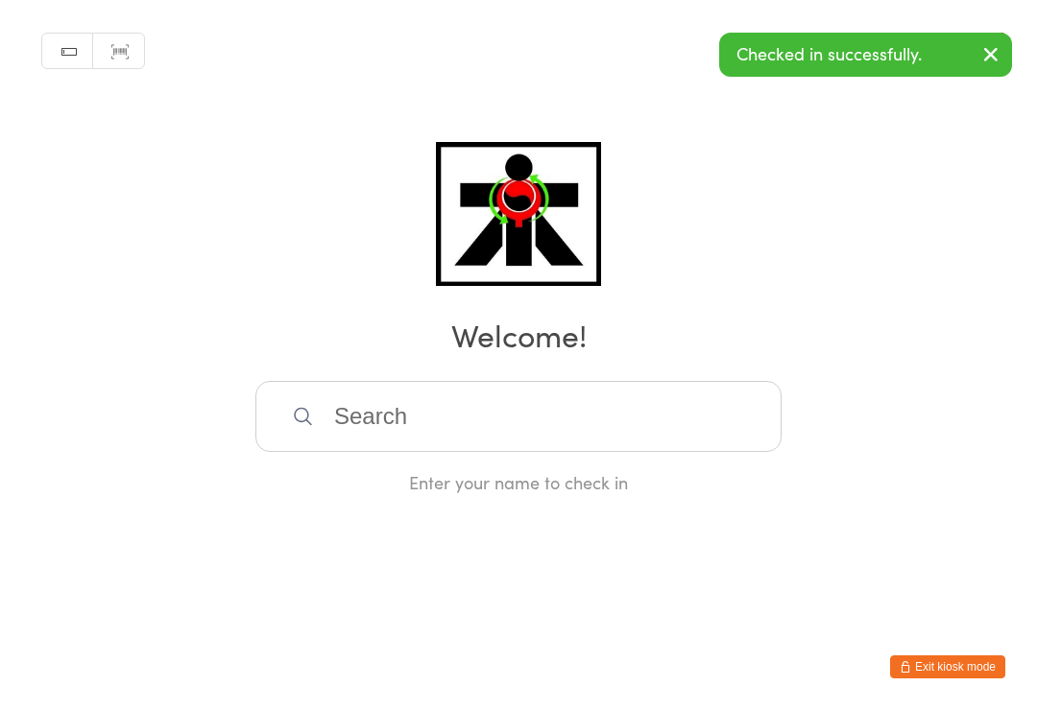
click at [540, 452] on input "search" at bounding box center [518, 416] width 526 height 71
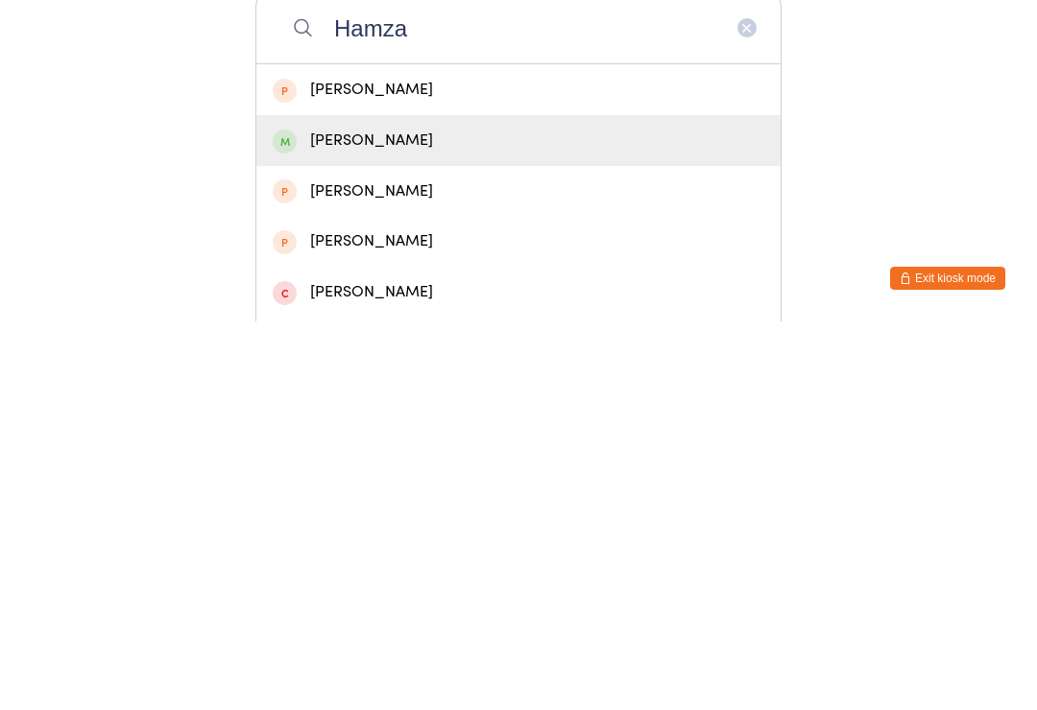
type input "Hamza"
click at [394, 516] on div "Hamza Kadic" at bounding box center [519, 529] width 492 height 26
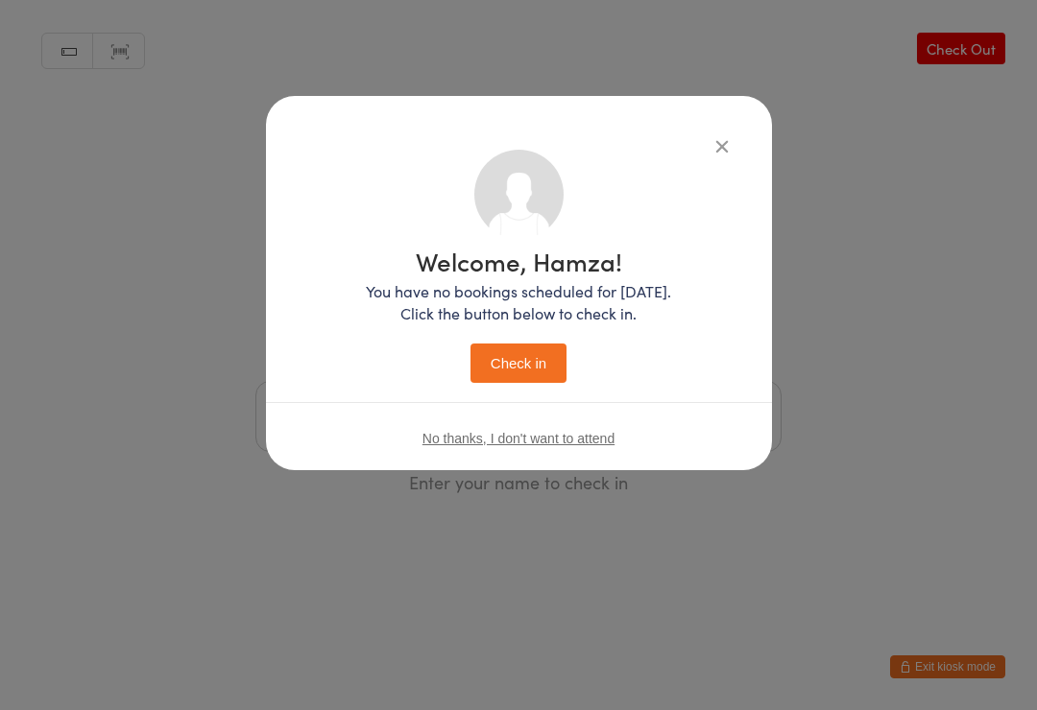
click at [540, 370] on button "Check in" at bounding box center [518, 363] width 96 height 39
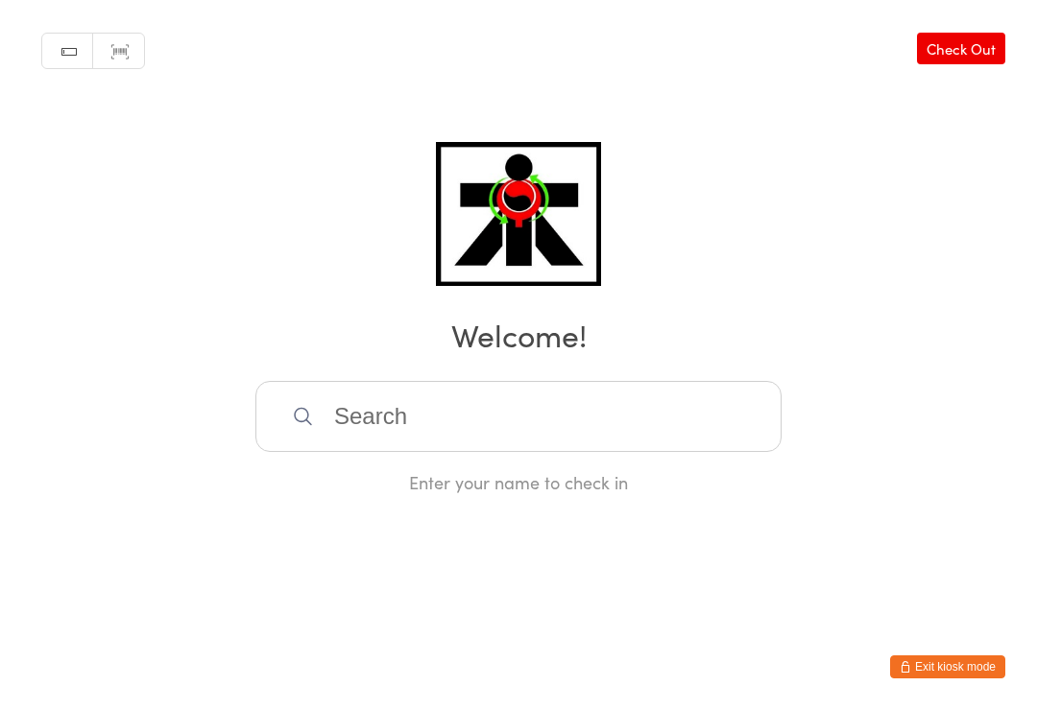
click at [474, 432] on input "search" at bounding box center [518, 416] width 526 height 71
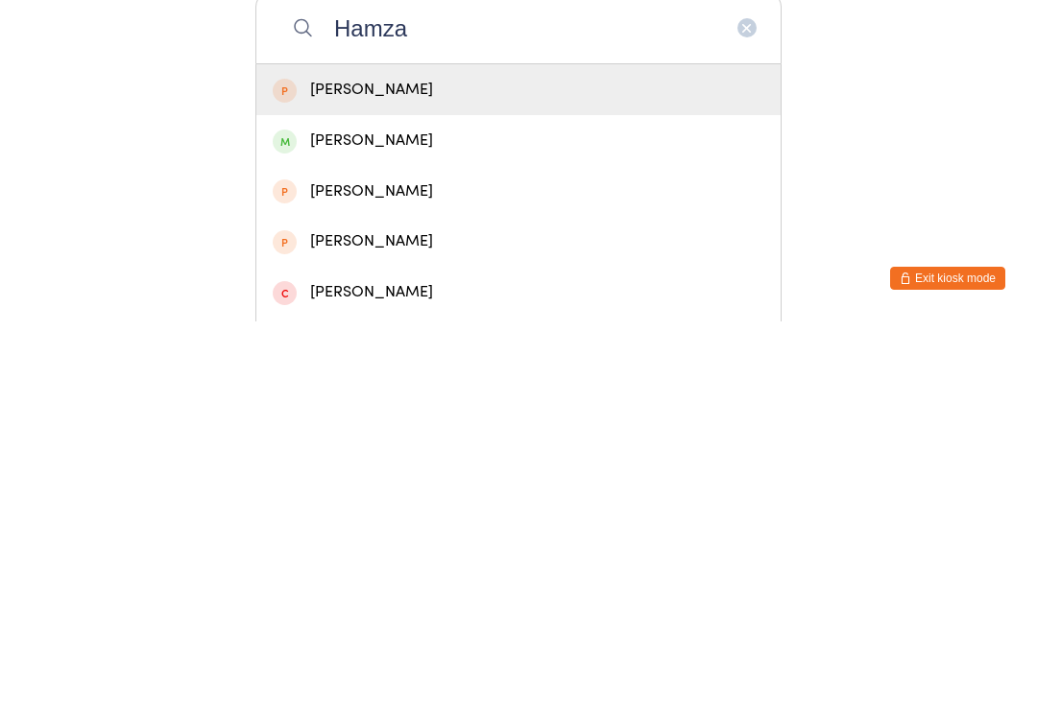
click at [895, 167] on html "You have now entered Kiosk Mode. Members will be able to check themselves in us…" at bounding box center [518, 355] width 1037 height 710
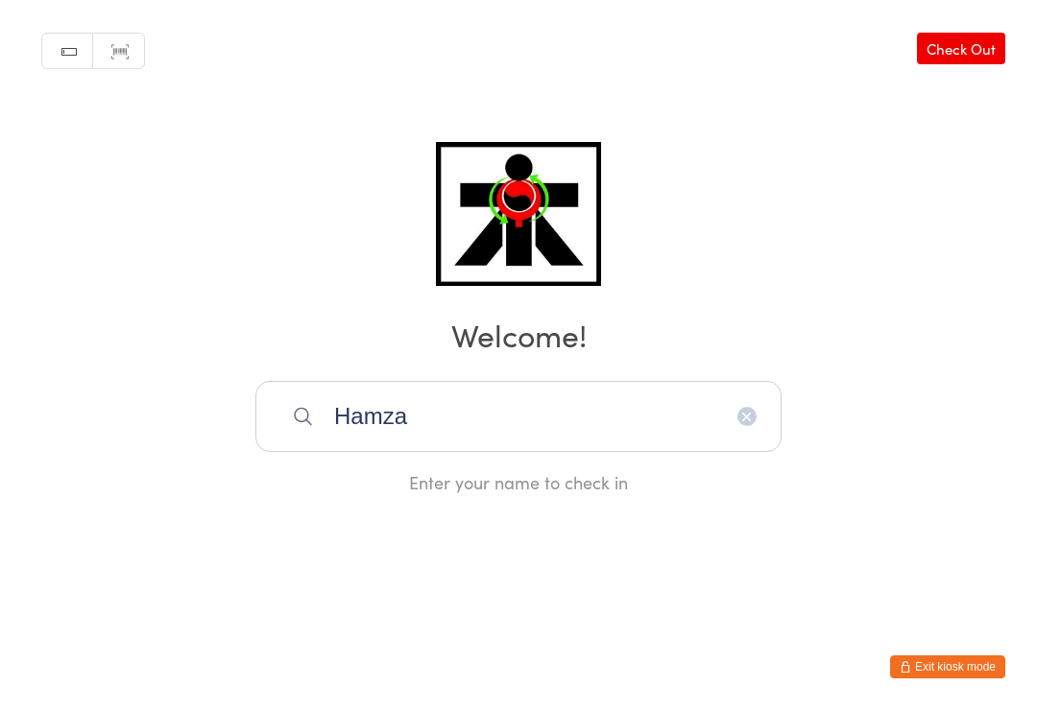
click at [767, 412] on input "Hamza" at bounding box center [518, 416] width 526 height 71
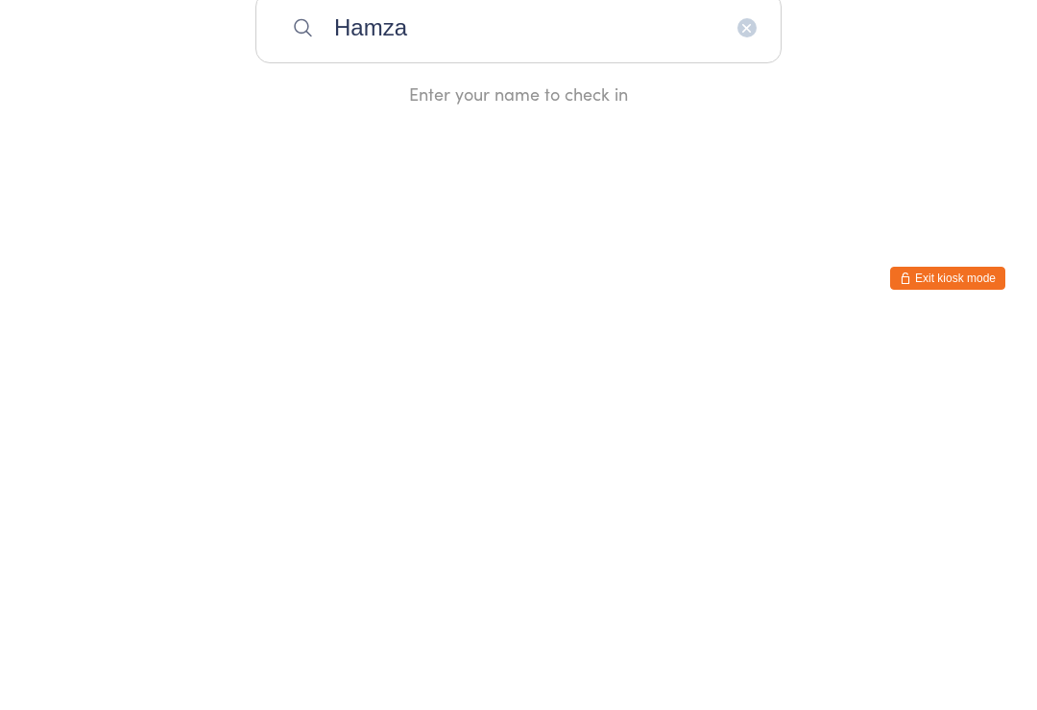
click at [738, 381] on input "Hamza" at bounding box center [518, 416] width 526 height 71
type input "H"
click at [946, 157] on html "You have now entered Kiosk Mode. Members will be able to check themselves in us…" at bounding box center [518, 355] width 1037 height 710
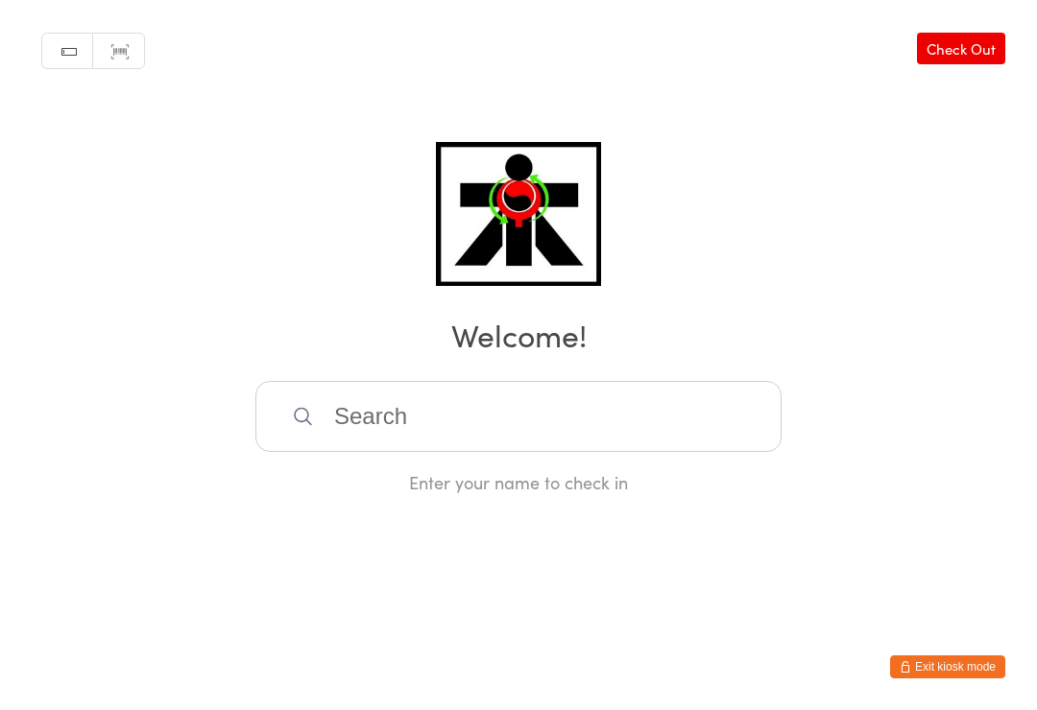
click at [759, 419] on input "search" at bounding box center [518, 416] width 526 height 71
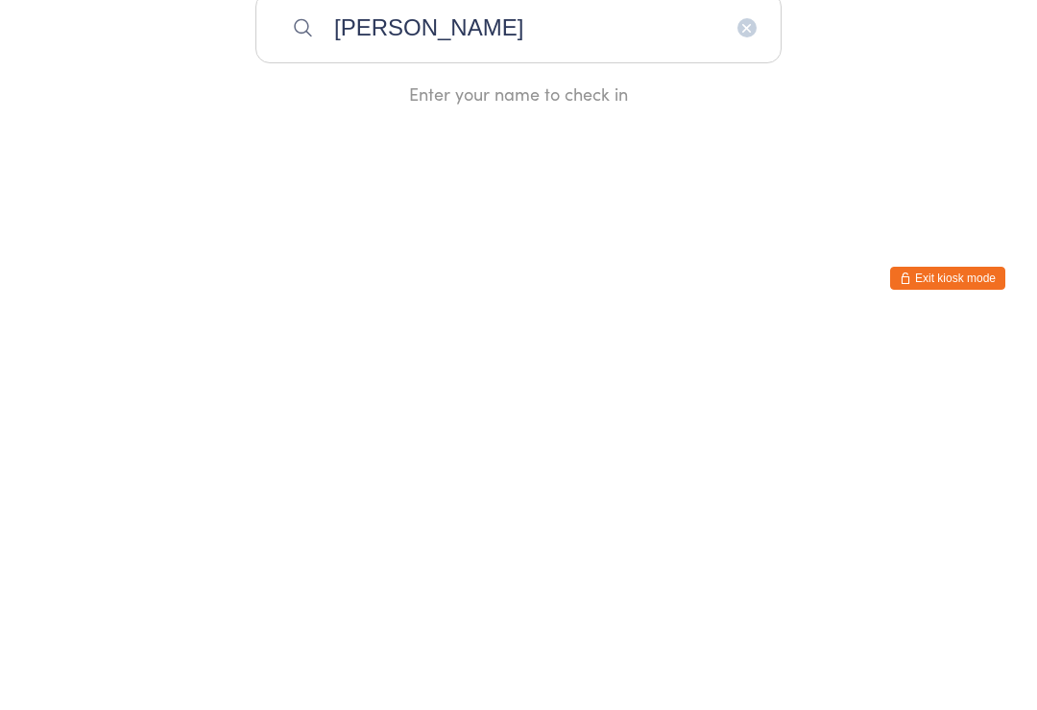
click at [442, 470] on div "Enter your name to check in" at bounding box center [518, 482] width 526 height 24
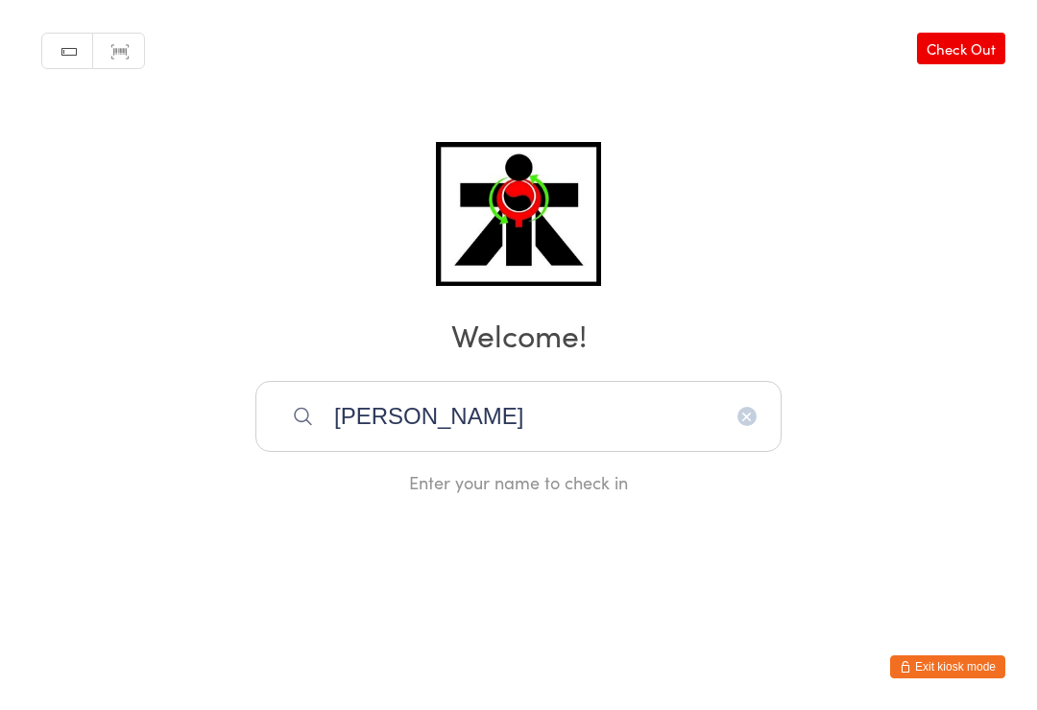
click at [552, 417] on input "Luke" at bounding box center [518, 416] width 526 height 71
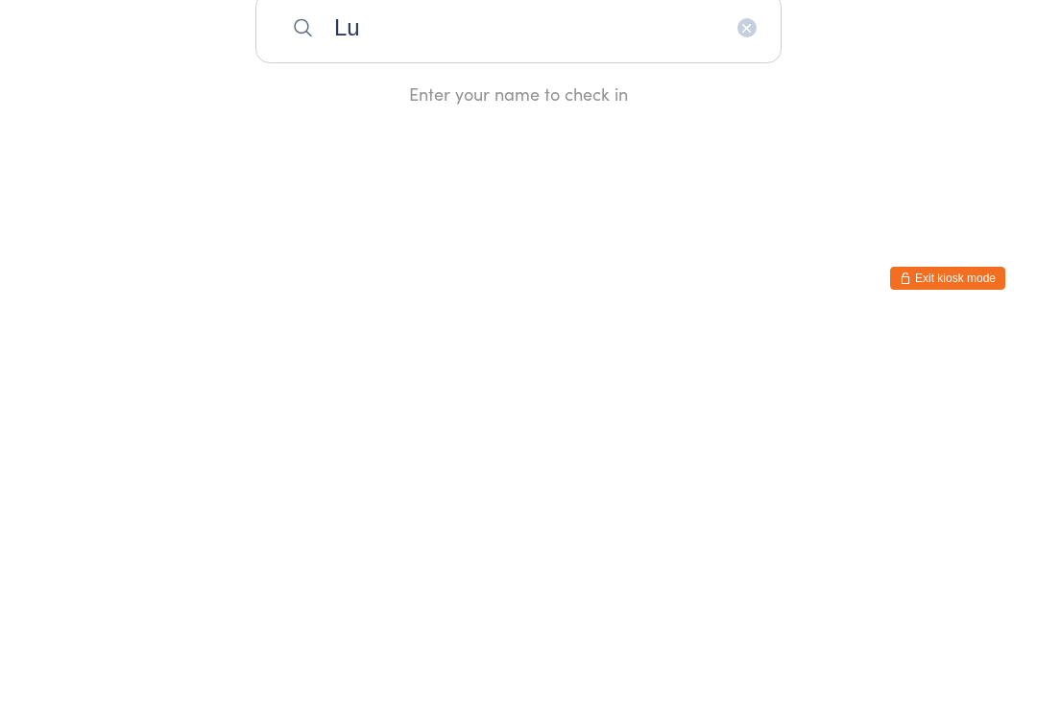
type input "L"
click at [782, 138] on html "You have now entered Kiosk Mode. Members will be able to check themselves in us…" at bounding box center [518, 355] width 1037 height 710
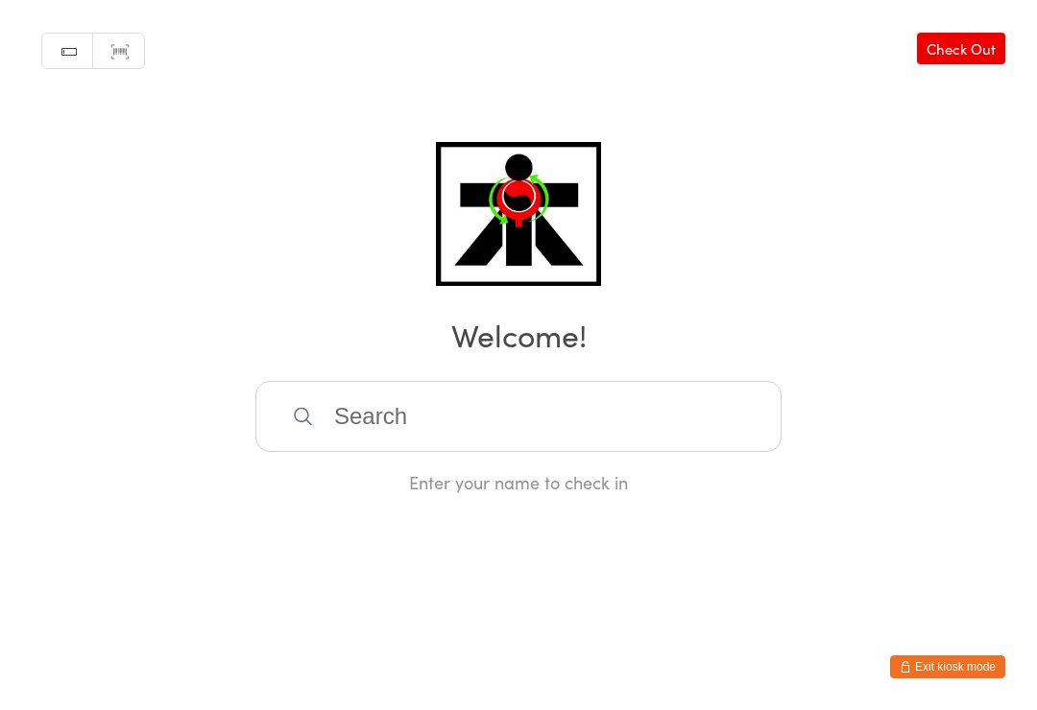
click at [714, 404] on input "search" at bounding box center [518, 416] width 526 height 71
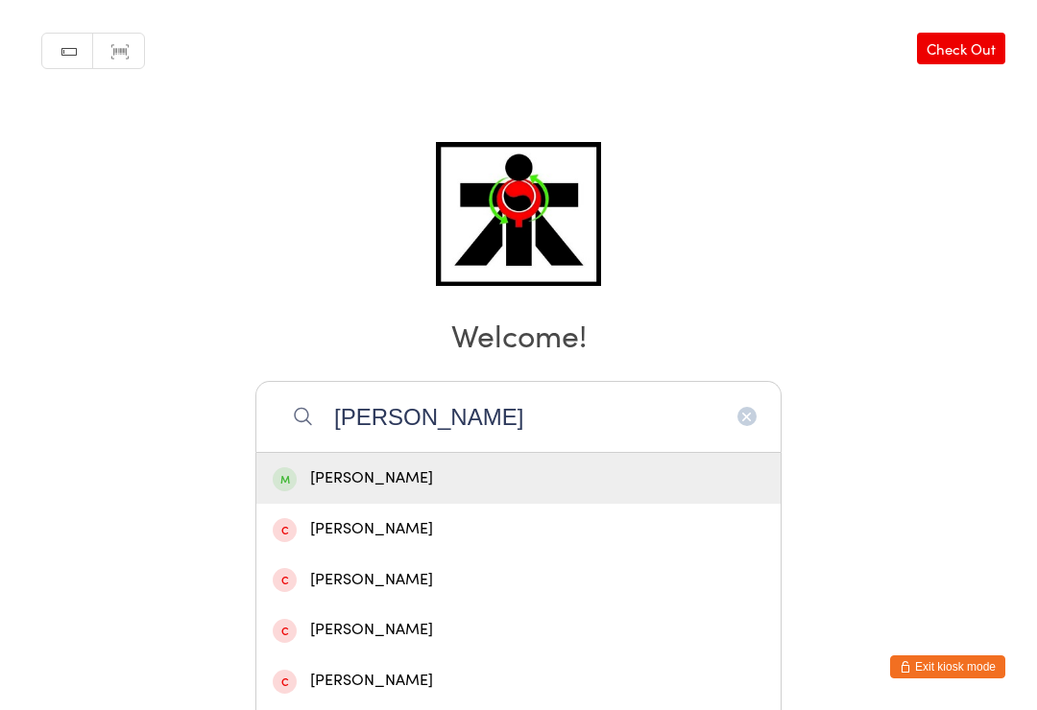
type input "Luke"
click at [354, 478] on div "Luke Vu" at bounding box center [519, 479] width 492 height 26
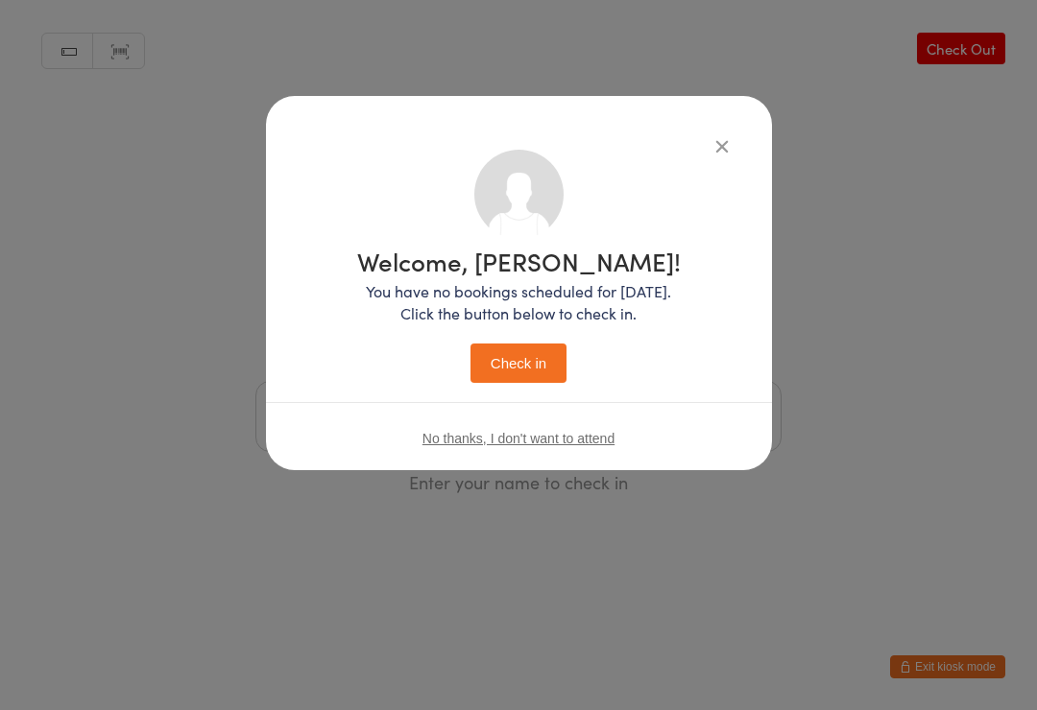
click at [519, 372] on button "Check in" at bounding box center [518, 363] width 96 height 39
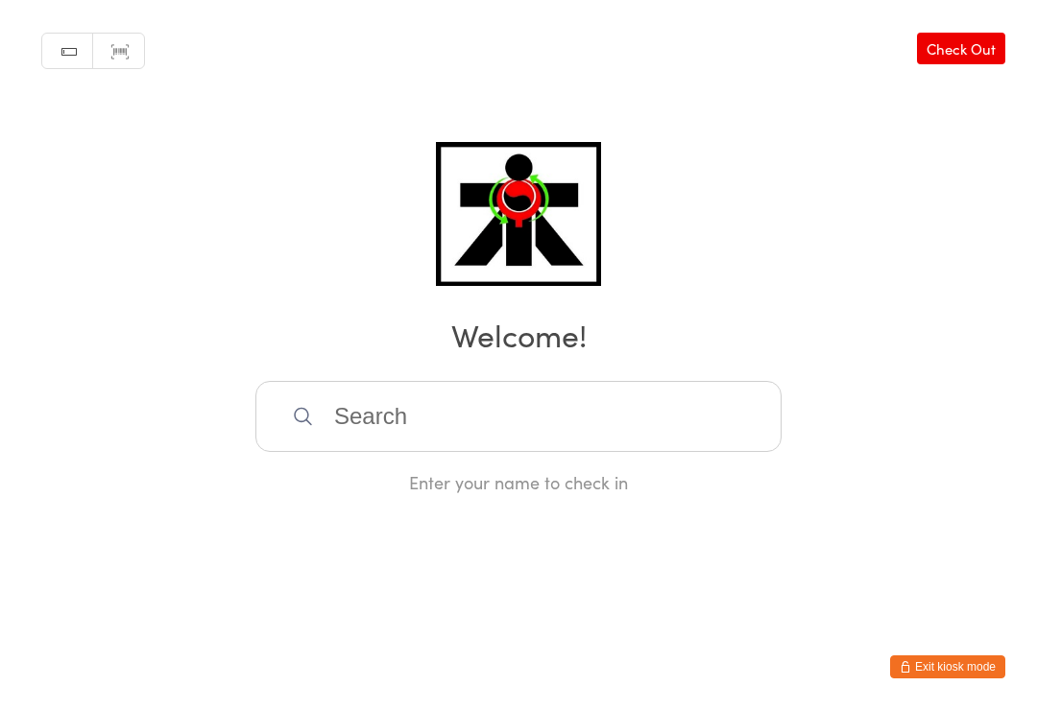
click at [541, 419] on input "search" at bounding box center [518, 416] width 526 height 71
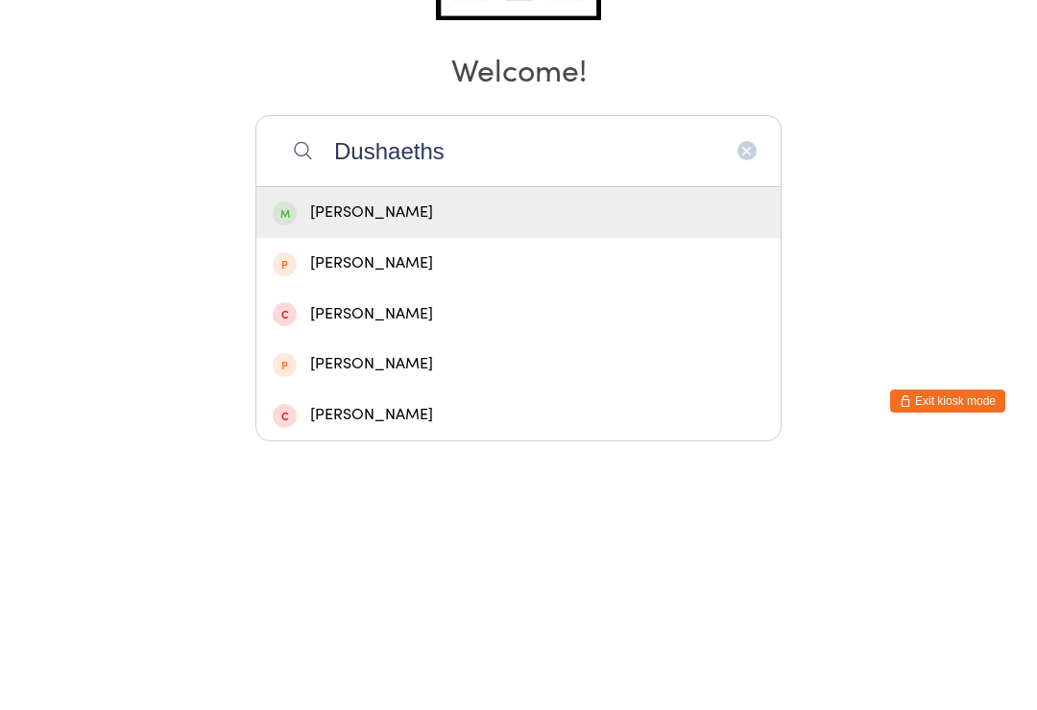
type input "Dushaeths"
click at [308, 466] on div "Dushaetha Kalaiselvan" at bounding box center [519, 479] width 492 height 26
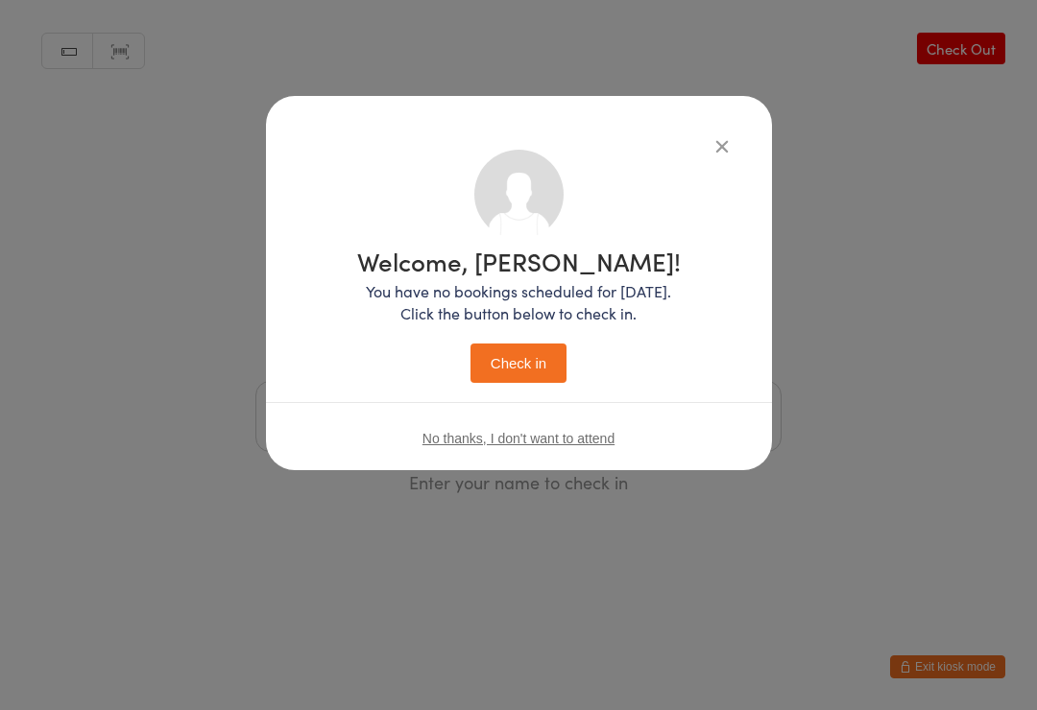
click at [536, 365] on button "Check in" at bounding box center [518, 363] width 96 height 39
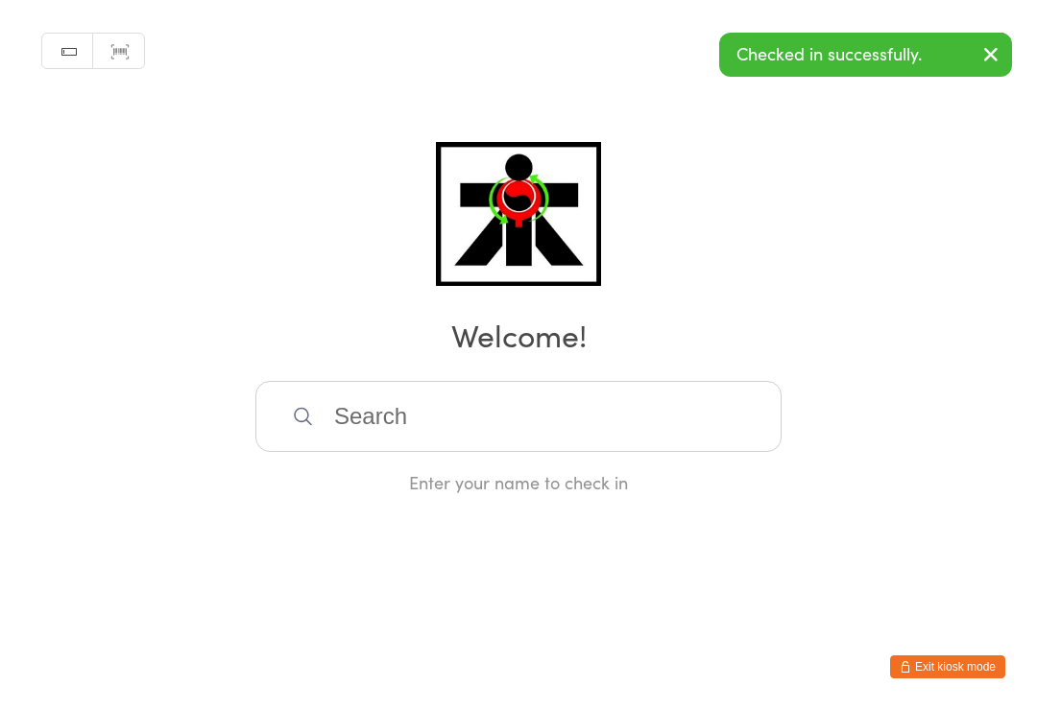
click at [751, 474] on div "Enter your name to check in" at bounding box center [518, 437] width 526 height 113
click at [717, 433] on input "search" at bounding box center [518, 416] width 526 height 71
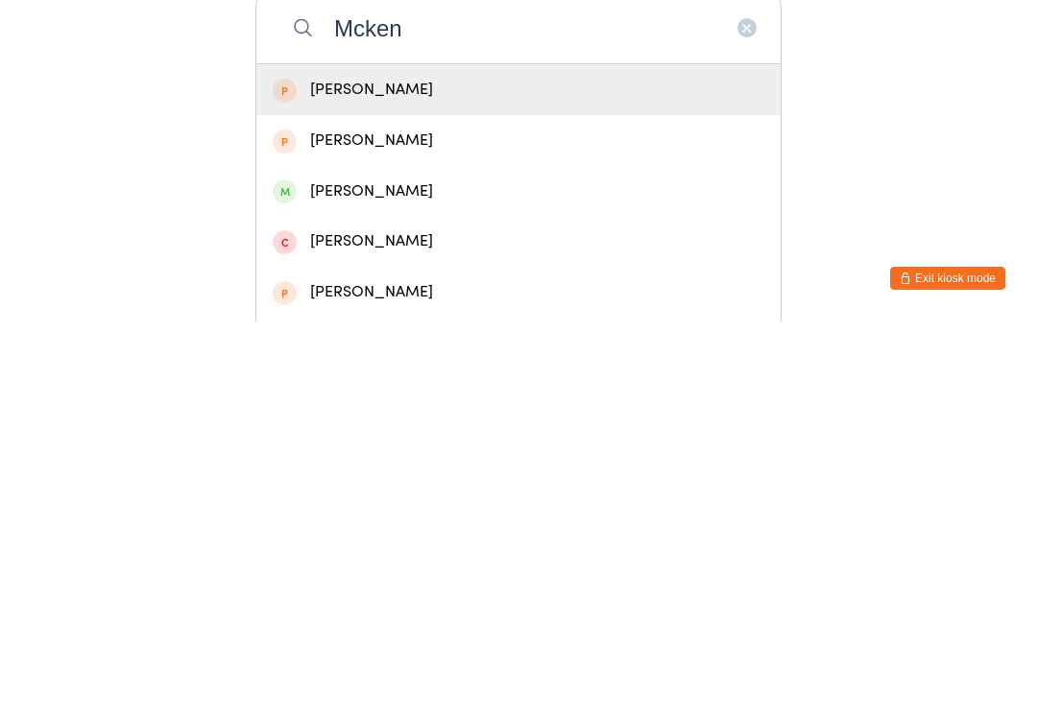
type input "Mcken"
click at [289, 568] on span at bounding box center [285, 580] width 24 height 24
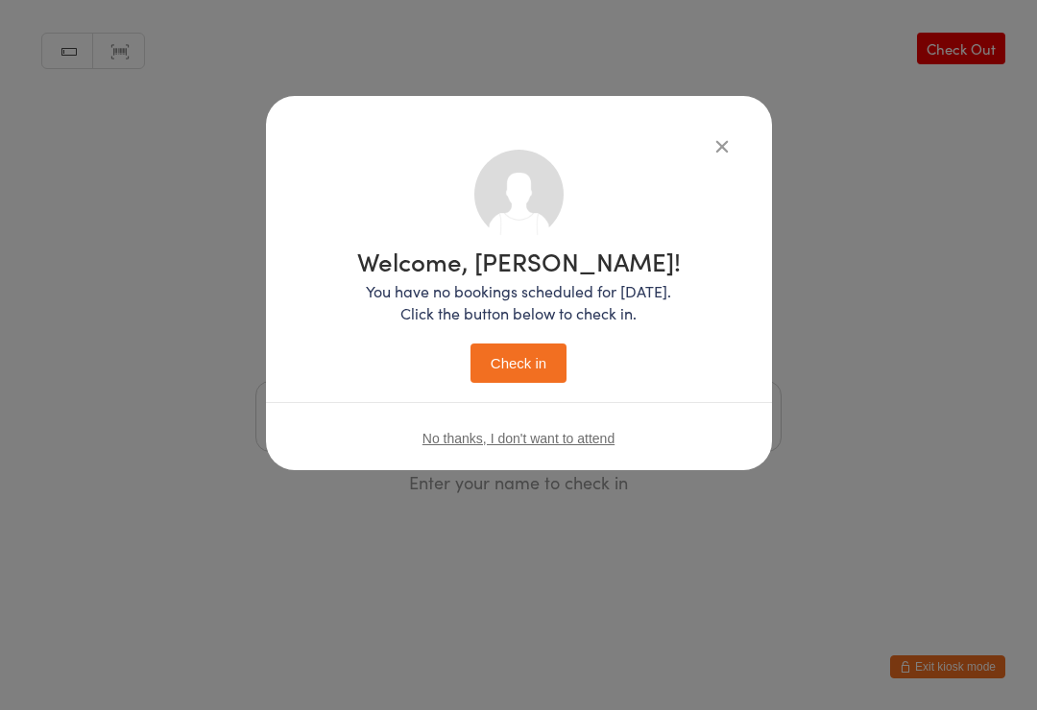
click at [516, 383] on button "Check in" at bounding box center [518, 363] width 96 height 39
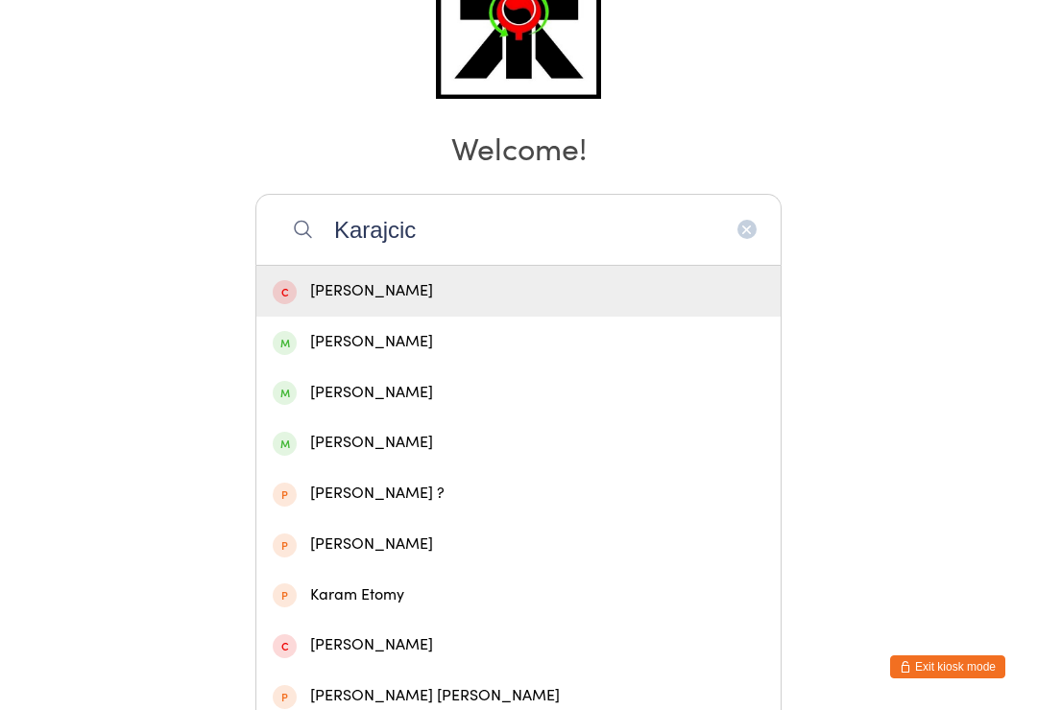
scroll to position [186, 0]
type input "K"
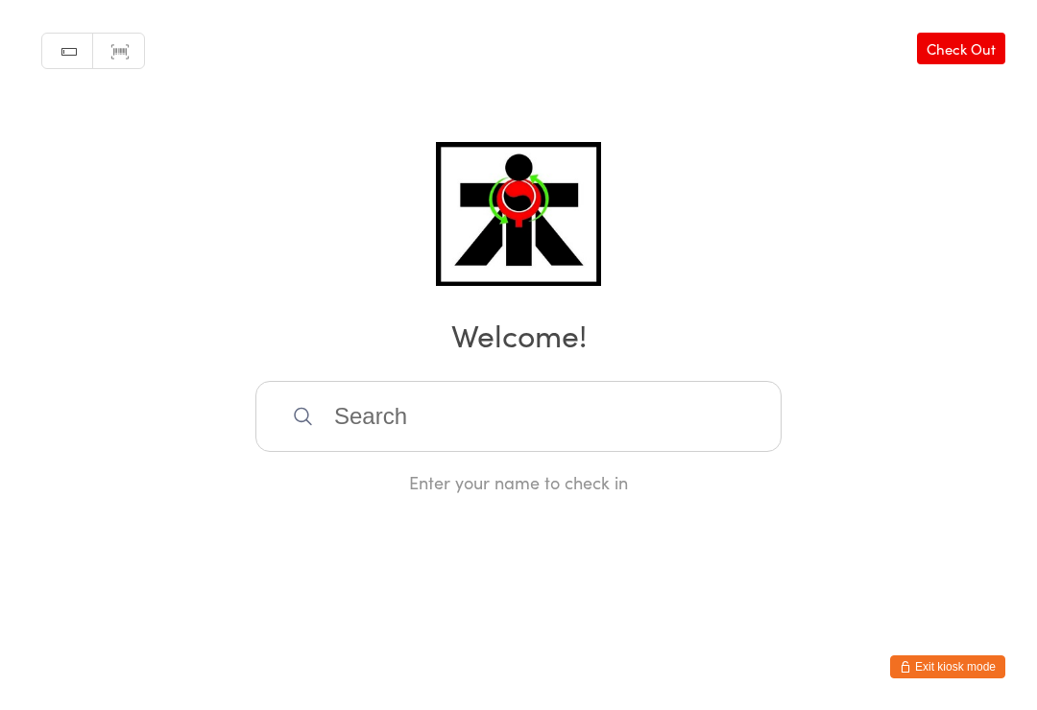
scroll to position [0, 0]
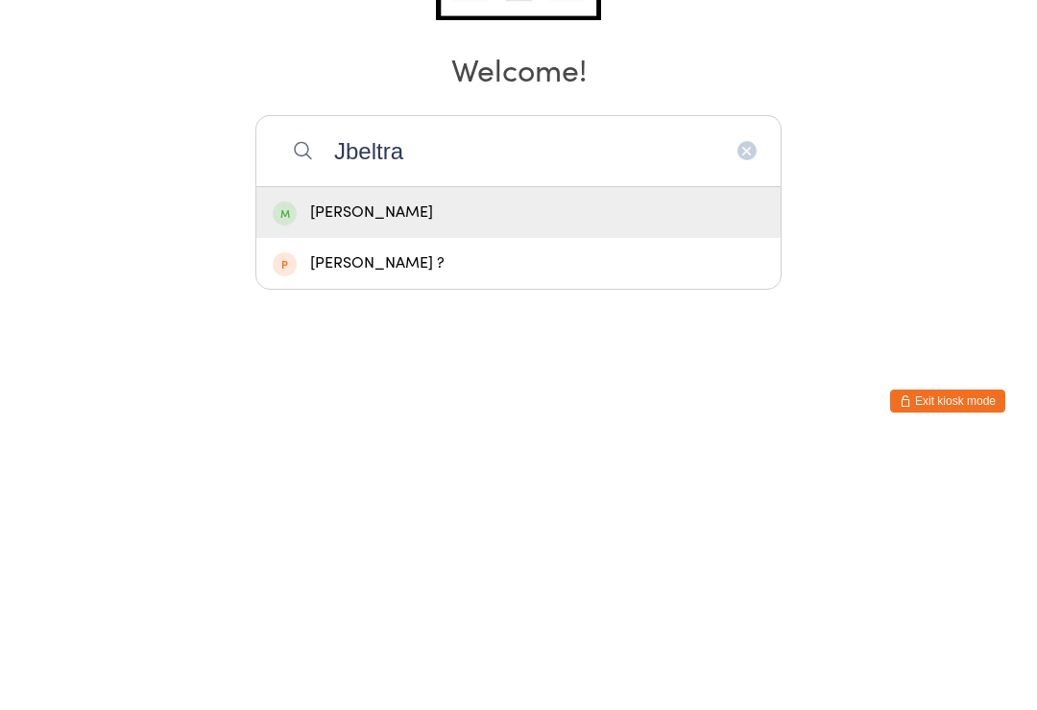
type input "Jbeltran"
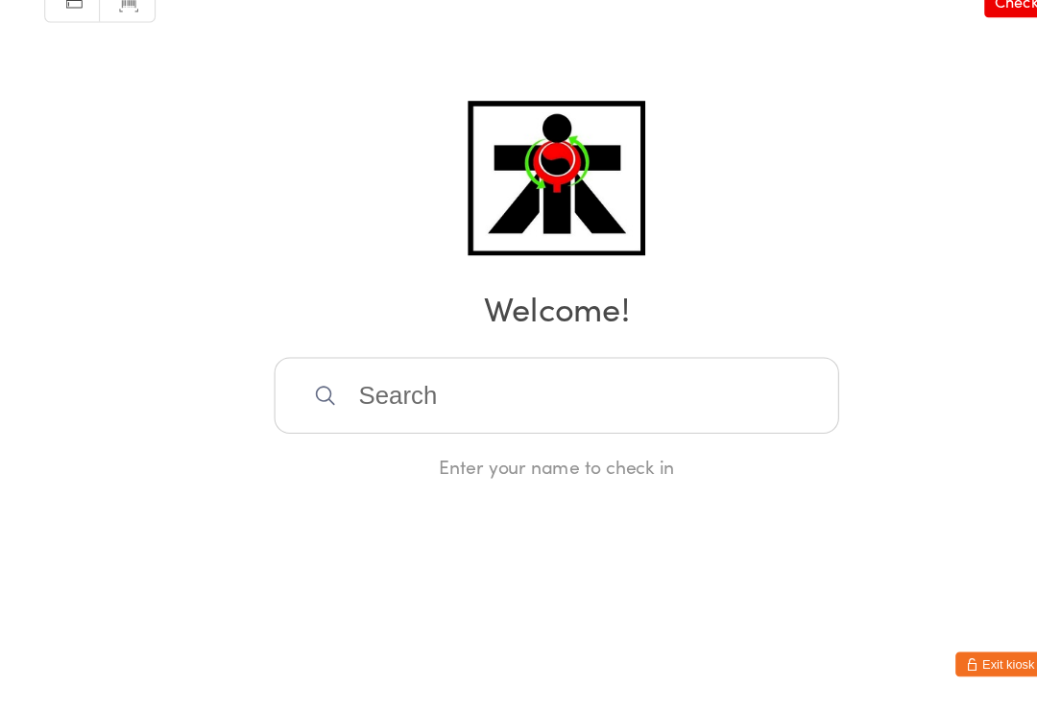
click at [613, 381] on input "search" at bounding box center [518, 416] width 526 height 71
click at [708, 381] on input "search" at bounding box center [518, 416] width 526 height 71
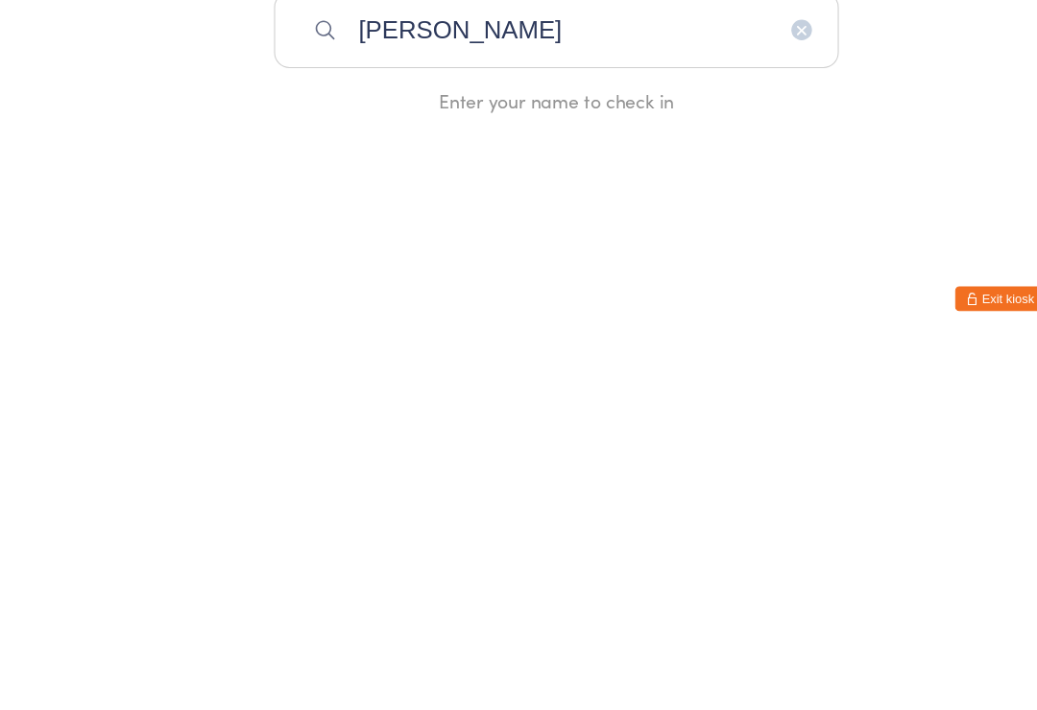
click at [952, 64] on div "Manual search Scanner input Check Out Welcome! [PERSON_NAME] Enter your name to…" at bounding box center [518, 247] width 1037 height 494
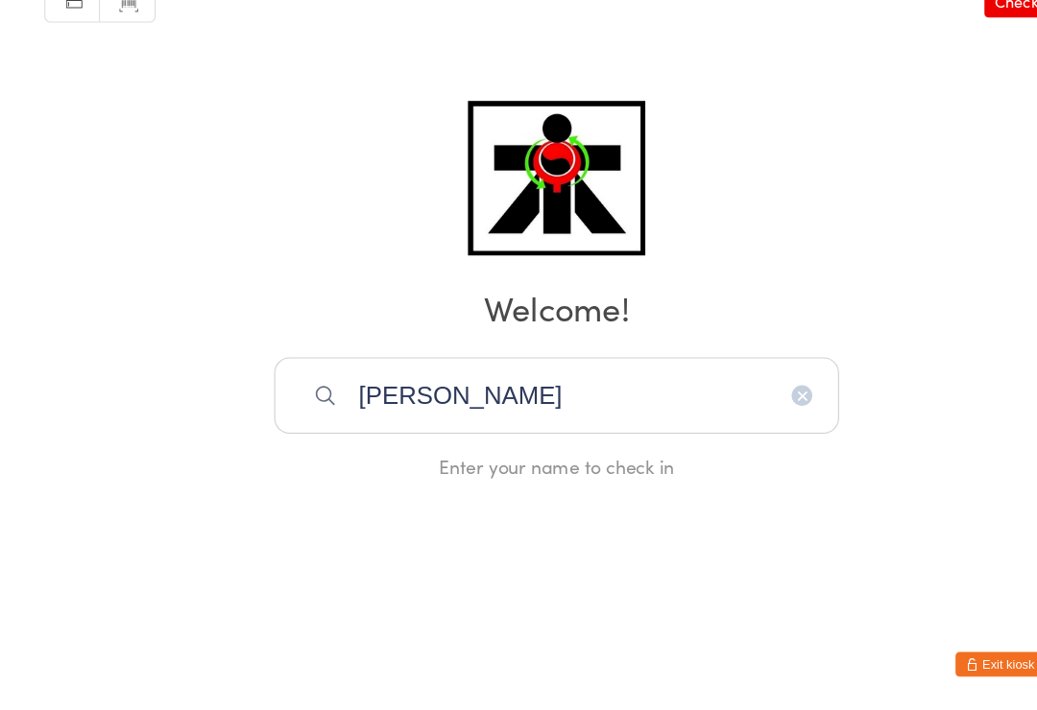
click at [658, 389] on input "[PERSON_NAME]" at bounding box center [518, 416] width 526 height 71
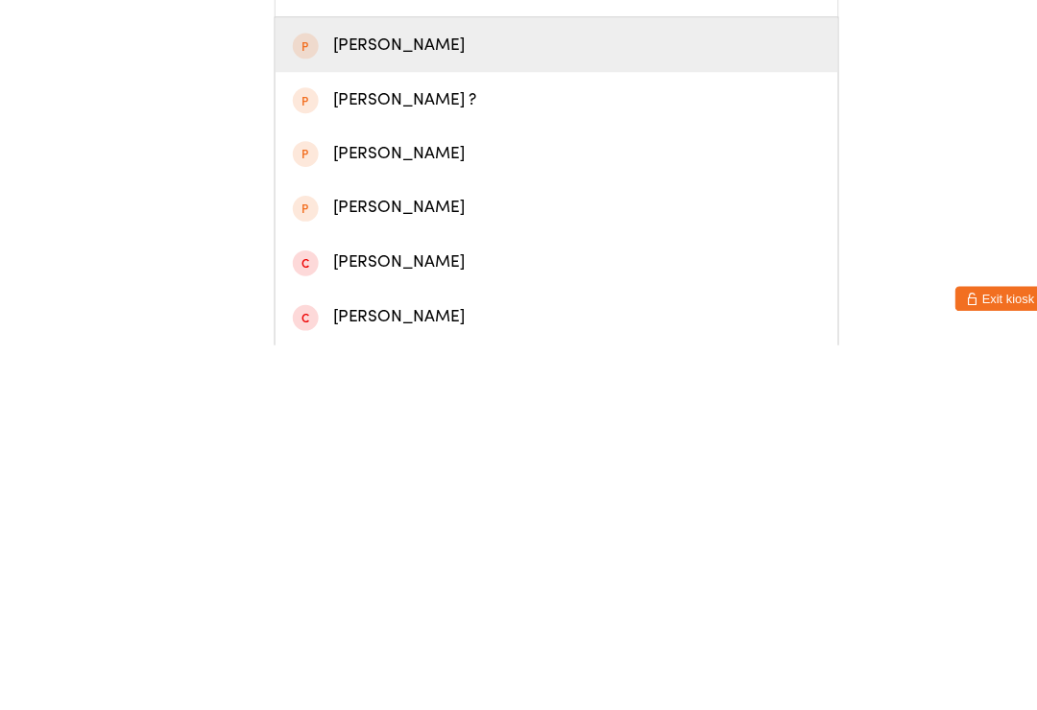
type input "[PERSON_NAME]"
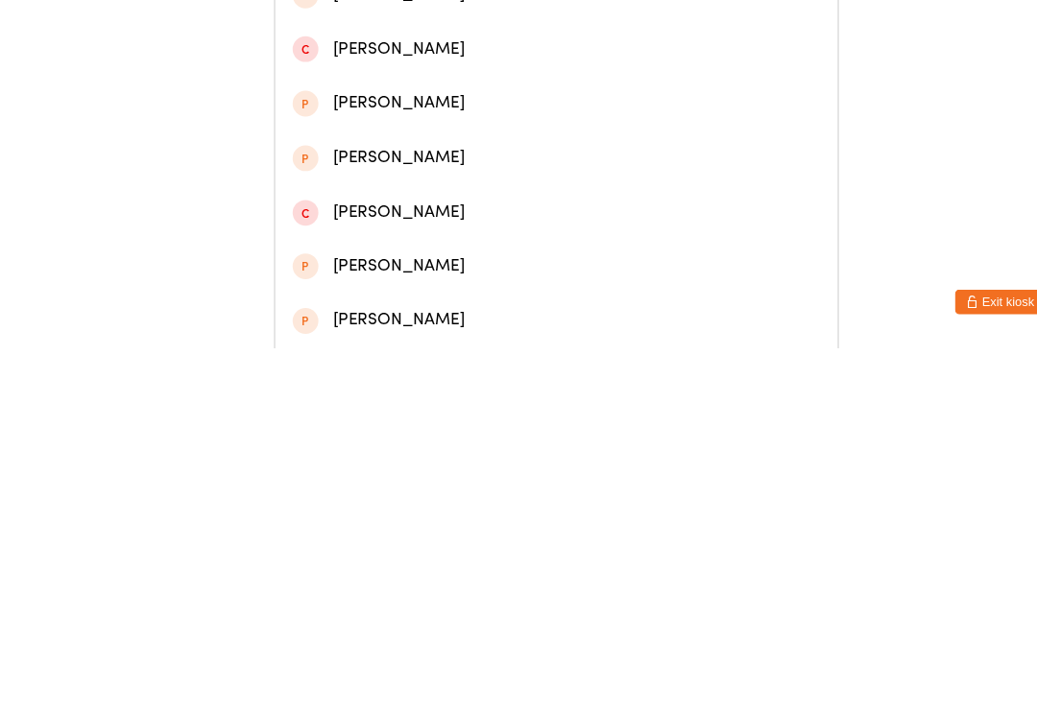
scroll to position [372, 0]
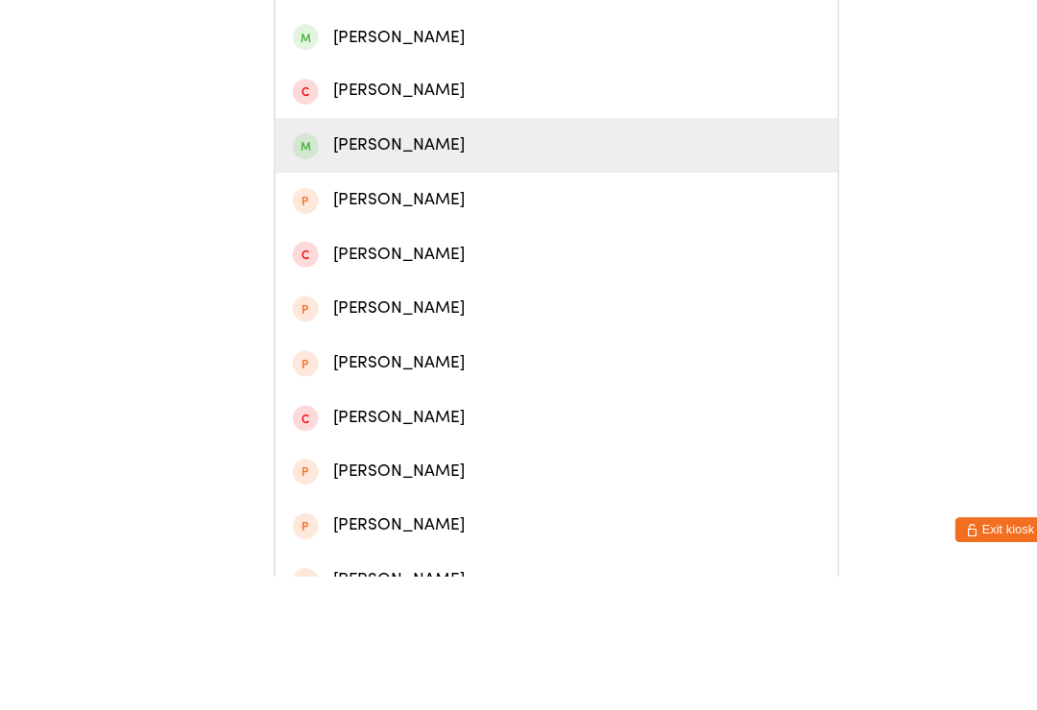
click at [354, 296] on div "[PERSON_NAME]" at bounding box center [519, 309] width 492 height 26
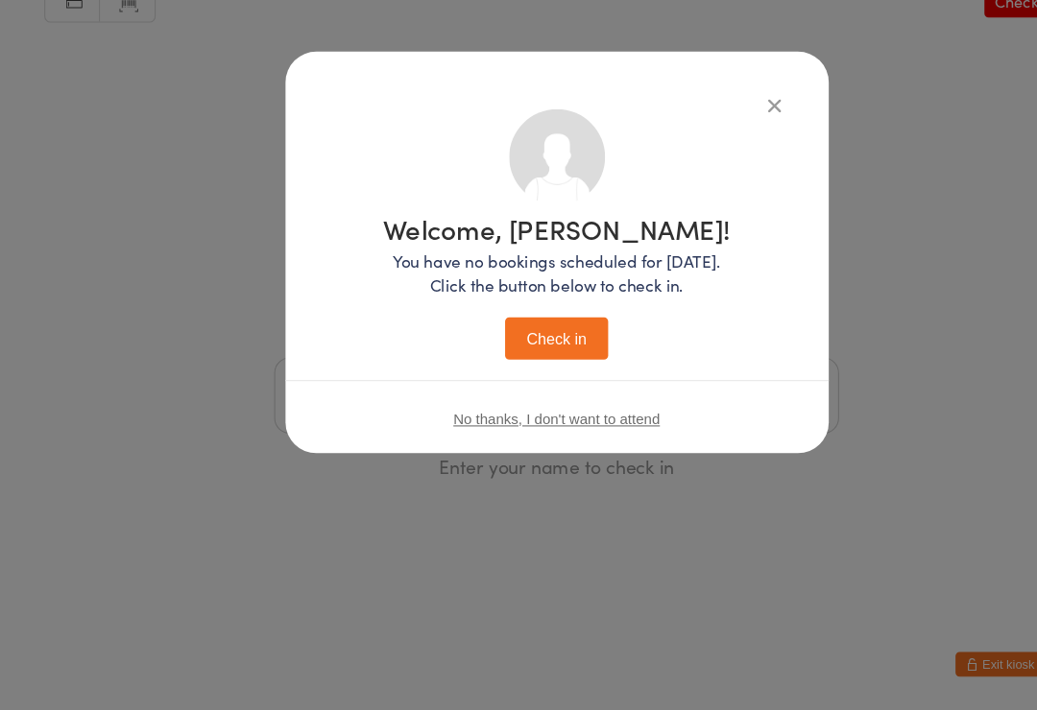
click at [518, 344] on button "Check in" at bounding box center [518, 363] width 96 height 39
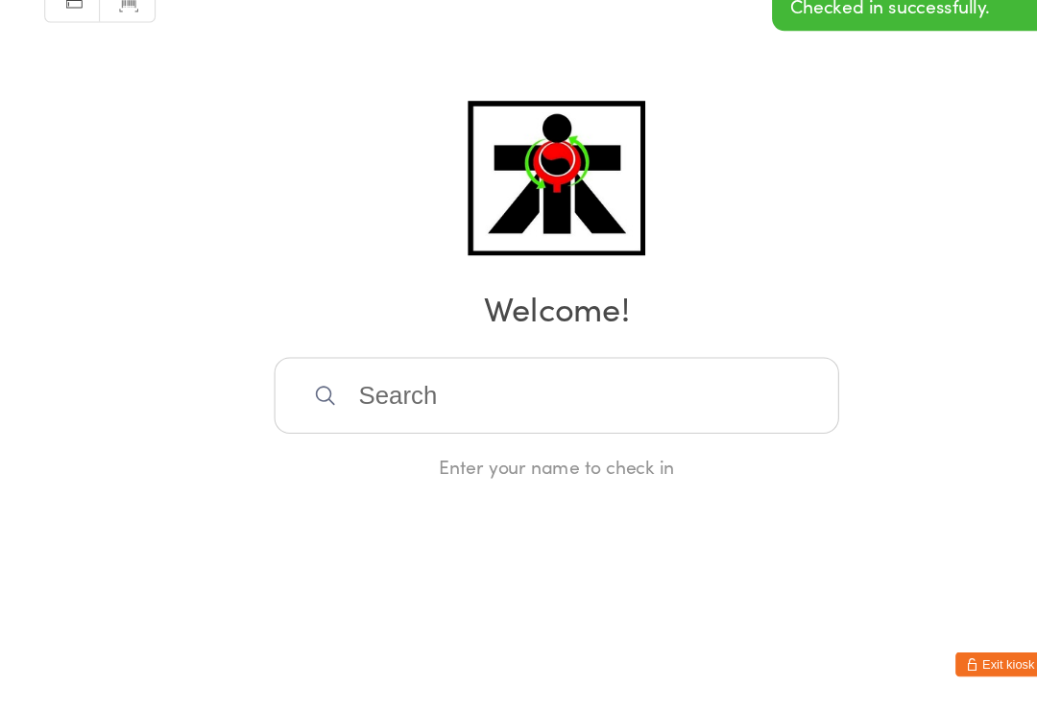
click at [387, 384] on input "search" at bounding box center [518, 416] width 526 height 71
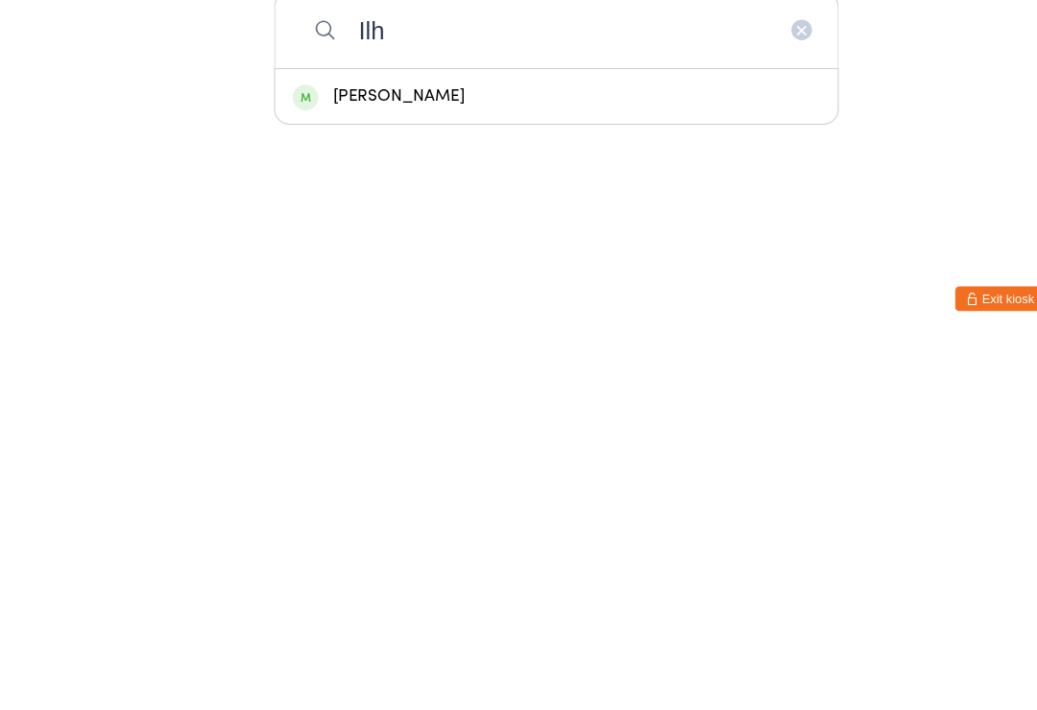
type input "Ilh"
click at [299, 453] on div "[PERSON_NAME]" at bounding box center [518, 478] width 524 height 51
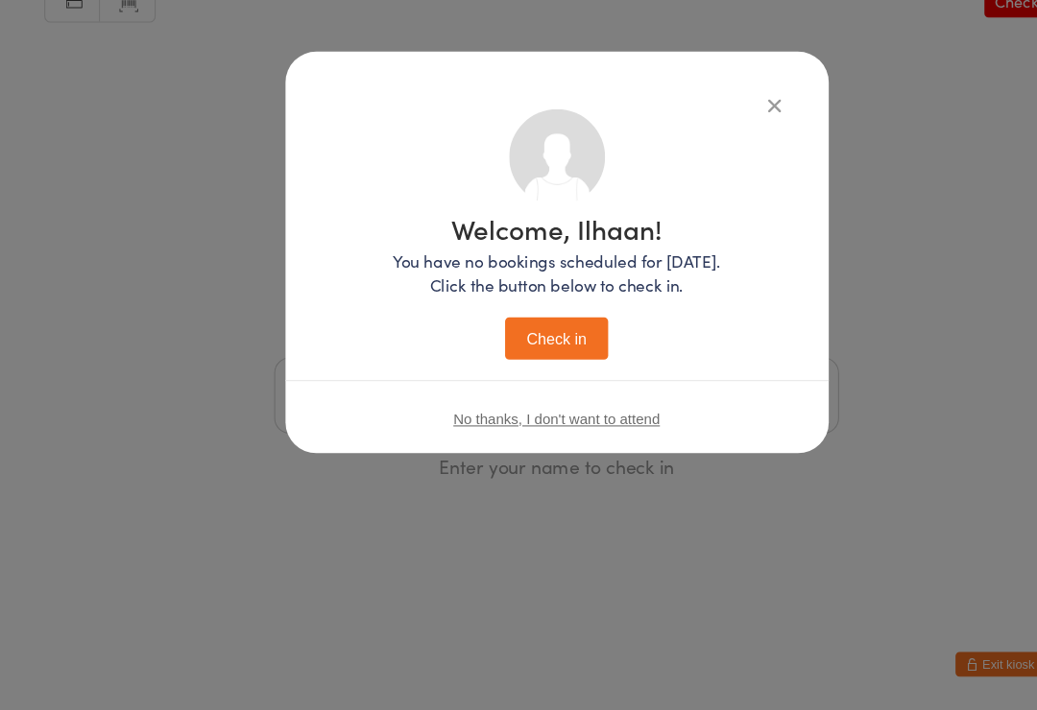
click at [504, 346] on div "Welcome, Ilhaan! You have no bookings scheduled for [DATE]. Click the button be…" at bounding box center [518, 312] width 429 height 324
click at [504, 344] on button "Check in" at bounding box center [518, 363] width 96 height 39
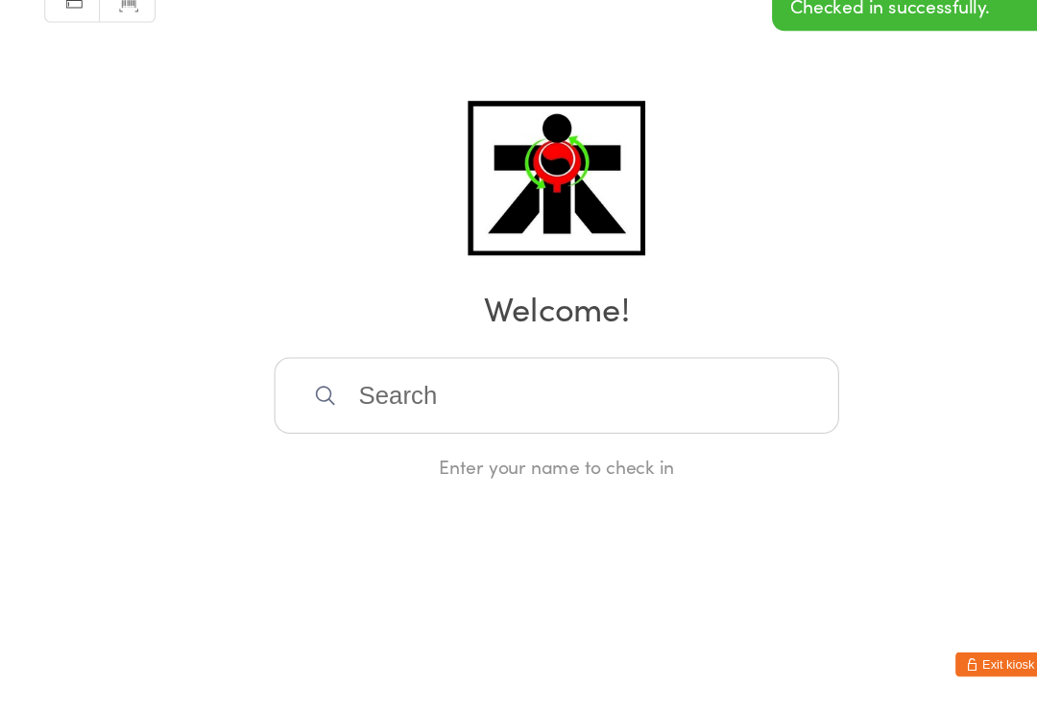
click at [401, 381] on input "search" at bounding box center [518, 416] width 526 height 71
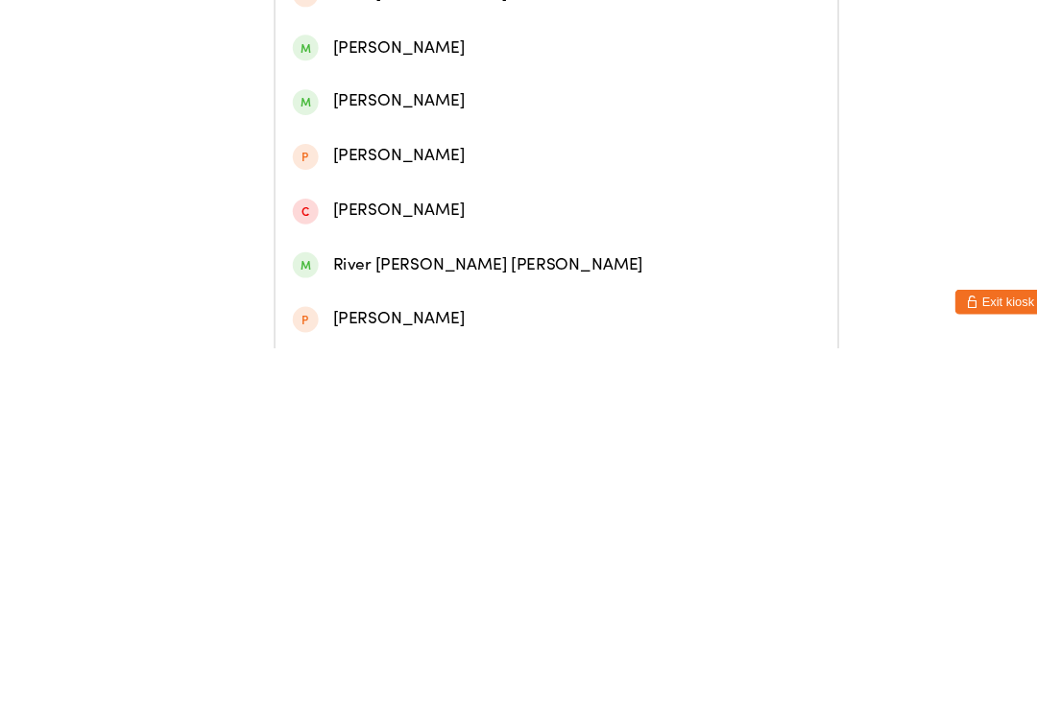
scroll to position [150, 0]
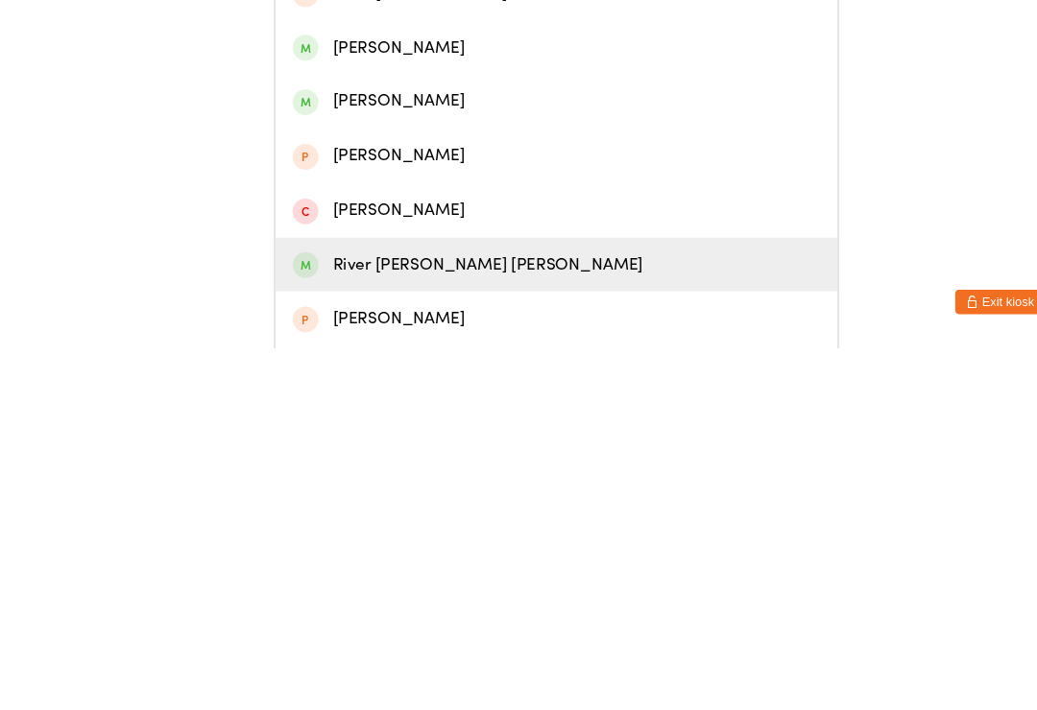
type input "River"
click at [389, 620] on div "River [PERSON_NAME] [PERSON_NAME]" at bounding box center [519, 633] width 492 height 26
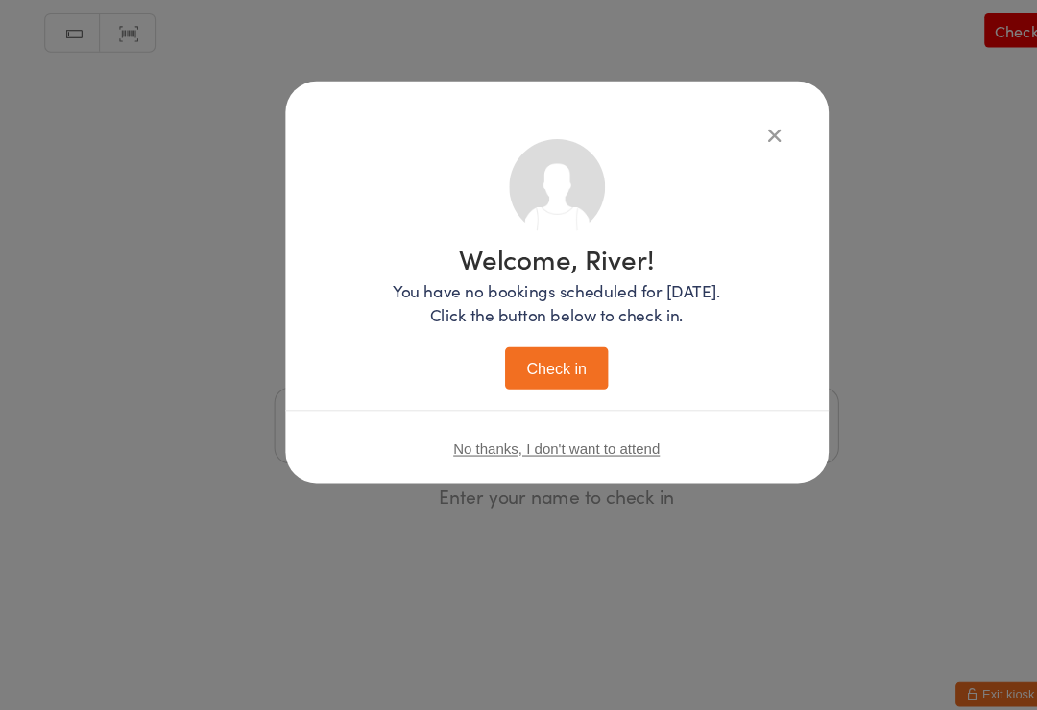
click at [504, 344] on button "Check in" at bounding box center [518, 363] width 96 height 39
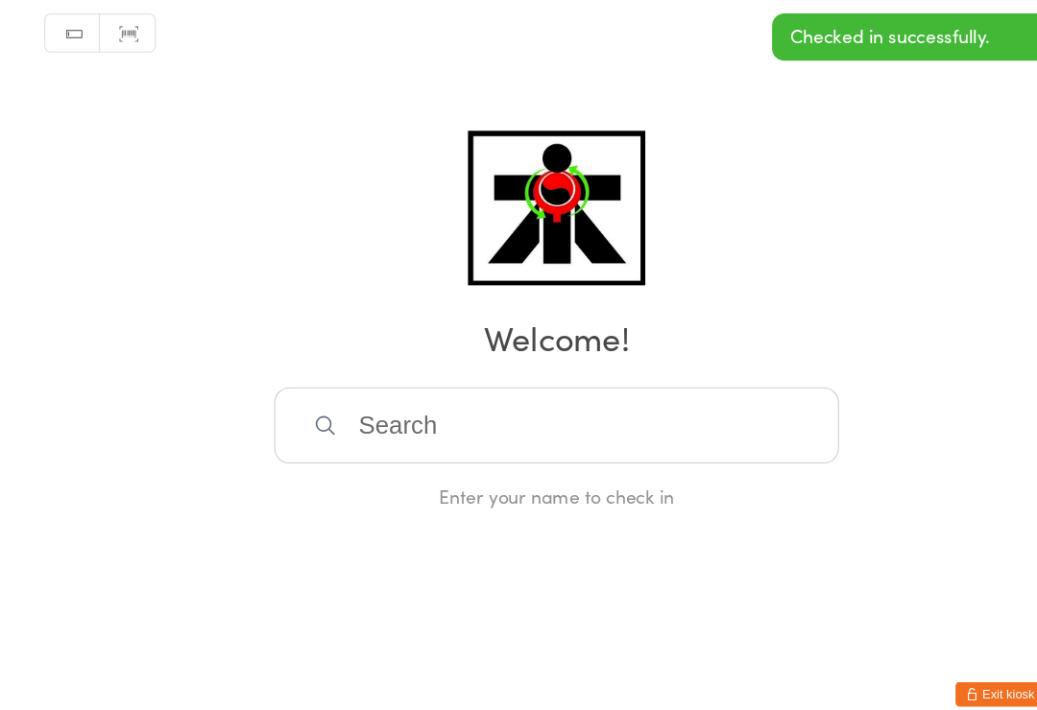
click at [355, 416] on input "search" at bounding box center [518, 416] width 526 height 71
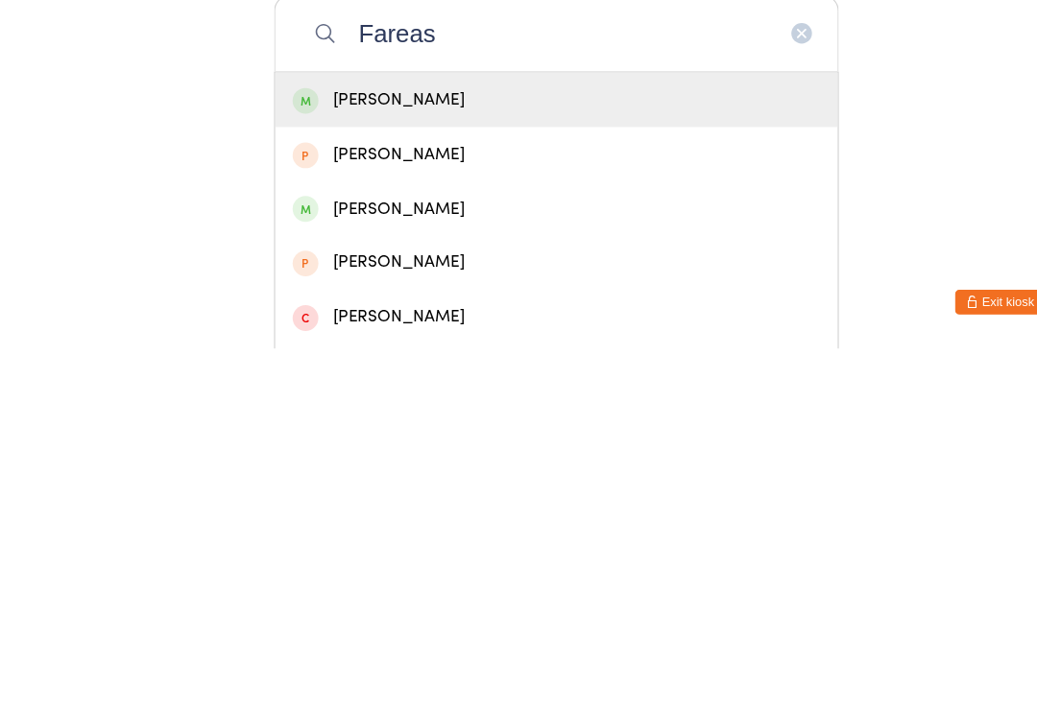
type input "Fareas"
click at [357, 466] on div "[PERSON_NAME]" at bounding box center [519, 479] width 492 height 26
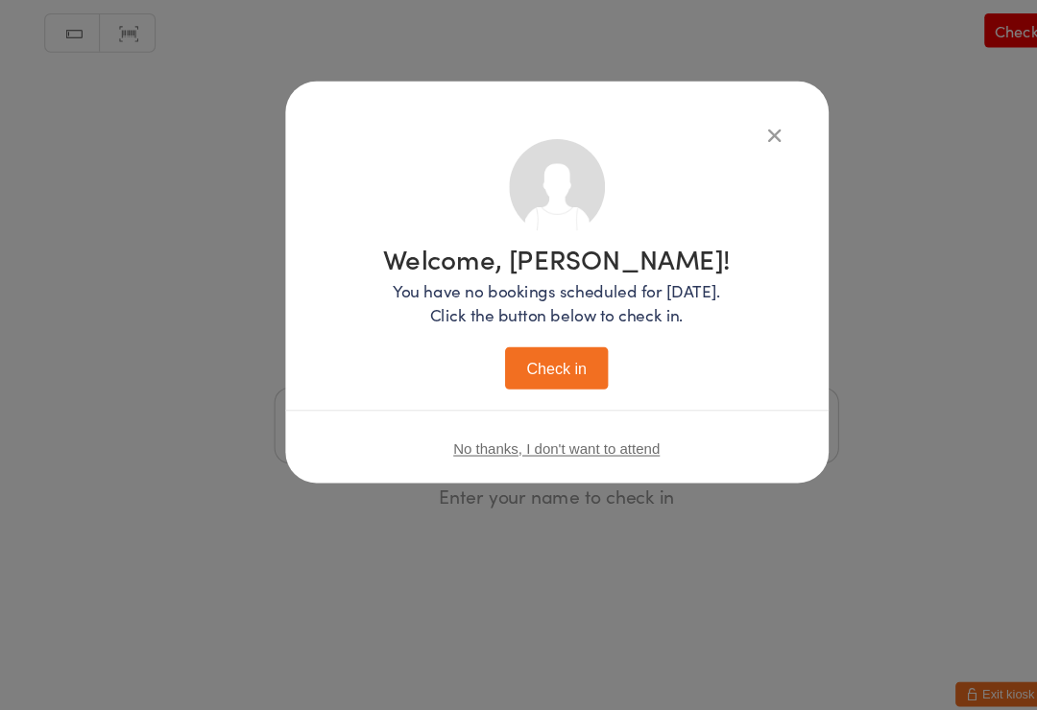
click at [511, 355] on button "Check in" at bounding box center [518, 363] width 96 height 39
click at [510, 354] on button "Check in" at bounding box center [518, 363] width 96 height 39
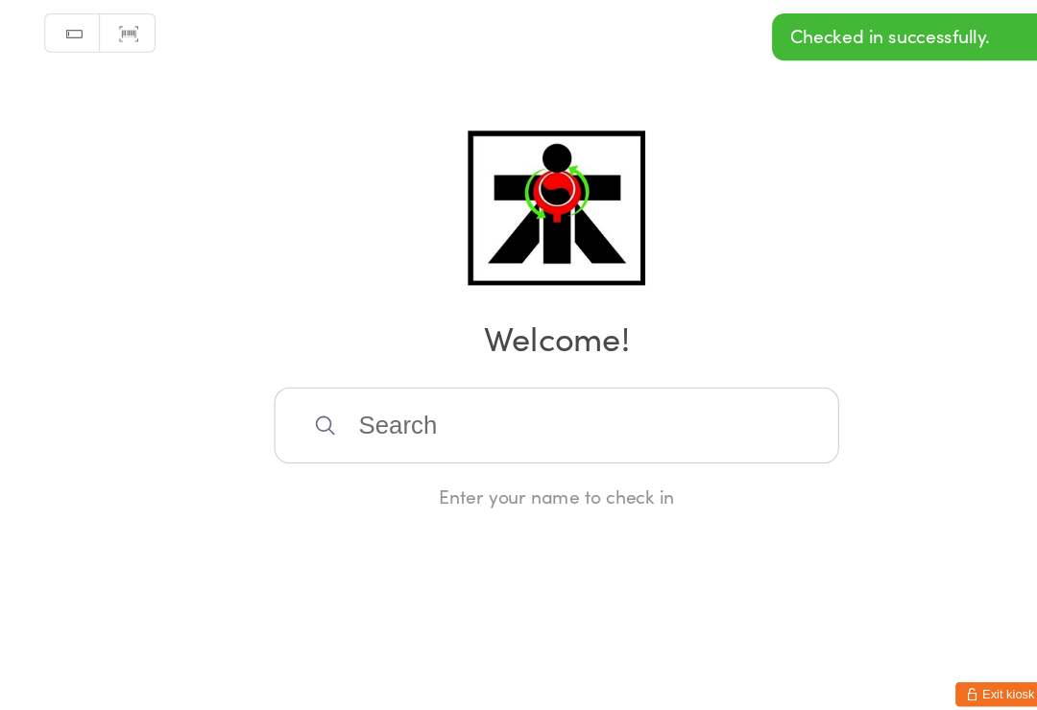
click at [317, 420] on input "search" at bounding box center [518, 416] width 526 height 71
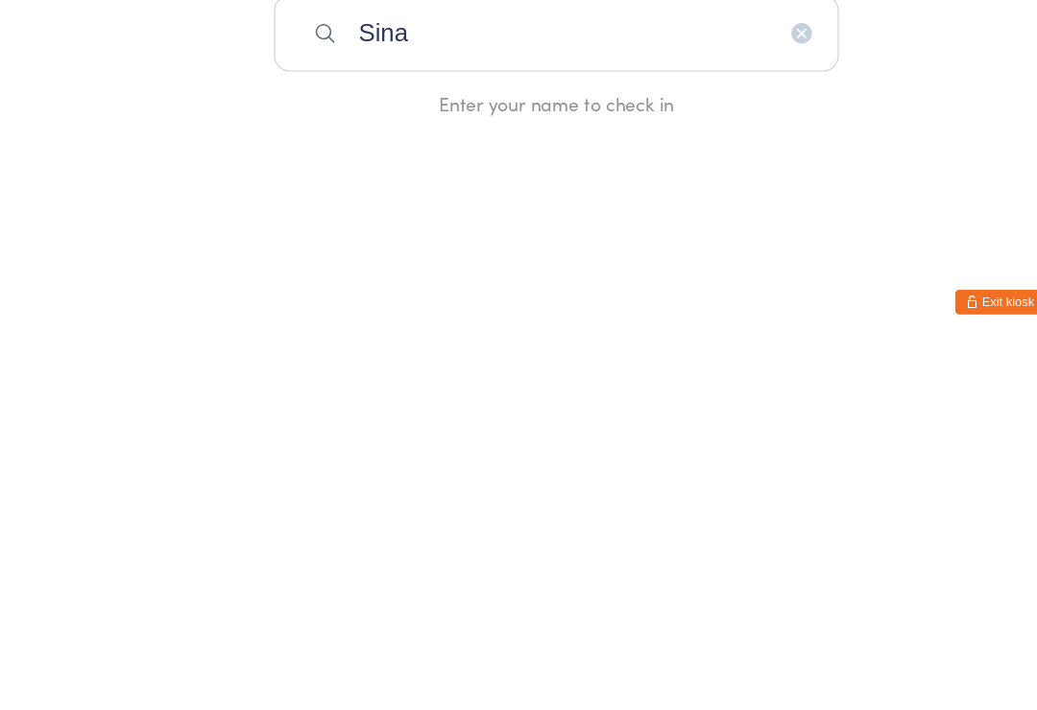
type input "Sina"
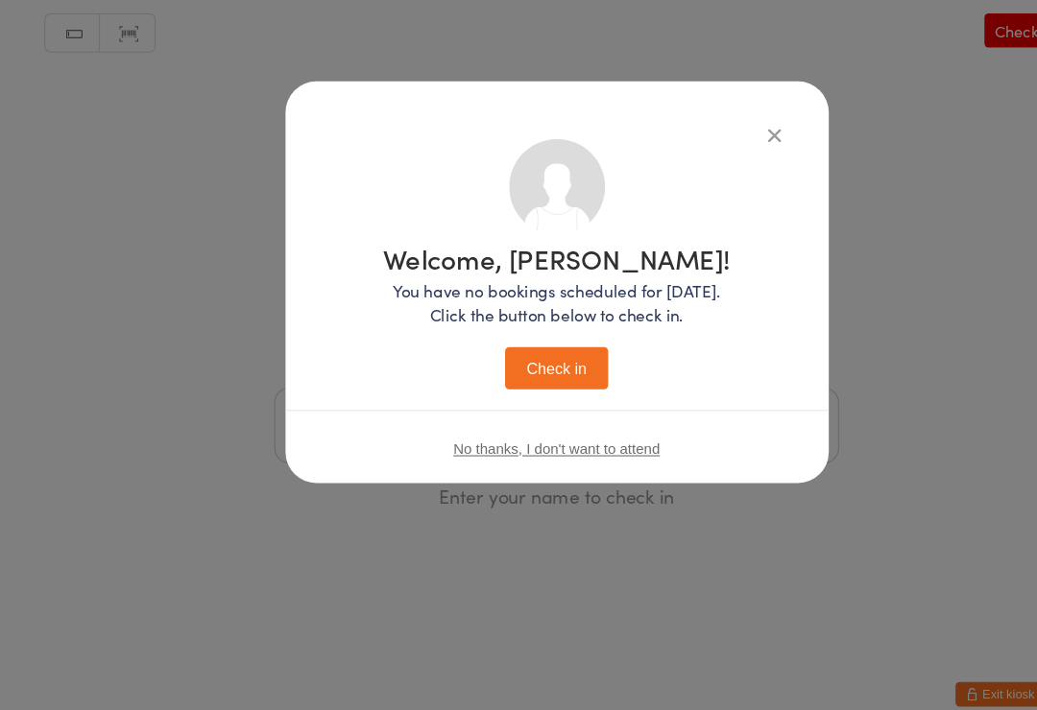
click at [531, 356] on button "Check in" at bounding box center [518, 363] width 96 height 39
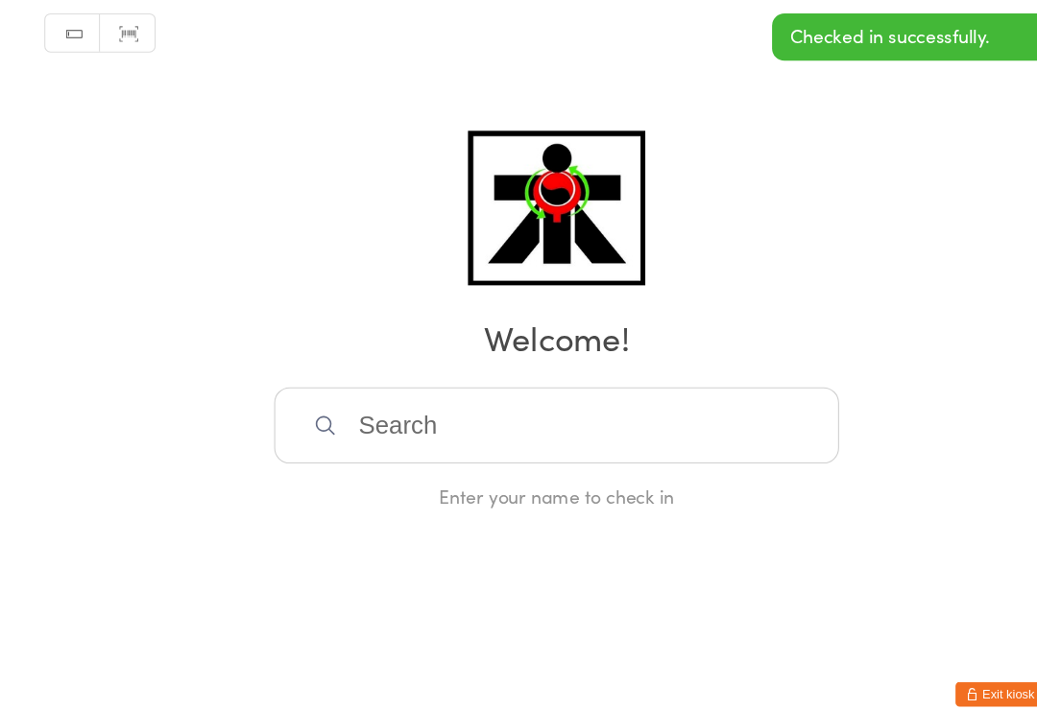
click at [414, 402] on input "search" at bounding box center [518, 416] width 526 height 71
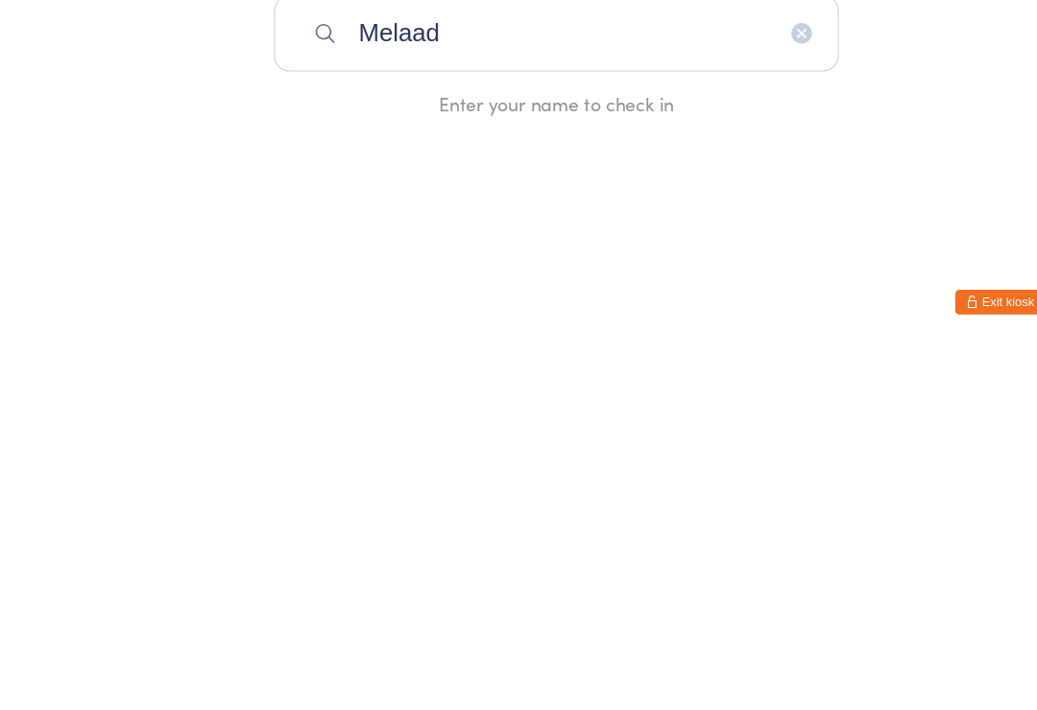
type input "Melaad"
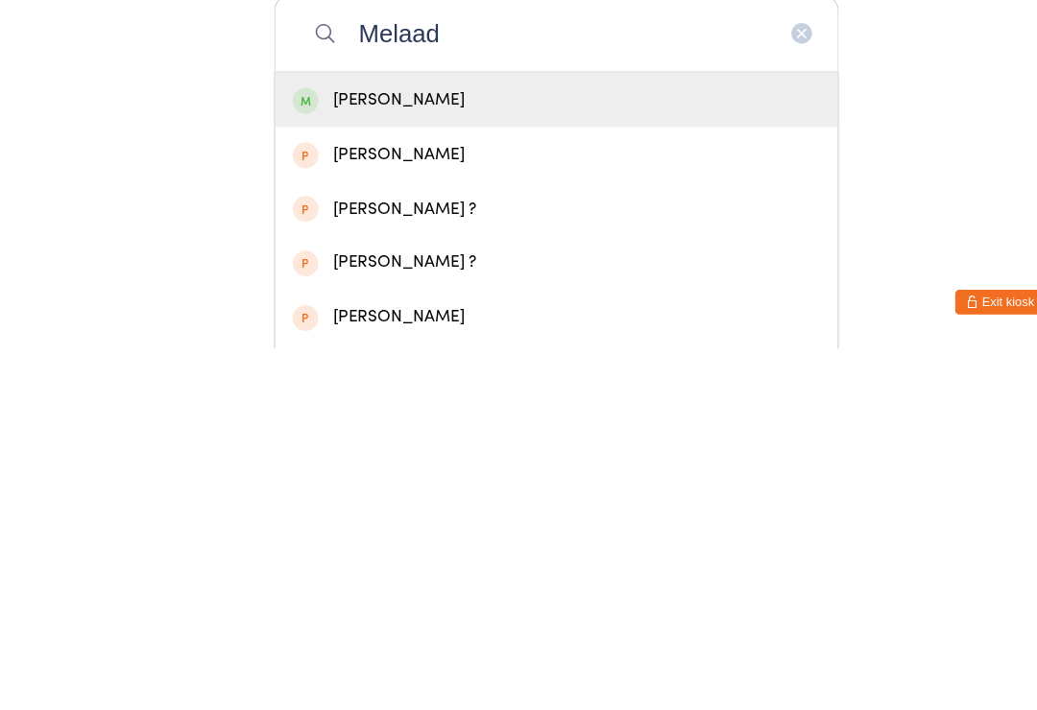
click at [330, 453] on div "[PERSON_NAME]" at bounding box center [518, 478] width 524 height 51
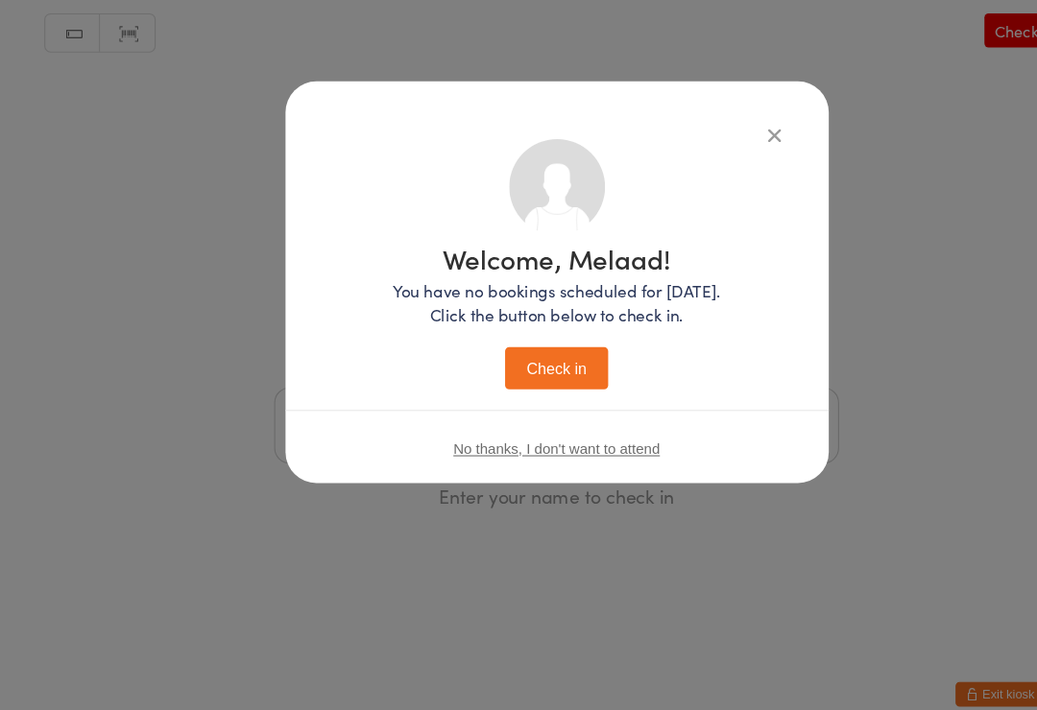
click at [523, 344] on button "Check in" at bounding box center [518, 363] width 96 height 39
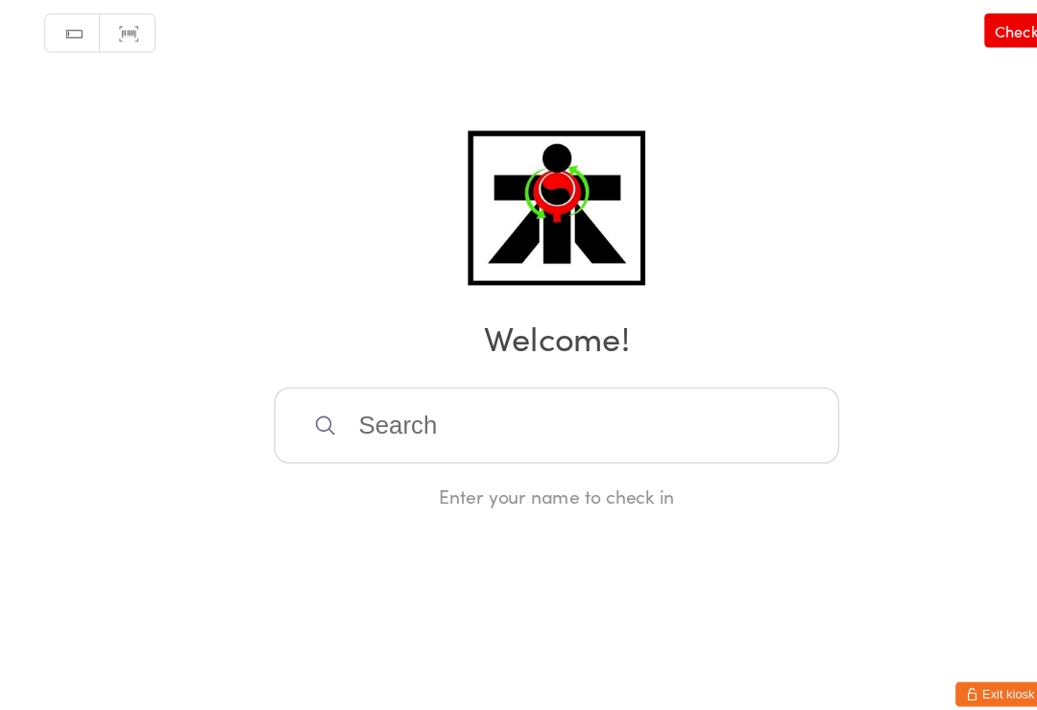
click at [666, 430] on input "search" at bounding box center [518, 416] width 526 height 71
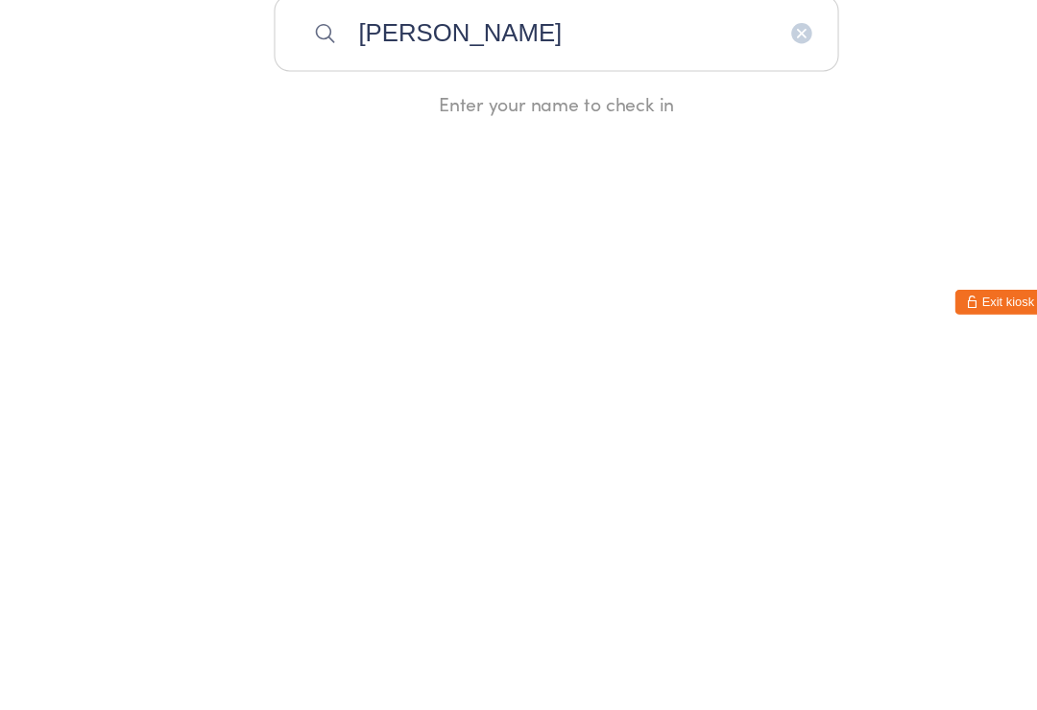
type input "[PERSON_NAME]"
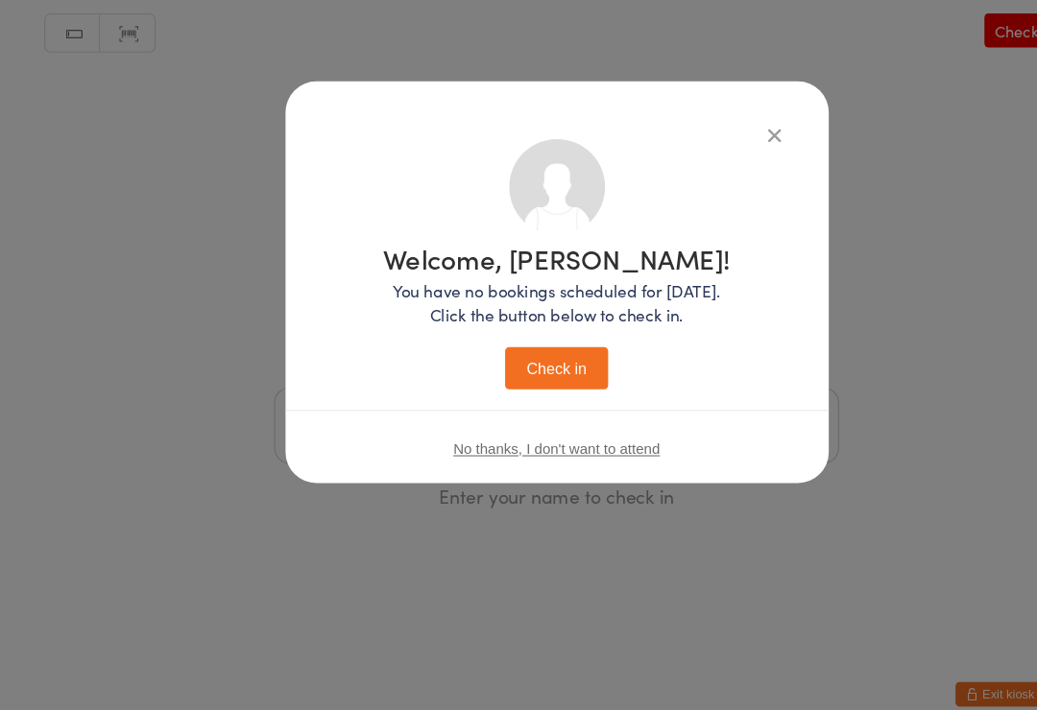
click at [543, 350] on button "Check in" at bounding box center [518, 363] width 96 height 39
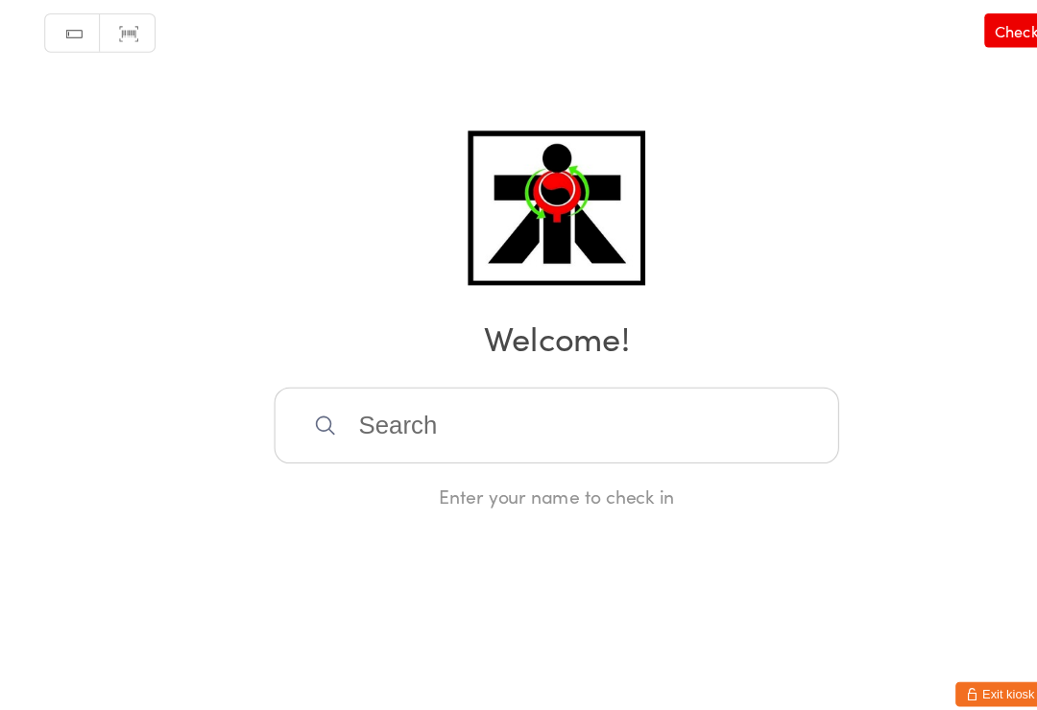
click at [436, 396] on input "search" at bounding box center [518, 416] width 526 height 71
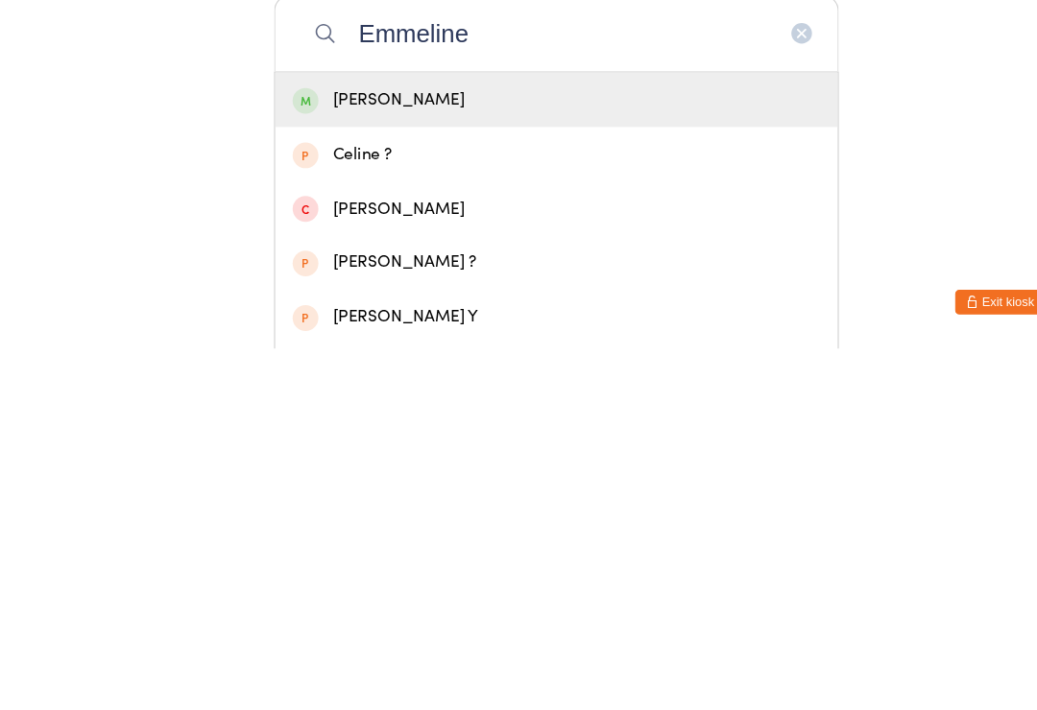
type input "Emmeline"
click at [496, 453] on div "[PERSON_NAME]" at bounding box center [518, 478] width 524 height 51
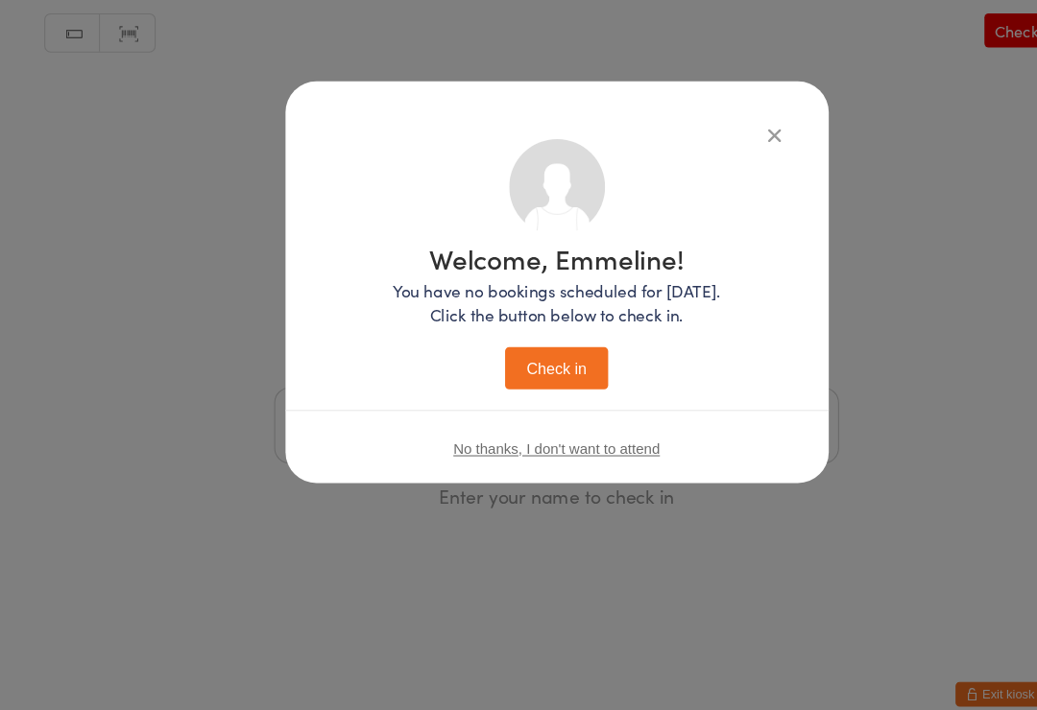
click at [534, 344] on button "Check in" at bounding box center [518, 363] width 96 height 39
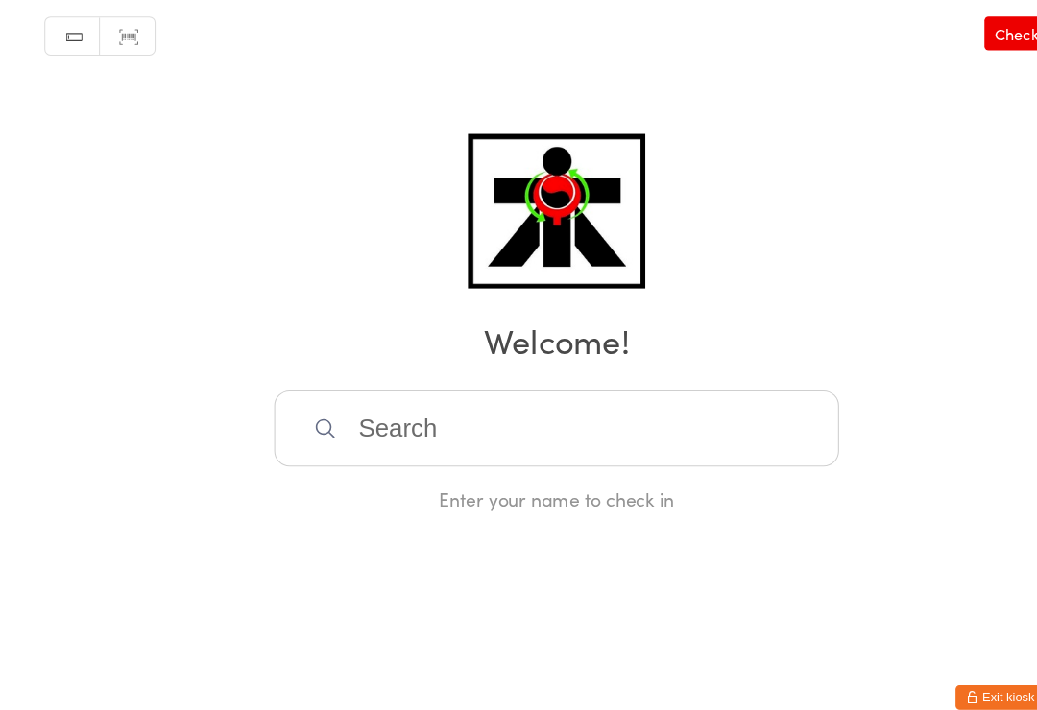
click at [429, 416] on input "search" at bounding box center [518, 416] width 526 height 71
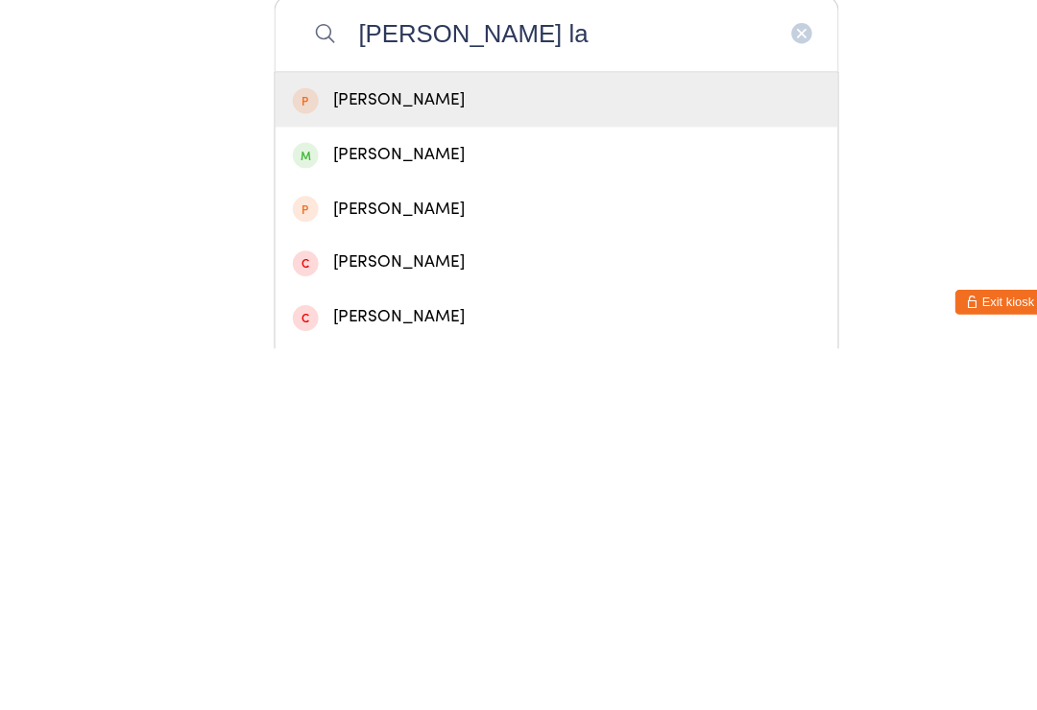
type input "[PERSON_NAME] la"
click at [462, 516] on div "[PERSON_NAME]" at bounding box center [519, 529] width 492 height 26
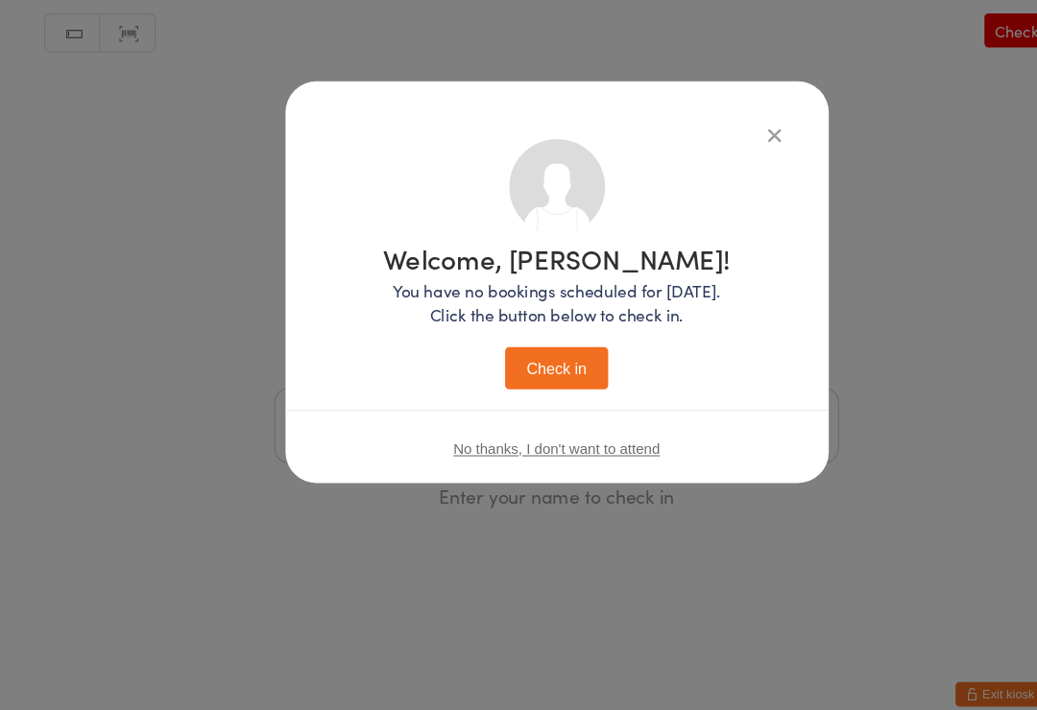
click at [546, 344] on button "Check in" at bounding box center [518, 363] width 96 height 39
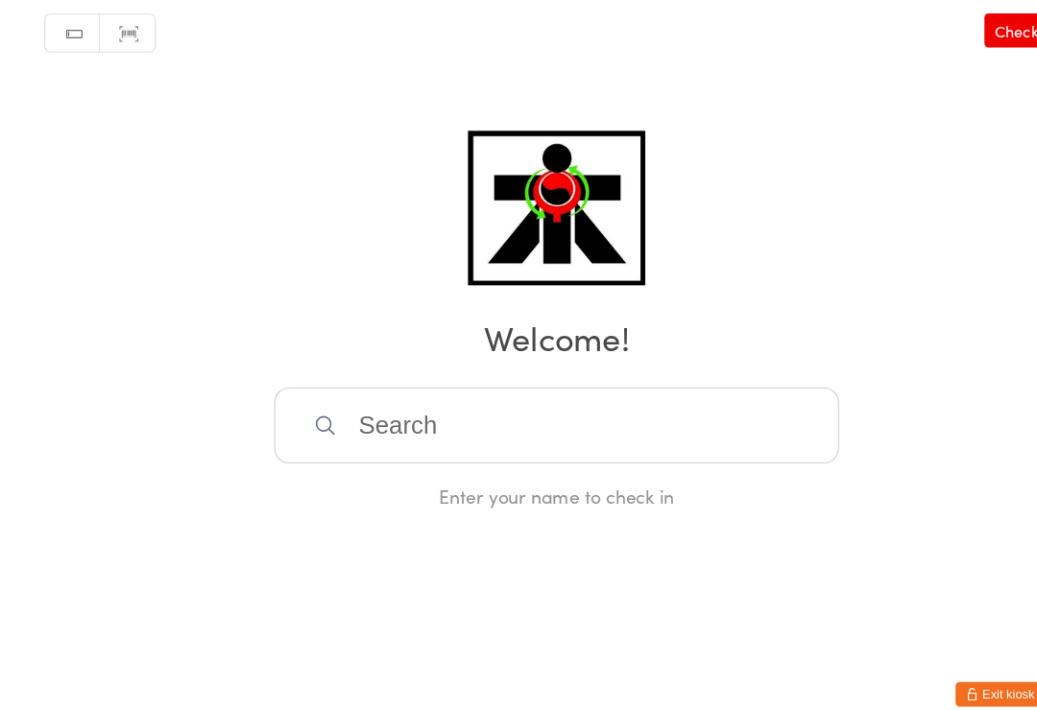
click at [347, 402] on input "search" at bounding box center [518, 416] width 526 height 71
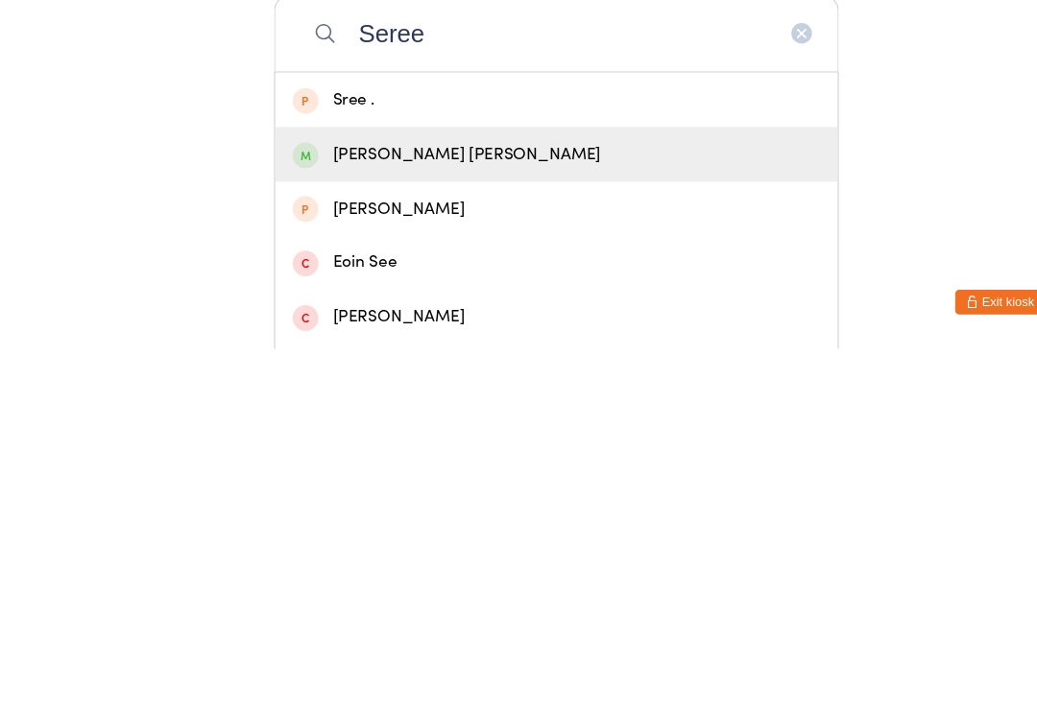
type input "Seree"
click at [396, 504] on div "[PERSON_NAME] [PERSON_NAME]" at bounding box center [518, 529] width 524 height 51
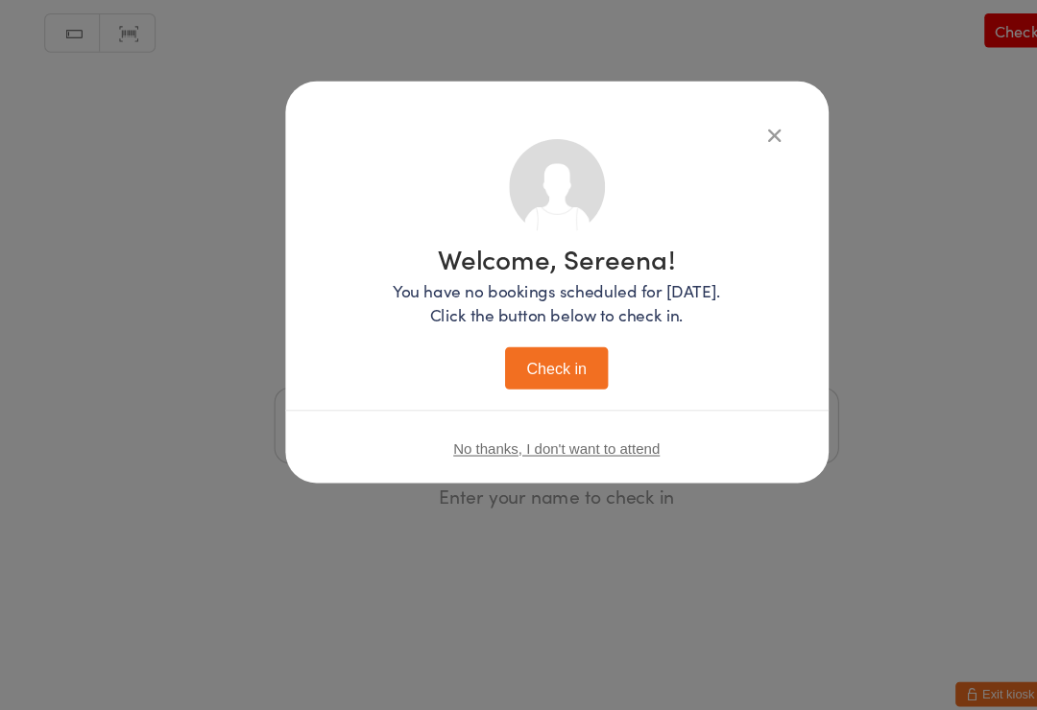
click at [531, 344] on button "Check in" at bounding box center [518, 363] width 96 height 39
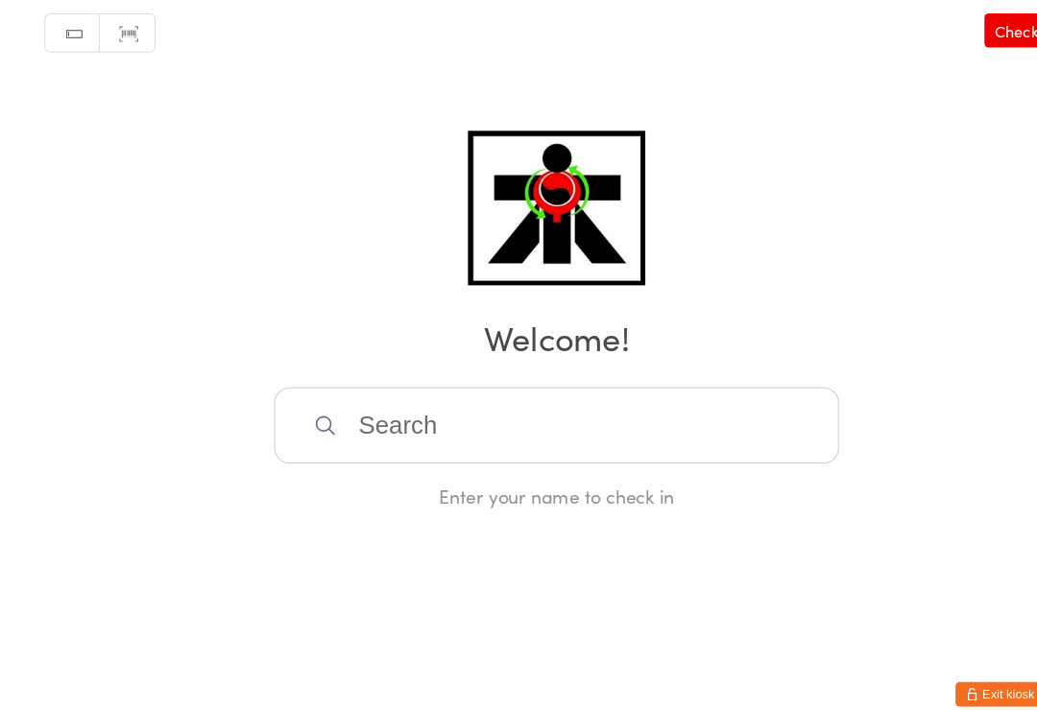
click at [419, 411] on input "search" at bounding box center [518, 416] width 526 height 71
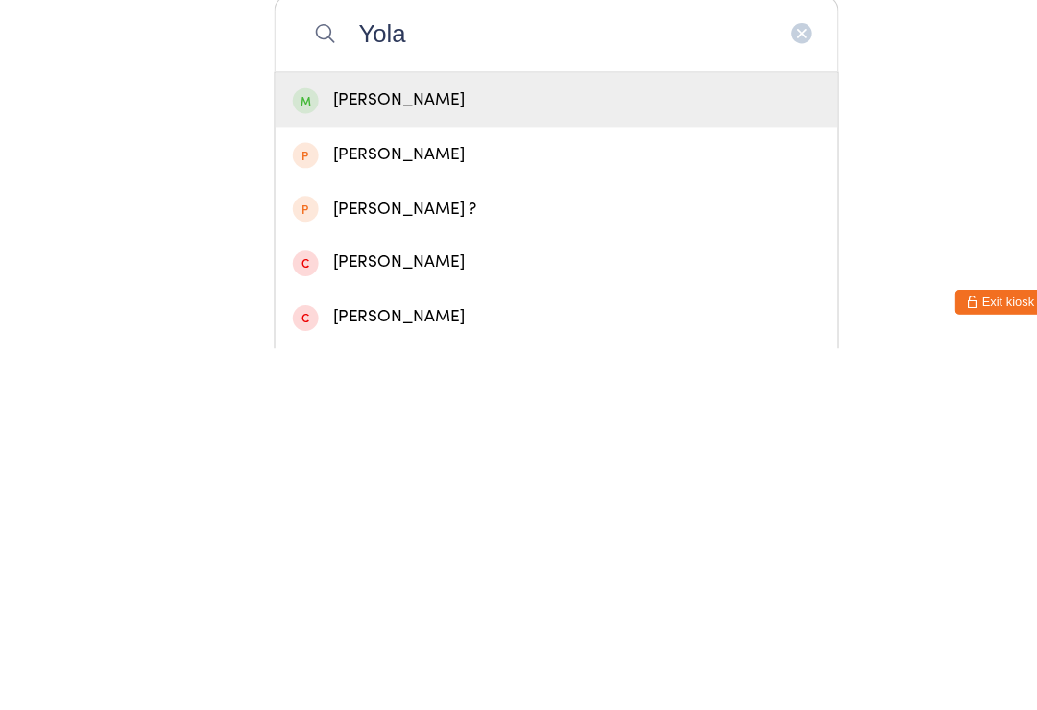
type input "Yola"
click at [368, 466] on div "[PERSON_NAME]" at bounding box center [519, 479] width 492 height 26
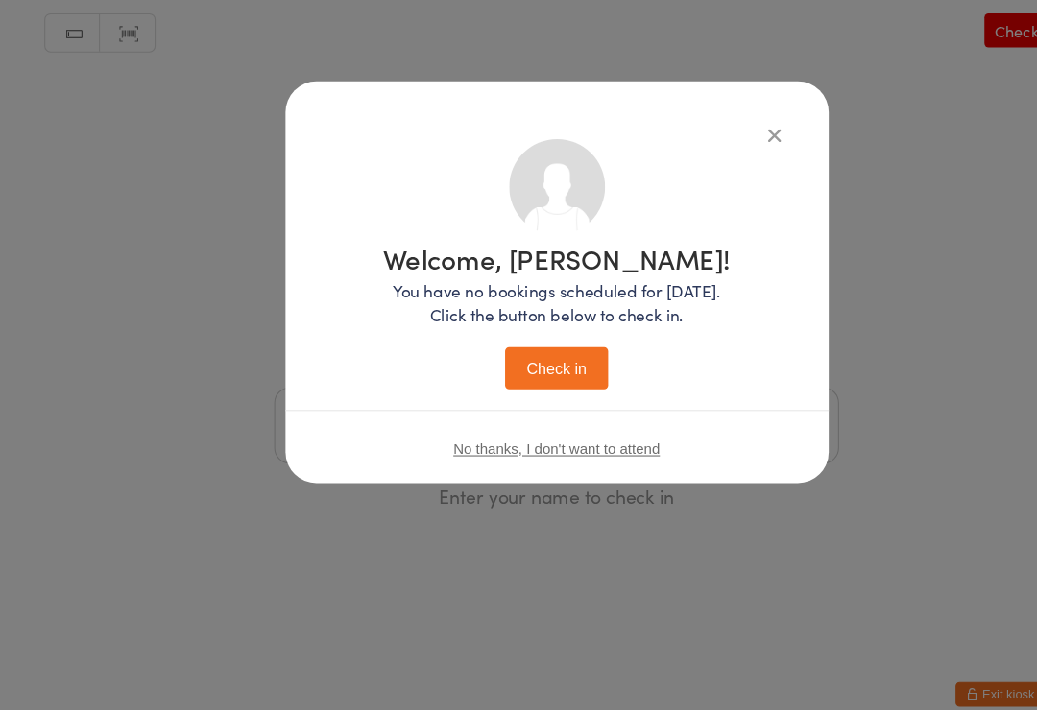
click at [518, 360] on button "Check in" at bounding box center [518, 363] width 96 height 39
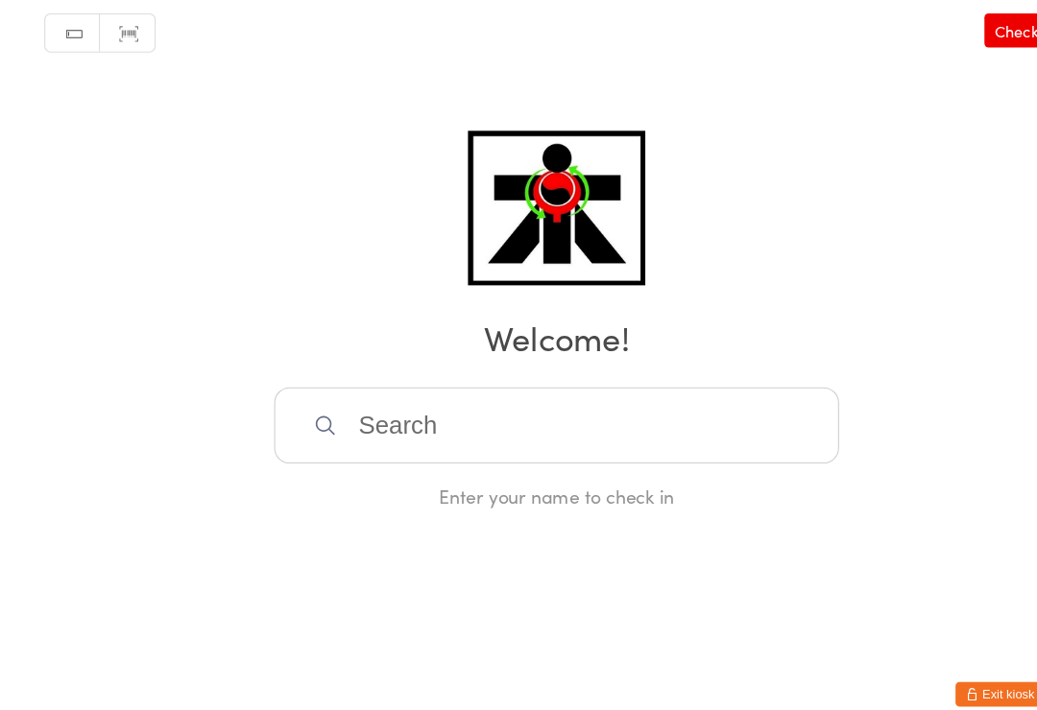
click at [335, 411] on input "search" at bounding box center [518, 416] width 526 height 71
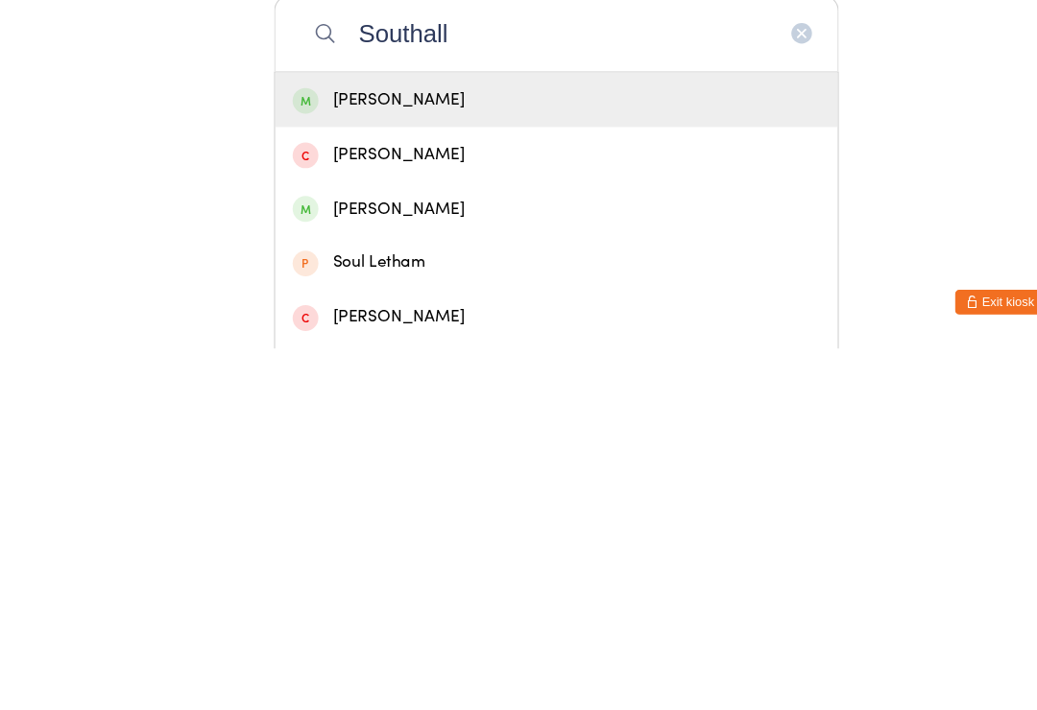
type input "Southall"
click at [316, 466] on div "[PERSON_NAME]" at bounding box center [519, 479] width 492 height 26
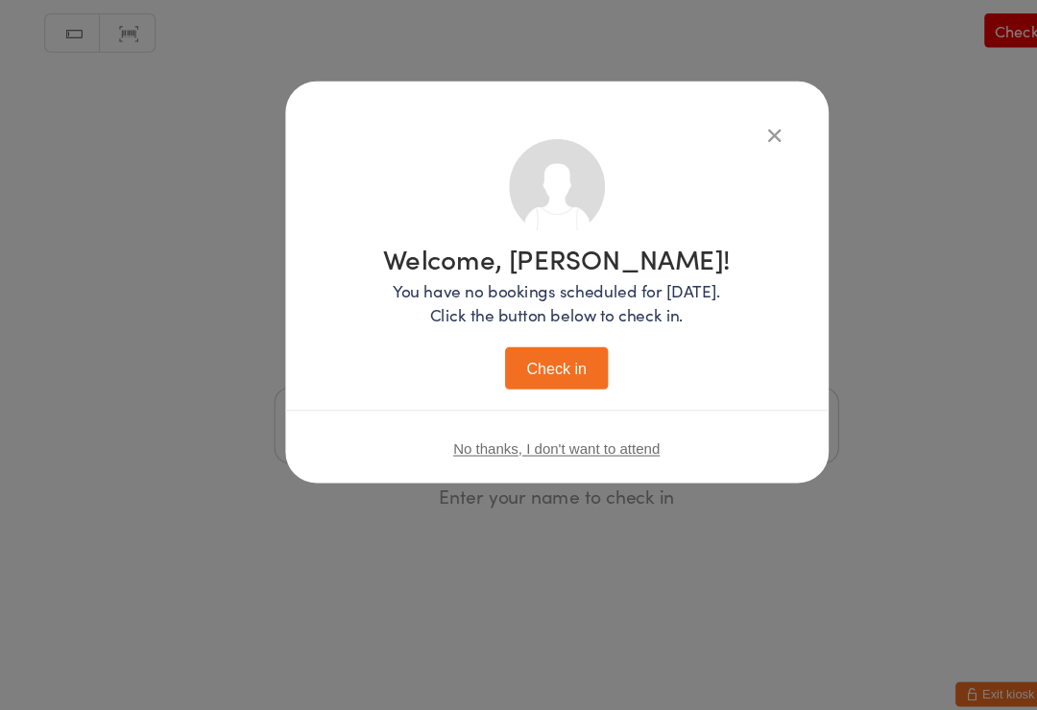
click at [502, 352] on button "Check in" at bounding box center [518, 363] width 96 height 39
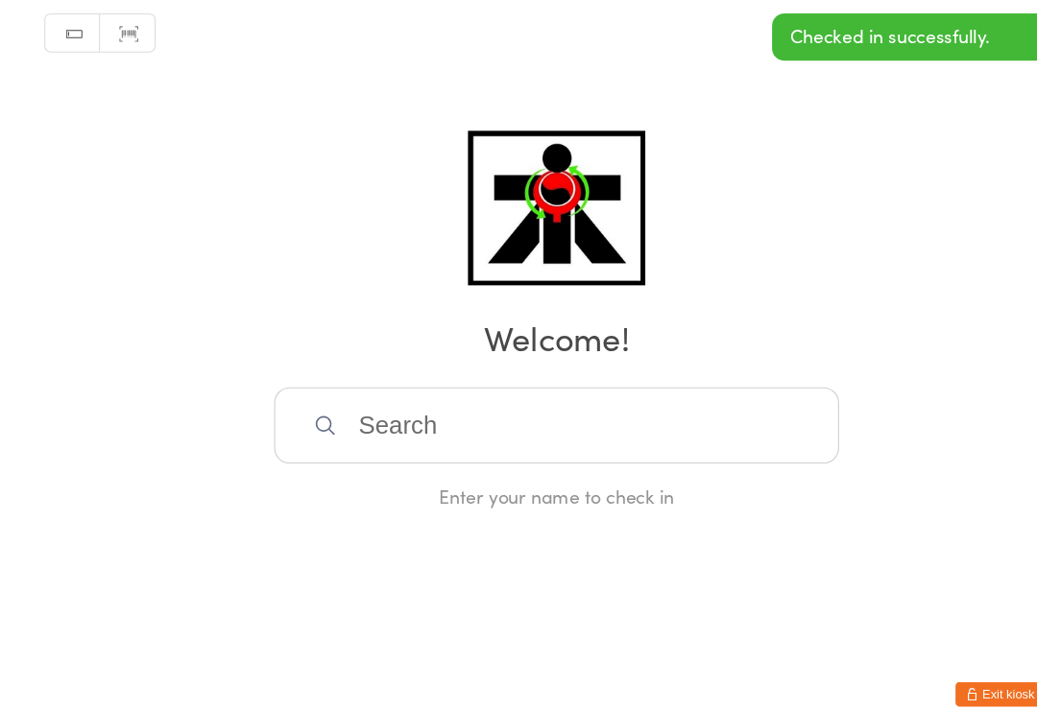
click at [381, 405] on input "search" at bounding box center [518, 416] width 526 height 71
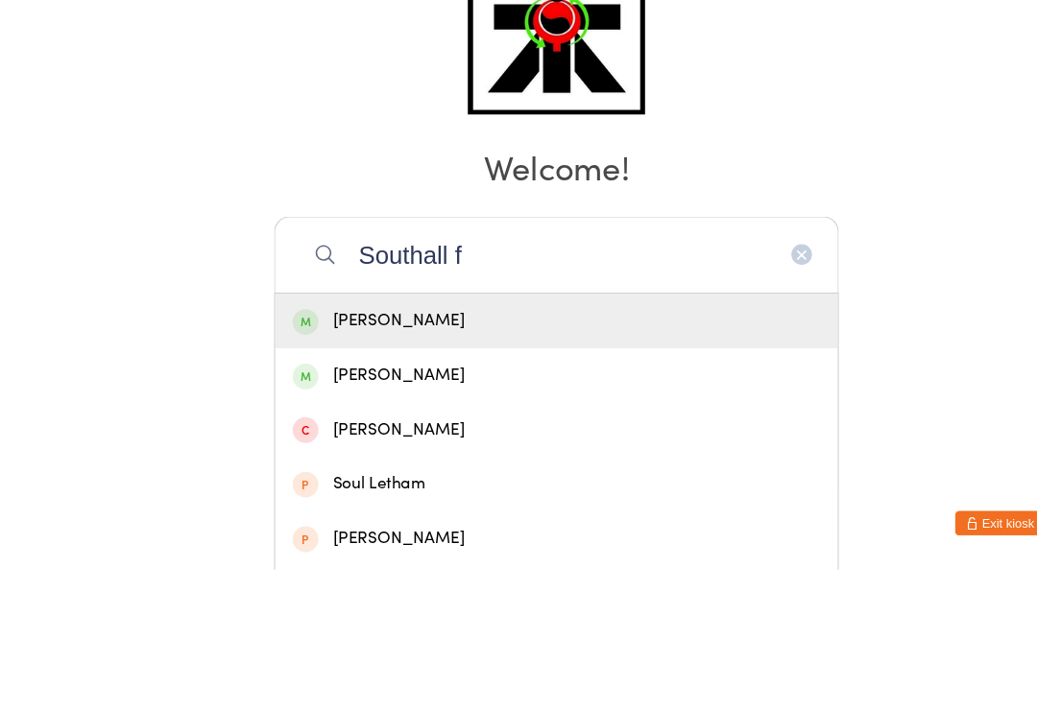
type input "Southall f"
click at [315, 466] on div "[PERSON_NAME]" at bounding box center [519, 479] width 492 height 26
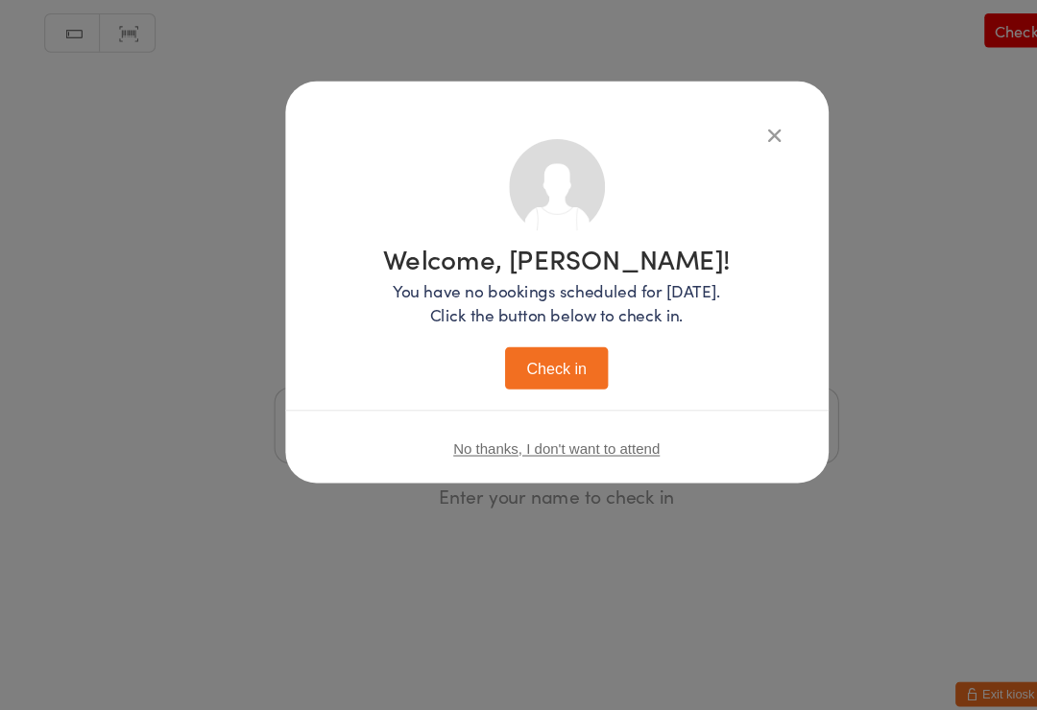
click at [504, 350] on button "Check in" at bounding box center [518, 363] width 96 height 39
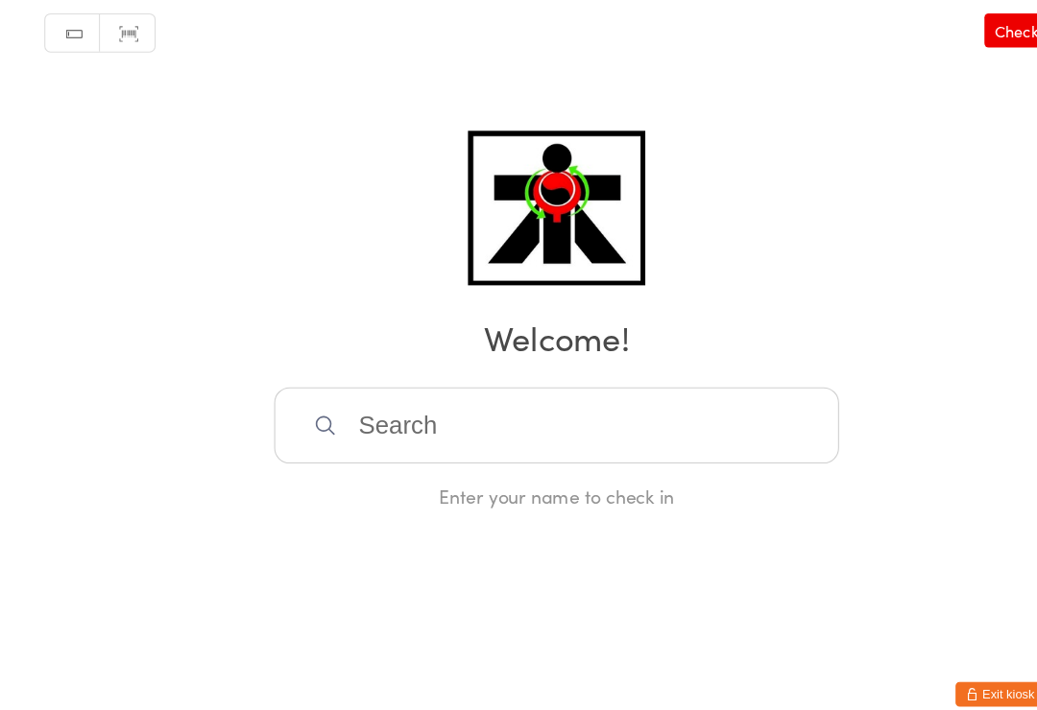
click at [336, 390] on input "search" at bounding box center [518, 416] width 526 height 71
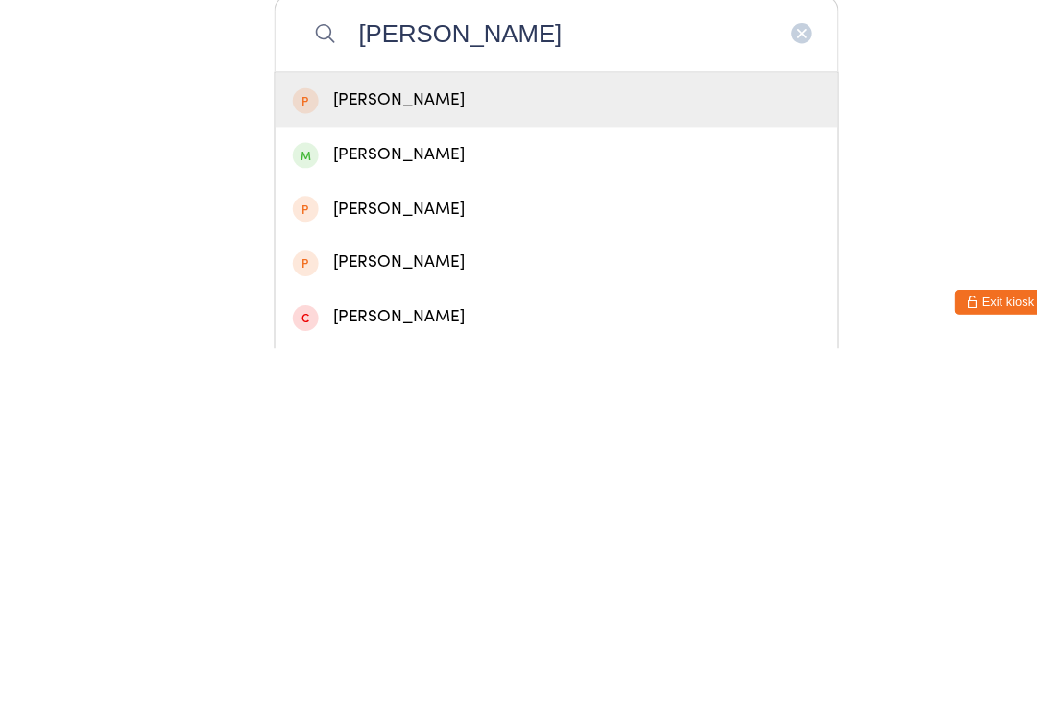
type input "[PERSON_NAME]"
click at [387, 516] on div "[PERSON_NAME]" at bounding box center [519, 529] width 492 height 26
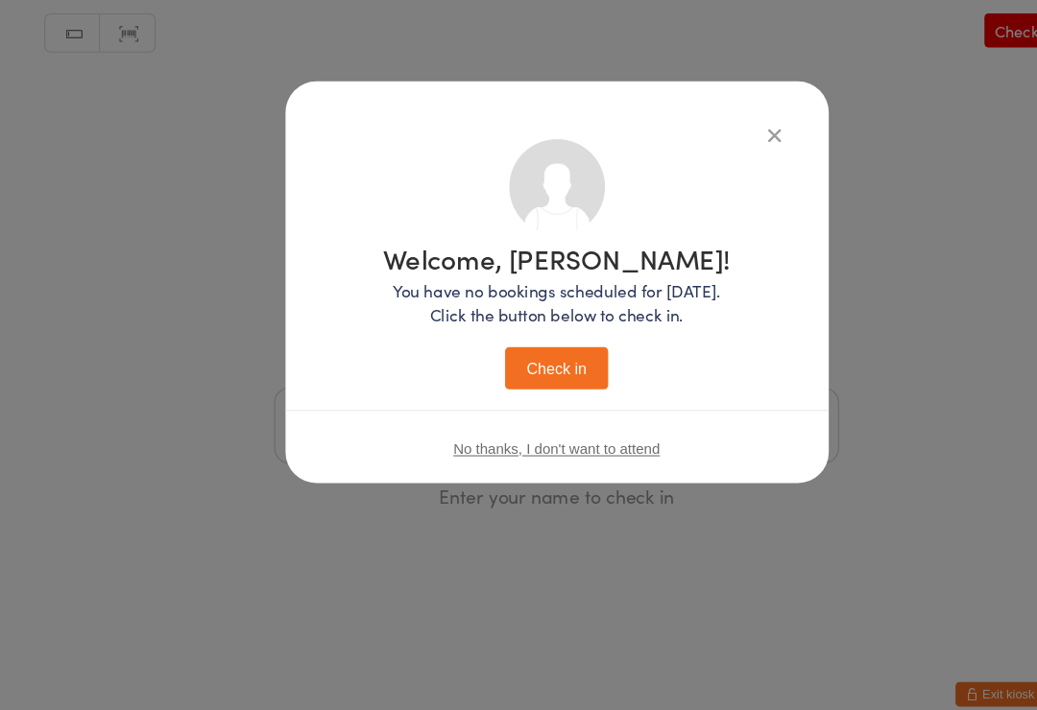
click at [510, 348] on button "Check in" at bounding box center [518, 363] width 96 height 39
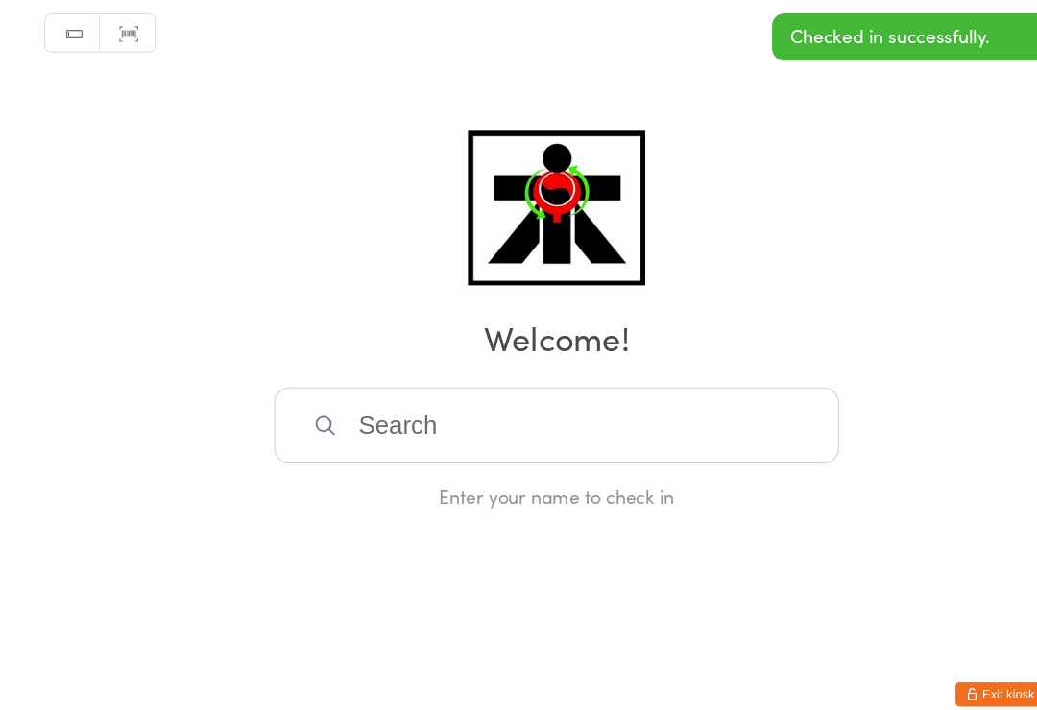
click at [448, 407] on input "search" at bounding box center [518, 416] width 526 height 71
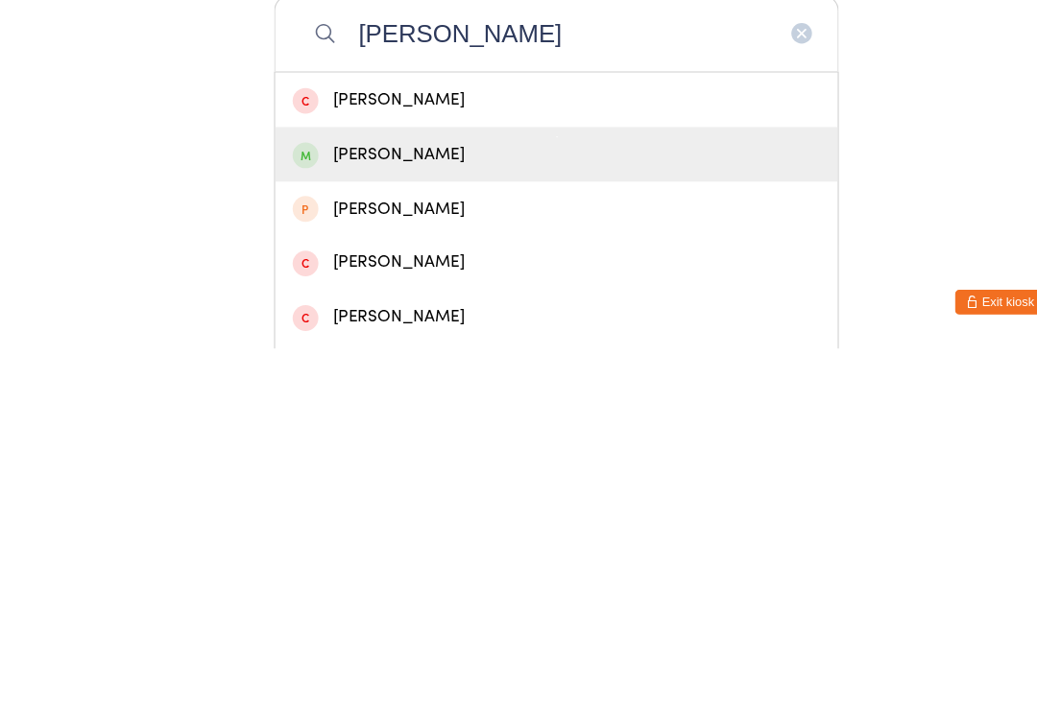
type input "[PERSON_NAME]"
click at [379, 516] on div "[PERSON_NAME]" at bounding box center [519, 529] width 492 height 26
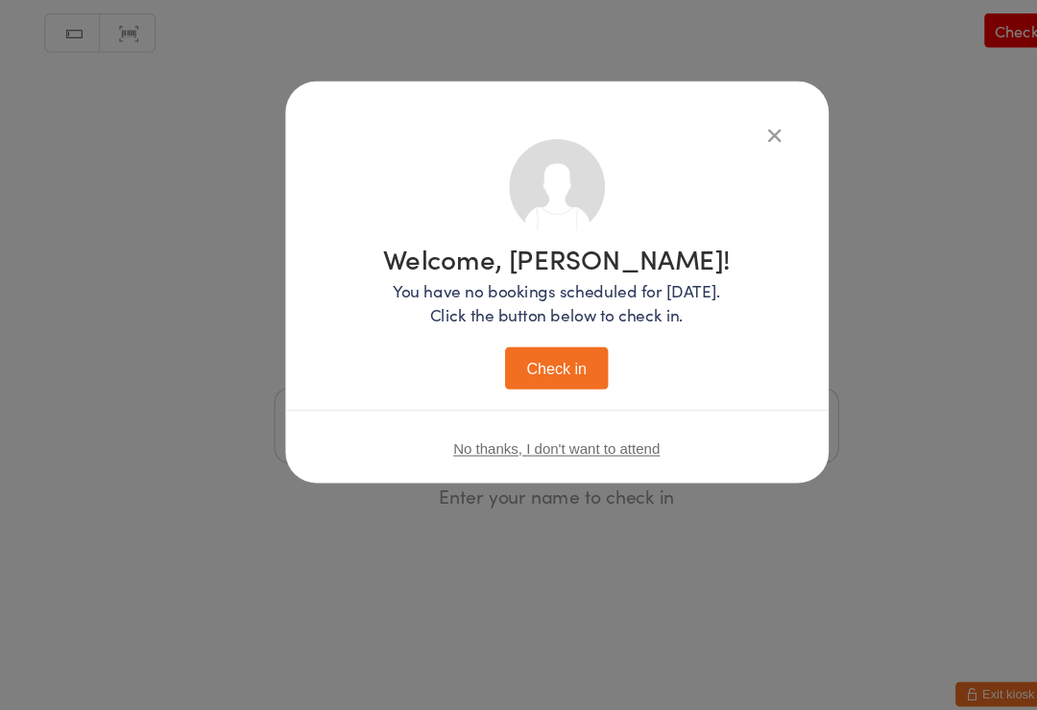
click at [524, 351] on button "Check in" at bounding box center [518, 363] width 96 height 39
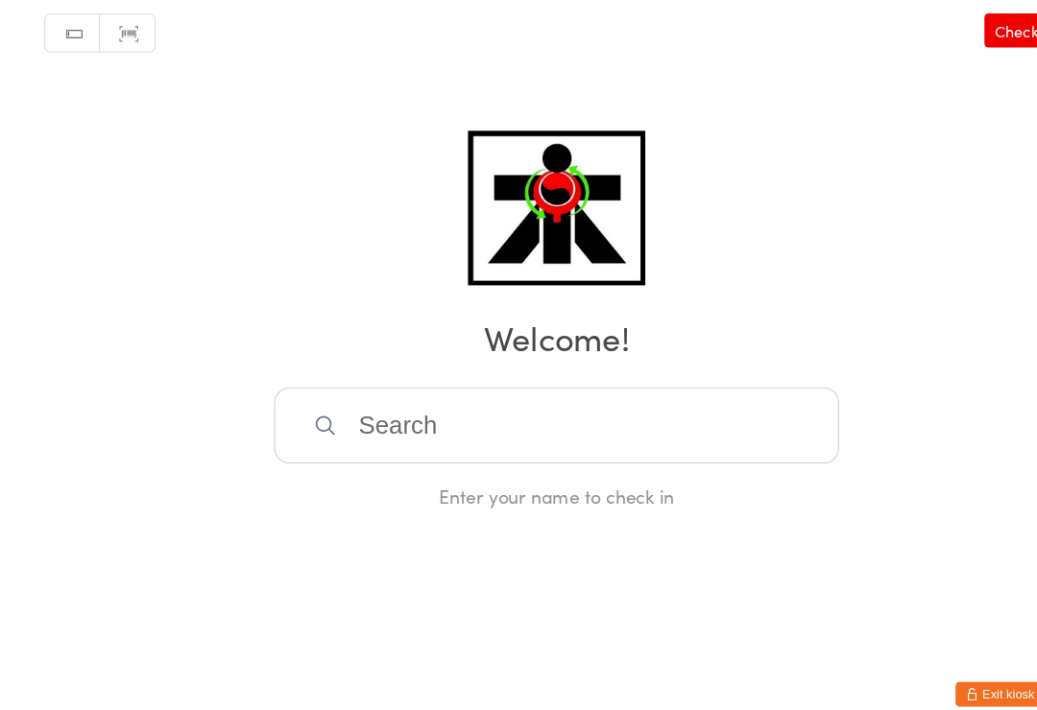
click at [580, 392] on input "search" at bounding box center [518, 416] width 526 height 71
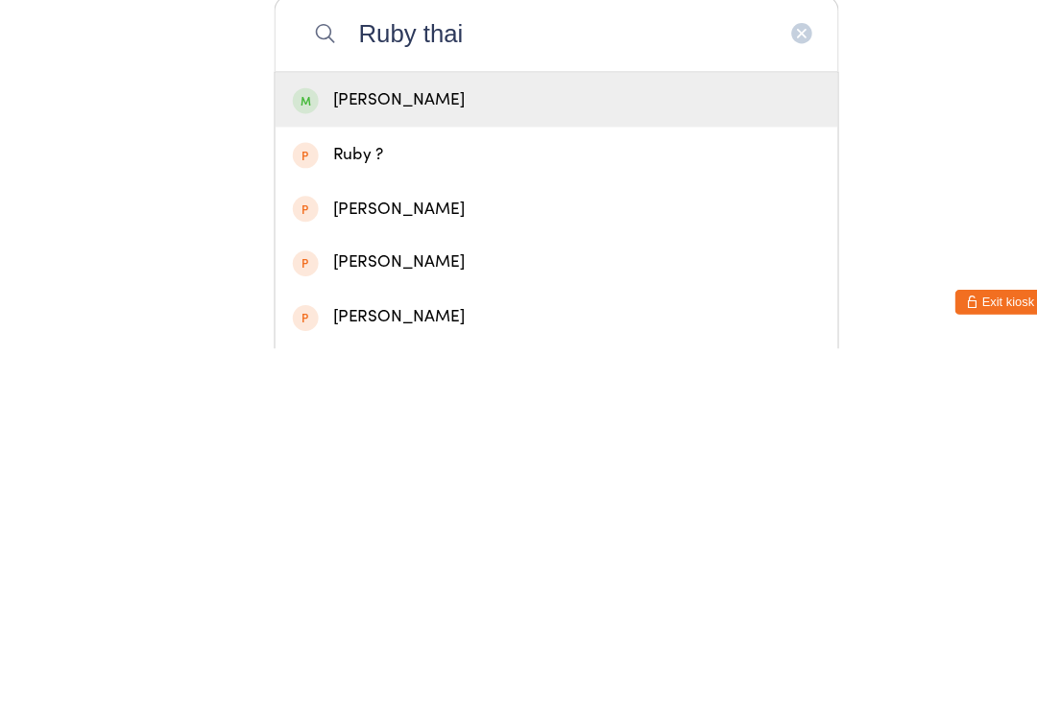
type input "Ruby thai"
click at [346, 466] on div "[PERSON_NAME]" at bounding box center [519, 479] width 492 height 26
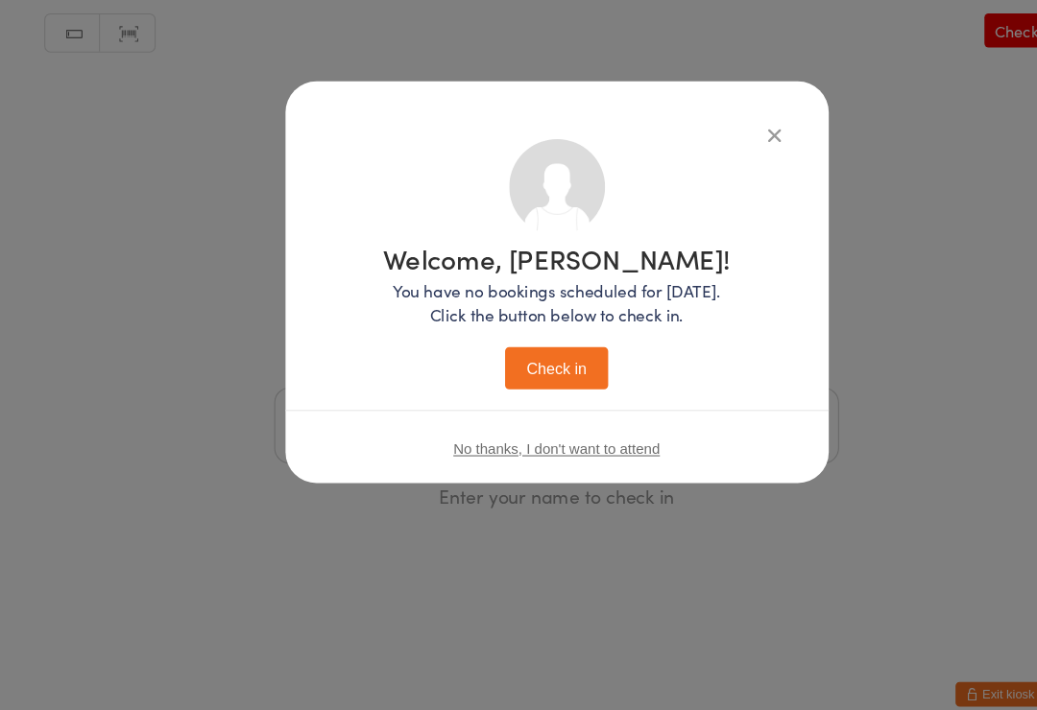
click at [512, 354] on button "Check in" at bounding box center [518, 363] width 96 height 39
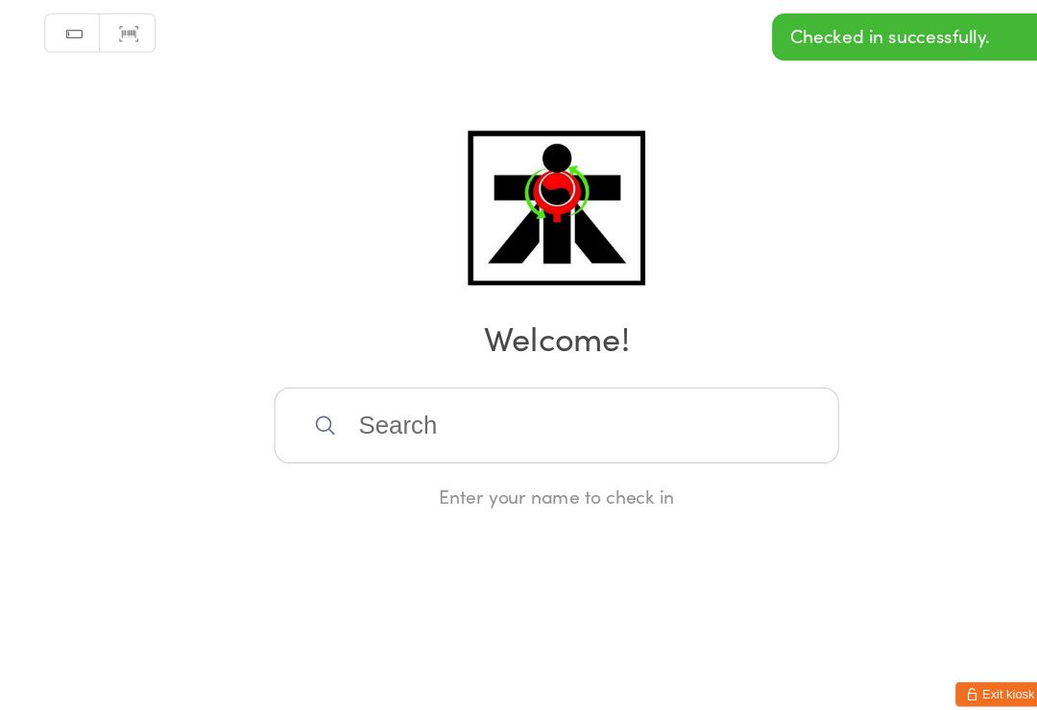
click at [512, 397] on input "search" at bounding box center [518, 416] width 526 height 71
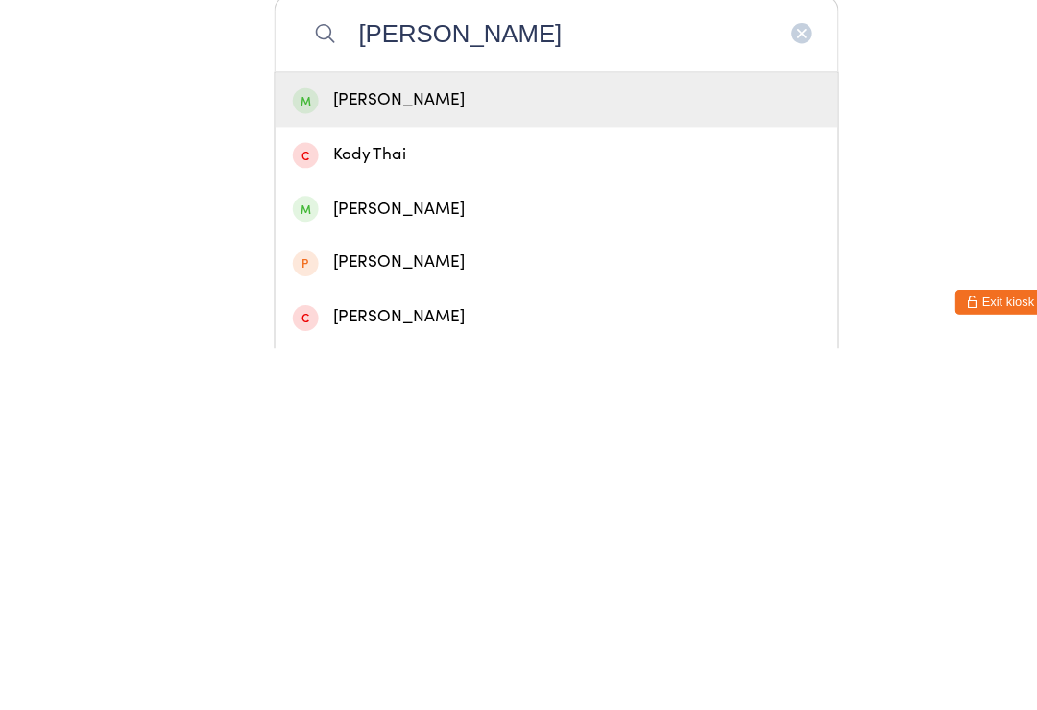
type input "[PERSON_NAME]"
click at [350, 466] on div "[PERSON_NAME]" at bounding box center [519, 479] width 492 height 26
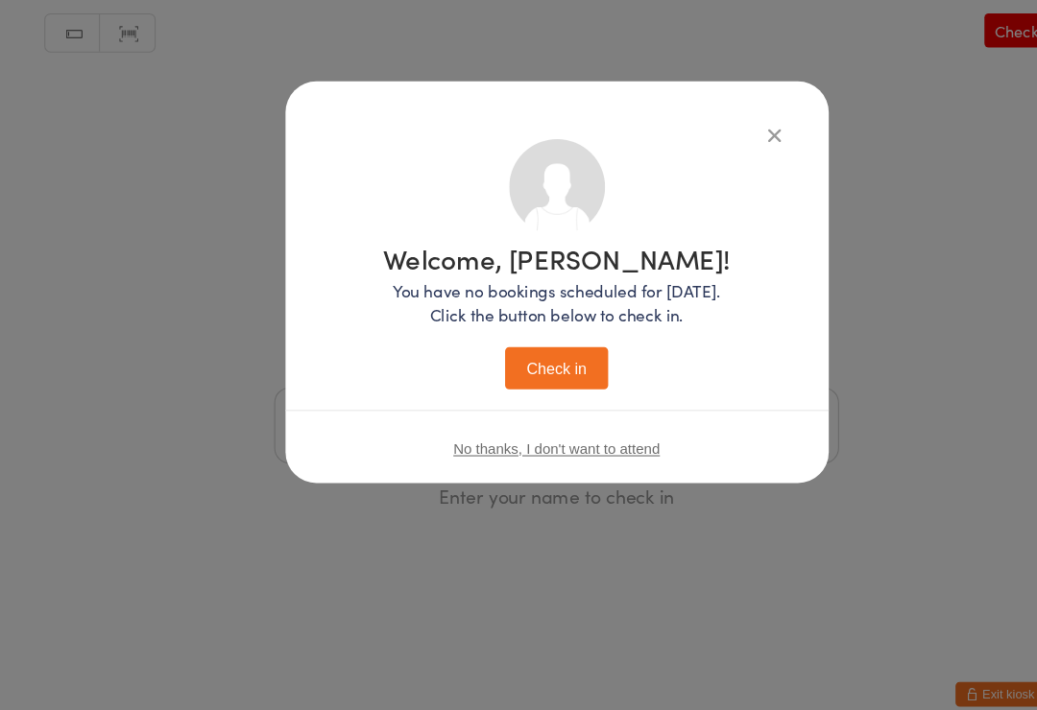
click at [527, 352] on button "Check in" at bounding box center [518, 363] width 96 height 39
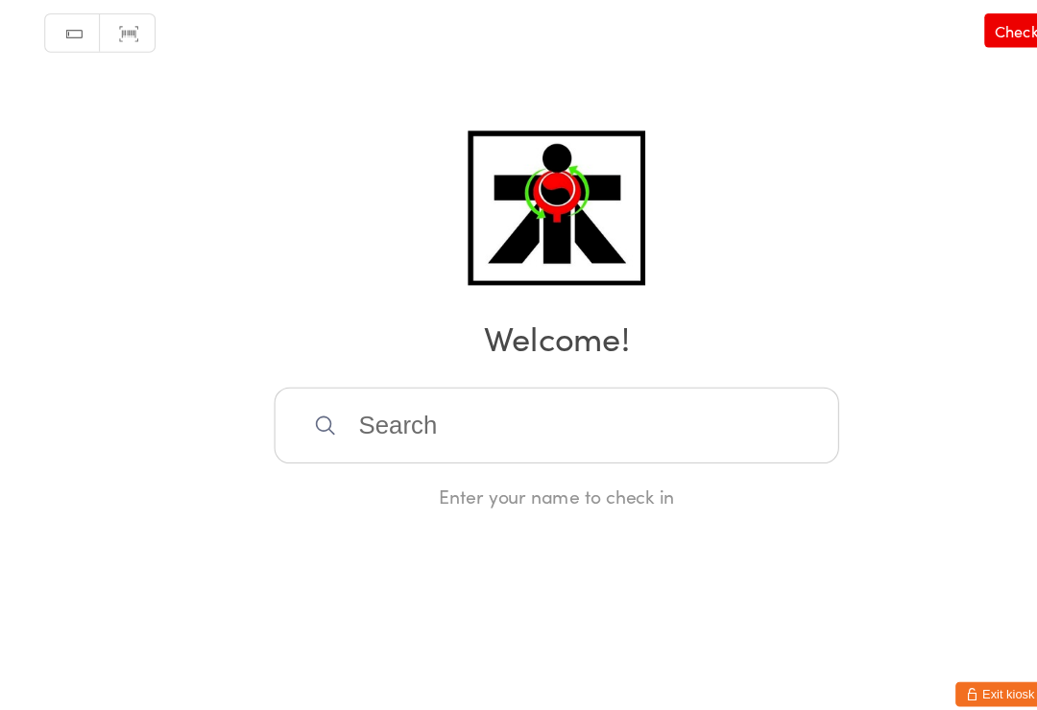
click at [478, 470] on div "Enter your name to check in" at bounding box center [518, 482] width 526 height 24
click at [479, 422] on input "search" at bounding box center [518, 416] width 526 height 71
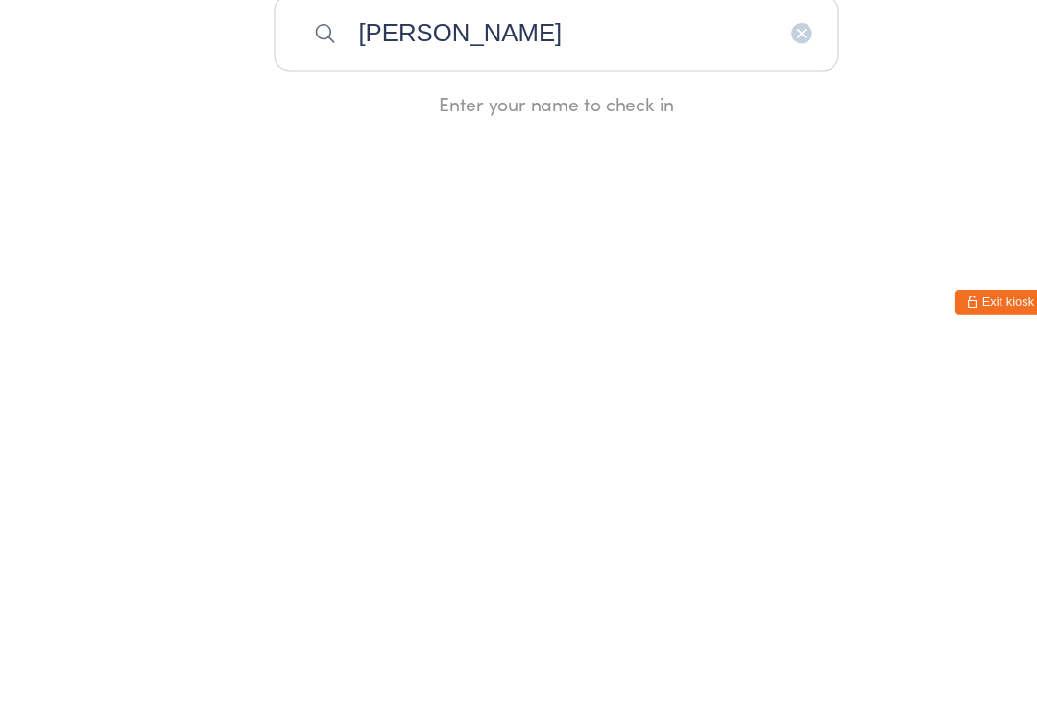
type input "[PERSON_NAME]"
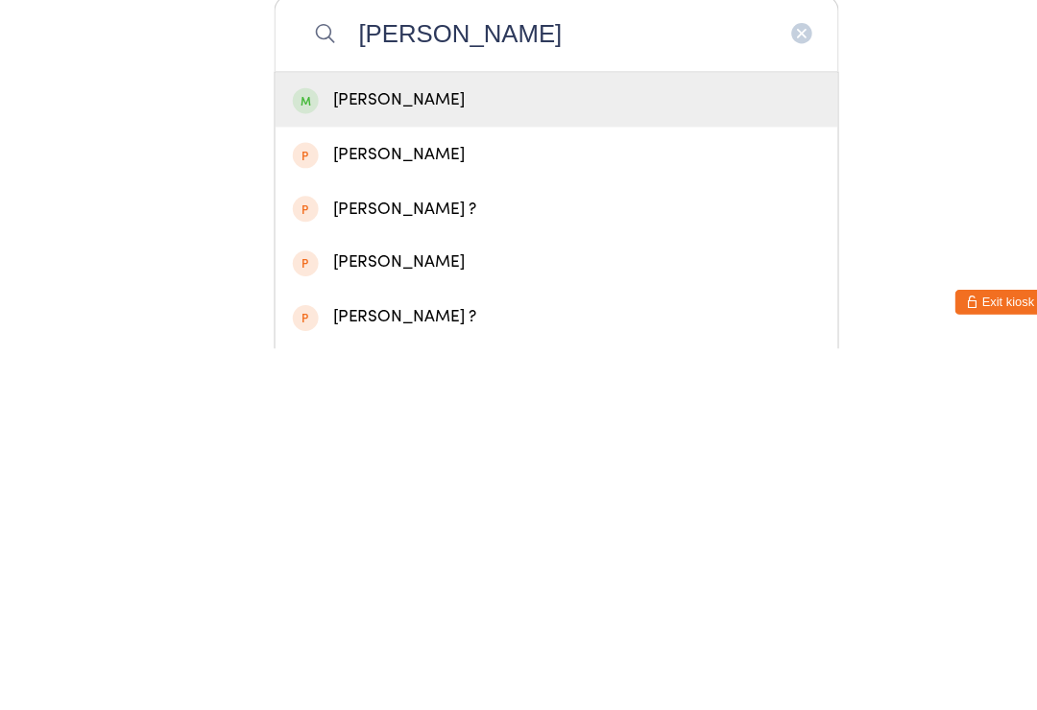
click at [528, 453] on div "[PERSON_NAME]" at bounding box center [518, 478] width 524 height 51
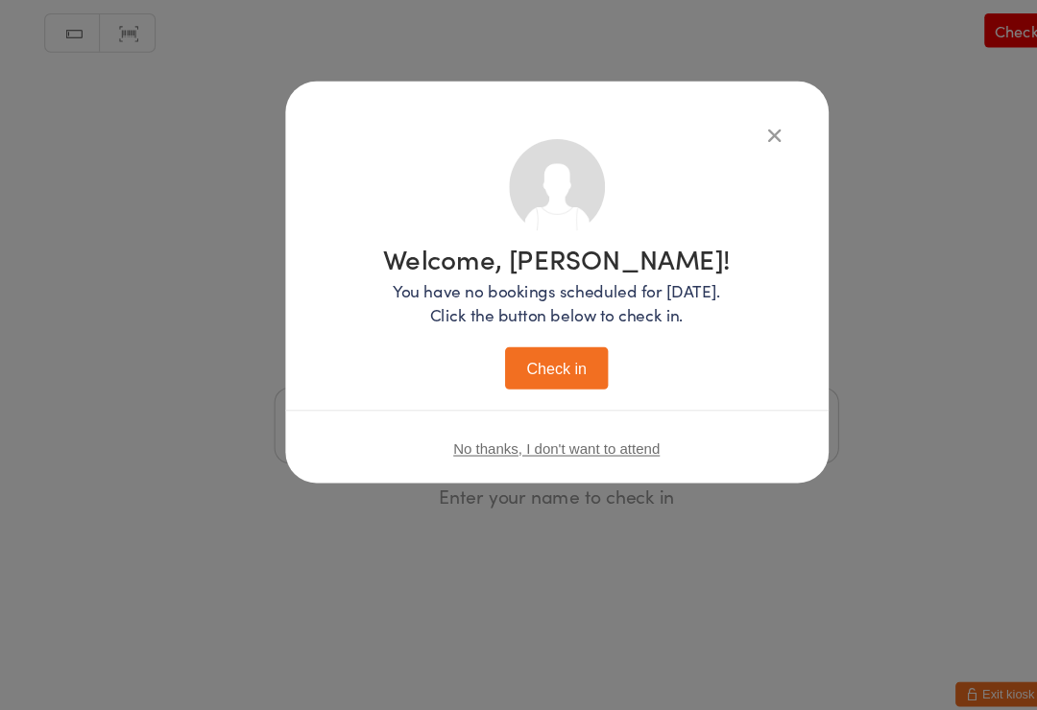
click at [513, 363] on button "Check in" at bounding box center [518, 363] width 96 height 39
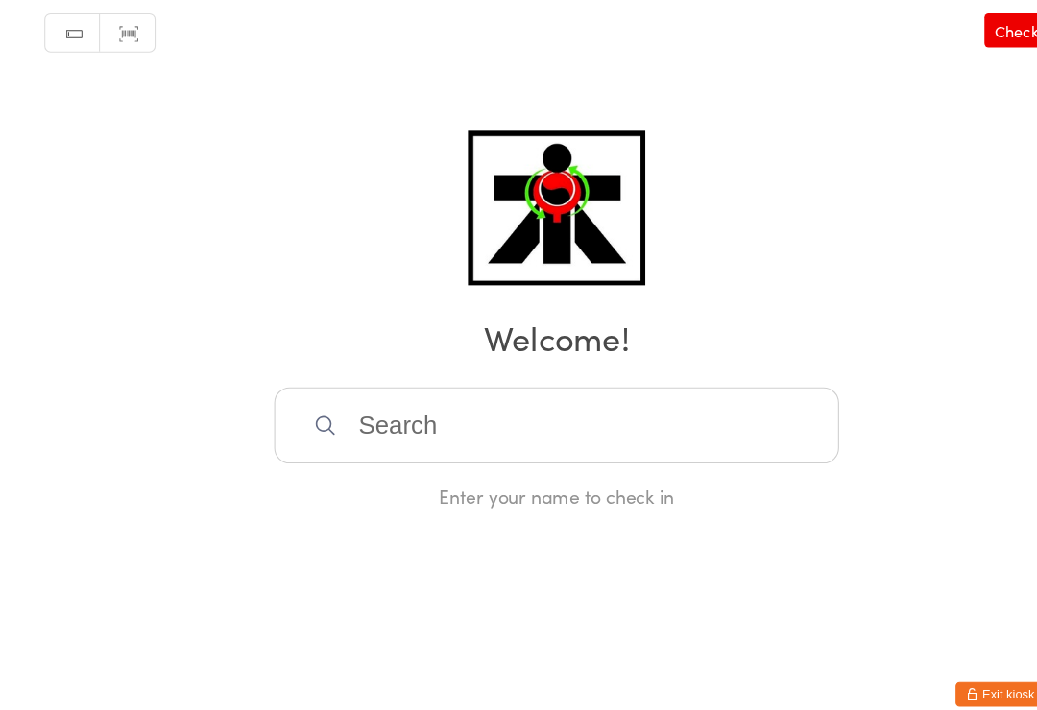
click at [647, 411] on input "search" at bounding box center [518, 416] width 526 height 71
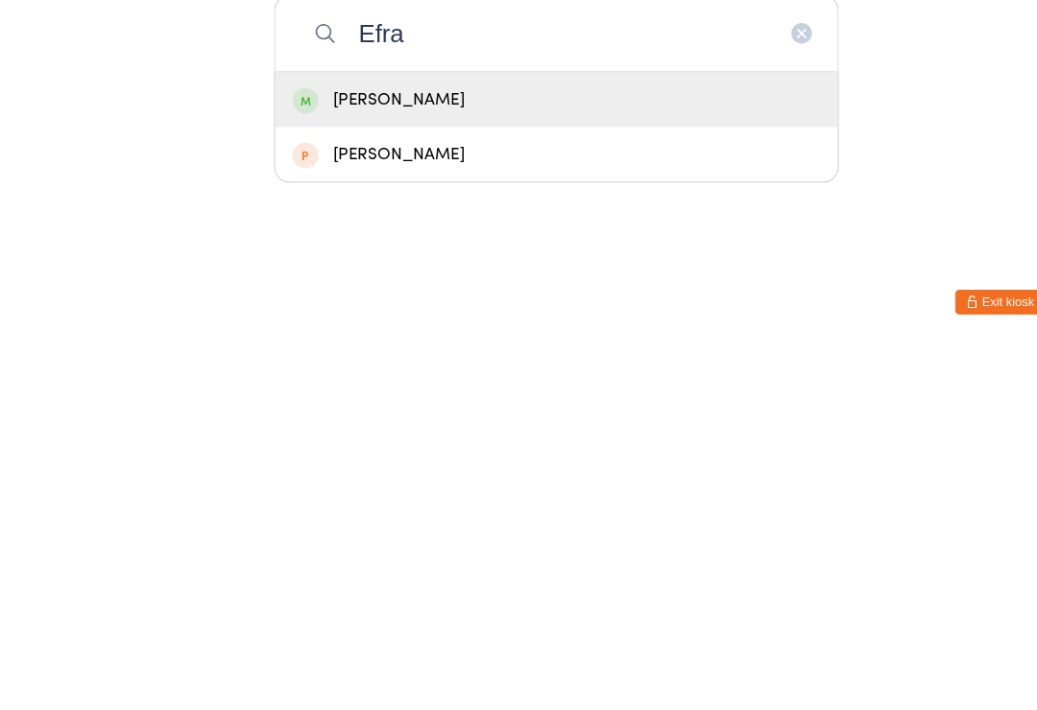
type input "Efra"
click at [625, 466] on div "[PERSON_NAME]" at bounding box center [519, 479] width 492 height 26
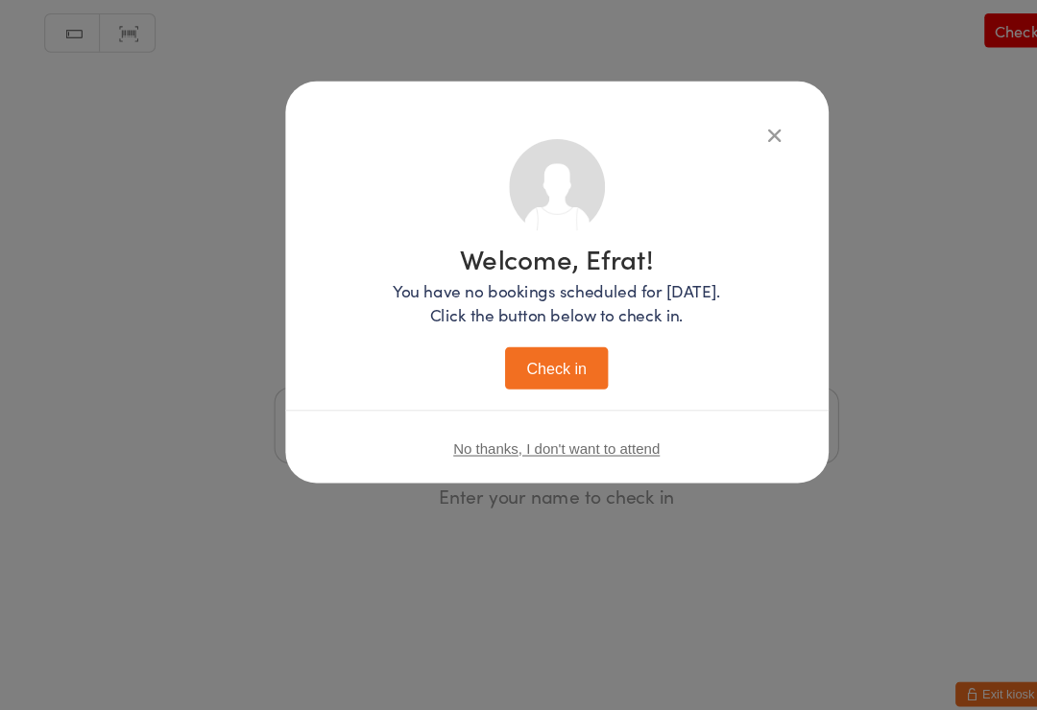
click at [531, 344] on button "Check in" at bounding box center [518, 363] width 96 height 39
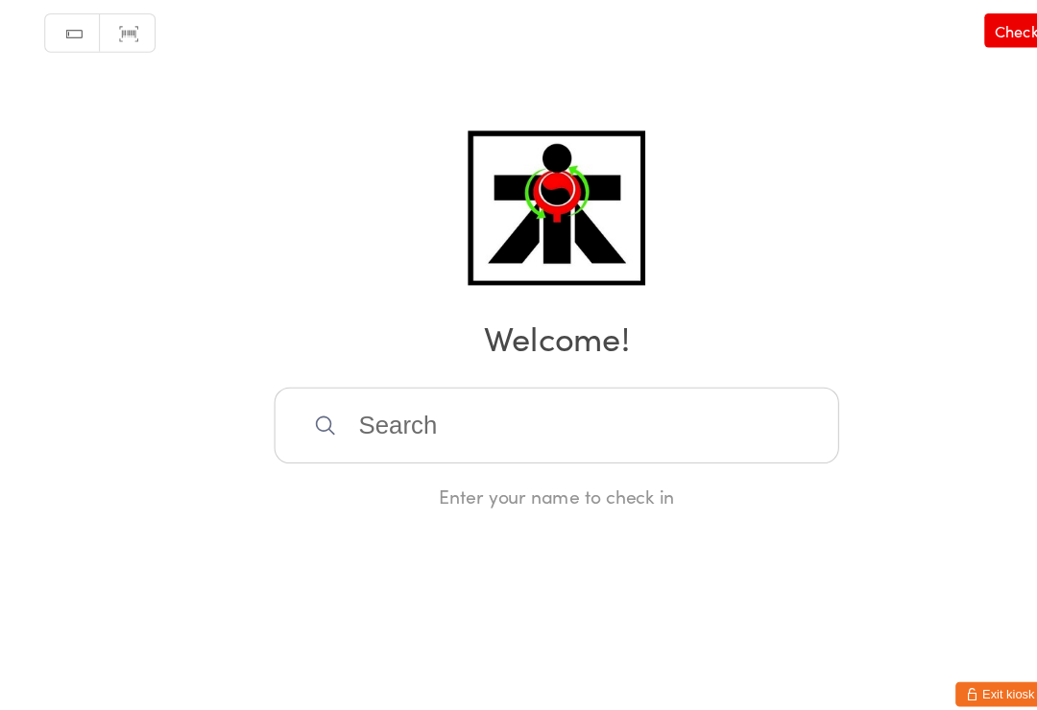
click at [396, 416] on input "search" at bounding box center [518, 416] width 526 height 71
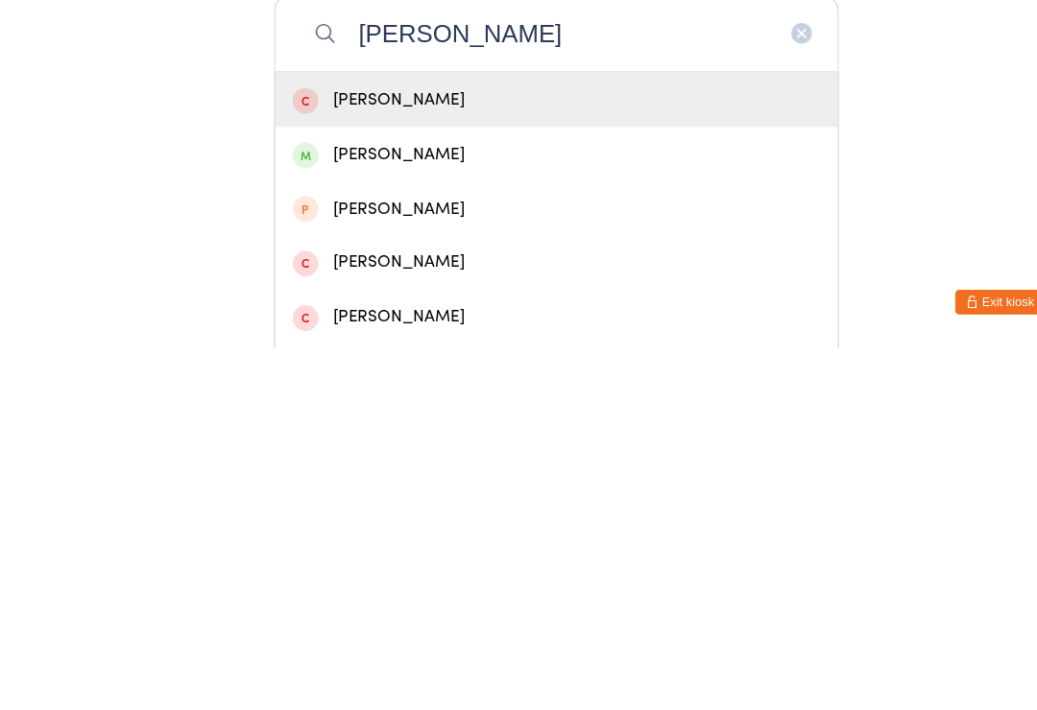
type input "[PERSON_NAME]"
click at [368, 516] on div "[PERSON_NAME]" at bounding box center [519, 529] width 492 height 26
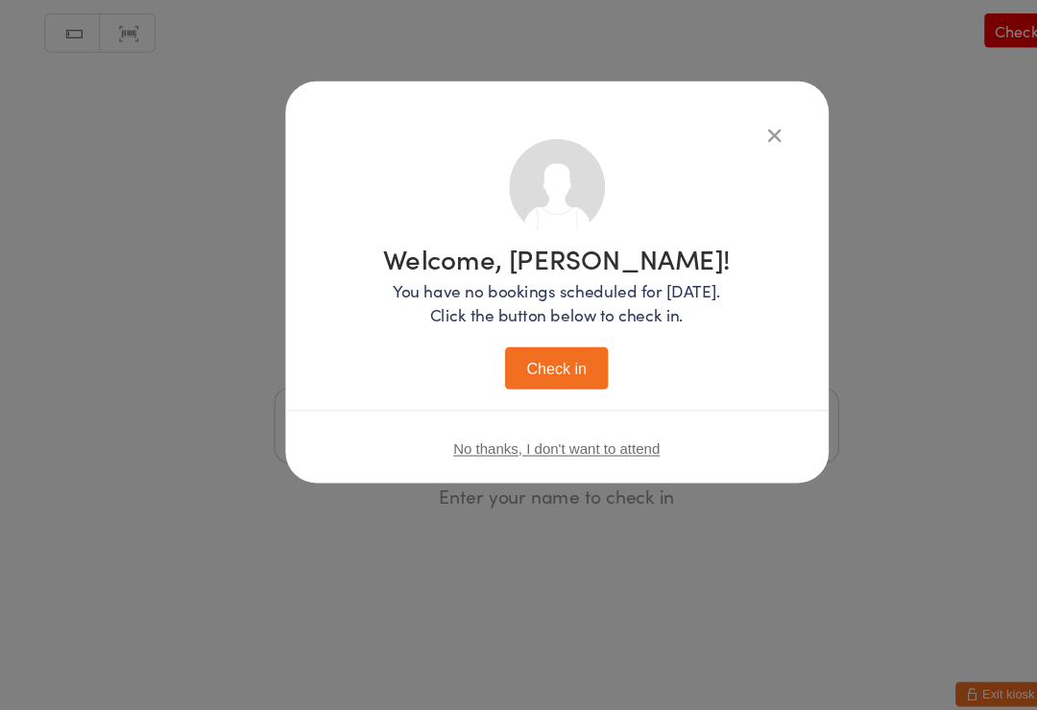
click at [513, 344] on button "Check in" at bounding box center [518, 363] width 96 height 39
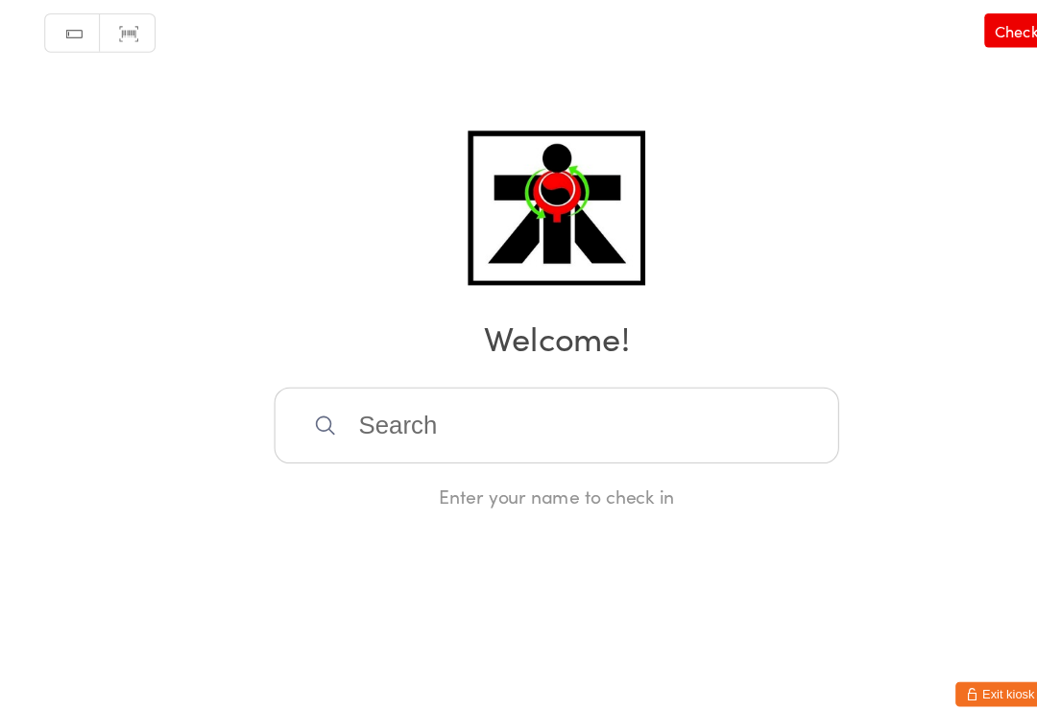
click at [470, 413] on input "search" at bounding box center [518, 416] width 526 height 71
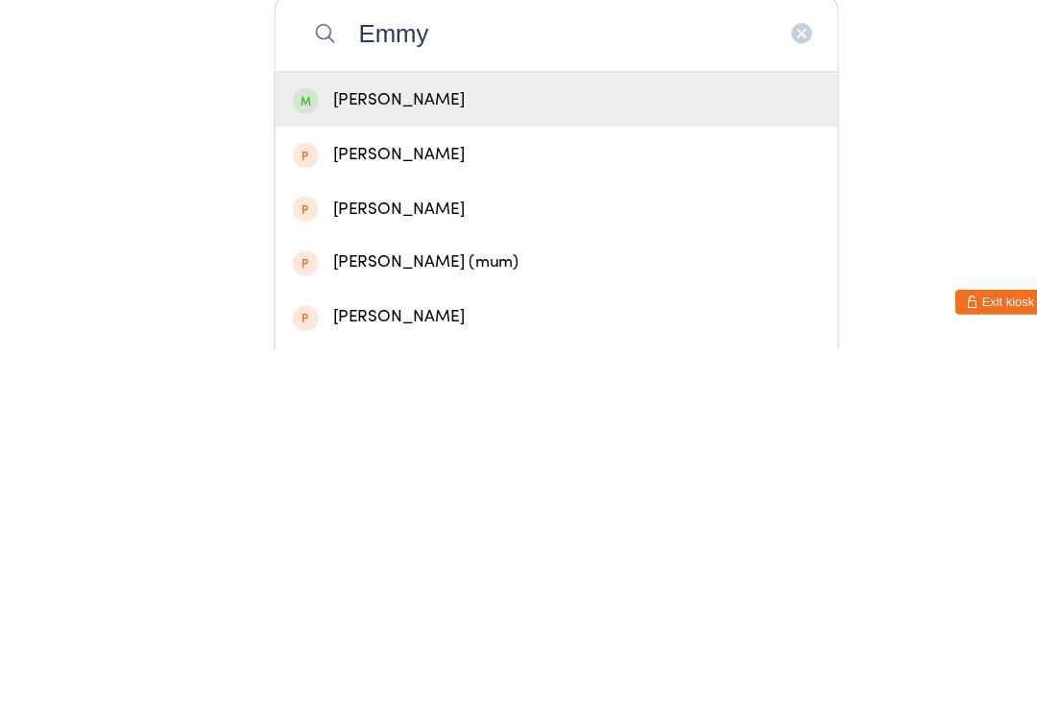
type input "Emmy"
click at [399, 466] on div "[PERSON_NAME]" at bounding box center [519, 479] width 492 height 26
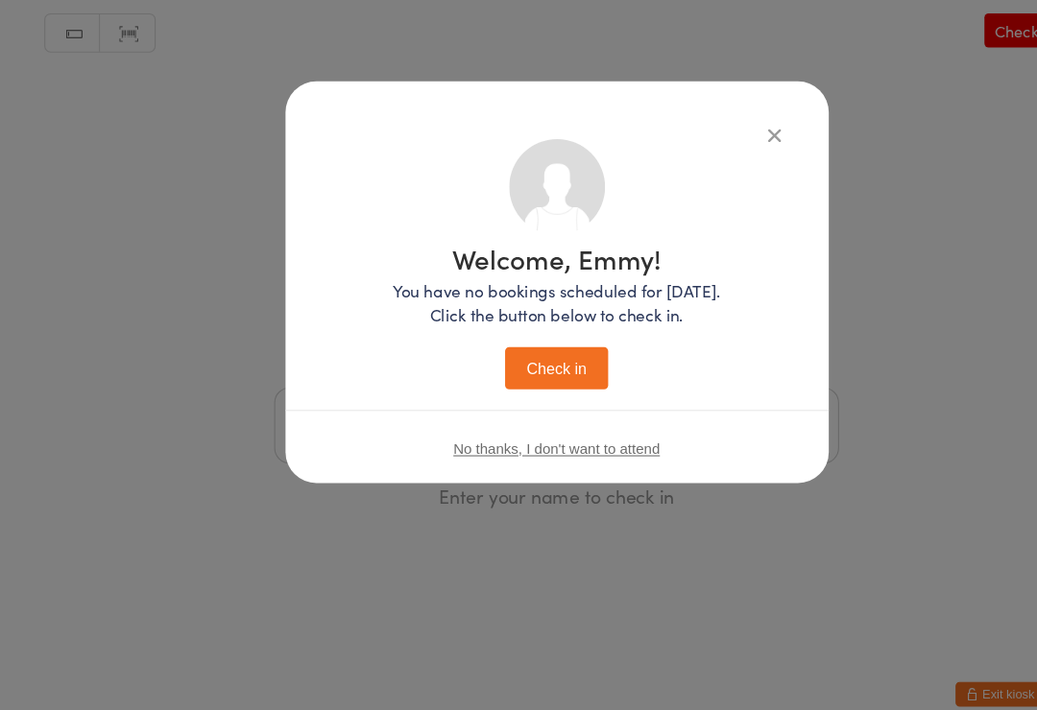
click at [515, 359] on button "Check in" at bounding box center [518, 363] width 96 height 39
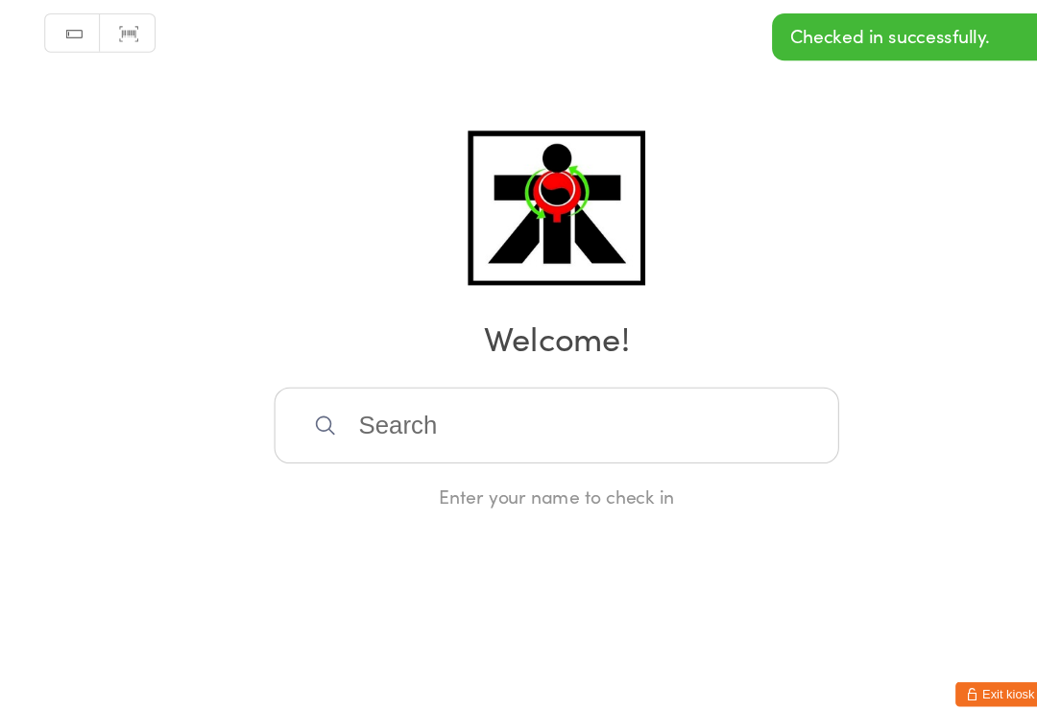
click at [498, 412] on input "search" at bounding box center [518, 416] width 526 height 71
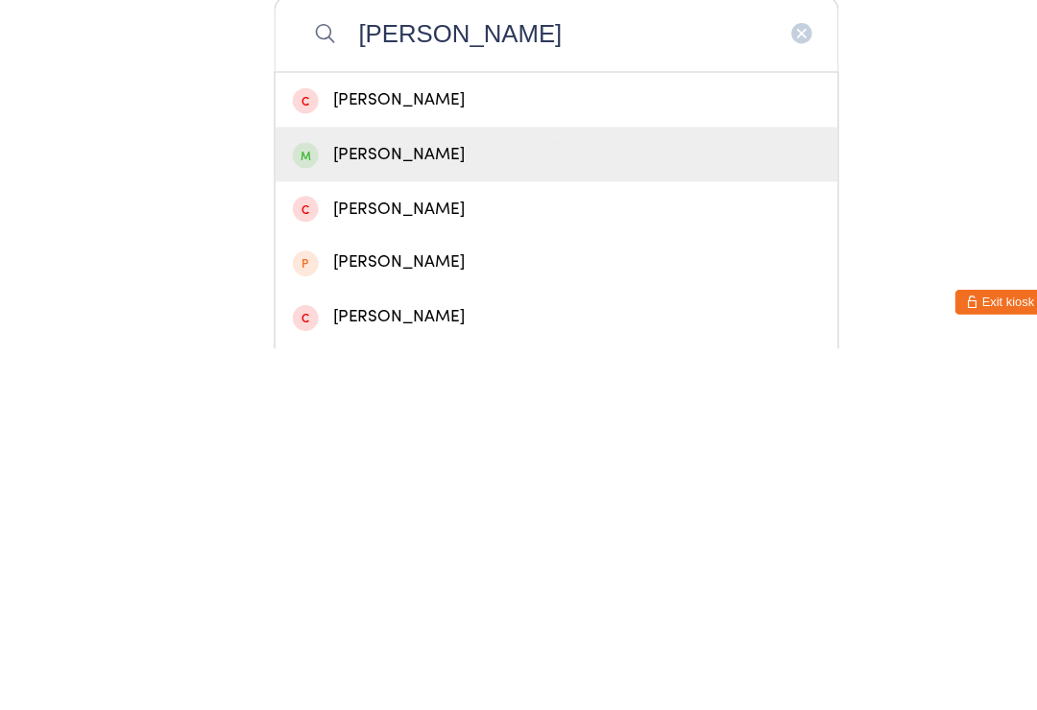
type input "[PERSON_NAME]"
click at [428, 516] on div "[PERSON_NAME]" at bounding box center [519, 529] width 492 height 26
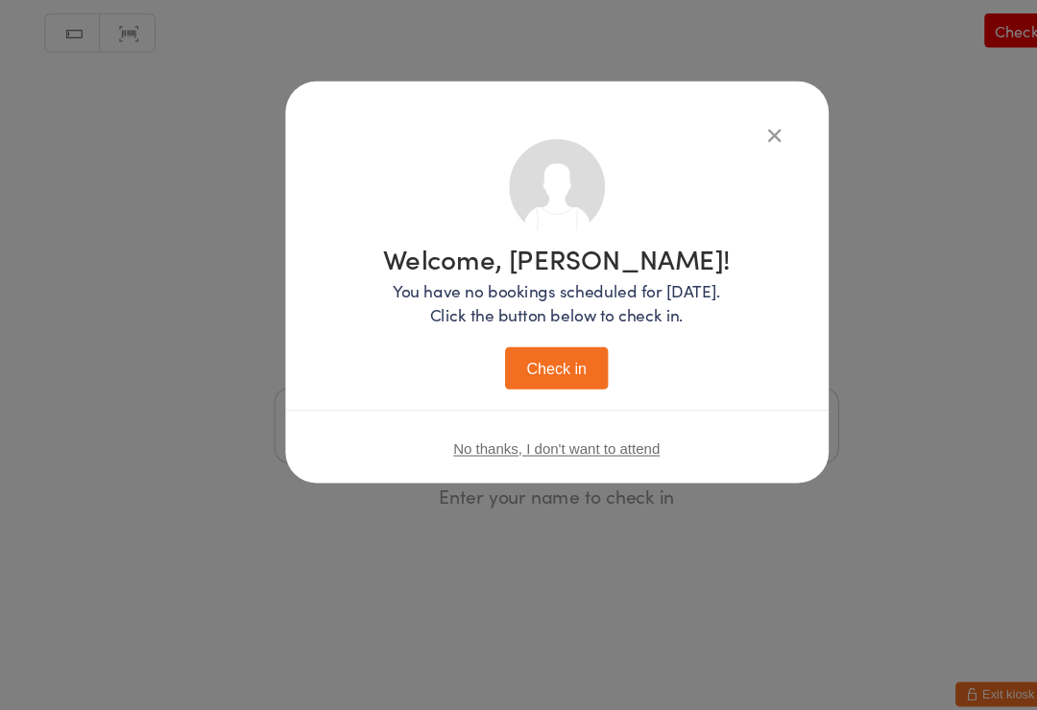
click at [549, 344] on button "Check in" at bounding box center [518, 363] width 96 height 39
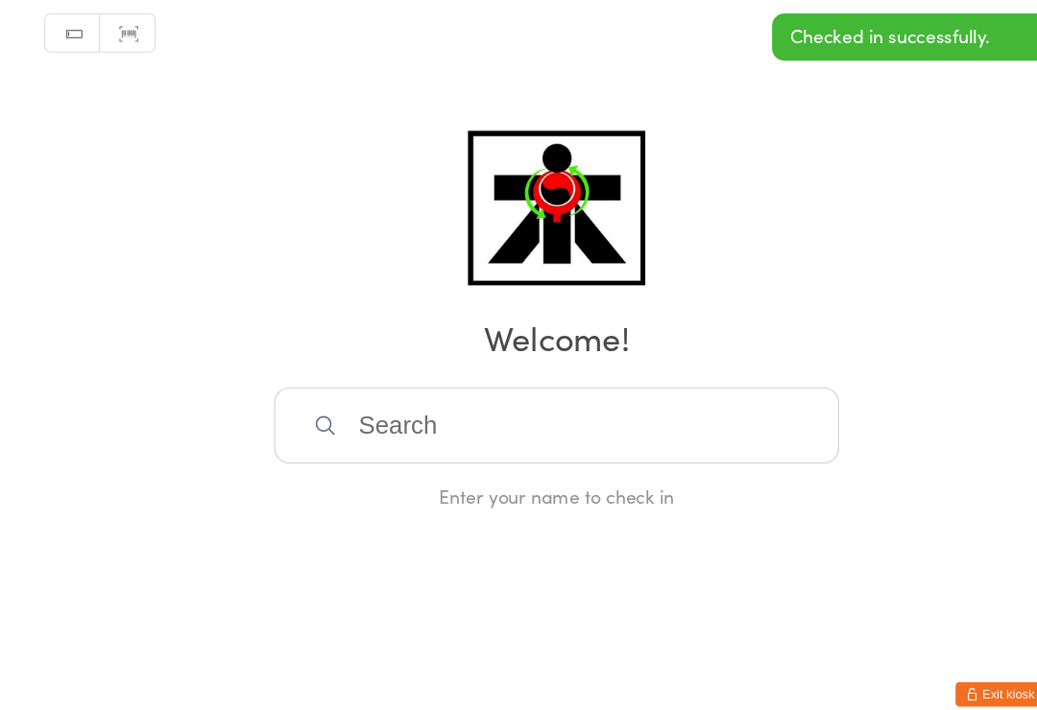
click at [504, 390] on input "search" at bounding box center [518, 416] width 526 height 71
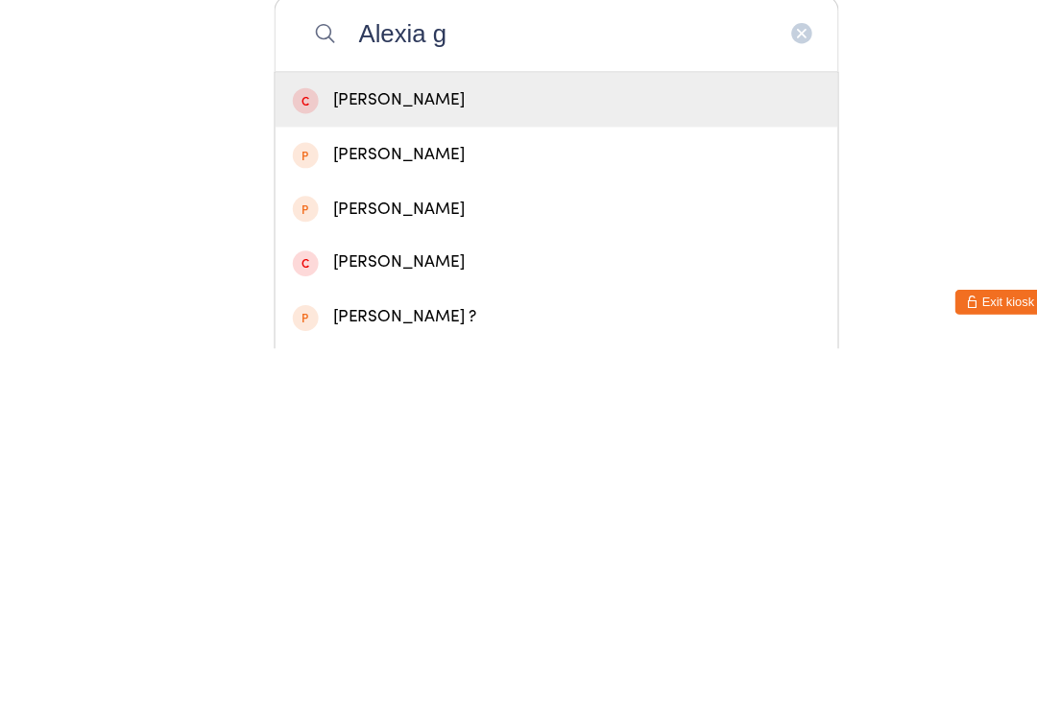
type input "Alexia g"
click at [480, 516] on div "[PERSON_NAME]" at bounding box center [519, 529] width 492 height 26
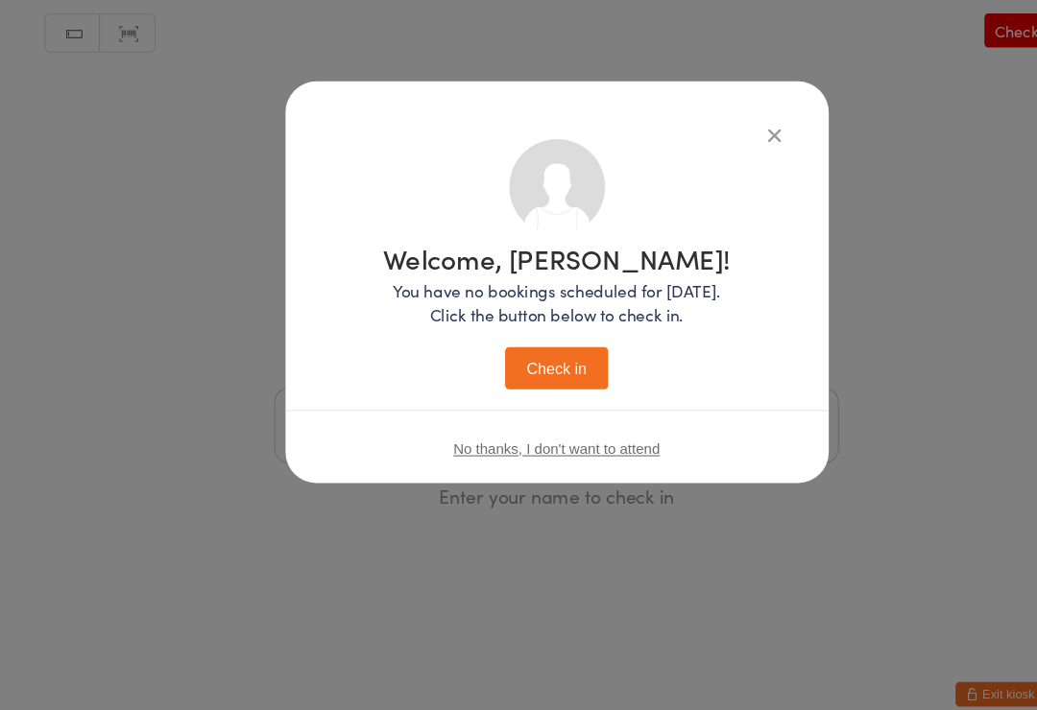
click at [513, 344] on button "Check in" at bounding box center [518, 363] width 96 height 39
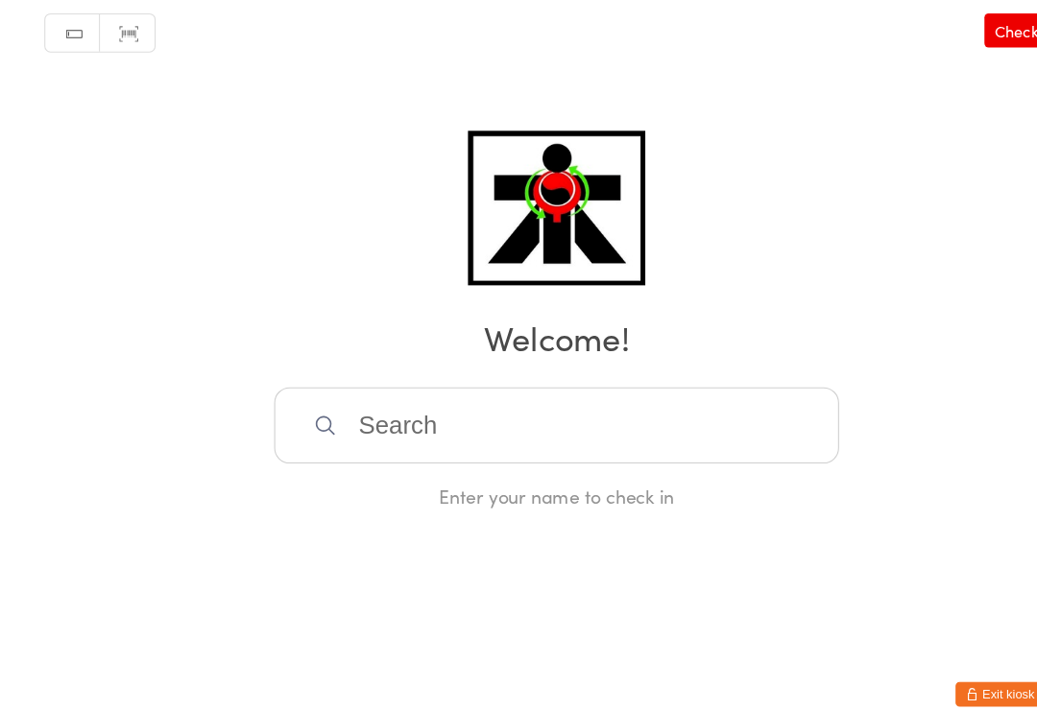
click at [611, 397] on input "search" at bounding box center [518, 416] width 526 height 71
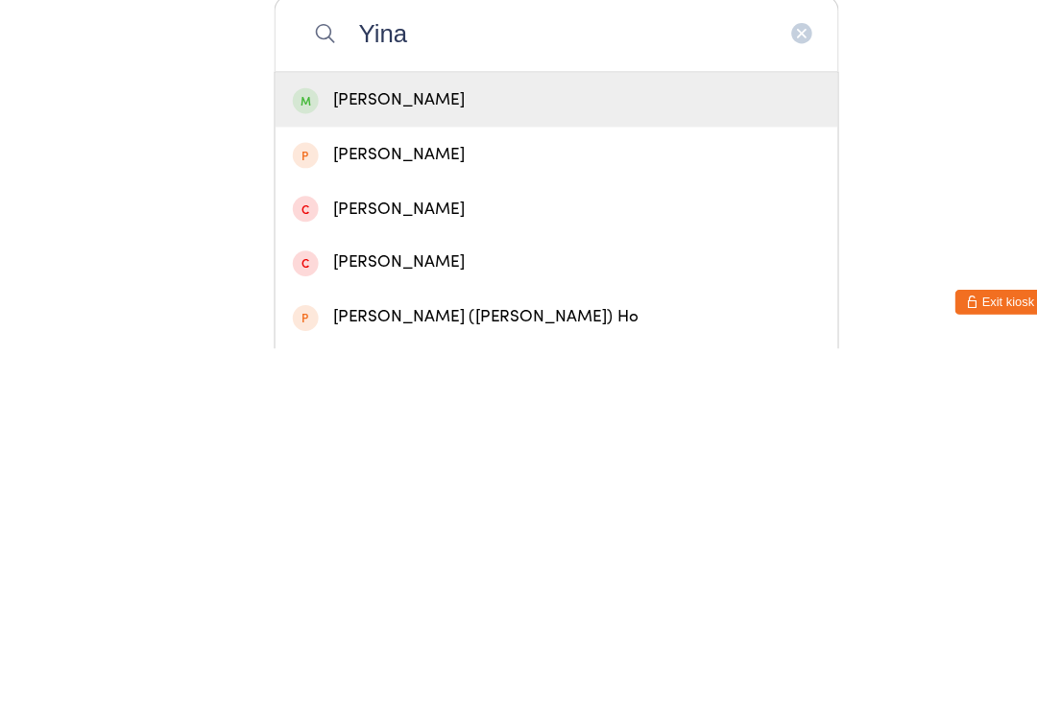
type input "Yina"
click at [473, 466] on div "[PERSON_NAME]" at bounding box center [519, 479] width 492 height 26
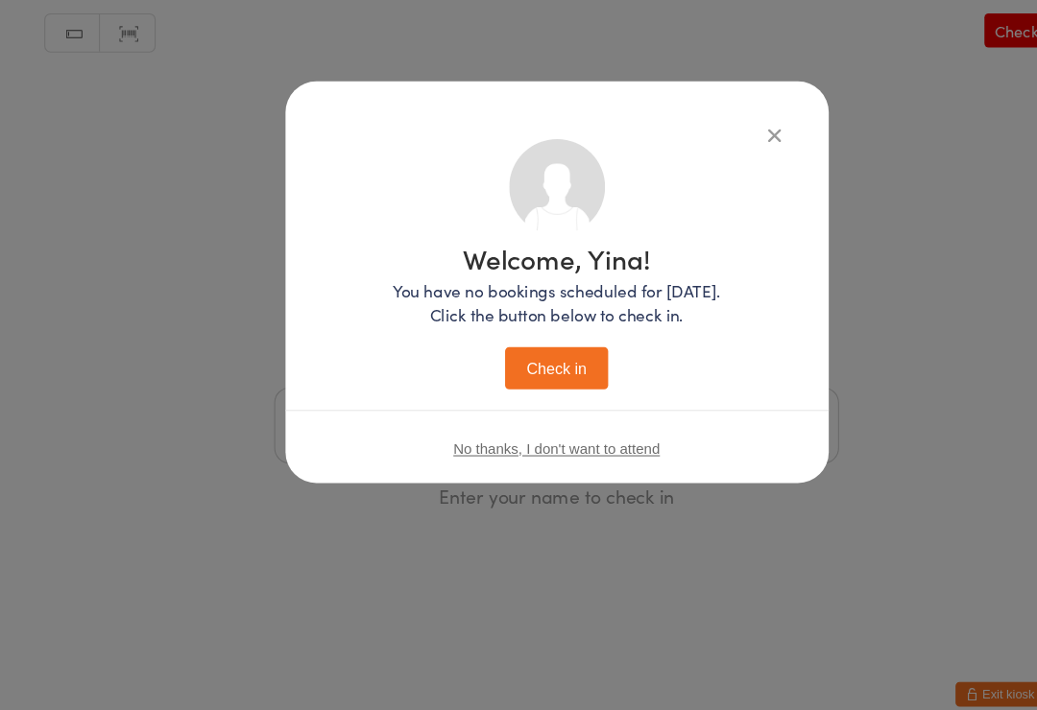
click at [535, 344] on button "Check in" at bounding box center [518, 363] width 96 height 39
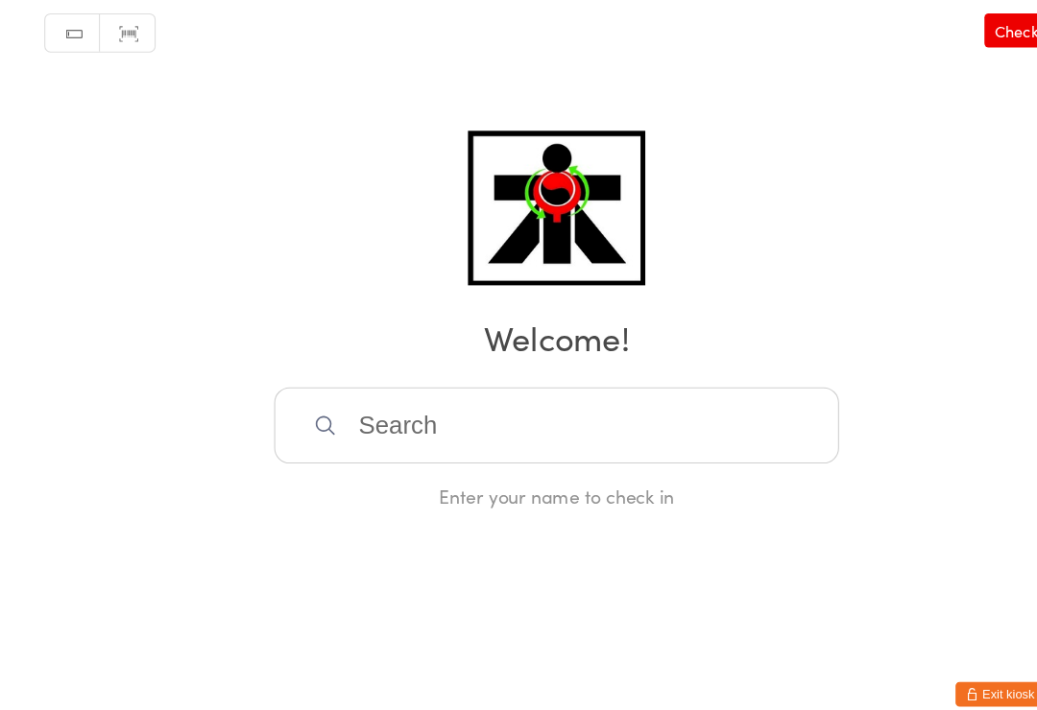
click at [303, 424] on input "search" at bounding box center [518, 416] width 526 height 71
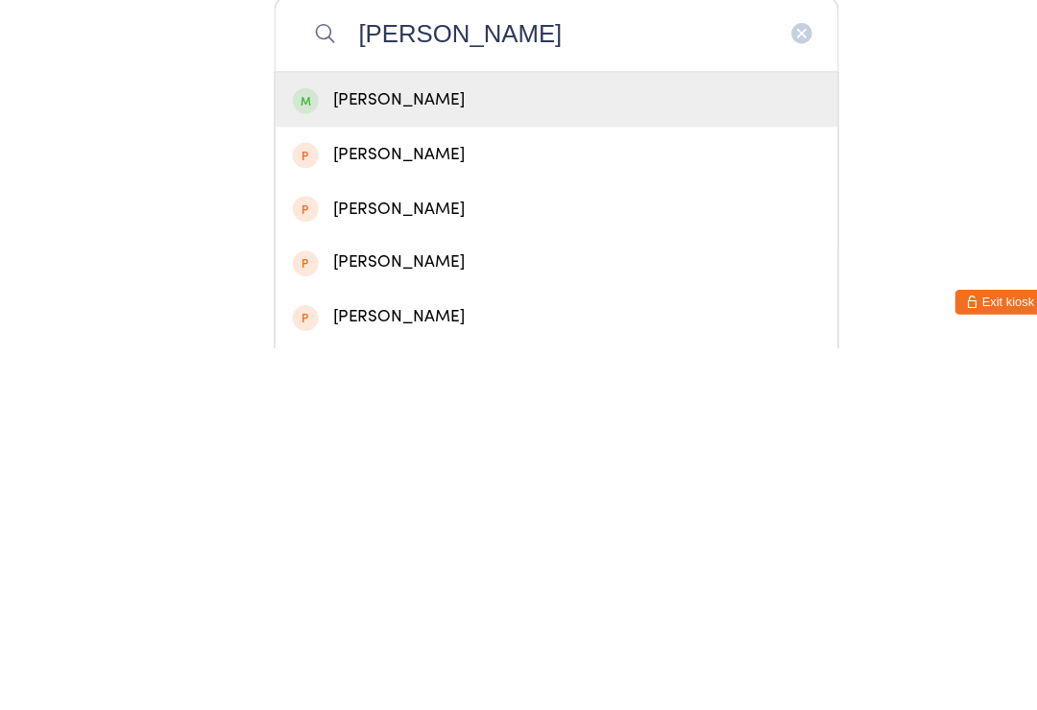
type input "[PERSON_NAME]"
click at [578, 466] on div "[PERSON_NAME]" at bounding box center [519, 479] width 492 height 26
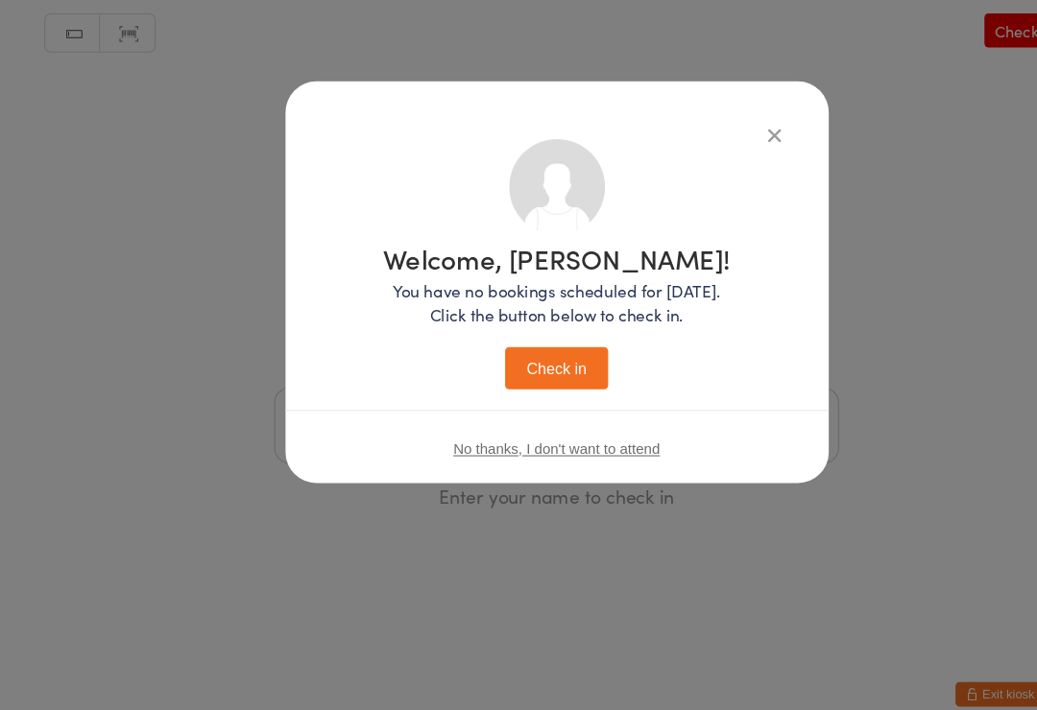
click at [543, 345] on button "Check in" at bounding box center [518, 363] width 96 height 39
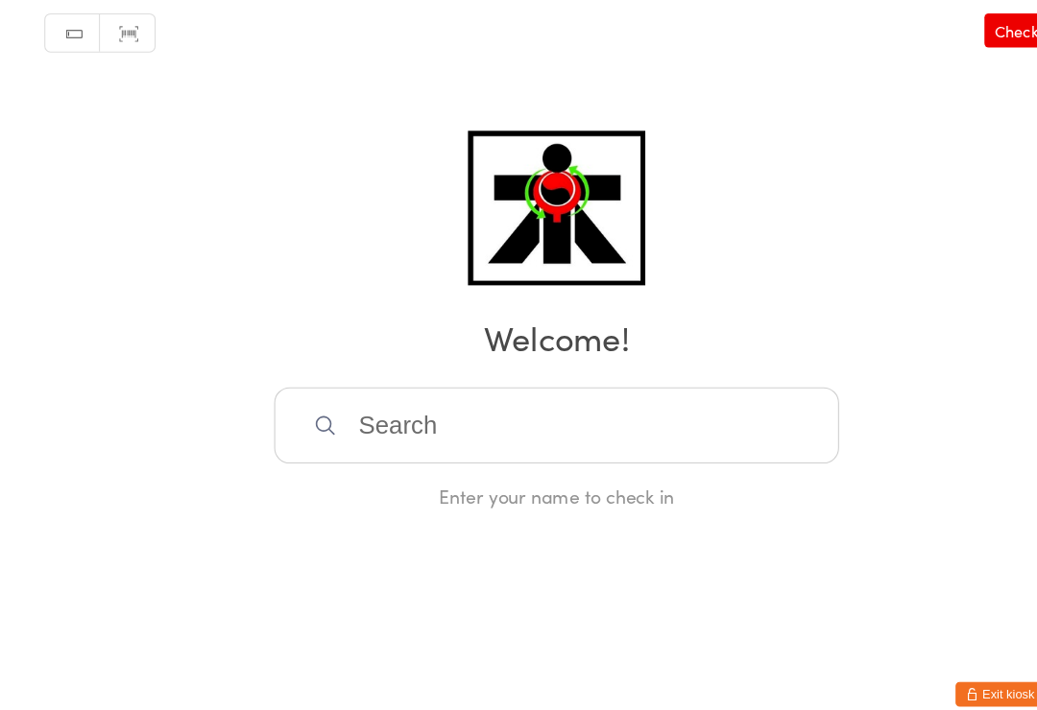
click at [381, 410] on input "search" at bounding box center [518, 416] width 526 height 71
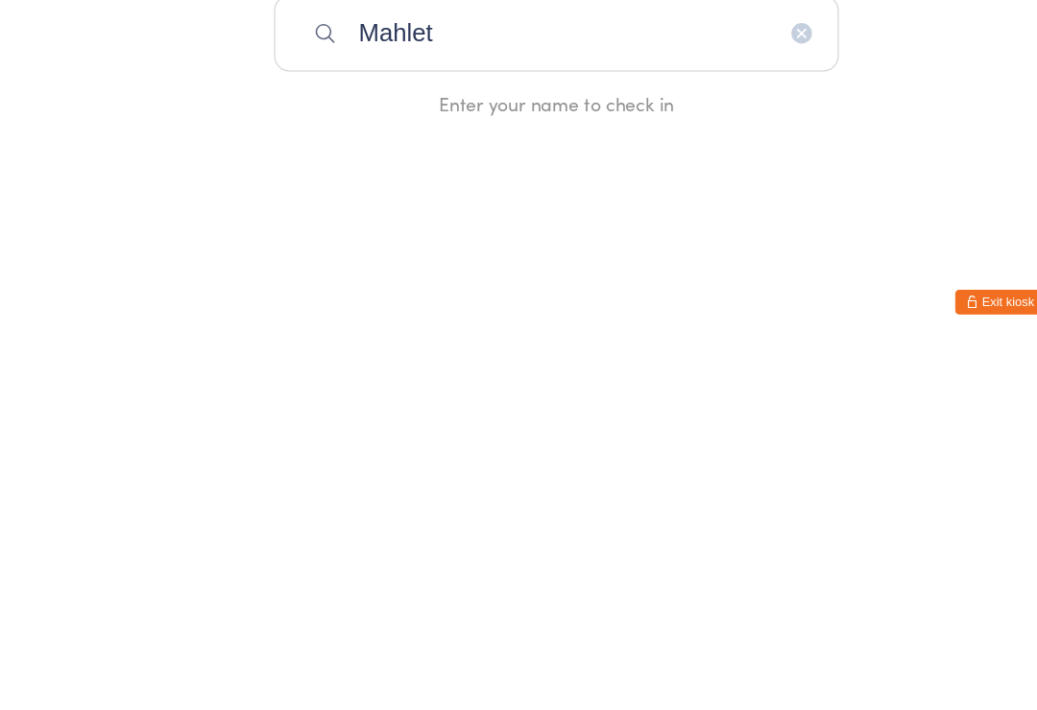
type input "Mahlet"
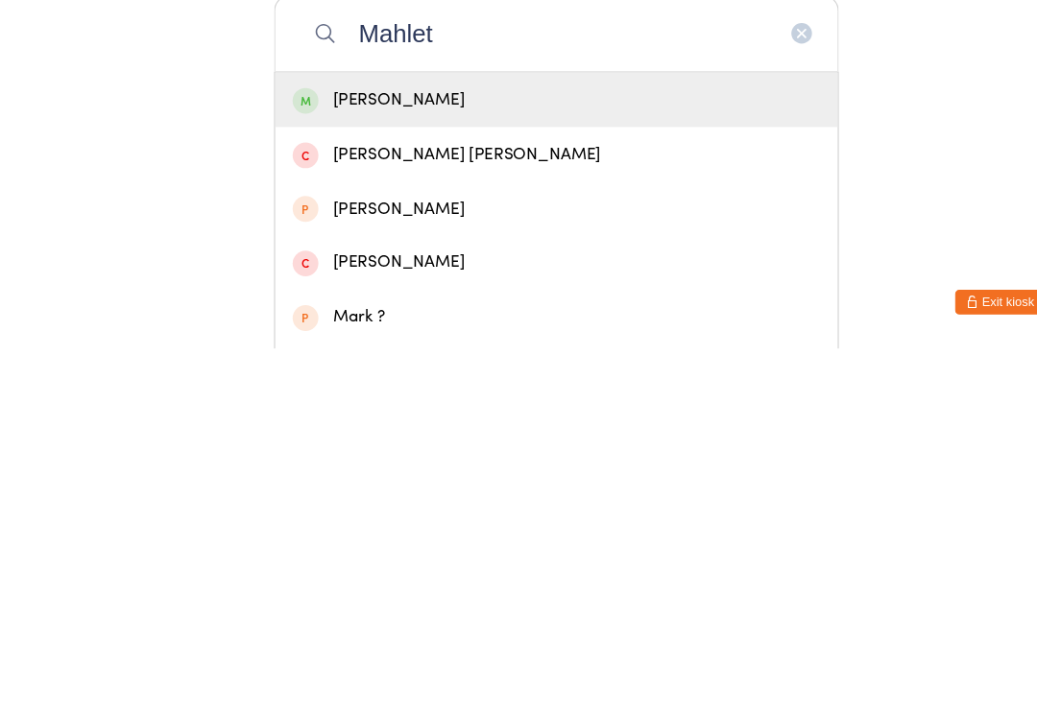
click at [426, 466] on div "[PERSON_NAME]" at bounding box center [519, 479] width 492 height 26
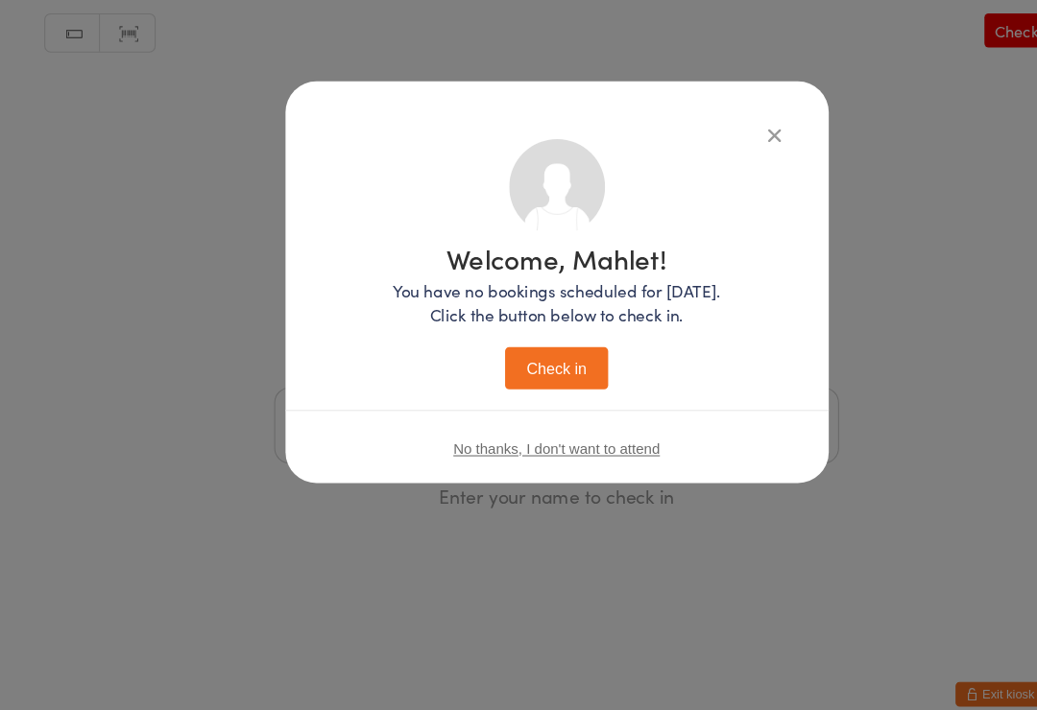
click at [529, 344] on button "Check in" at bounding box center [518, 363] width 96 height 39
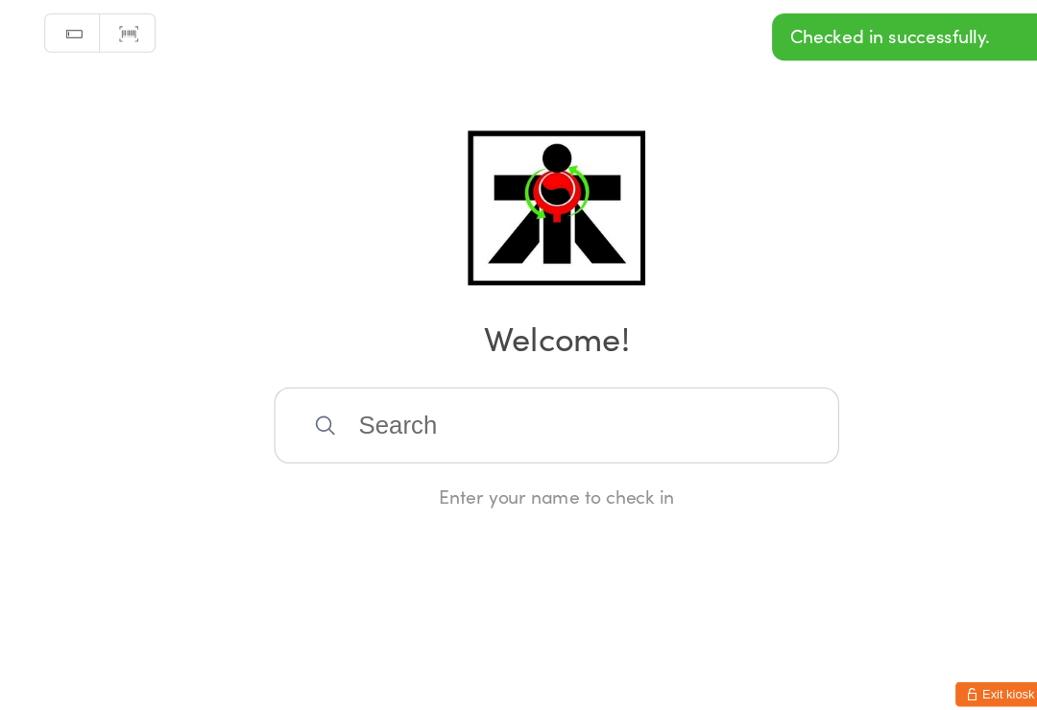
click at [487, 396] on input "search" at bounding box center [518, 416] width 526 height 71
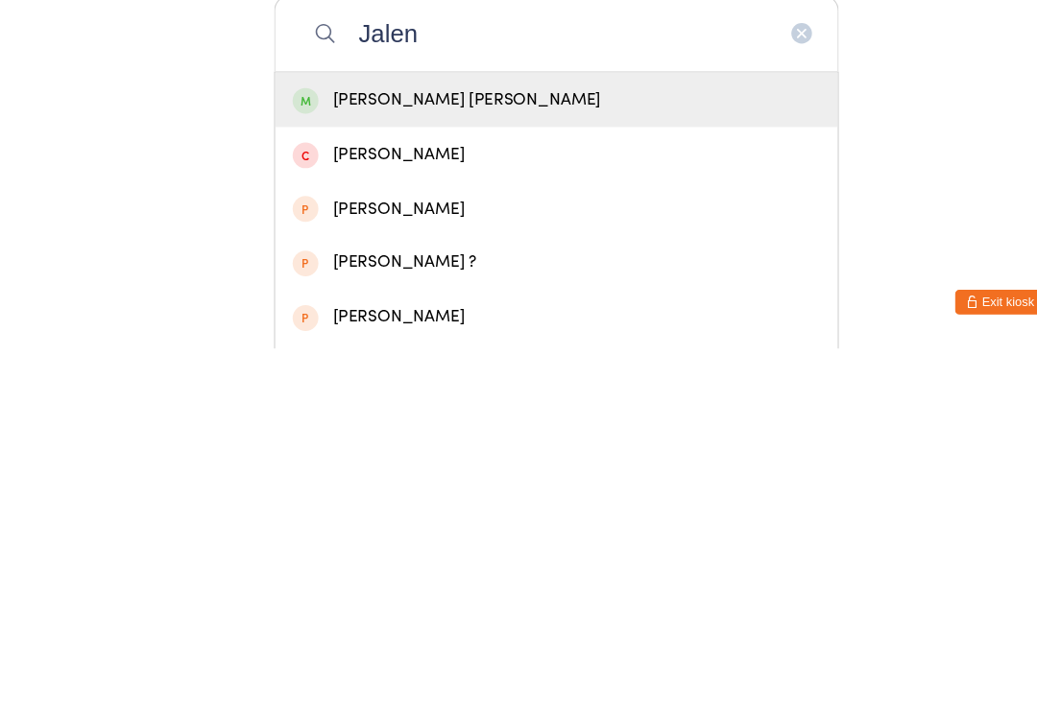
type input "Jalen"
click at [350, 466] on div "[PERSON_NAME] [PERSON_NAME]" at bounding box center [519, 479] width 492 height 26
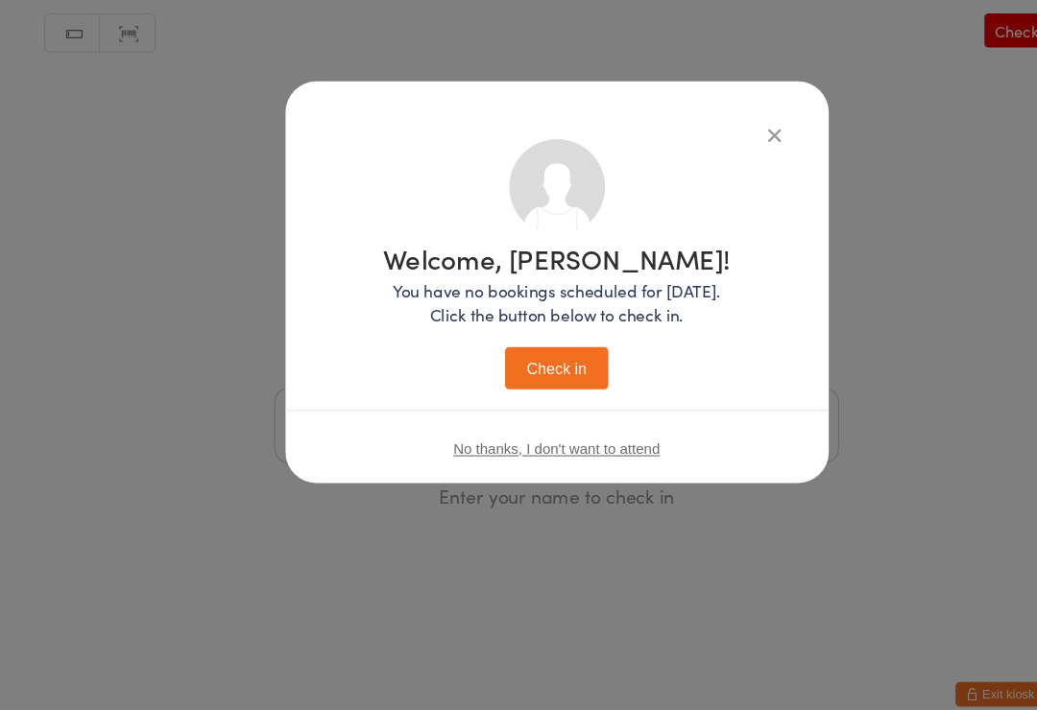
click at [509, 344] on button "Check in" at bounding box center [518, 363] width 96 height 39
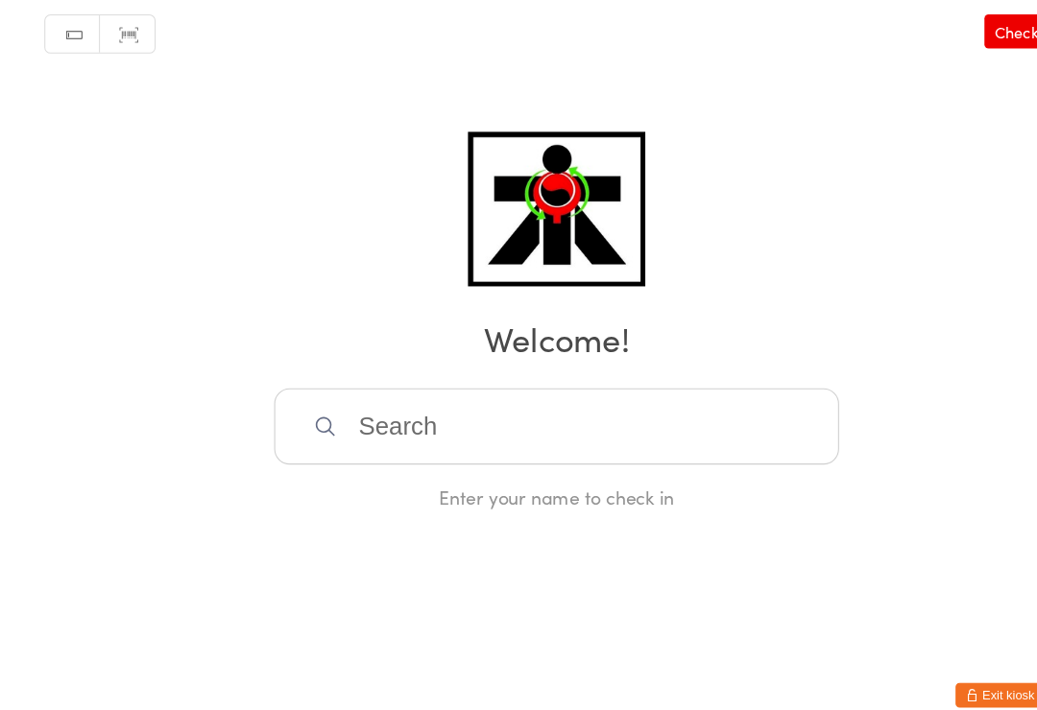
click at [594, 426] on input "search" at bounding box center [518, 416] width 526 height 71
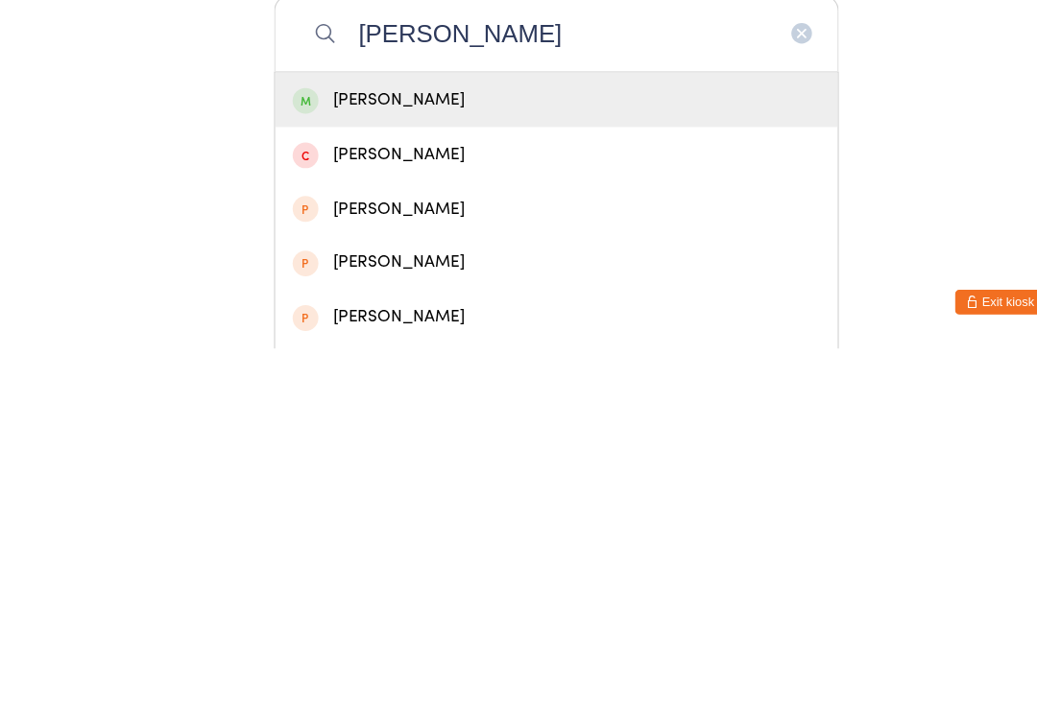
type input "[PERSON_NAME]"
click at [480, 453] on div "[PERSON_NAME]" at bounding box center [518, 478] width 524 height 51
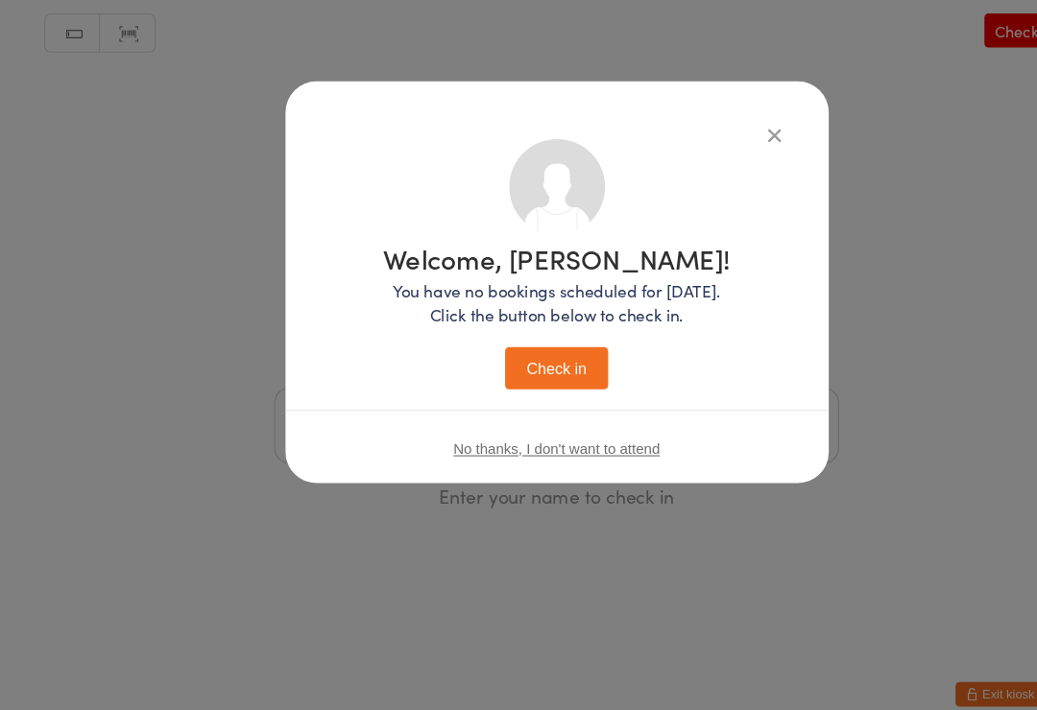
click at [516, 344] on button "Check in" at bounding box center [518, 363] width 96 height 39
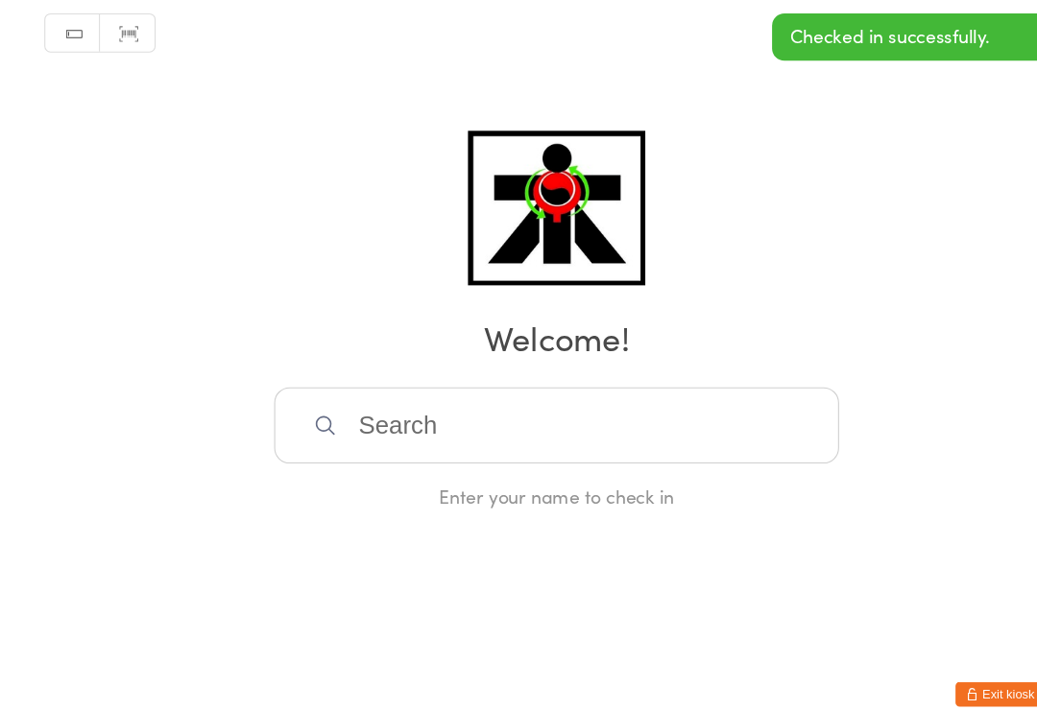
click at [465, 401] on input "search" at bounding box center [518, 416] width 526 height 71
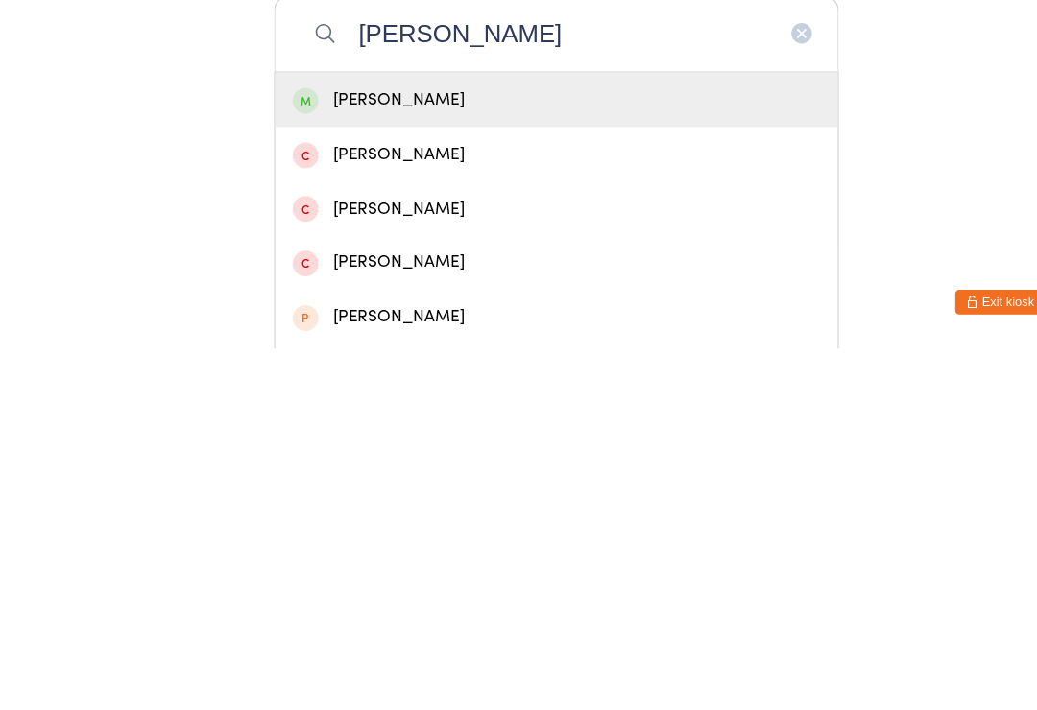
type input "[PERSON_NAME]"
click at [371, 466] on div "[PERSON_NAME]" at bounding box center [519, 479] width 492 height 26
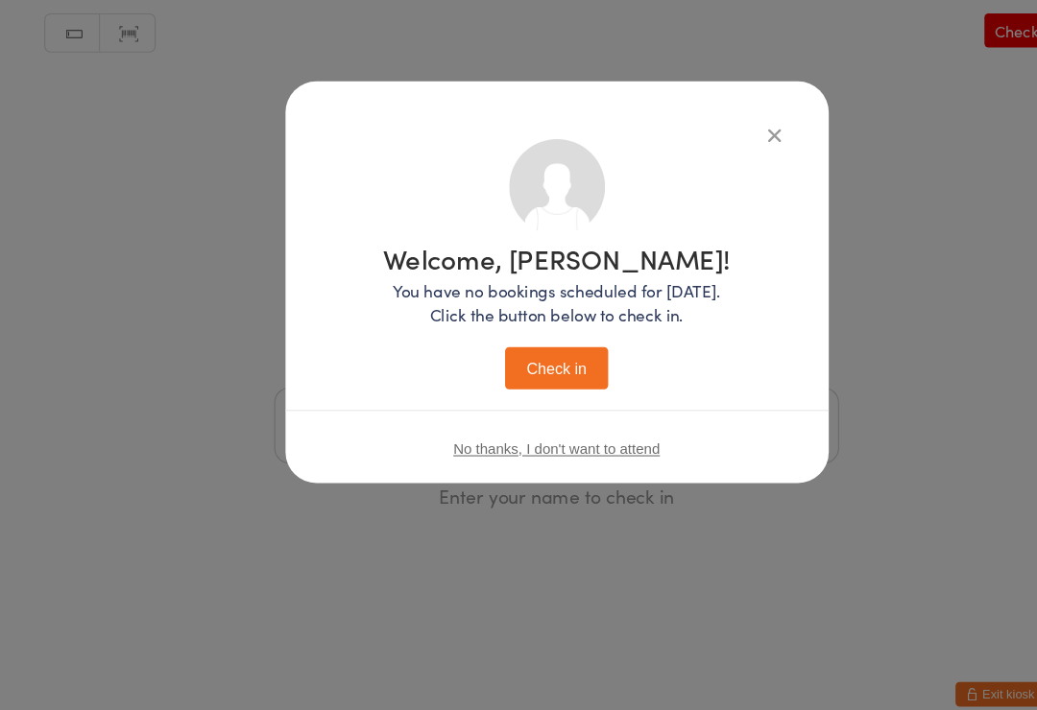
click at [513, 344] on button "Check in" at bounding box center [518, 363] width 96 height 39
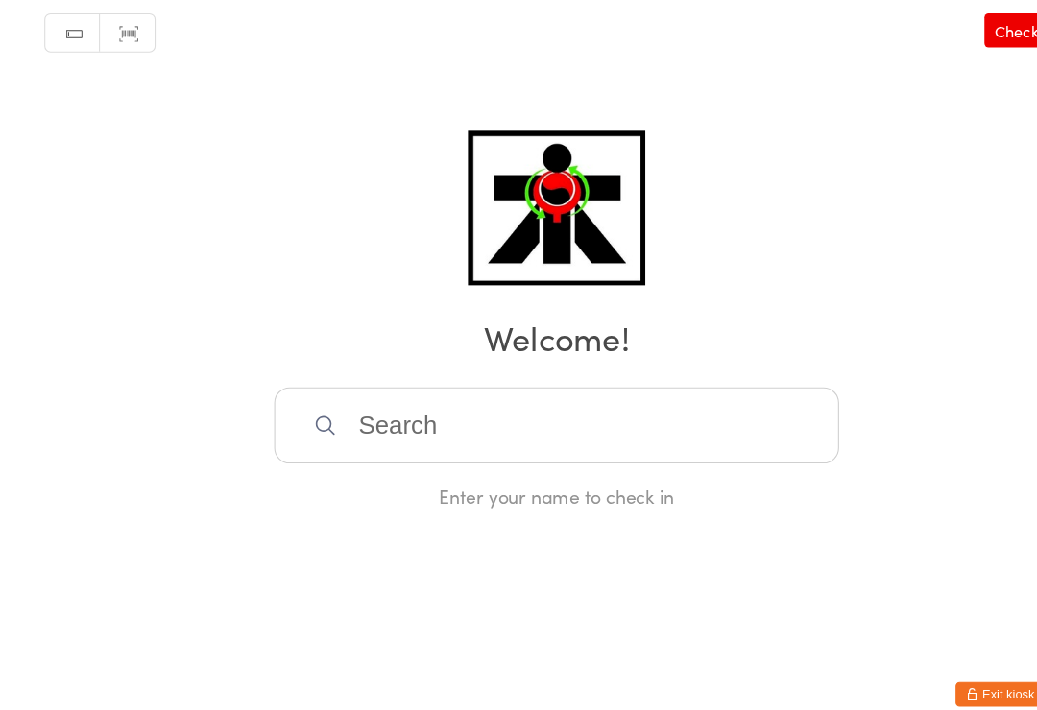
click at [372, 381] on input "search" at bounding box center [518, 416] width 526 height 71
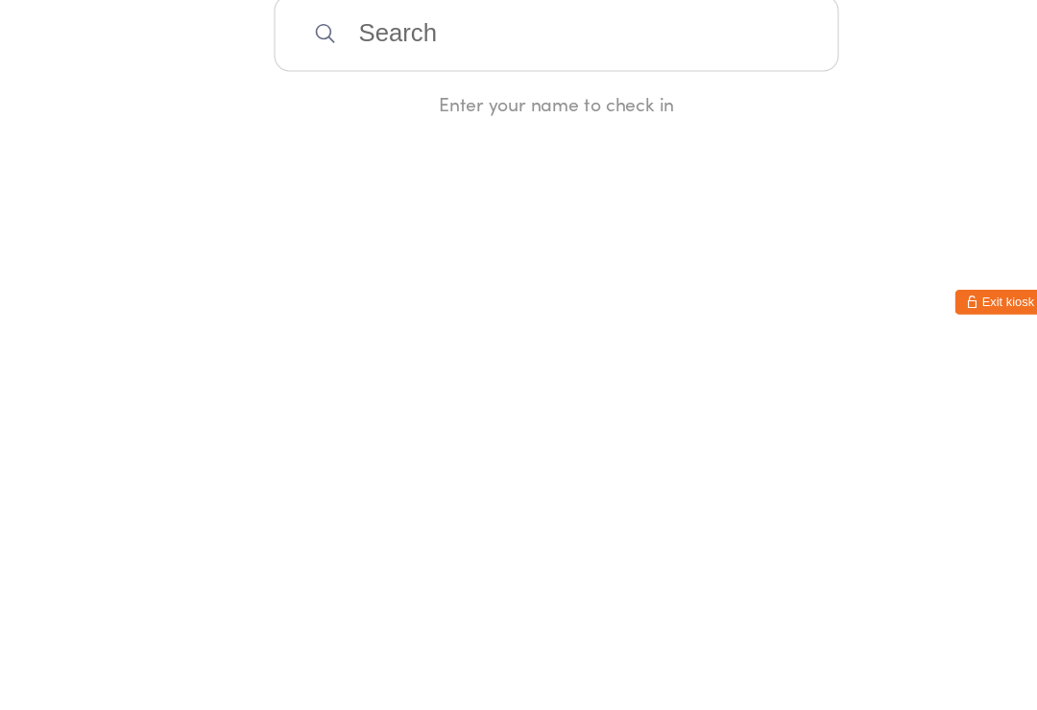
type input "T"
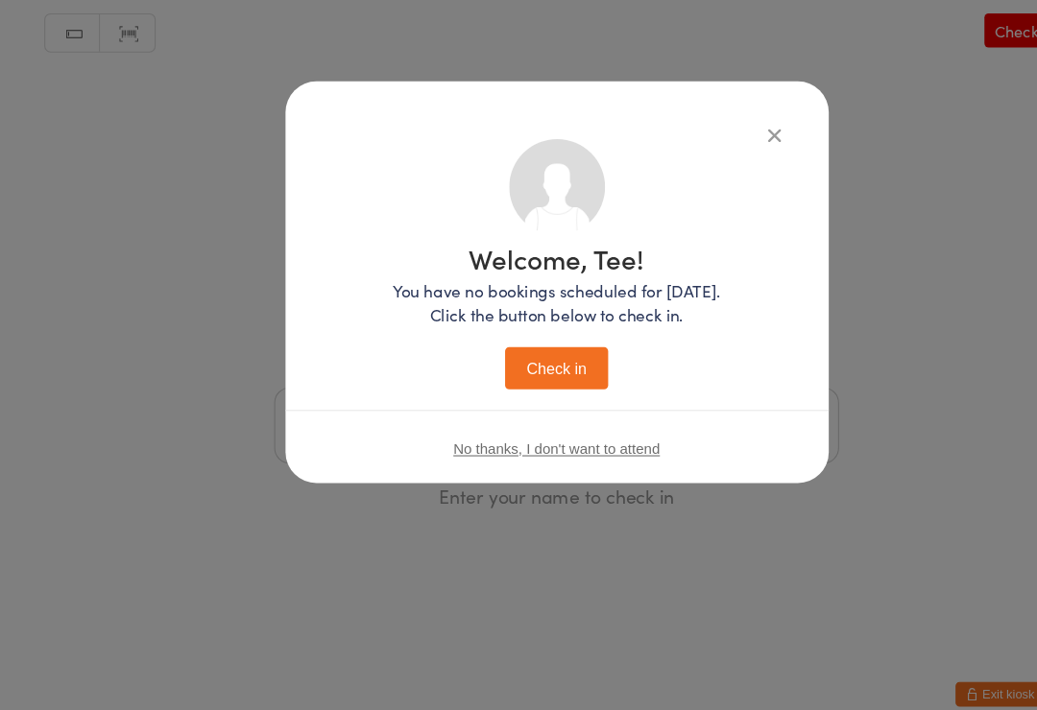
click at [750, 139] on div "Welcome, Tee! You have no bookings scheduled for [DATE]. Click the button below…" at bounding box center [519, 283] width 506 height 374
click at [732, 134] on button "button" at bounding box center [721, 145] width 23 height 23
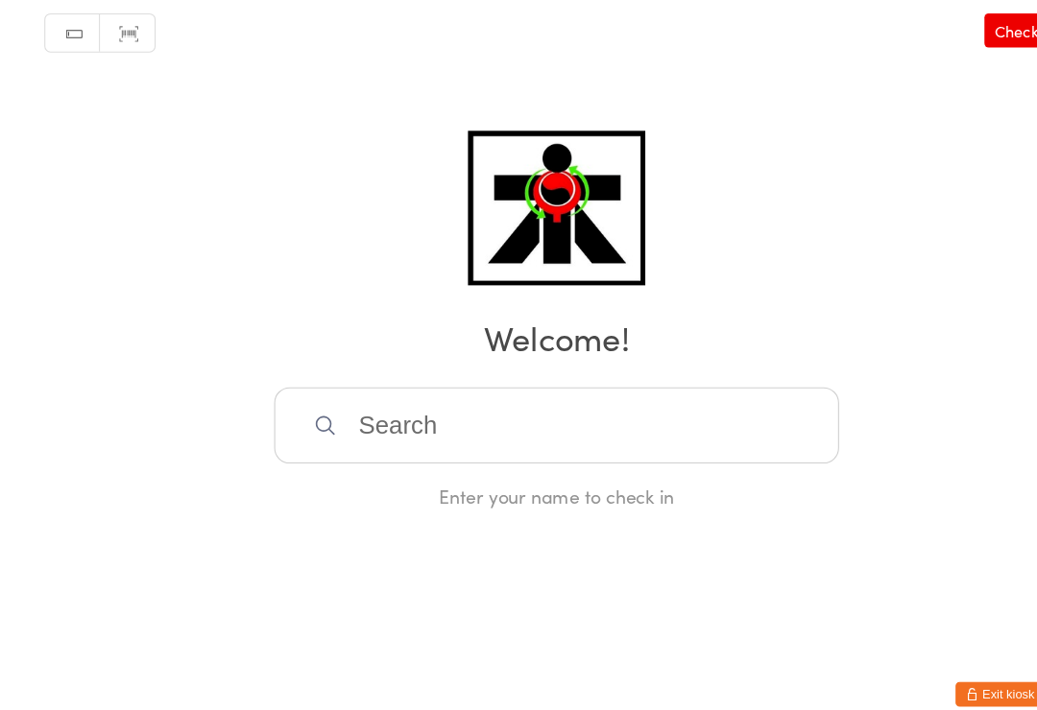
click at [717, 122] on div "Manual search Scanner input Check Out Welcome! Enter your name to check in" at bounding box center [518, 247] width 1037 height 494
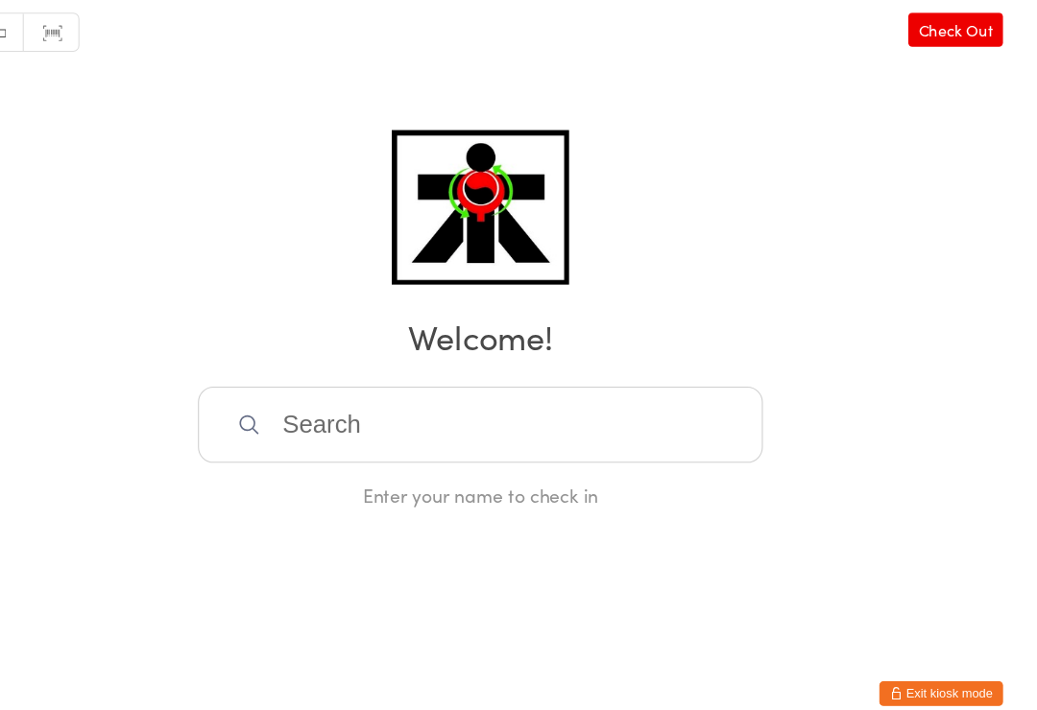
click at [288, 414] on input "search" at bounding box center [518, 416] width 526 height 71
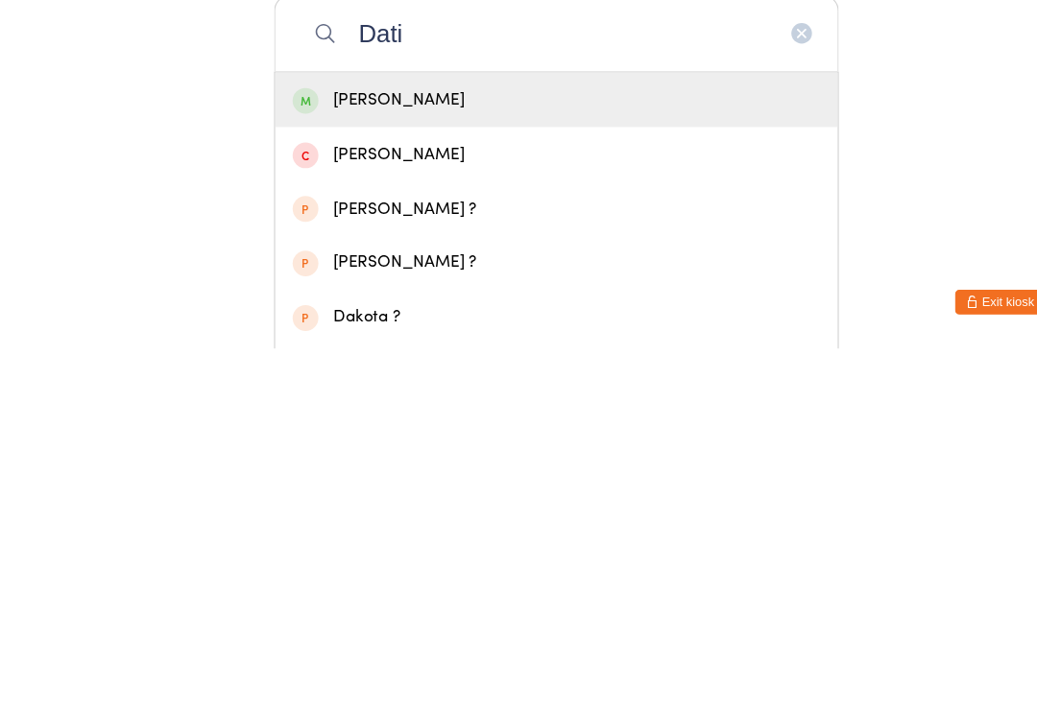
type input "Dati"
click at [331, 466] on div "[PERSON_NAME]" at bounding box center [519, 479] width 492 height 26
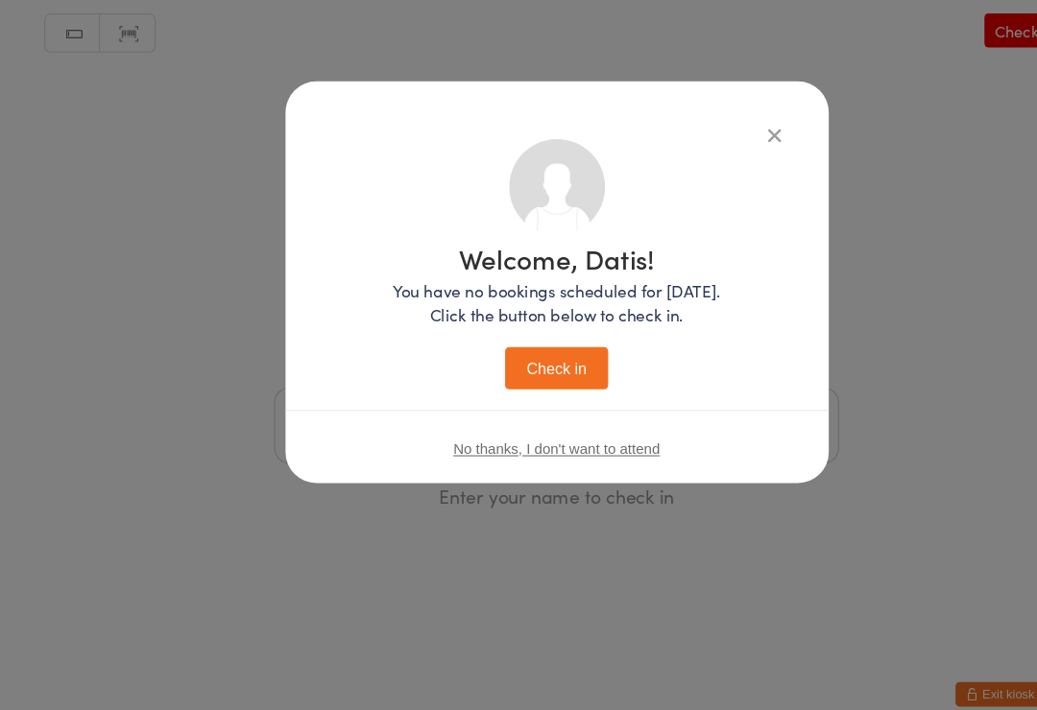
click at [522, 344] on button "Check in" at bounding box center [518, 363] width 96 height 39
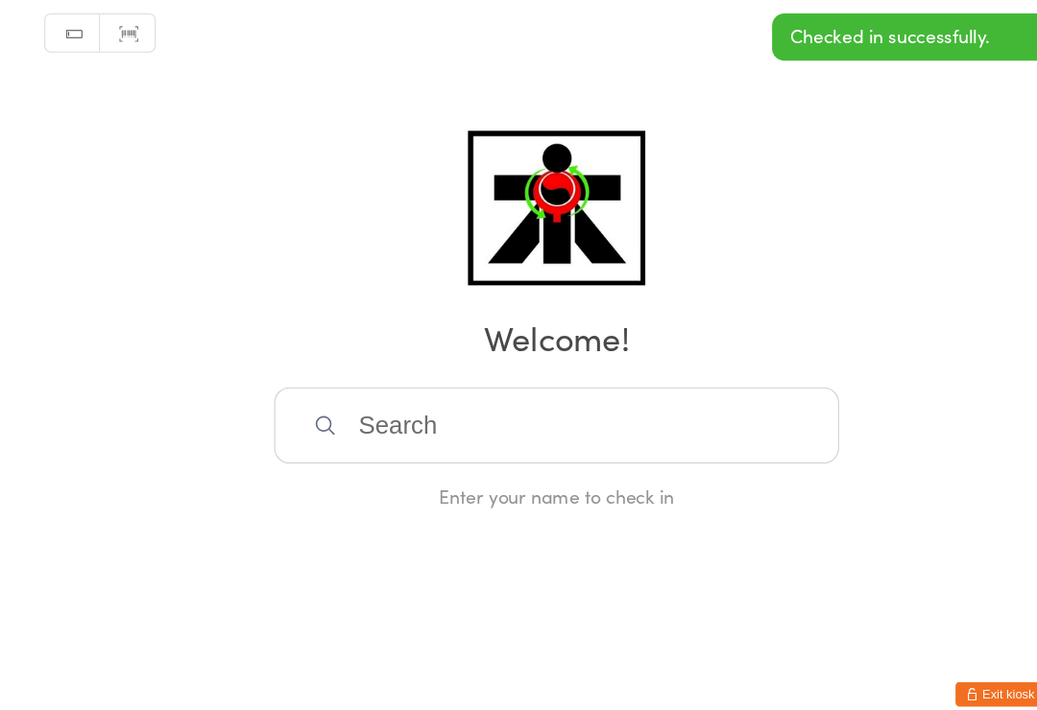
click at [366, 395] on input "search" at bounding box center [518, 416] width 526 height 71
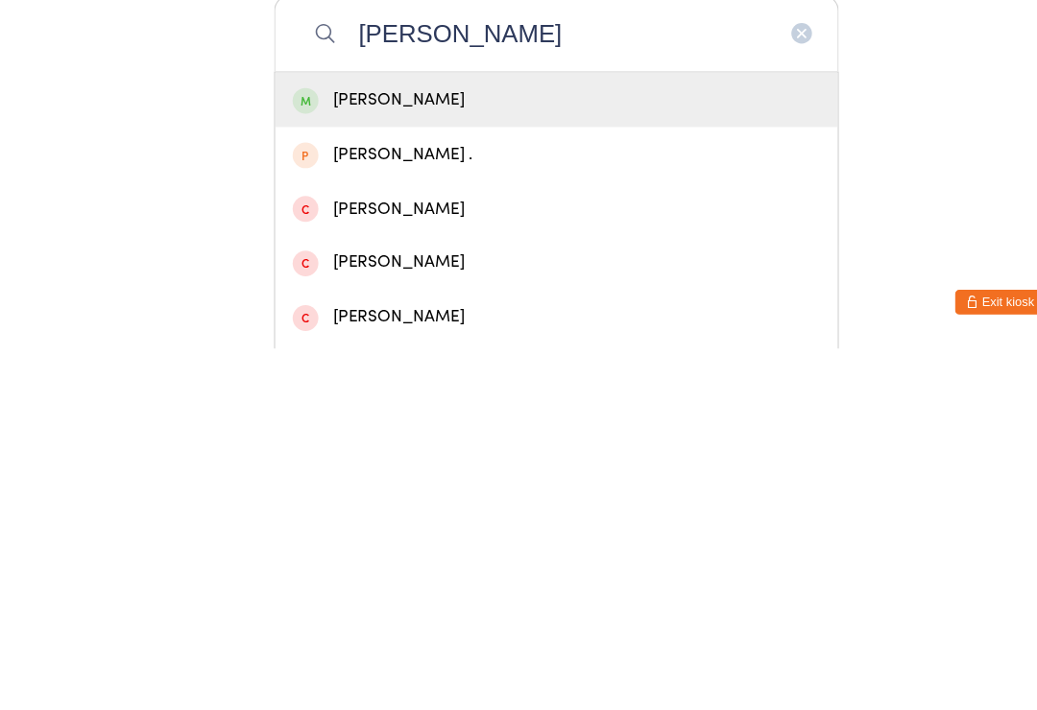
type input "[PERSON_NAME]"
click at [381, 466] on div "[PERSON_NAME]" at bounding box center [519, 479] width 492 height 26
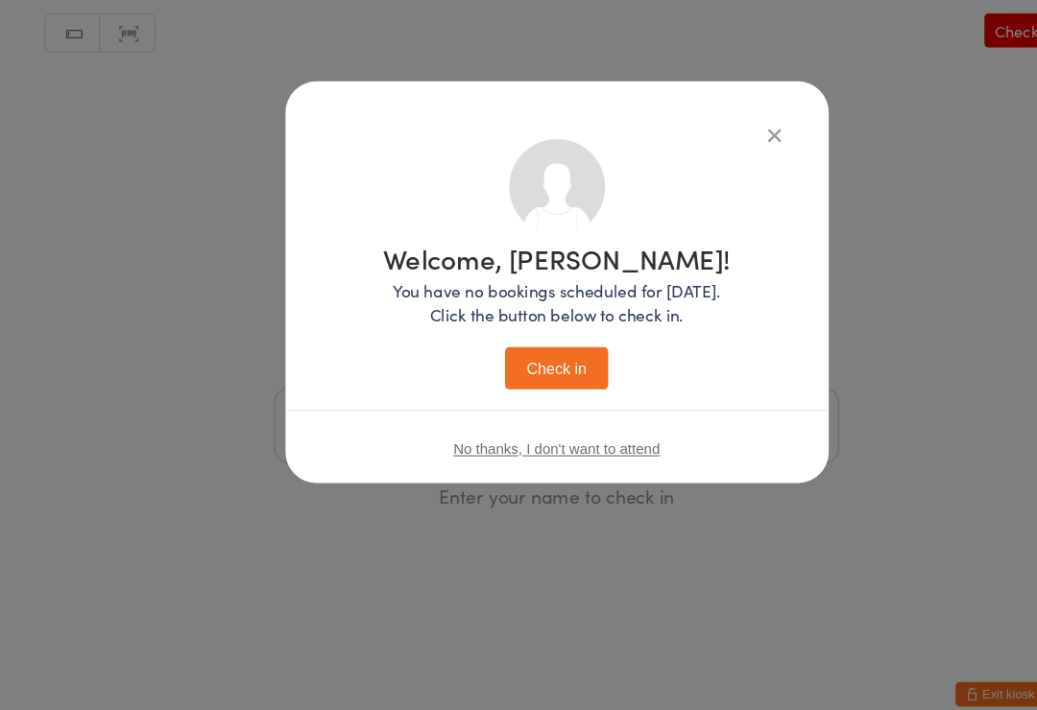
click at [516, 344] on button "Check in" at bounding box center [518, 363] width 96 height 39
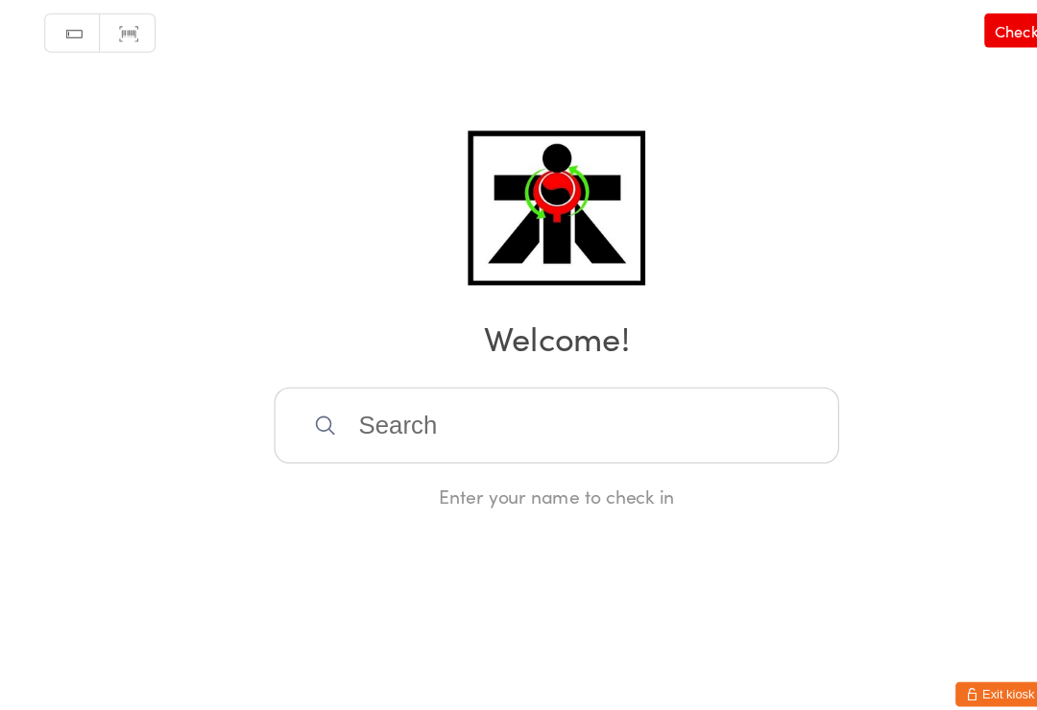
click at [678, 407] on input "search" at bounding box center [518, 416] width 526 height 71
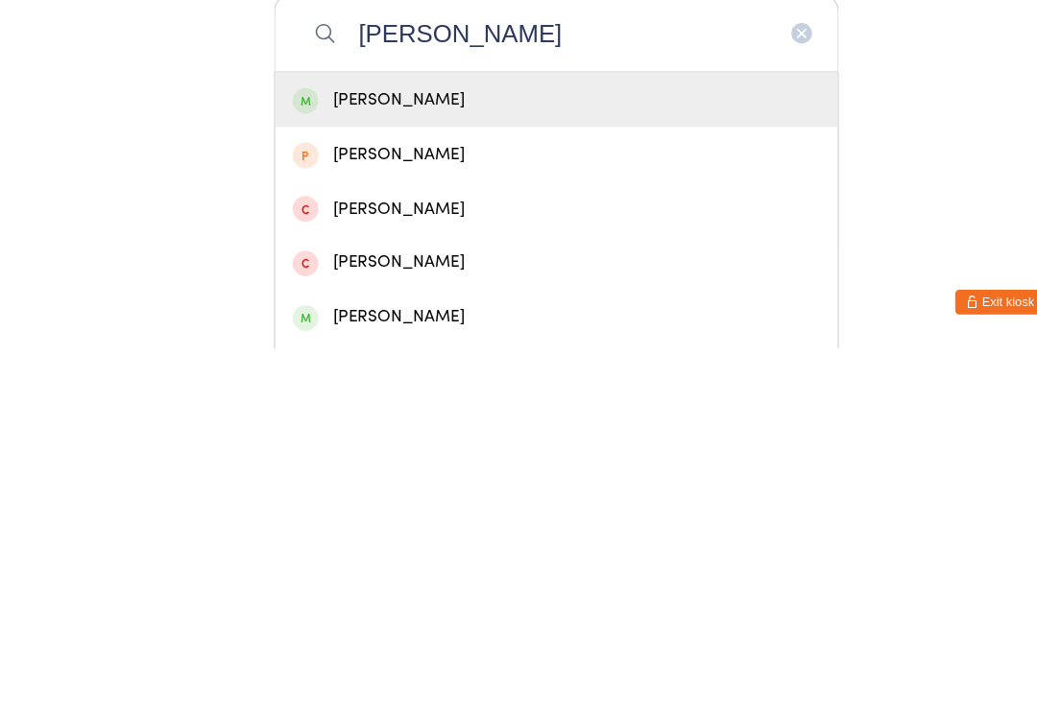
type input "[PERSON_NAME]"
click at [550, 453] on div "[PERSON_NAME]" at bounding box center [518, 478] width 524 height 51
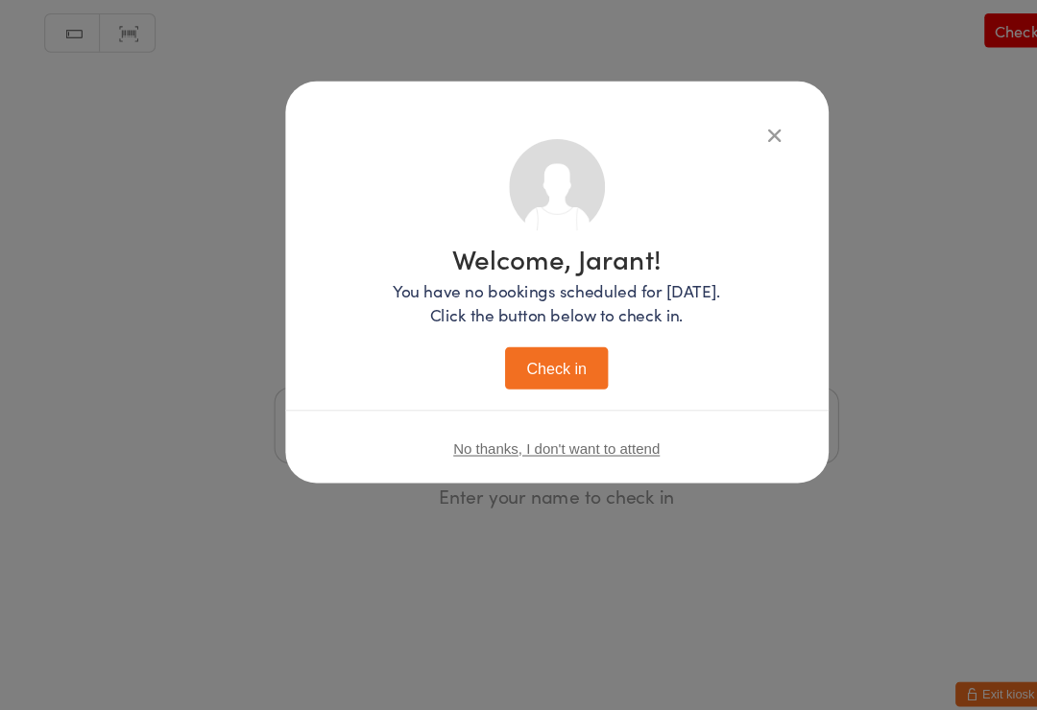
click at [538, 349] on button "Check in" at bounding box center [518, 363] width 96 height 39
